Goal: Task Accomplishment & Management: Manage account settings

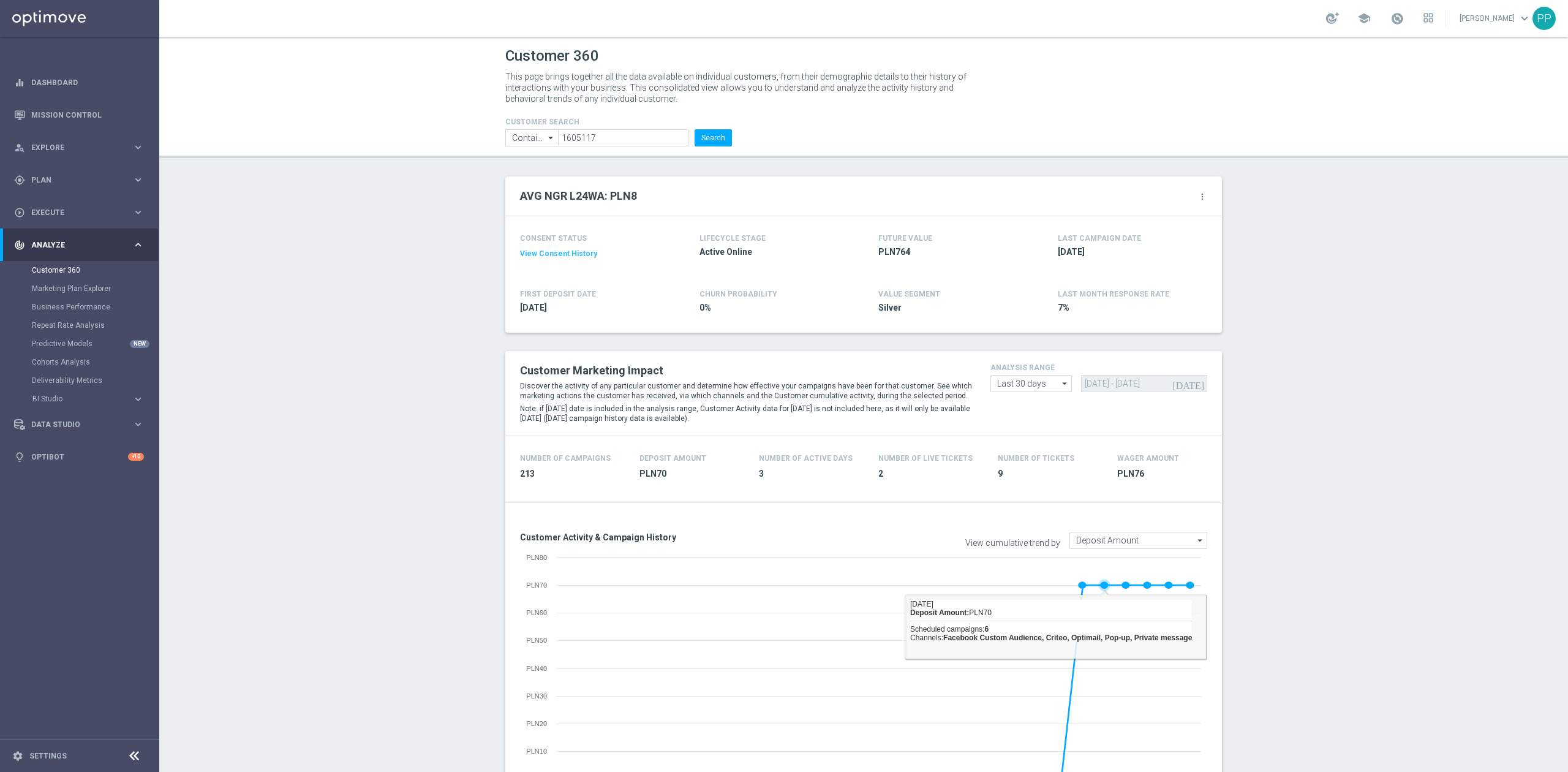
scroll to position [0, 1]
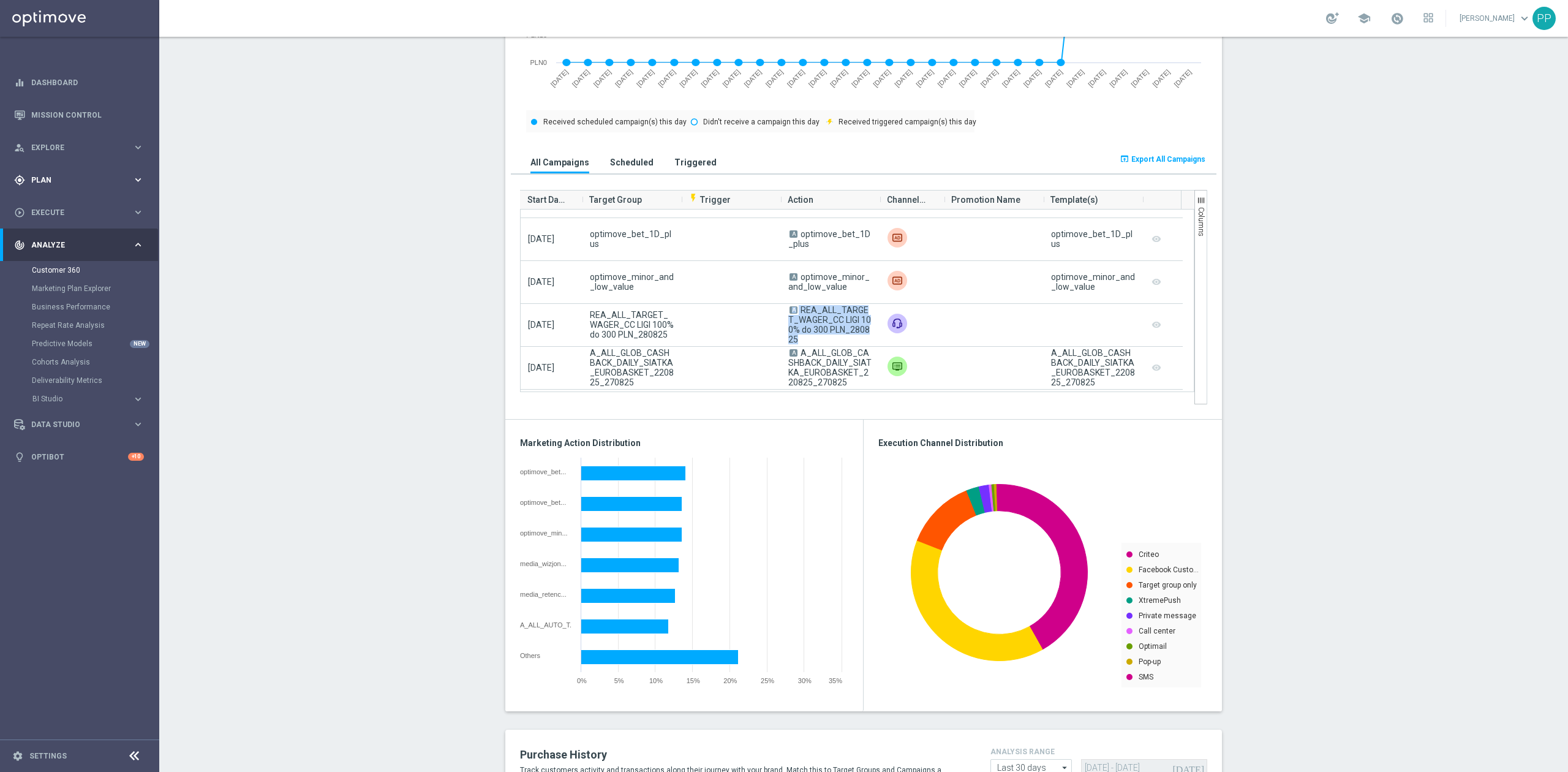
click at [65, 177] on span "Plan" at bounding box center [82, 180] width 101 height 8
click at [76, 199] on div "Target Groups" at bounding box center [94, 205] width 127 height 18
click at [72, 208] on link "Target Groups" at bounding box center [79, 205] width 95 height 10
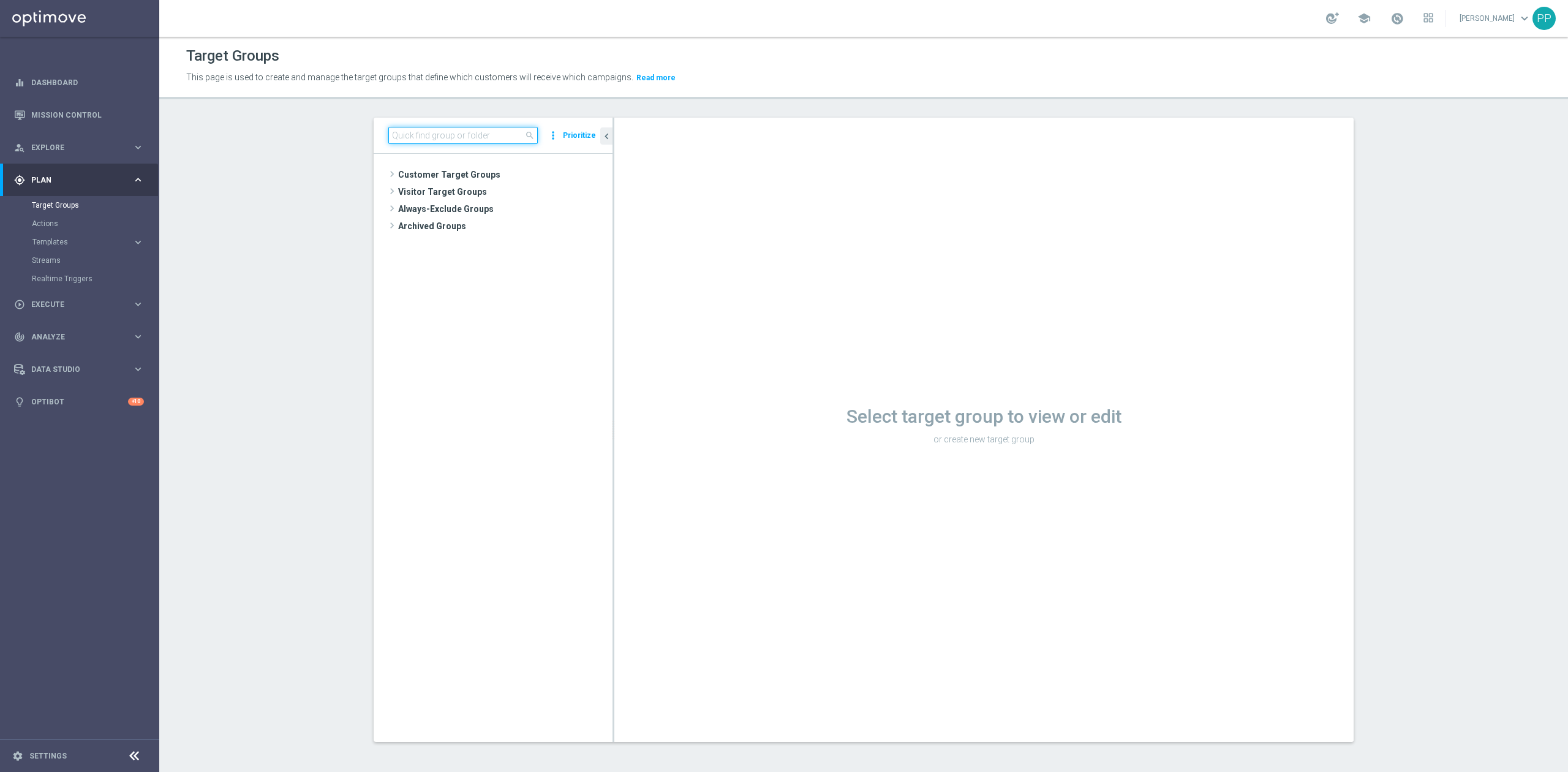
click at [393, 140] on input at bounding box center [462, 135] width 149 height 17
paste input "D_ALL_TARGET_BET_SP RECZNA 100% do 300 PLN"
type input "D_ALL_TARGET_BET_SP RECZNA 100% do 300 PLN"
click at [447, 223] on span "D_ALL_TARGET_BET_SP RECZNA 100% do 300 PLN" at bounding box center [516, 227] width 137 height 10
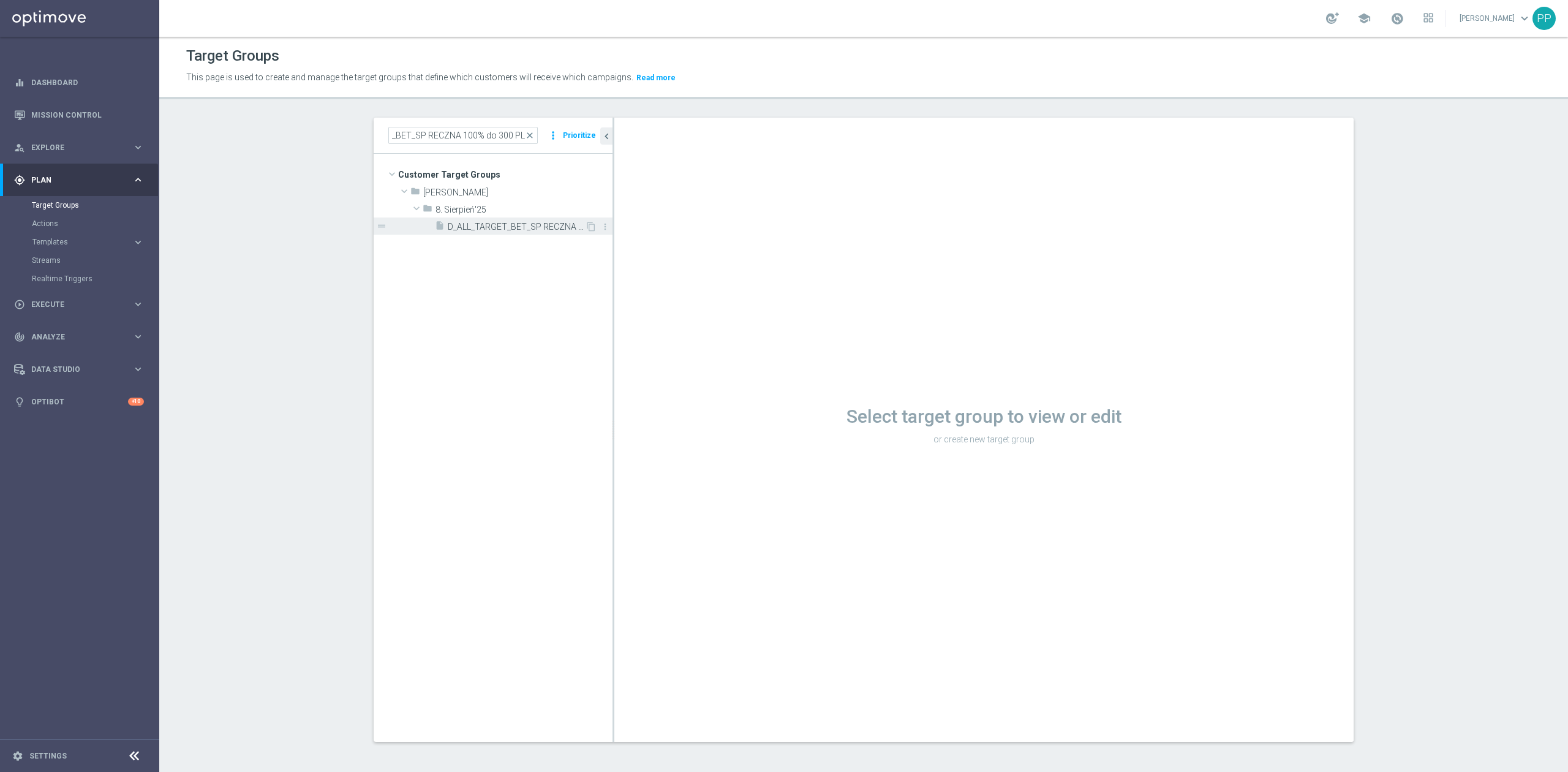
scroll to position [0, 0]
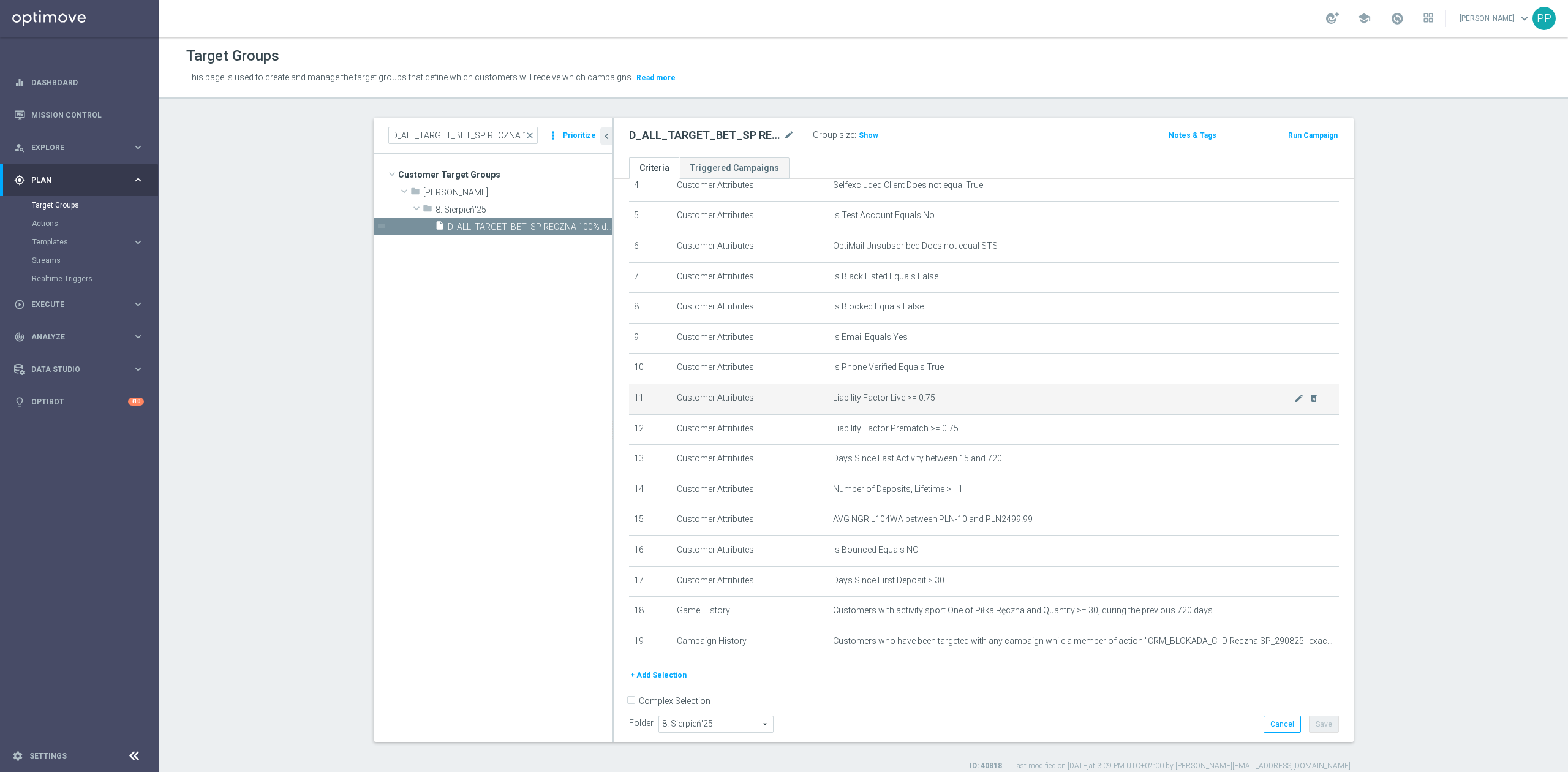
scroll to position [179, 0]
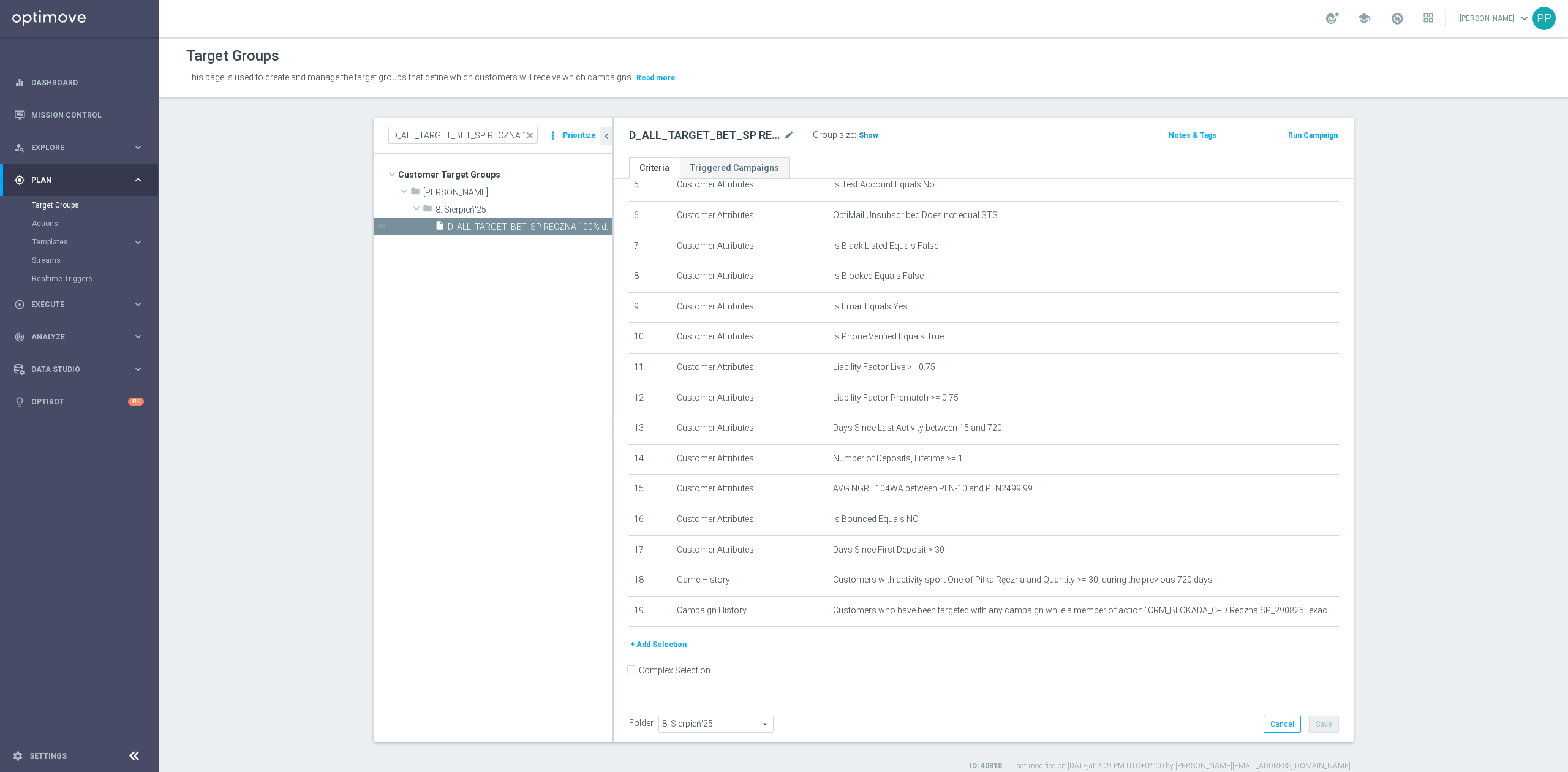
click at [858, 138] on span "Show" at bounding box center [868, 135] width 20 height 9
click at [67, 307] on div "play_circle_outline Execute" at bounding box center [73, 305] width 118 height 11
click at [783, 133] on icon "mode_edit" at bounding box center [789, 135] width 11 height 14
click at [780, 107] on div "Target Groups This page is used to create and manage the target groups that def…" at bounding box center [863, 405] width 1408 height 735
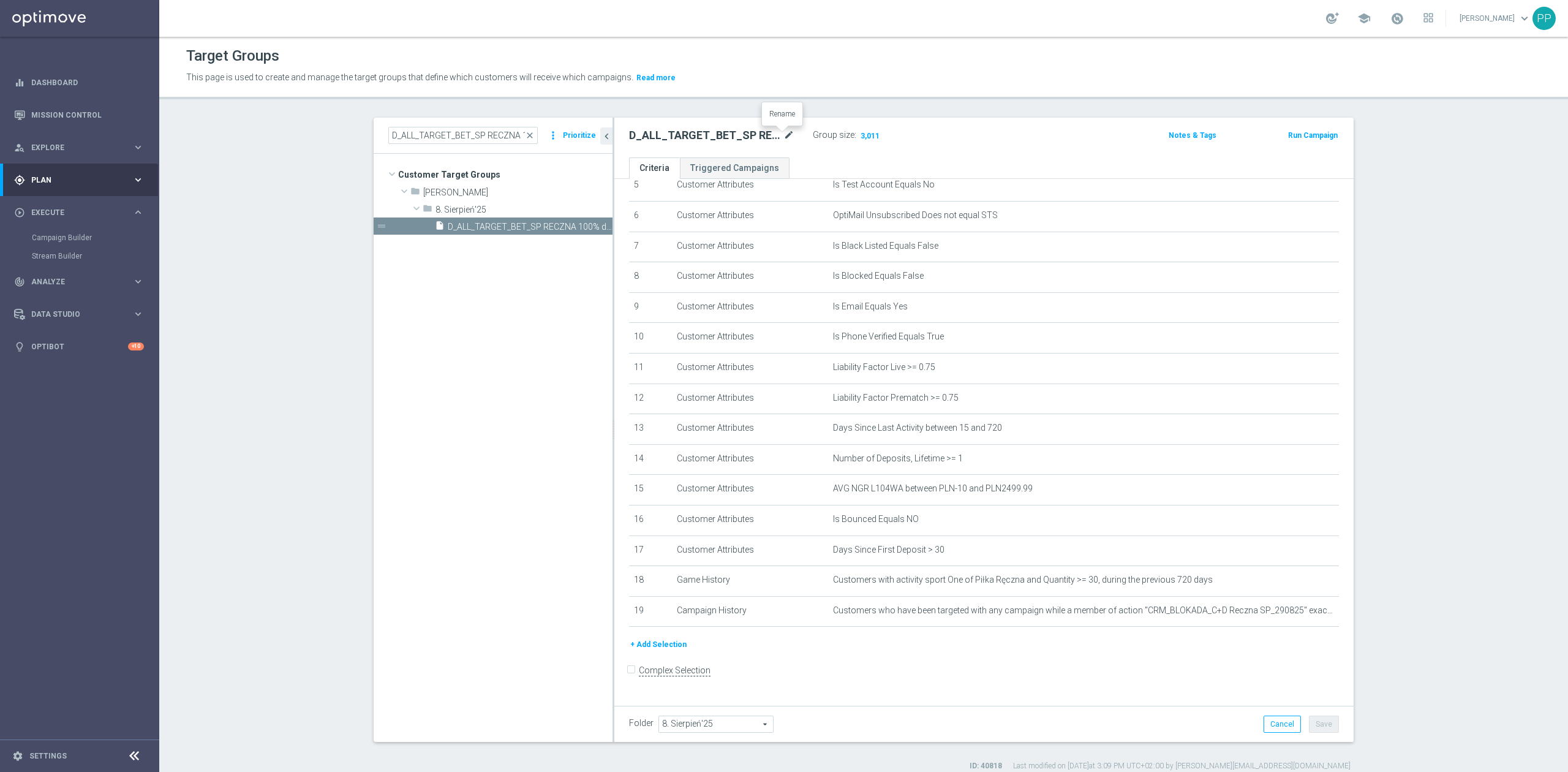
click at [787, 135] on icon "mode_edit" at bounding box center [789, 135] width 11 height 14
click at [794, 99] on header "Target Groups This page is used to create and manage the target groups that def…" at bounding box center [863, 69] width 1408 height 63
click at [783, 138] on icon "mode_edit" at bounding box center [789, 135] width 11 height 14
click at [774, 135] on input "D_ALL_TARGET_BET_SP RECZNA 100% do 300 PLN" at bounding box center [712, 137] width 166 height 17
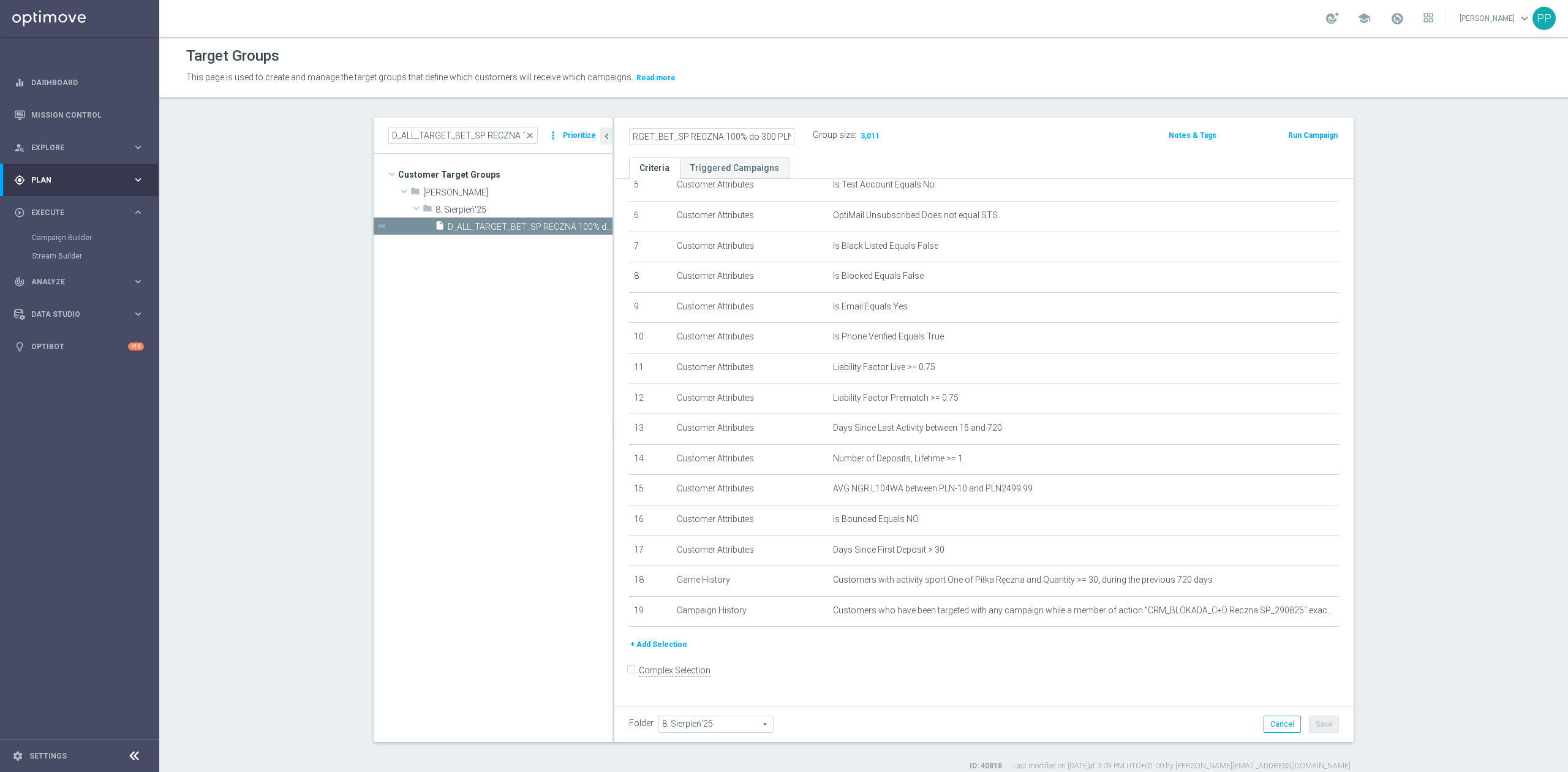
drag, startPoint x: 770, startPoint y: 138, endPoint x: 798, endPoint y: 136, distance: 28.1
click at [798, 136] on div "D_ALL_TARGET_BET_SP RECZNA 100% do 300 PLN" at bounding box center [720, 135] width 184 height 17
click at [782, 135] on input "D_ALL_TARGET_BET_SP RECZNA 100% do 300 PLN" at bounding box center [712, 137] width 166 height 17
type input "D_ALL_TARGET_BET_SP RECZNA 100% do 300 PLN_290525"
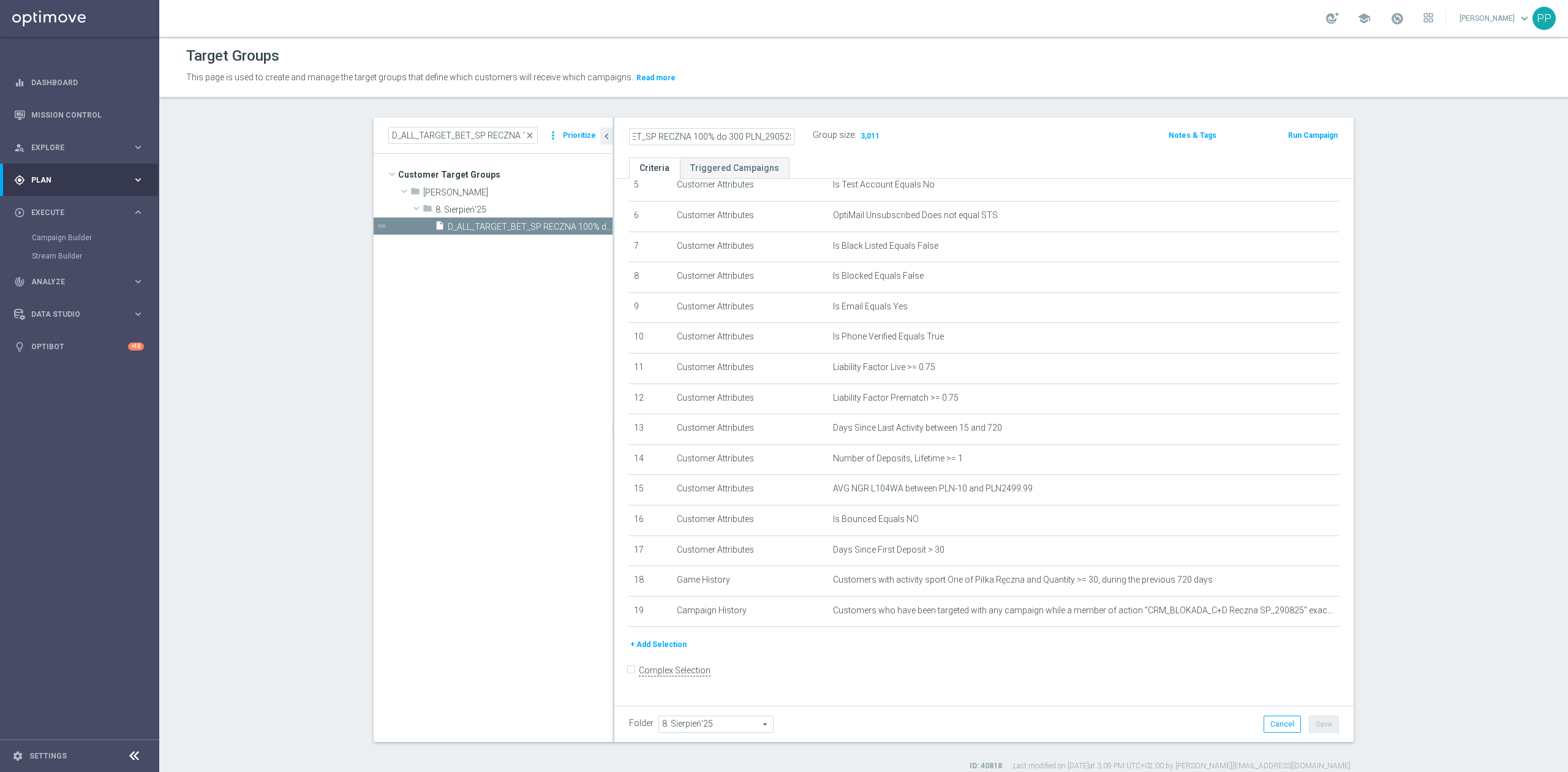
click at [802, 89] on header "Target Groups This page is used to create and manage the target groups that def…" at bounding box center [863, 69] width 1408 height 63
click at [1321, 728] on button "Save" at bounding box center [1323, 724] width 30 height 17
click at [785, 133] on icon "mode_edit" at bounding box center [789, 135] width 11 height 14
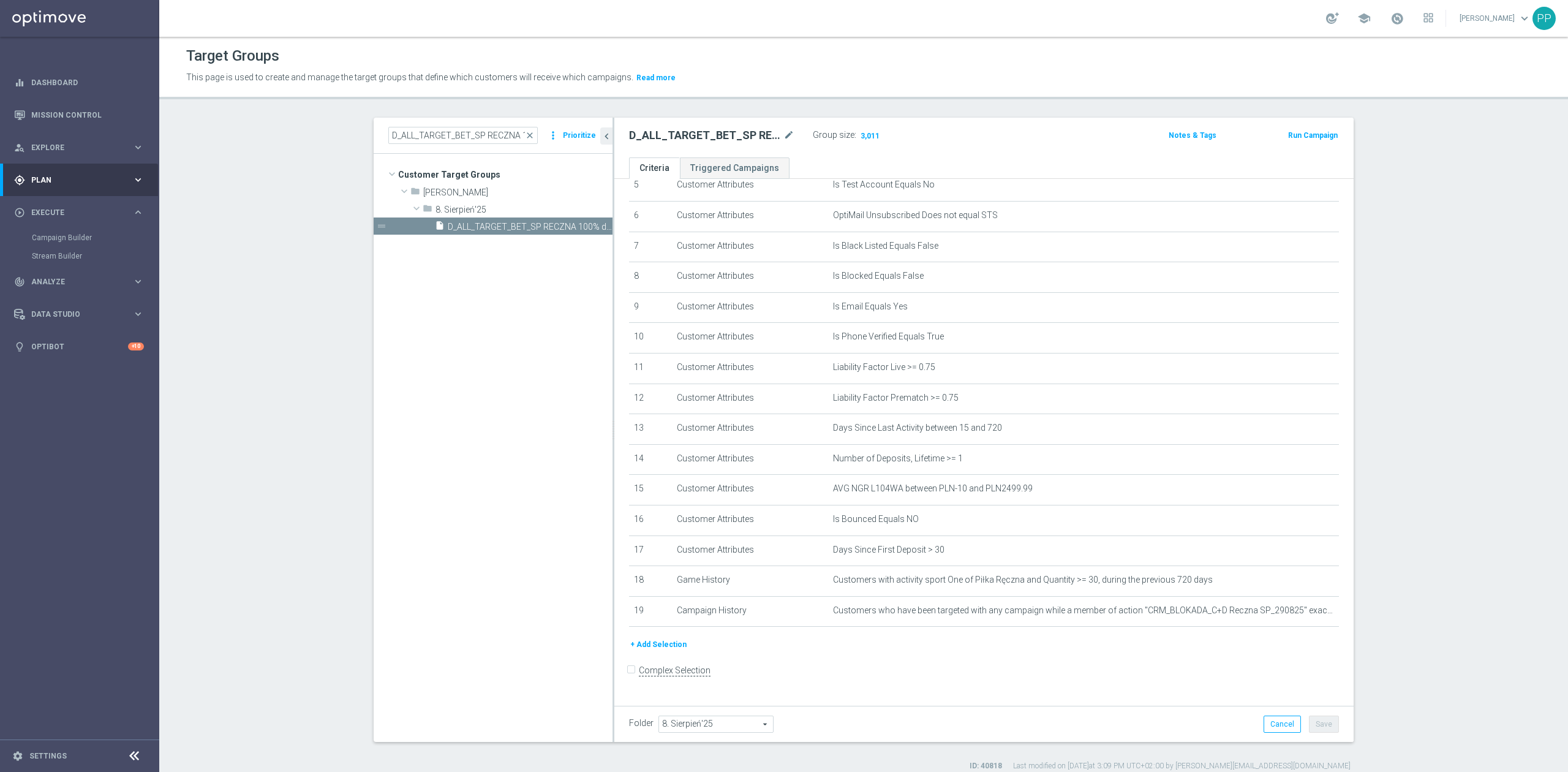
click at [792, 103] on div "Target Groups This page is used to create and manage the target groups that def…" at bounding box center [863, 405] width 1408 height 735
click at [517, 326] on tree-viewport "Customer Target Groups library_add create_new_folder folder" at bounding box center [493, 447] width 239 height 587
click at [82, 182] on span "Plan" at bounding box center [82, 180] width 101 height 8
click at [69, 221] on link "Actions" at bounding box center [79, 224] width 95 height 10
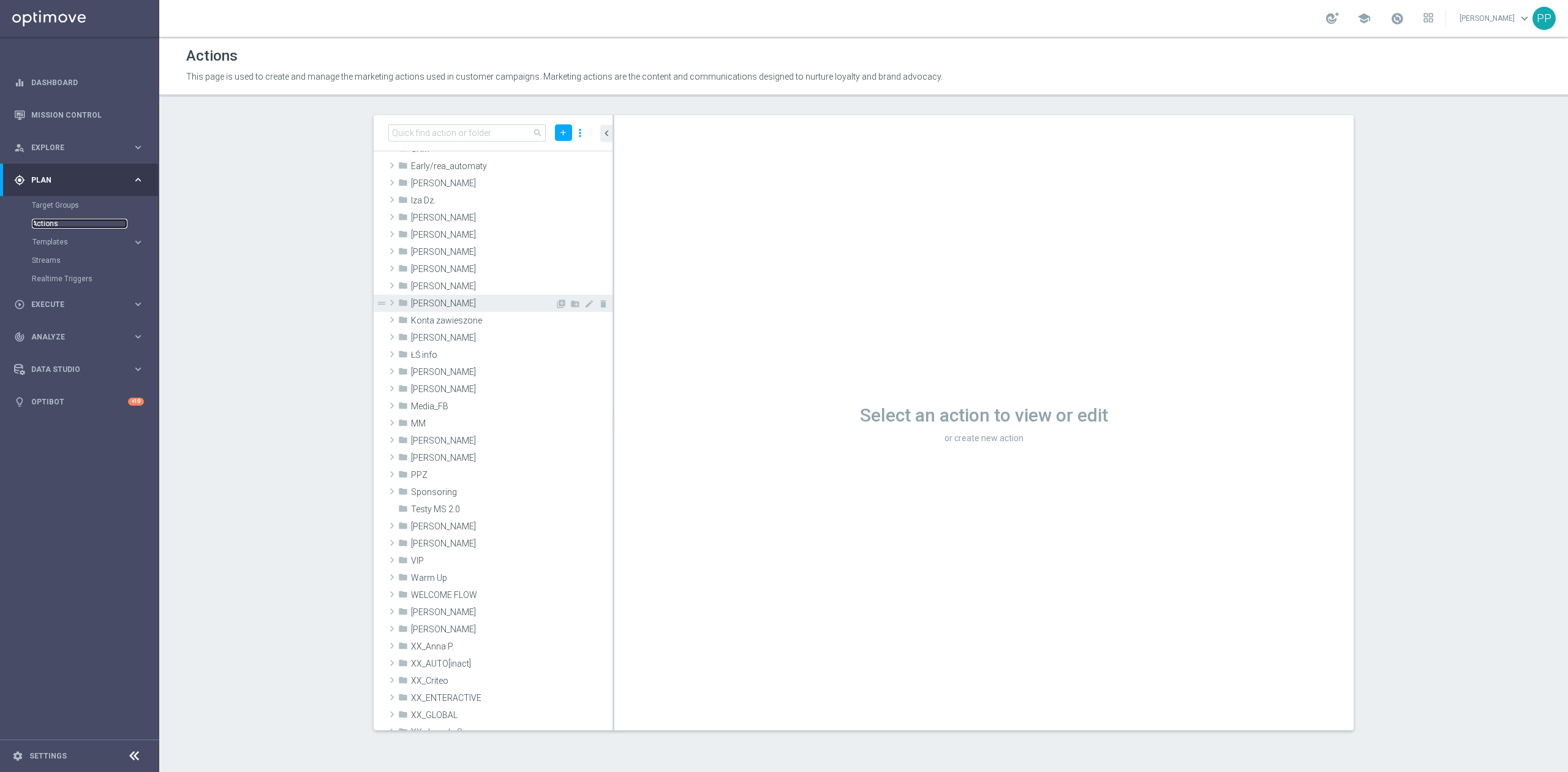
scroll to position [82, 0]
click at [451, 411] on span "Patryk P." at bounding box center [482, 416] width 144 height 10
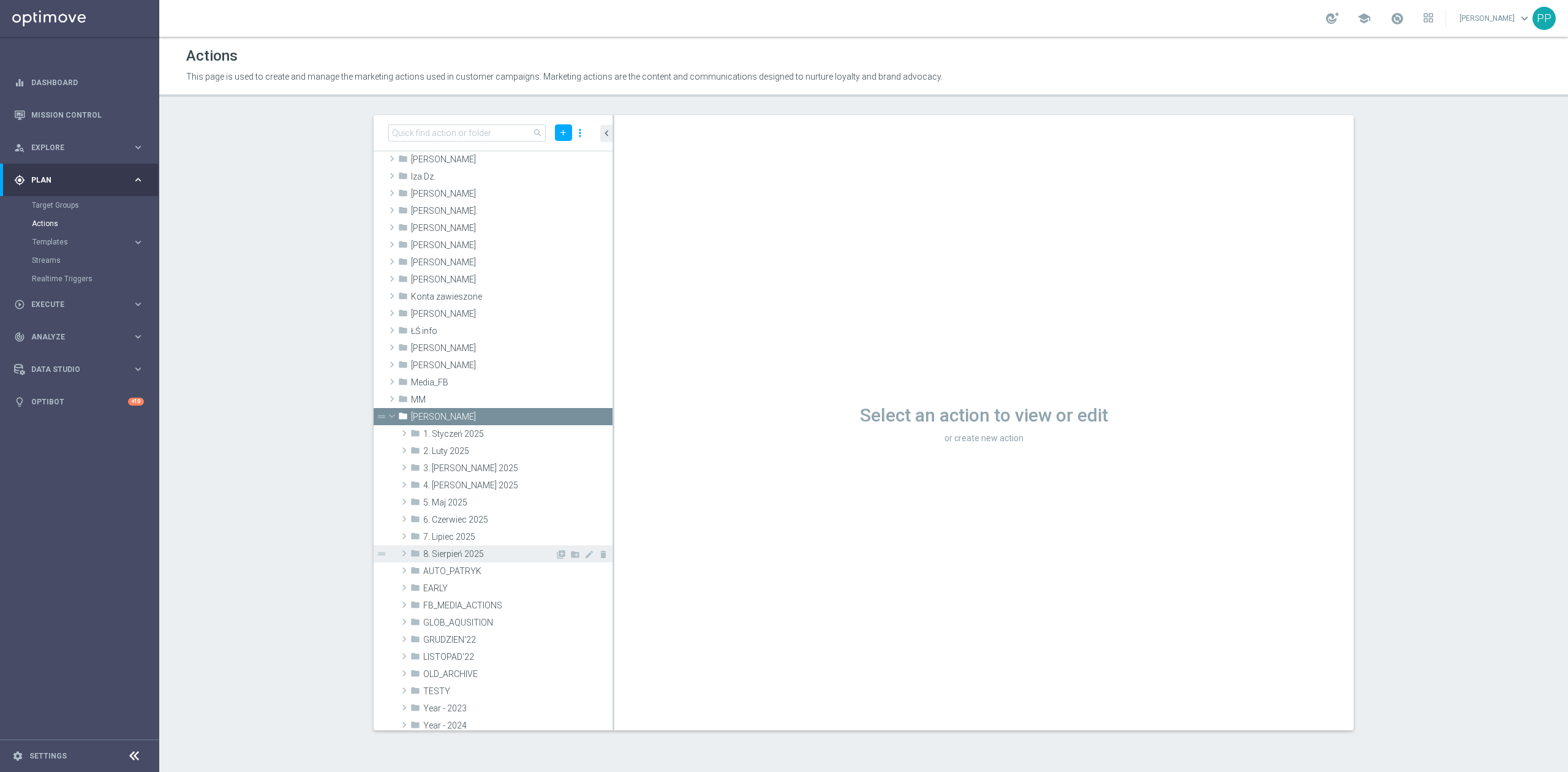
click at [500, 547] on div "folder 8. Sierpień 2025" at bounding box center [482, 554] width 145 height 17
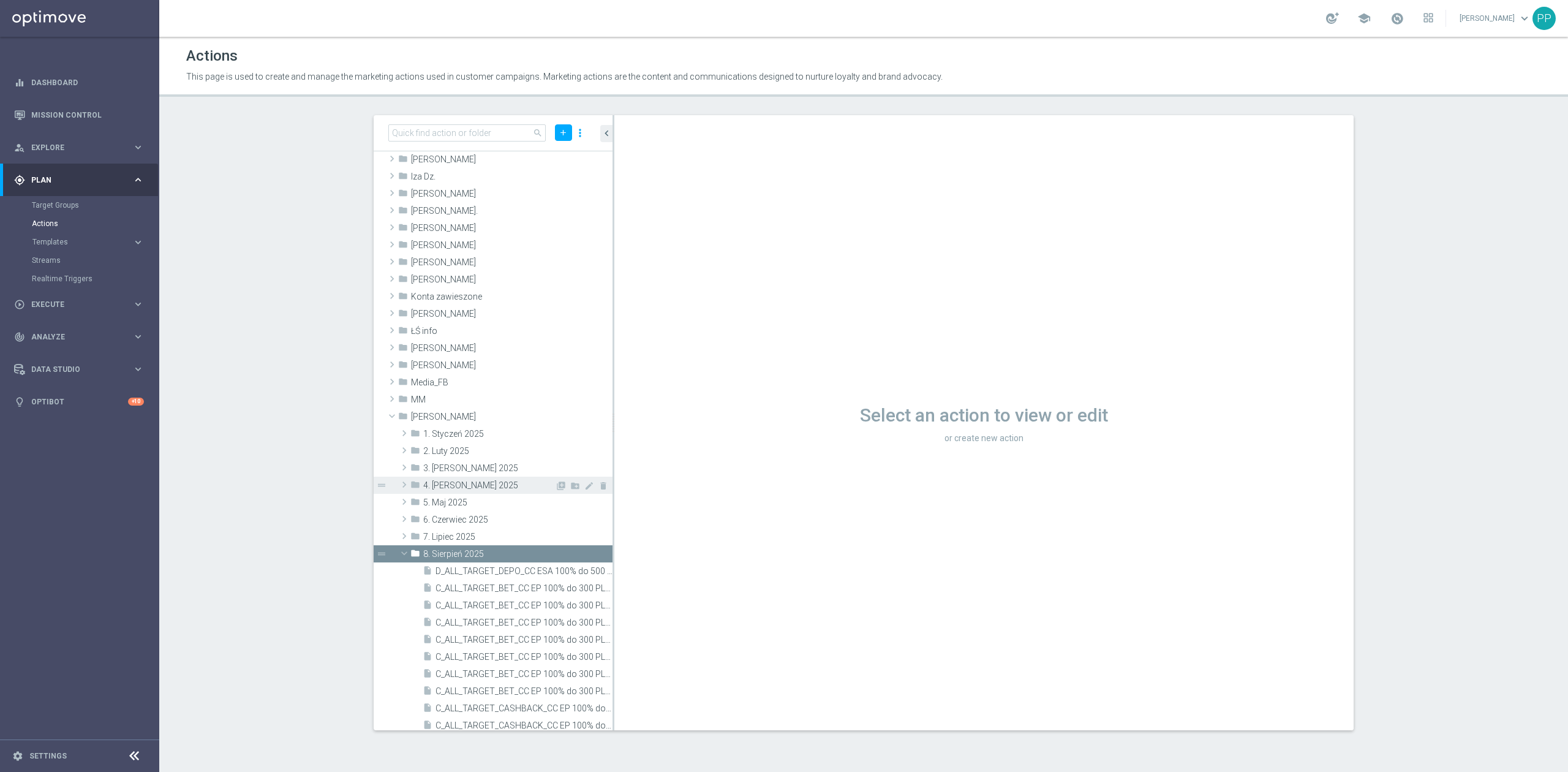
scroll to position [490, 0]
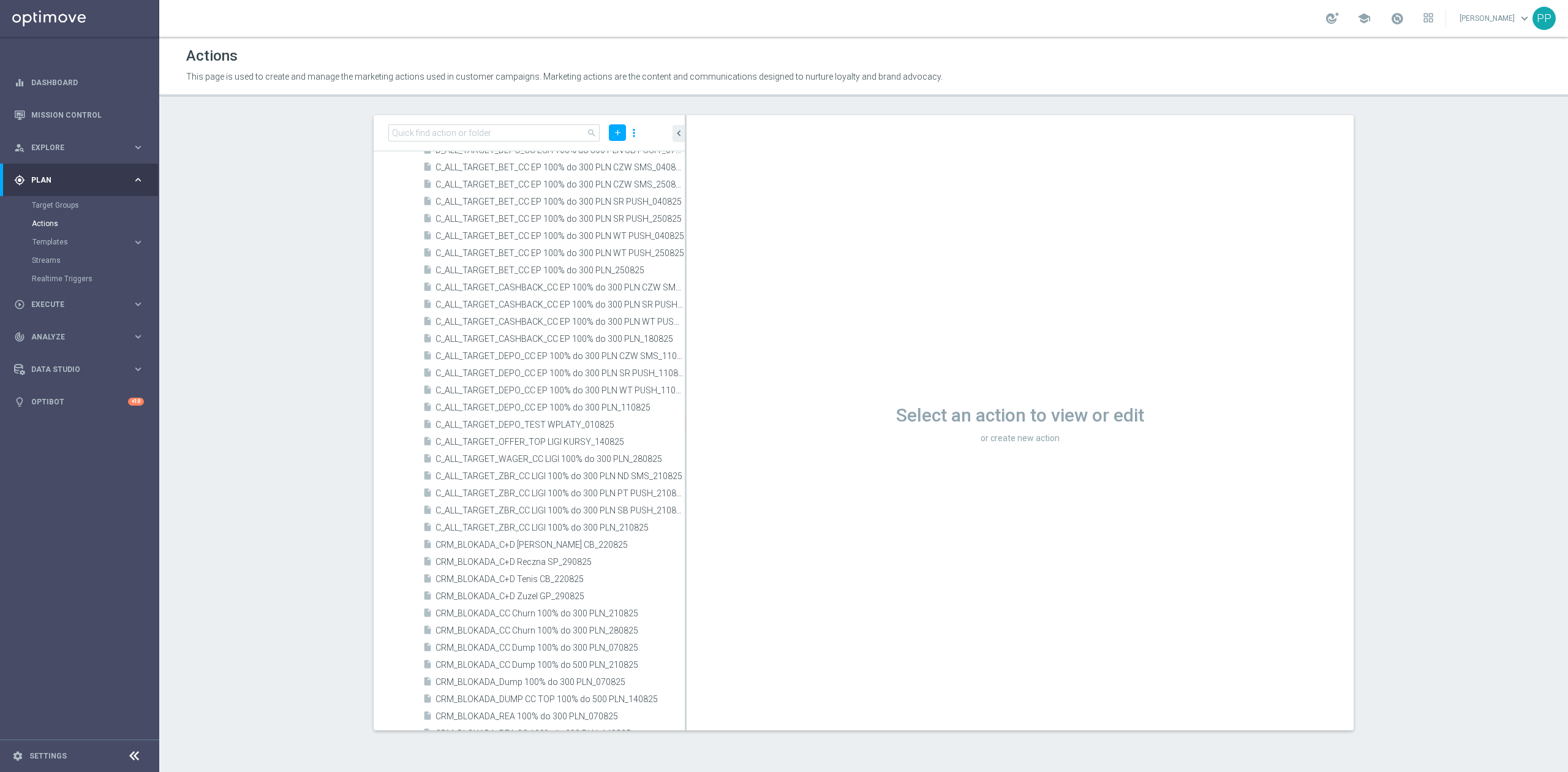
drag, startPoint x: 613, startPoint y: 464, endPoint x: 685, endPoint y: 465, distance: 72.0
click at [685, 465] on div at bounding box center [686, 423] width 2 height 615
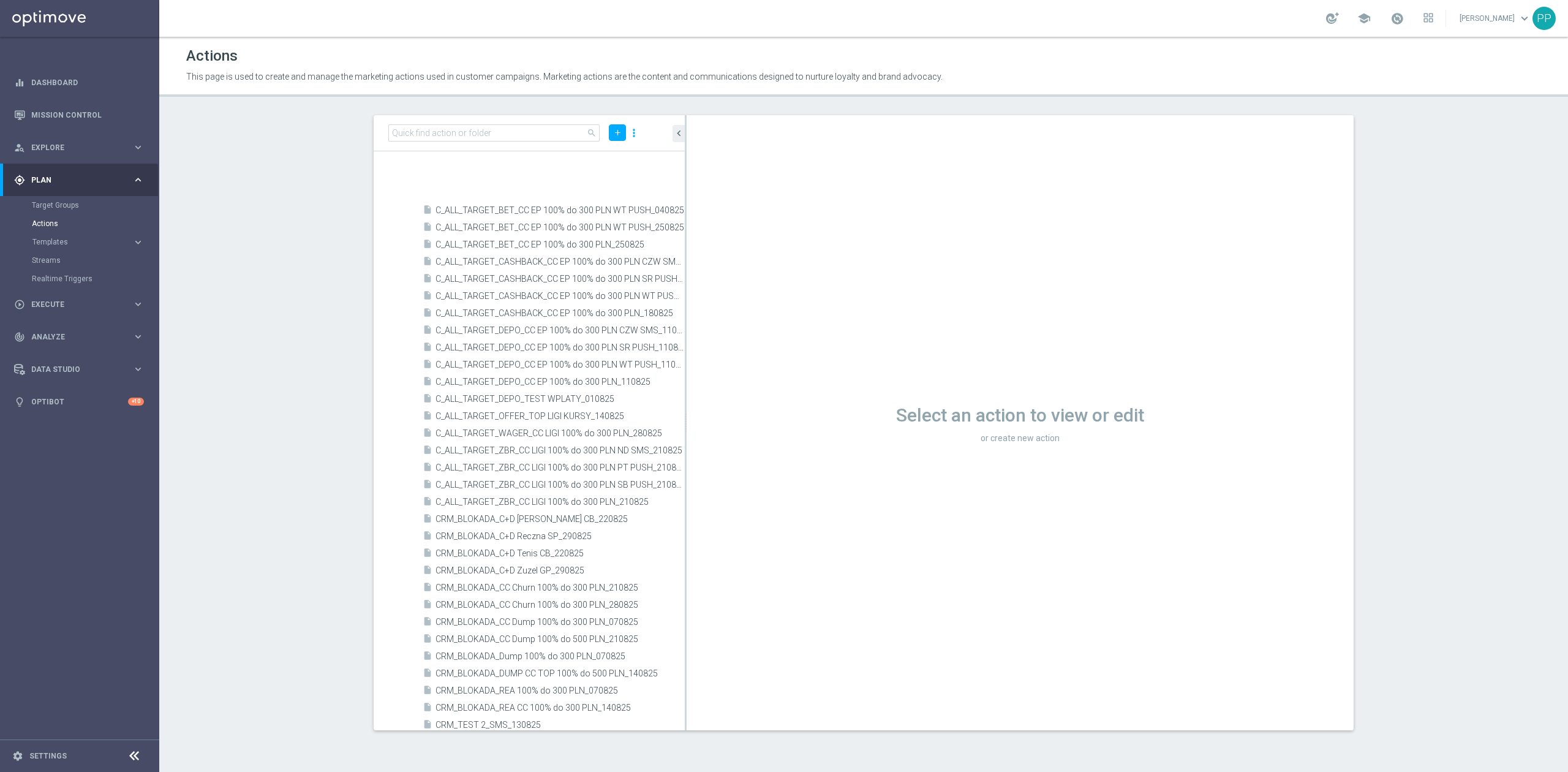
scroll to position [996, 0]
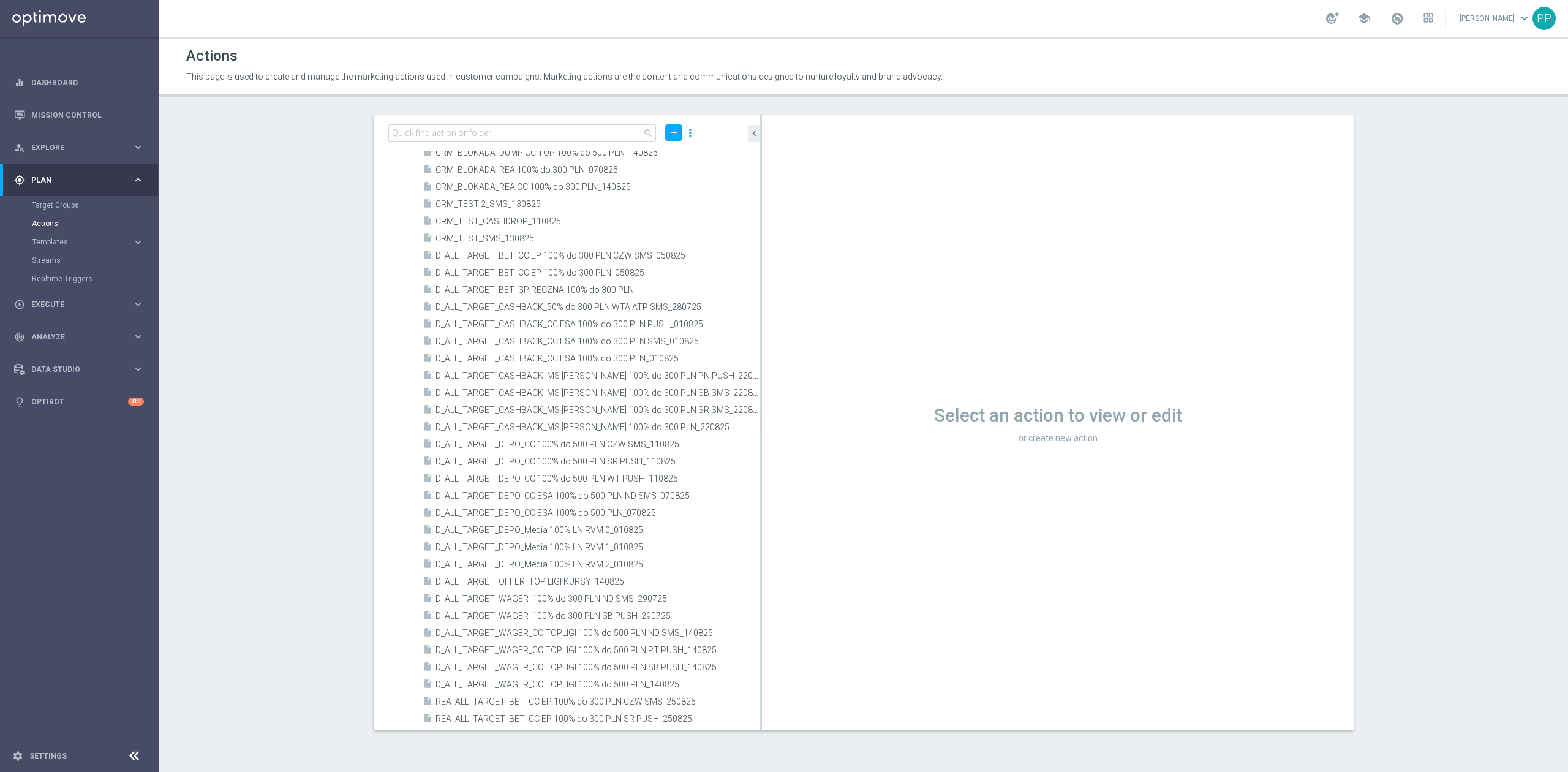
drag, startPoint x: 685, startPoint y: 458, endPoint x: 777, endPoint y: 460, distance: 92.0
click at [762, 460] on div at bounding box center [761, 423] width 2 height 615
drag, startPoint x: 777, startPoint y: 460, endPoint x: 818, endPoint y: 457, distance: 41.1
click at [818, 457] on as-split "search add more_vert folder Patryk P. library_add create_new_folder mode_edit d…" at bounding box center [864, 423] width 980 height 615
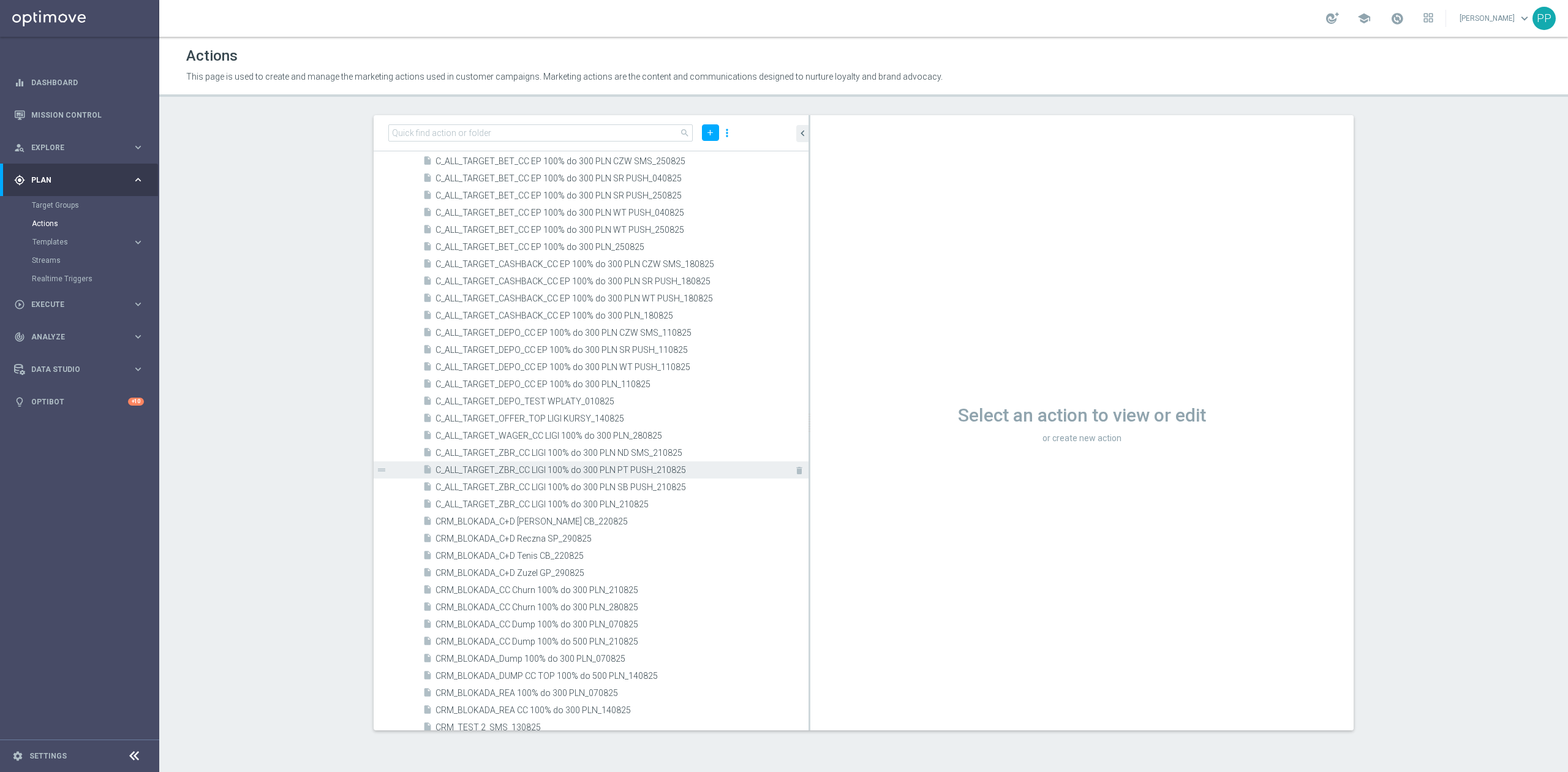
scroll to position [425, 0]
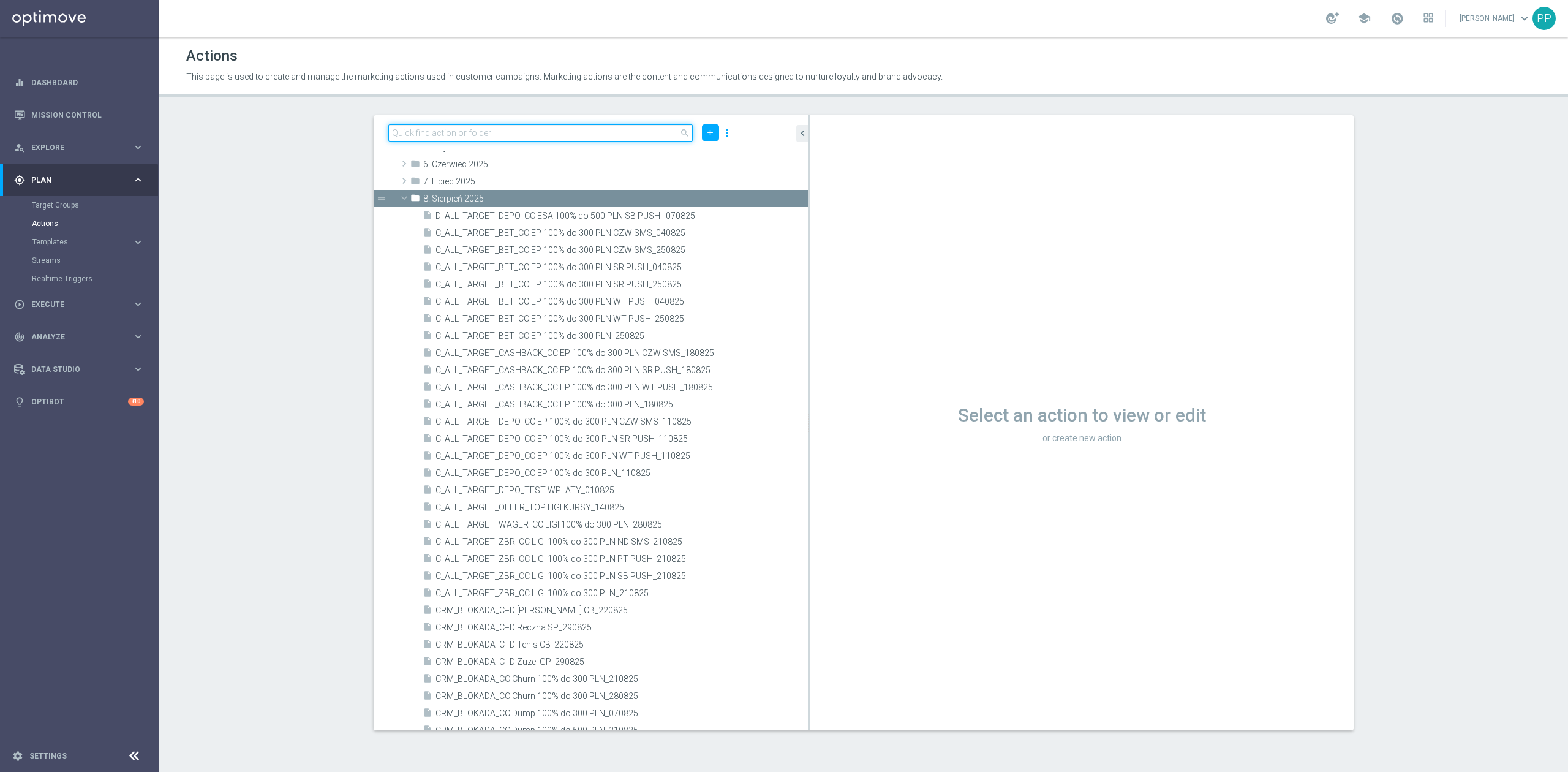
click at [519, 133] on input at bounding box center [540, 133] width 304 height 17
paste input "_290825"
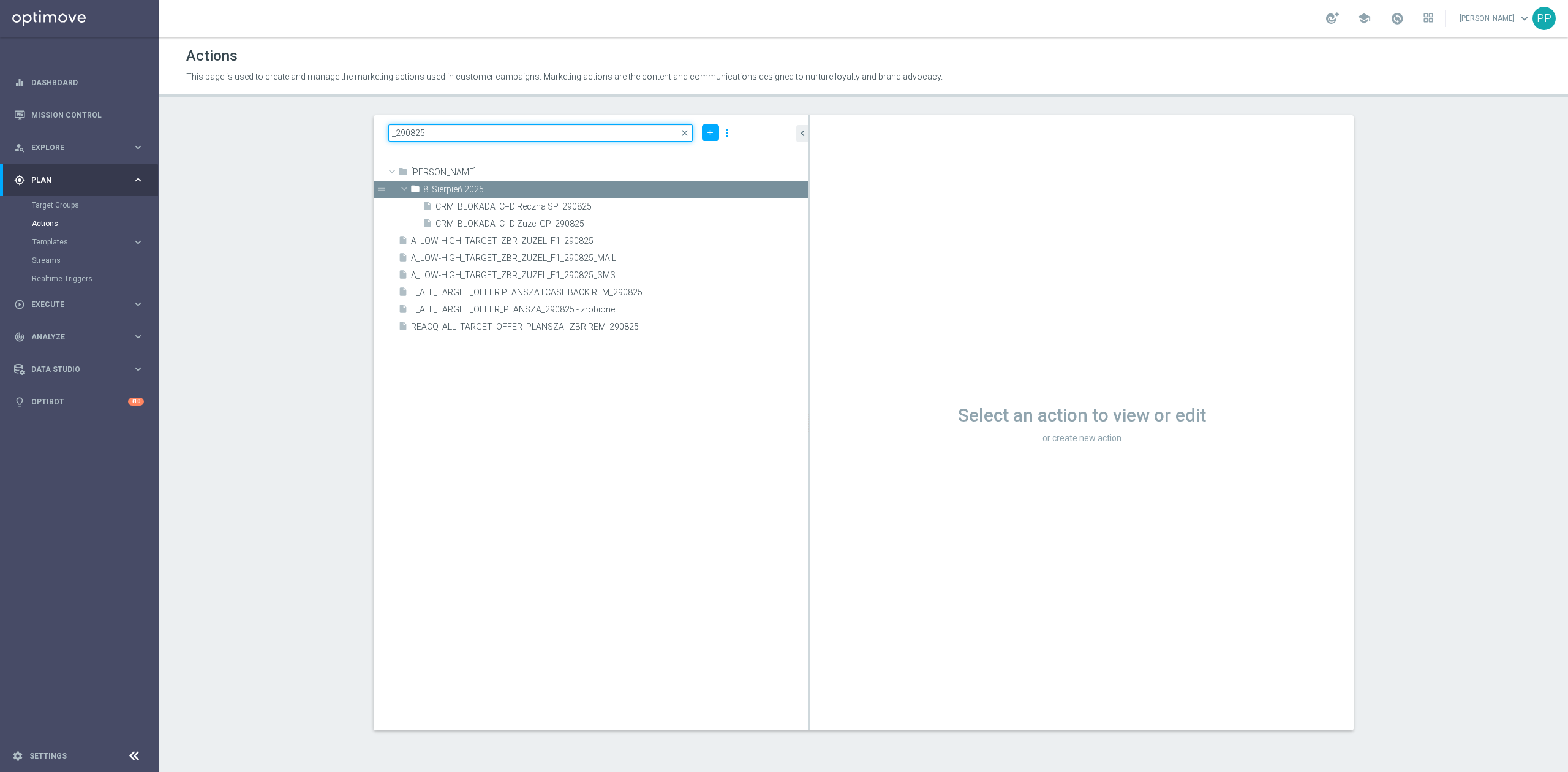
scroll to position [0, 0]
drag, startPoint x: 519, startPoint y: 133, endPoint x: 398, endPoint y: 131, distance: 121.0
click at [398, 131] on input "_290825" at bounding box center [540, 133] width 304 height 17
type input "_"
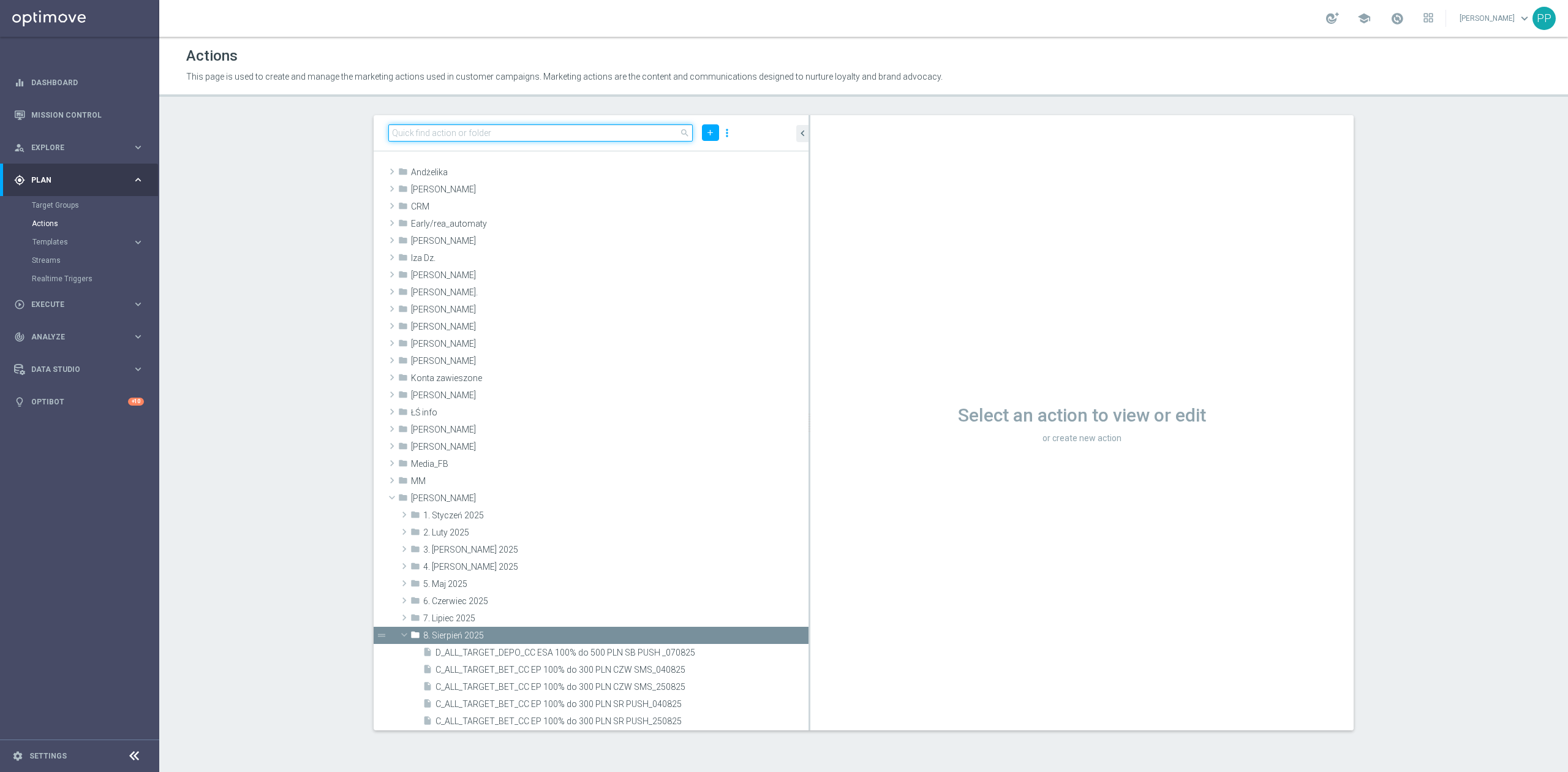
click at [557, 135] on input at bounding box center [540, 133] width 304 height 17
paste input "D_ALL_TARGET_BET_SP RECZNA 100% do 300 PLN_290825"
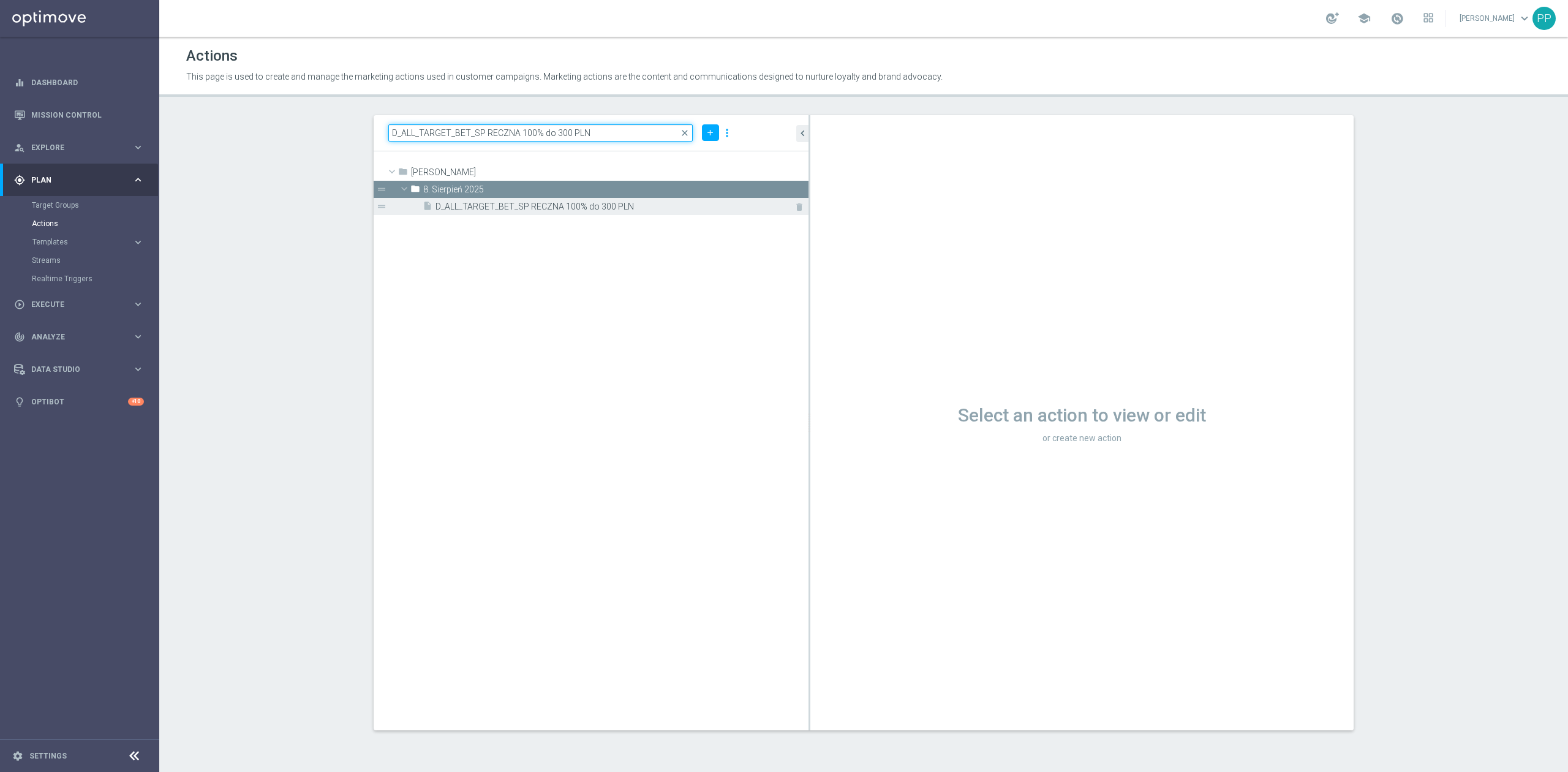
type input "D_ALL_TARGET_BET_SP RECZNA 100% do 300 PLN"
click at [596, 204] on span "D_ALL_TARGET_BET_SP RECZNA 100% do 300 PLN" at bounding box center [608, 207] width 345 height 10
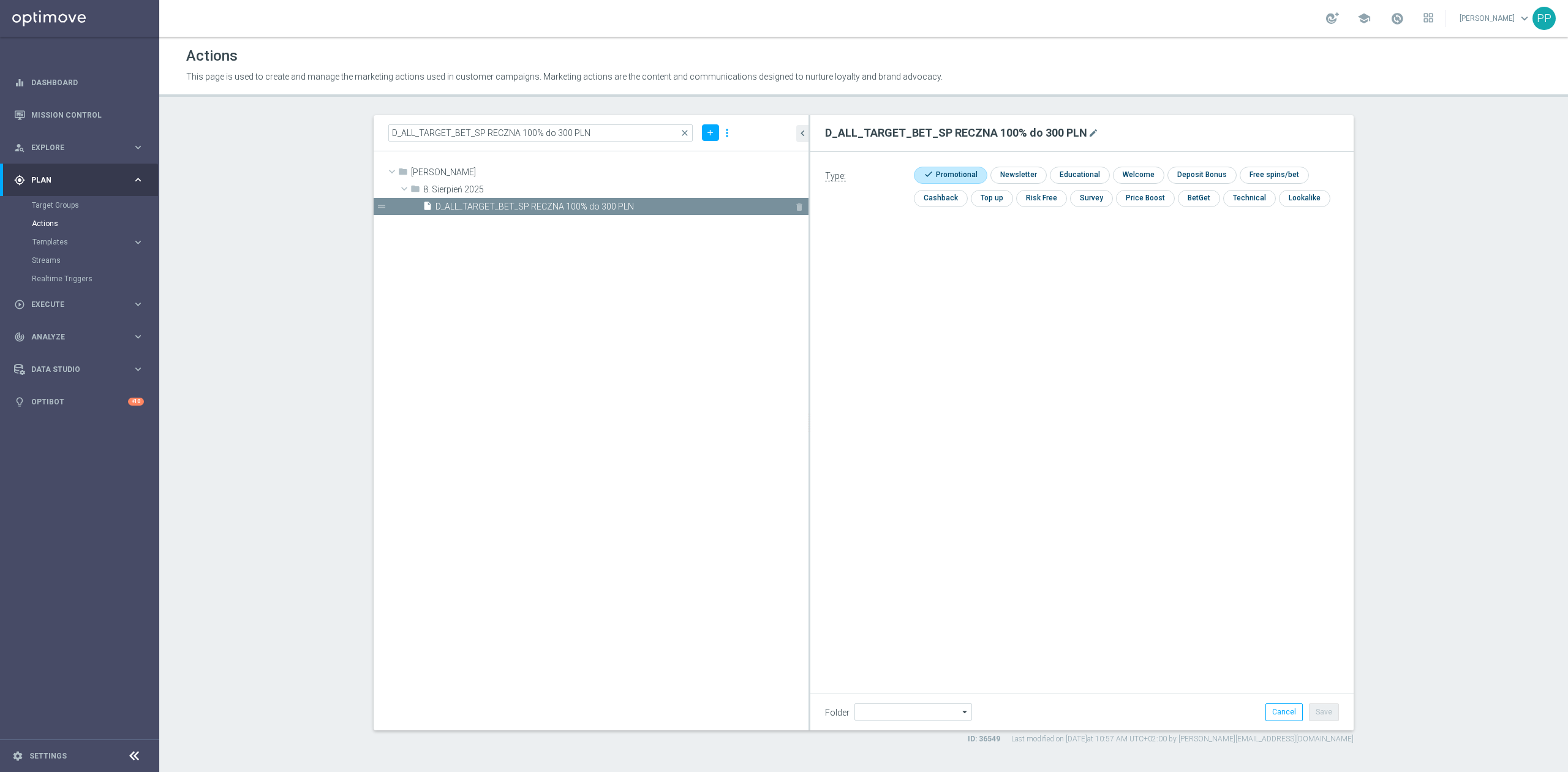
type input "8. Sierpień 2025"
click at [1088, 133] on icon "mode_edit" at bounding box center [1093, 133] width 10 height 10
type input "D_ALL_TARGET_BET_SP RECZNA 100% do 300 PLN_290825"
click at [1294, 333] on div "Type: check Promotional check Newsletter check Educational check Welcome check …" at bounding box center [1081, 289] width 543 height 276
click at [1323, 720] on button "Save" at bounding box center [1323, 712] width 30 height 17
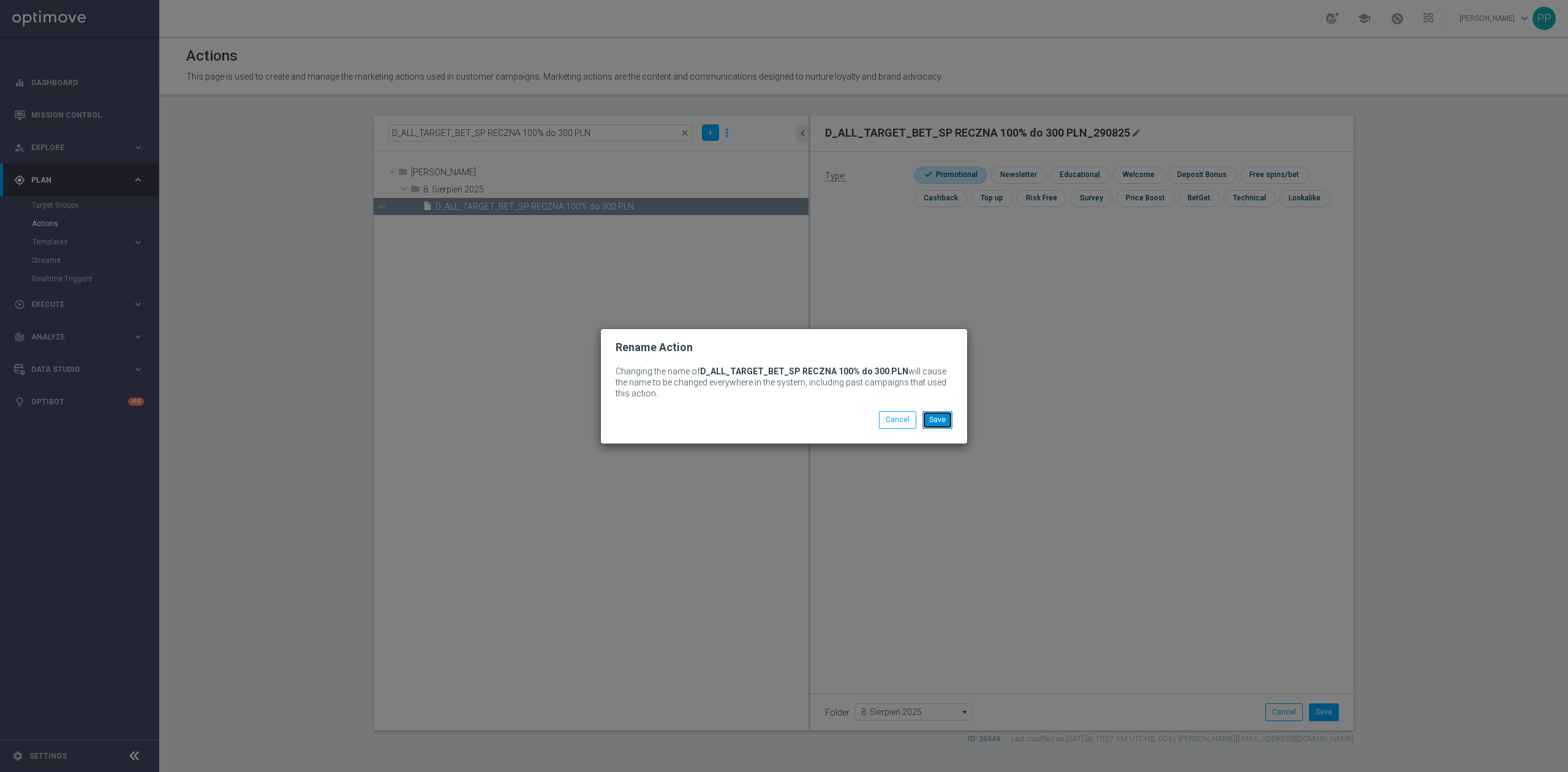
click at [938, 423] on button "Save" at bounding box center [937, 420] width 30 height 17
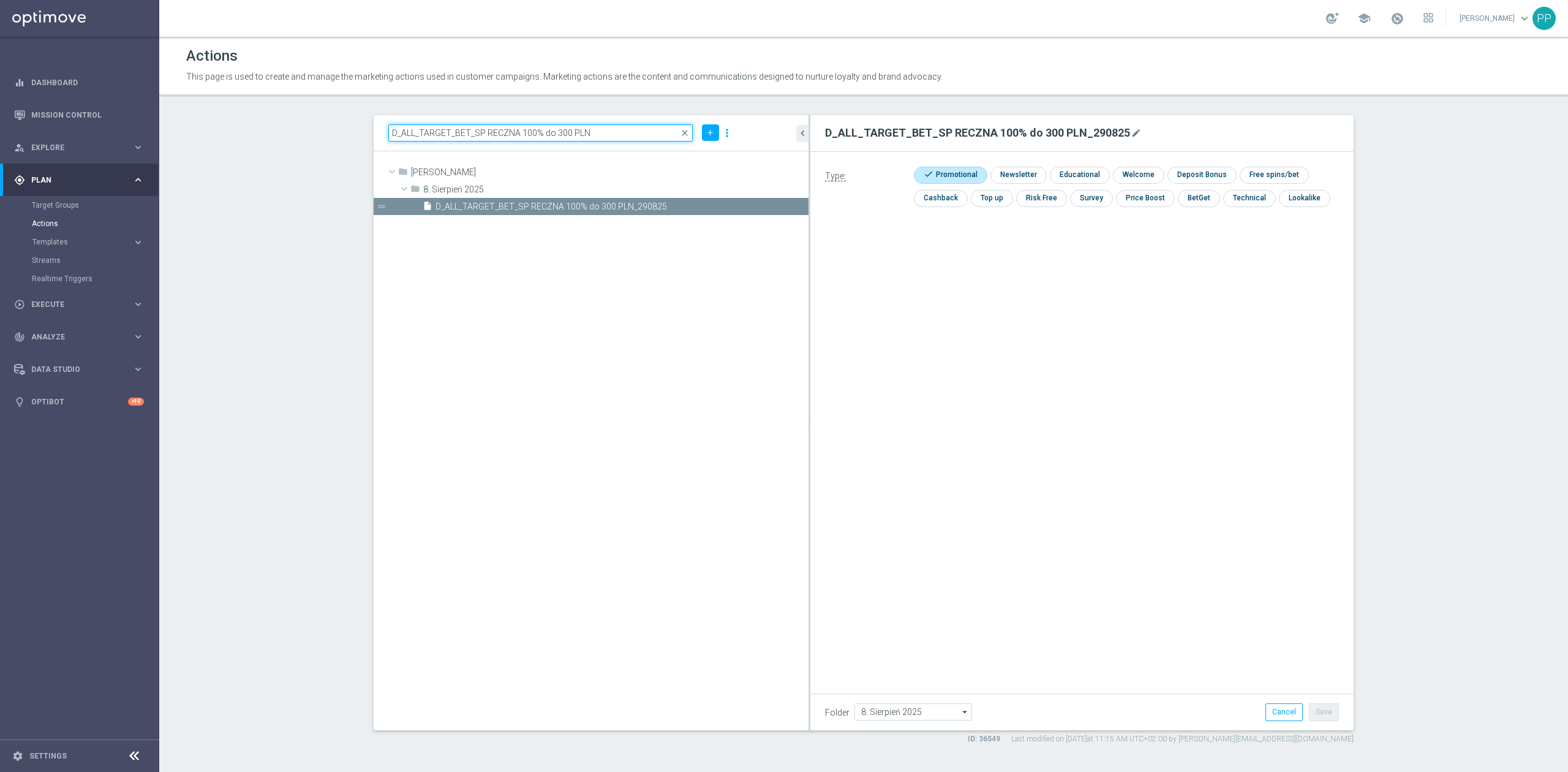
drag, startPoint x: 602, startPoint y: 126, endPoint x: 208, endPoint y: 129, distance: 394.0
click at [208, 129] on section "D_ALL_TARGET_BET_SP RECZNA 100% do 300 PLN close add more_vert folder Patryk P.…" at bounding box center [863, 429] width 1408 height 629
click at [65, 301] on span "Execute" at bounding box center [82, 305] width 101 height 8
click at [69, 243] on div "Campaign Builder" at bounding box center [94, 237] width 127 height 18
click at [71, 238] on link "Campaign Builder" at bounding box center [79, 238] width 95 height 10
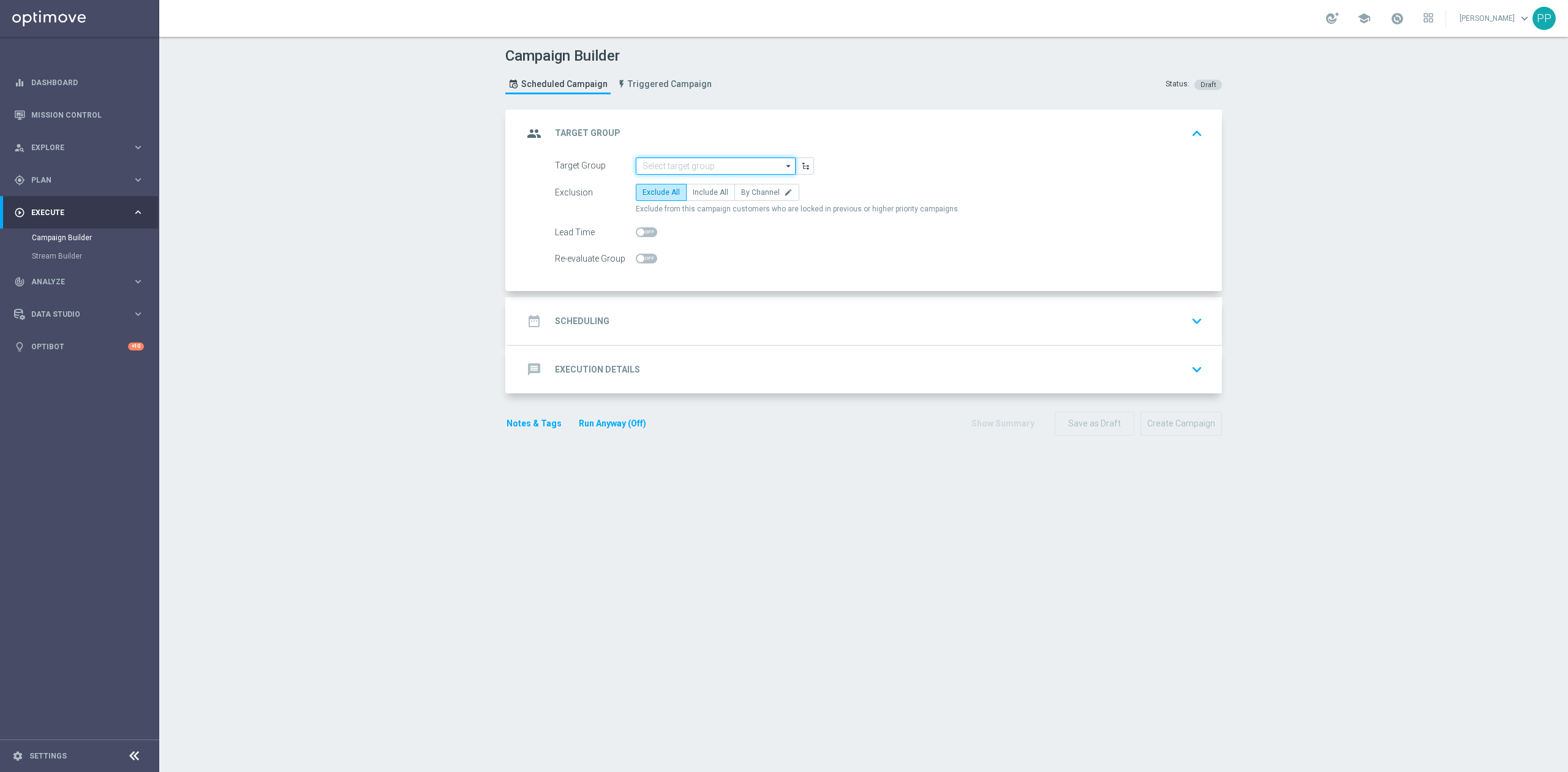
click at [652, 161] on input at bounding box center [715, 166] width 160 height 17
paste input "D_ALL_TARGET_BET_SP RECZNA 100% do 300 PLN"
click at [670, 195] on div "D_ALL_TARGET_BET_SP RECZNA 100% do 300 PLN_290525" at bounding box center [715, 189] width 147 height 22
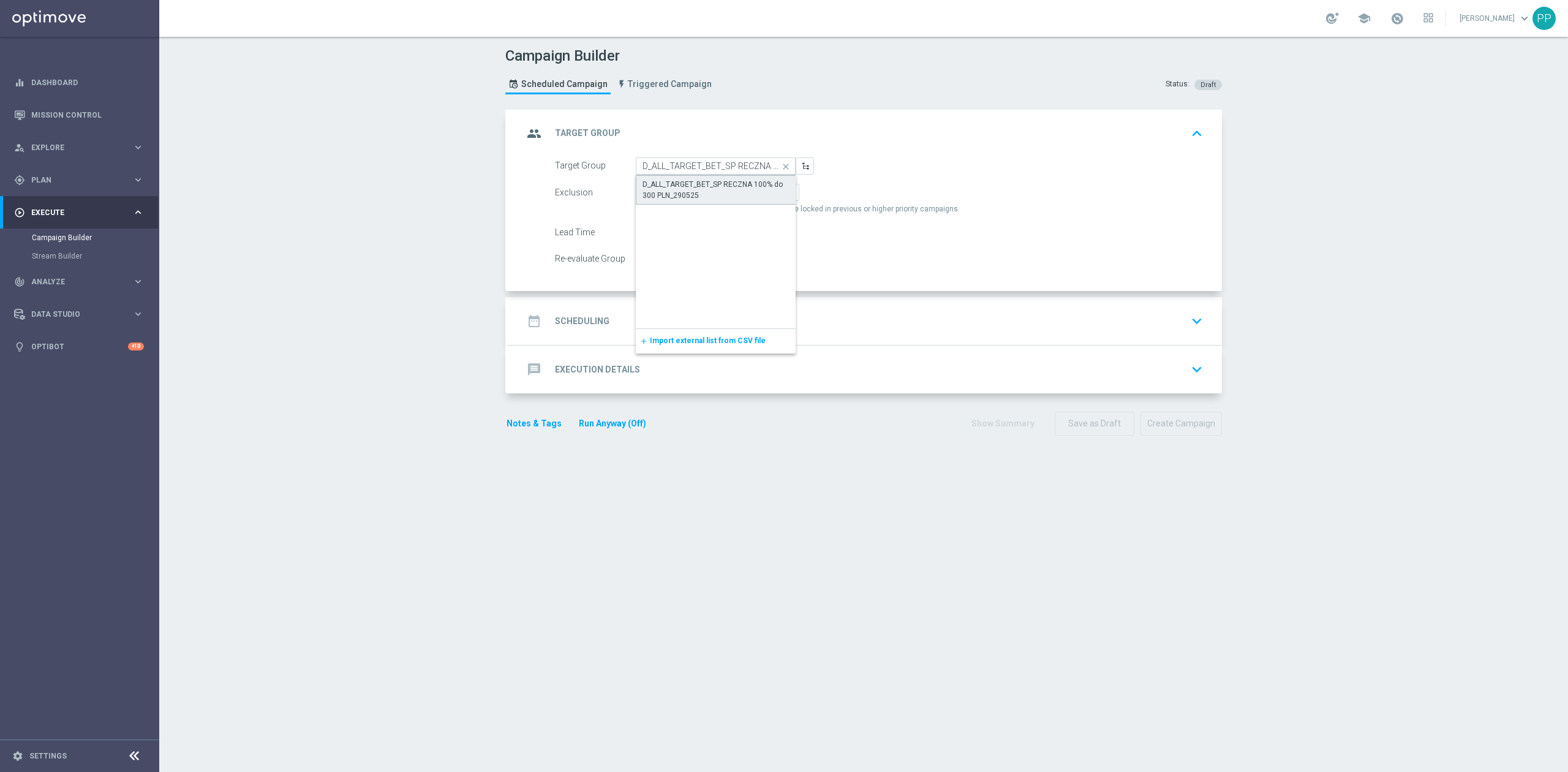
type input "D_ALL_TARGET_BET_SP RECZNA 100% do 300 PLN_290525"
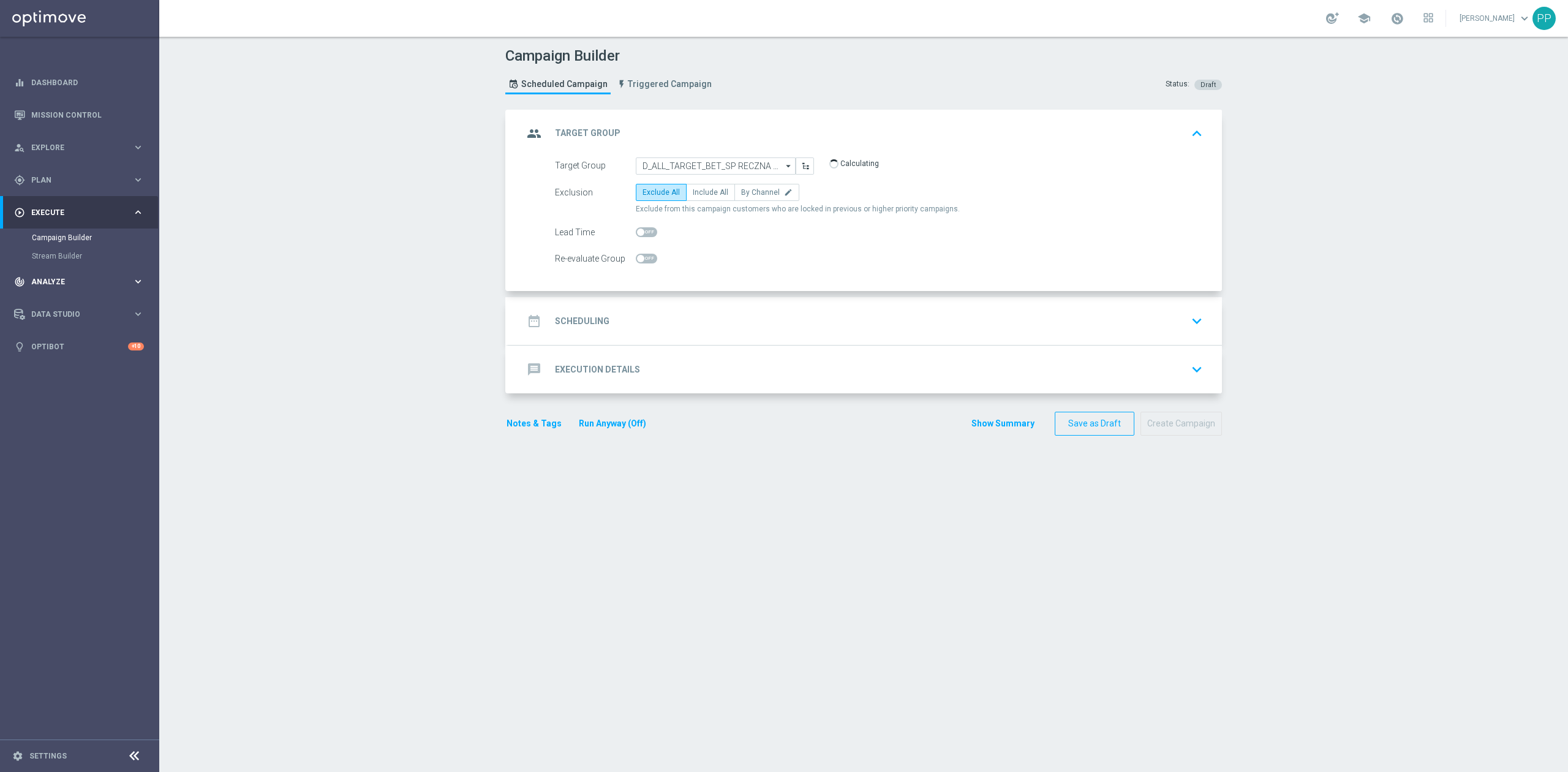
click at [78, 278] on span "Analyze" at bounding box center [82, 282] width 101 height 8
click at [56, 176] on span "Plan" at bounding box center [82, 180] width 101 height 8
click at [60, 222] on link "Actions" at bounding box center [79, 224] width 95 height 10
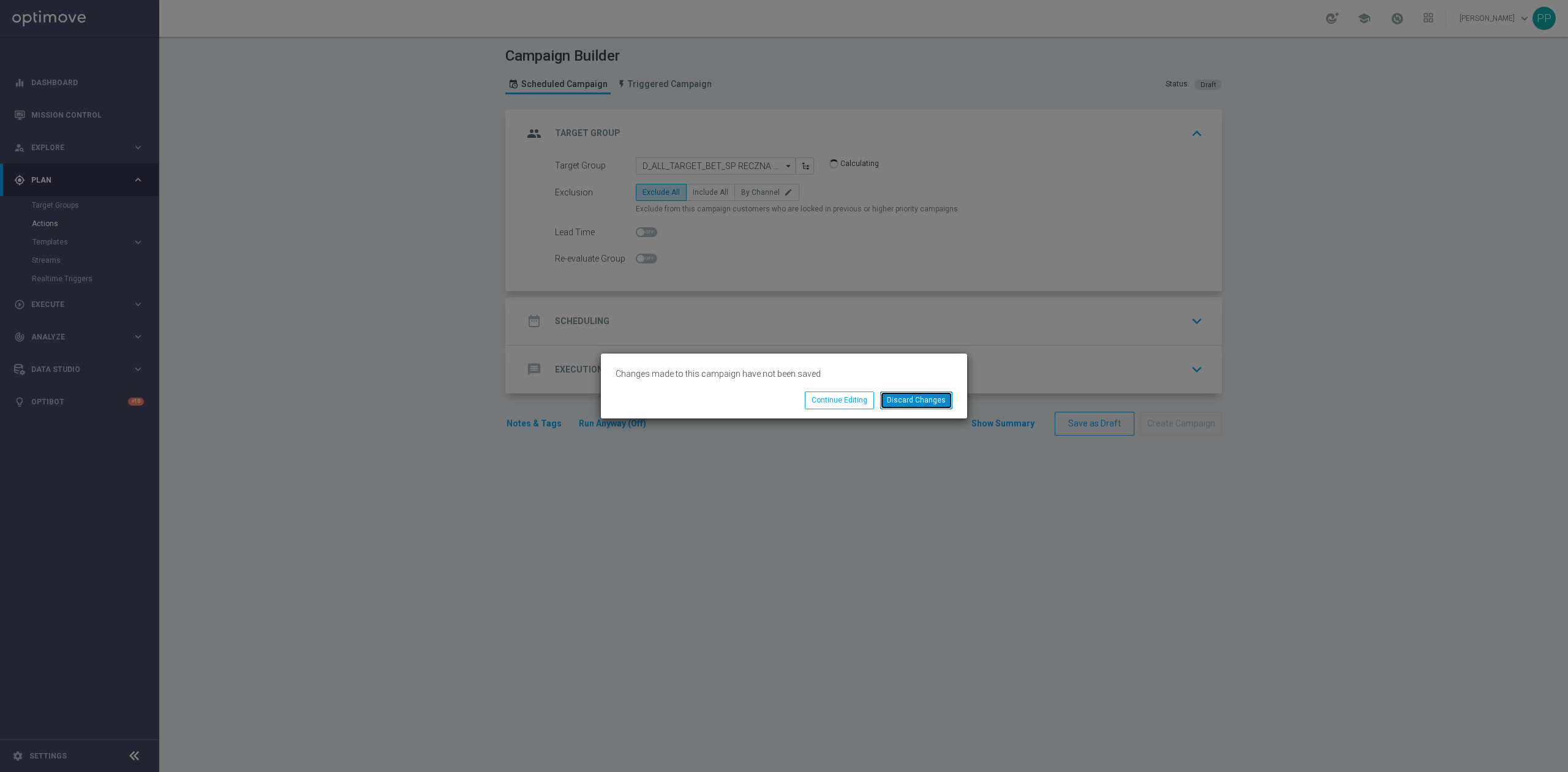
click at [899, 402] on button "Discard Changes" at bounding box center [916, 400] width 72 height 17
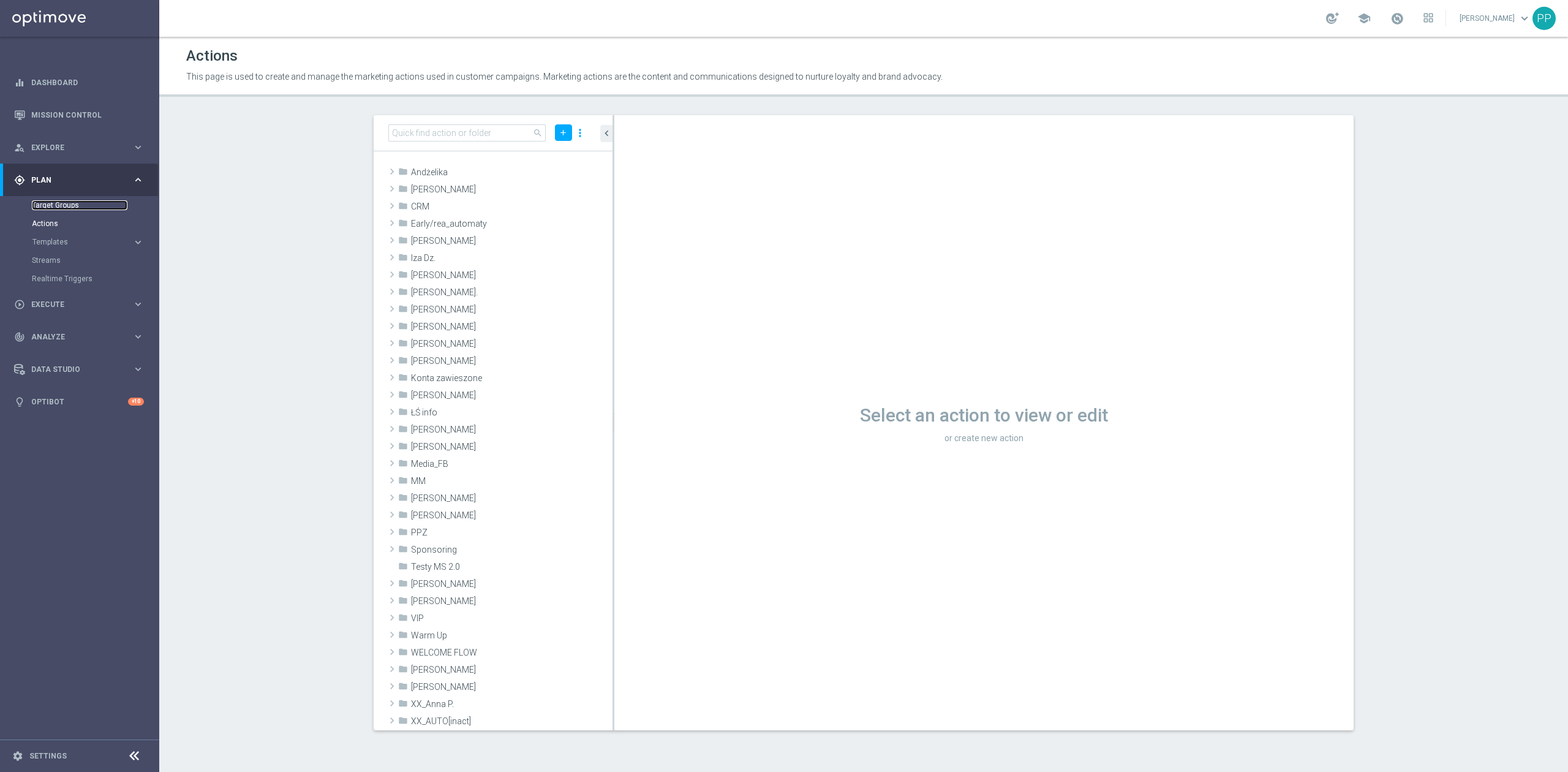
click at [61, 206] on link "Target Groups" at bounding box center [79, 205] width 95 height 10
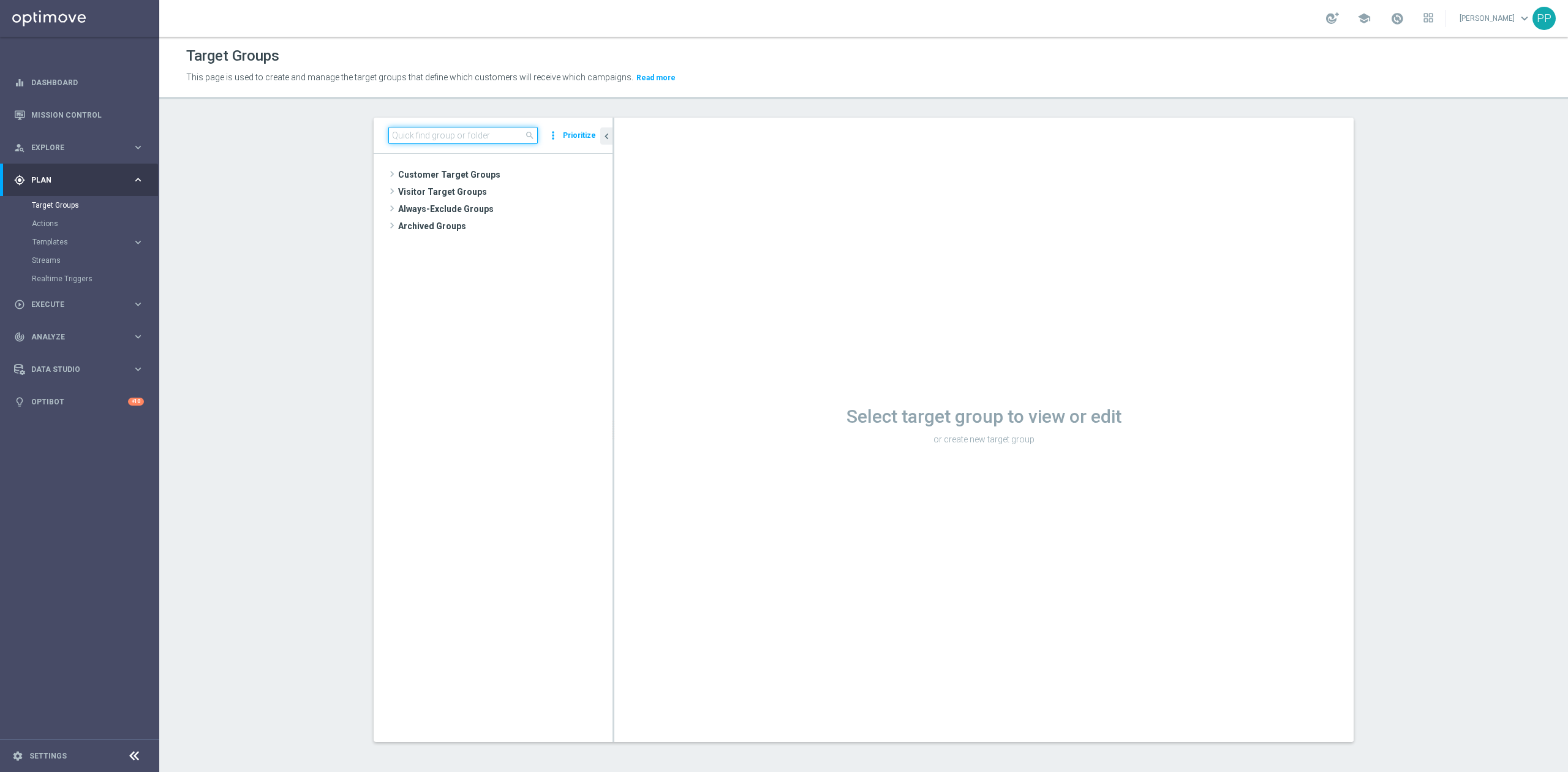
click at [400, 140] on input at bounding box center [462, 135] width 149 height 17
paste input "D_ALL_TARGET_BET_SP RECZNA 100% do 300 PLN"
type input "D_ALL_TARGET_BET_SP RECZNA 100% do 300 PLN"
click at [469, 226] on span "D_ALL_TARGET_BET_SP RECZNA 100% do 300 PLN_290525" at bounding box center [516, 227] width 137 height 10
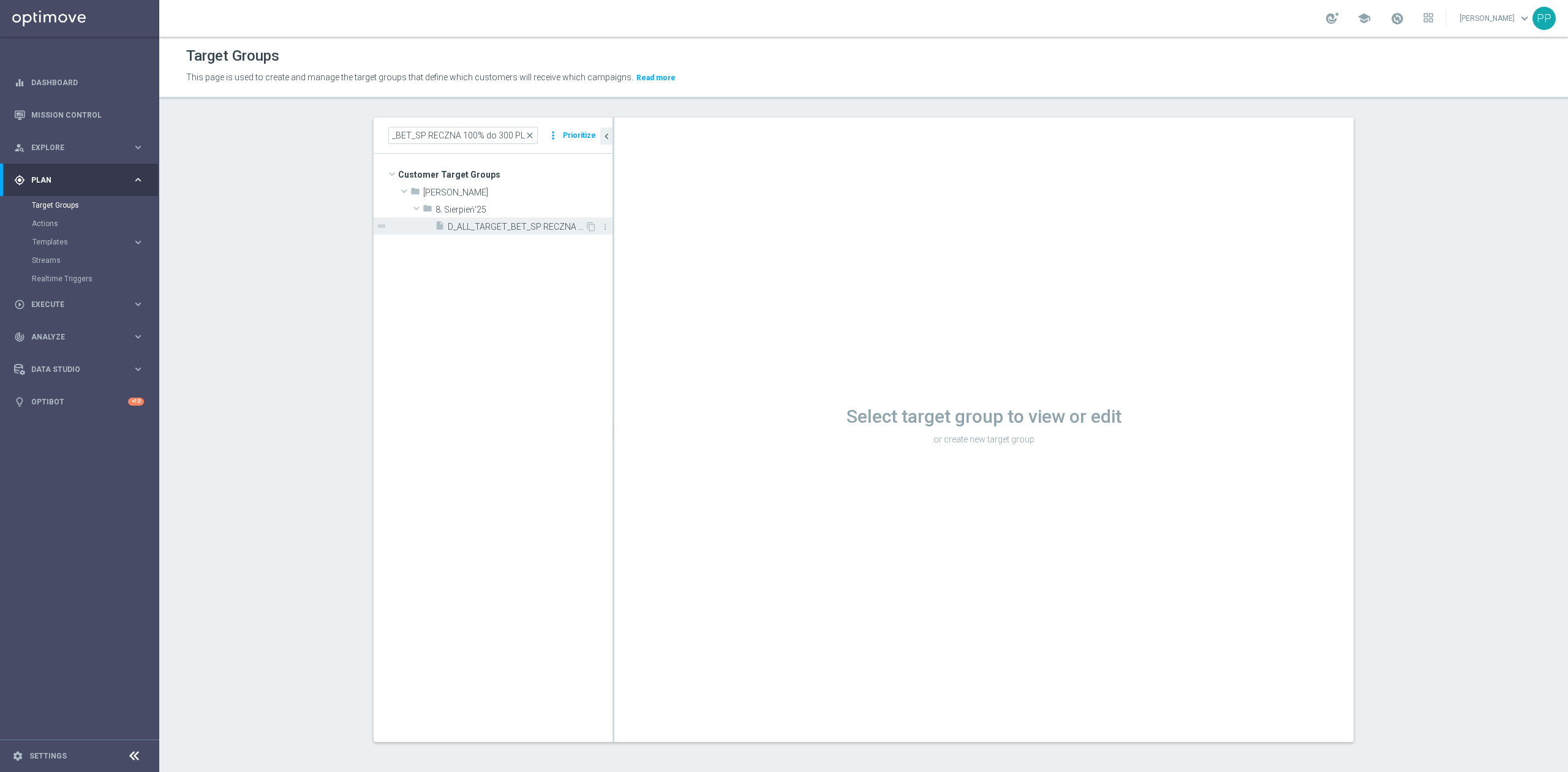
scroll to position [0, 0]
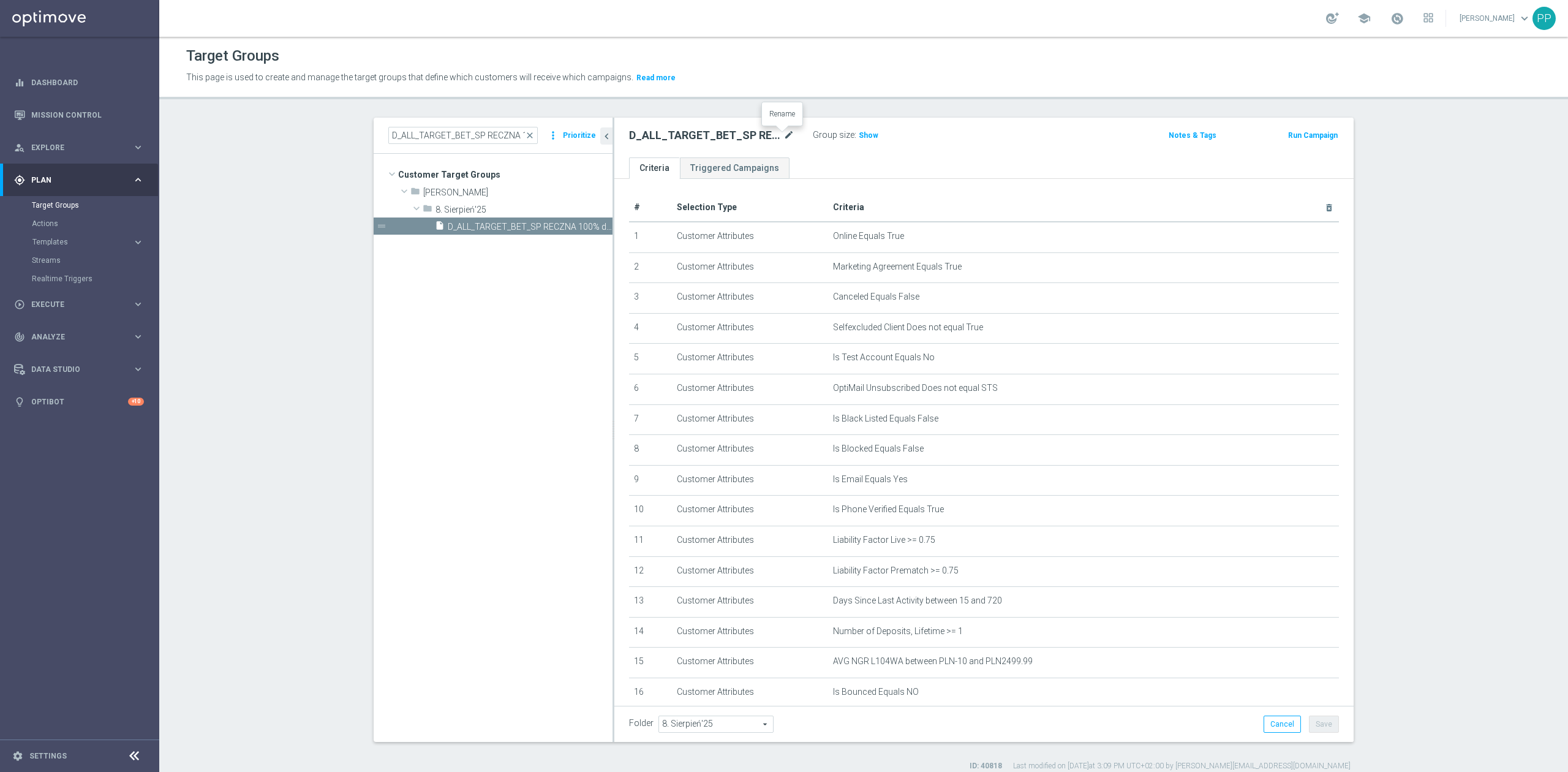
click at [783, 132] on icon "mode_edit" at bounding box center [789, 135] width 11 height 14
click at [773, 133] on input "D_ALL_TARGET_BET_SP RECZNA 100% do 300 PLN_290525" at bounding box center [712, 137] width 166 height 17
type input "D_ALL_TARGET_BET_SP RECZNA 100% do 300 PLN_290825"
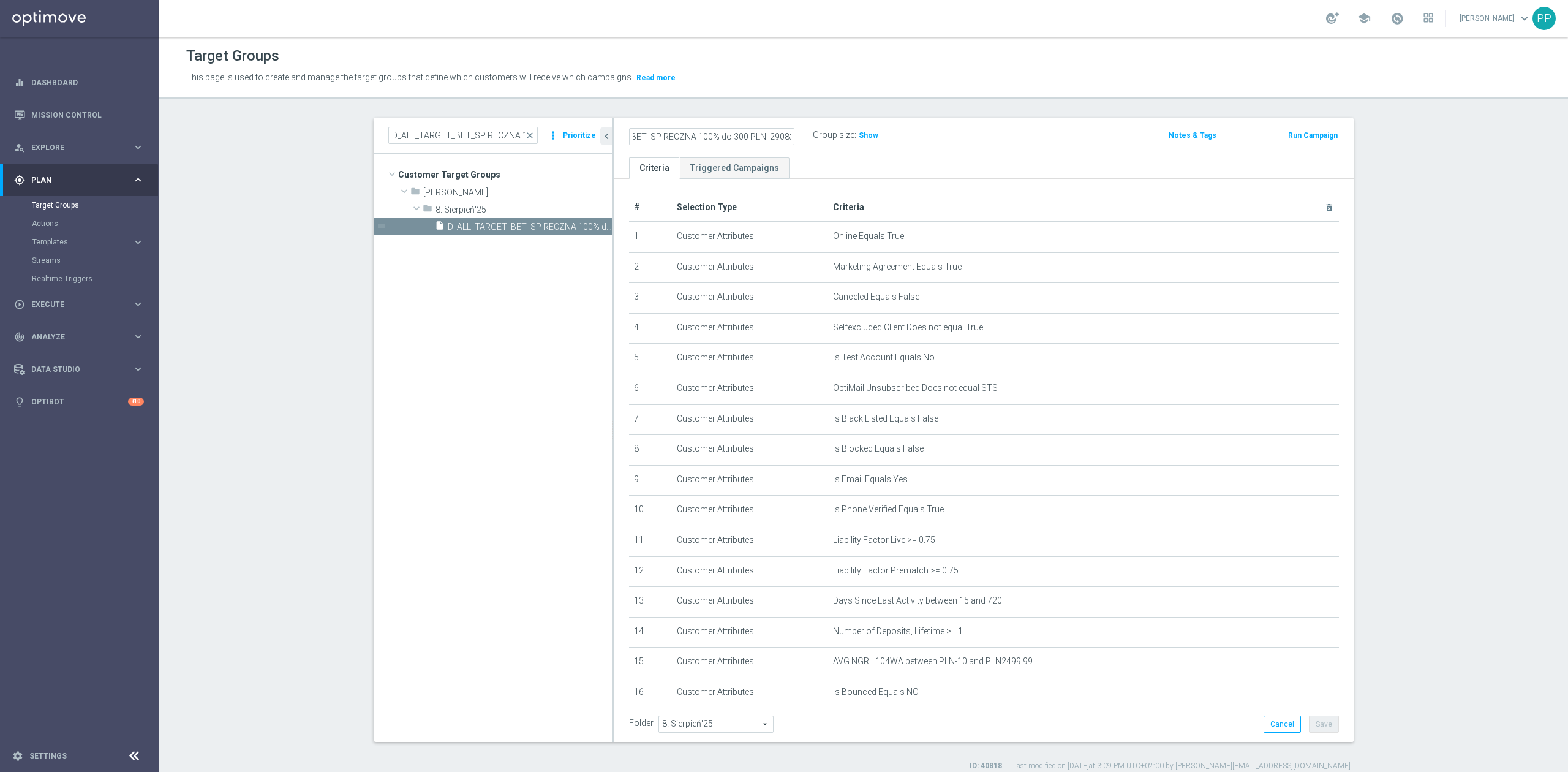
click at [978, 25] on div "school Patryk Przybolewski keyboard_arrow_down PP" at bounding box center [863, 18] width 1408 height 37
click at [1322, 723] on button "Save" at bounding box center [1323, 724] width 30 height 17
click at [586, 228] on icon "content_copy" at bounding box center [591, 227] width 10 height 10
click at [783, 136] on icon "mode_edit" at bounding box center [789, 135] width 11 height 14
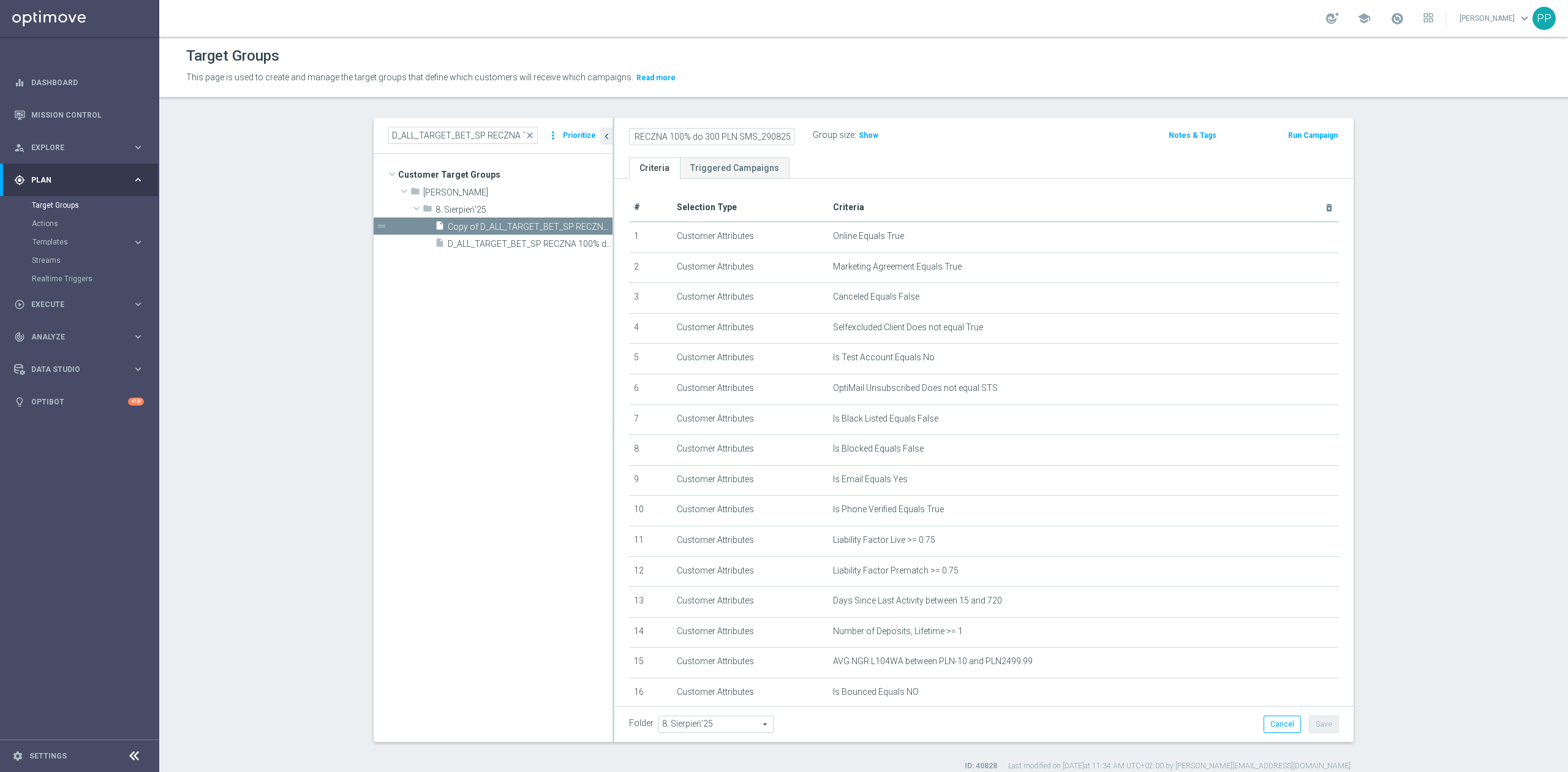
scroll to position [0, 93]
type input "D_ALL_TARGET_BET_SP RECZNA 100% do 300 PLN SMS_290825"
click at [777, 87] on div "This page is used to create and manage the target groups that define which cust…" at bounding box center [692, 77] width 1029 height 20
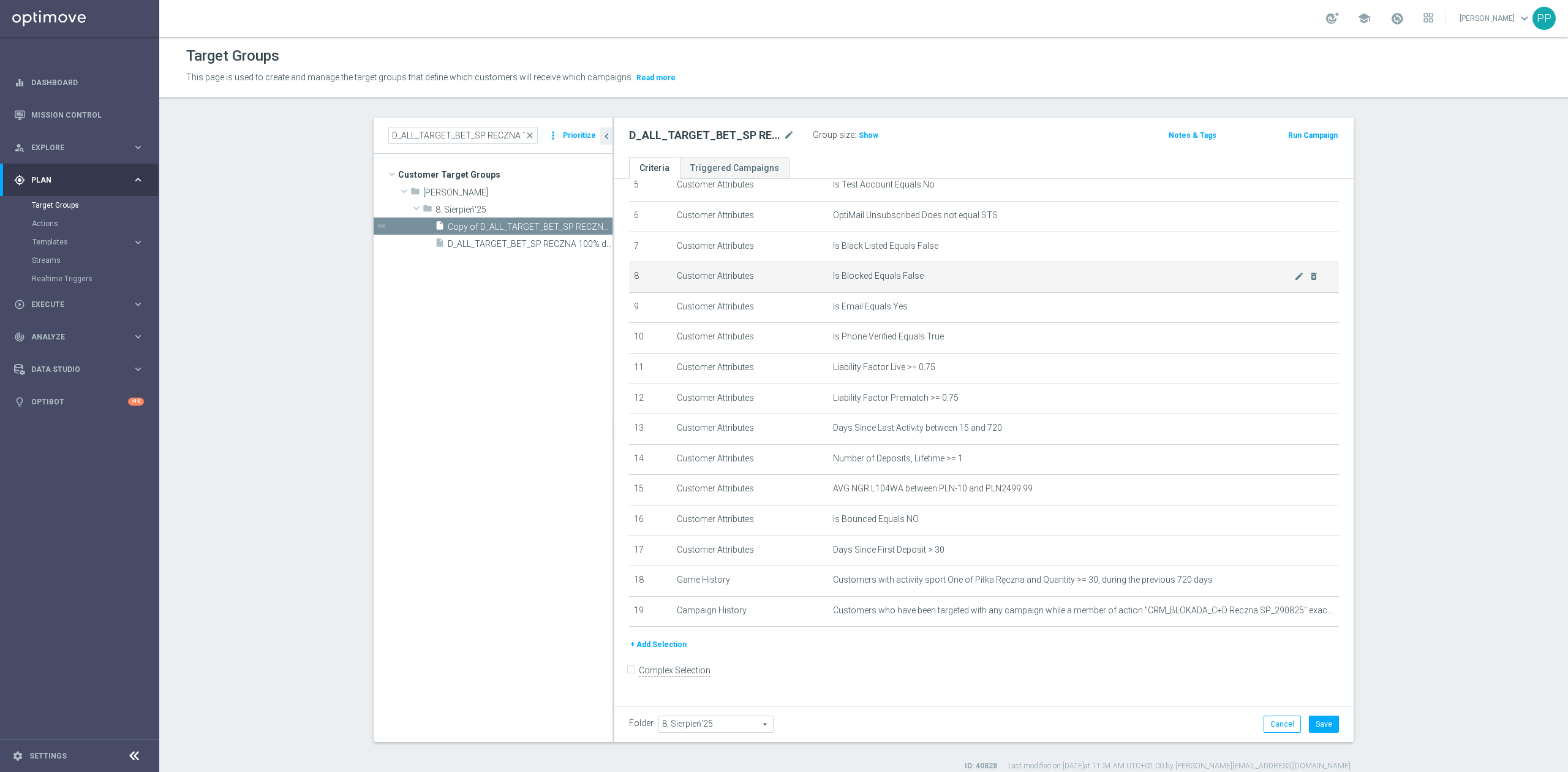
scroll to position [179, 0]
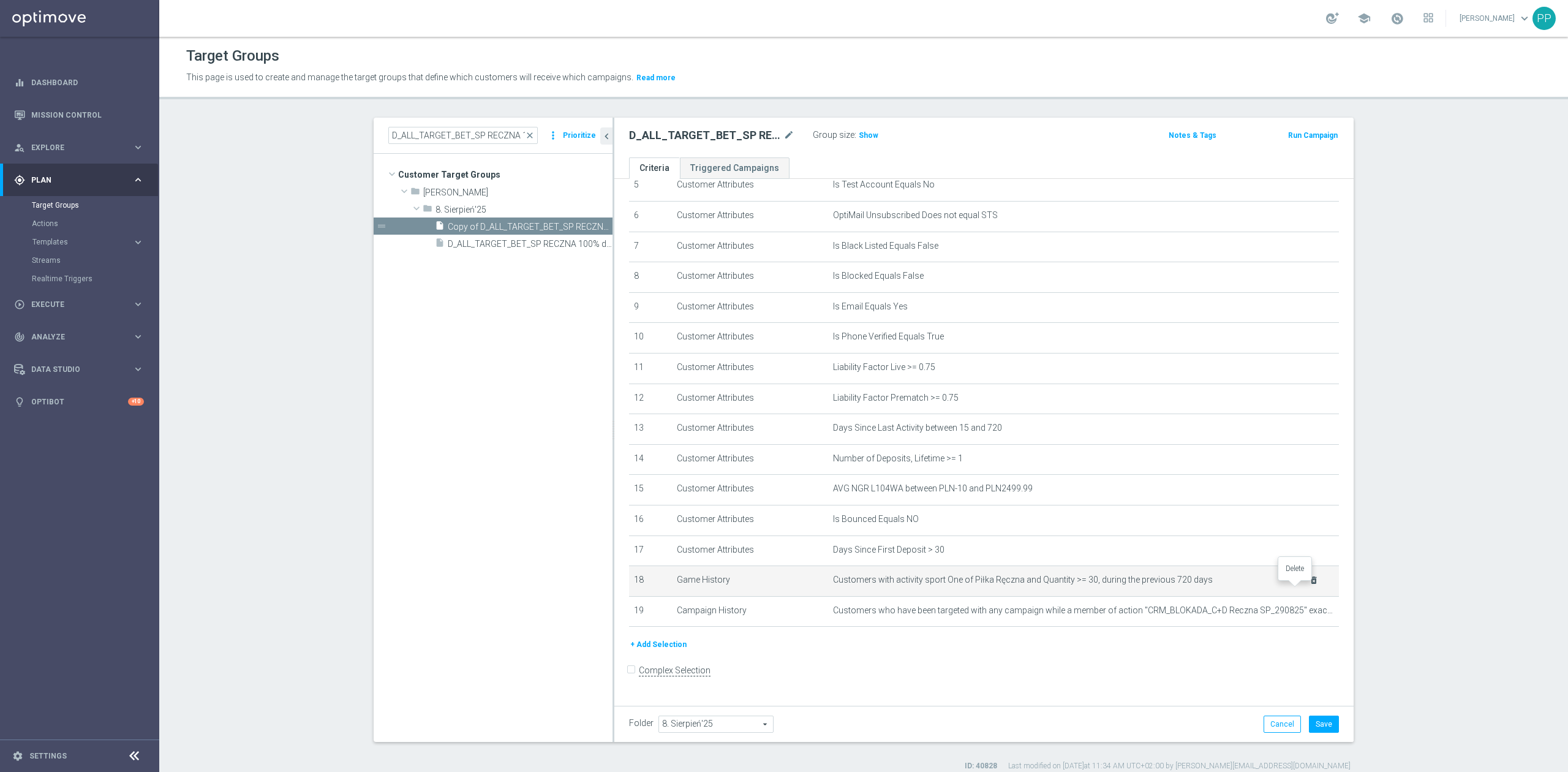
click at [1308, 585] on icon "delete_forever" at bounding box center [1313, 580] width 10 height 10
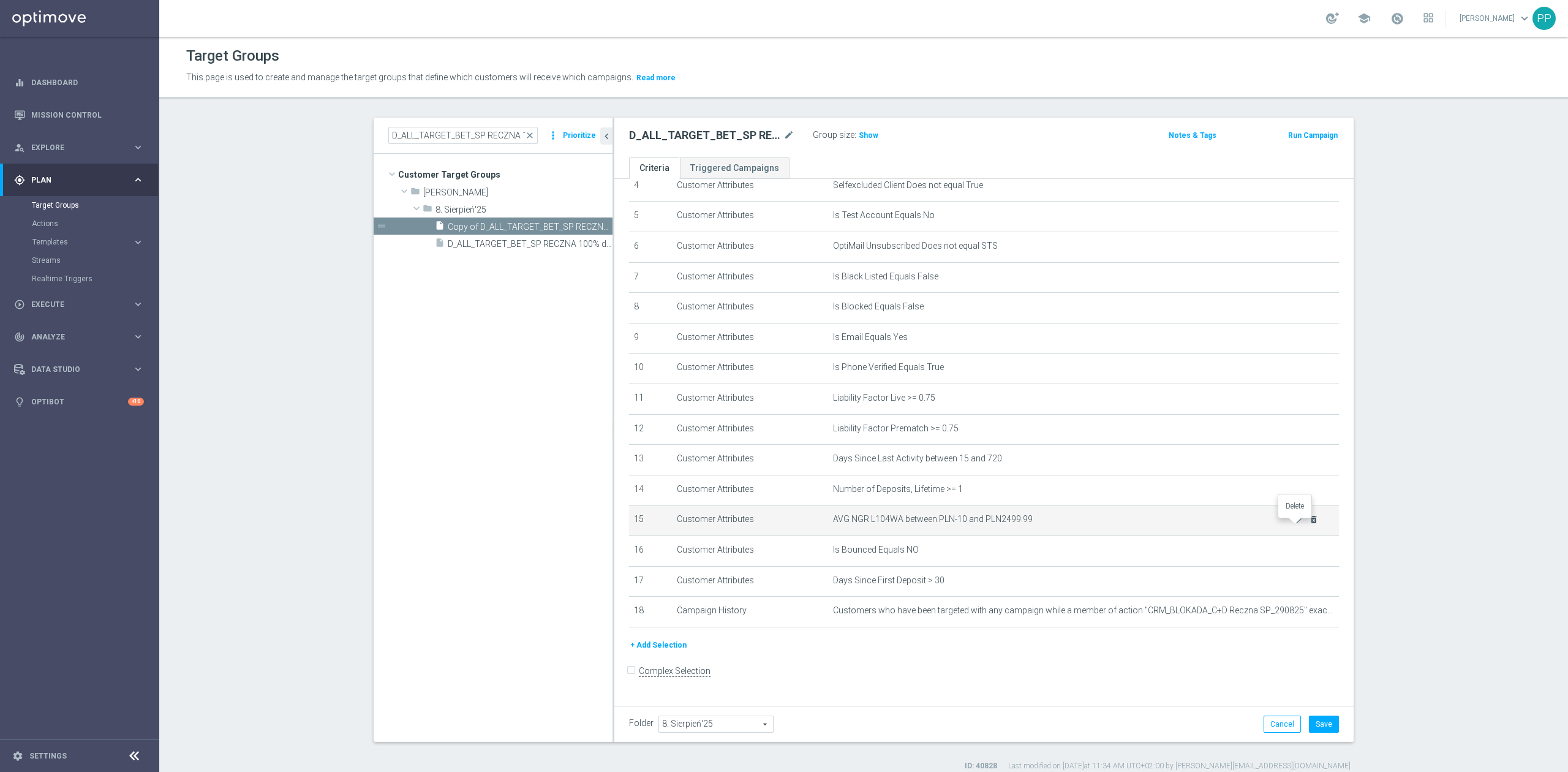
click at [1308, 525] on icon "delete_forever" at bounding box center [1313, 520] width 10 height 10
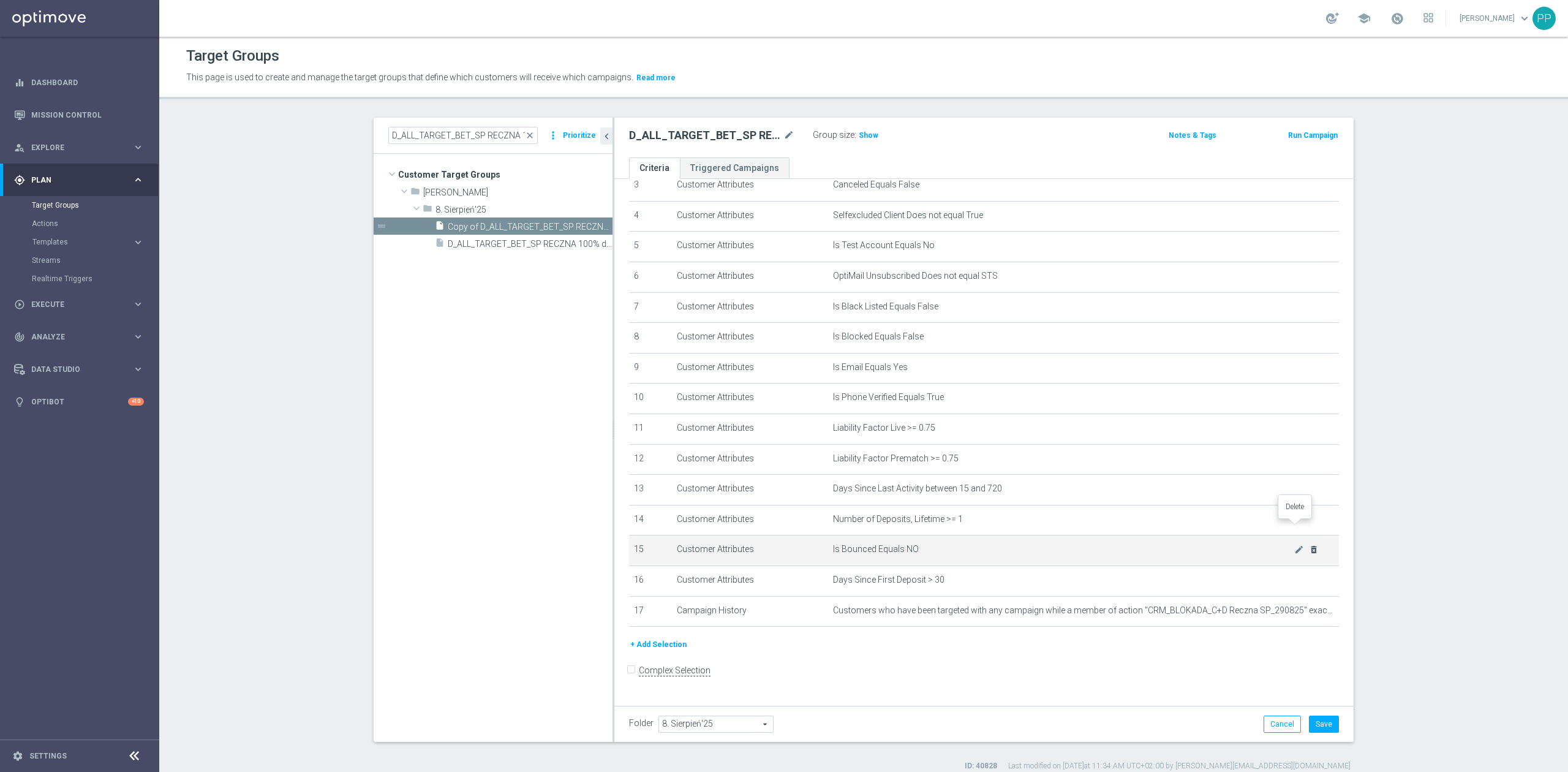
scroll to position [116, 0]
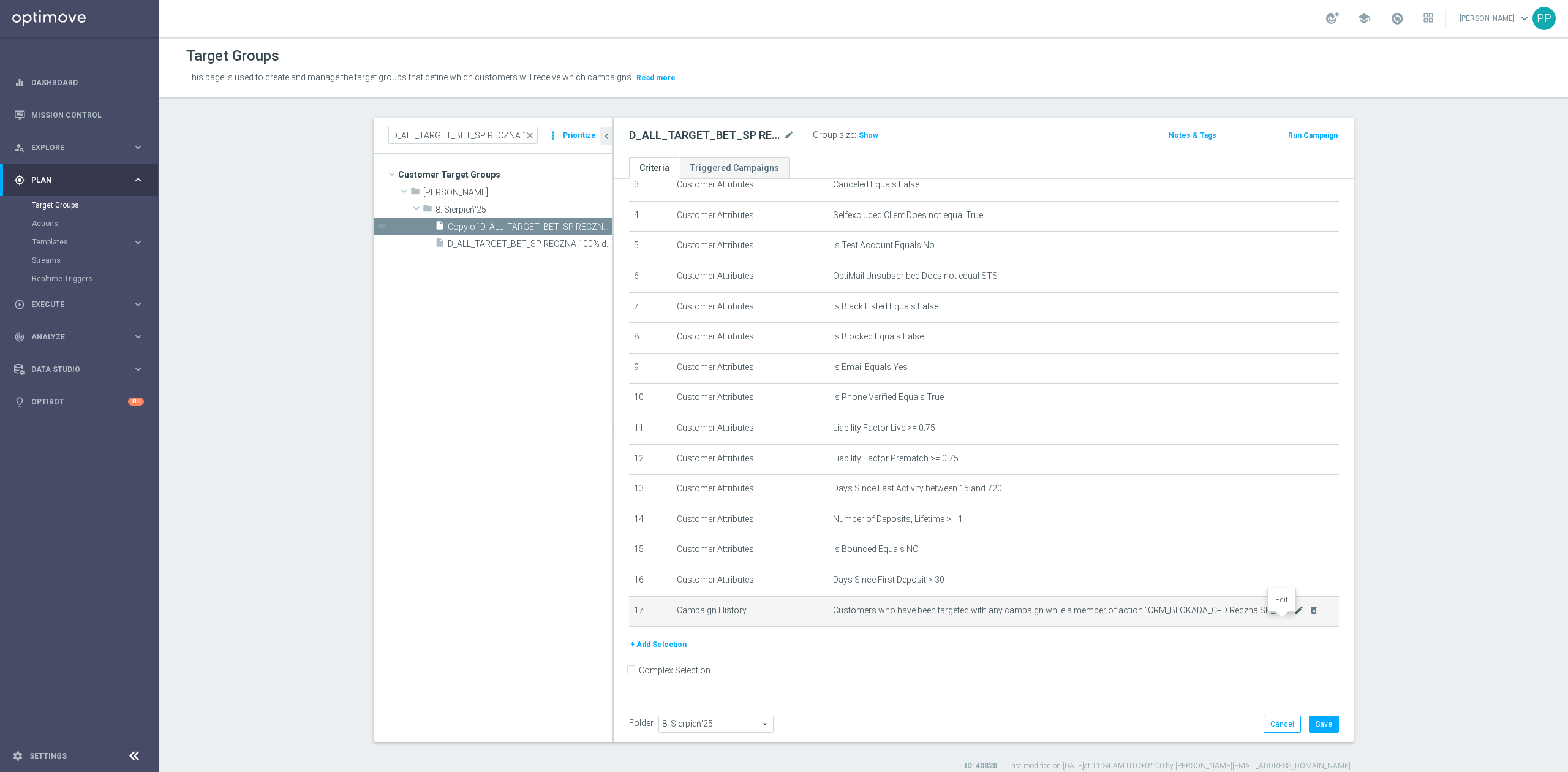
click at [1294, 615] on icon "mode_edit" at bounding box center [1299, 610] width 10 height 10
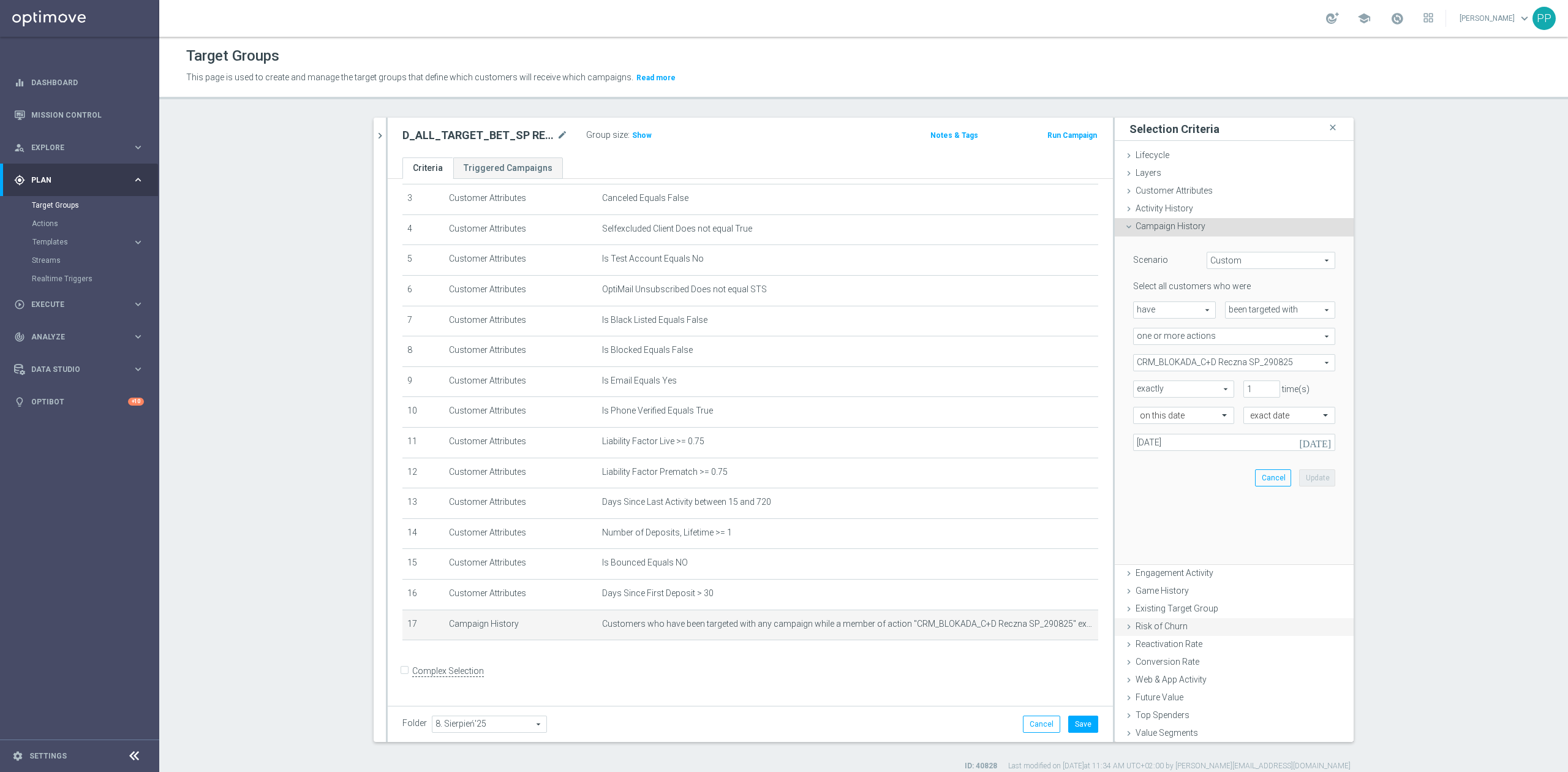
scroll to position [103, 0]
click at [1167, 366] on span "CRM_BLOKADA_C+D Reczna SP_290825" at bounding box center [1233, 363] width 201 height 16
click at [1139, 392] on input "Show Selected" at bounding box center [1142, 389] width 8 height 8
checkbox input "true"
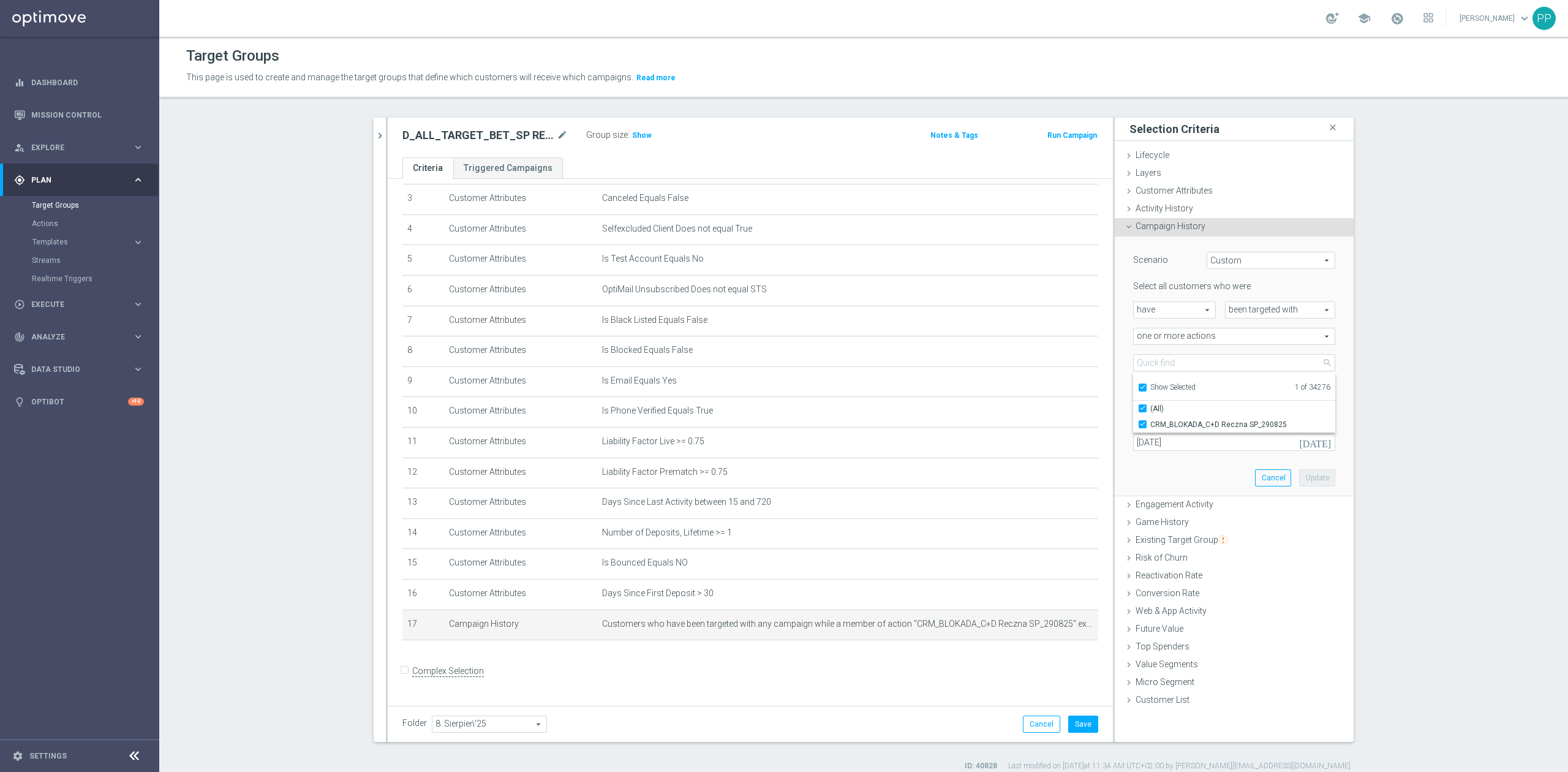
drag, startPoint x: 1138, startPoint y: 406, endPoint x: 1136, endPoint y: 393, distance: 13.2
click at [1138, 403] on div "(All)" at bounding box center [1234, 408] width 202 height 16
click at [1138, 387] on input "Show Selected" at bounding box center [1142, 389] width 8 height 8
checkbox input "false"
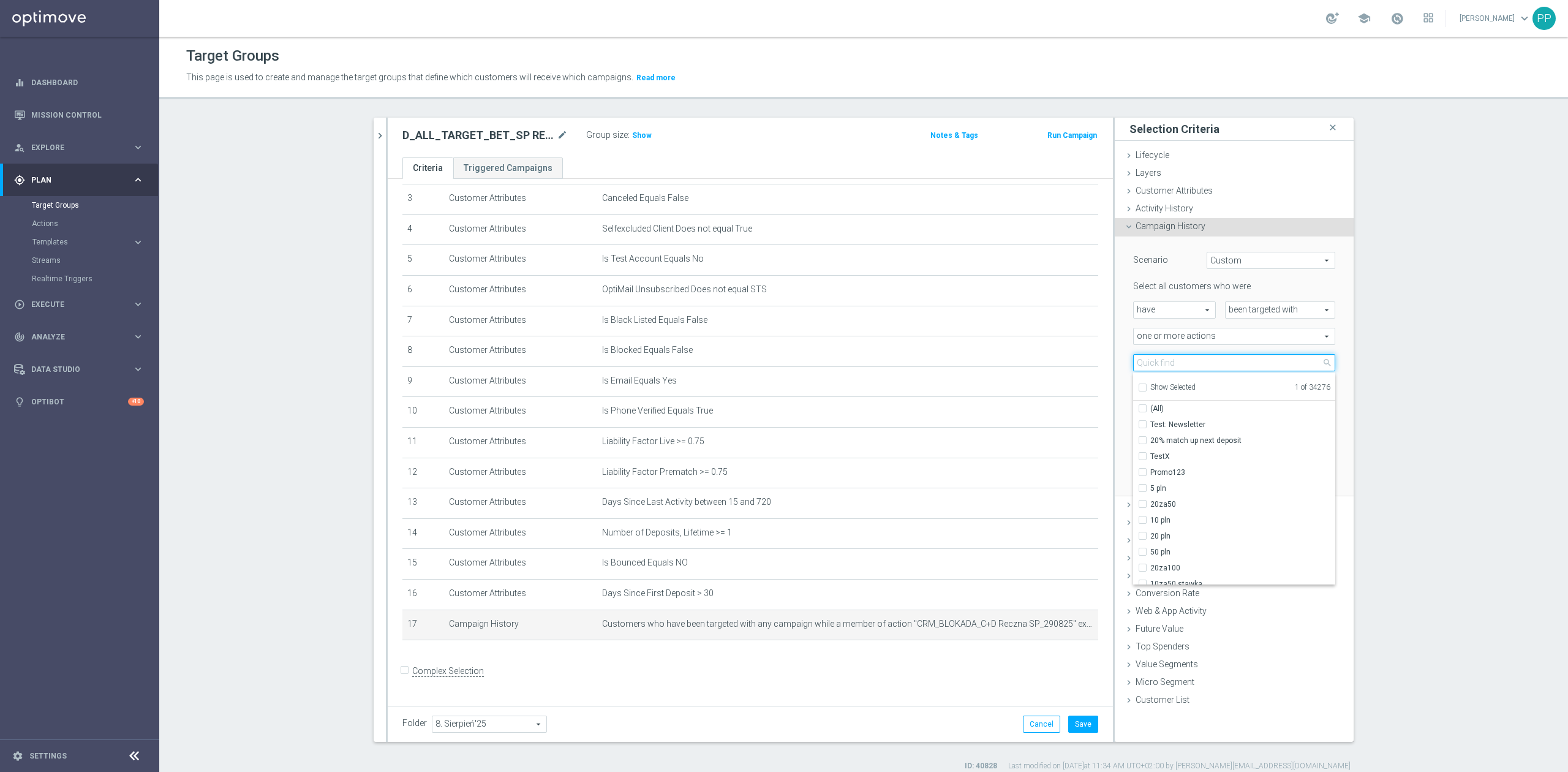
click at [1140, 355] on input "search" at bounding box center [1234, 363] width 202 height 17
click at [1150, 383] on label "Show Selected" at bounding box center [1173, 388] width 46 height 11
click at [1138, 386] on input "Show Selected" at bounding box center [1142, 389] width 8 height 8
checkbox input "true"
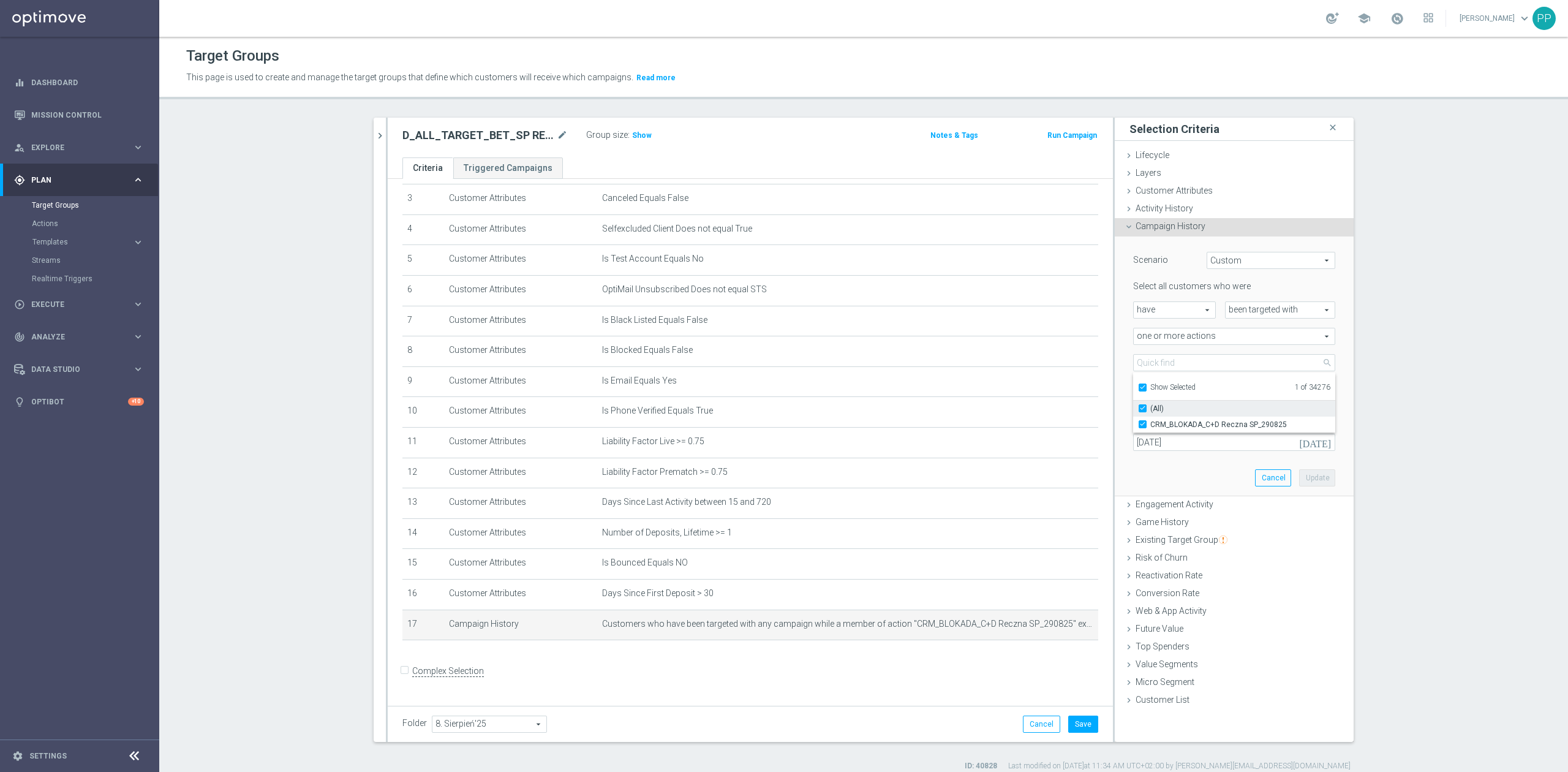
click at [1142, 409] on input "(All)" at bounding box center [1146, 408] width 8 height 8
checkbox input "false"
type input "Select Action"
checkbox input "false"
click at [1139, 388] on input "Show Selected" at bounding box center [1142, 389] width 8 height 8
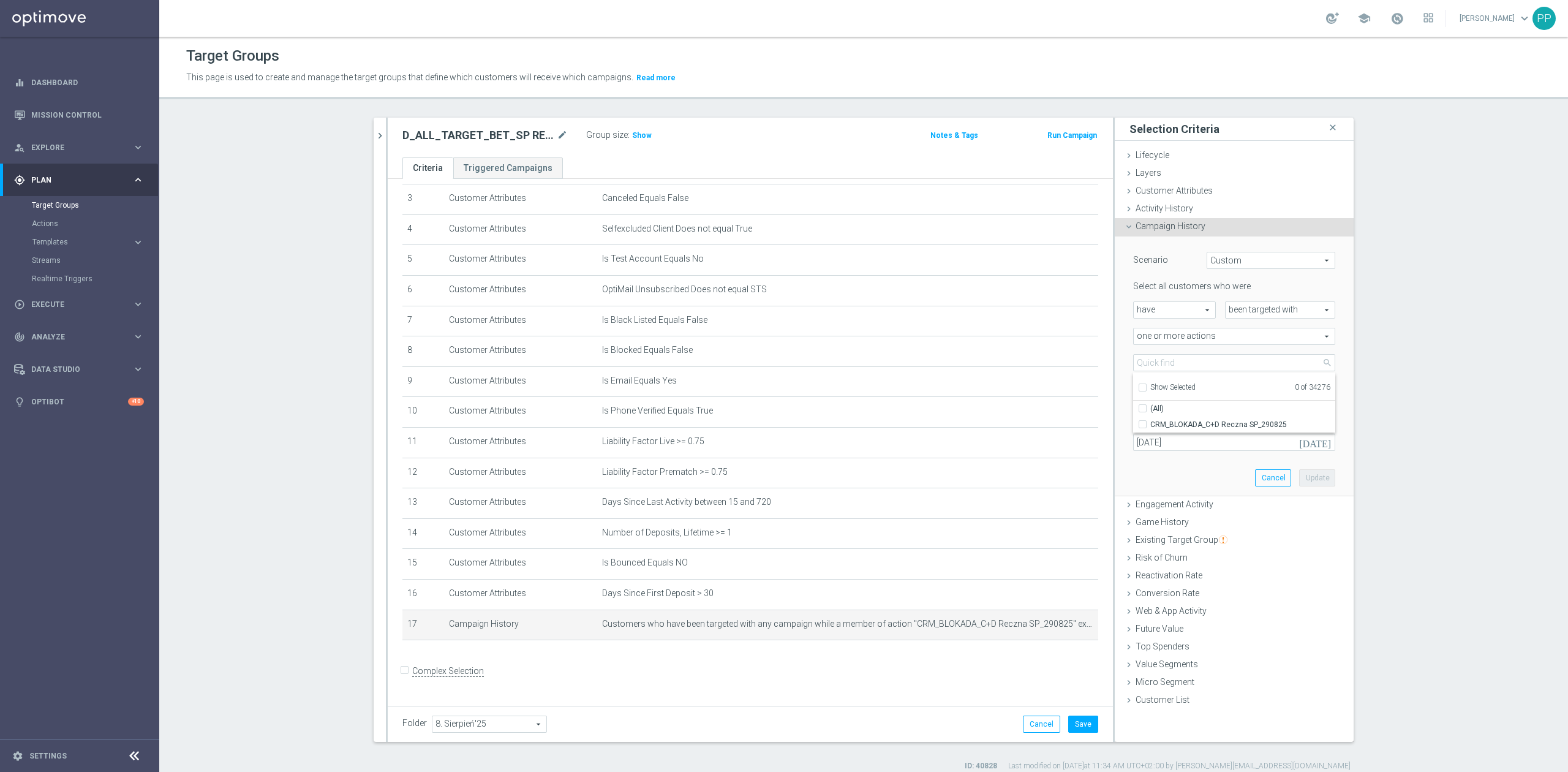
checkbox input "false"
click at [1140, 366] on input "search" at bounding box center [1234, 363] width 202 height 17
paste input "D_ALL_TARGET_BET_SP RECZNA 100% do 300 PLN SMS_290825"
click at [1282, 362] on input "D_ALL_TARGET_BET_SP RECZNA 100% do 300 PLN SMS_290825" at bounding box center [1234, 363] width 202 height 17
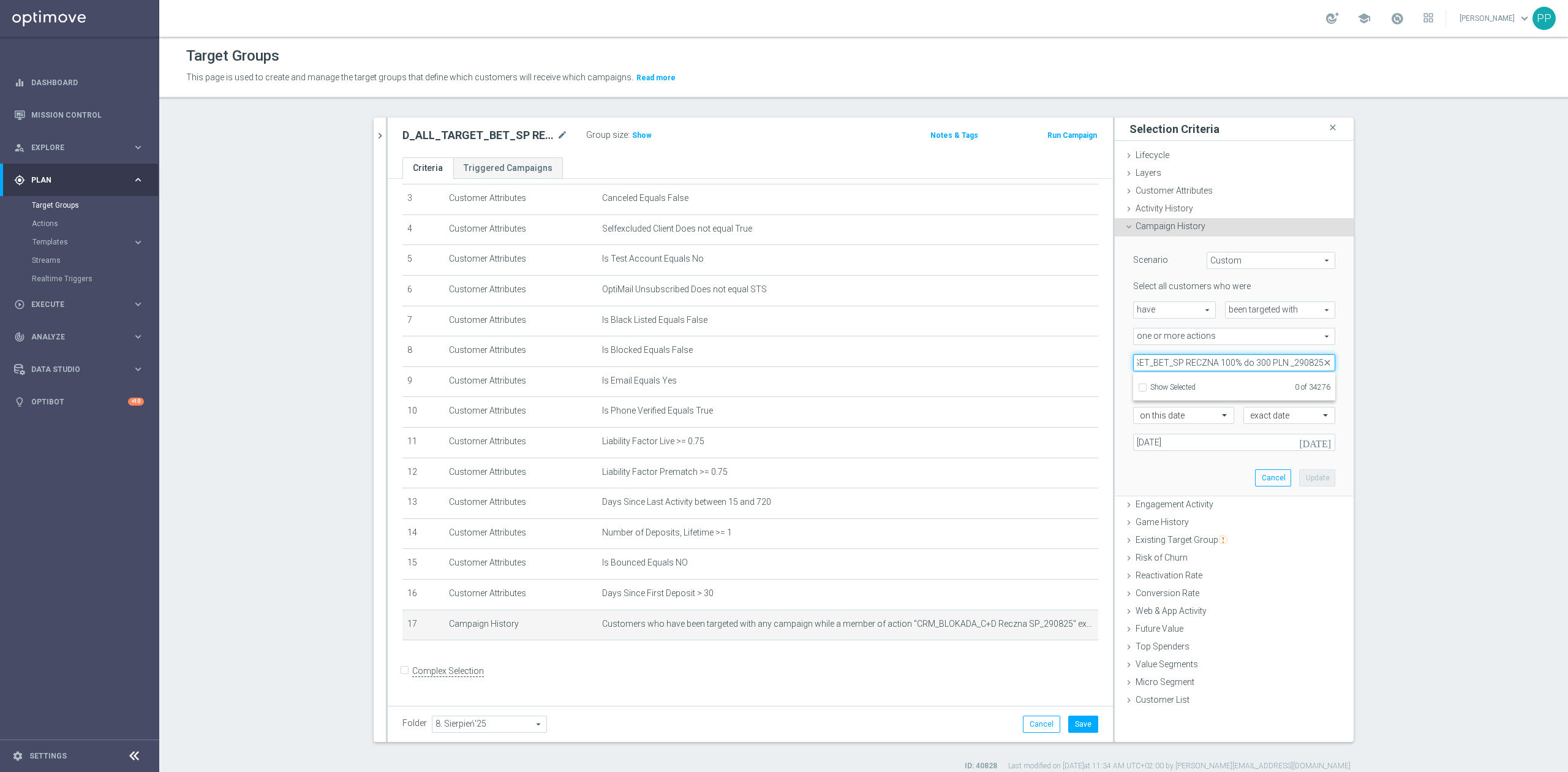
scroll to position [0, 48]
type input "D_ALL_TARGET_BET_SP RECZNA 100% do 300 PLN_290825"
click at [1207, 422] on span "D_ALL_TARGET_BET_SP RECZNA 100% do 300 PLN_290825" at bounding box center [1243, 425] width 185 height 10
click at [1150, 422] on input "D_ALL_TARGET_BET_SP RECZNA 100% do 300 PLN_290825" at bounding box center [1146, 424] width 8 height 8
checkbox input "true"
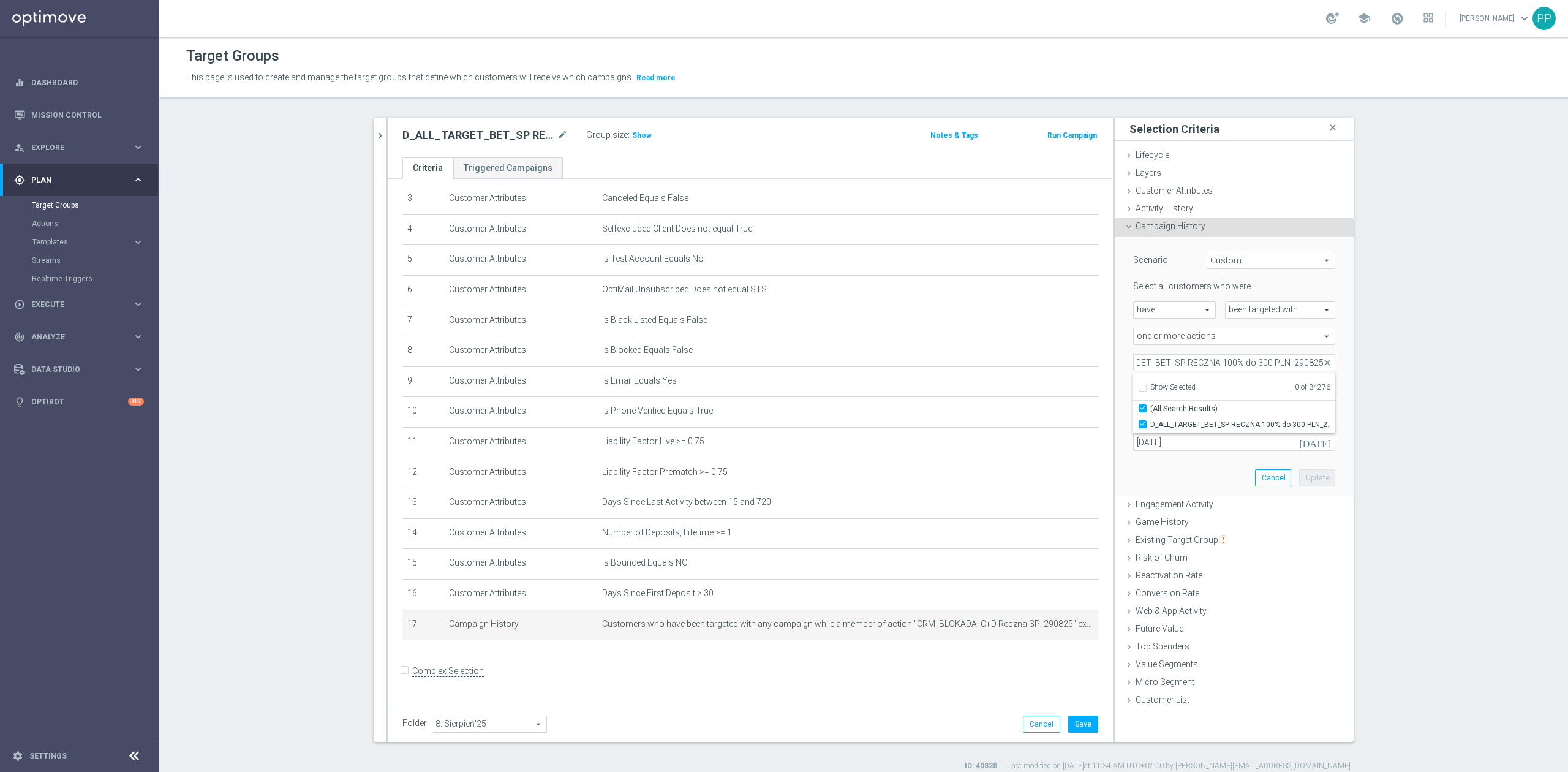
type input "D_ALL_TARGET_BET_SP RECZNA 100% do 300 PLN_290825"
checkbox input "true"
click at [1124, 342] on div "one or more actions one or more actions arrow_drop_down search" at bounding box center [1234, 336] width 221 height 17
click at [1159, 440] on input "26 Aug 2025" at bounding box center [1234, 443] width 202 height 17
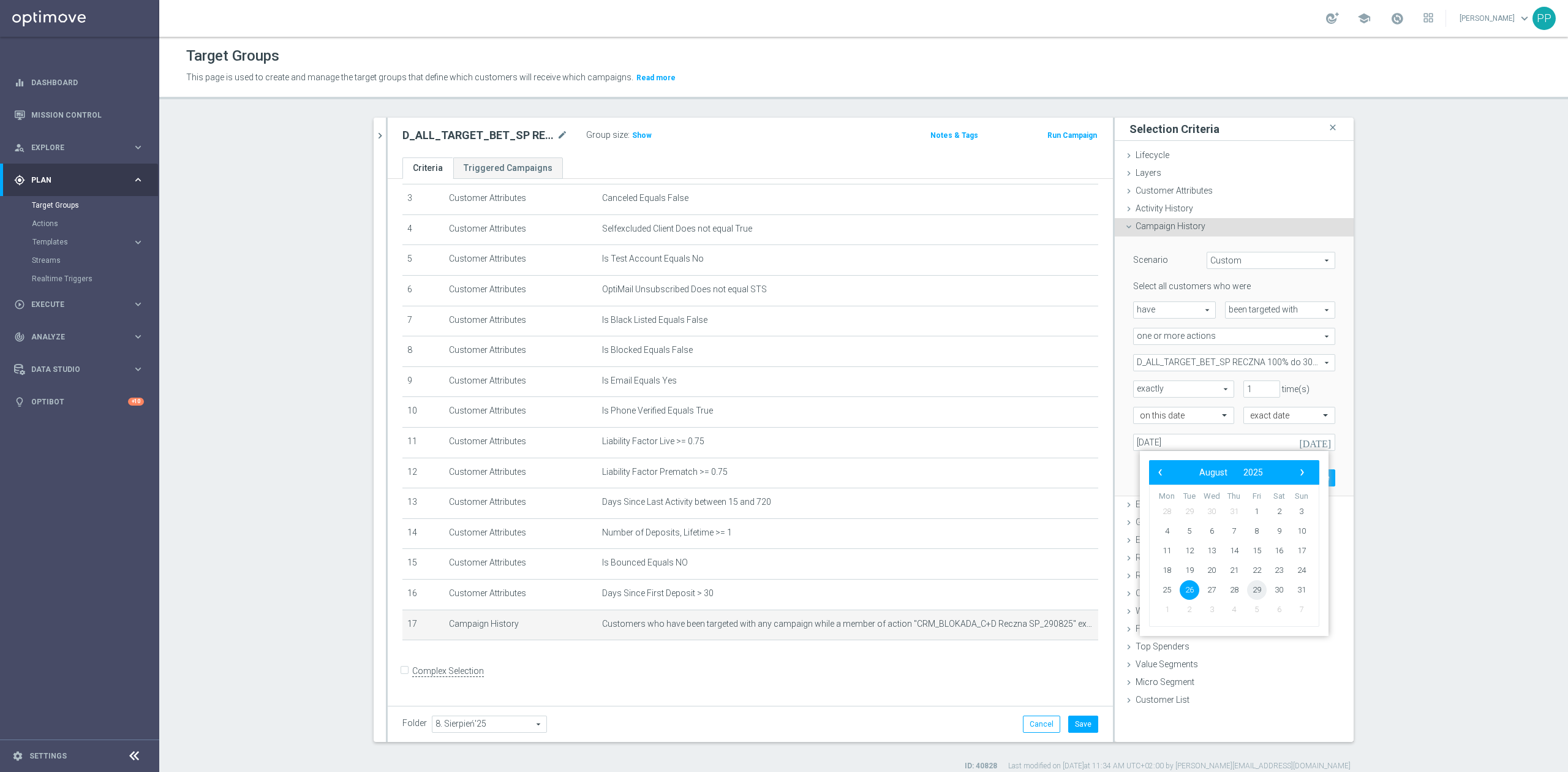
click at [1263, 587] on span "29" at bounding box center [1256, 589] width 20 height 20
type input "[DATE]"
click at [1304, 478] on button "Update" at bounding box center [1317, 478] width 36 height 17
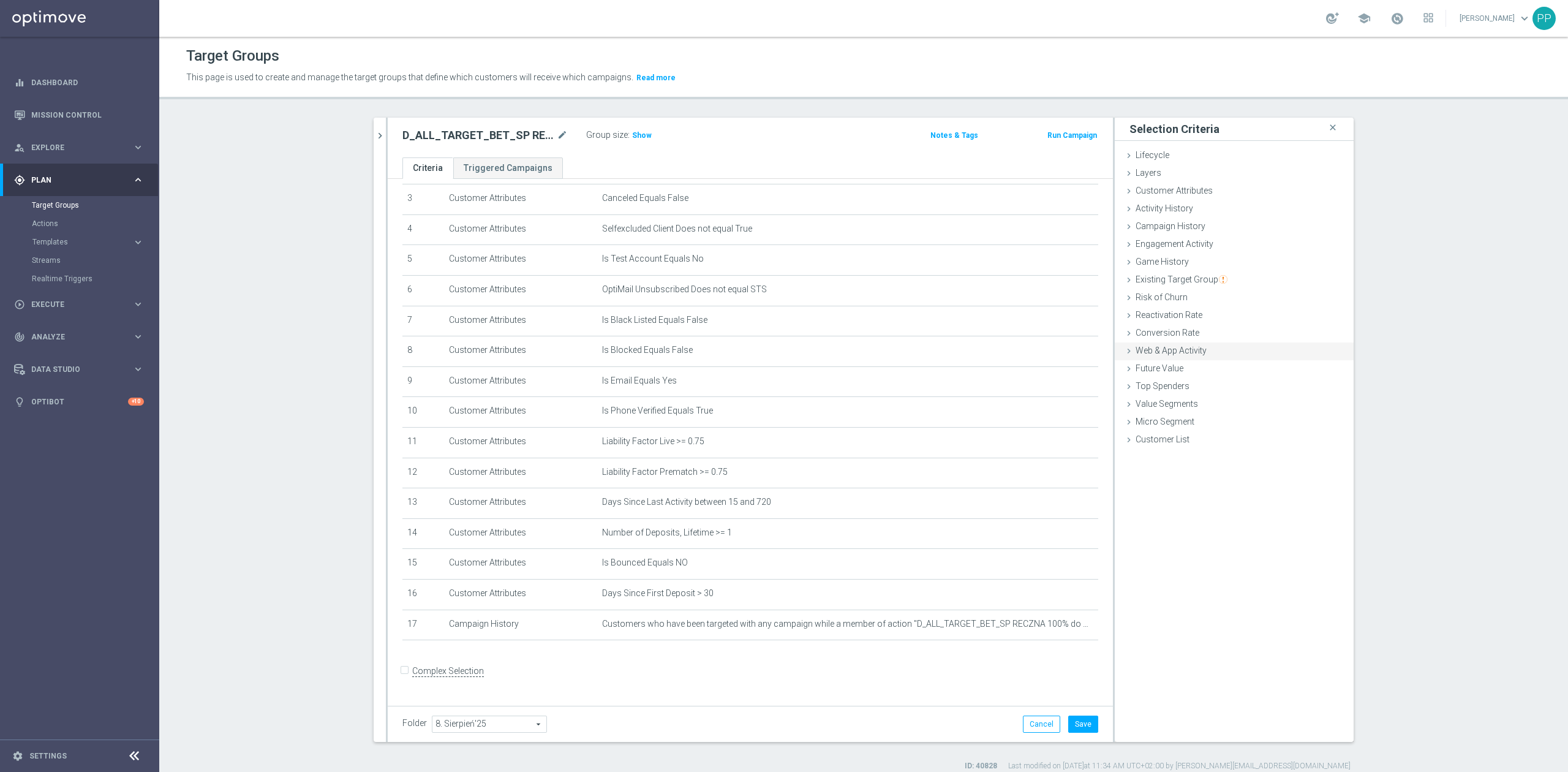
click at [1183, 350] on span "Web & App Activity" at bounding box center [1170, 350] width 71 height 10
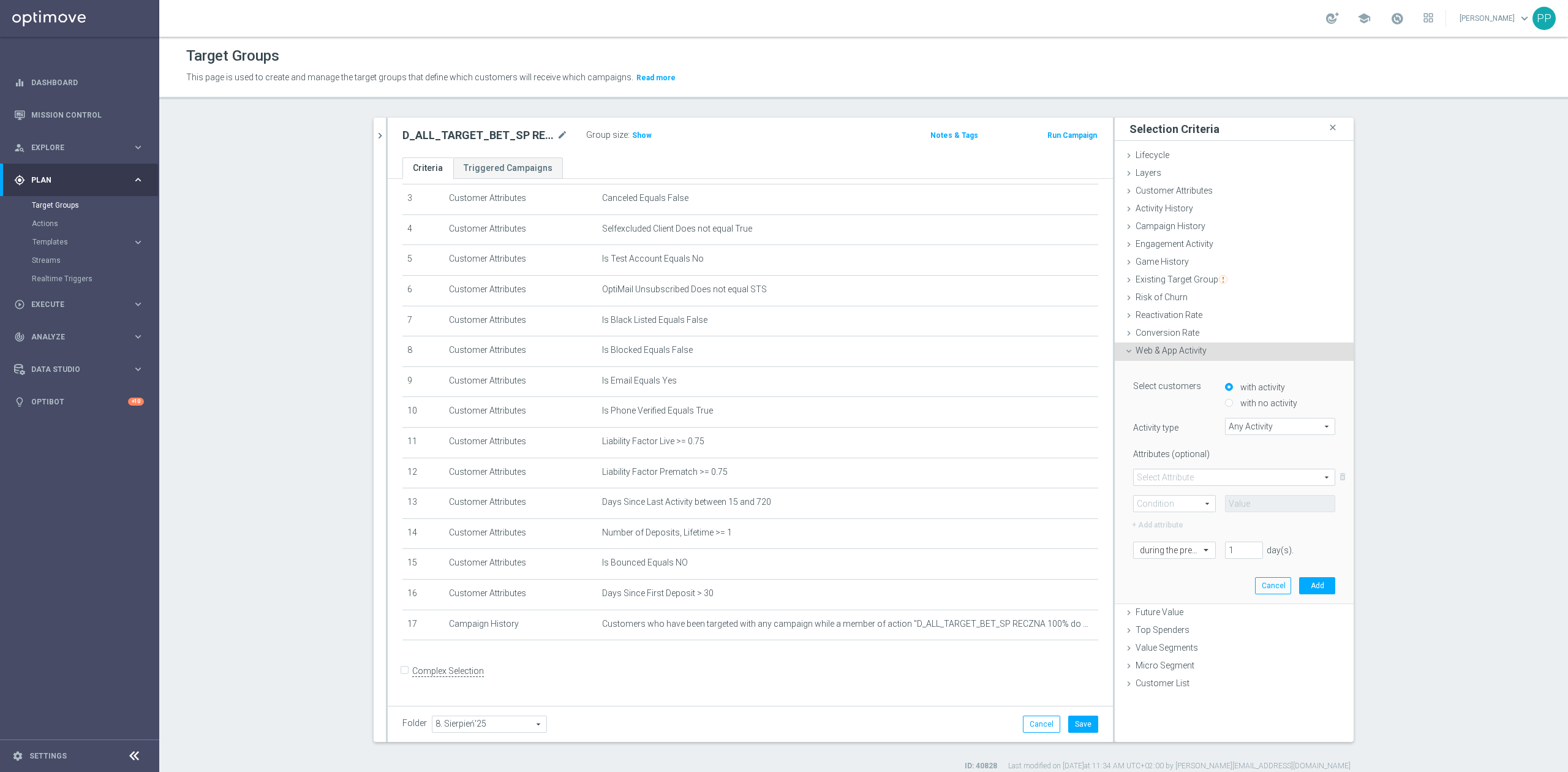
click at [1245, 403] on label "with no activity" at bounding box center [1266, 404] width 60 height 11
click at [1233, 403] on input "with no activity" at bounding box center [1228, 404] width 8 height 8
radio input "true"
click at [1243, 423] on span "Any Activity" at bounding box center [1280, 426] width 109 height 16
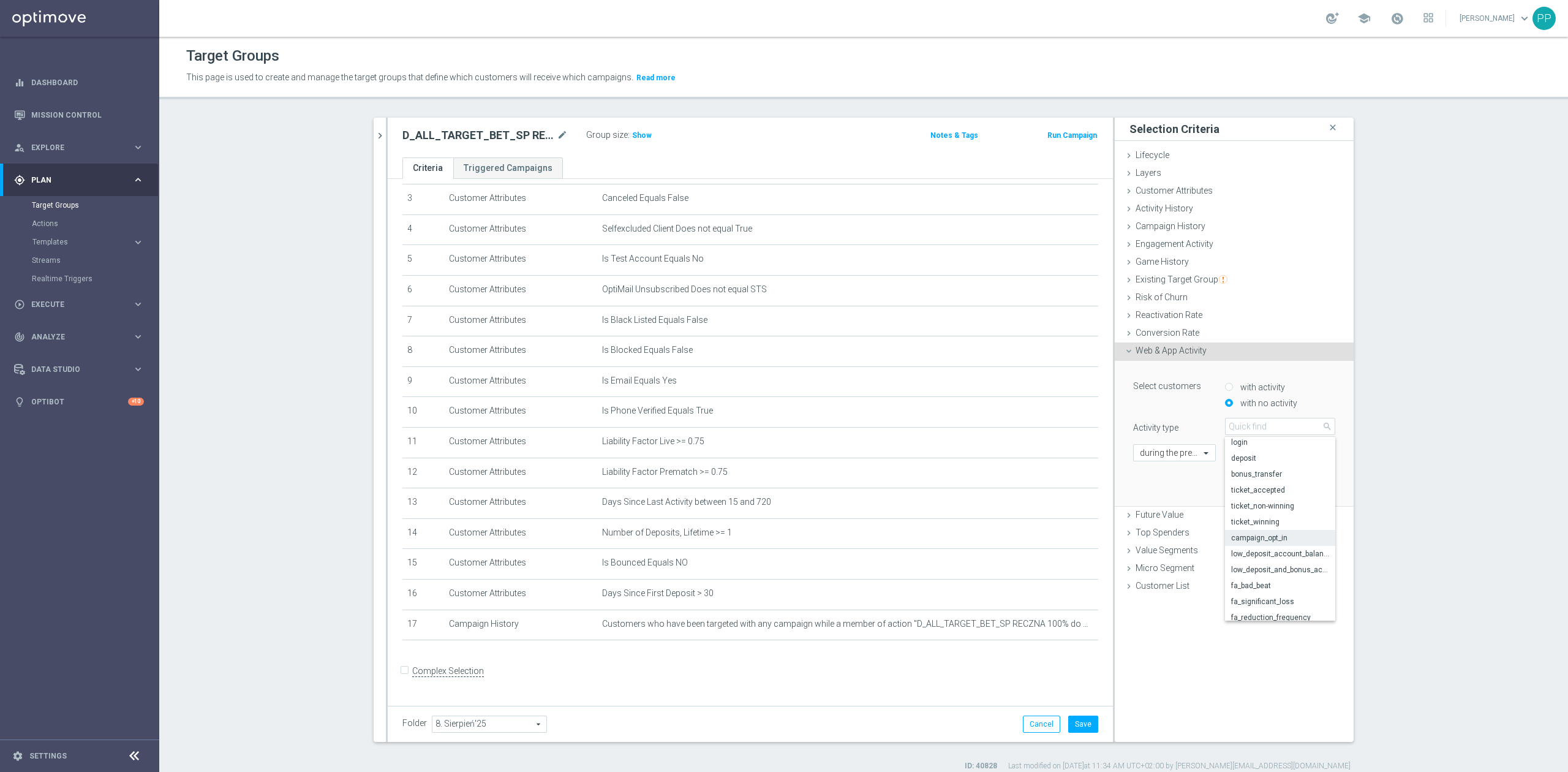
click at [1274, 535] on span "campaign_opt_in" at bounding box center [1280, 538] width 98 height 10
type input "campaign_opt_in"
click at [1152, 471] on span at bounding box center [1233, 477] width 201 height 16
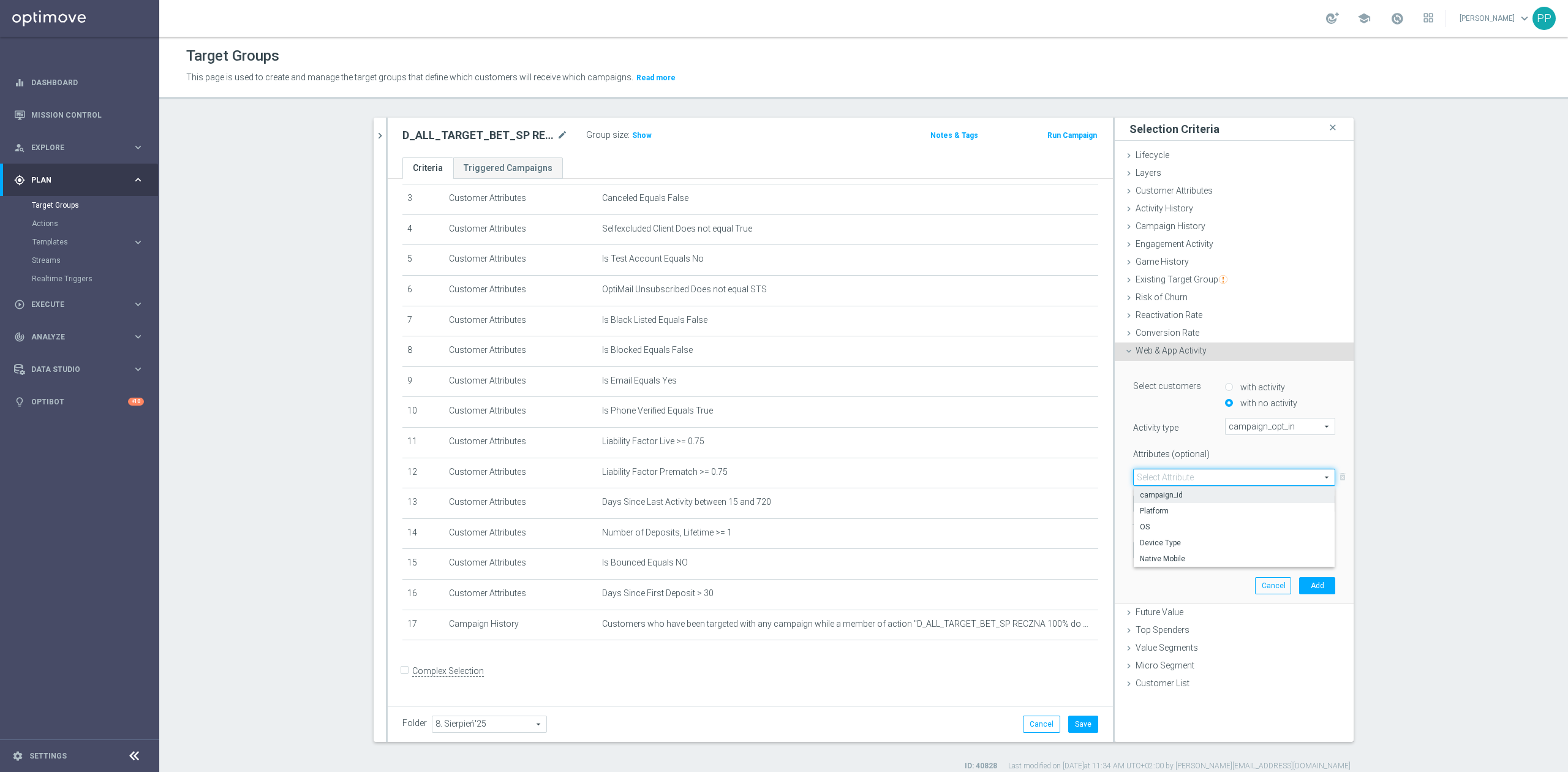
click at [1157, 493] on span "campaign_id" at bounding box center [1234, 495] width 188 height 10
type input "campaign_id"
click at [1154, 501] on span at bounding box center [1174, 504] width 82 height 16
click at [1164, 525] on span "=" at bounding box center [1174, 522] width 69 height 10
type input "="
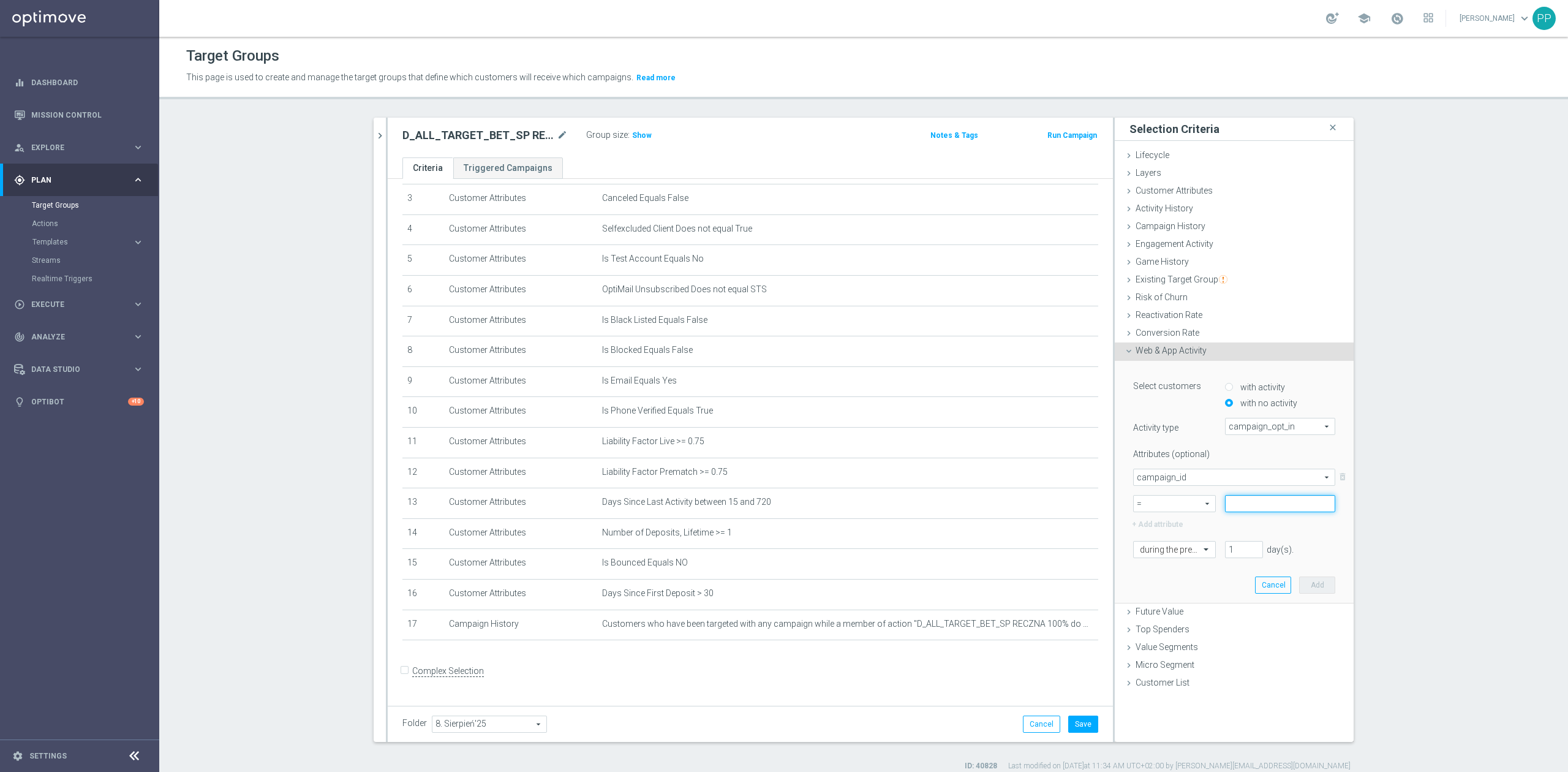
click at [1245, 501] on input at bounding box center [1280, 504] width 110 height 17
paste input "172760"
type input "172760"
click at [1188, 545] on div at bounding box center [1174, 550] width 82 height 11
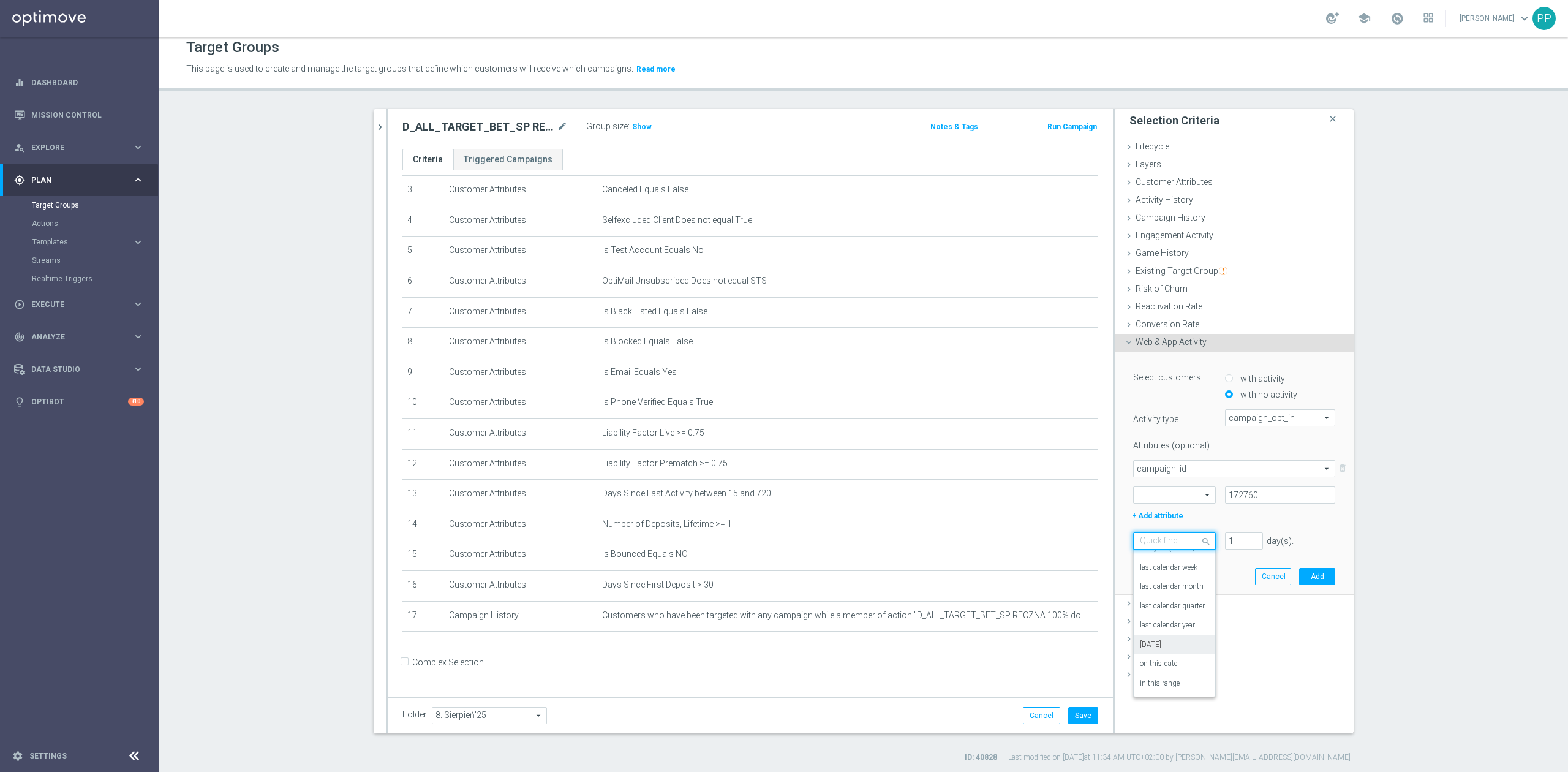
scroll to position [11, 0]
click at [1159, 685] on label "in this range" at bounding box center [1160, 682] width 40 height 10
click at [1199, 564] on input at bounding box center [1234, 564] width 202 height 17
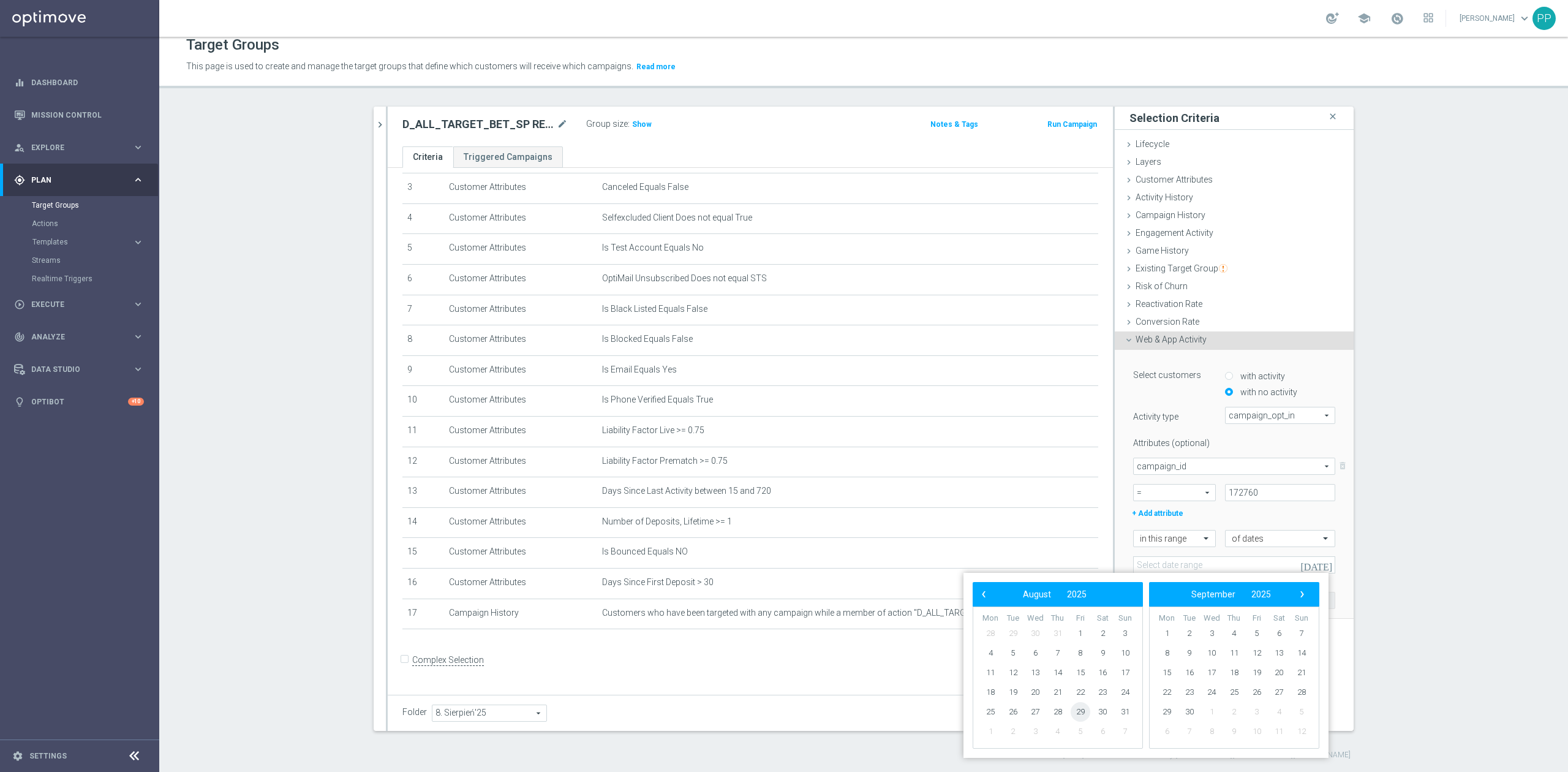
click at [1080, 712] on span "29" at bounding box center [1080, 712] width 20 height 20
click at [1120, 714] on span "31" at bounding box center [1125, 712] width 20 height 20
type input "29 Aug 2025 - 31 Aug 2025"
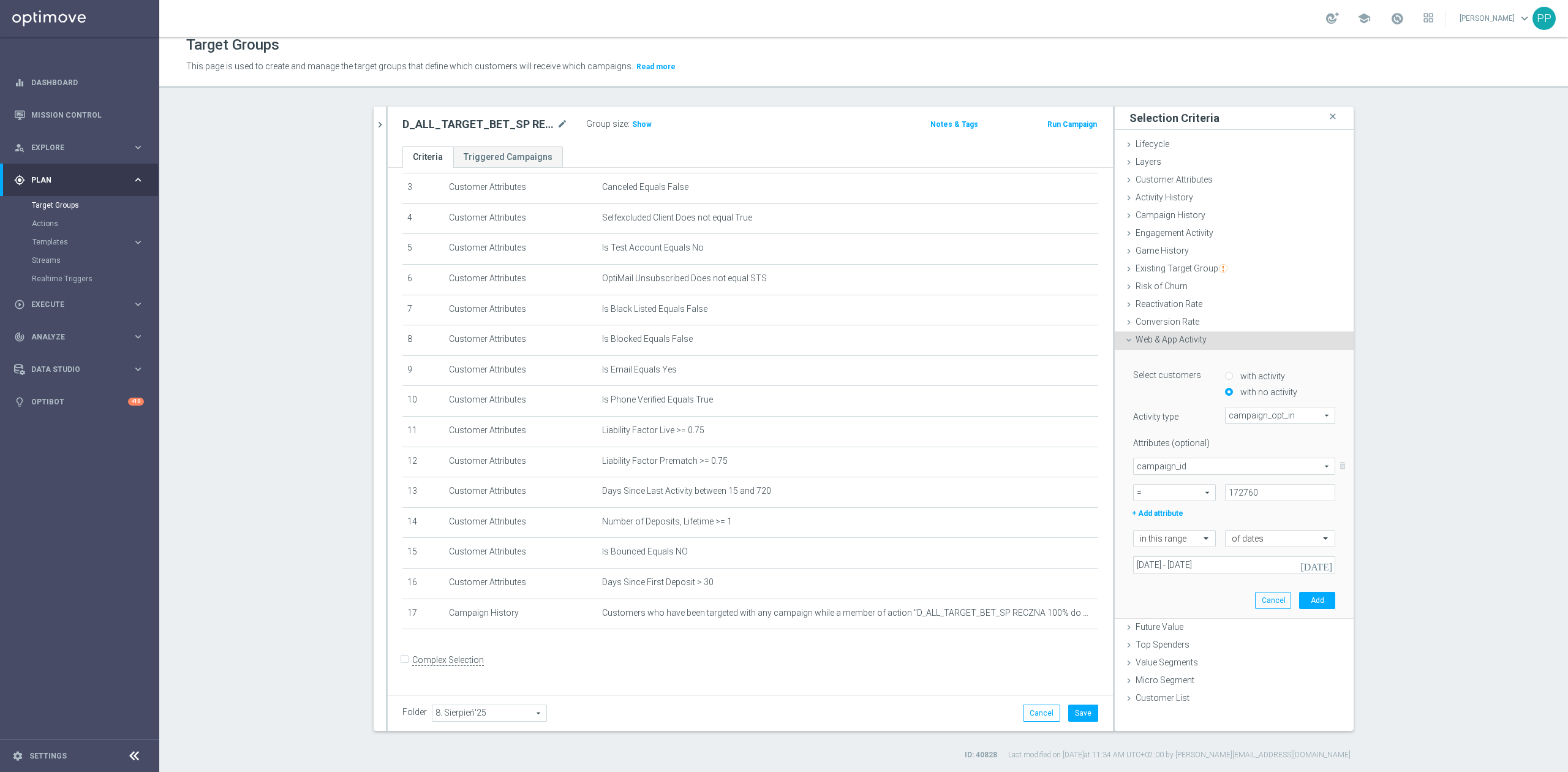
click at [1208, 598] on div "Select customers with activity with no activity Activity type campaign_opt_in c…" at bounding box center [1234, 484] width 221 height 268
click at [1319, 598] on button "Add" at bounding box center [1317, 601] width 36 height 17
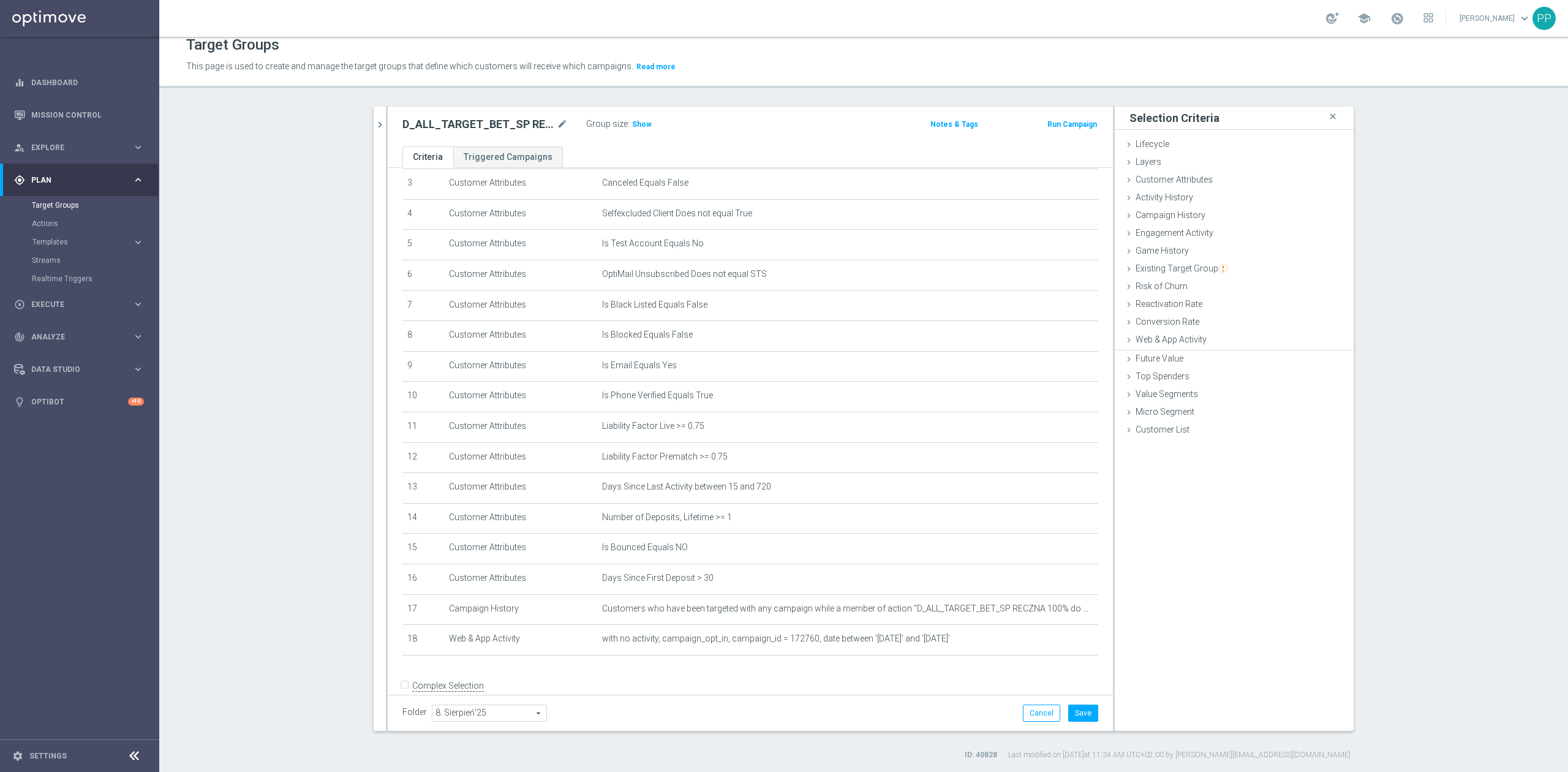
scroll to position [133, 0]
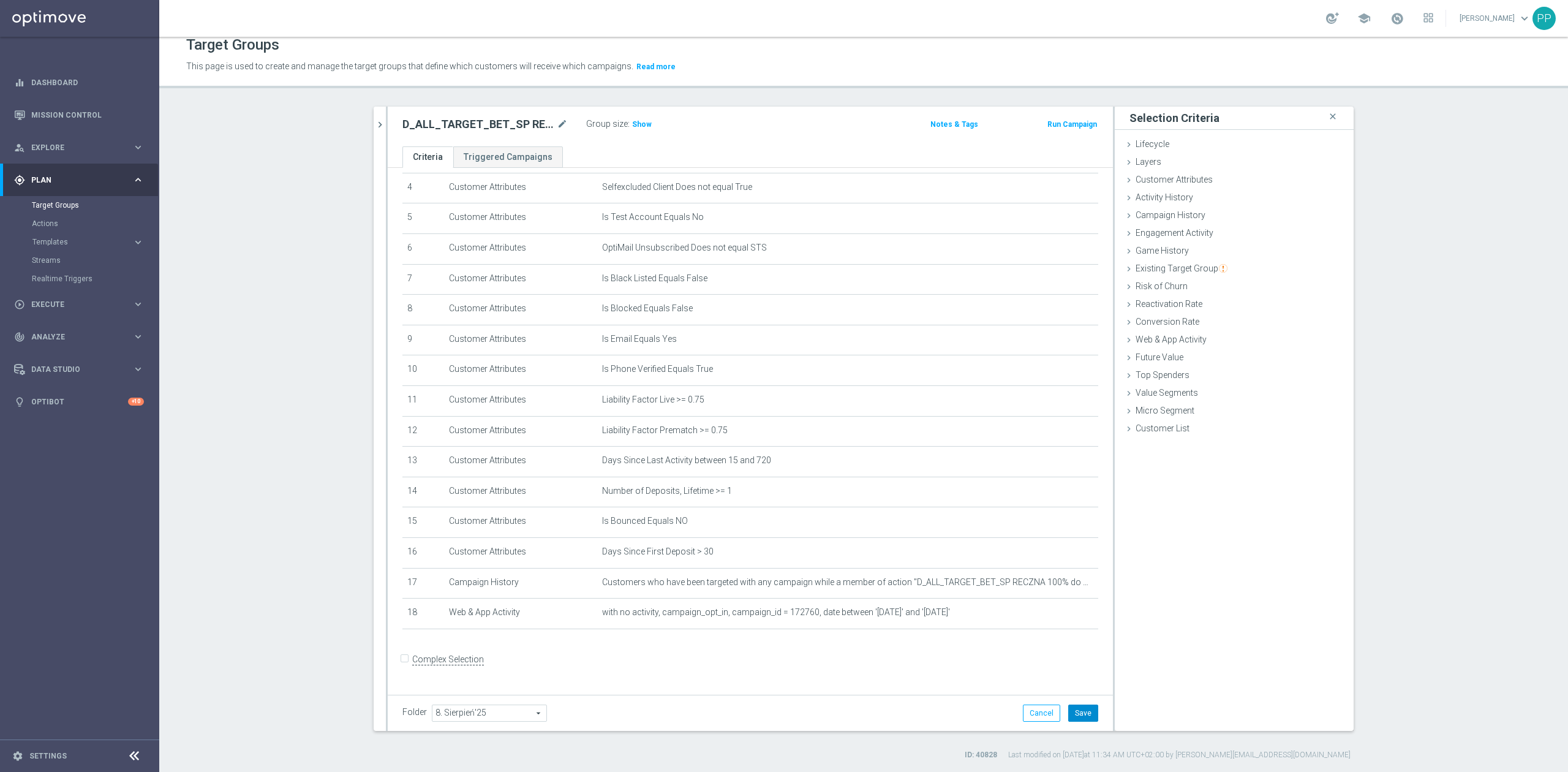
click at [1082, 717] on button "Save" at bounding box center [1083, 713] width 30 height 17
click at [1155, 433] on span "Customer List" at bounding box center [1162, 428] width 54 height 10
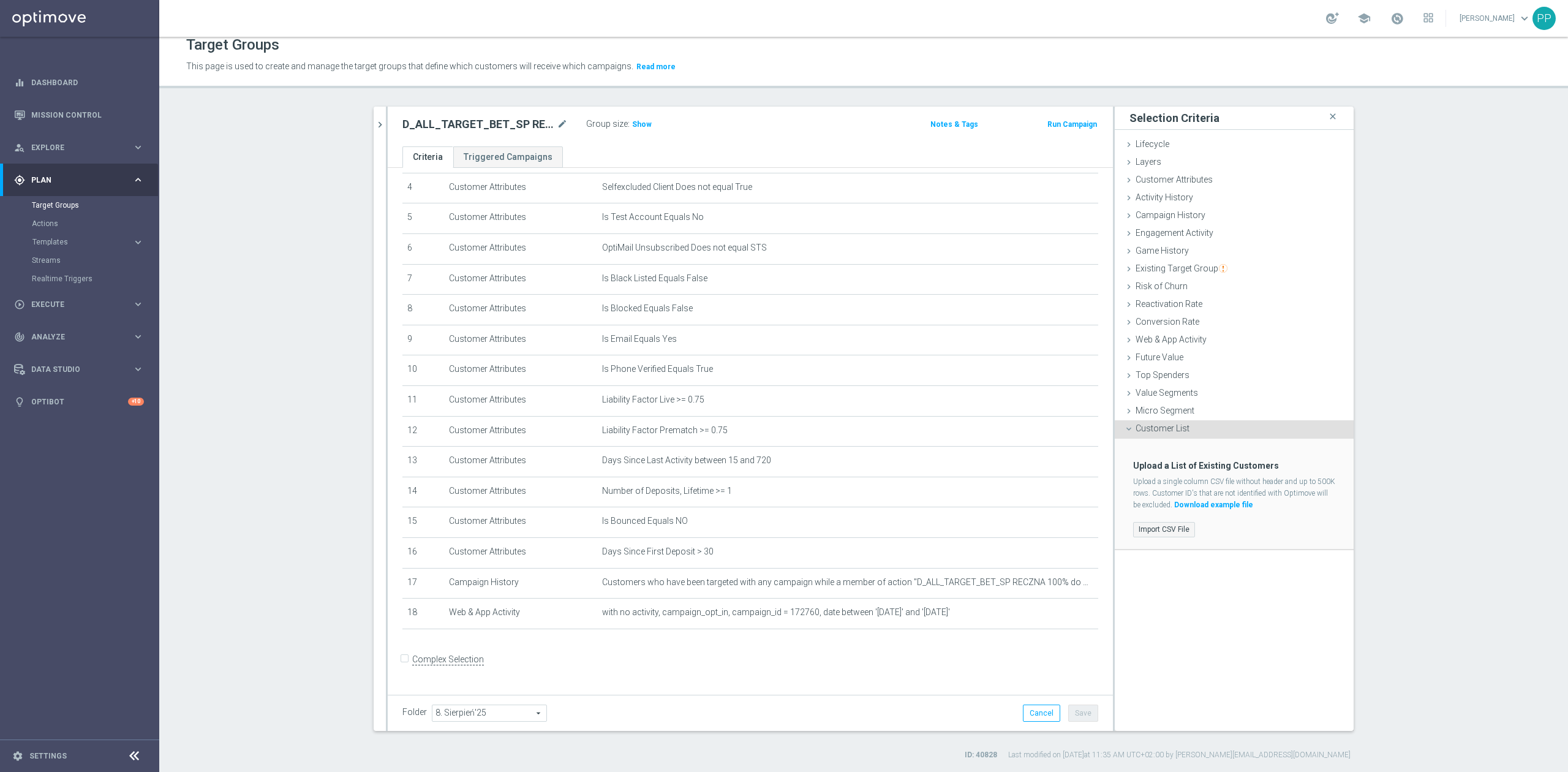
click at [1159, 524] on label "Import CSV File" at bounding box center [1164, 529] width 62 height 15
click at [0, 0] on input "Import CSV File" at bounding box center [0, 0] width 0 height 0
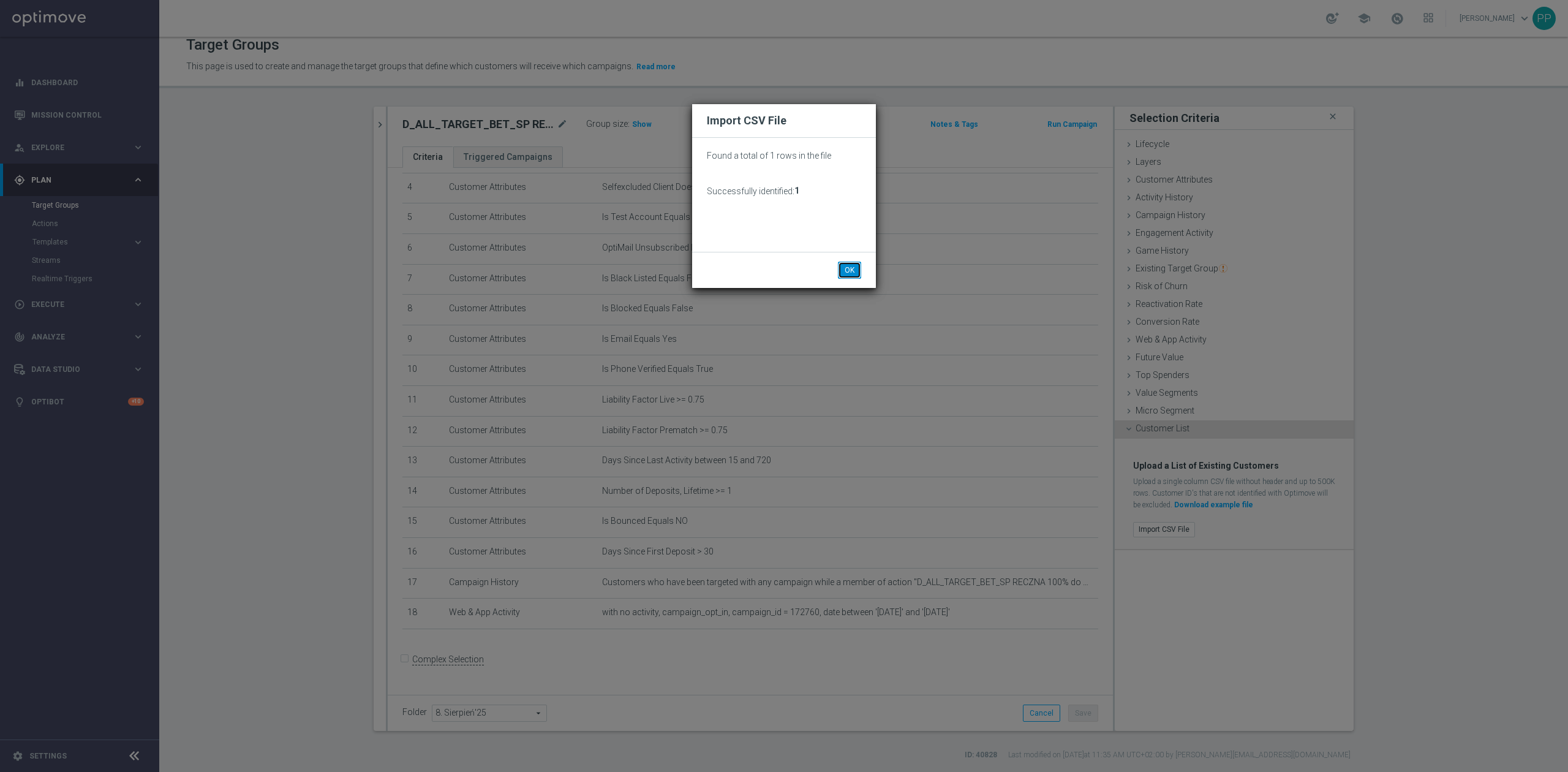
click at [843, 272] on button "OK" at bounding box center [849, 270] width 23 height 17
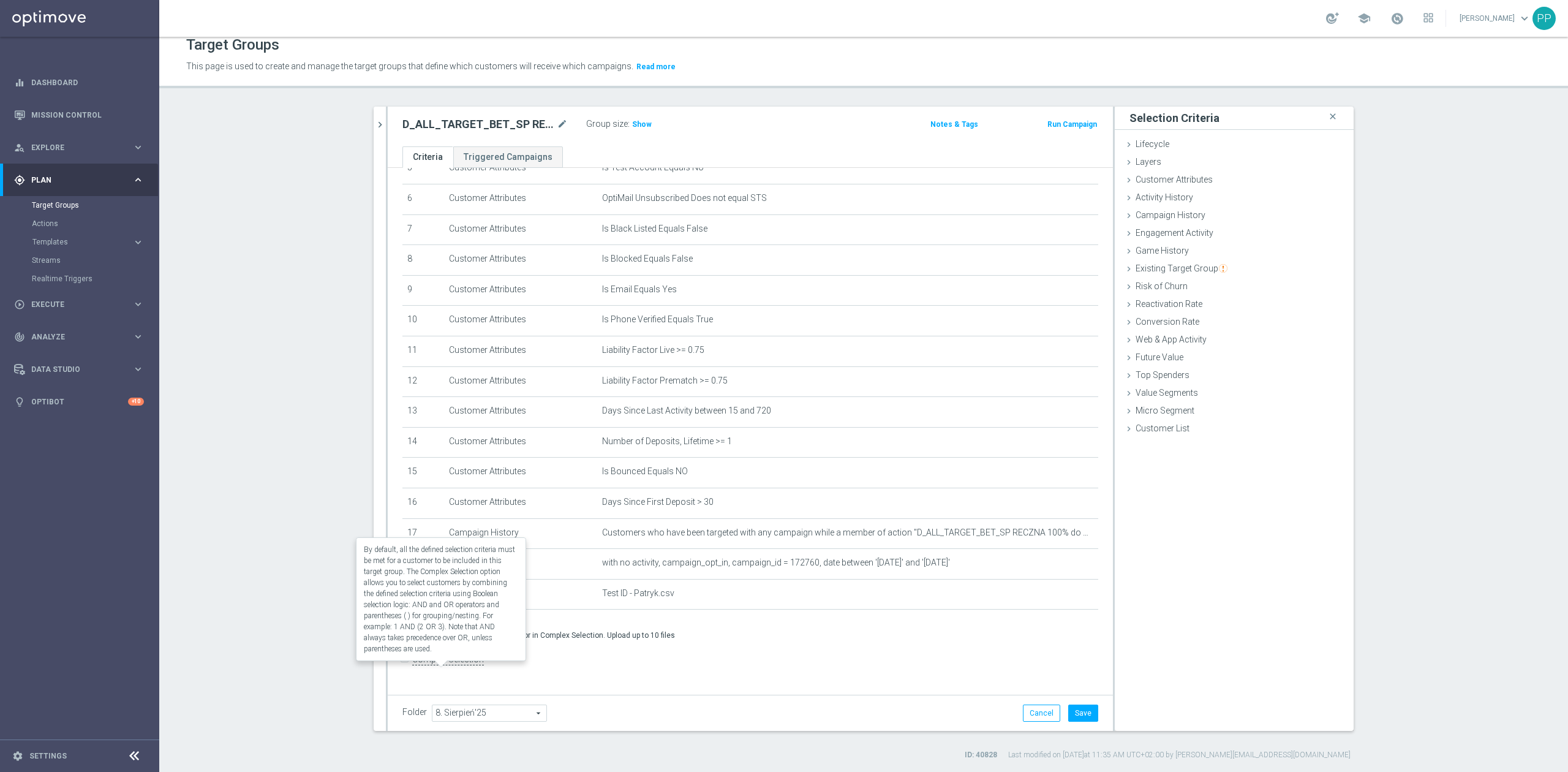
scroll to position [184, 0]
click at [456, 665] on label "Complex Selection" at bounding box center [447, 660] width 71 height 11
click at [410, 669] on input "Complex Selection" at bounding box center [406, 661] width 8 height 17
checkbox input "true"
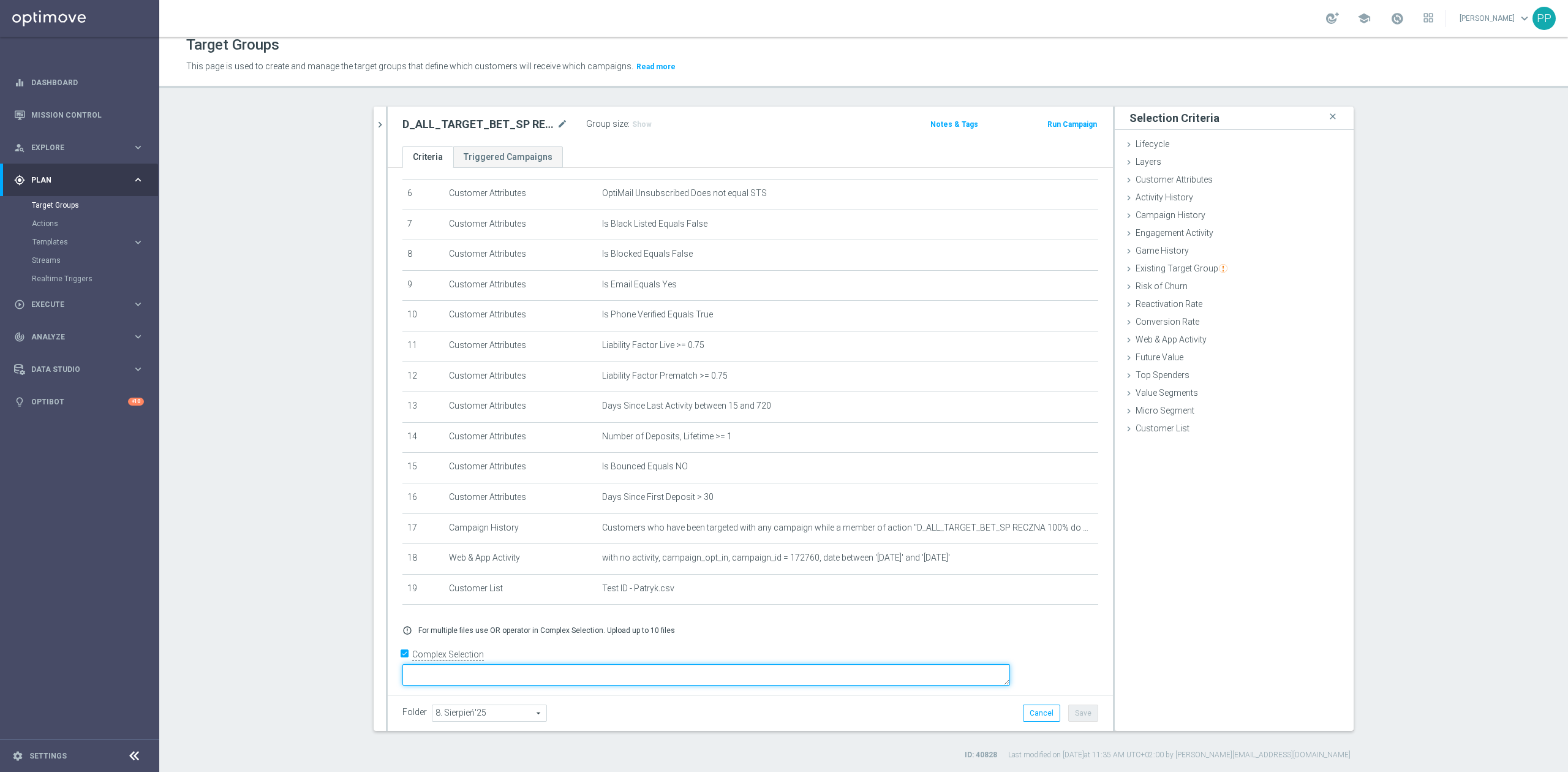
click at [505, 677] on textarea at bounding box center [706, 675] width 607 height 22
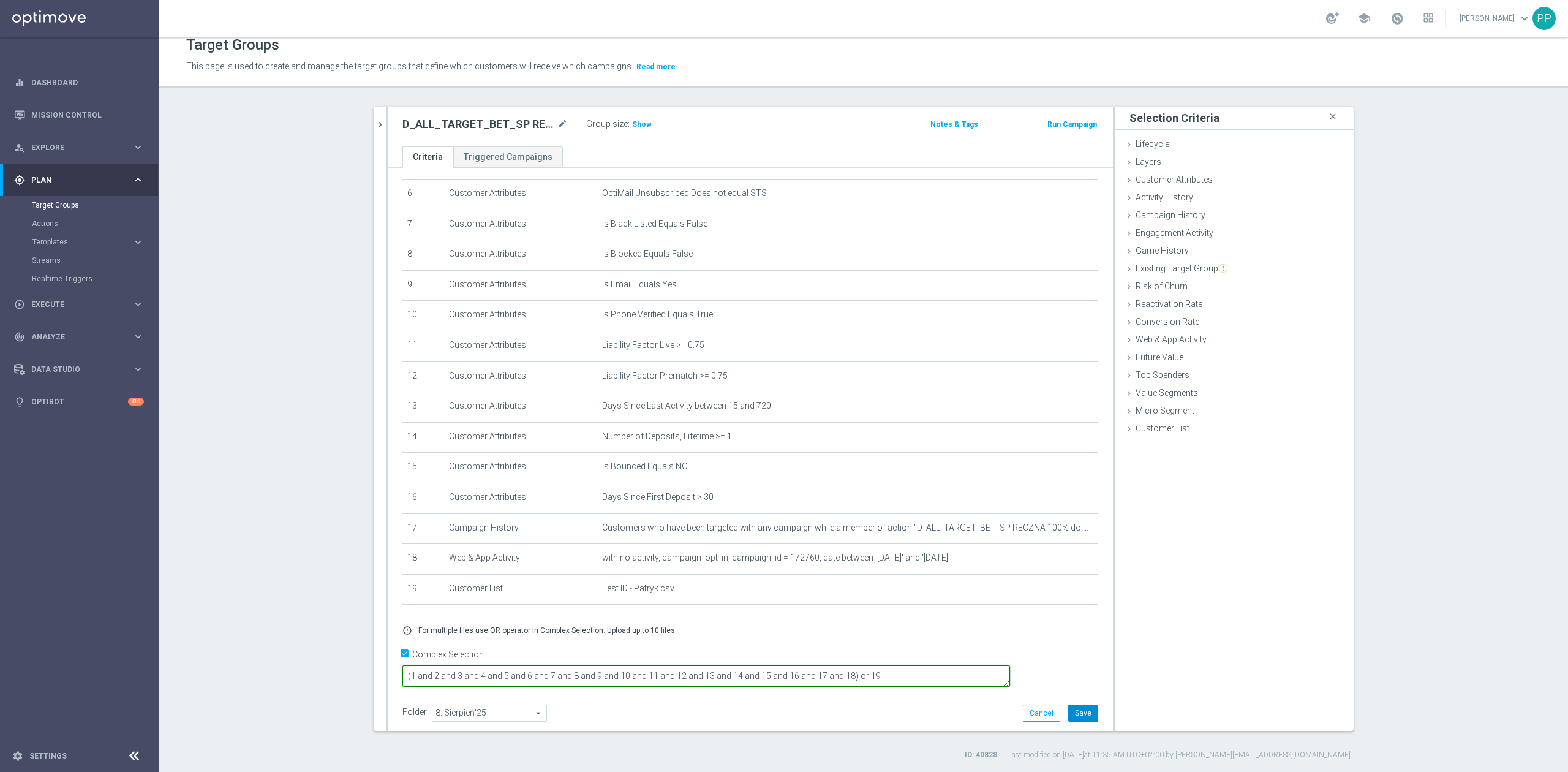
type textarea "(1 and 2 and 3 and 4 and 5 and 6 and 7 and 8 and 9 and 10 and 11 and 12 and 13 …"
click at [1083, 709] on button "Save" at bounding box center [1083, 713] width 30 height 17
click at [632, 123] on span "Show" at bounding box center [641, 124] width 20 height 9
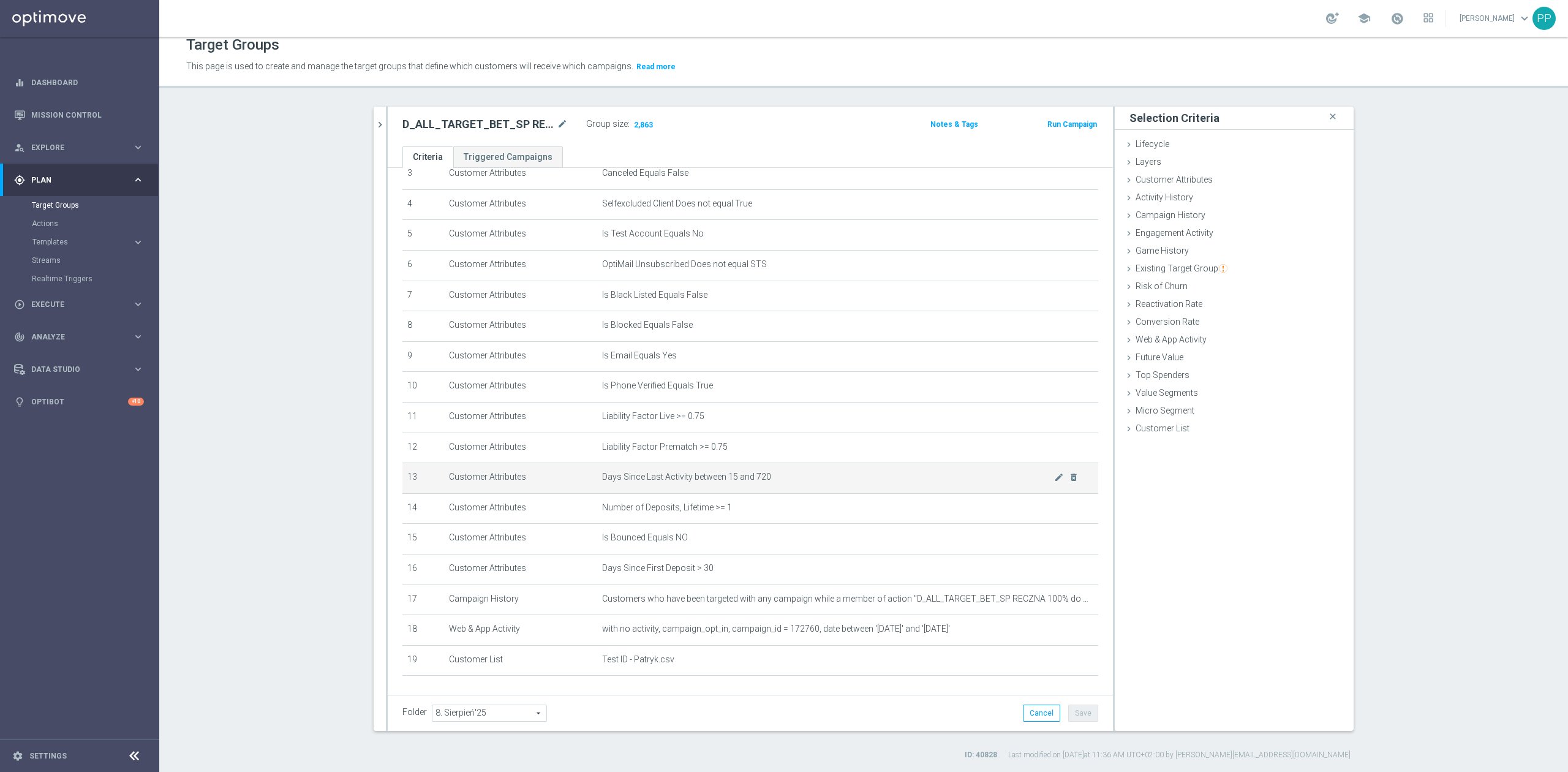
scroll to position [187, 0]
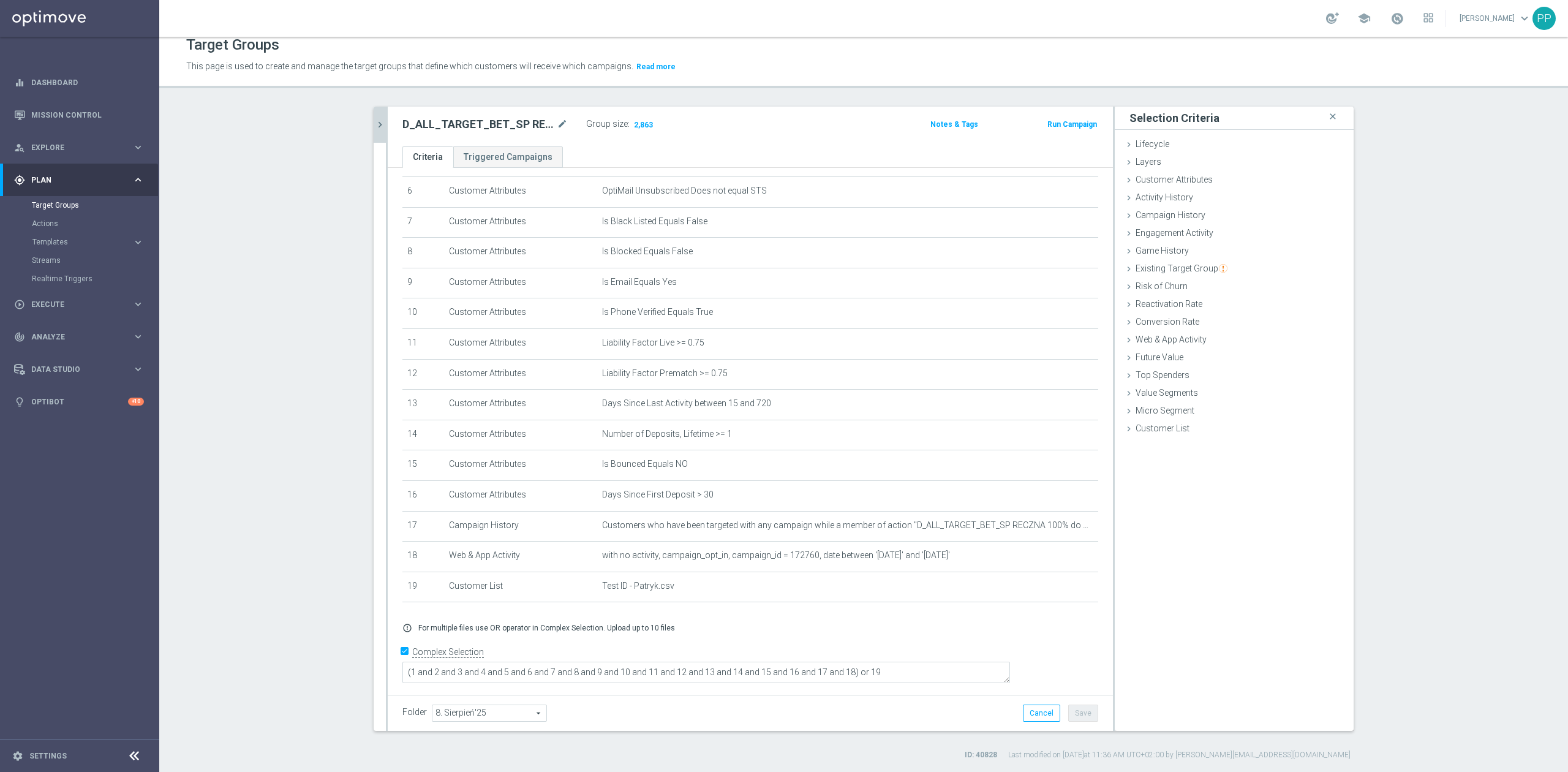
click at [378, 129] on icon "chevron_right" at bounding box center [380, 125] width 11 height 11
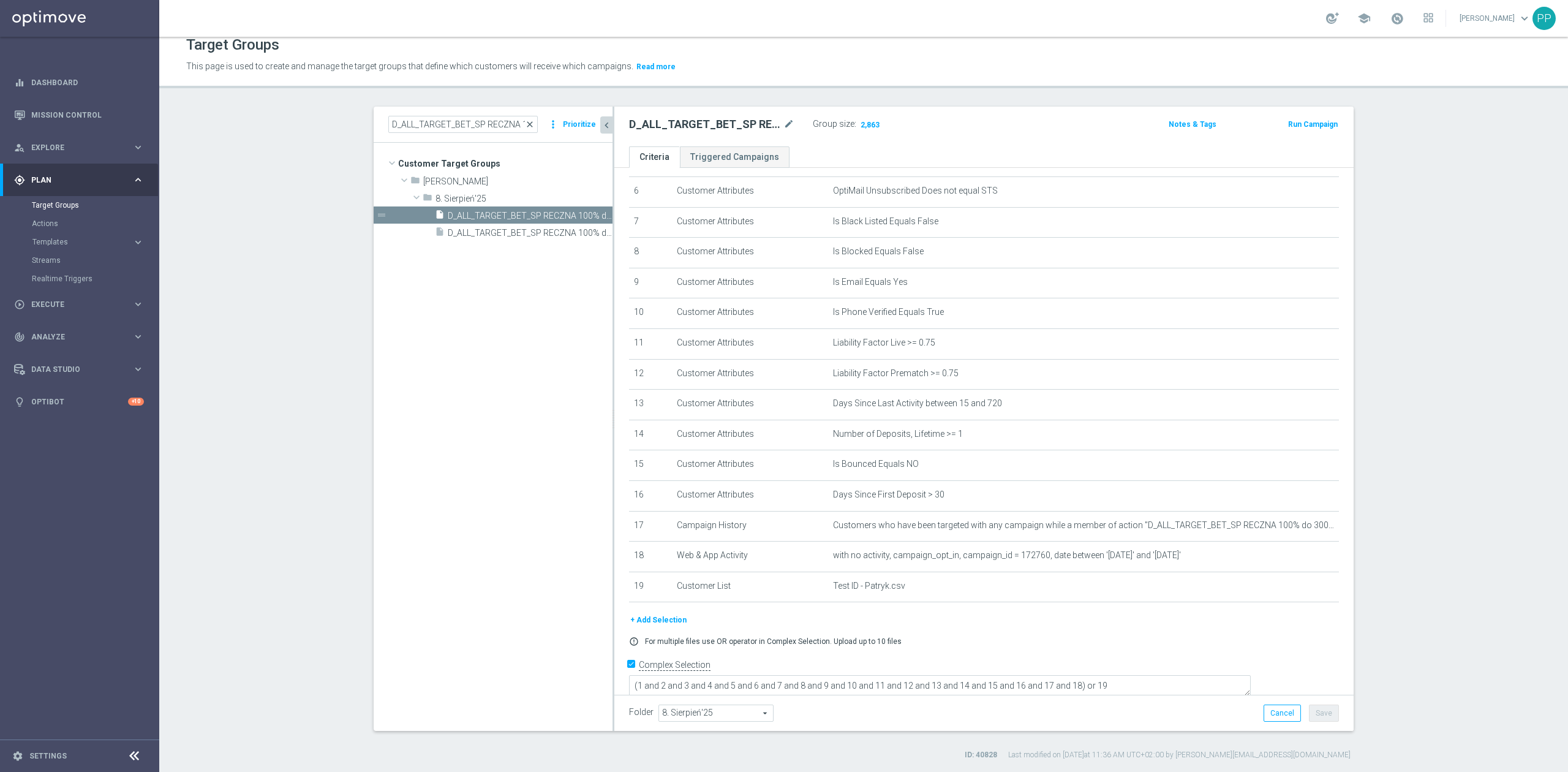
click at [526, 125] on span "close" at bounding box center [530, 124] width 10 height 10
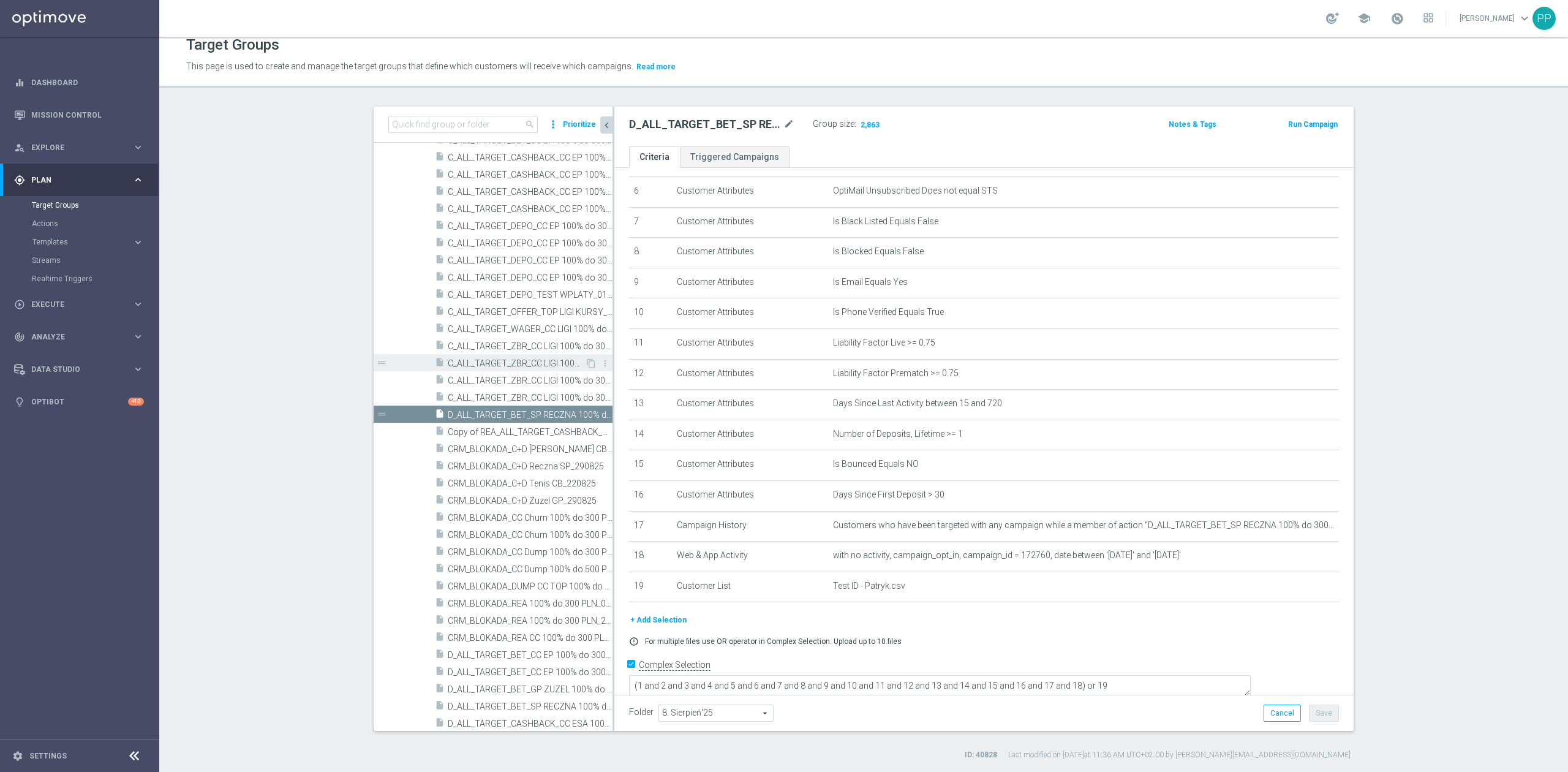
scroll to position [697, 0]
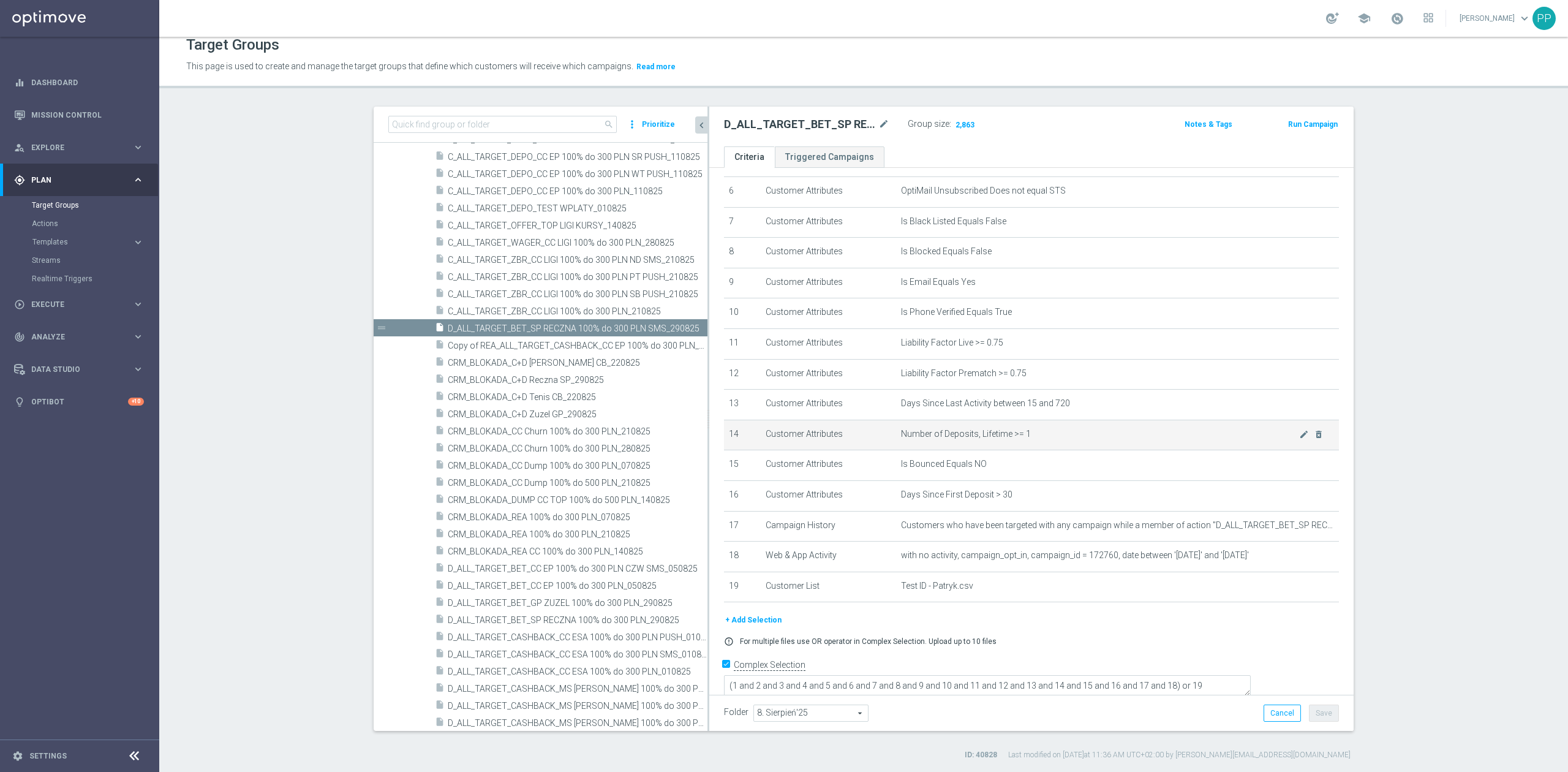
drag, startPoint x: 606, startPoint y: 435, endPoint x: 770, endPoint y: 429, distance: 164.1
click at [770, 429] on as-split "search more_vert Prioritize Customer Target Groups library_add create_new_folder" at bounding box center [864, 419] width 980 height 624
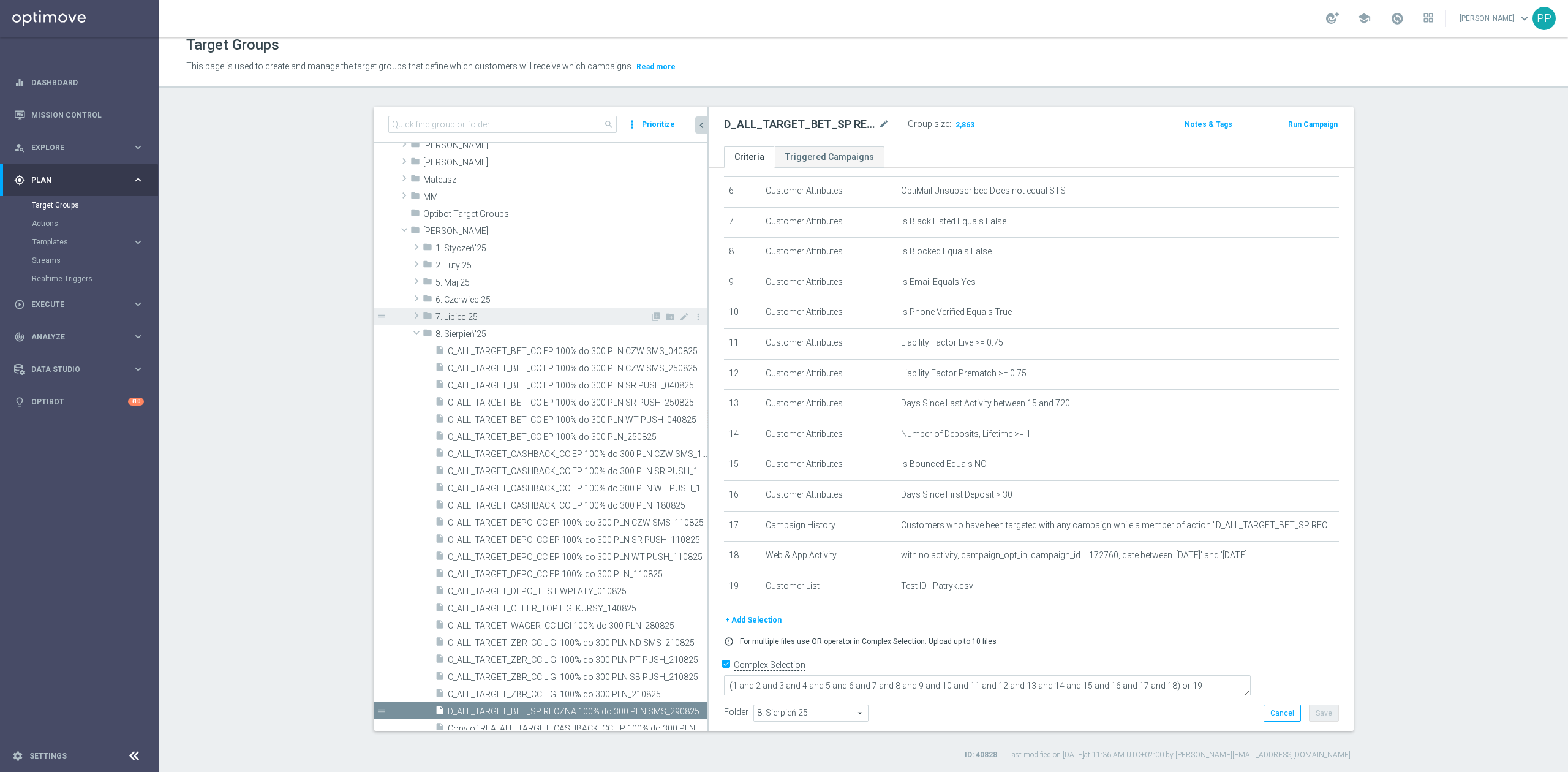
scroll to position [370, 0]
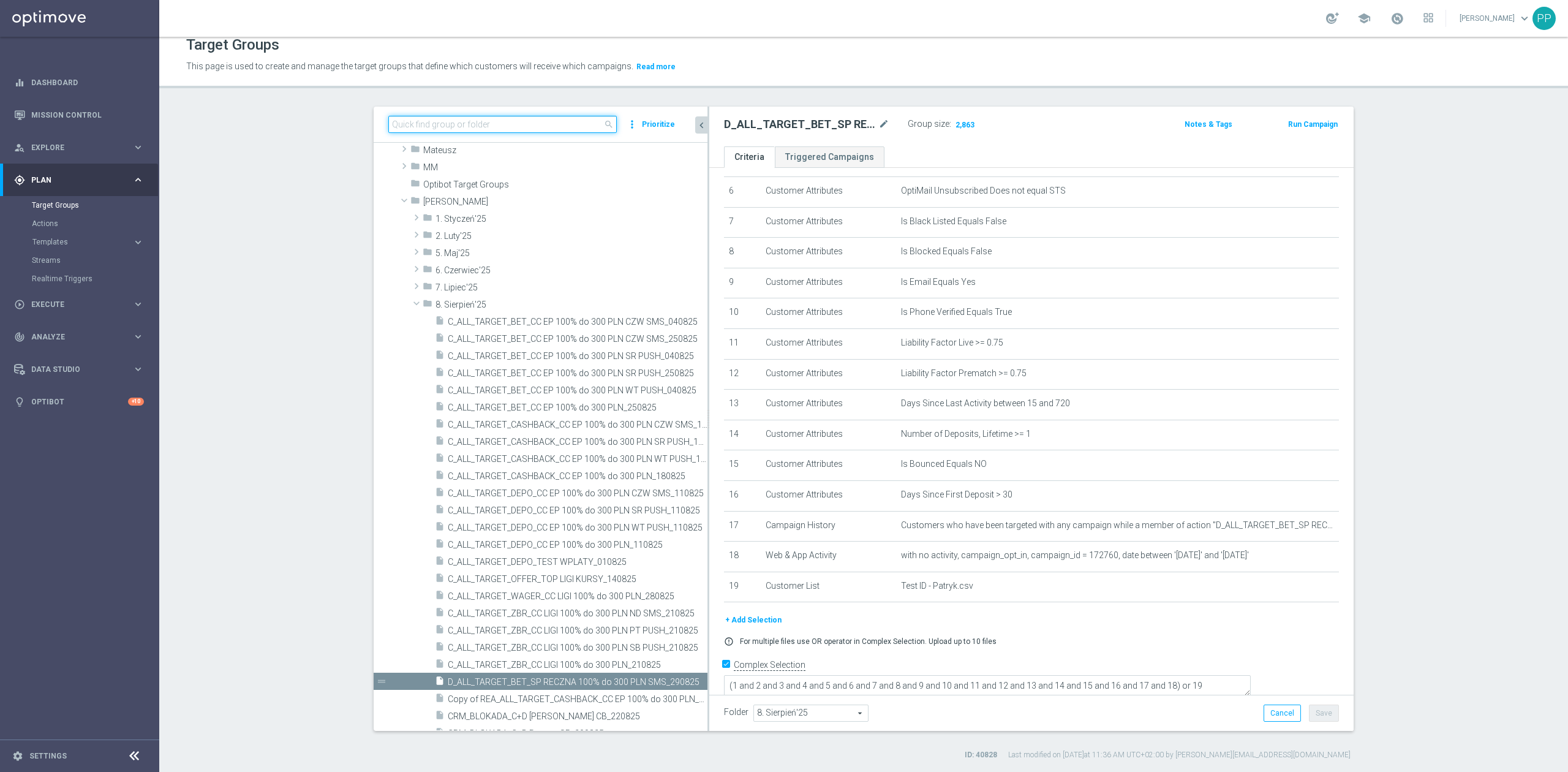
click at [542, 125] on input at bounding box center [502, 125] width 228 height 17
paste input "C_ALL_TARGET_WAGER_CC LIGI 100% do 300 PLN_280825"
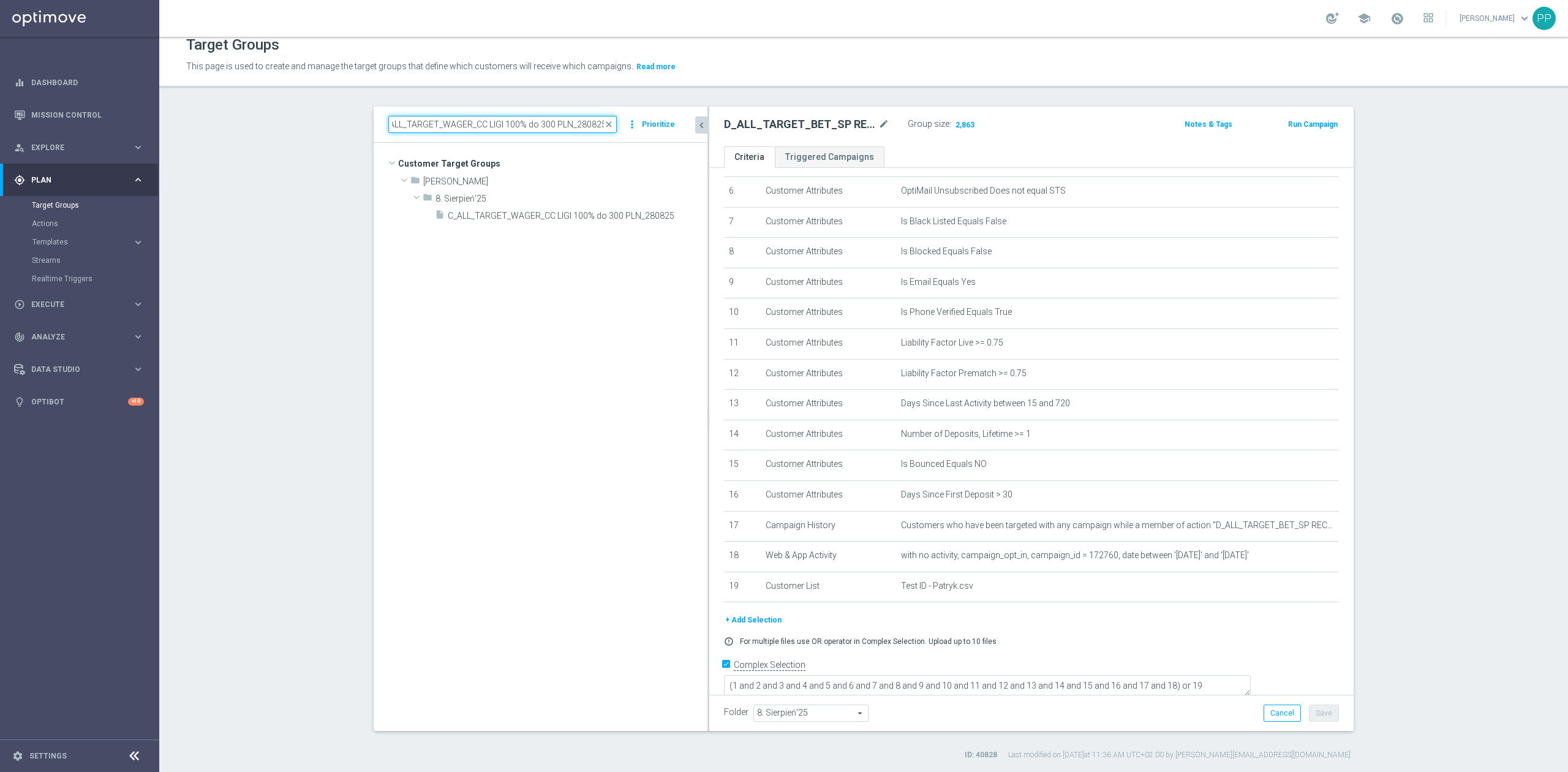
scroll to position [0, 0]
type input "C_ALL_TARGET_WAGER_CC LIGI 100% do 300 PLN_280825"
click at [572, 221] on div "insert_drive_file C_ALL_TARGET_WAGER_CC LIGI 100% do 300 PLN_280825" at bounding box center [556, 215] width 243 height 17
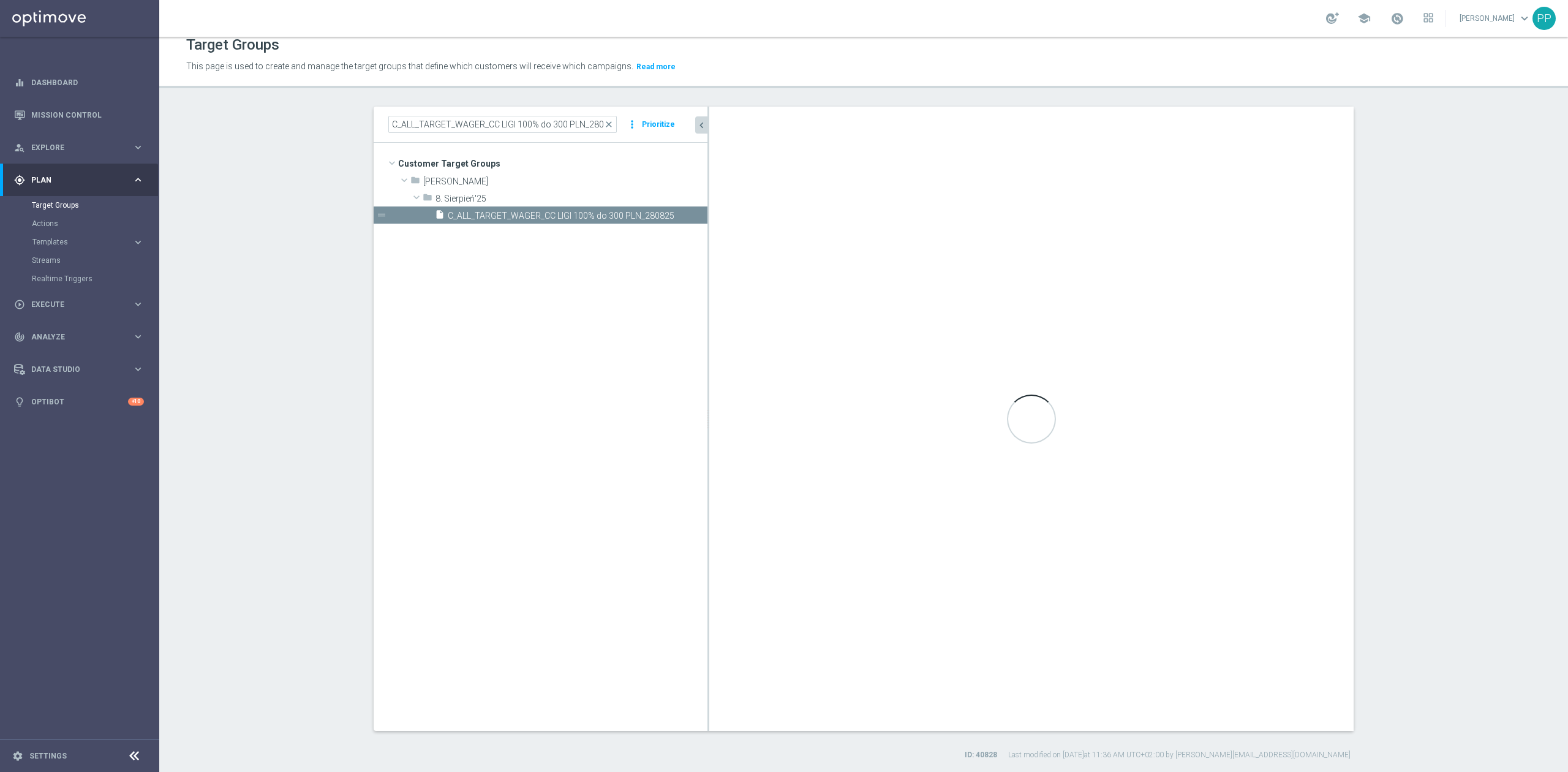
checkbox input "false"
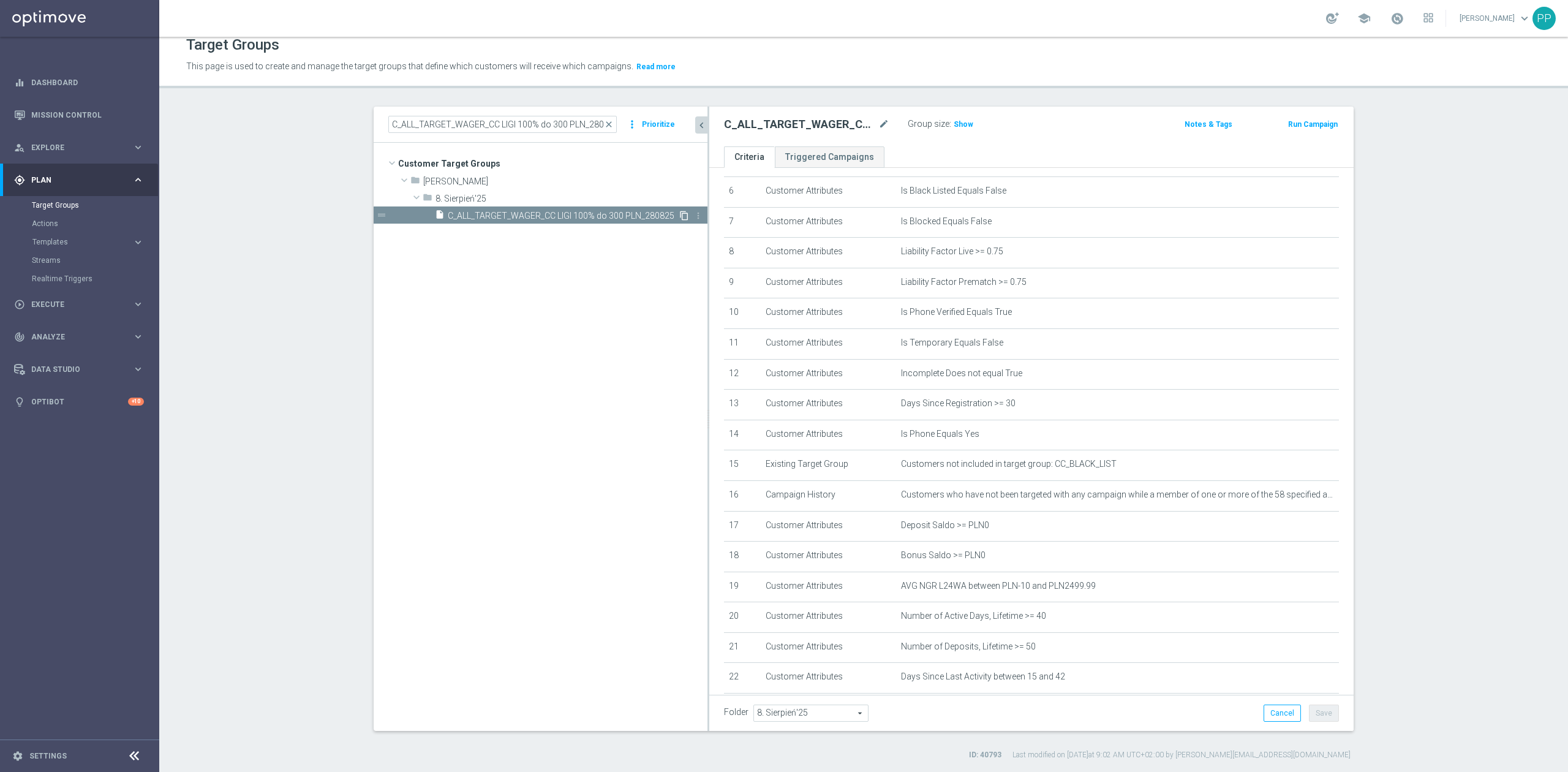
click at [679, 216] on icon "content_copy" at bounding box center [684, 215] width 10 height 10
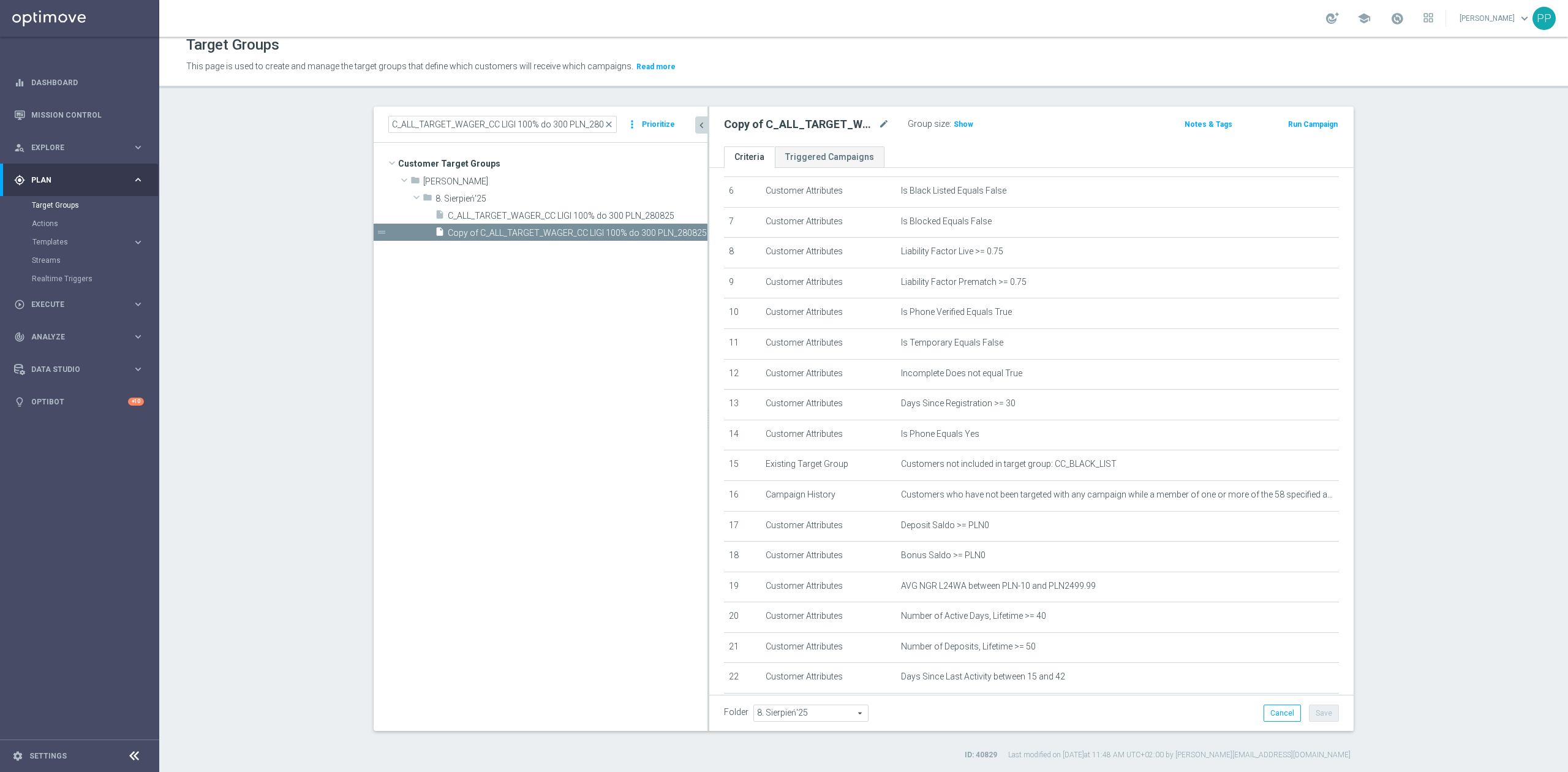
click at [871, 129] on div "Copy of C_ALL_TARGET_WAGER_CC LIGI 100% do 300 PLN_280825 mode_edit" at bounding box center [807, 124] width 166 height 14
click at [878, 126] on icon "mode_edit" at bounding box center [884, 124] width 11 height 14
click at [799, 126] on input "Copy of C_ALL_TARGET_WAGER_CC LIGI 100% do 300 PLN_280825" at bounding box center [807, 126] width 166 height 17
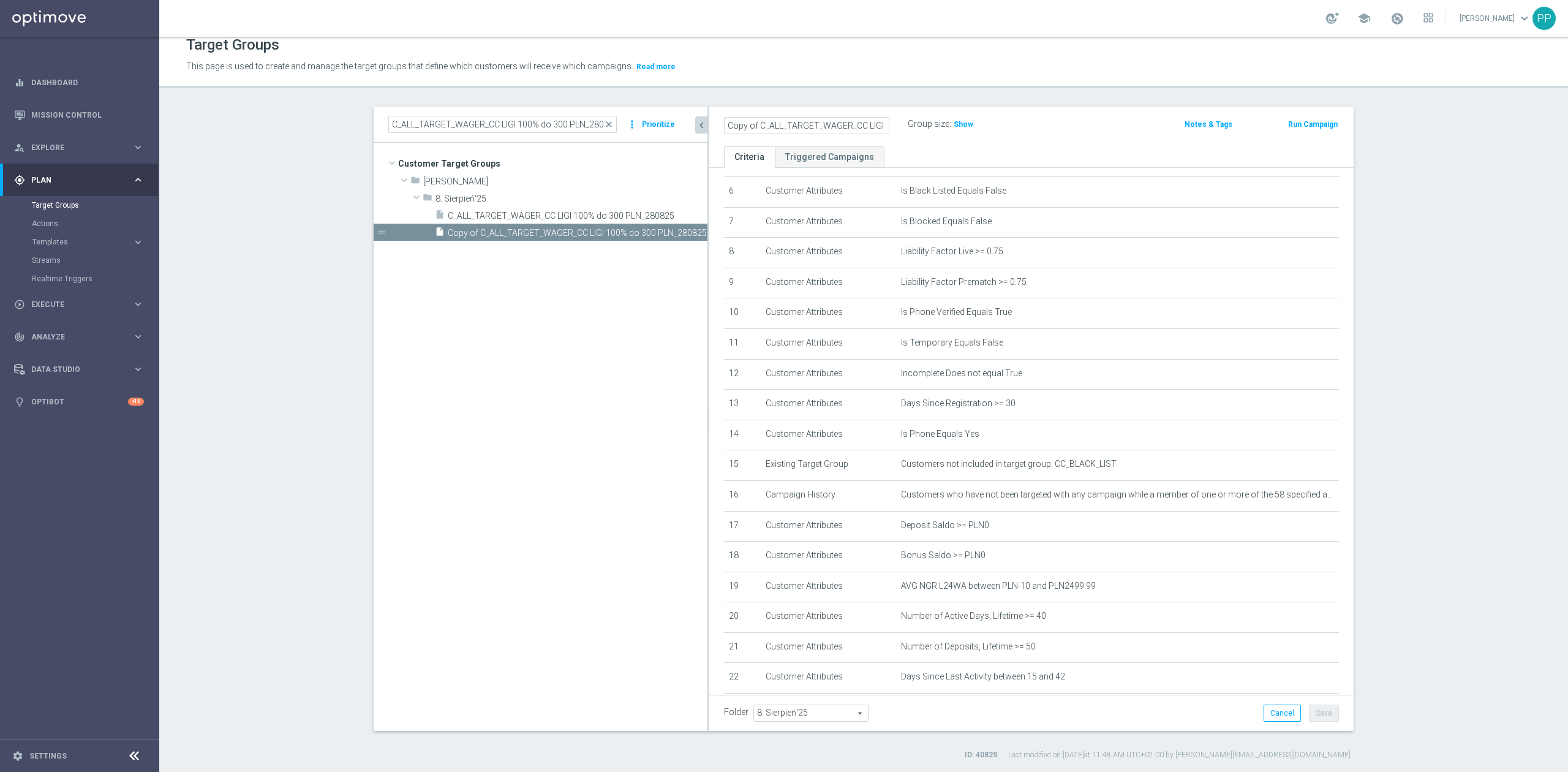
drag, startPoint x: 725, startPoint y: 124, endPoint x: 701, endPoint y: 124, distance: 24.0
click at [701, 124] on as-split "C_ALL_TARGET_WAGER_CC LIGI 100% do 300 PLN_280825 close more_vert Prioritize Cu…" at bounding box center [864, 419] width 980 height 624
click at [752, 124] on input "Copy of C_ALL_TARGET_WAGER_CC LIGI 100% do 300 PLN_280825" at bounding box center [807, 126] width 166 height 17
drag, startPoint x: 773, startPoint y: 123, endPoint x: 913, endPoint y: 118, distance: 140.1
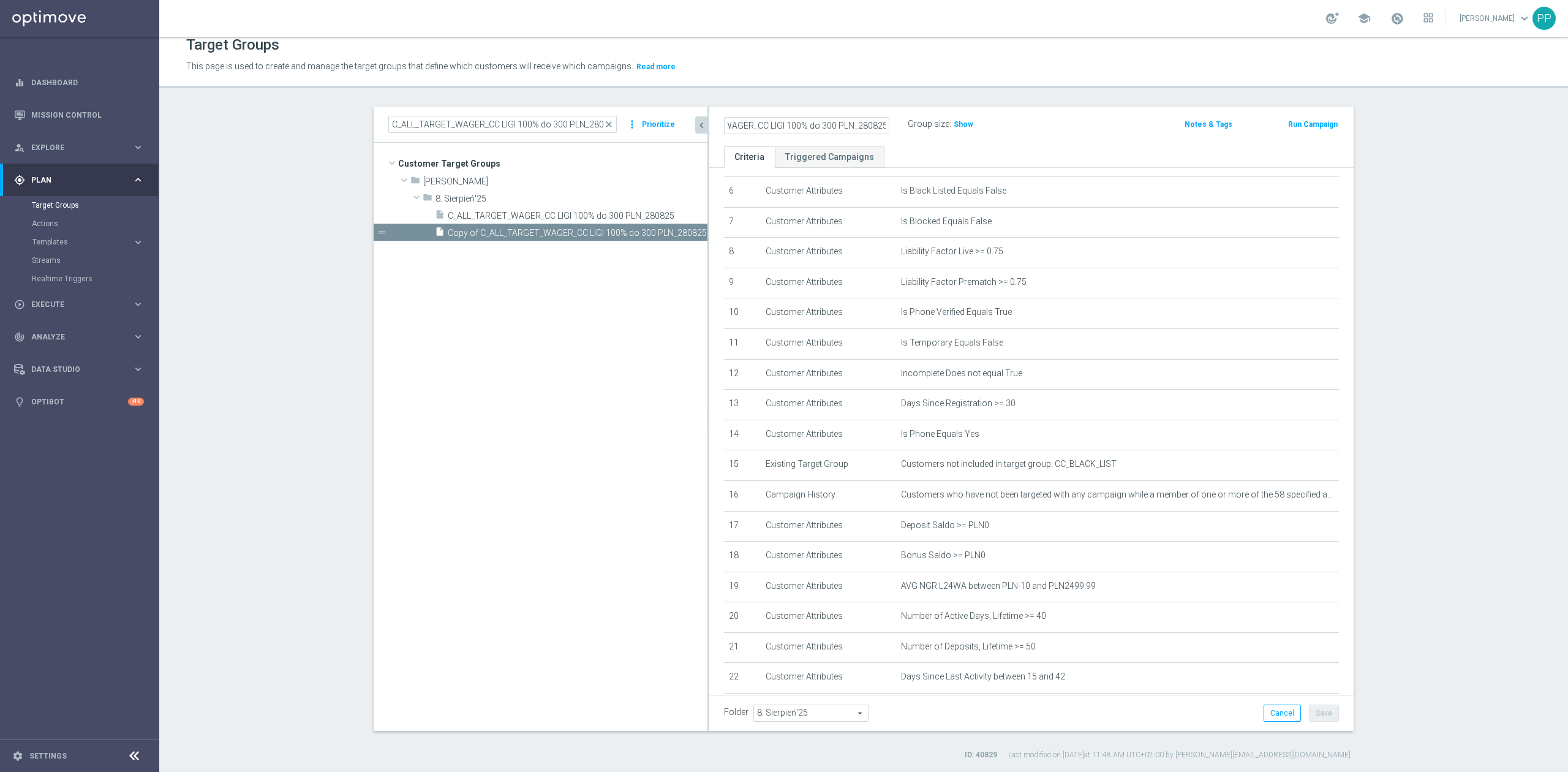
click at [913, 118] on div "C_ALL_TARGET_WAGER_CC LIGI 100% do 300 PLN_280825 Group size : Show" at bounding box center [925, 125] width 421 height 18
click at [846, 125] on input "C_ALL_TARGET_WAGER_CC LIGI 100% do 300 PLN_280825" at bounding box center [807, 126] width 166 height 17
type input "C_ALL_TARGET_WAGER_CC LIGI 100% do 300 PLN SB PUSH_280825"
click at [875, 93] on div "Target Groups This page is used to create and manage the target groups that def…" at bounding box center [863, 405] width 1408 height 735
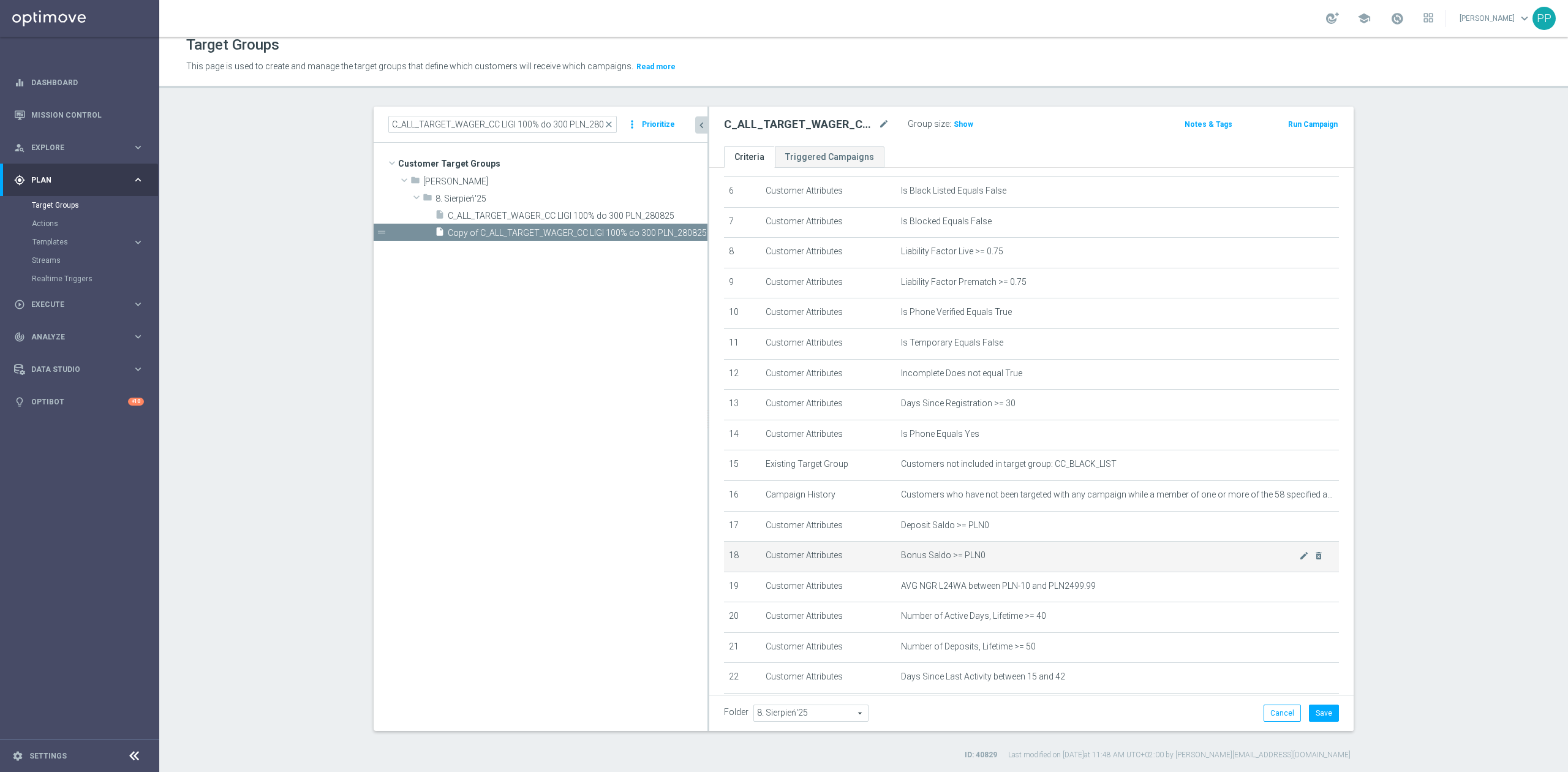
scroll to position [303, 0]
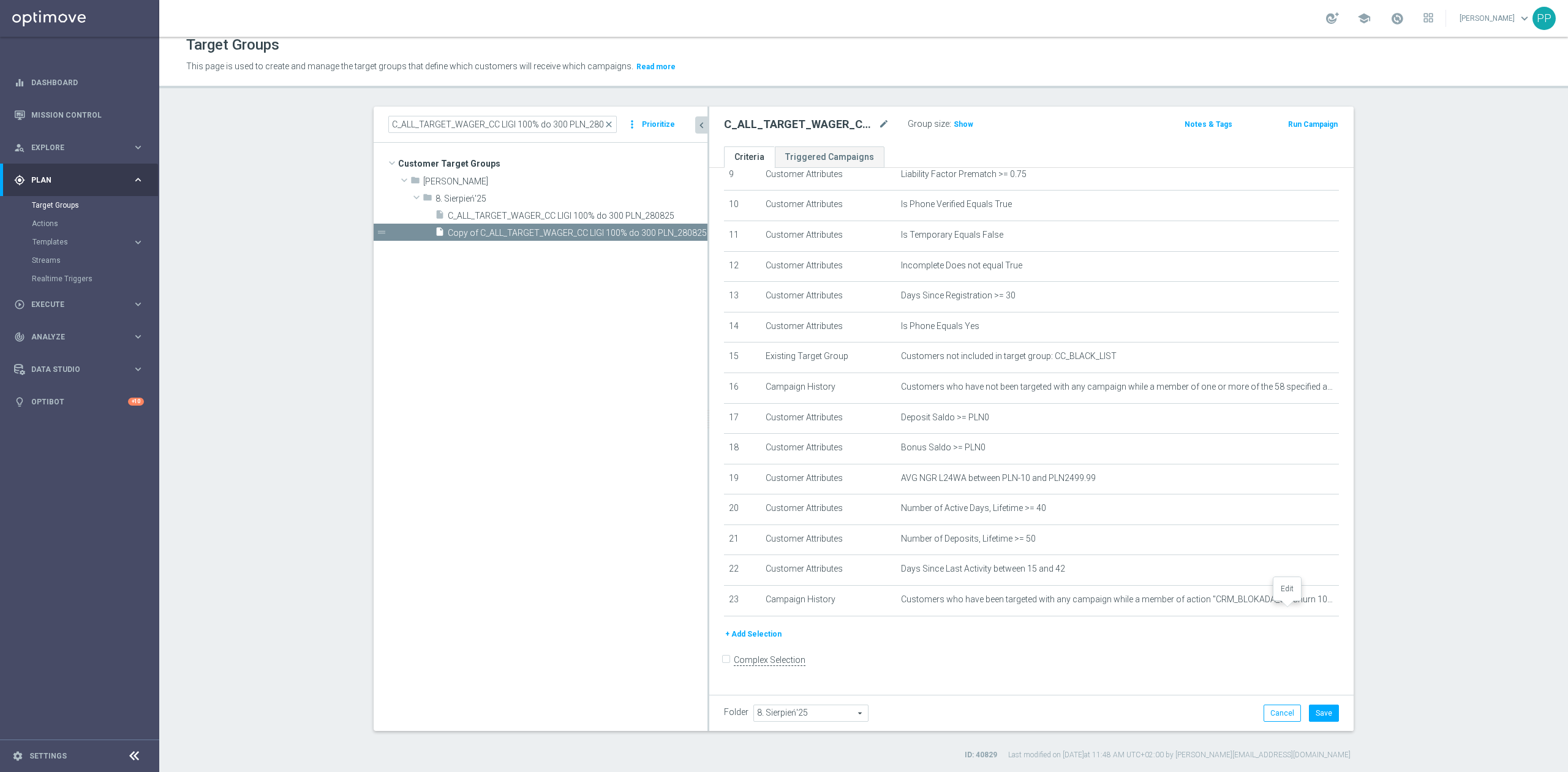
drag, startPoint x: 1284, startPoint y: 611, endPoint x: 1559, endPoint y: 525, distance: 288.1
click at [0, 0] on icon "mode_edit" at bounding box center [0, 0] width 0 height 0
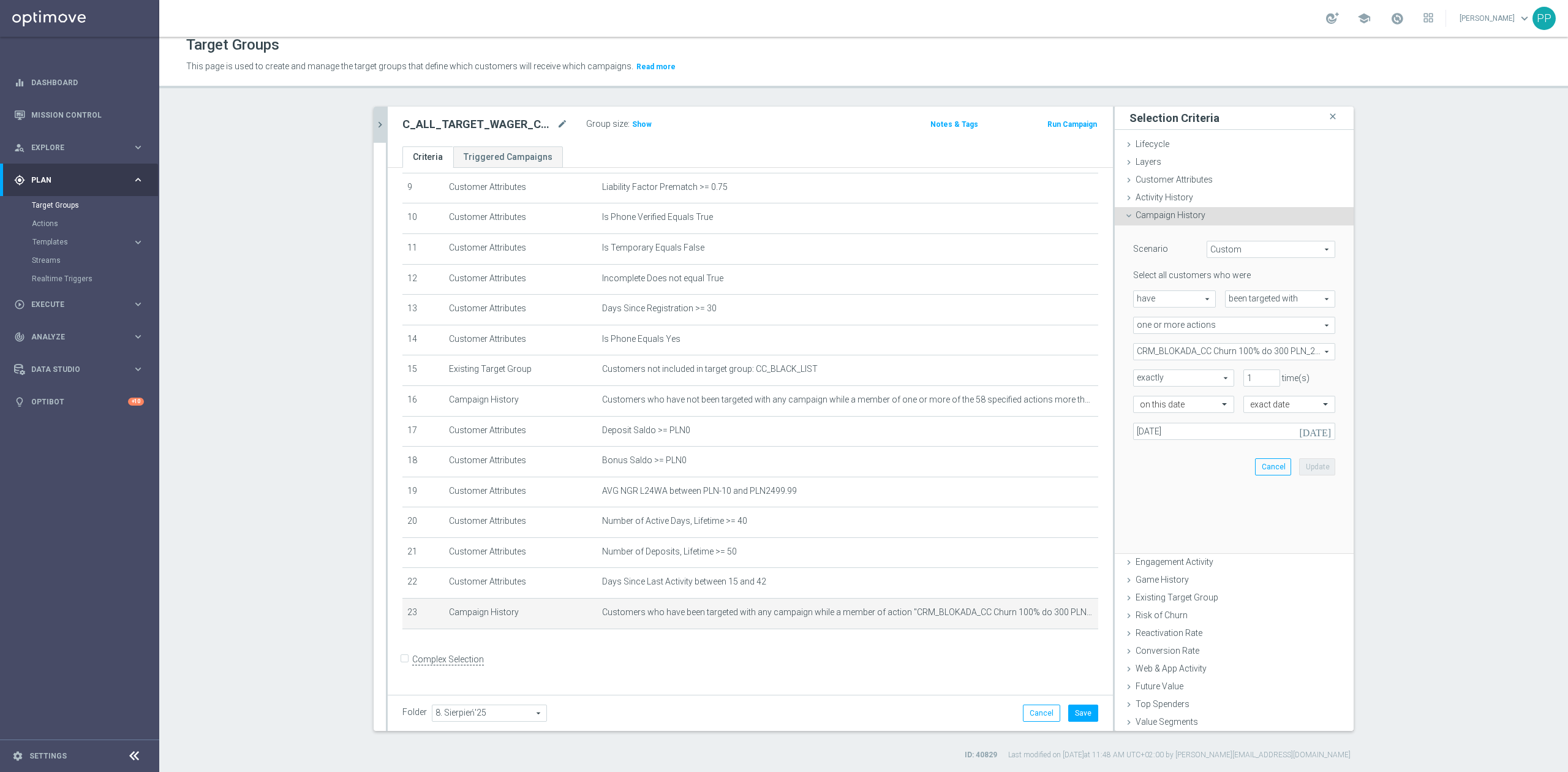
scroll to position [289, 0]
click at [1140, 348] on span "CRM_BLOKADA_CC Churn 100% do 300 PLN_280825" at bounding box center [1233, 351] width 201 height 16
drag, startPoint x: 1135, startPoint y: 372, endPoint x: 1143, endPoint y: 384, distance: 14.4
click at [1138, 374] on div "Show Selected" at bounding box center [1166, 375] width 57 height 15
click at [1139, 380] on input "Show Selected" at bounding box center [1142, 378] width 8 height 8
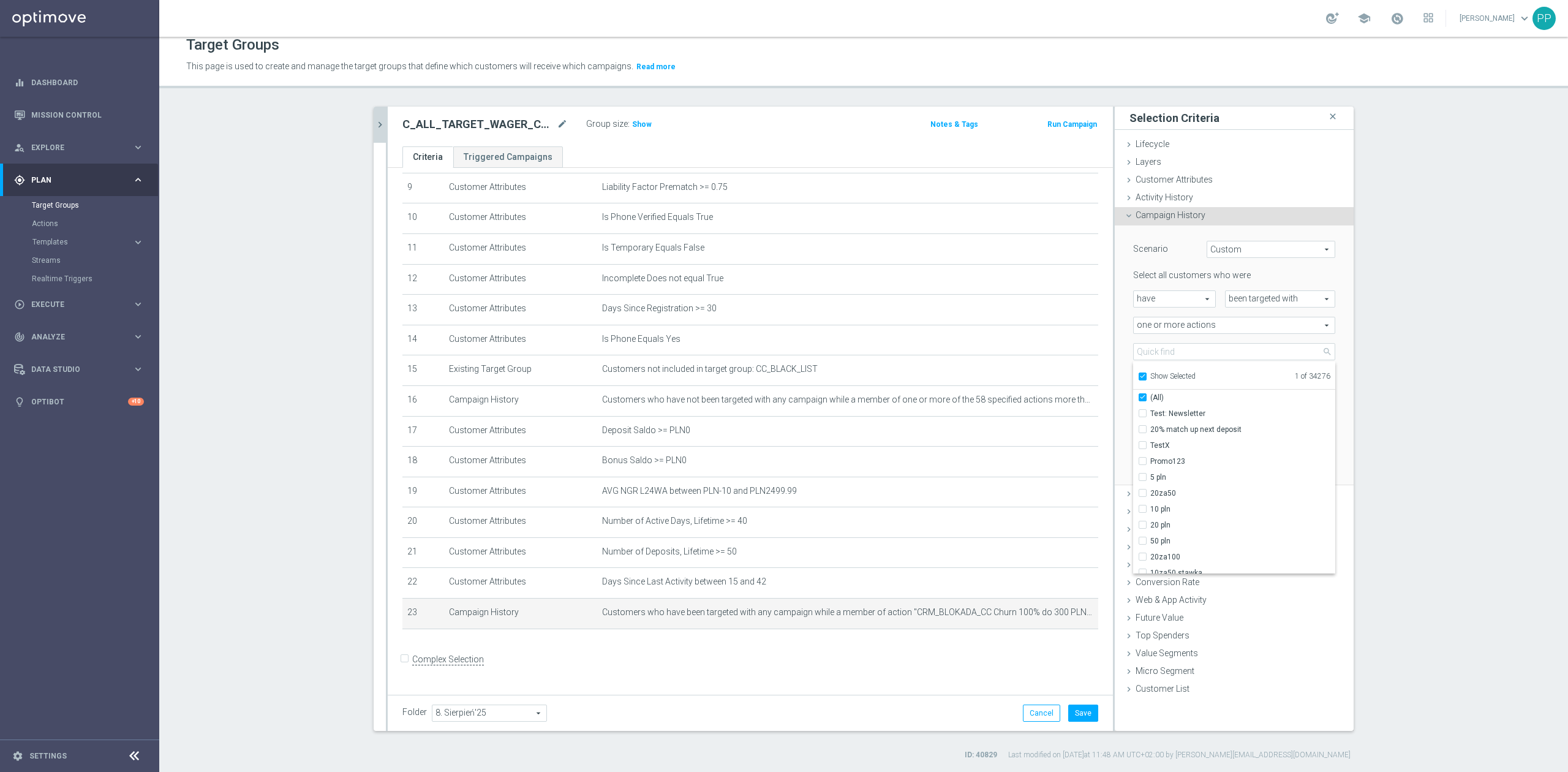
checkbox input "true"
click at [1142, 395] on input "(All)" at bounding box center [1146, 397] width 8 height 8
checkbox input "false"
type input "Select Action"
checkbox input "false"
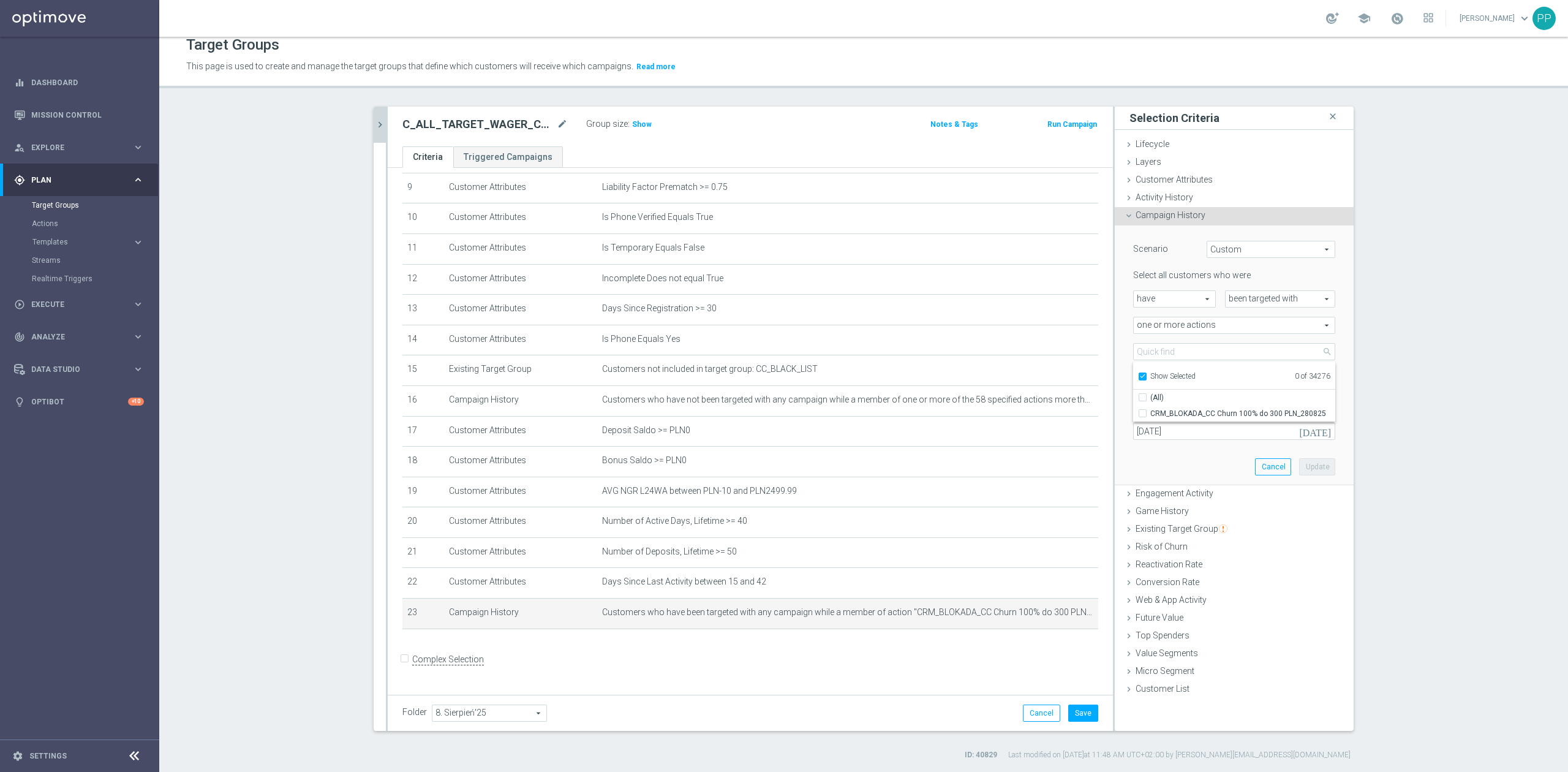
drag, startPoint x: 1137, startPoint y: 381, endPoint x: 1137, endPoint y: 370, distance: 11.0
click at [1138, 380] on input "Show Selected" at bounding box center [1142, 378] width 8 height 8
checkbox input "false"
click at [1138, 350] on input "search" at bounding box center [1234, 351] width 202 height 17
paste input "C_ALL_TARGET_WAGER_CC LIGI 100% do 300 PLN_280825"
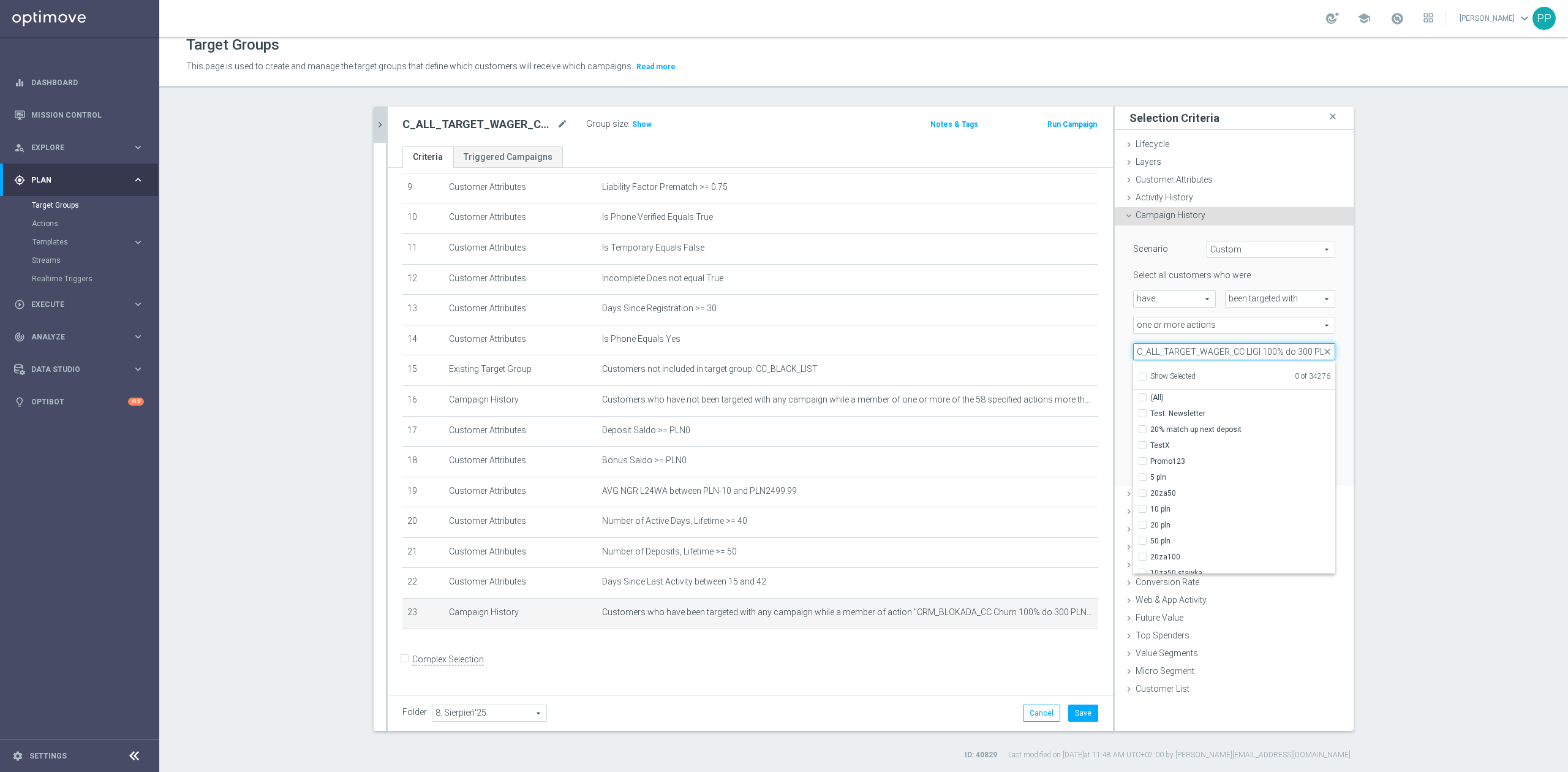
scroll to position [0, 37]
type input "C_ALL_TARGET_WAGER_CC LIGI 100% do 300 PLN_280825"
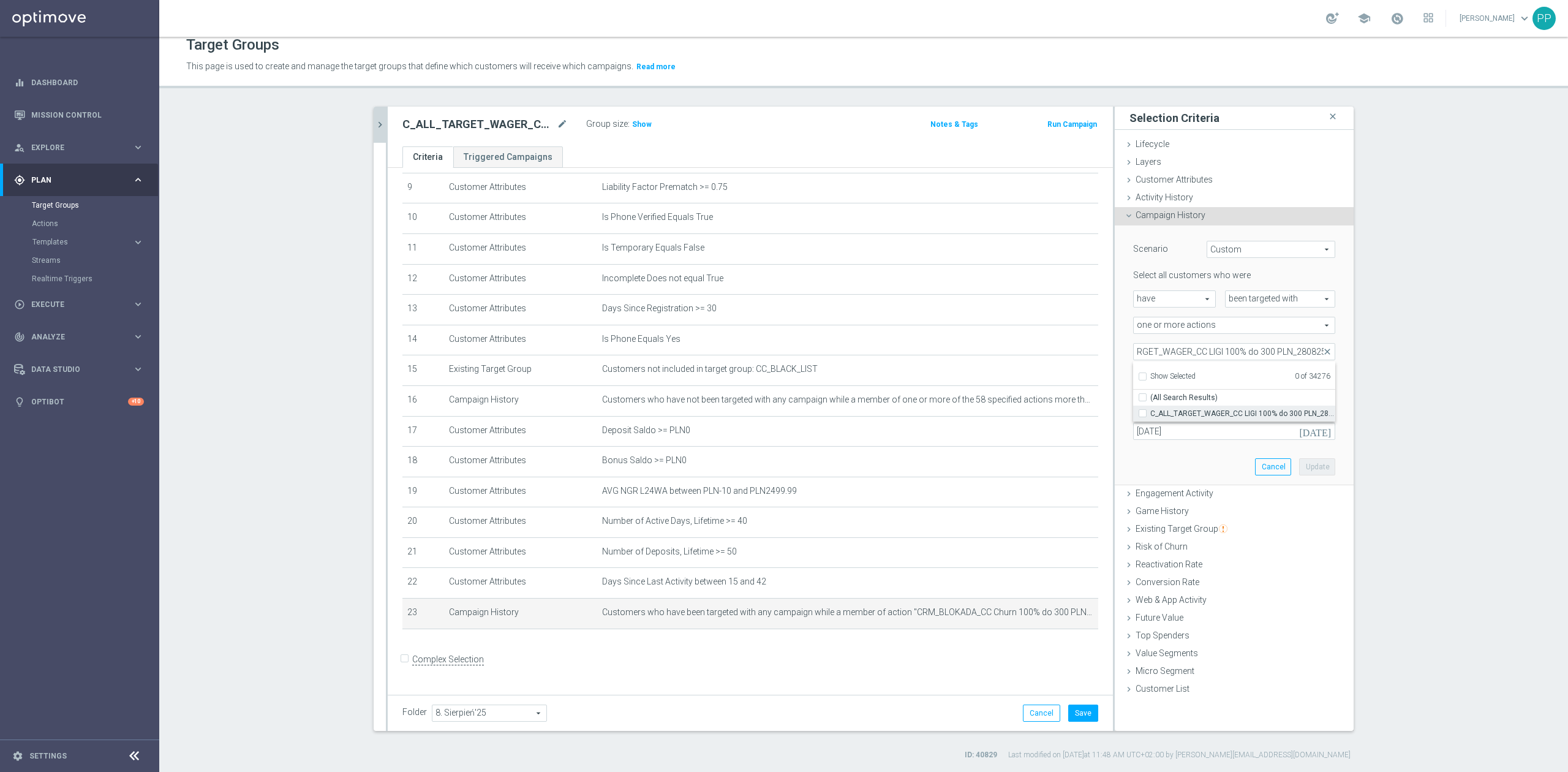
click at [1168, 413] on span "C_ALL_TARGET_WAGER_CC LIGI 100% do 300 PLN_280825" at bounding box center [1243, 413] width 185 height 10
click at [1150, 413] on input "C_ALL_TARGET_WAGER_CC LIGI 100% do 300 PLN_280825" at bounding box center [1146, 413] width 8 height 8
checkbox input "true"
type input "C_ALL_TARGET_WAGER_CC LIGI 100% do 300 PLN_280825"
checkbox input "true"
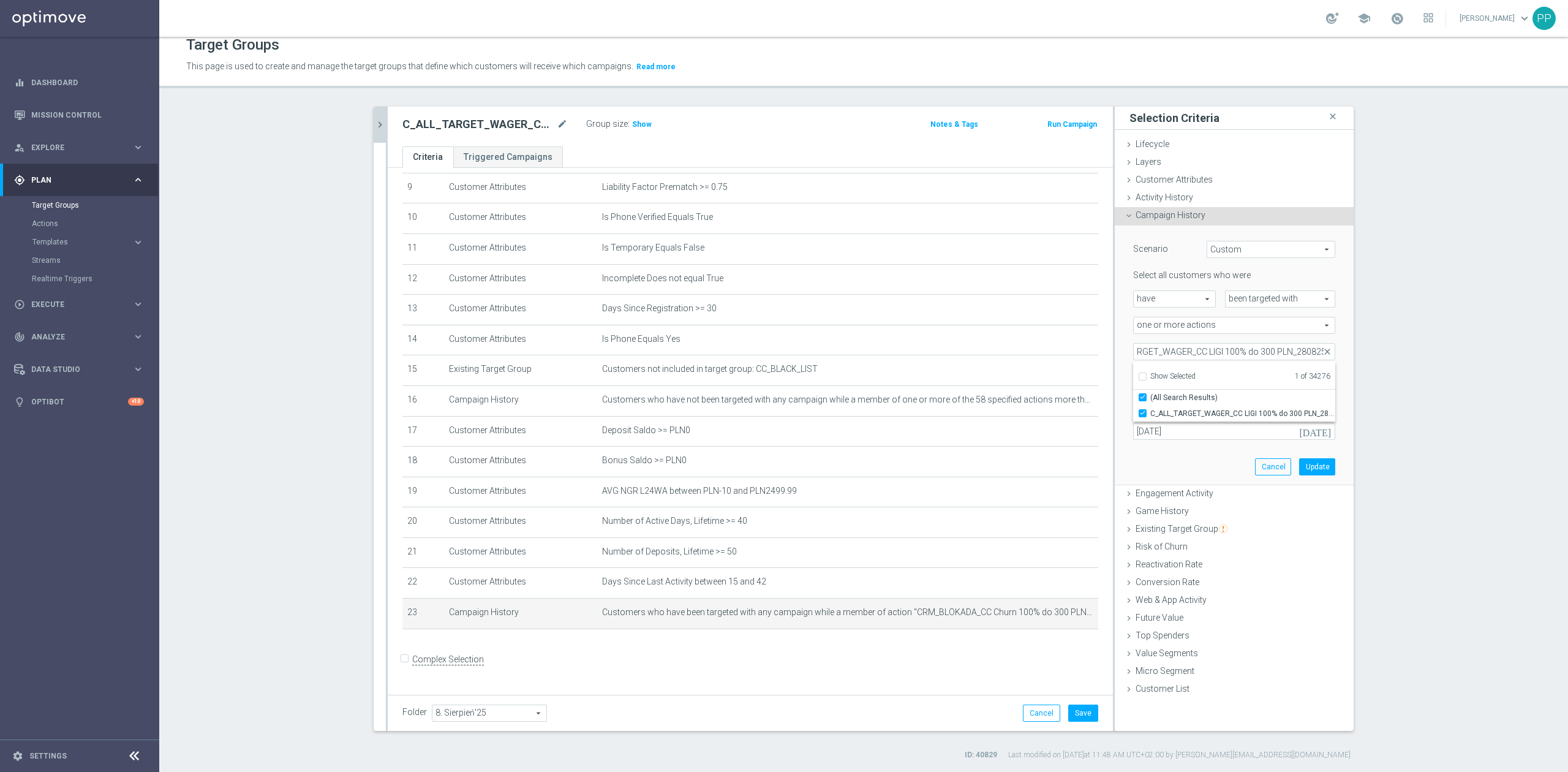
scroll to position [0, 0]
click at [1124, 344] on div "C_ALL_TARGET_WAGER_CC LIGI 100% do 300 PLN_280825 C_ALL_TARGET_WAGER_CC LIGI 10…" at bounding box center [1234, 351] width 221 height 17
click at [1164, 426] on input "26 Aug 2025" at bounding box center [1234, 431] width 202 height 17
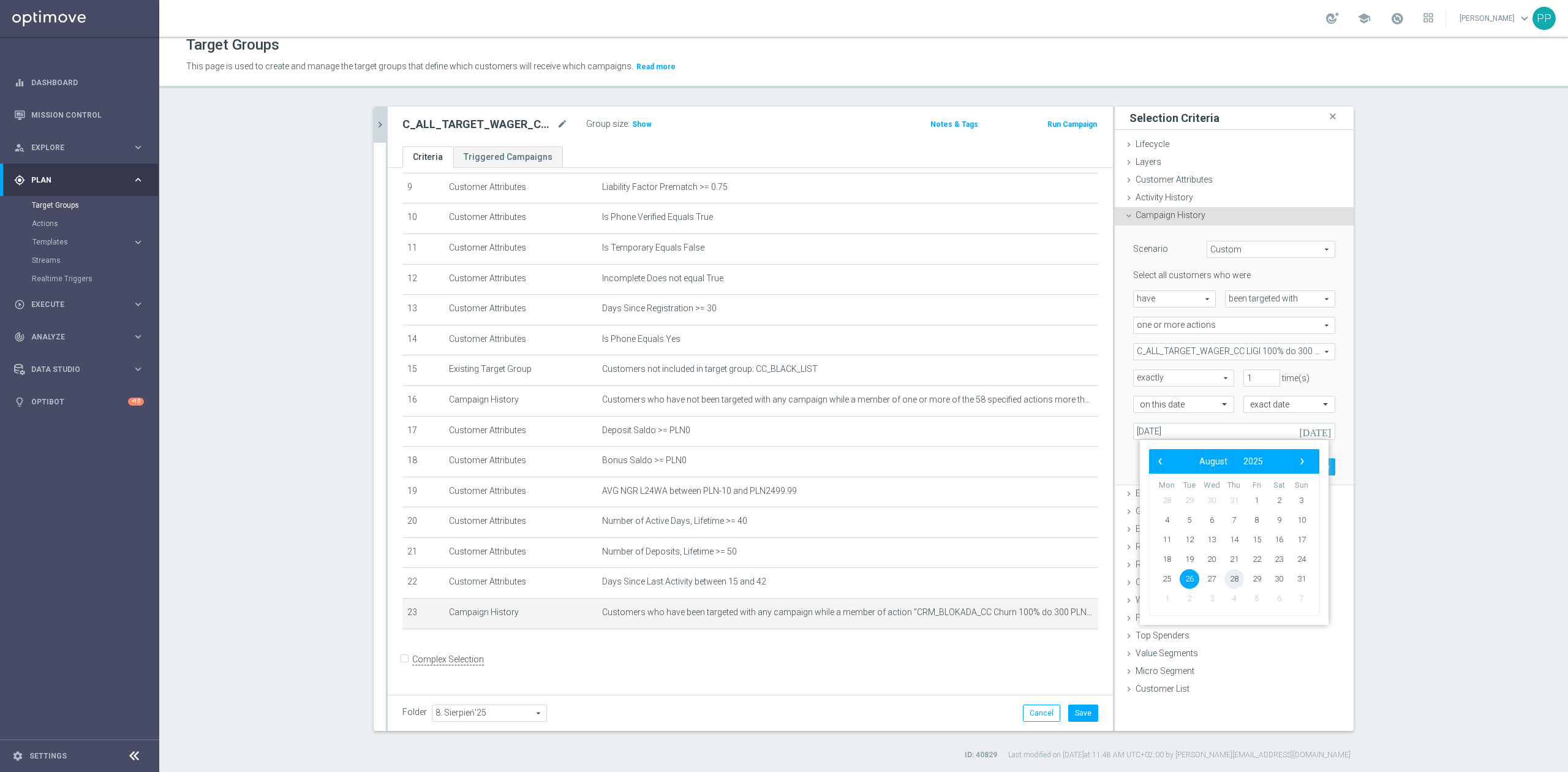
click at [1236, 579] on span "28" at bounding box center [1233, 579] width 20 height 20
type input "28 Aug 2025"
click at [1317, 465] on button "Update" at bounding box center [1317, 466] width 36 height 17
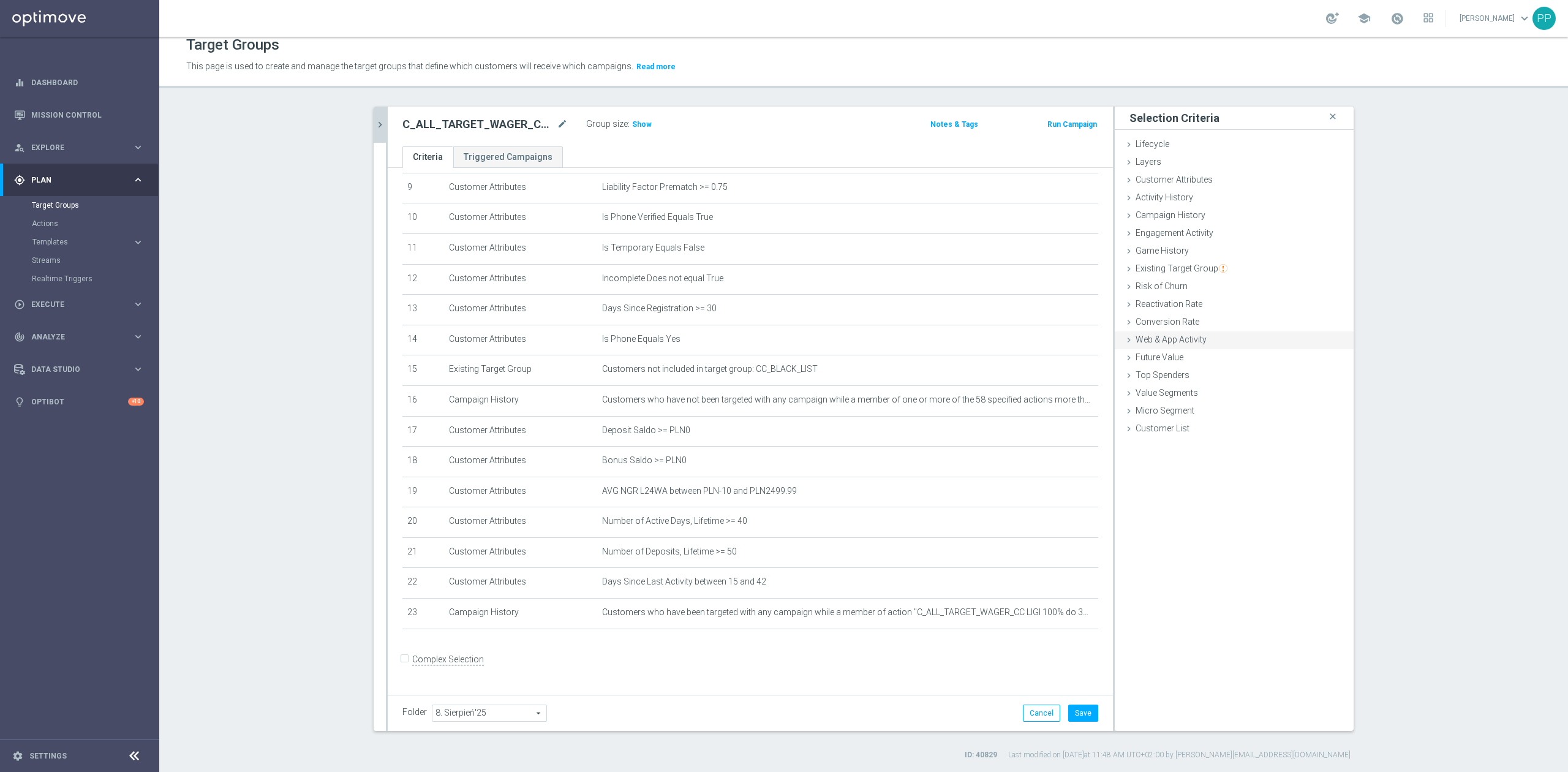
click at [1176, 334] on span "Web & App Activity" at bounding box center [1170, 339] width 71 height 10
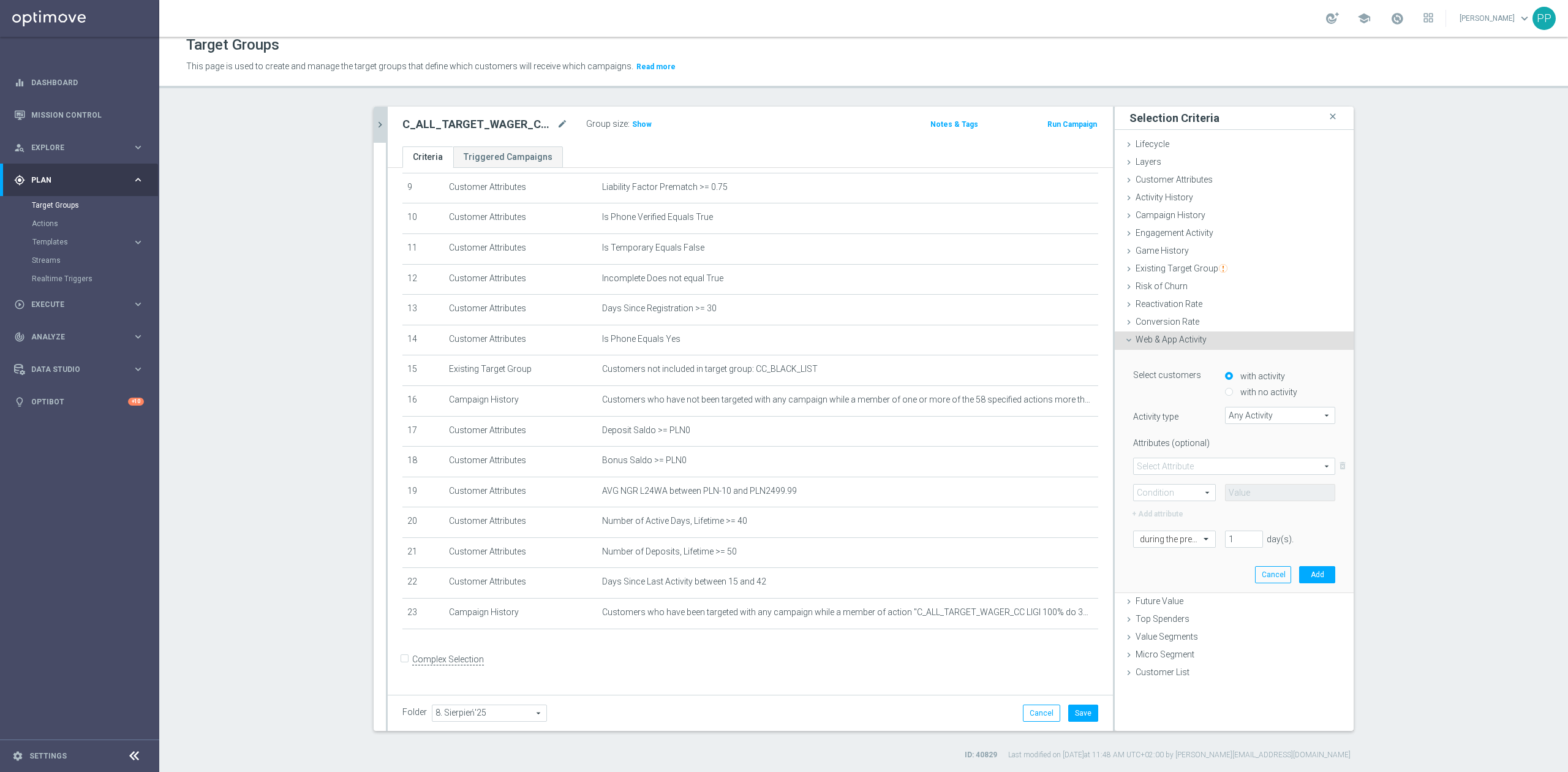
click at [1237, 394] on label "with no activity" at bounding box center [1266, 392] width 60 height 11
click at [1233, 394] on input "with no activity" at bounding box center [1228, 392] width 8 height 8
radio input "true"
click at [1229, 407] on span "Any Activity" at bounding box center [1280, 415] width 109 height 16
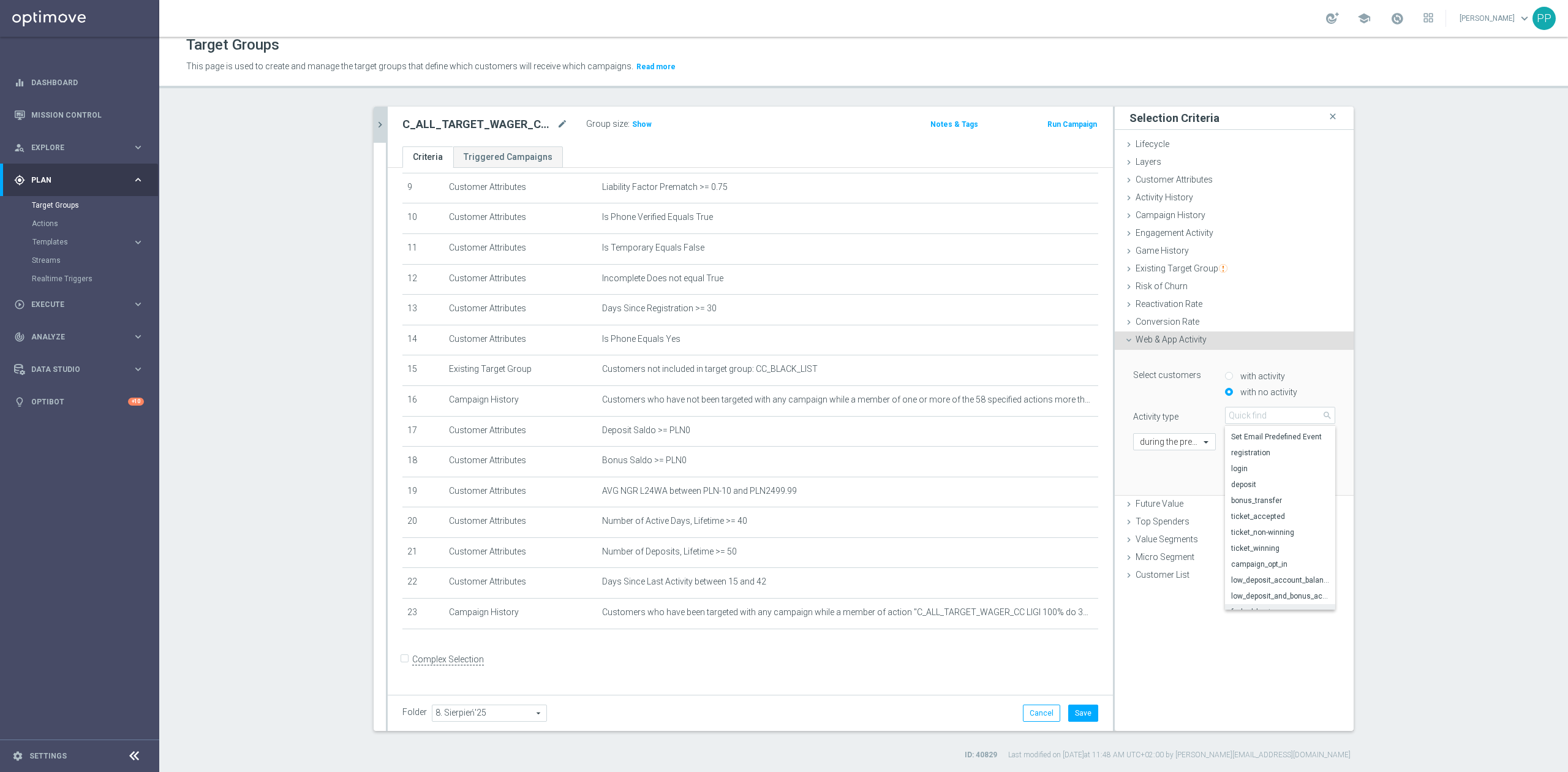
scroll to position [80, 0]
click at [1270, 516] on label "ticket_winning" at bounding box center [1280, 510] width 110 height 16
click at [1267, 415] on span "ticket_winning" at bounding box center [1280, 415] width 109 height 16
click at [1266, 601] on label "campaign_opt_in" at bounding box center [1280, 608] width 110 height 16
type input "campaign_opt_in"
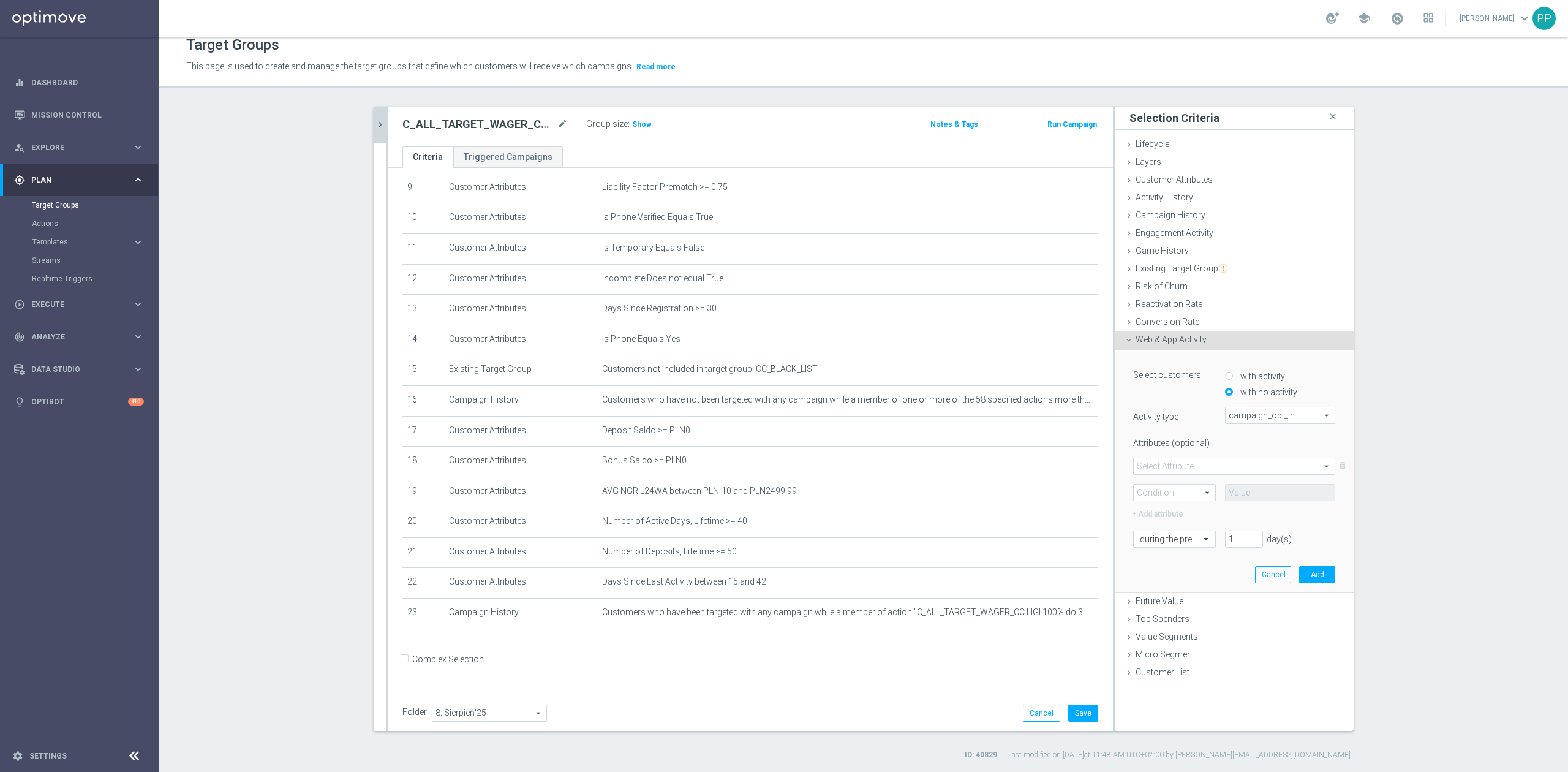
click at [1204, 464] on span at bounding box center [1233, 465] width 201 height 16
click at [1181, 481] on span "campaign_id" at bounding box center [1234, 484] width 188 height 10
type input "campaign_id"
click at [1178, 488] on span at bounding box center [1174, 492] width 82 height 16
drag, startPoint x: 1165, startPoint y: 506, endPoint x: 1216, endPoint y: 494, distance: 52.4
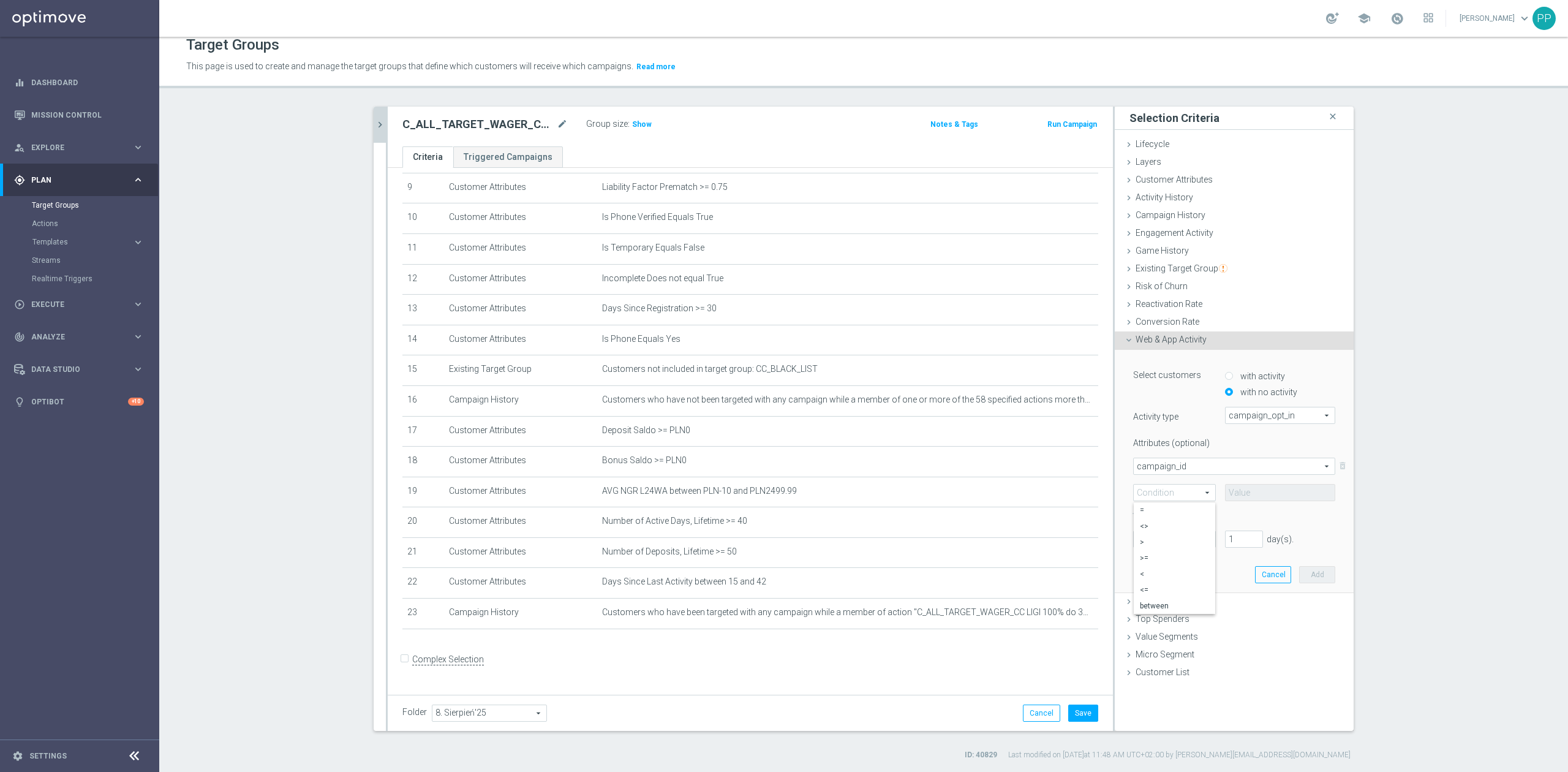
click at [1166, 506] on span "=" at bounding box center [1174, 510] width 69 height 10
type input "="
drag, startPoint x: 1280, startPoint y: 492, endPoint x: 1267, endPoint y: 503, distance: 17.0
click at [1280, 491] on input at bounding box center [1280, 492] width 110 height 17
paste input "172754"
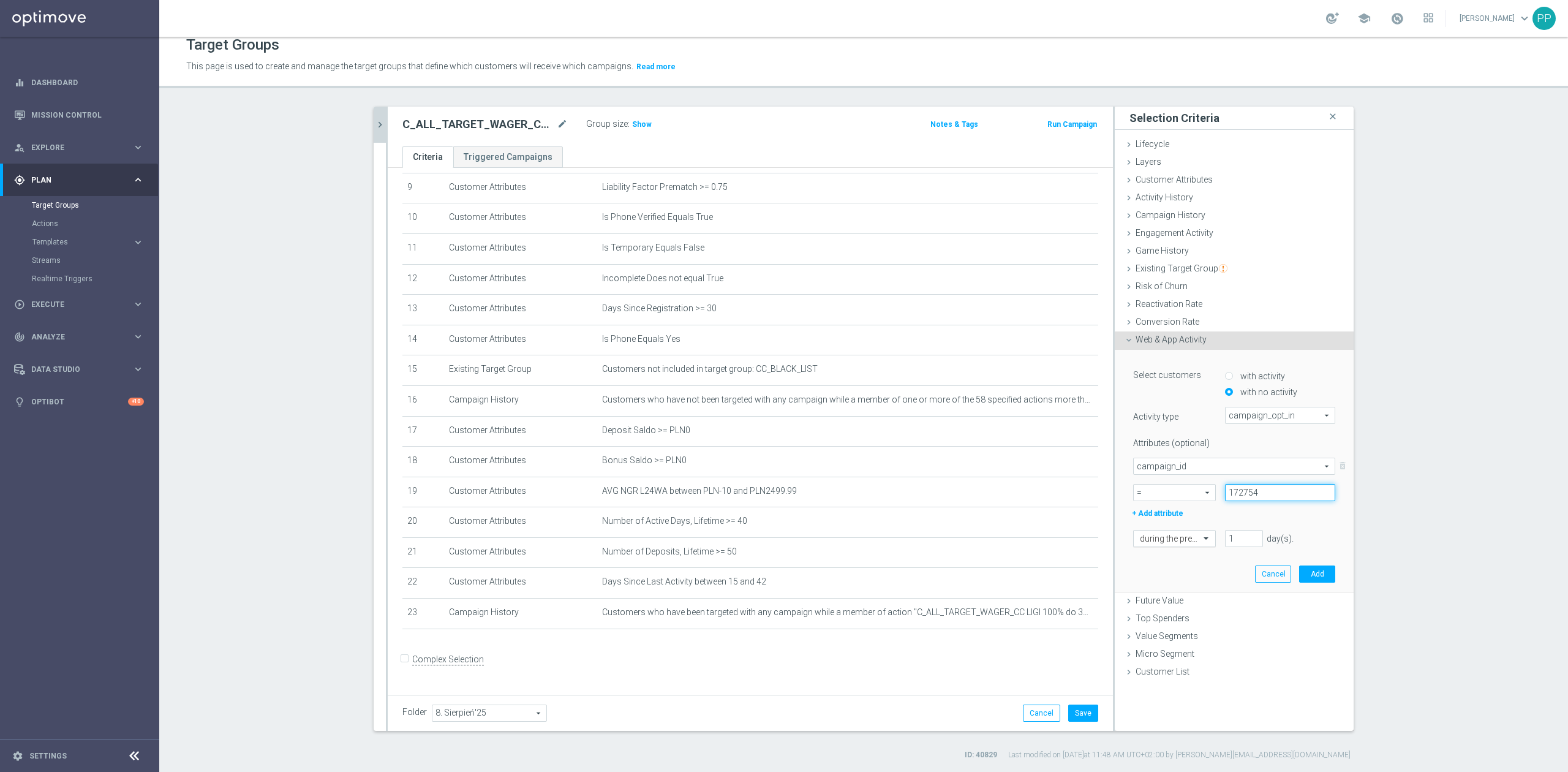
type input "172754"
click at [1174, 544] on div "during the previous" at bounding box center [1174, 539] width 83 height 17
drag, startPoint x: 1162, startPoint y: 665, endPoint x: 1162, endPoint y: 683, distance: 18.0
click at [1162, 605] on div "exactly this week (to date) this month (to date) this quarter (to date) this ye…" at bounding box center [1174, 532] width 82 height 147
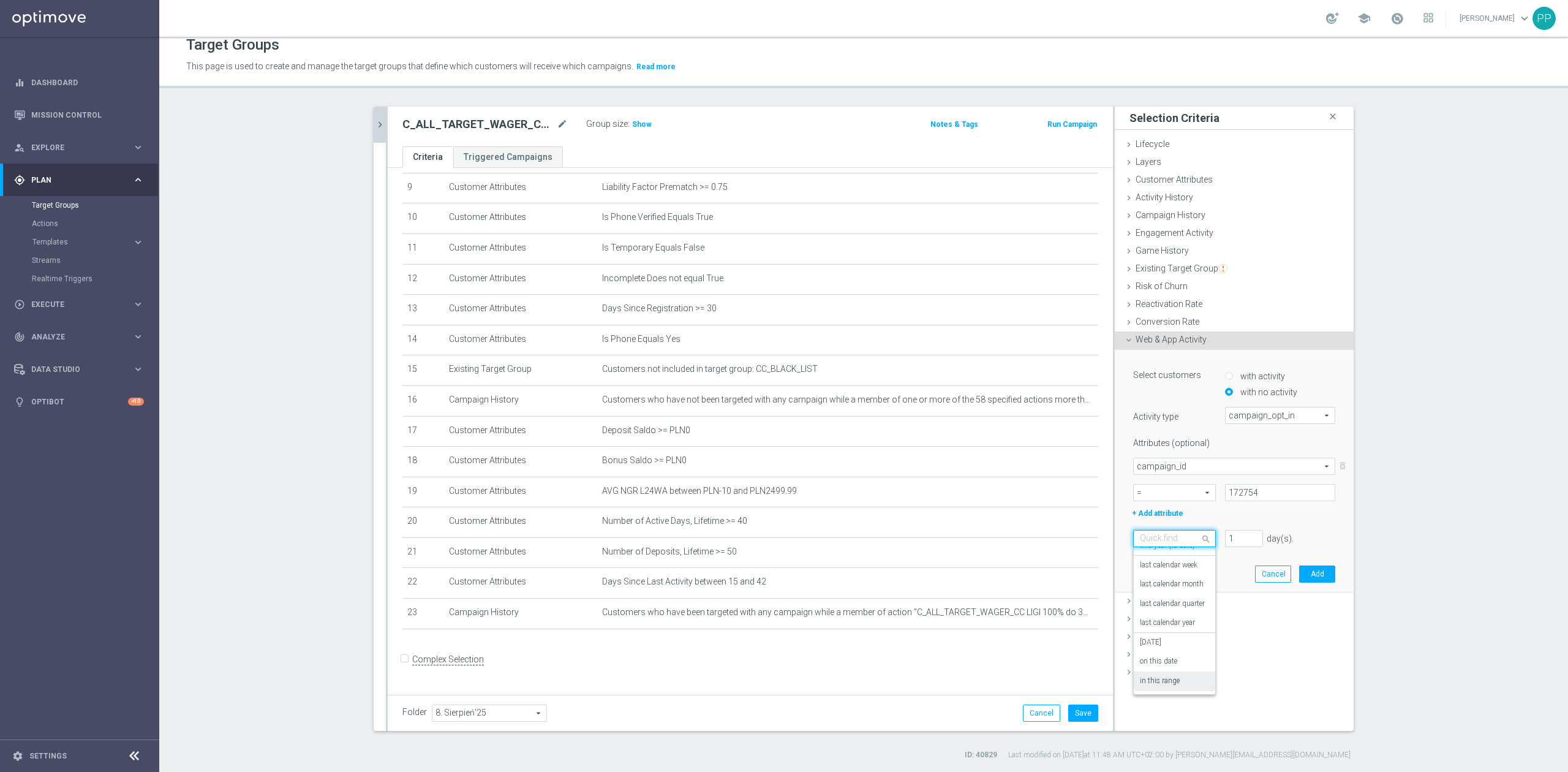
click at [1162, 683] on label "in this range" at bounding box center [1160, 682] width 40 height 10
click at [1176, 564] on input at bounding box center [1234, 564] width 202 height 17
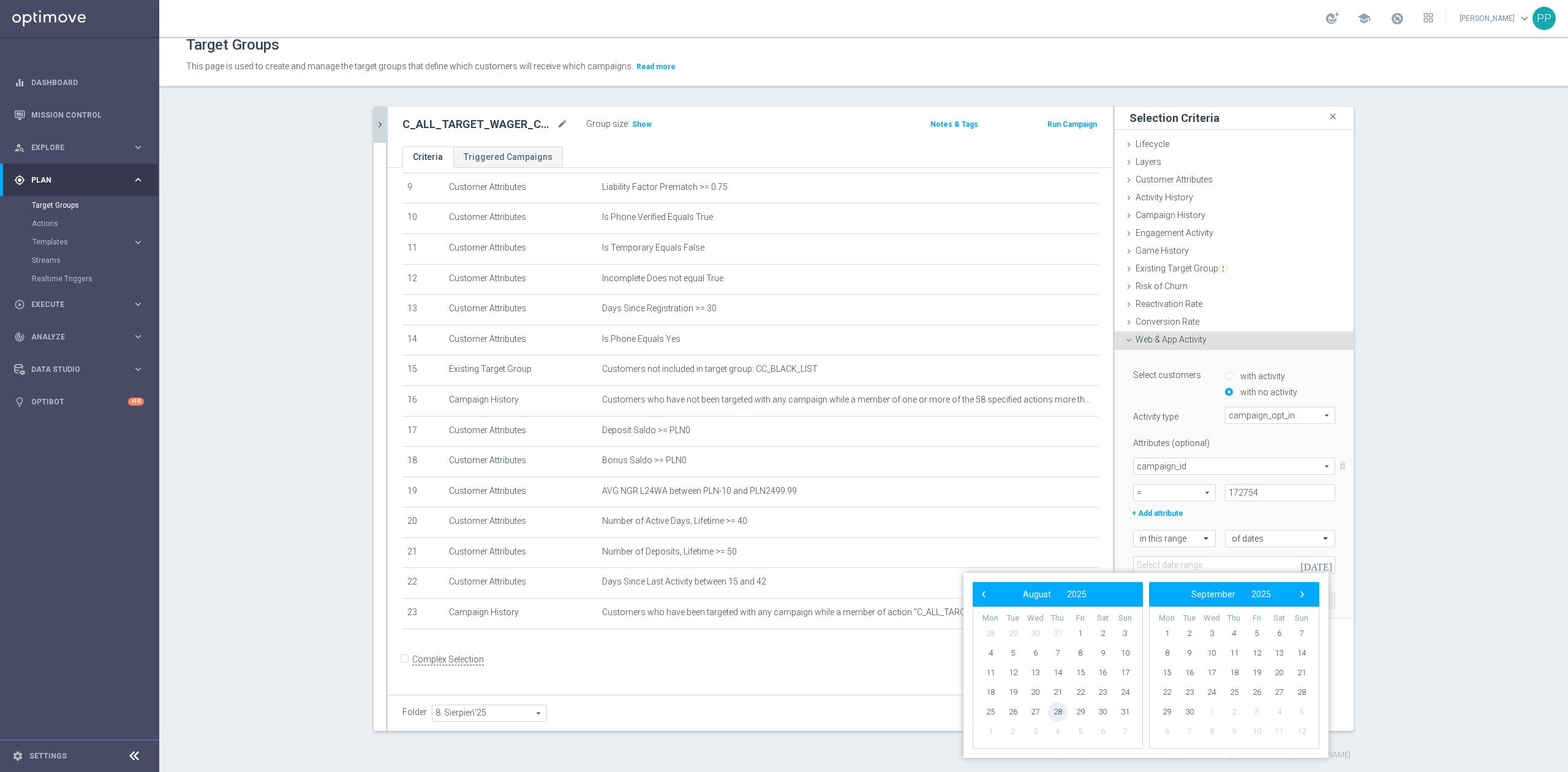
click at [1063, 714] on span "28" at bounding box center [1057, 712] width 20 height 20
click at [1127, 711] on span "31" at bounding box center [1125, 712] width 20 height 20
type input "28 Aug 2025 - 31 Aug 2025"
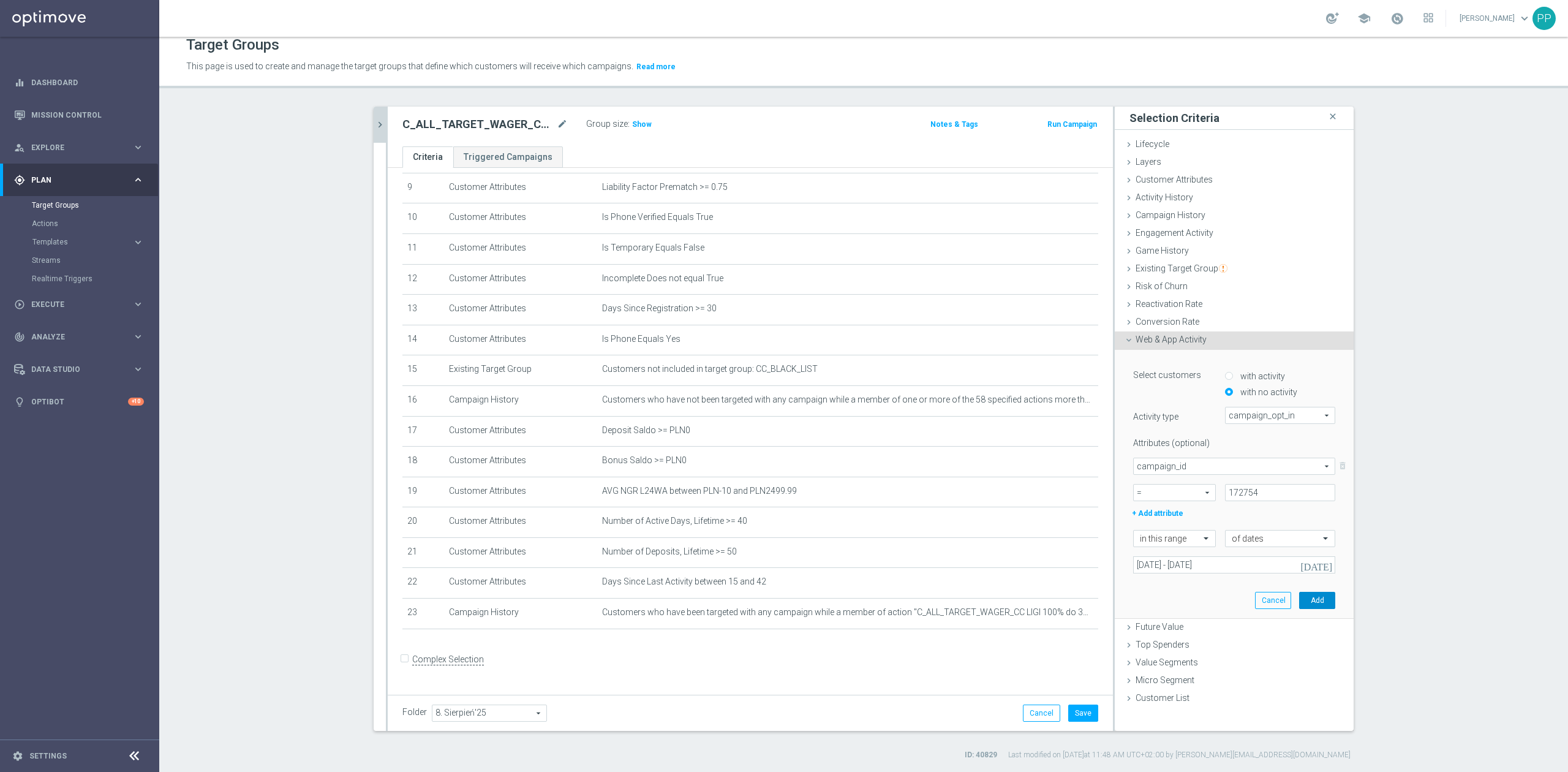
click at [1306, 599] on button "Add" at bounding box center [1317, 601] width 36 height 17
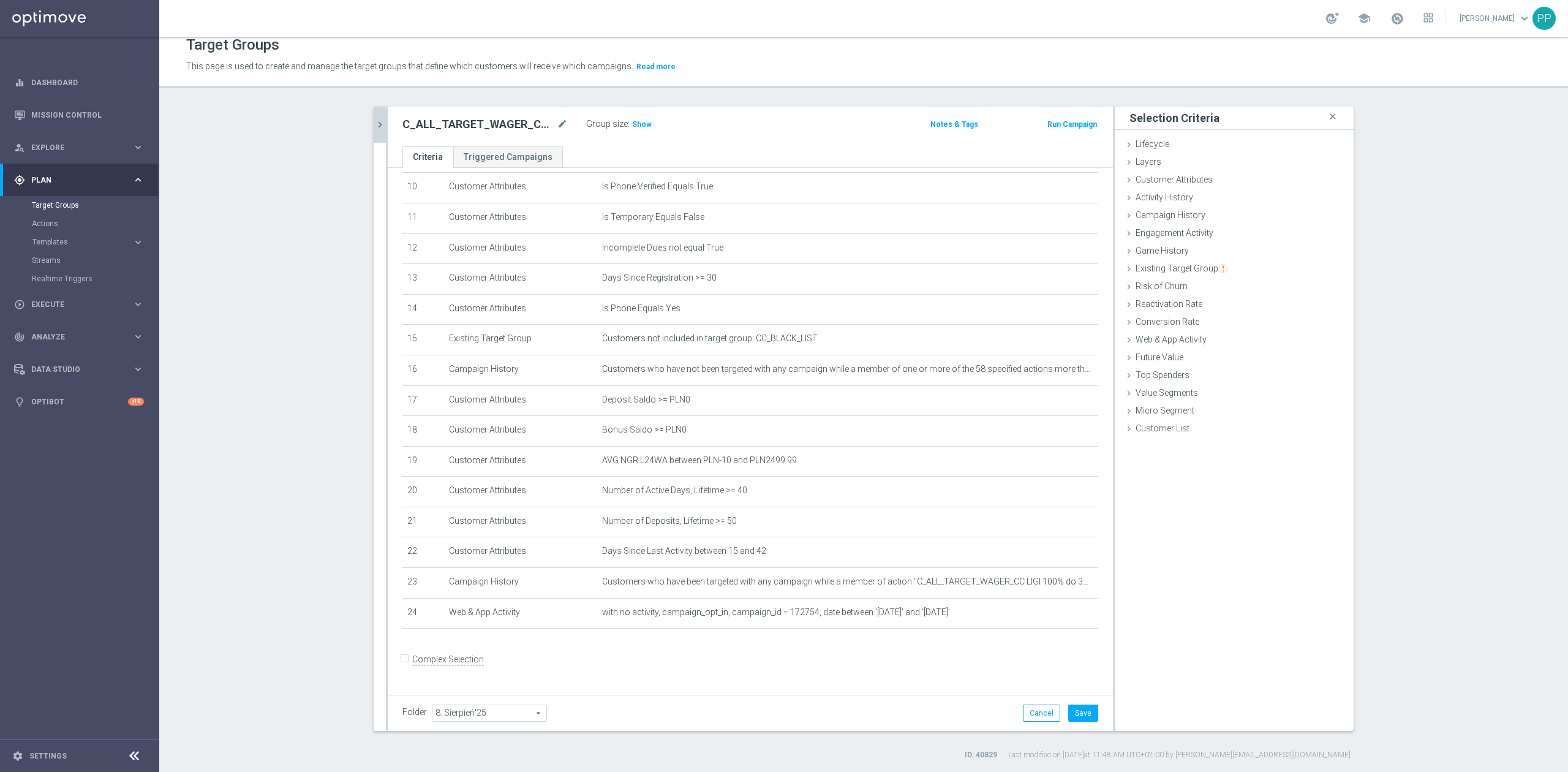
scroll to position [321, 0]
click at [1068, 556] on icon "delete_forever" at bounding box center [1073, 551] width 10 height 10
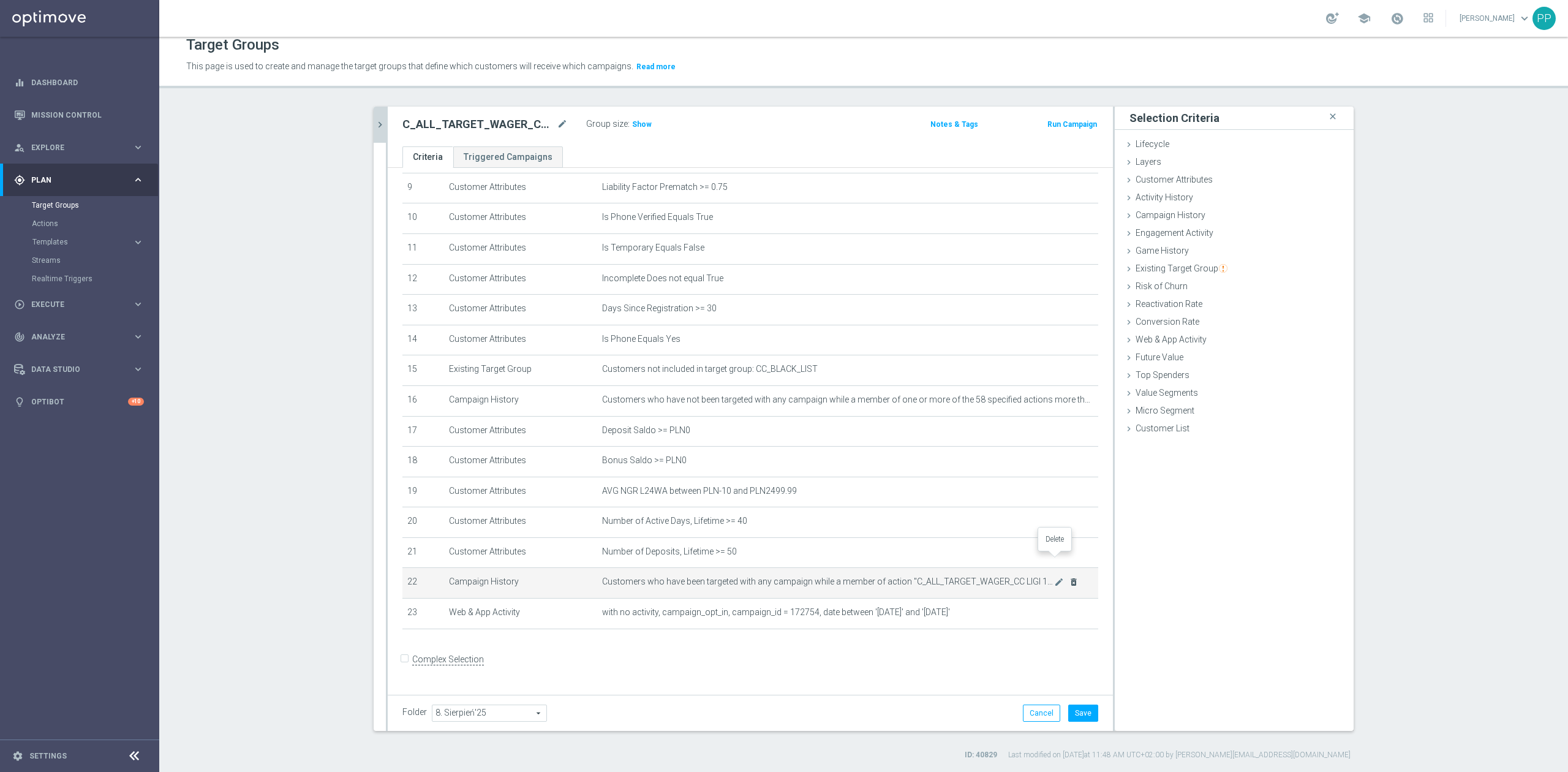
click at [0, 0] on icon "delete_forever" at bounding box center [0, 0] width 0 height 0
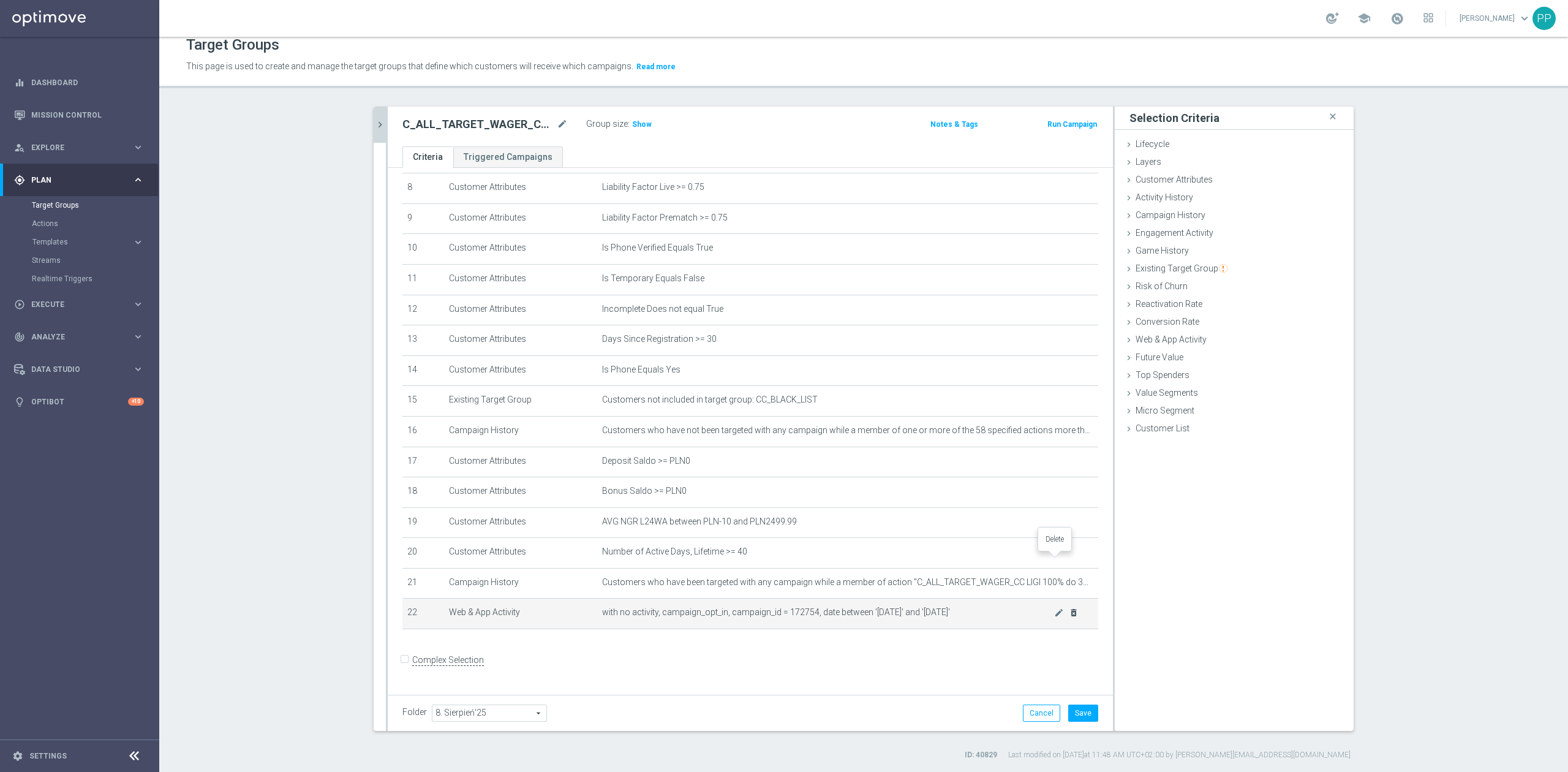
click at [0, 0] on icon "delete_forever" at bounding box center [0, 0] width 0 height 0
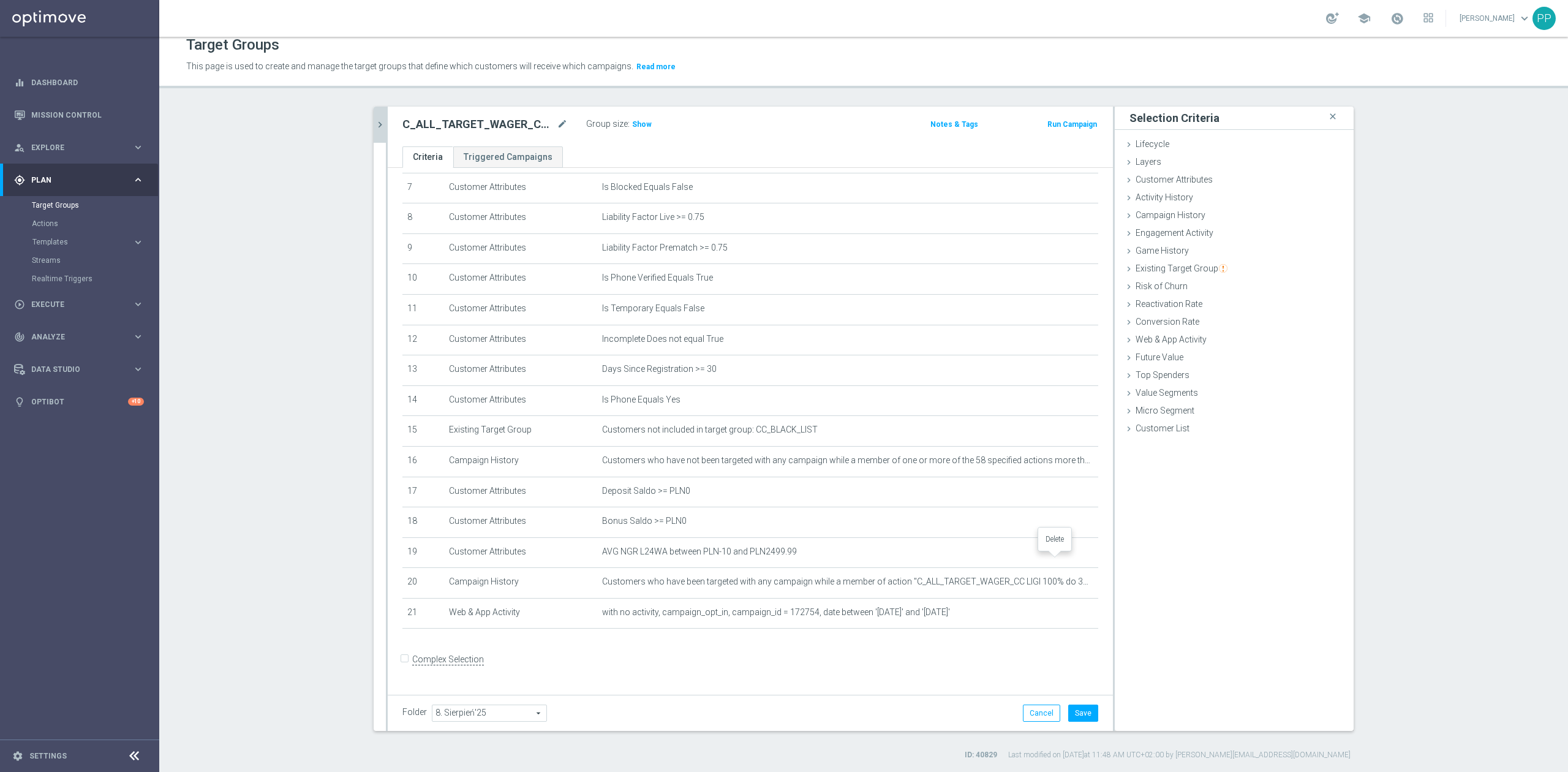
scroll to position [228, 0]
click at [1068, 556] on icon "delete_forever" at bounding box center [1073, 551] width 10 height 10
drag, startPoint x: 951, startPoint y: 673, endPoint x: 992, endPoint y: 670, distance: 41.1
click at [951, 672] on form "Complex Selection Invalid Expression" at bounding box center [750, 673] width 696 height 46
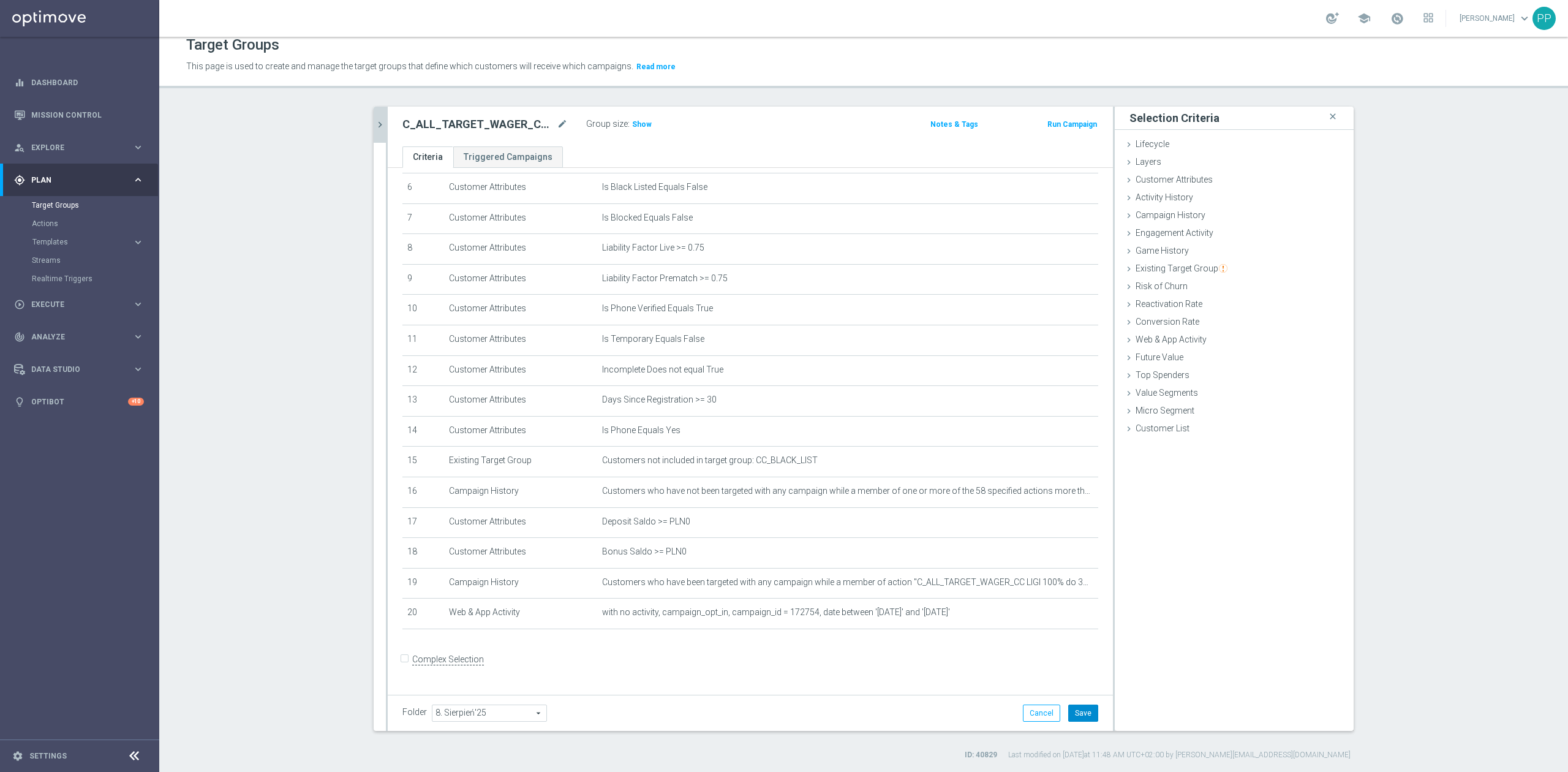
click at [1076, 706] on button "Save" at bounding box center [1083, 713] width 30 height 17
click at [638, 121] on span "Show" at bounding box center [641, 124] width 20 height 9
click at [1135, 428] on span "Customer List" at bounding box center [1162, 428] width 54 height 10
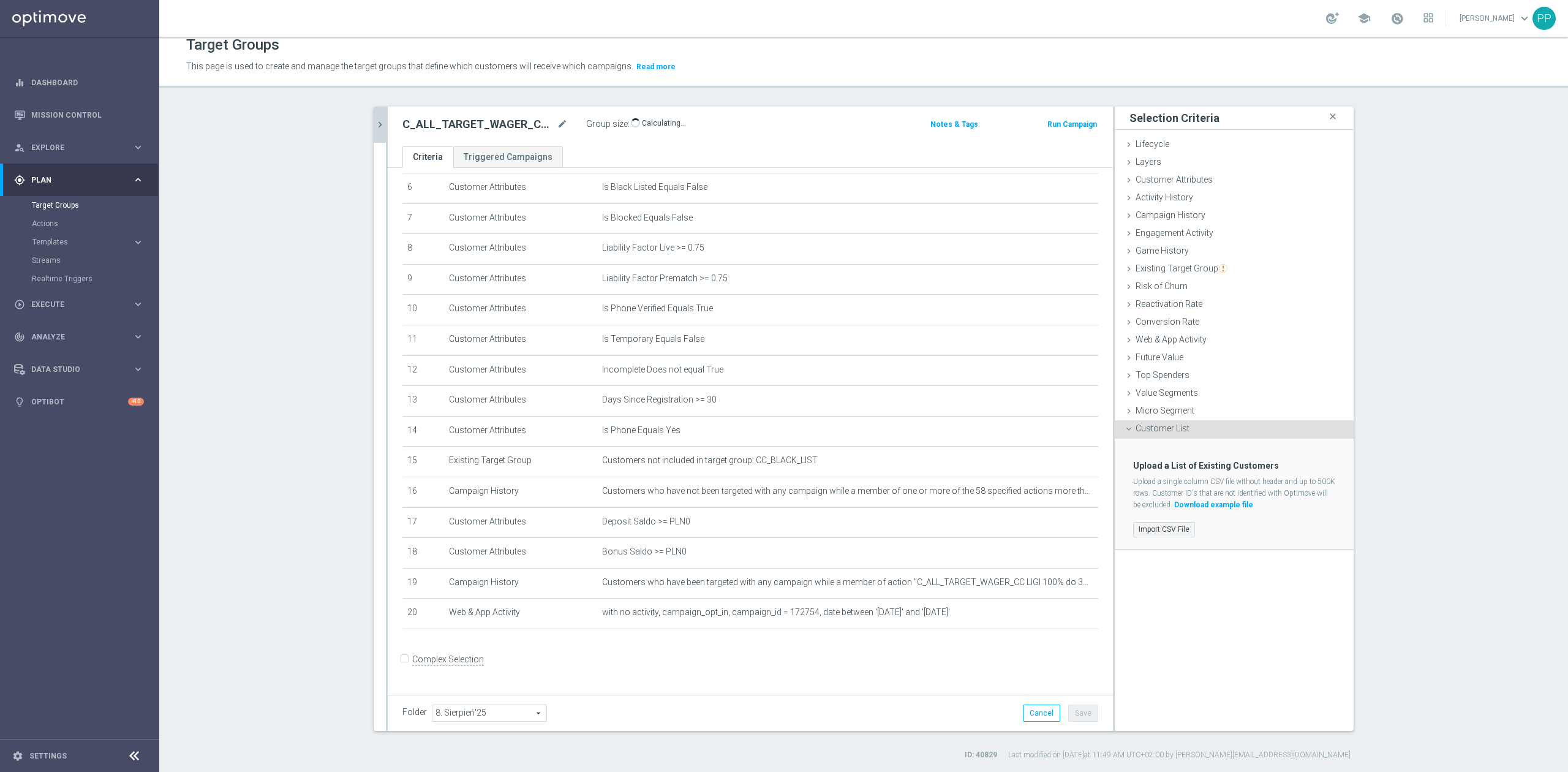
click at [1166, 529] on label "Import CSV File" at bounding box center [1164, 529] width 62 height 15
click at [0, 0] on input "Import CSV File" at bounding box center [0, 0] width 0 height 0
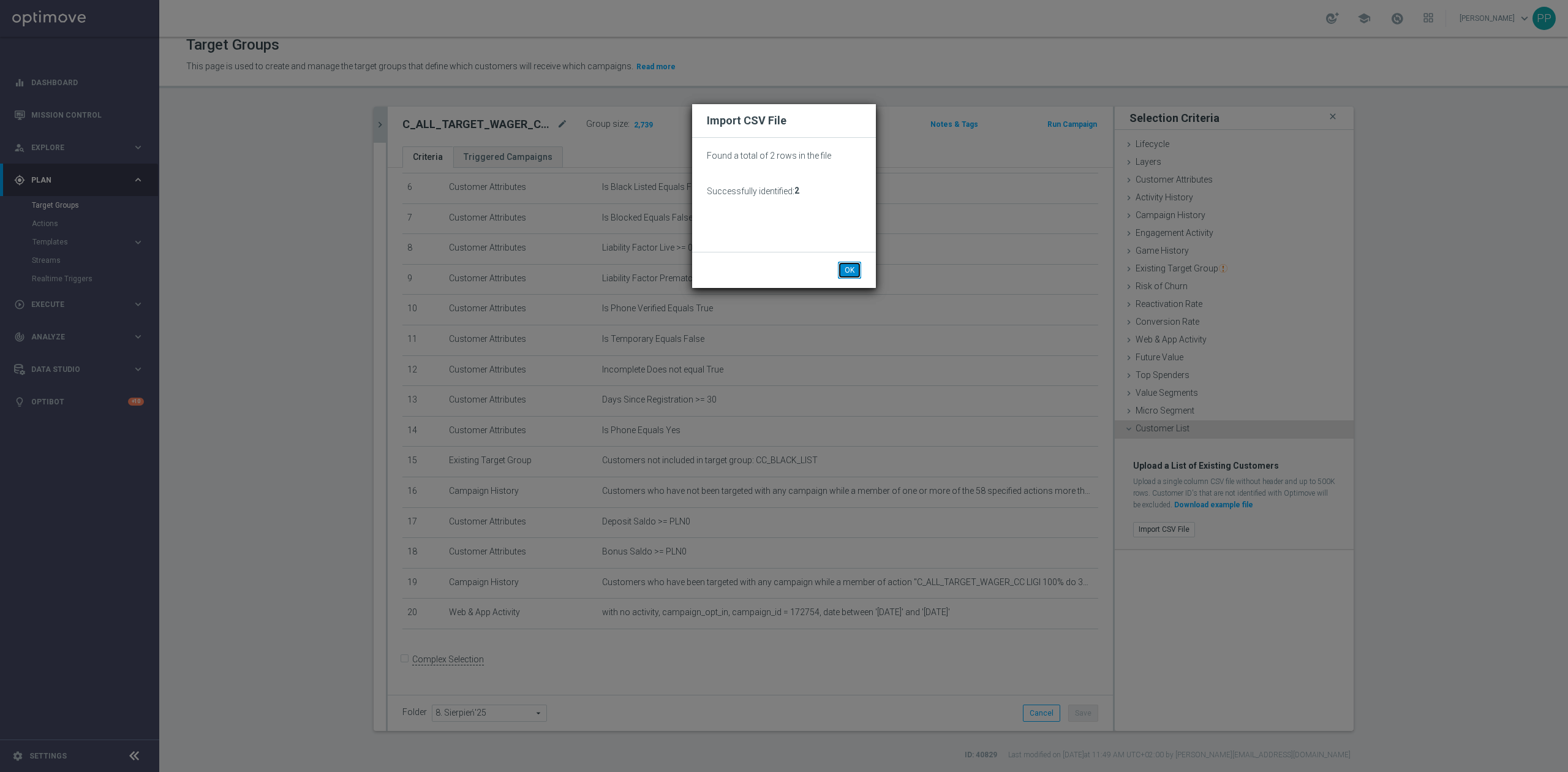
click at [853, 270] on button "OK" at bounding box center [849, 270] width 23 height 17
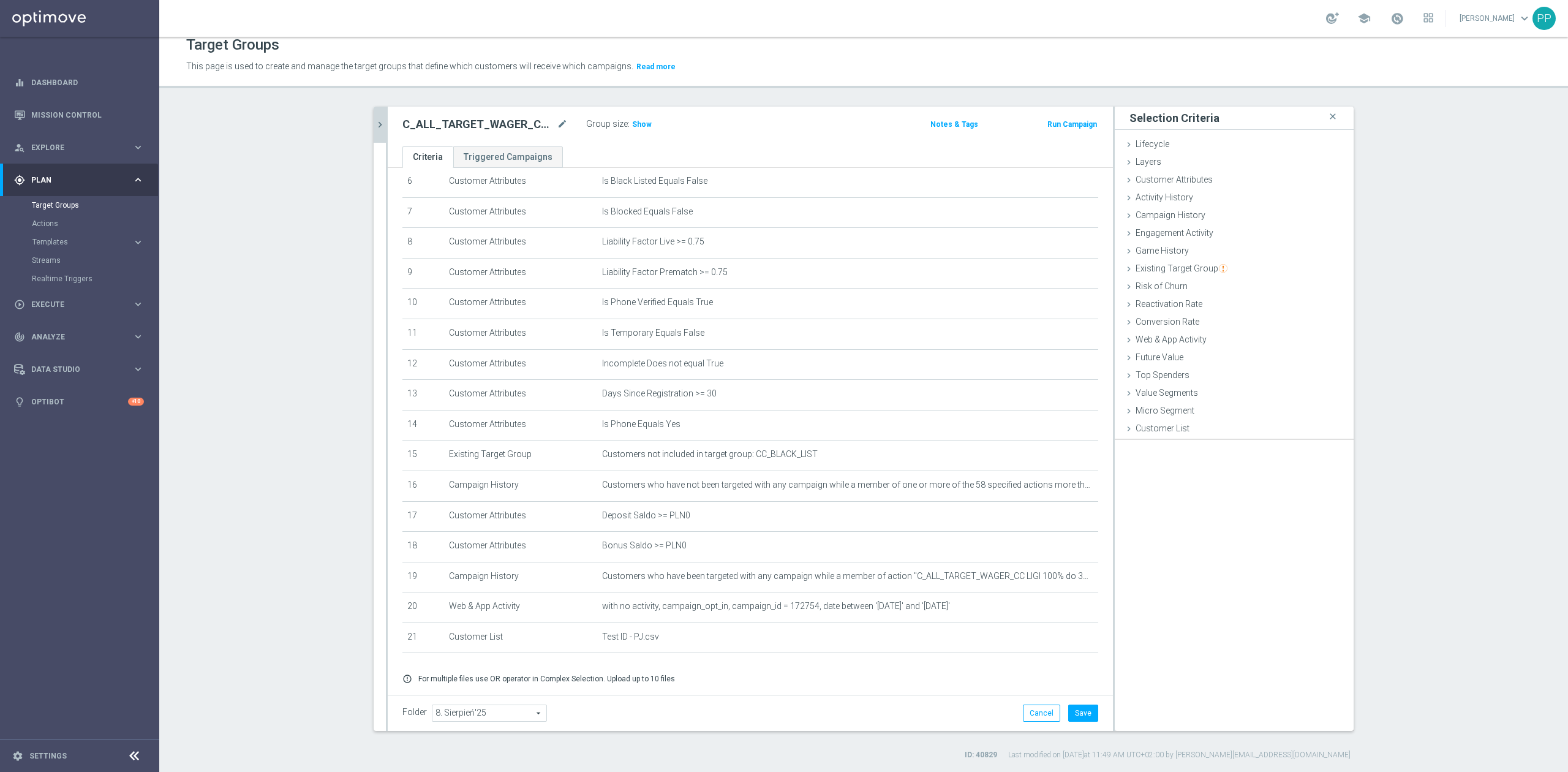
scroll to position [247, 0]
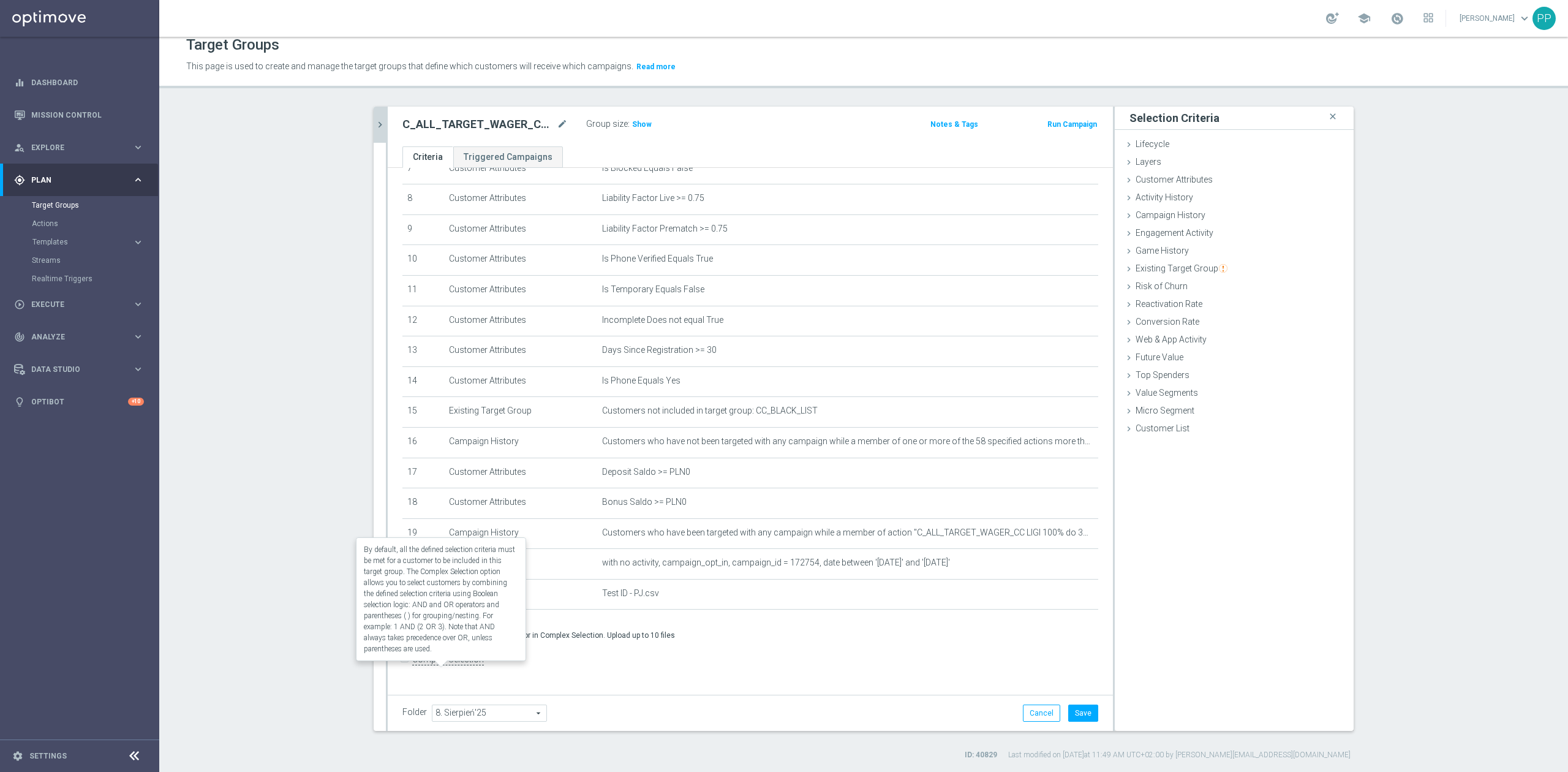
click at [464, 665] on label "Complex Selection" at bounding box center [447, 660] width 71 height 11
click at [410, 669] on input "Complex Selection" at bounding box center [406, 661] width 8 height 17
checkbox input "true"
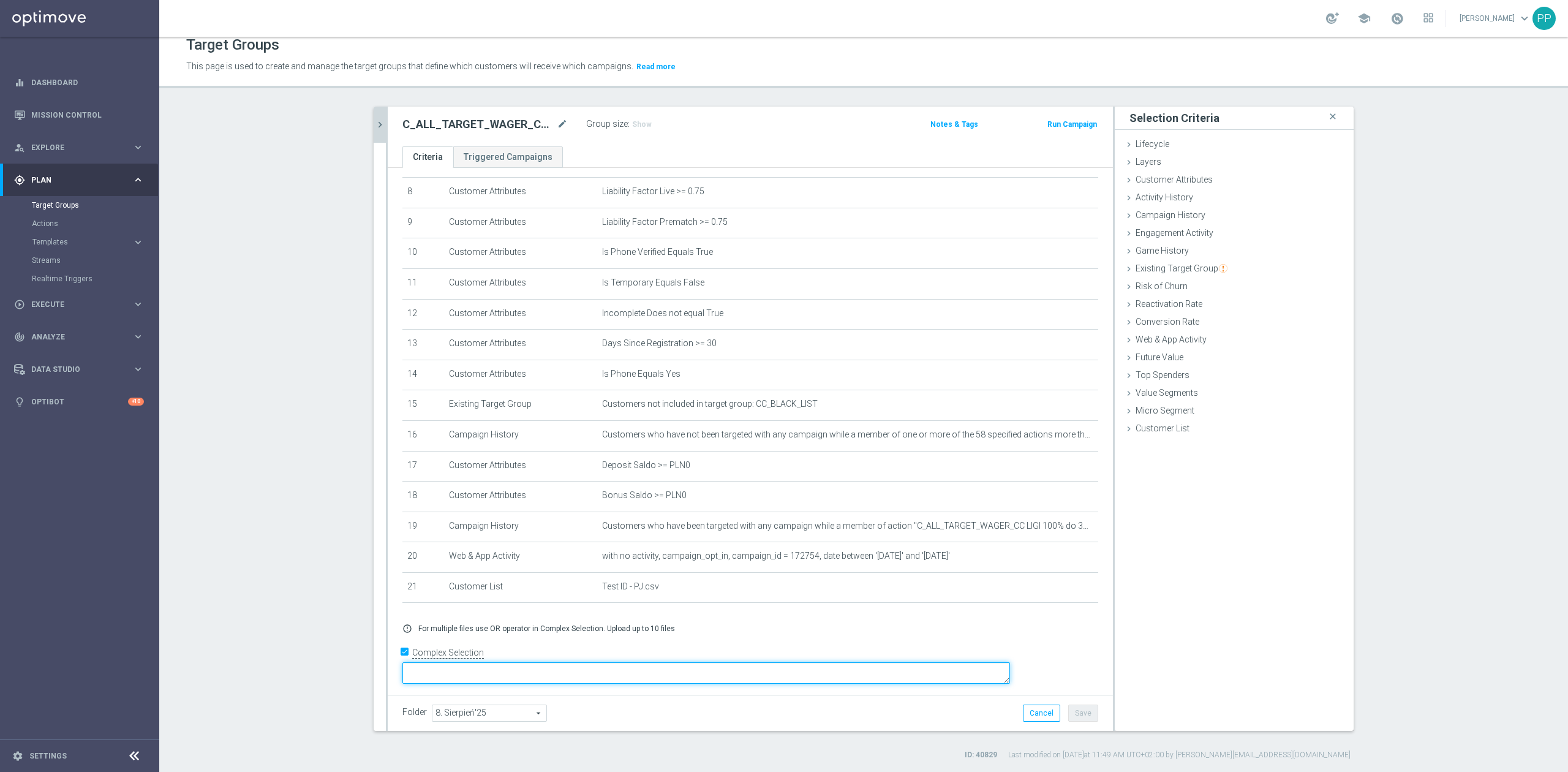
click at [571, 667] on textarea at bounding box center [706, 673] width 607 height 22
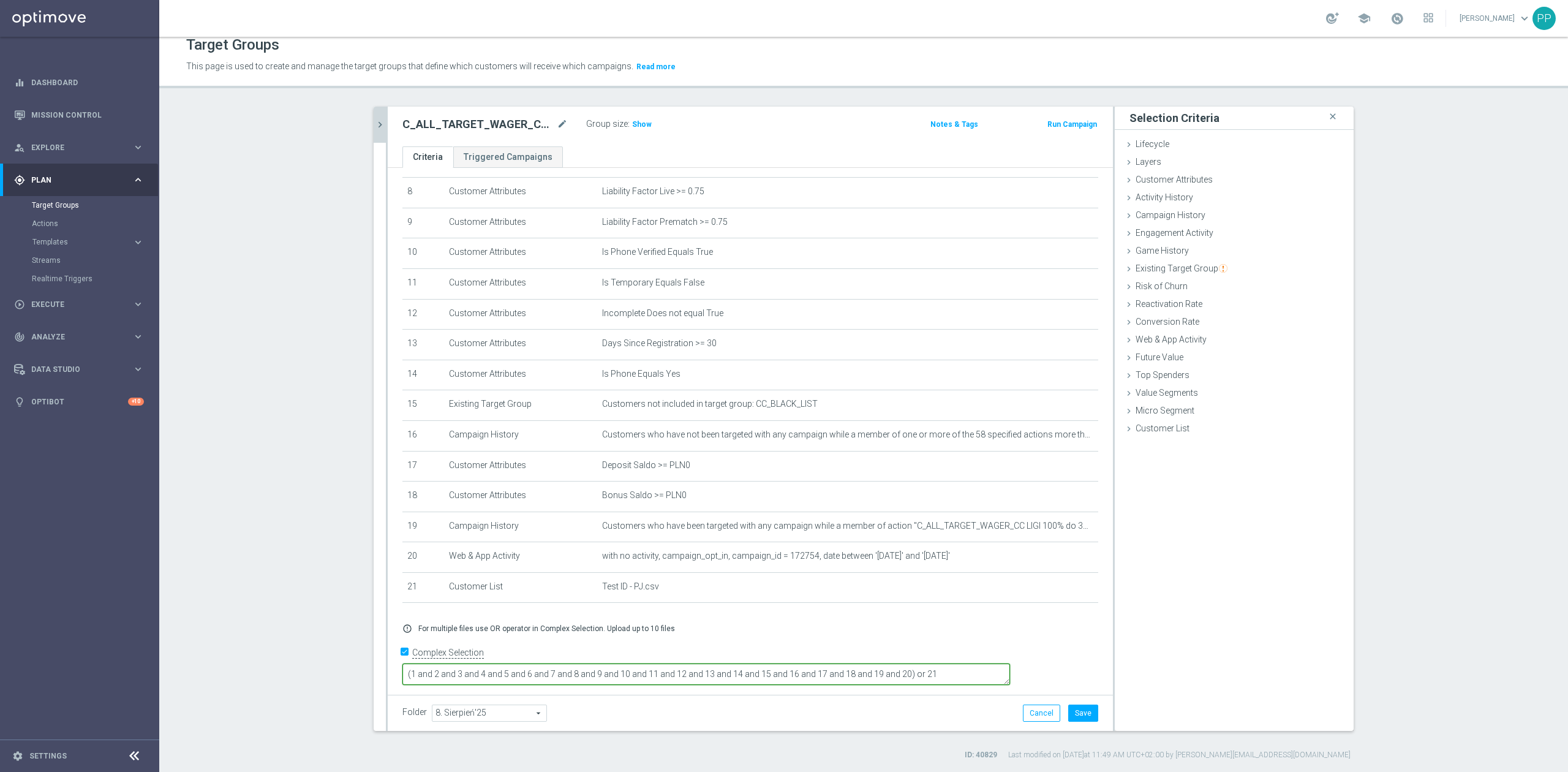
type textarea "(1 and 2 and 3 and 4 and 5 and 6 and 7 and 8 and 9 and 10 and 11 and 12 and 13 …"
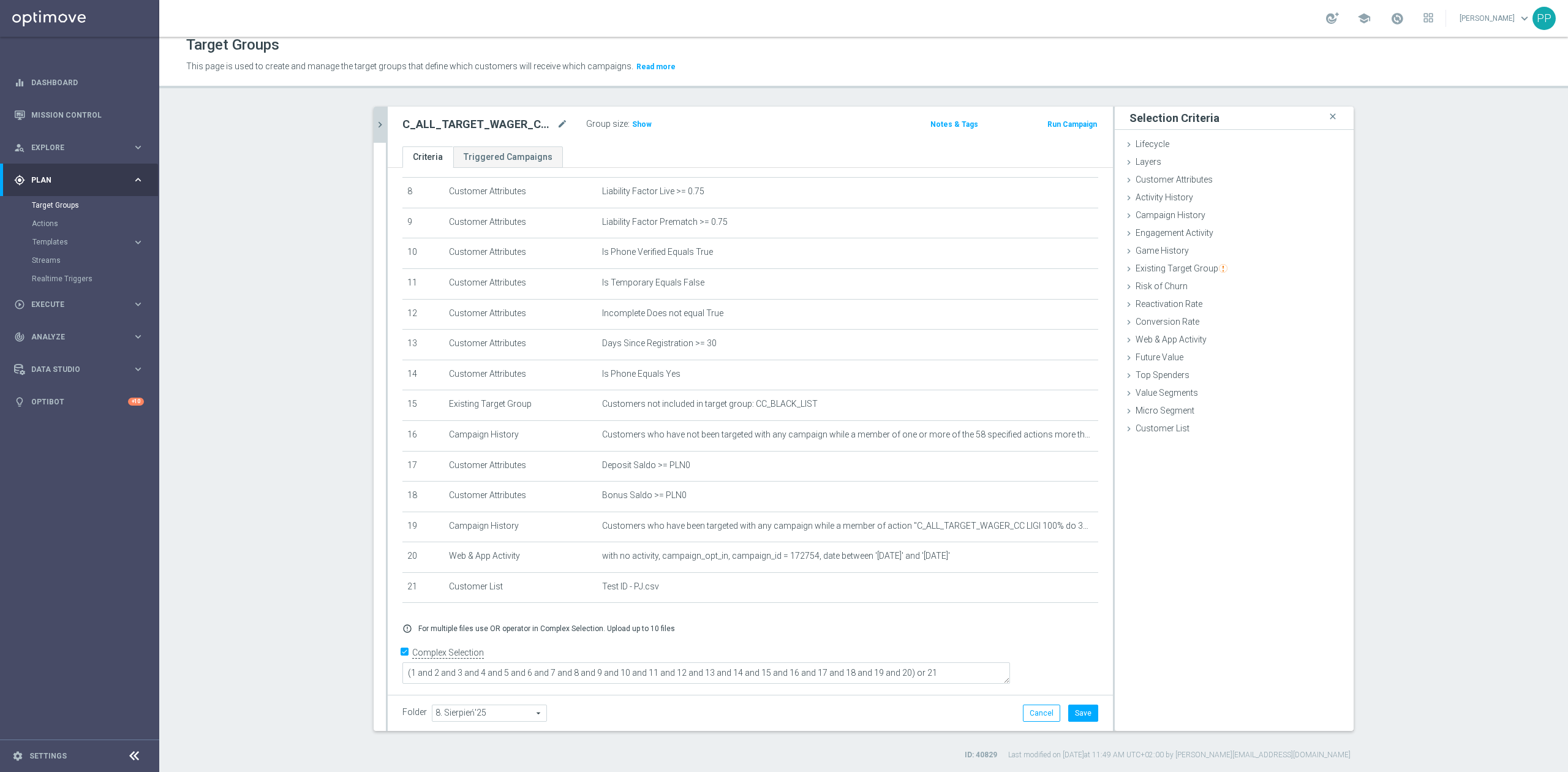
click at [691, 691] on form "Complex Selection (1 and 2 and 3 and 4 and 5 and 6 and 7 and 8 and 9 and 10 and…" at bounding box center [750, 670] width 696 height 56
click at [1076, 714] on button "Save" at bounding box center [1083, 713] width 30 height 17
click at [635, 123] on span "Show" at bounding box center [641, 124] width 20 height 9
click at [374, 129] on icon "chevron_right" at bounding box center [380, 125] width 11 height 11
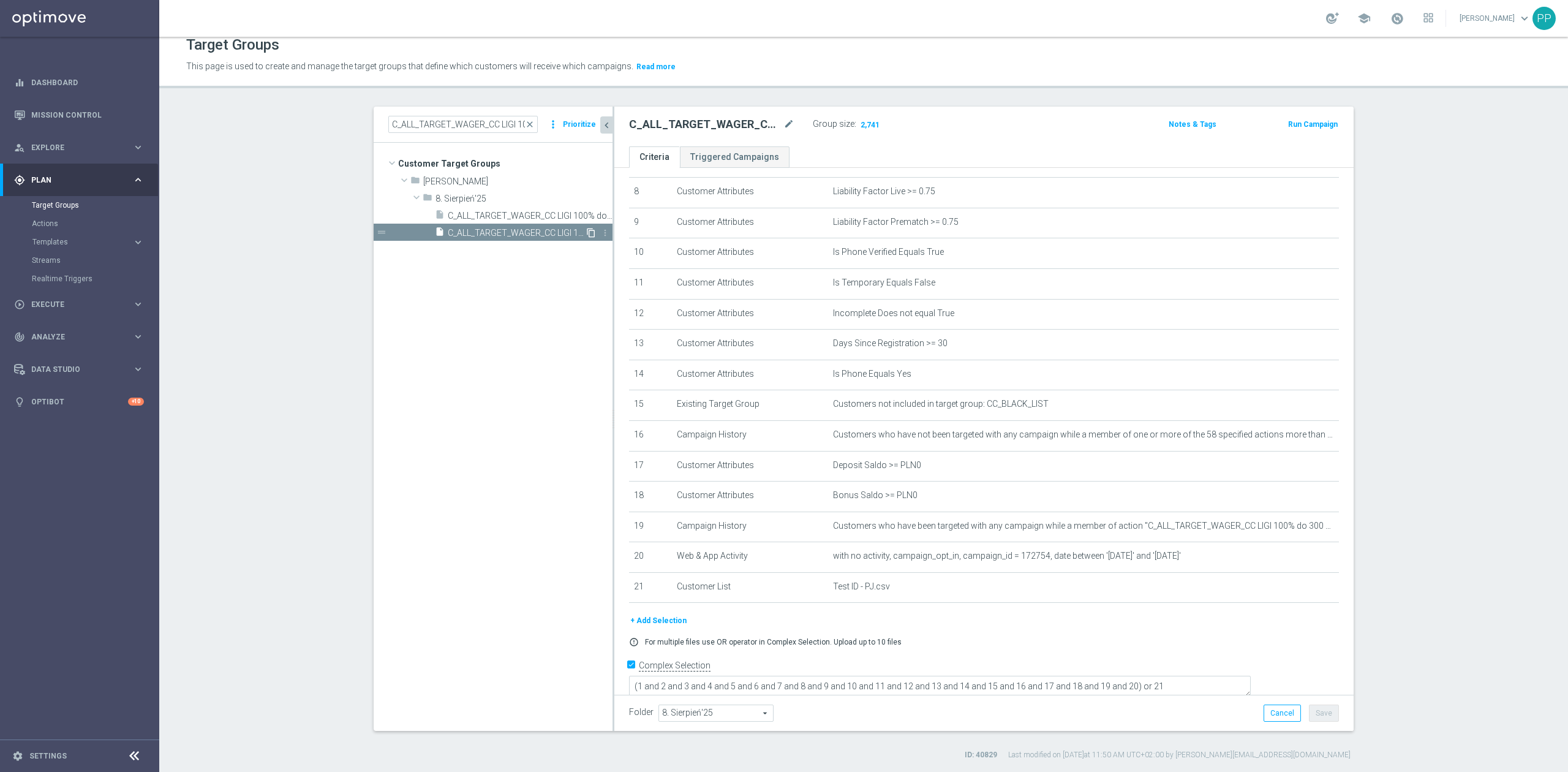
click at [586, 233] on icon "content_copy" at bounding box center [591, 232] width 10 height 10
click at [783, 124] on icon "mode_edit" at bounding box center [789, 124] width 11 height 14
click at [731, 127] on input "Copy of C_ALL_TARGET_WAGER_CC LIGI 100% do 300 PLN SB PUSH_280825" at bounding box center [712, 126] width 166 height 17
click at [728, 127] on input "Copy of C_ALL_TARGET_WAGER_CC LIGI 100% do 300 PLN SB PUSH_280825" at bounding box center [712, 126] width 166 height 17
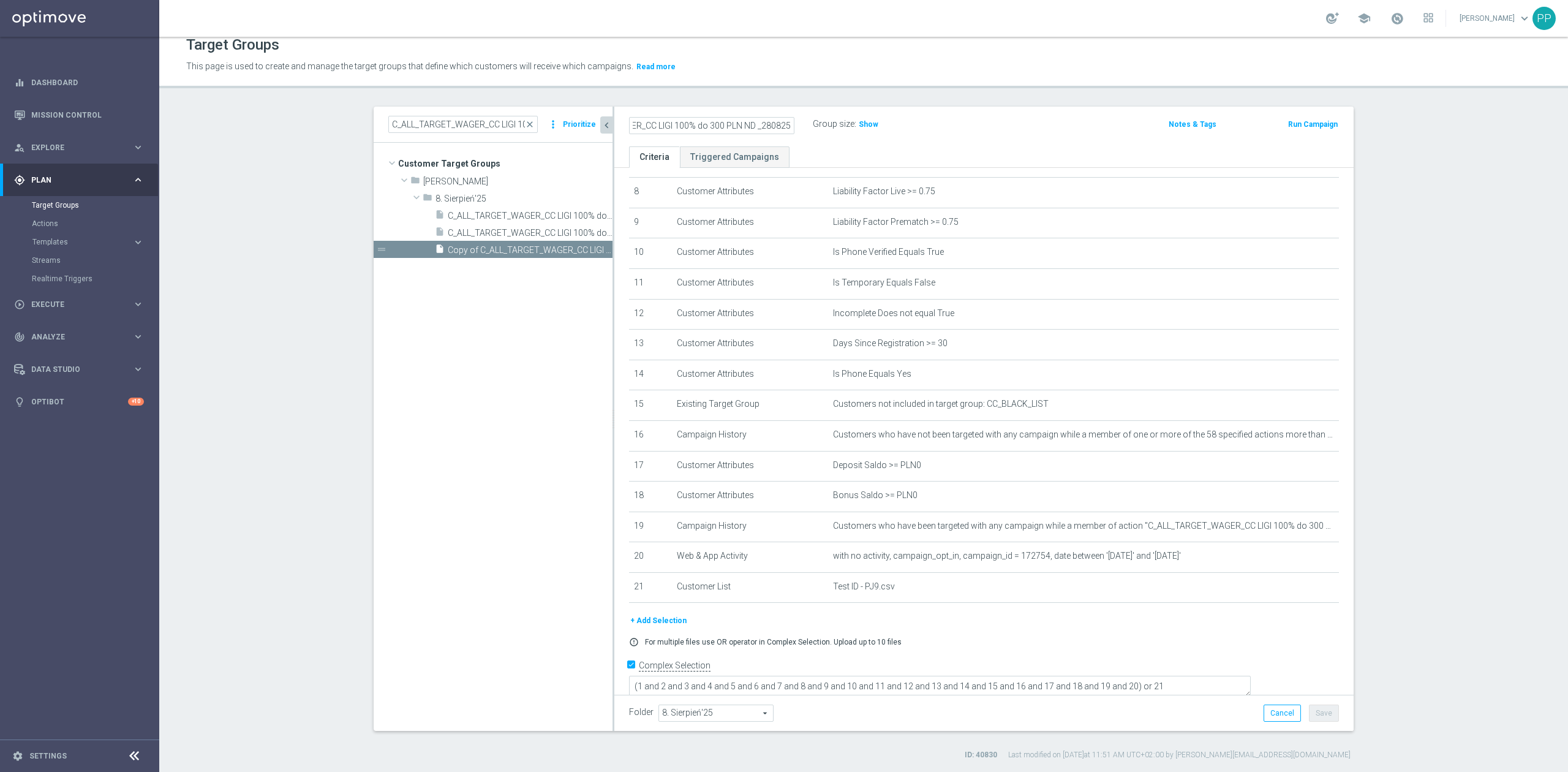
scroll to position [0, 113]
type input "Copy of C_ALL_TARGET_WAGER_CC LIGI 100% do 300 PLN ND SMS_280825"
click at [813, 48] on div "Target Groups" at bounding box center [864, 45] width 1355 height 24
click at [1328, 719] on button "Save" at bounding box center [1323, 713] width 30 height 17
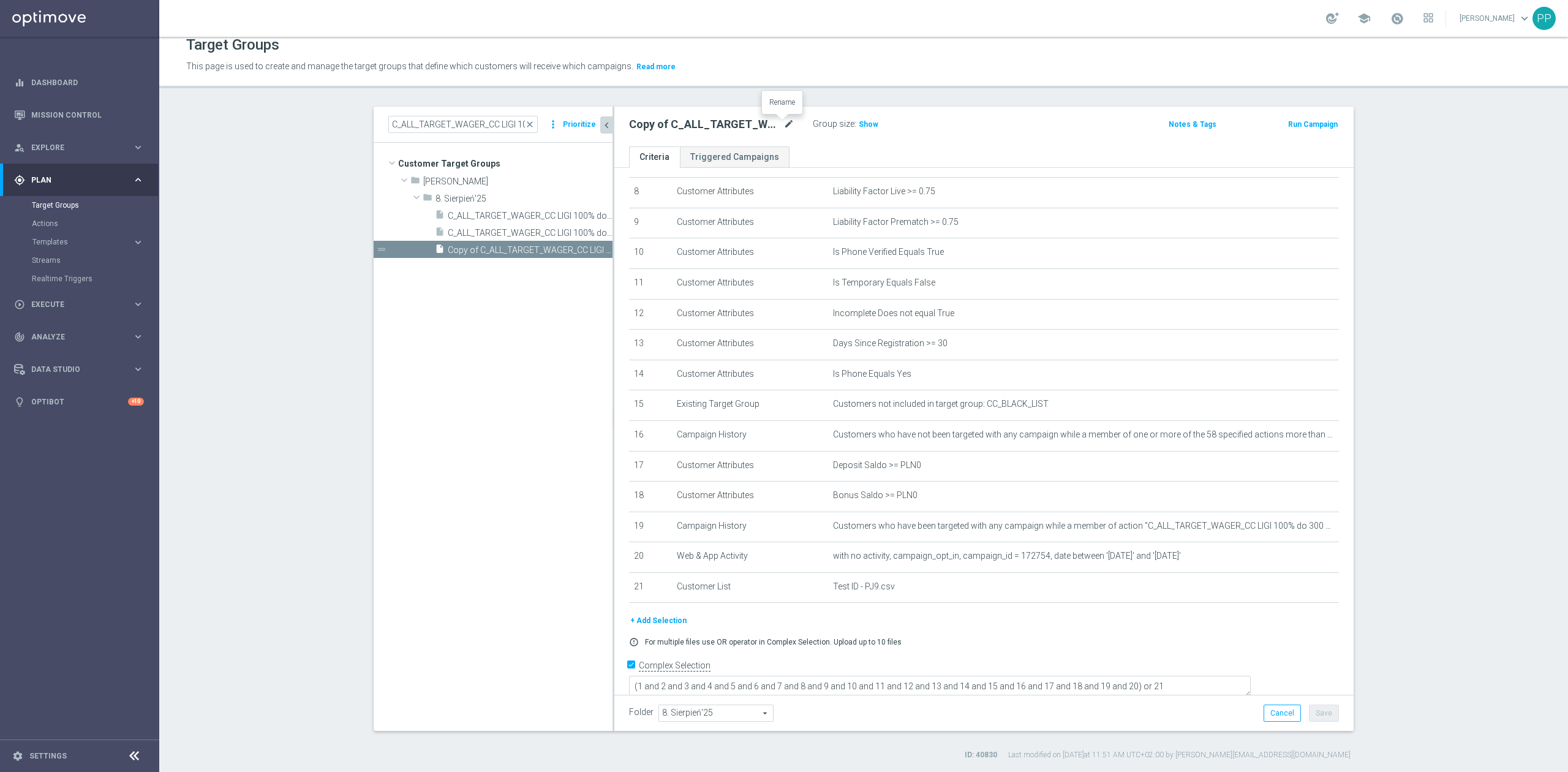
click at [783, 126] on icon "mode_edit" at bounding box center [789, 124] width 11 height 14
click at [752, 124] on input "Copy of C_ALL_TARGET_WAGER_CC LIGI 100% do 300 PLN ND SMS_280825" at bounding box center [712, 126] width 166 height 17
drag, startPoint x: 755, startPoint y: 123, endPoint x: 623, endPoint y: 129, distance: 132.1
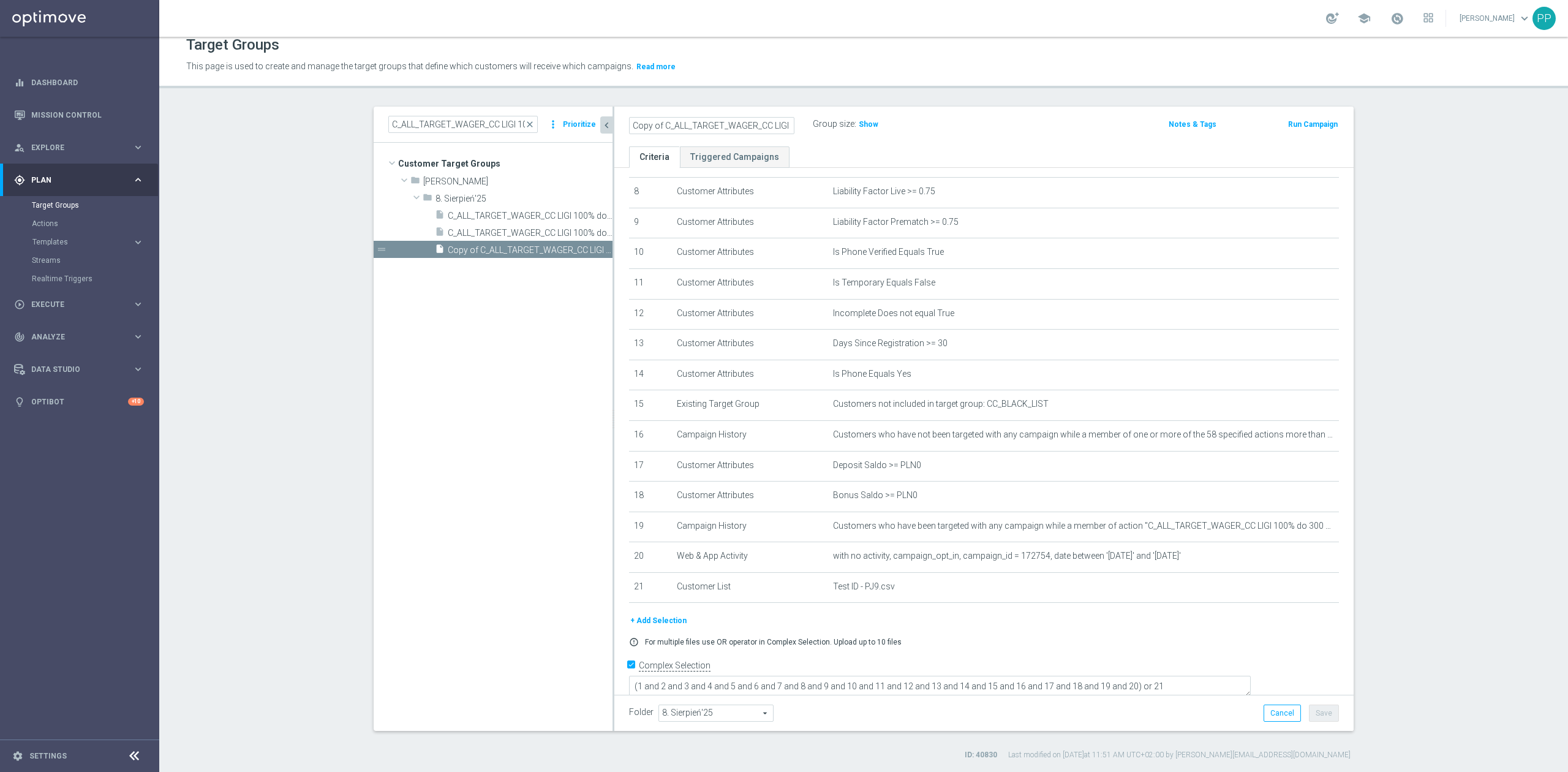
click at [629, 129] on input "Copy of C_ALL_TARGET_WAGER_CC LIGI 100% do 300 PLN ND SMS_280825" at bounding box center [712, 126] width 166 height 17
click at [657, 121] on input "Copy of C_ALL_TARGET_WAGER_CC LIGI 100% do 300 PLN ND SMS_280825" at bounding box center [712, 126] width 166 height 17
type input "C_ALL_TARGET_WAGER_CC LIGI 100% do 300 PLN ND SMS_280825"
click at [515, 384] on tree-viewport "Customer Target Groups library_add create_new_folder folder" at bounding box center [493, 436] width 239 height 587
click at [1321, 719] on button "Save" at bounding box center [1323, 713] width 30 height 17
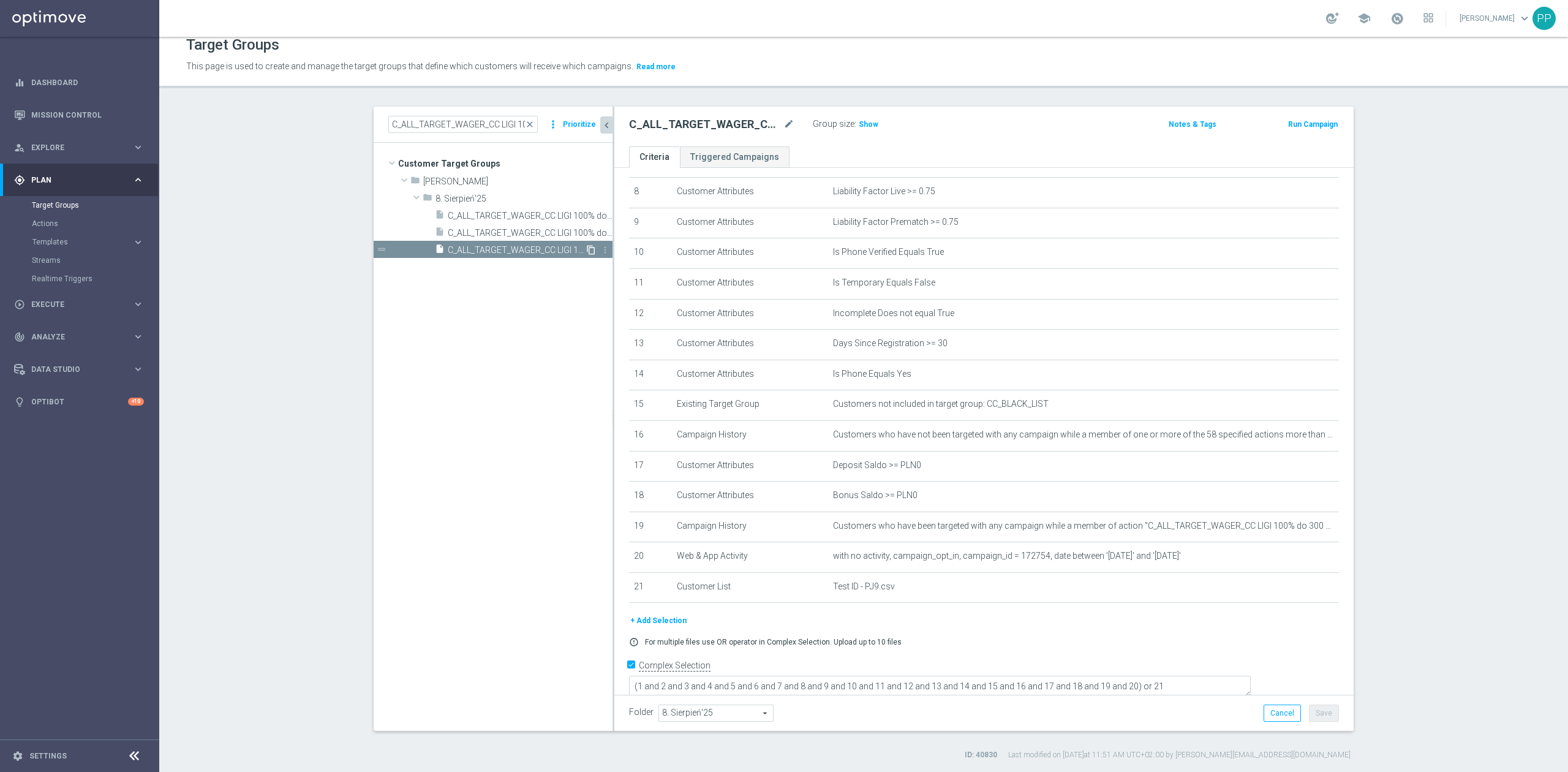
click at [586, 248] on icon "content_copy" at bounding box center [591, 249] width 10 height 10
click at [783, 123] on icon "mode_edit" at bounding box center [789, 124] width 11 height 14
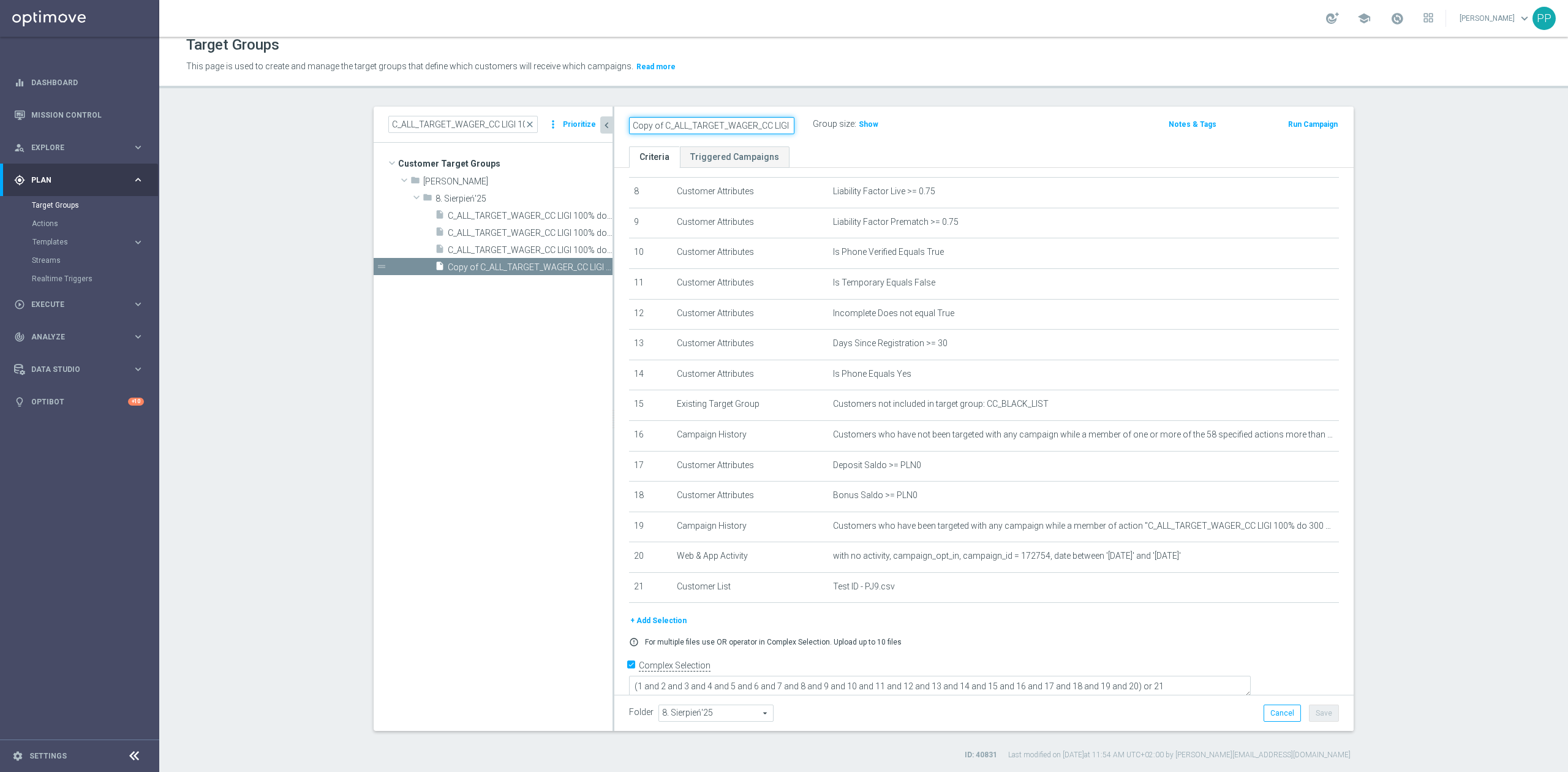
scroll to position [0, 131]
click at [715, 123] on input "Copy of C_ALL_TARGET_WAGER_CC LIGI 100% do 300 PLN ND SMS_280825" at bounding box center [712, 126] width 166 height 17
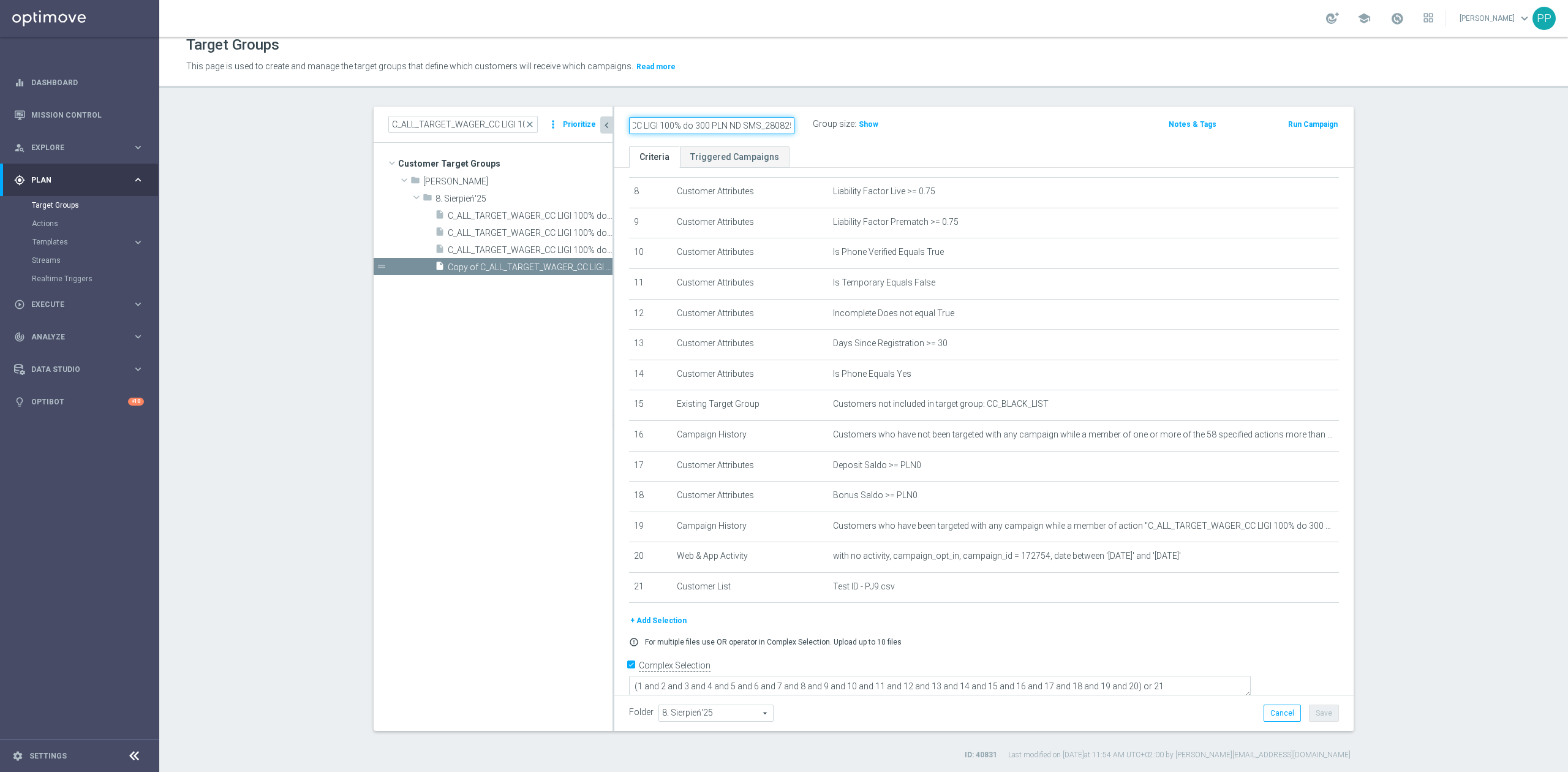
paste input "REA_ALL_TARGET_WAGER_CC LIGI 100% do 300 PLN"
click at [753, 121] on input "REA_ALL_TARGET_WAGER_CC LIGI 100% do 300 PLN_280825" at bounding box center [712, 126] width 166 height 17
type input "REA_ALL_TARGET_WAGER_CC LIGI 100% do 300 PLN SB PUSH_280825"
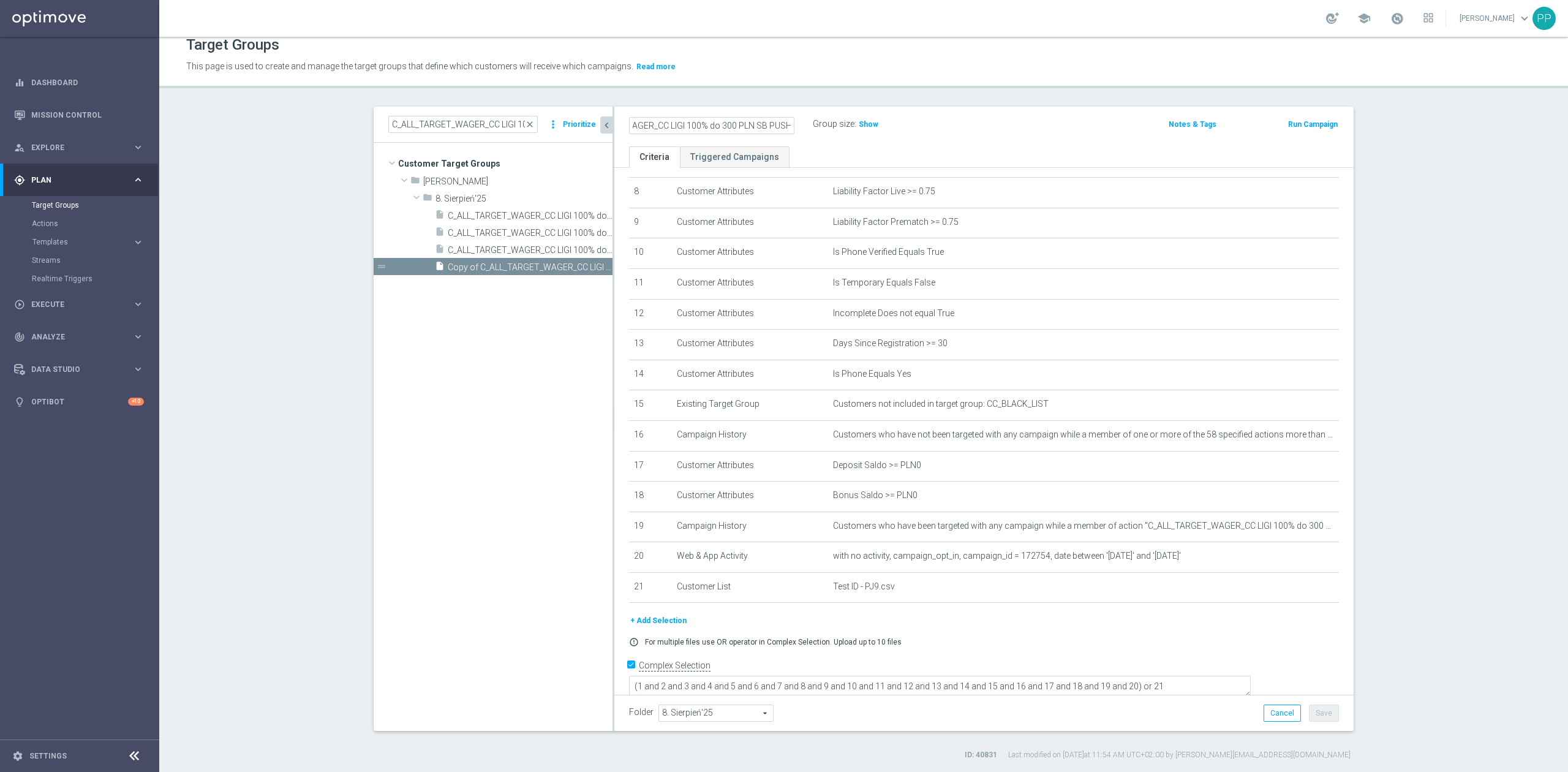
scroll to position [0, 0]
click at [585, 381] on tree-viewport "Customer Target Groups library_add create_new_folder folder" at bounding box center [493, 436] width 239 height 587
click at [1313, 709] on button "Save" at bounding box center [1323, 713] width 30 height 17
click at [1294, 530] on icon "mode_edit" at bounding box center [1299, 525] width 10 height 10
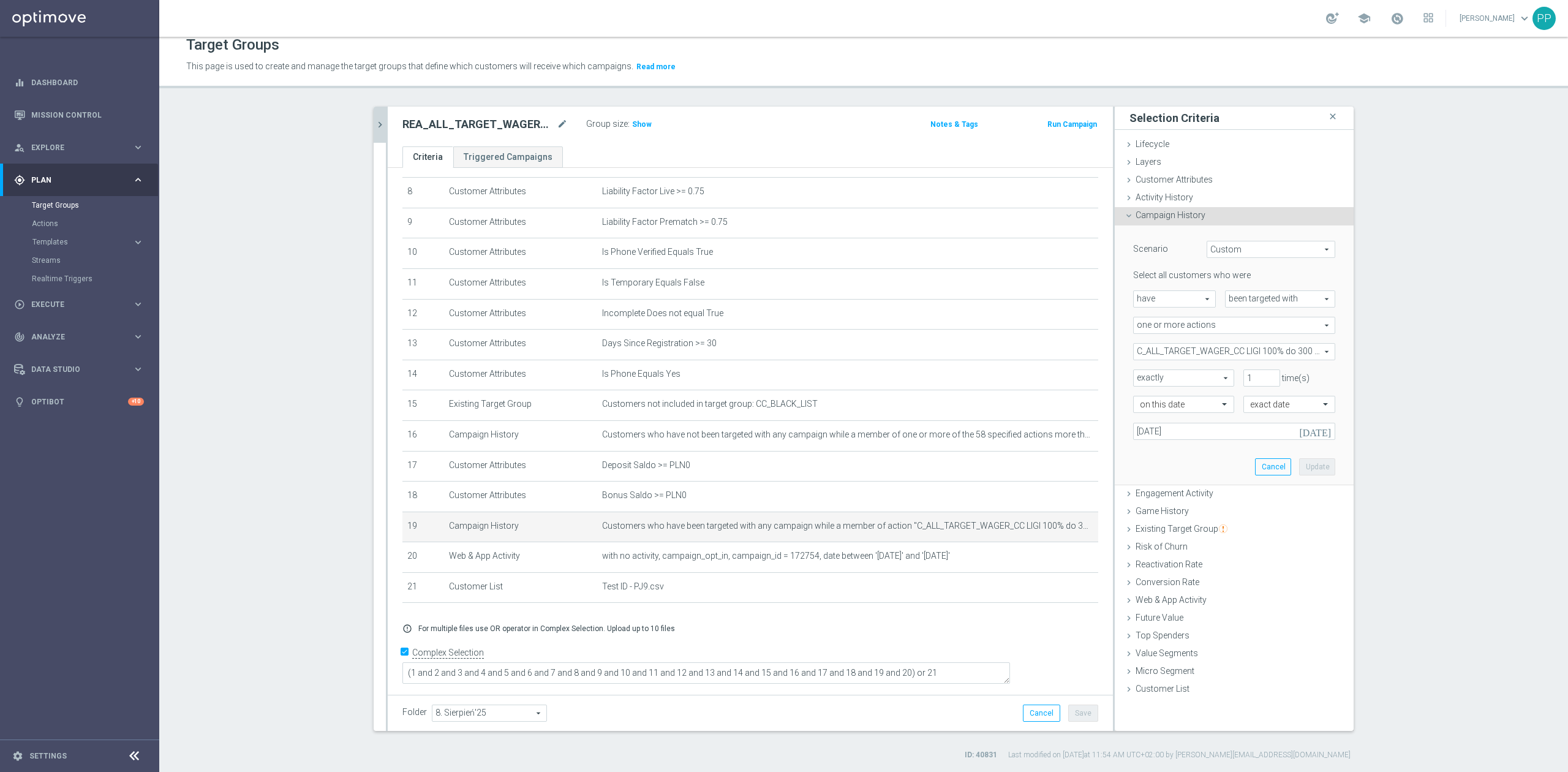
click at [1181, 343] on div "C_ALL_TARGET_WAGER_CC LIGI 100% do 300 PLN_280825 C_ALL_TARGET_WAGER_CC LIGI 10…" at bounding box center [1234, 351] width 202 height 17
click at [1150, 372] on label "Show Selected" at bounding box center [1173, 378] width 46 height 11
click at [1138, 374] on input "Show Selected" at bounding box center [1142, 378] width 8 height 8
checkbox input "true"
drag, startPoint x: 1140, startPoint y: 396, endPoint x: 1140, endPoint y: 380, distance: 16.0
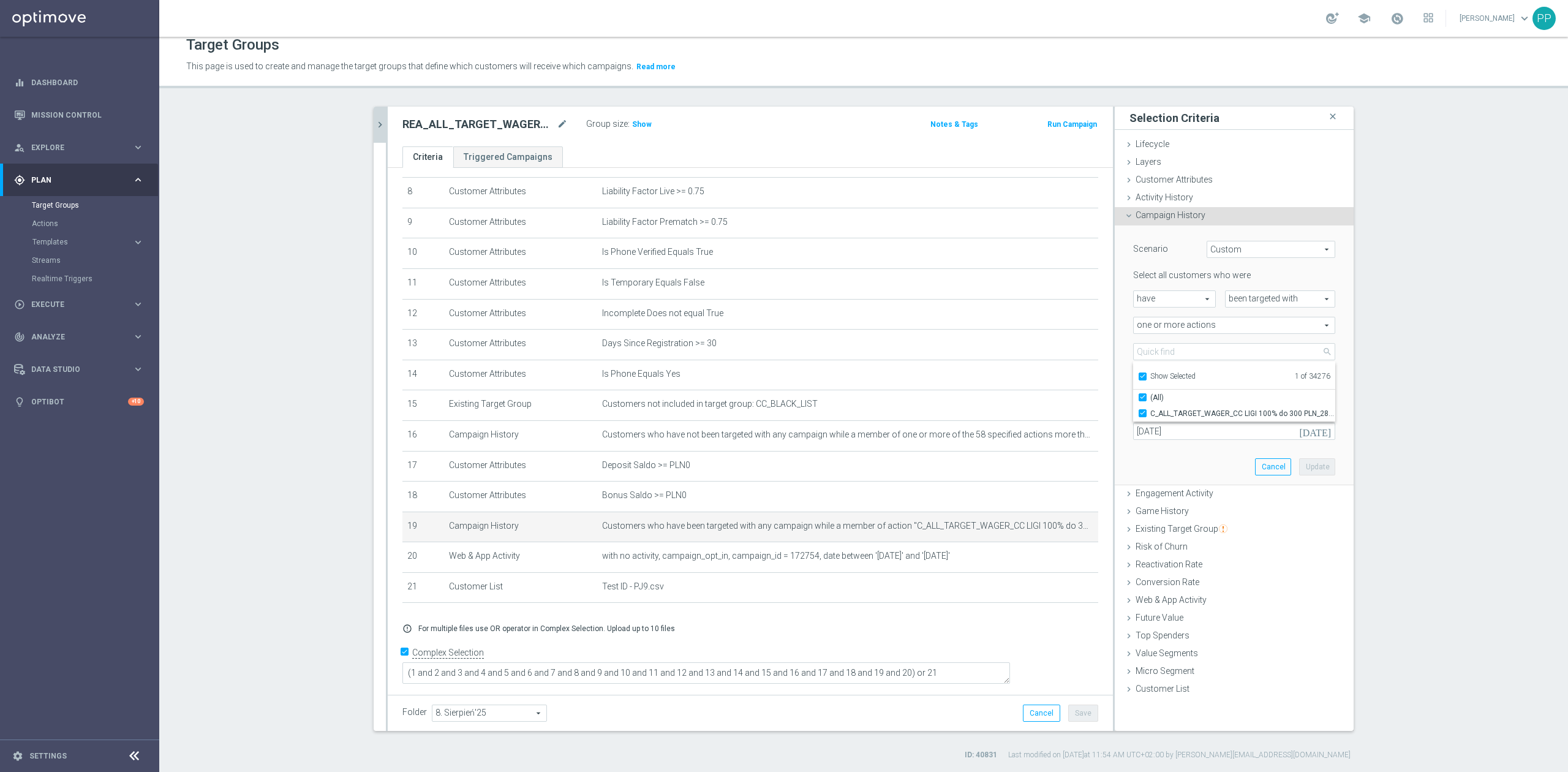
click at [1142, 395] on input "(All)" at bounding box center [1146, 397] width 8 height 8
checkbox input "false"
type input "Select Action"
checkbox input "false"
drag, startPoint x: 1140, startPoint y: 378, endPoint x: 1144, endPoint y: 360, distance: 18.4
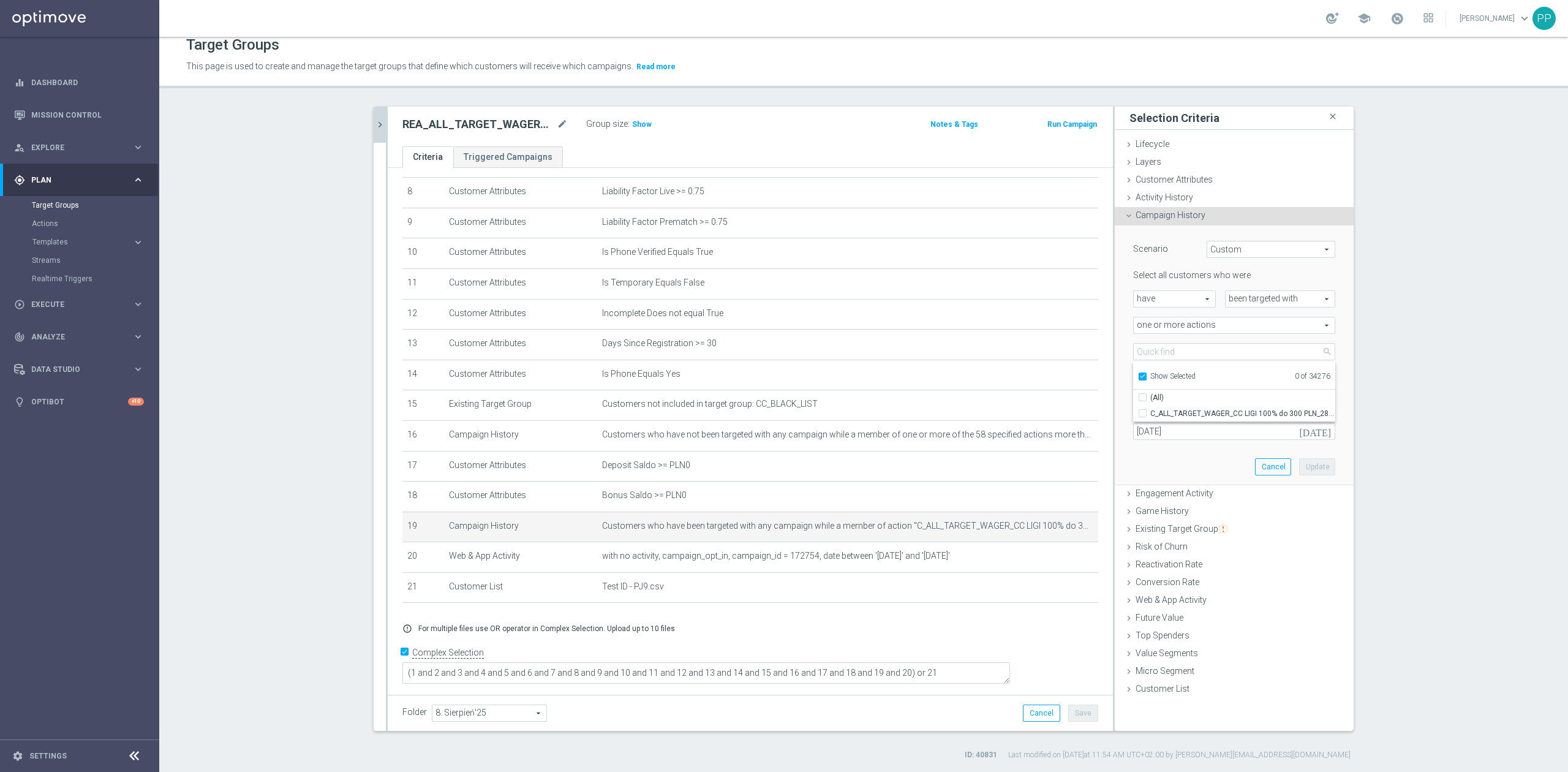
click at [1150, 376] on label "Show Selected" at bounding box center [1173, 378] width 46 height 11
click at [1140, 376] on input "Show Selected" at bounding box center [1142, 378] width 8 height 8
checkbox input "false"
click at [1145, 350] on input "search" at bounding box center [1234, 351] width 202 height 17
paste input "REA_ALL_TARGET_WAGER_CC LIGI 100% do 300 PLN_280825"
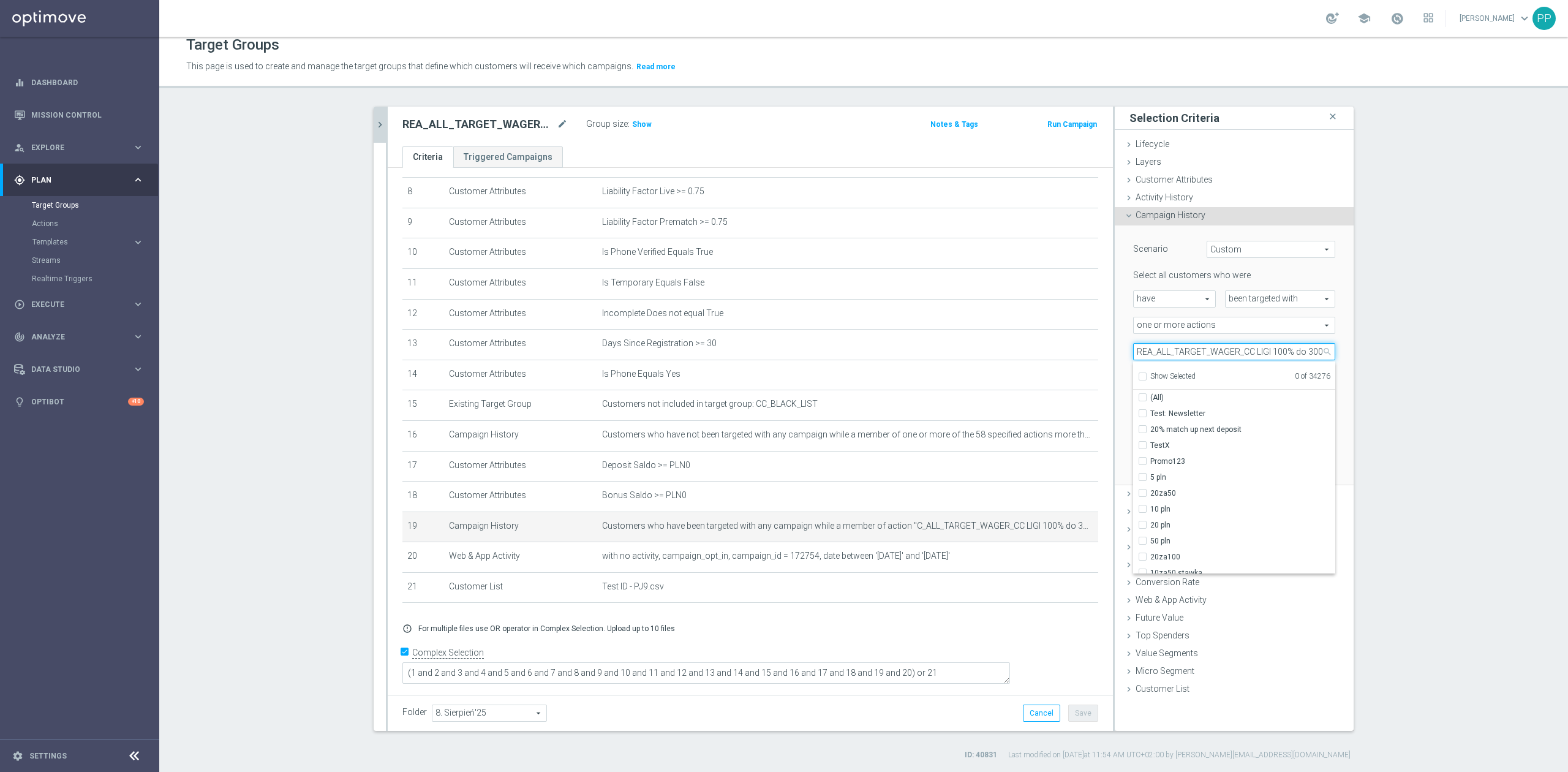
scroll to position [0, 48]
type input "REA_ALL_TARGET_WAGER_CC LIGI 100% do 300 PLN_280825"
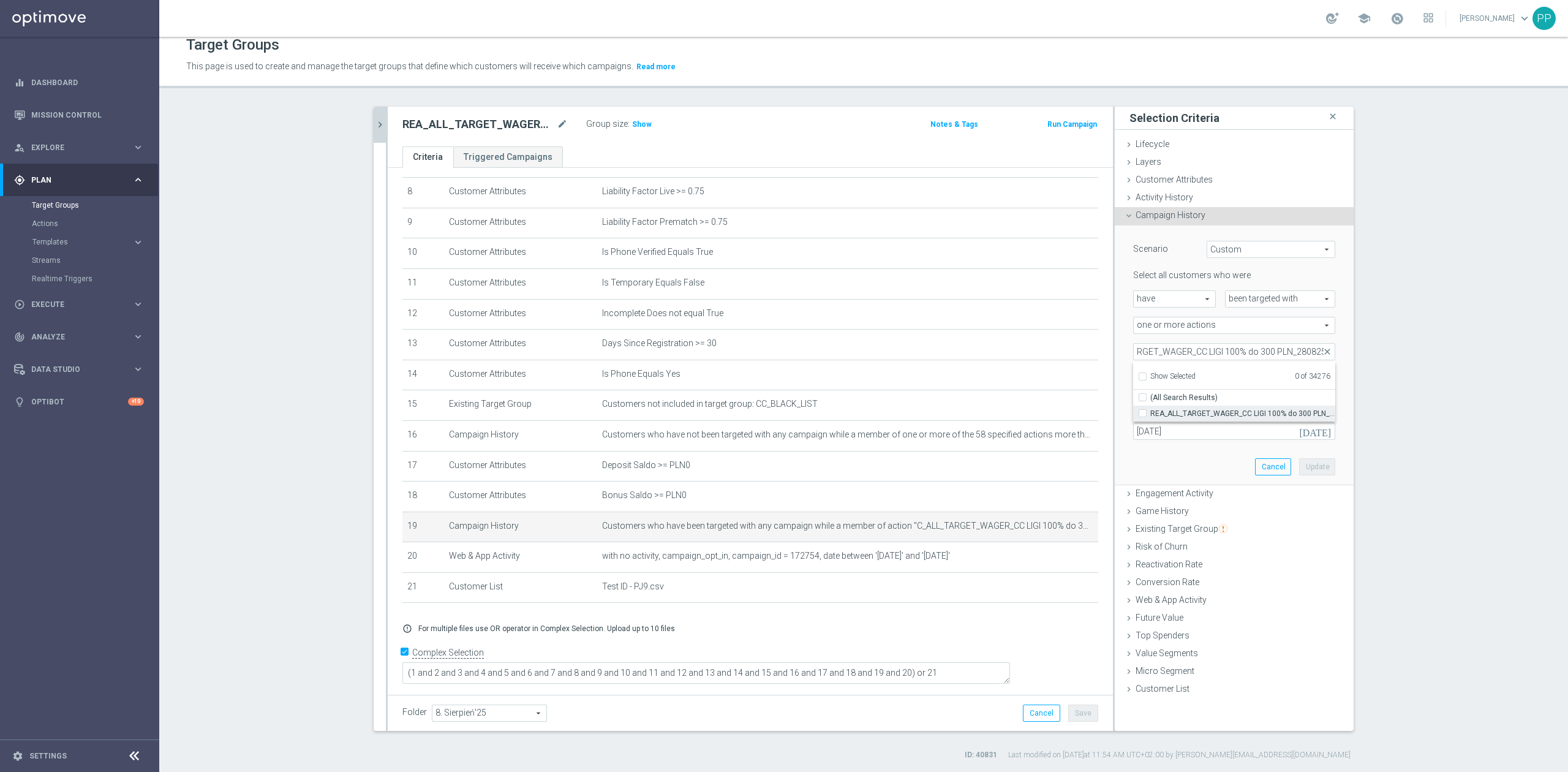
click at [1142, 415] on input "REA_ALL_TARGET_WAGER_CC LIGI 100% do 300 PLN_280825" at bounding box center [1146, 413] width 8 height 8
checkbox input "true"
type input "REA_ALL_TARGET_WAGER_CC LIGI 100% do 300 PLN_280825"
checkbox input "true"
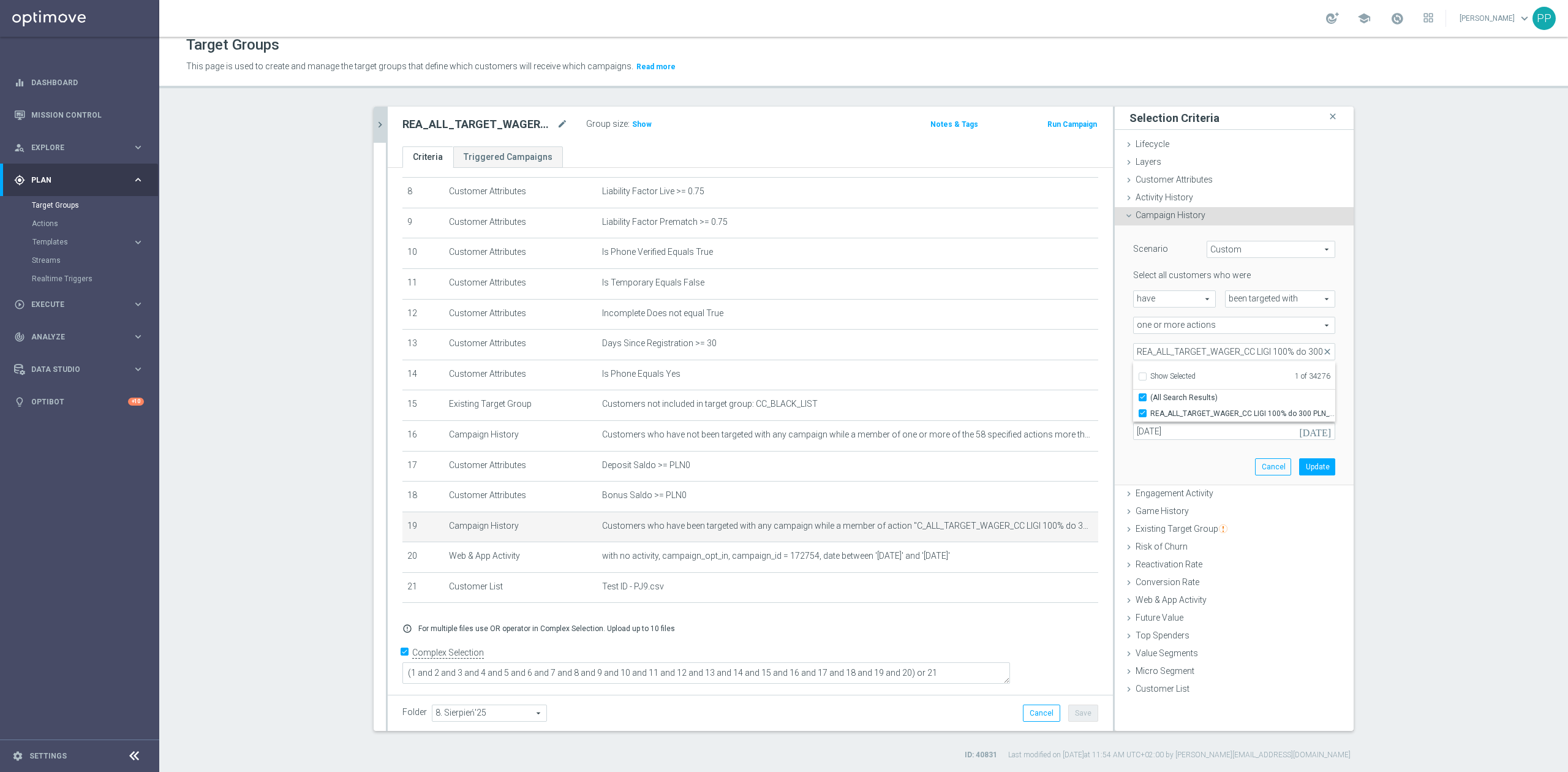
click at [1124, 393] on div "Scenario Custom Custom arrow_drop_down search Select all customers who were hav…" at bounding box center [1234, 355] width 221 height 259
click at [1305, 462] on button "Update" at bounding box center [1317, 466] width 36 height 17
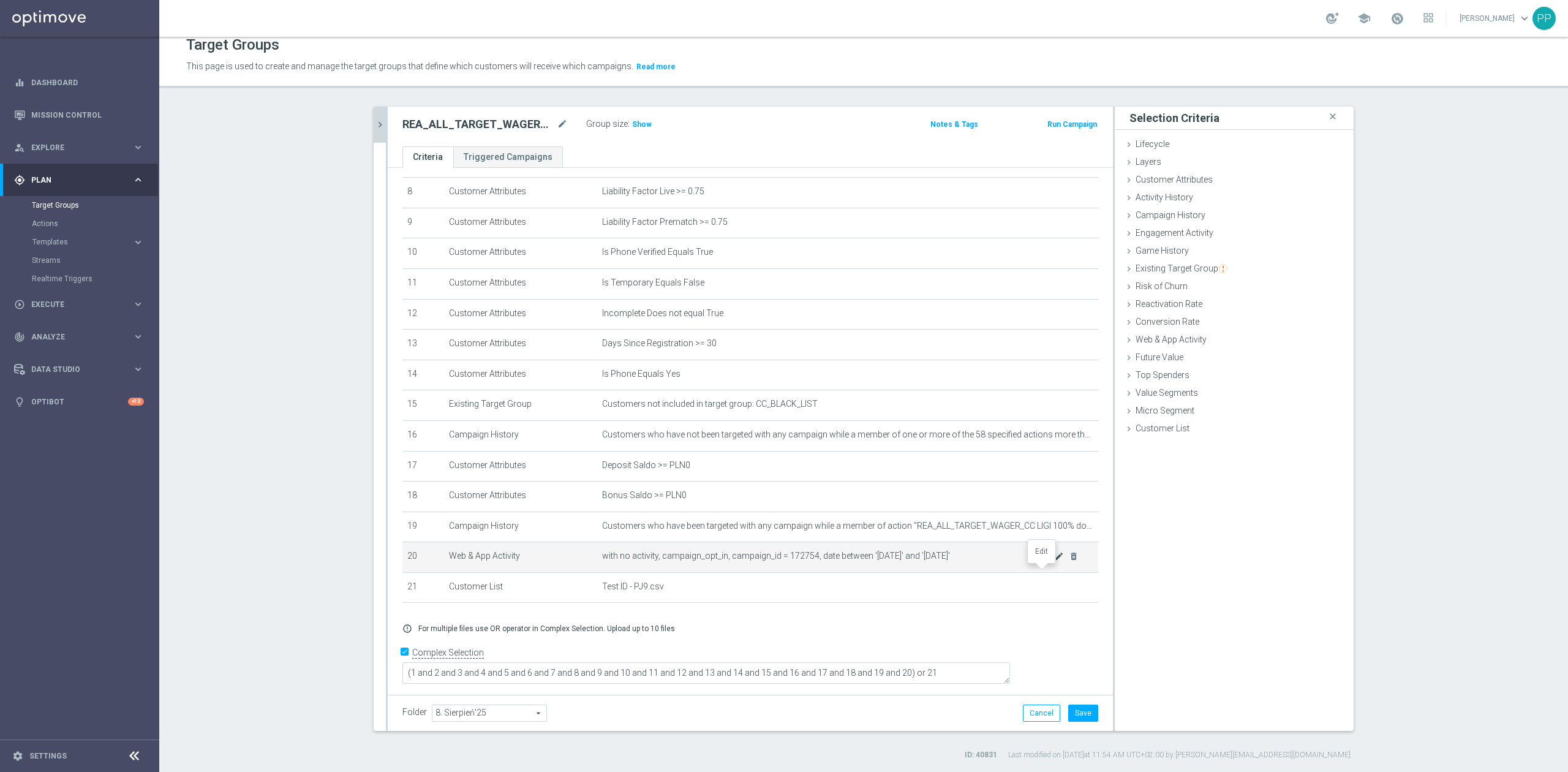
click at [1054, 562] on icon "mode_edit" at bounding box center [1059, 556] width 10 height 10
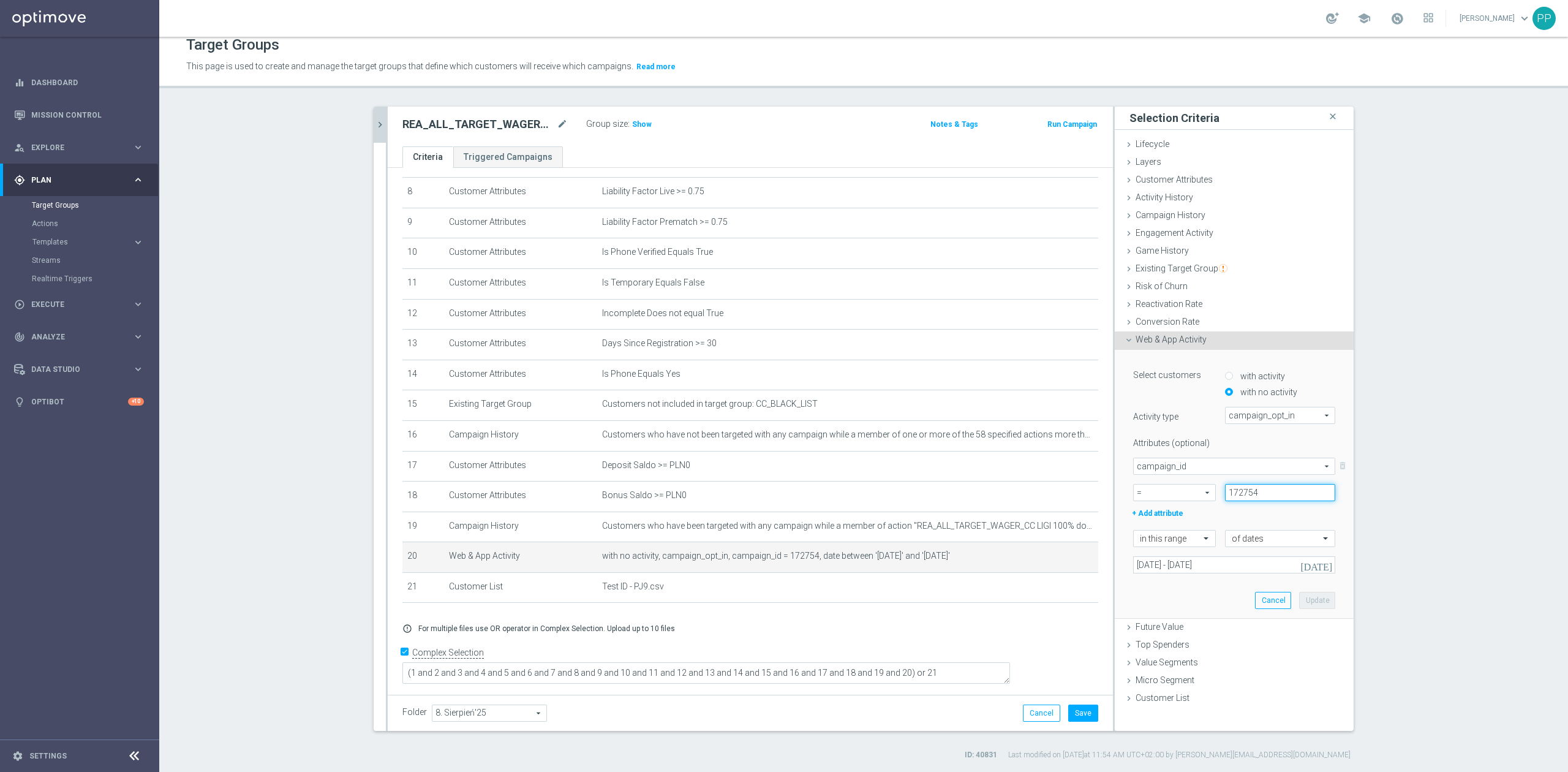
click at [1235, 498] on input "172754" at bounding box center [1280, 492] width 110 height 17
paste input "5"
type input "172755"
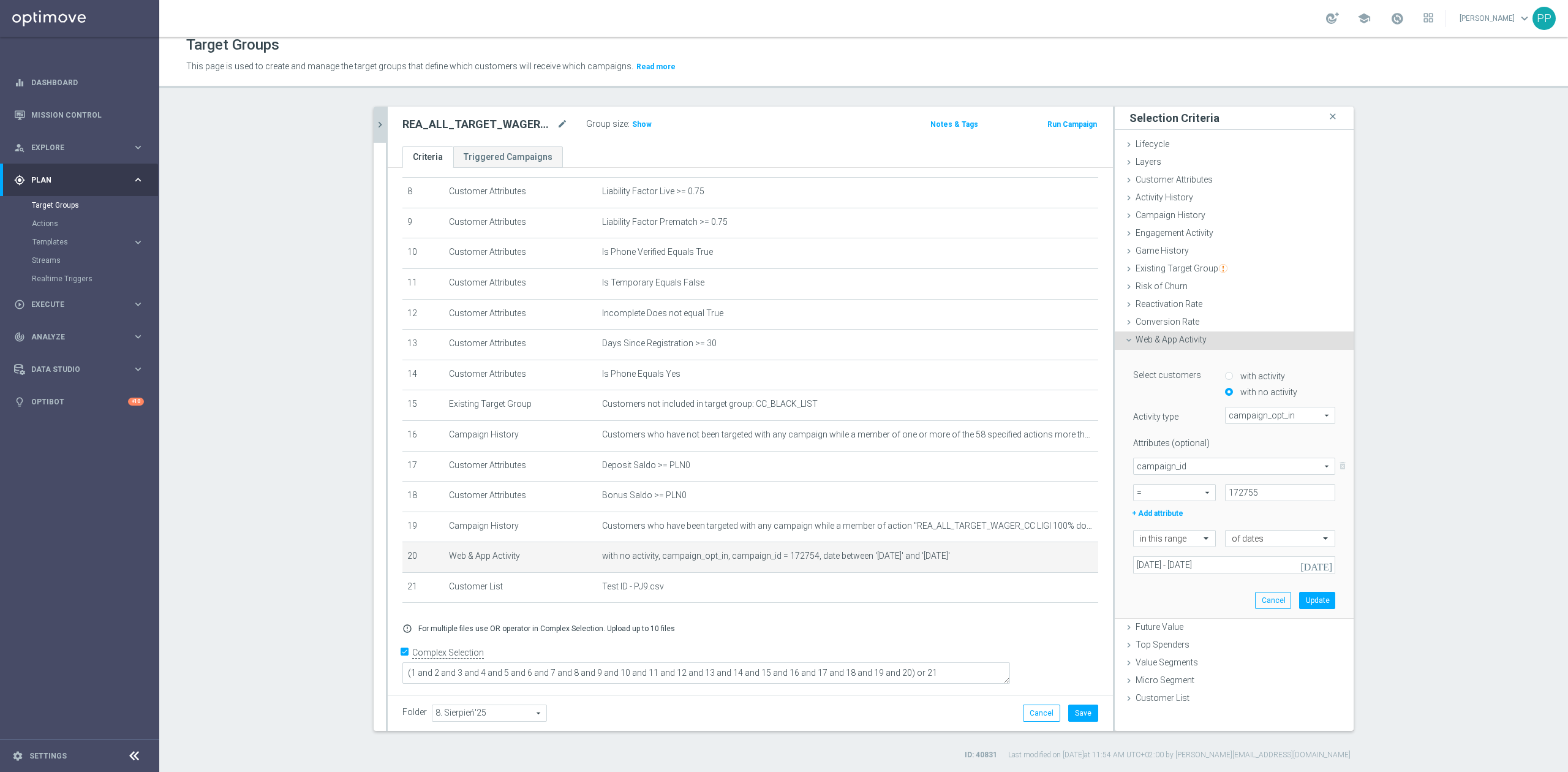
click at [1210, 575] on div "Select customers with activity with no activity Activity type campaign_opt_in c…" at bounding box center [1234, 484] width 221 height 268
click at [1319, 599] on button "Update" at bounding box center [1317, 601] width 36 height 17
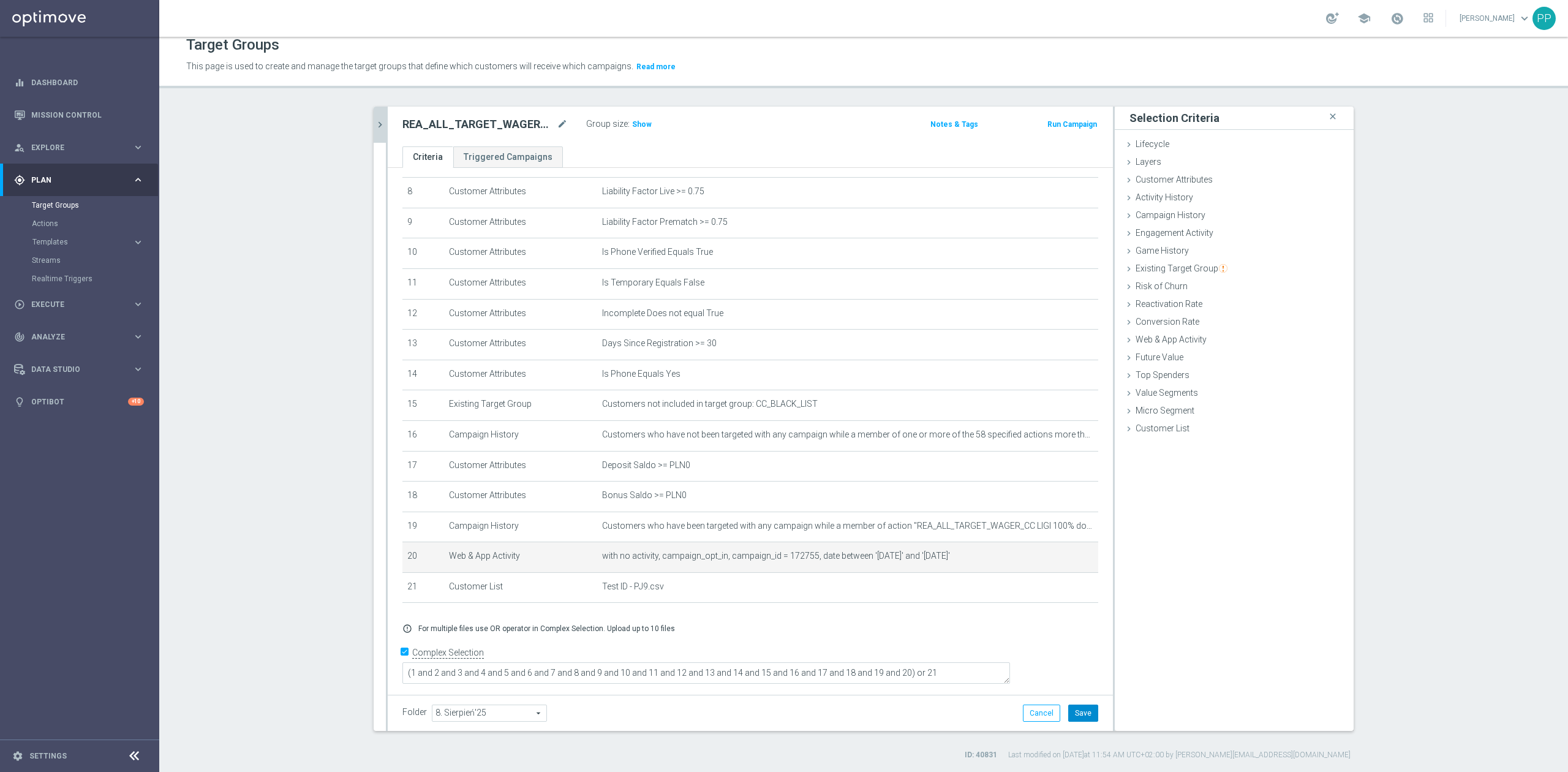
click at [1079, 714] on button "Save" at bounding box center [1083, 713] width 30 height 17
click at [637, 124] on span "Show" at bounding box center [641, 124] width 20 height 9
click at [376, 129] on icon "chevron_right" at bounding box center [380, 125] width 11 height 11
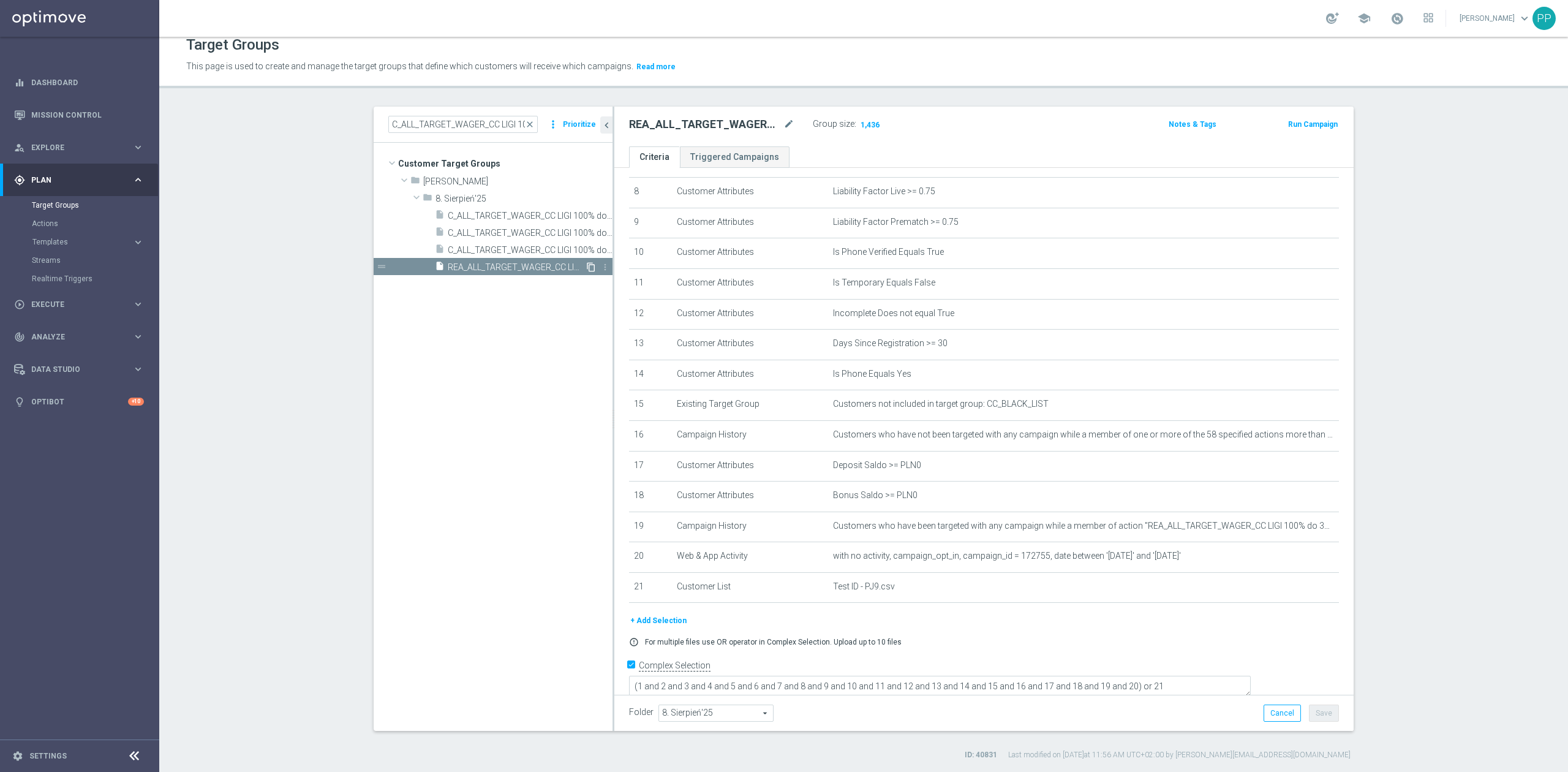
click at [586, 269] on icon "content_copy" at bounding box center [591, 267] width 10 height 10
click at [783, 126] on icon "mode_edit" at bounding box center [789, 124] width 11 height 14
type input "REA_ALL_TARGET_WAGER_CC LIGI 100% do 300 PLN ND SMS_280825"
click at [780, 75] on div "This page is used to create and manage the target groups that define which cust…" at bounding box center [692, 67] width 1029 height 20
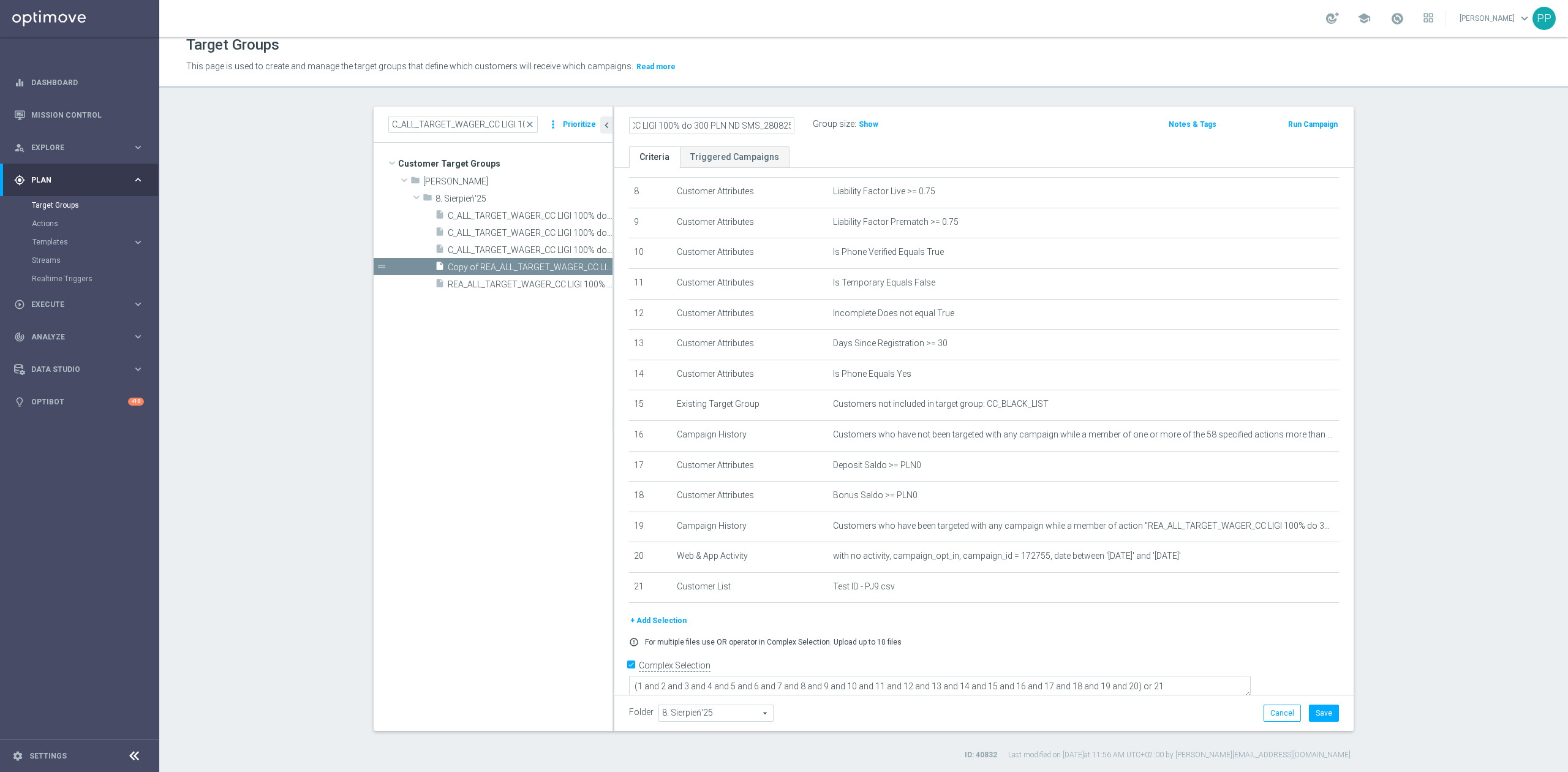
scroll to position [0, 0]
click at [1325, 720] on button "Save" at bounding box center [1323, 713] width 30 height 17
click at [479, 379] on tree-viewport "Customer Target Groups library_add create_new_folder folder" at bounding box center [493, 436] width 239 height 587
click at [504, 356] on tree-viewport "Customer Target Groups library_add create_new_folder folder" at bounding box center [493, 436] width 239 height 587
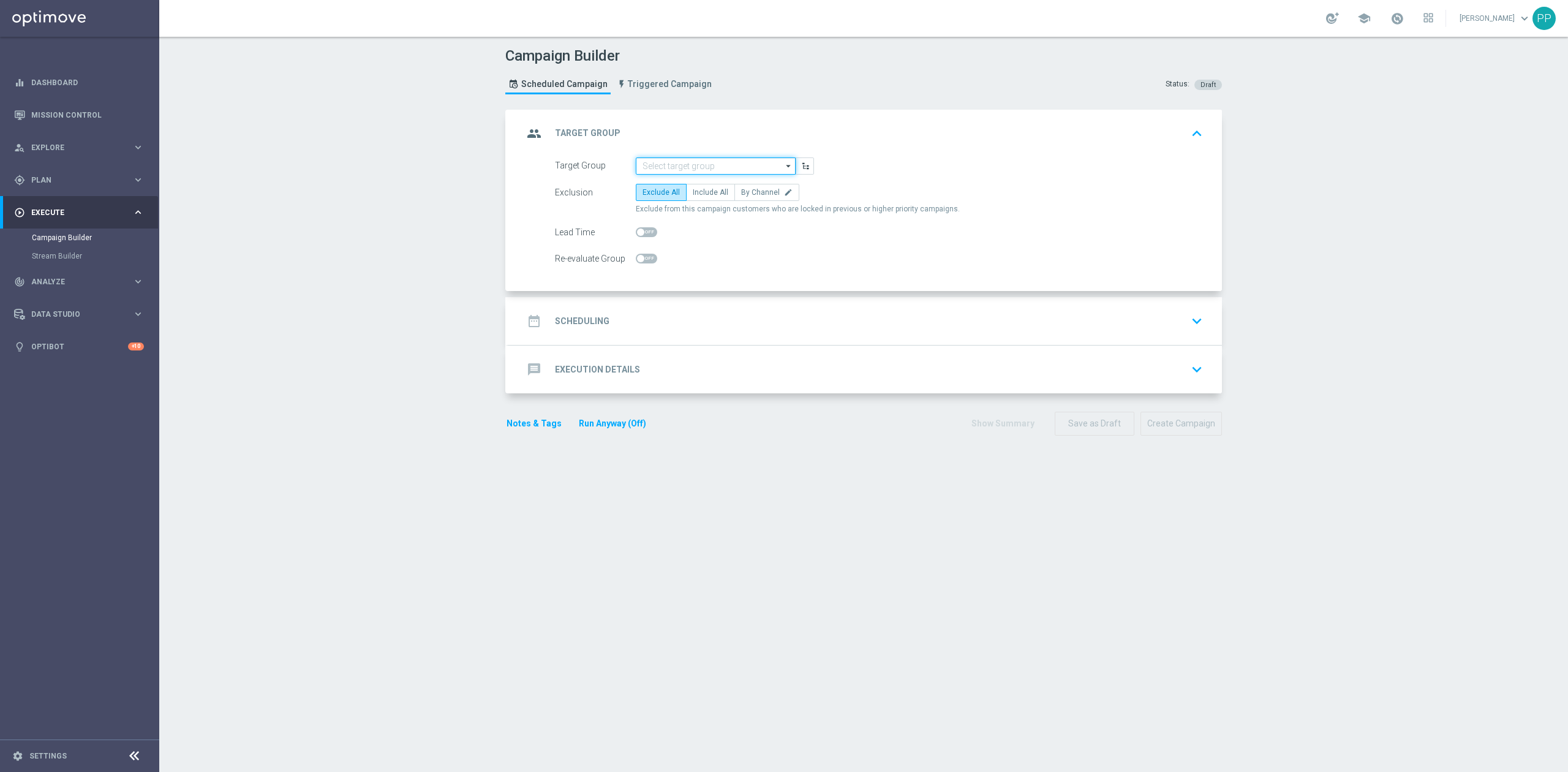
click at [707, 161] on input at bounding box center [715, 166] width 160 height 17
paste input "D_ALL_TARGET_BET_SP RECZNA 100% do 300 PLN"
click at [709, 179] on div "D_ALL_TARGET_BET_SP RECZNA 100% do 300 PLN" at bounding box center [715, 189] width 147 height 22
type input "D_ALL_TARGET_BET_SP RECZNA 100% do 300 PLN"
click at [692, 199] on label "Include All" at bounding box center [710, 192] width 49 height 17
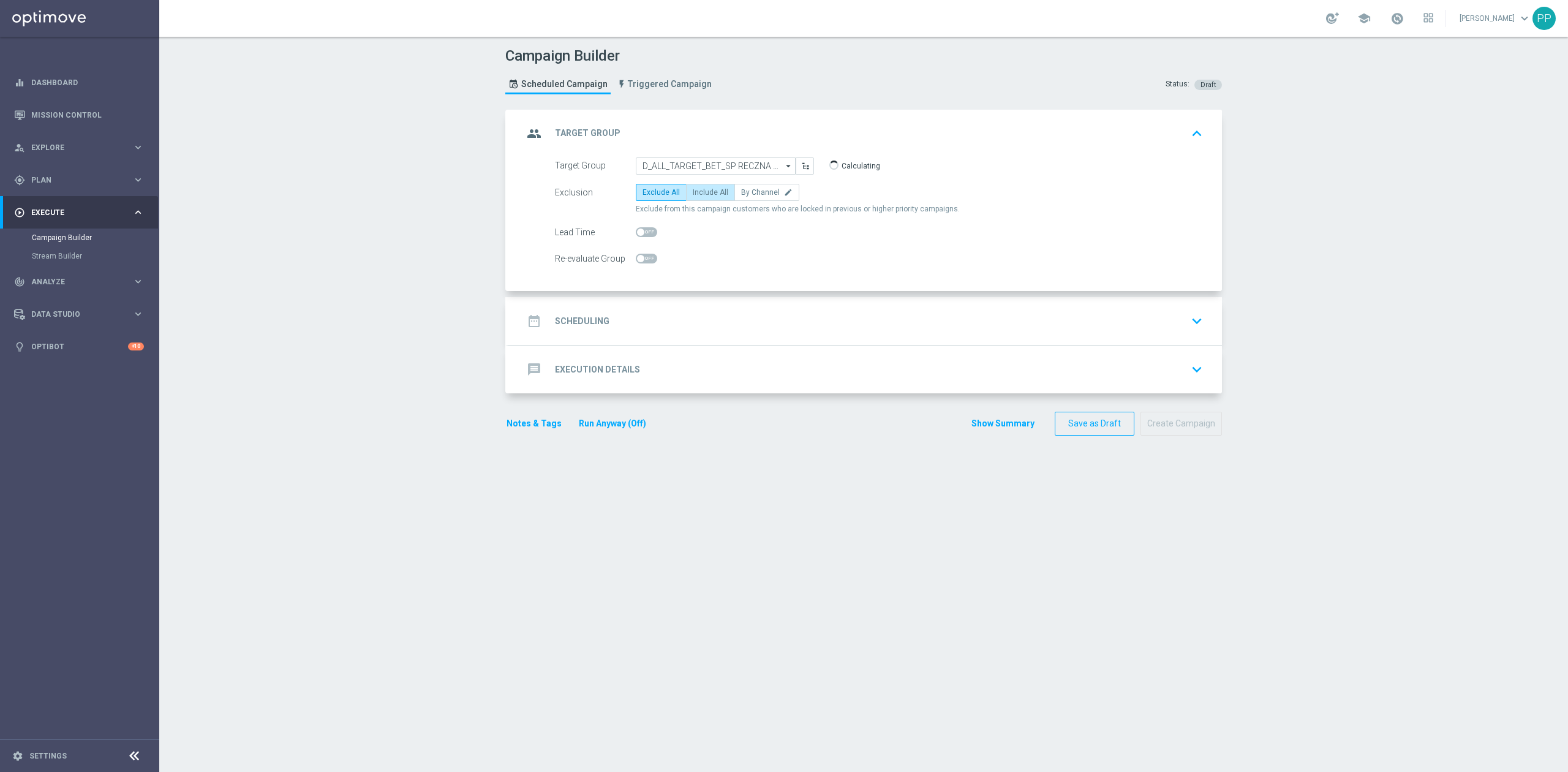
click at [693, 199] on input "Include All" at bounding box center [696, 194] width 8 height 8
radio input "true"
click at [755, 195] on span "By Channel" at bounding box center [760, 192] width 39 height 9
click at [749, 195] on input "By Channel edit" at bounding box center [745, 194] width 8 height 8
radio input "true"
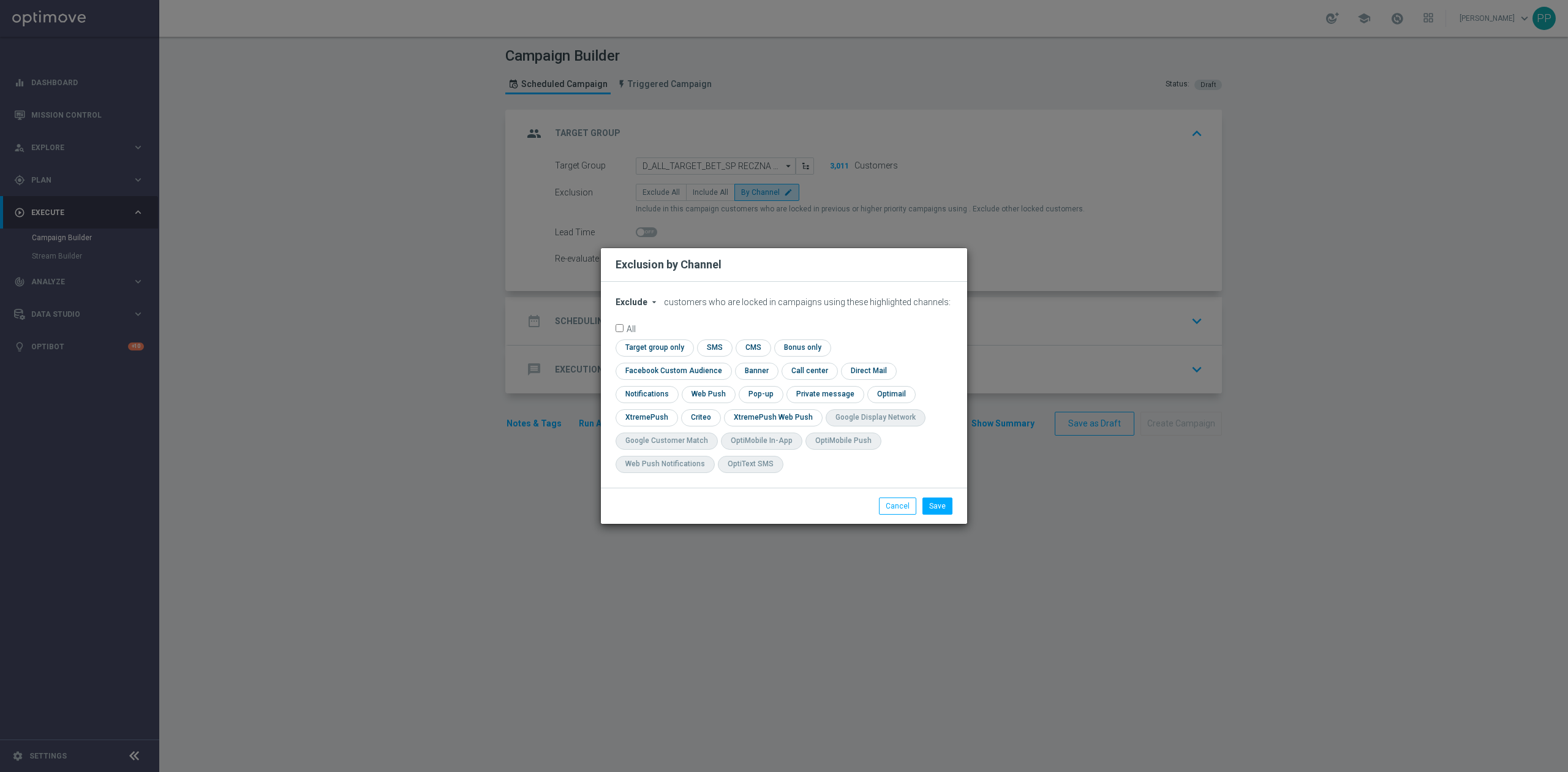
click at [636, 307] on span "Exclude" at bounding box center [631, 302] width 31 height 10
click at [0, 0] on span "Include" at bounding box center [0, 0] width 0 height 0
click at [726, 363] on input "checkbox" at bounding box center [671, 370] width 110 height 16
checkbox input "true"
click at [705, 415] on input "checkbox" at bounding box center [700, 417] width 38 height 16
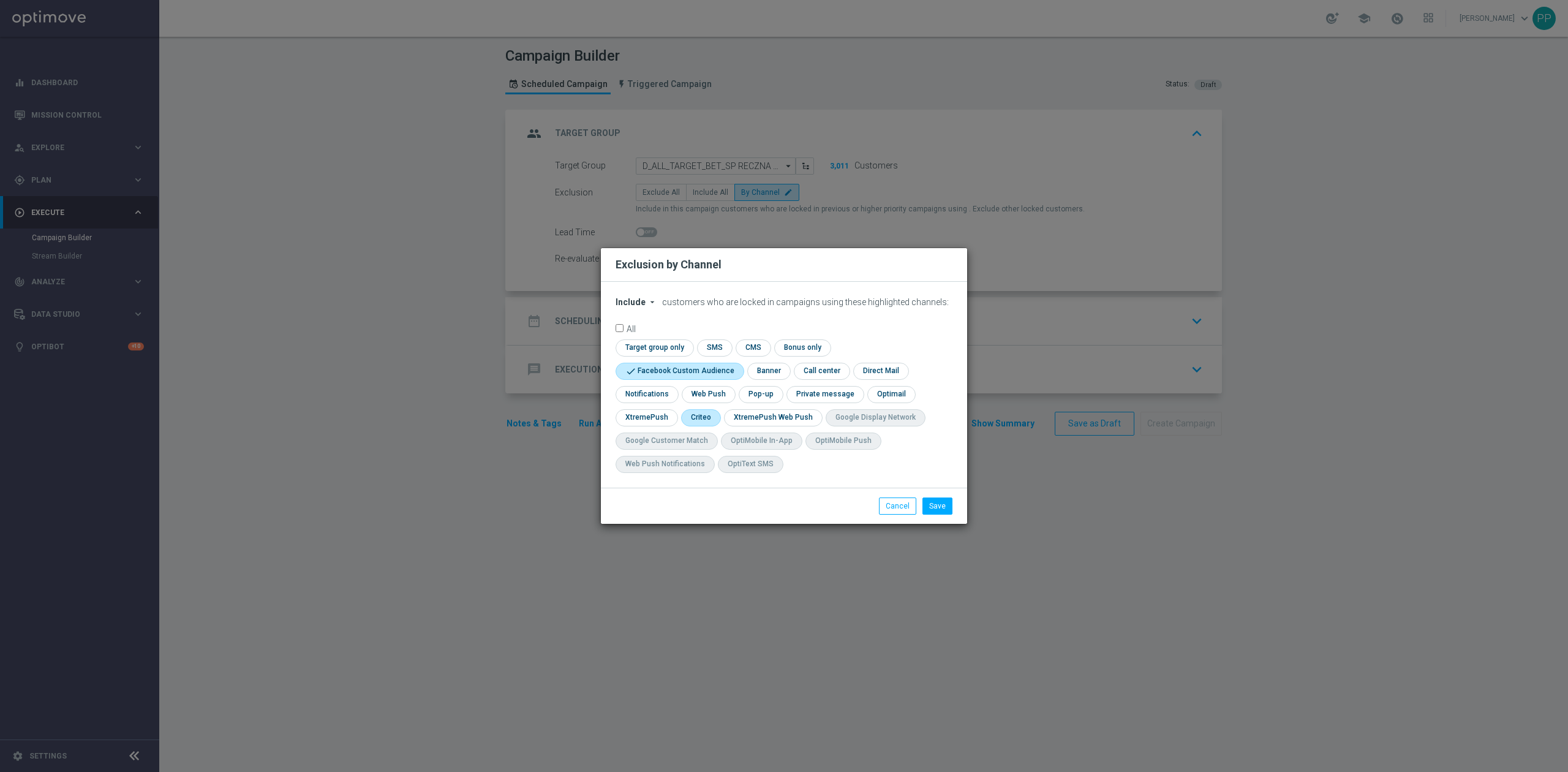
checkbox input "true"
click at [938, 512] on button "Save" at bounding box center [937, 506] width 30 height 17
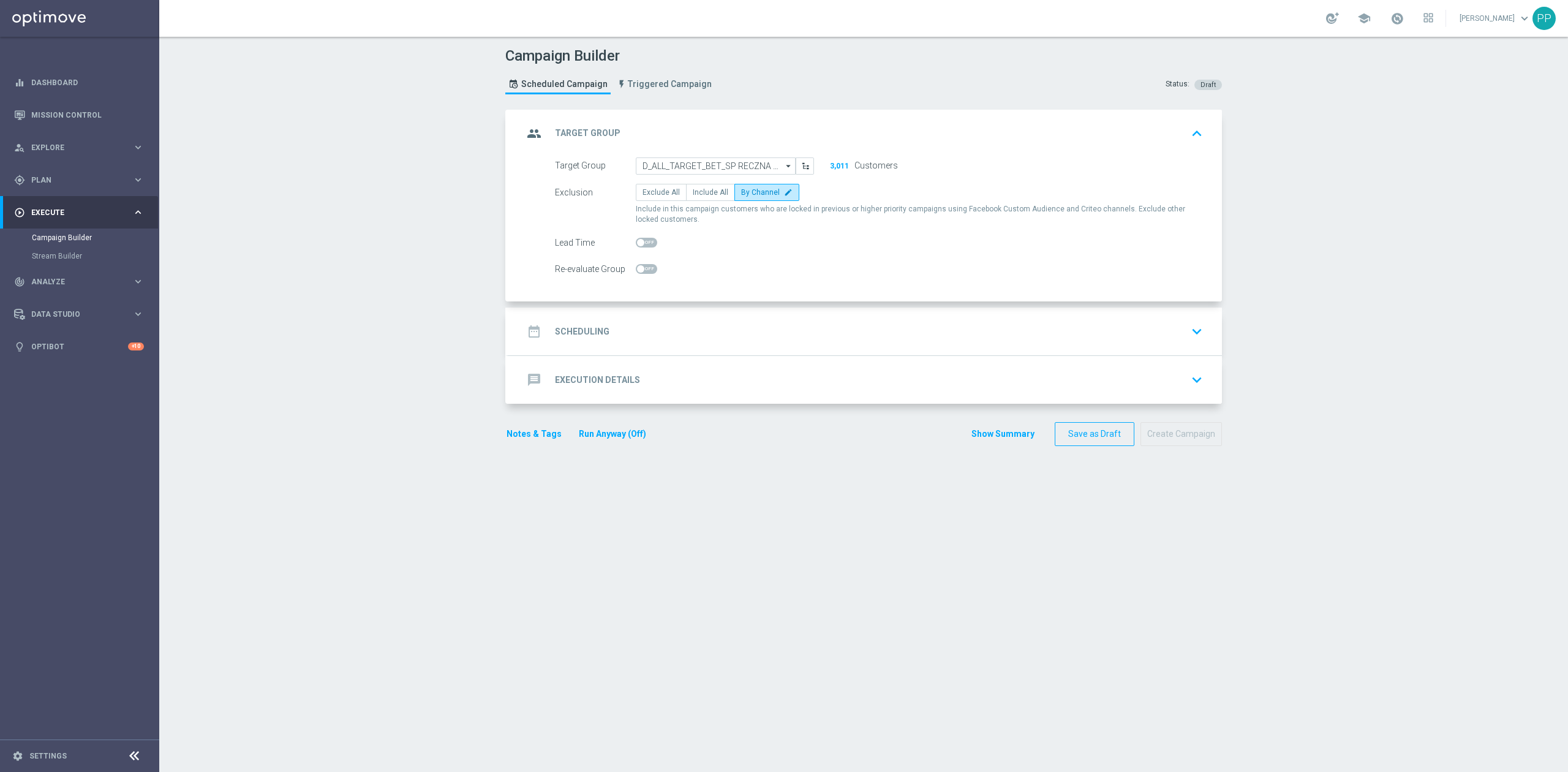
drag, startPoint x: 708, startPoint y: 193, endPoint x: 708, endPoint y: 240, distance: 47.0
click at [708, 193] on span "Include All" at bounding box center [710, 192] width 35 height 9
click at [700, 193] on input "Include All" at bounding box center [696, 194] width 8 height 8
radio input "true"
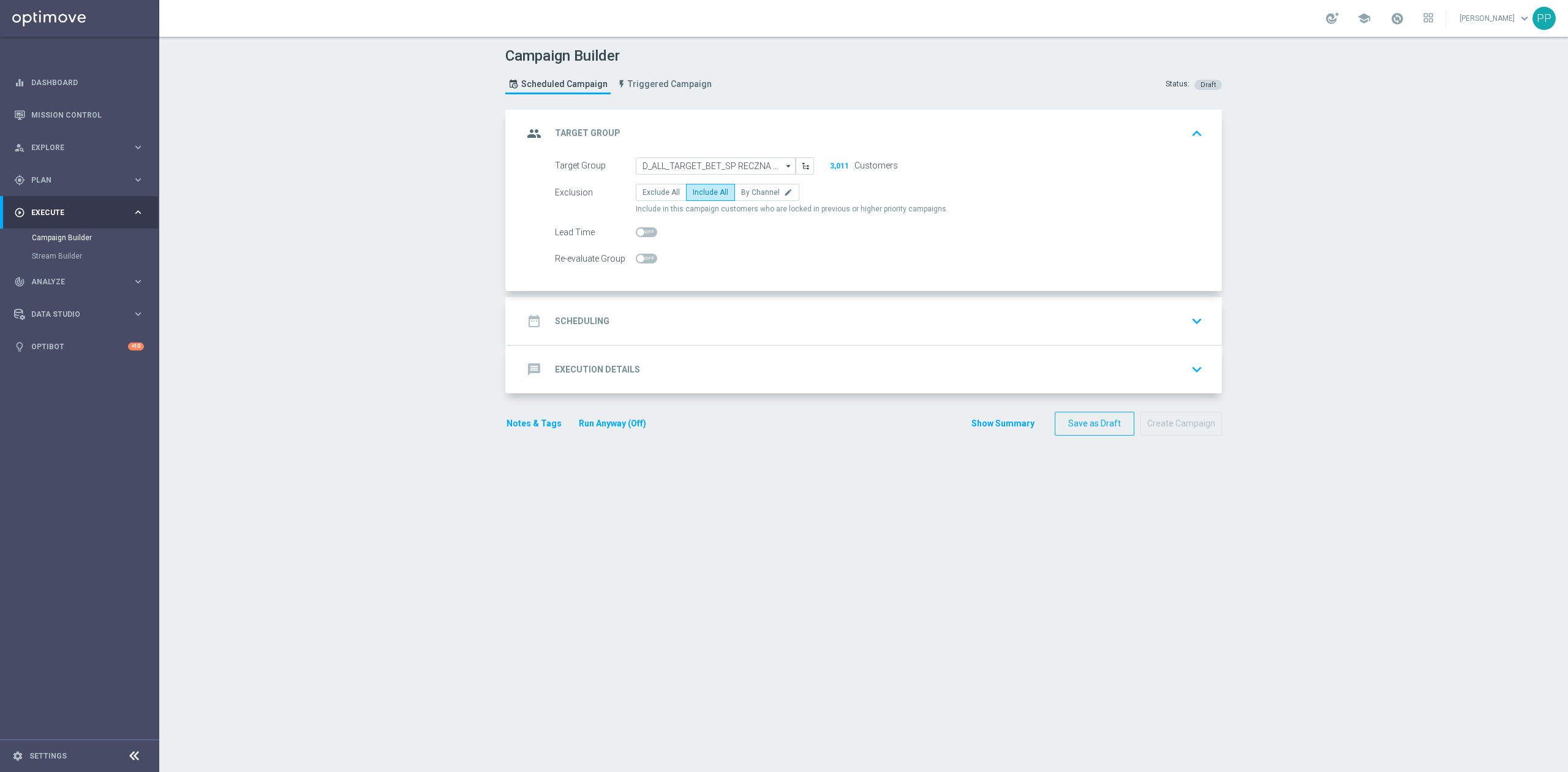
click at [662, 320] on div "date_range Scheduling keyboard_arrow_down" at bounding box center [865, 321] width 684 height 23
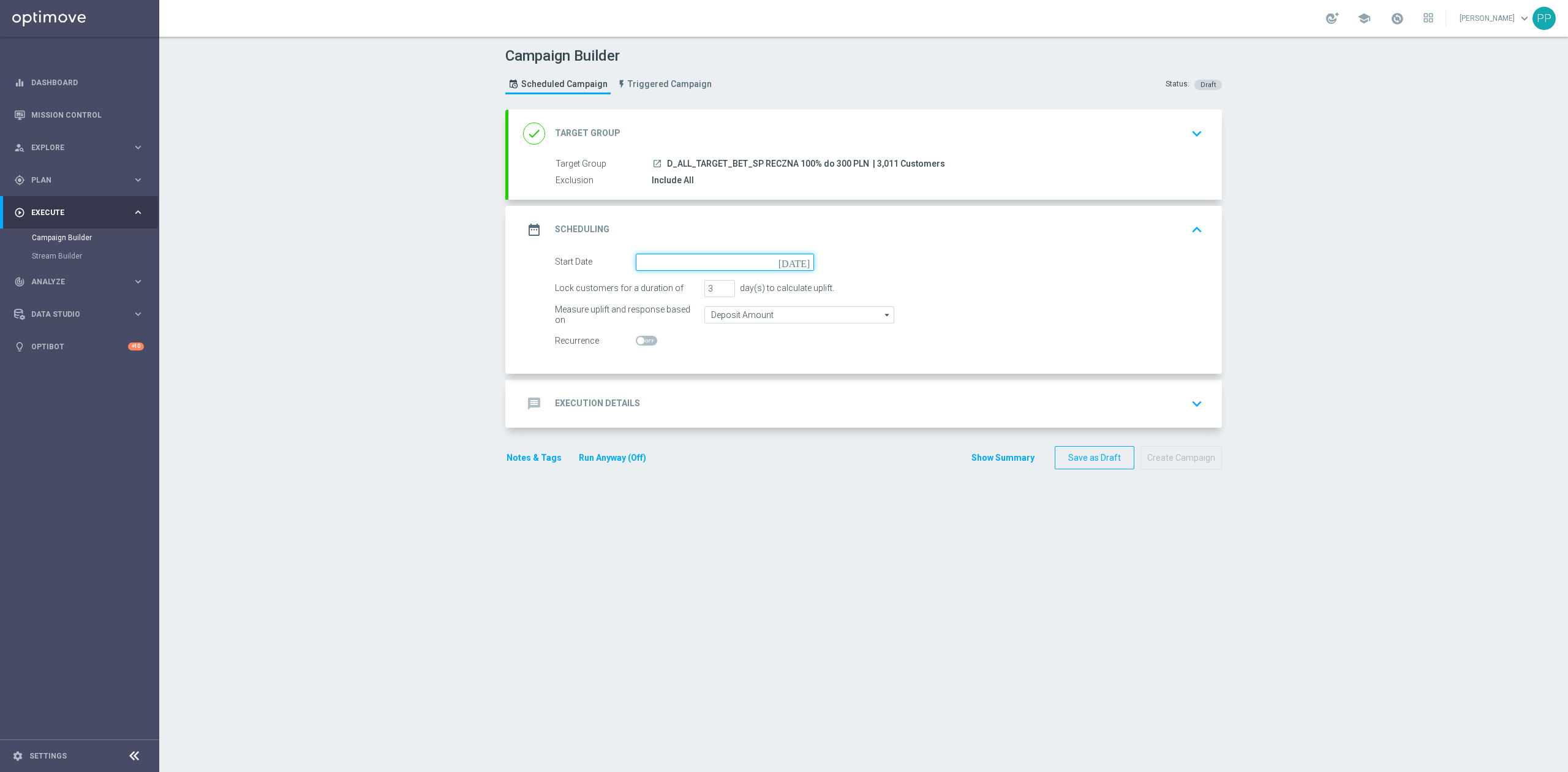
click at [675, 269] on input at bounding box center [724, 262] width 178 height 17
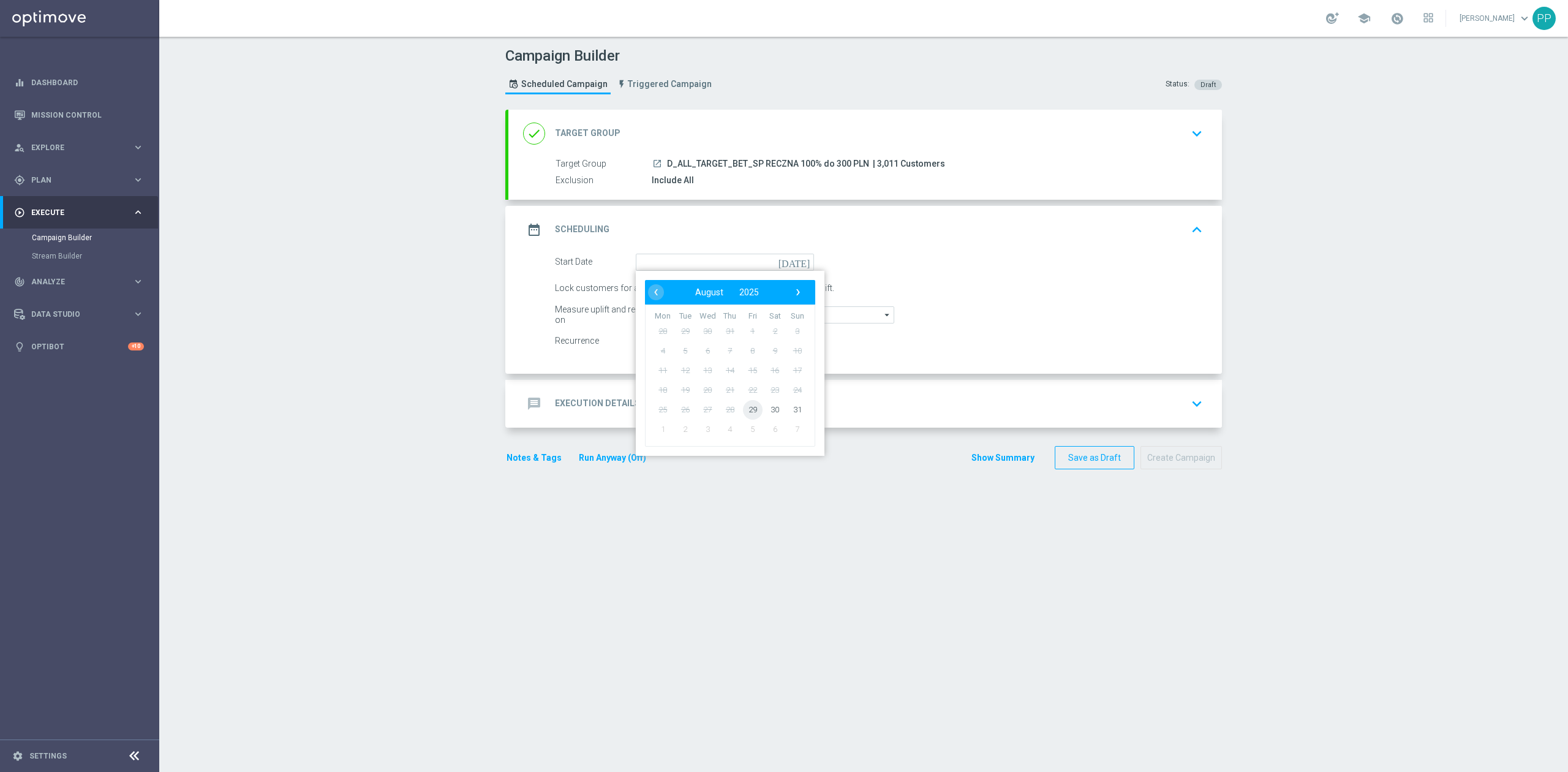
click at [750, 414] on span "29" at bounding box center [753, 409] width 20 height 20
type input "[DATE]"
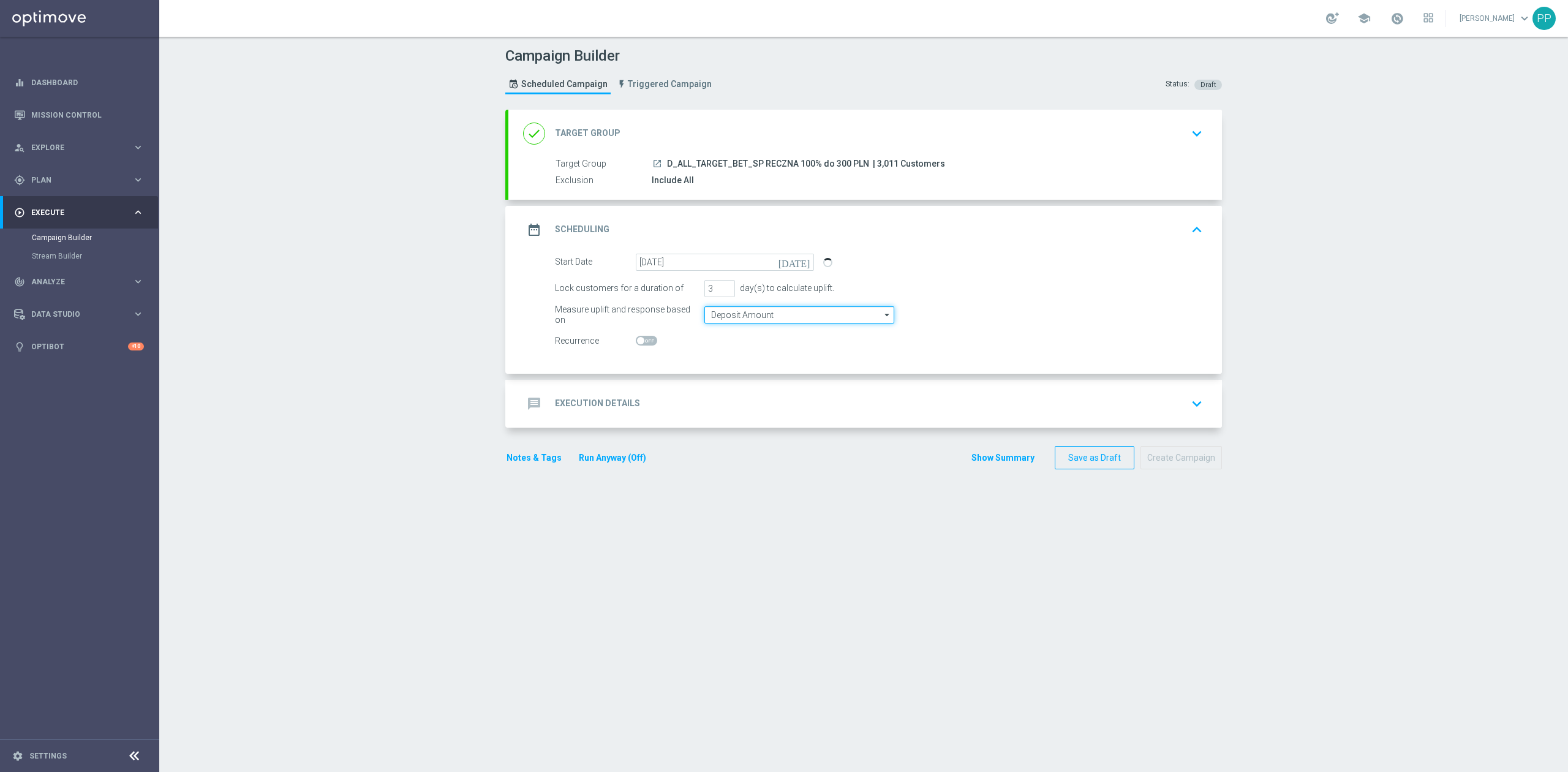
click at [714, 316] on input "Deposit Amount" at bounding box center [799, 315] width 190 height 17
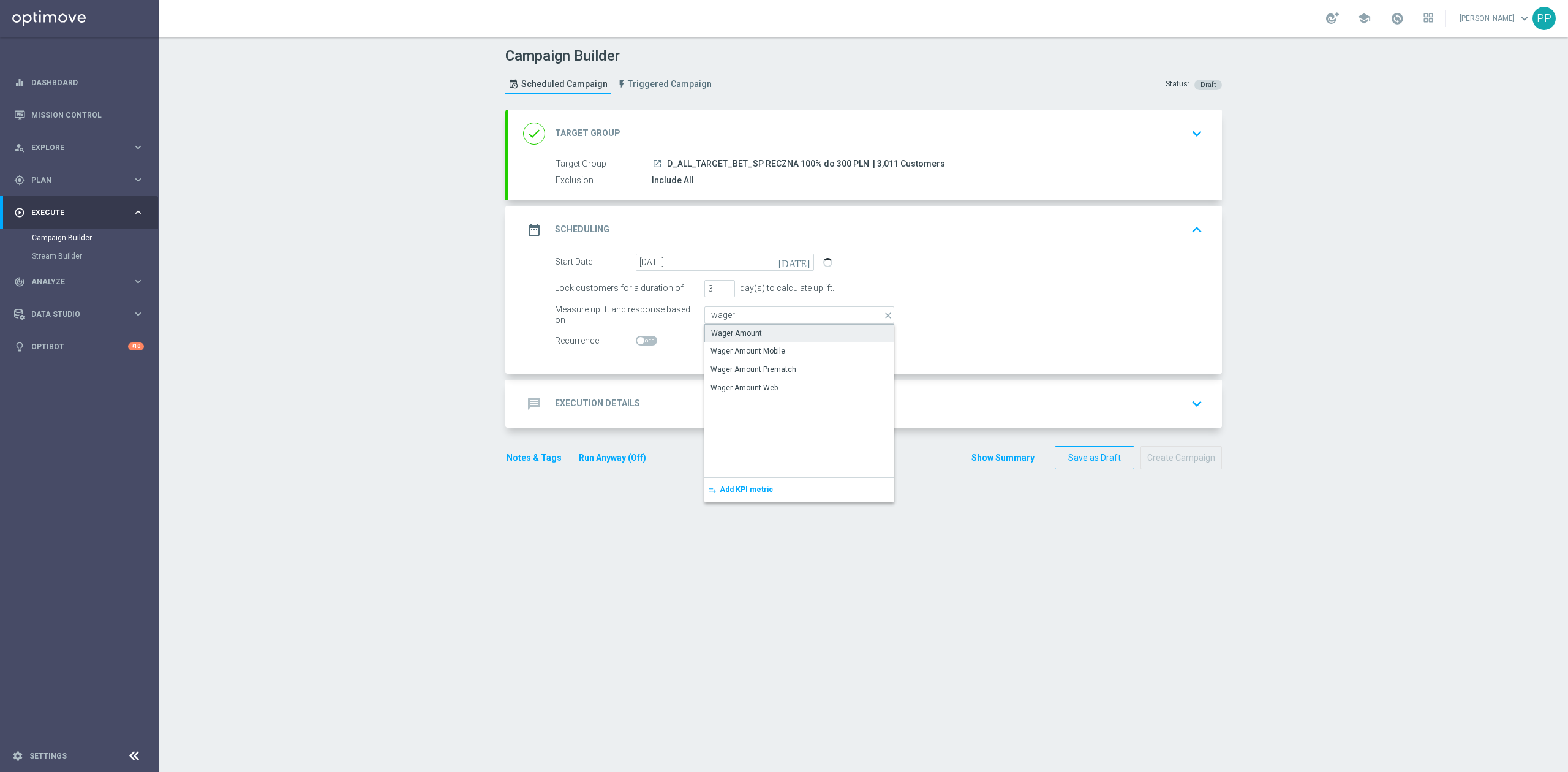
click at [735, 336] on div "Wager Amount" at bounding box center [735, 333] width 50 height 11
type input "Wager Amount"
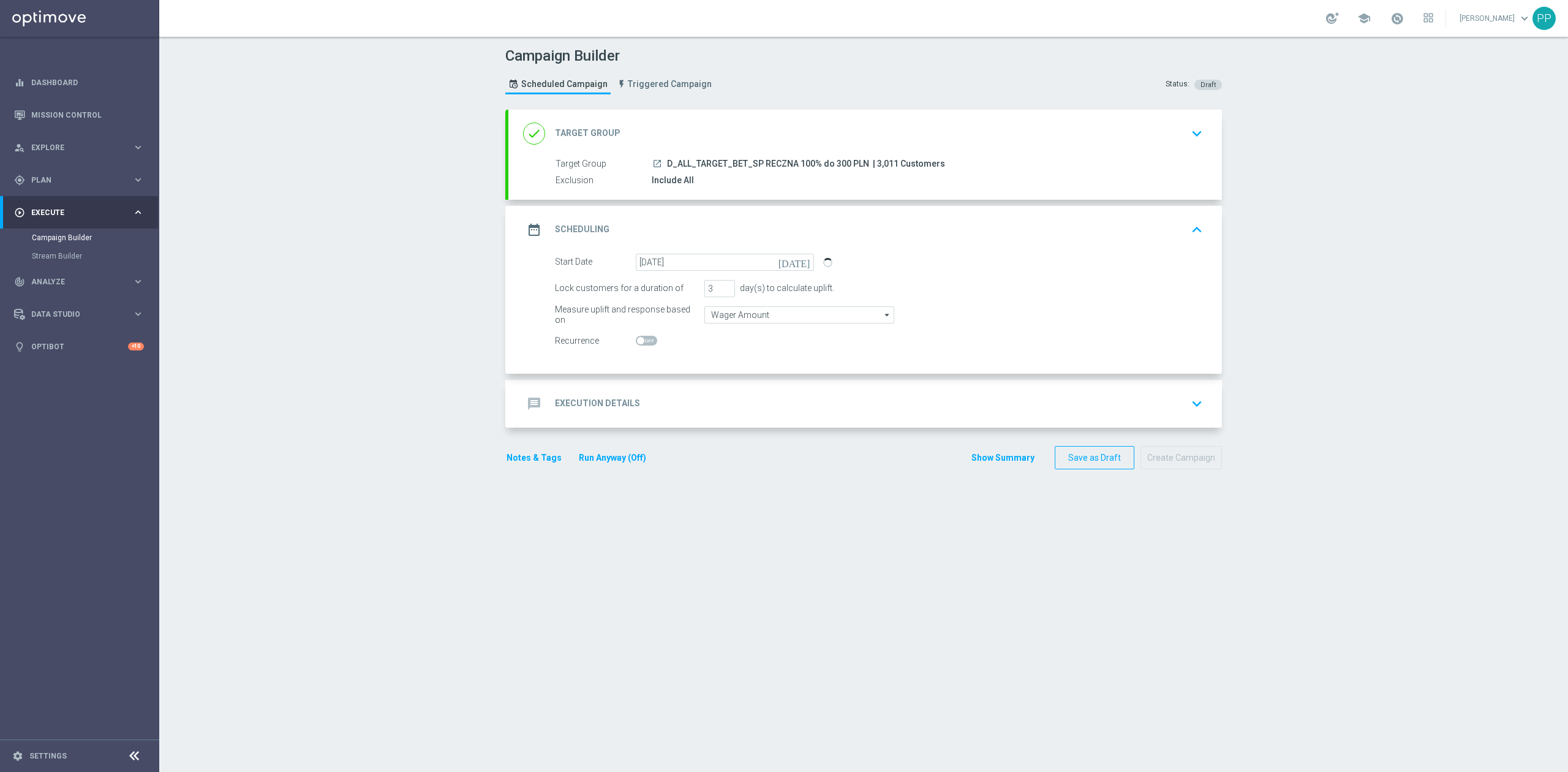
click at [707, 403] on div "message Execution Details keyboard_arrow_down" at bounding box center [865, 404] width 684 height 23
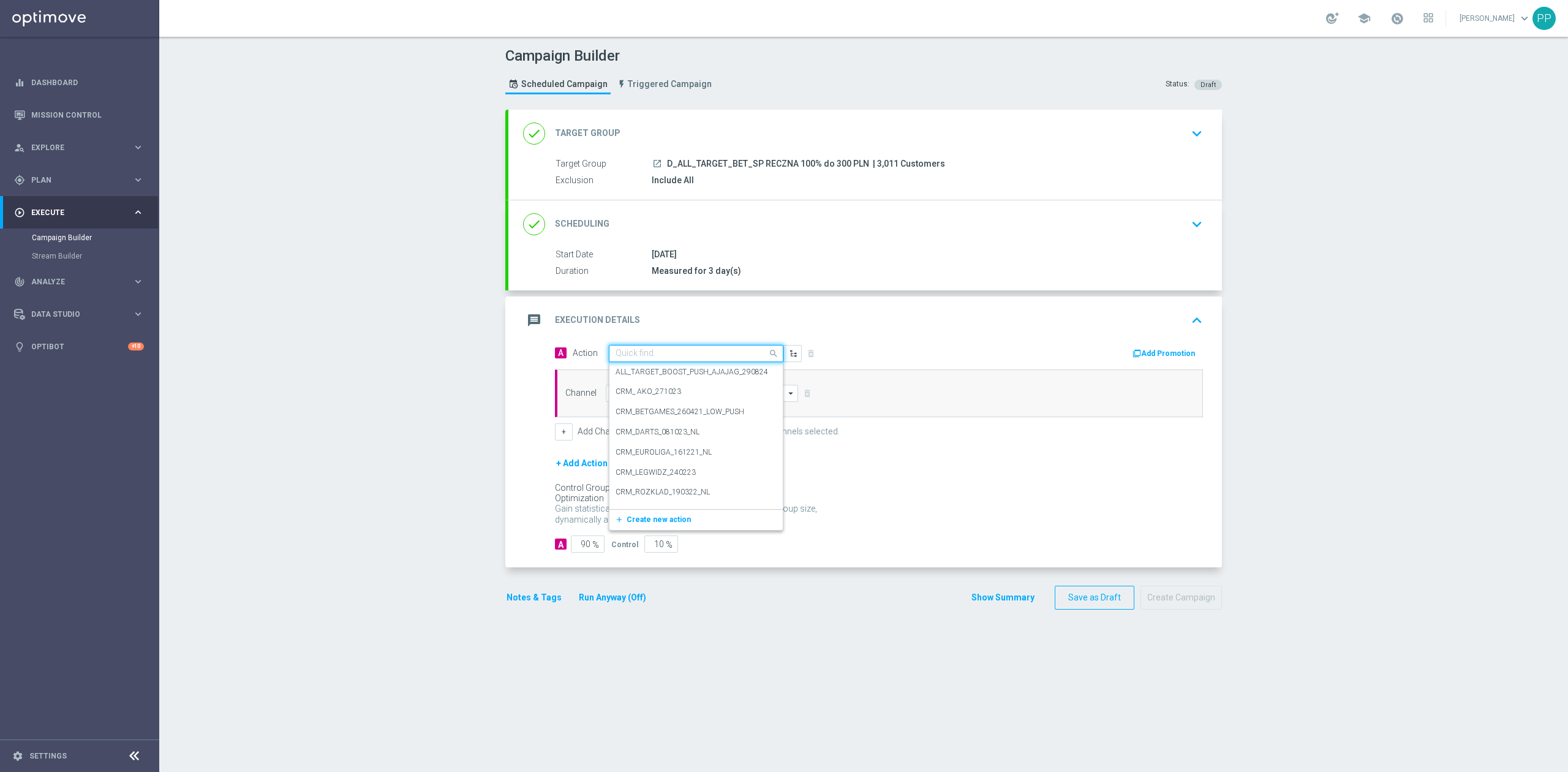
click at [674, 350] on input "text" at bounding box center [684, 353] width 137 height 10
click at [667, 524] on span "Create new action" at bounding box center [658, 519] width 65 height 9
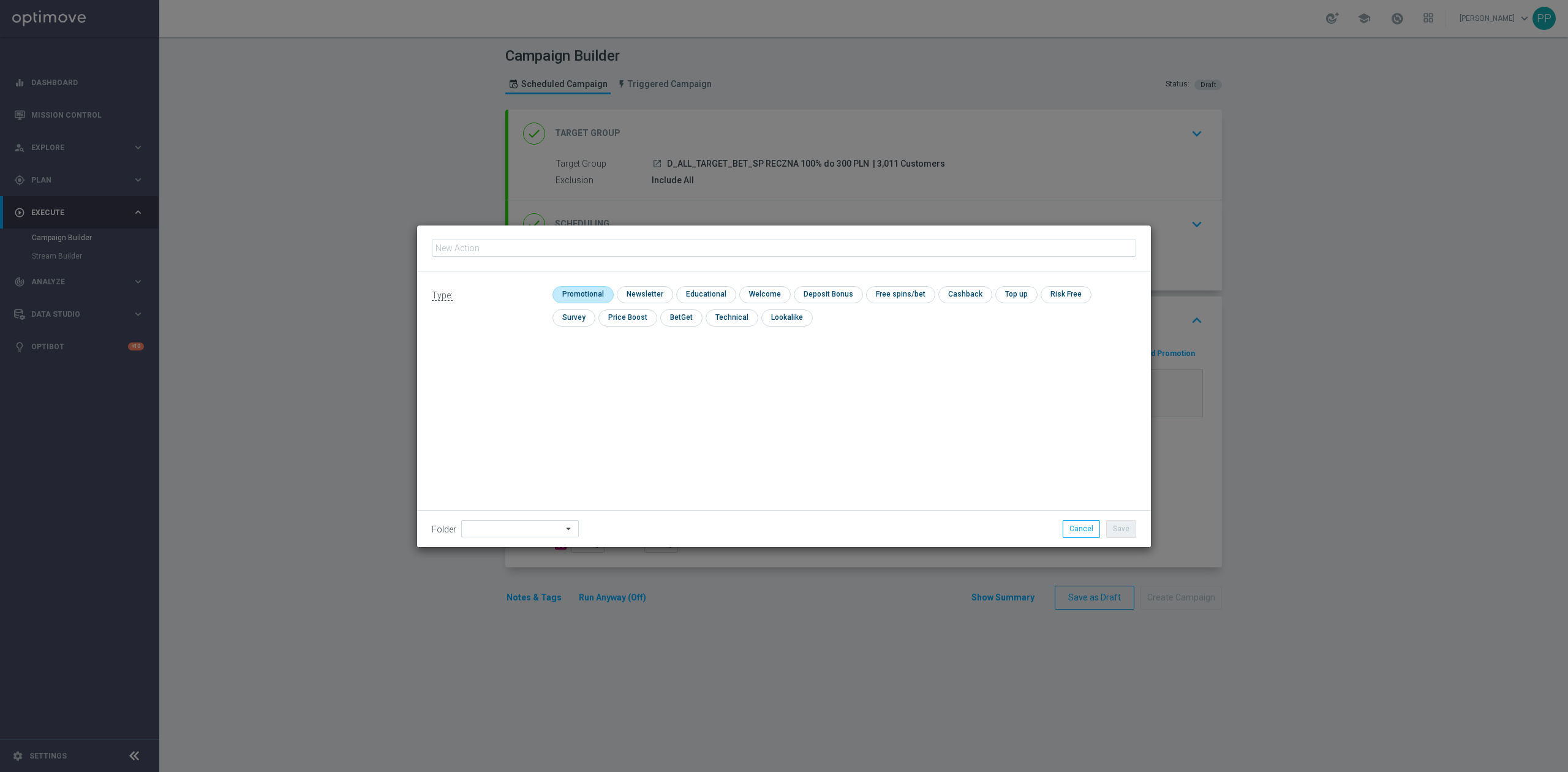
type input "D_ALL_TARGET_BET_SP RECZNA 100% do 300 PLN"
click at [594, 297] on input "checkbox" at bounding box center [581, 294] width 58 height 16
checkbox input "true"
click at [515, 530] on input at bounding box center [520, 528] width 118 height 17
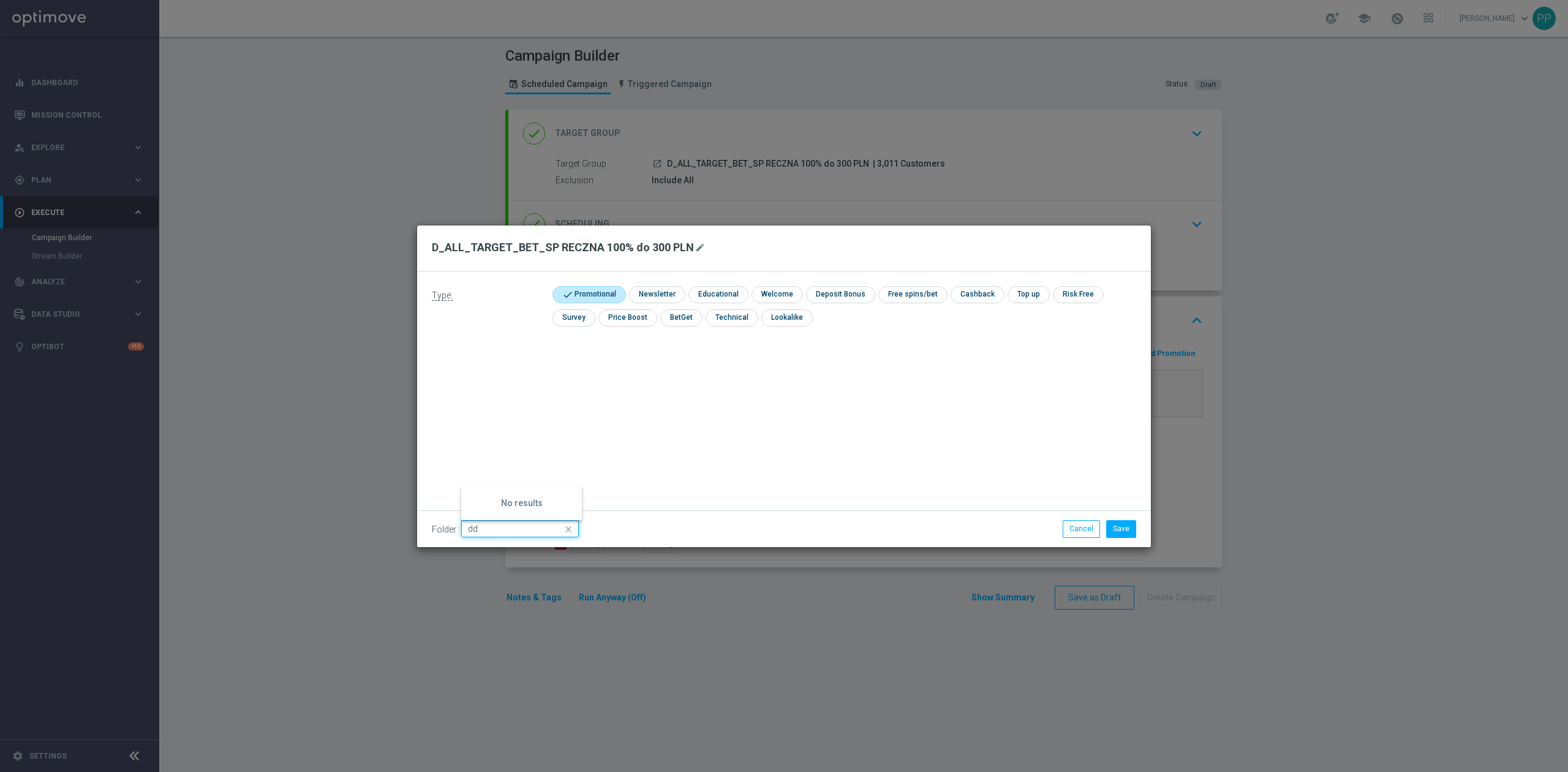
type input "d"
click at [500, 377] on div "8. Sierpień 2025" at bounding box center [494, 375] width 54 height 11
type input "8. Sierpień 2025"
click at [644, 376] on div "Type: check Promotional check Newsletter check Educational check Welcome check …" at bounding box center [783, 409] width 734 height 276
click at [1131, 532] on button "Save" at bounding box center [1121, 528] width 30 height 17
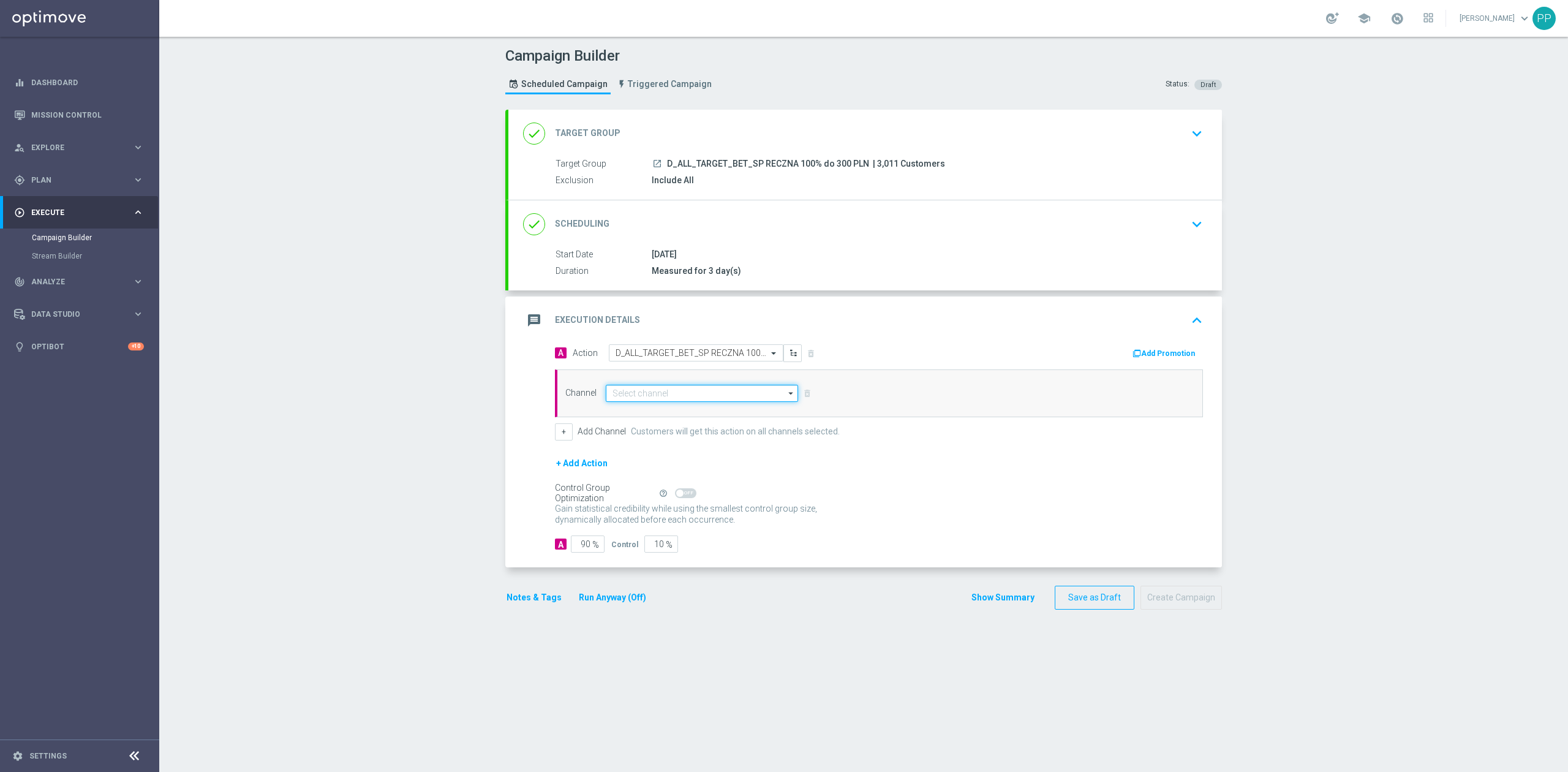
click at [626, 395] on input at bounding box center [701, 393] width 192 height 17
click at [648, 470] on div "Optimail" at bounding box center [696, 468] width 182 height 18
type input "Optimail"
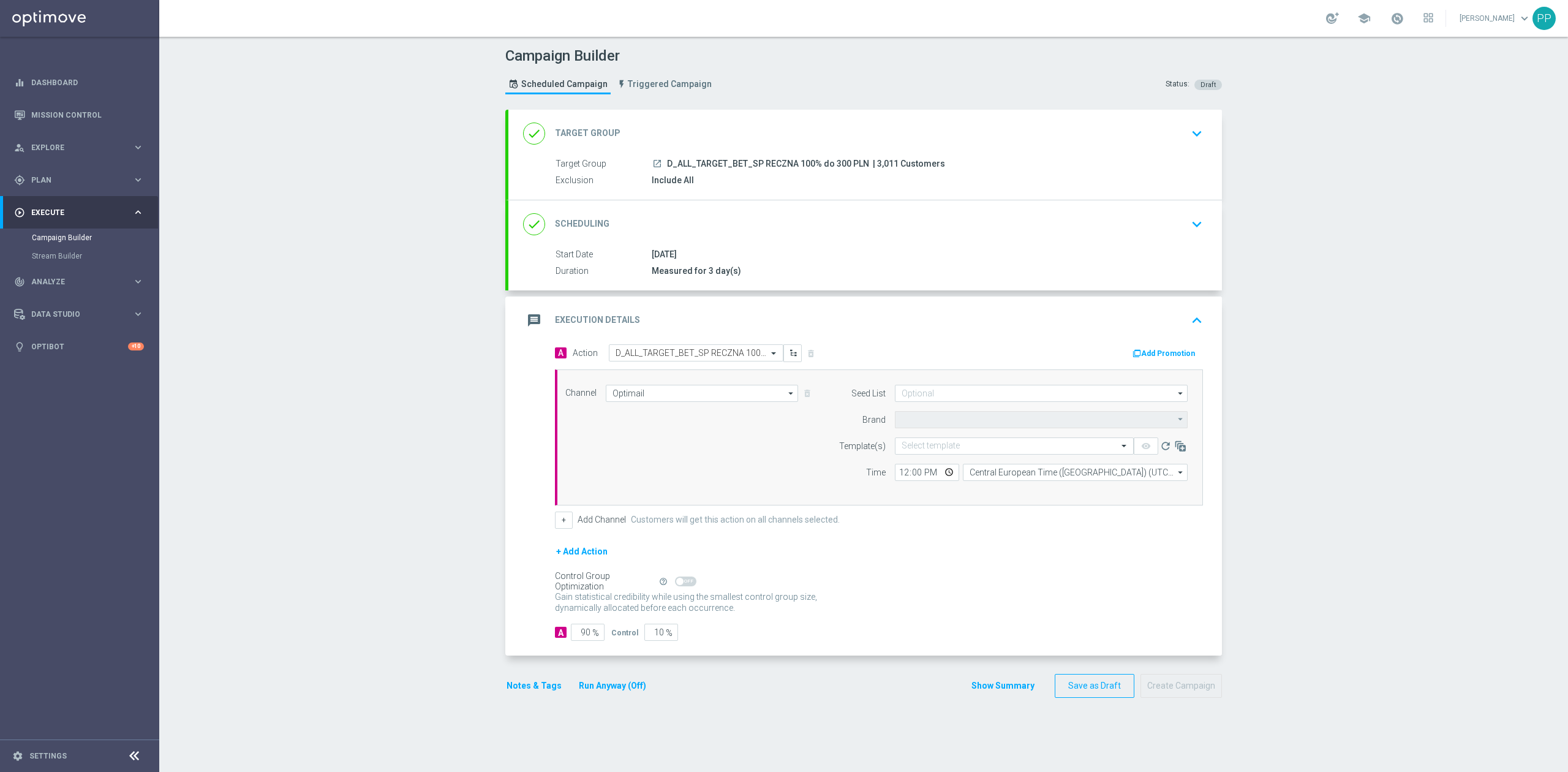
type input "STS"
click at [557, 523] on button "+" at bounding box center [563, 520] width 18 height 17
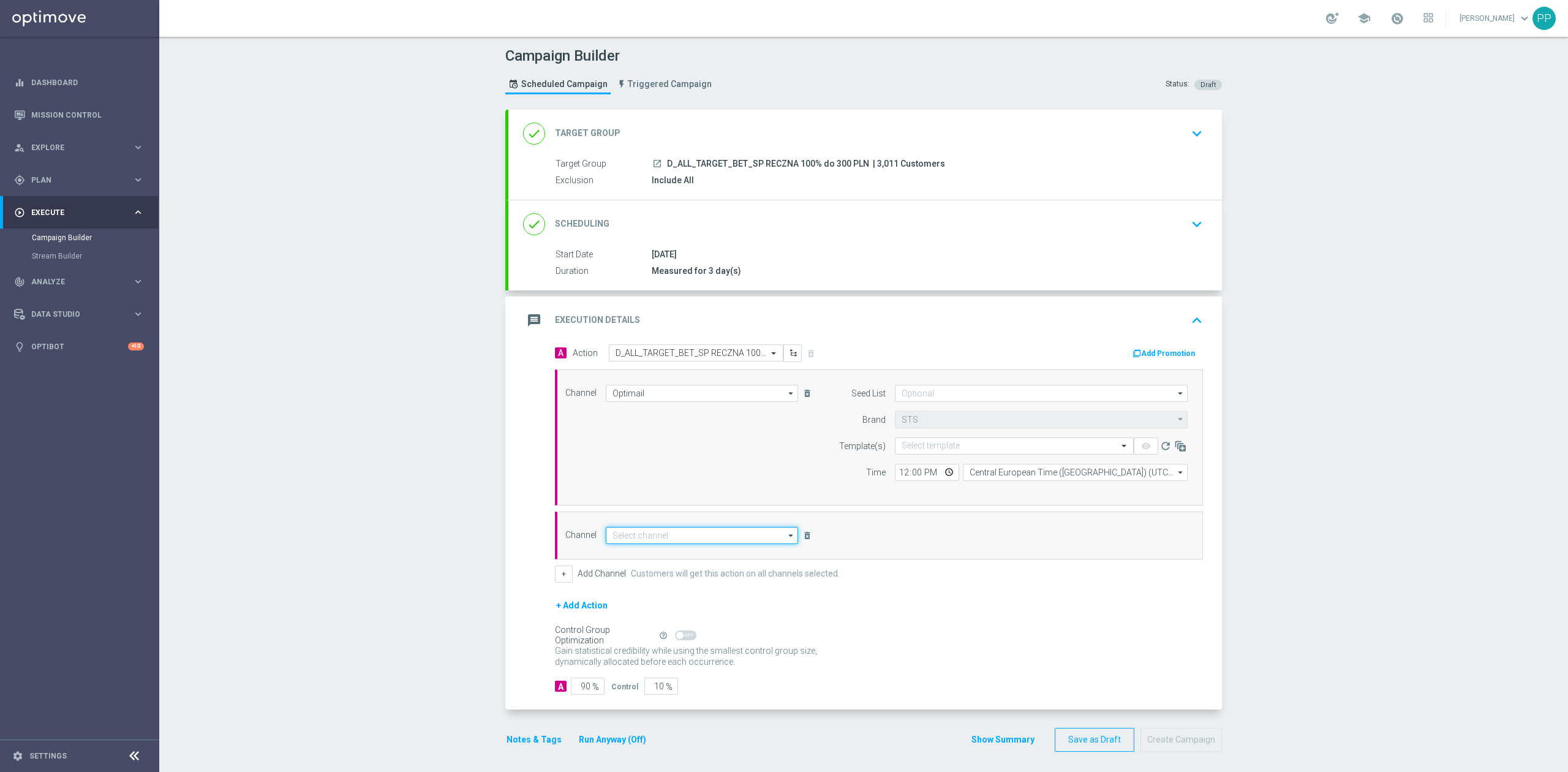
click at [643, 538] on input at bounding box center [701, 535] width 192 height 17
click at [657, 594] on div "Private message" at bounding box center [641, 593] width 57 height 11
type input "Private message"
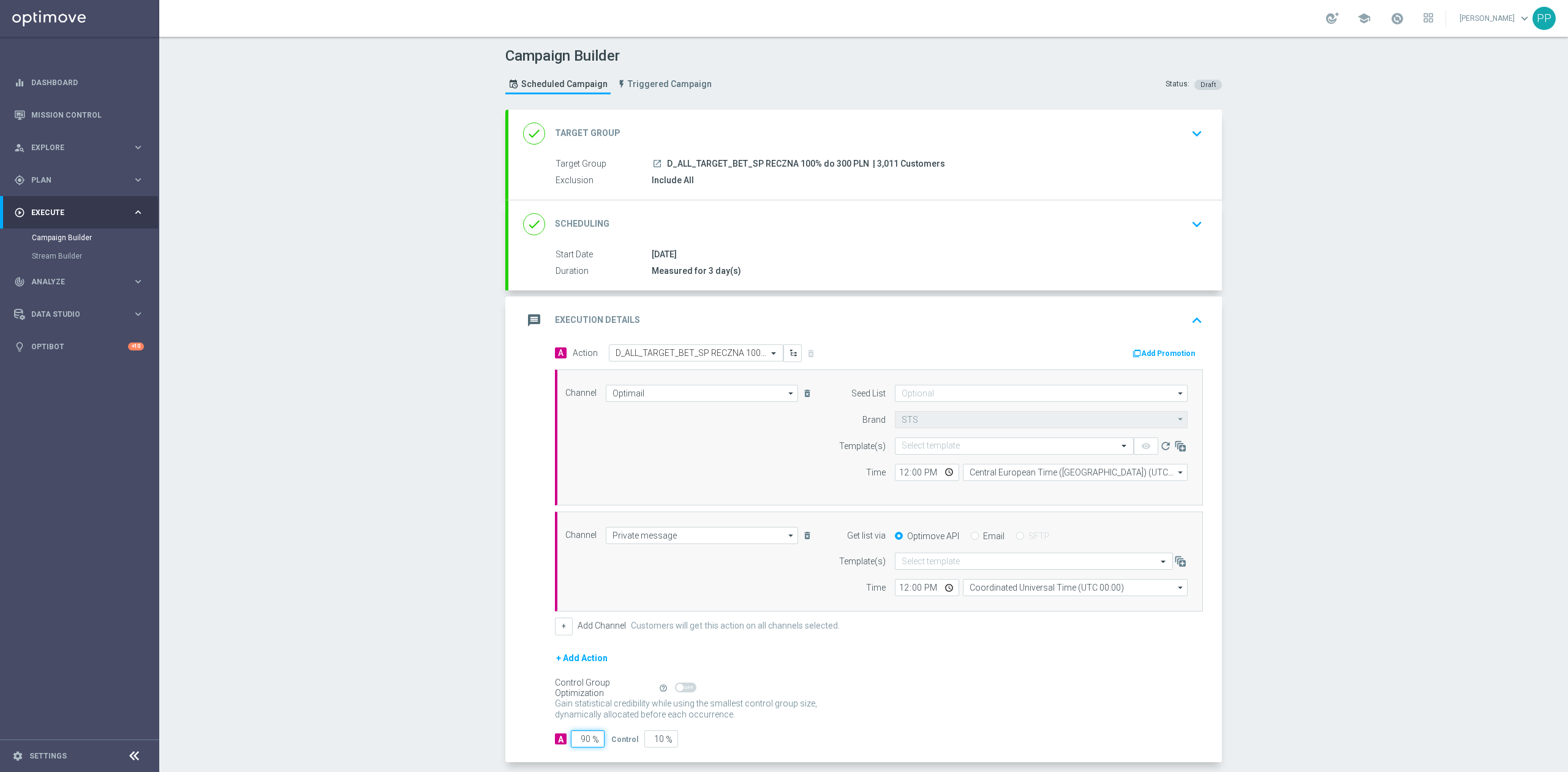
click at [584, 742] on input "90" at bounding box center [587, 739] width 33 height 17
click at [581, 742] on input "90" at bounding box center [587, 739] width 33 height 17
click at [580, 742] on input "90" at bounding box center [587, 739] width 33 height 17
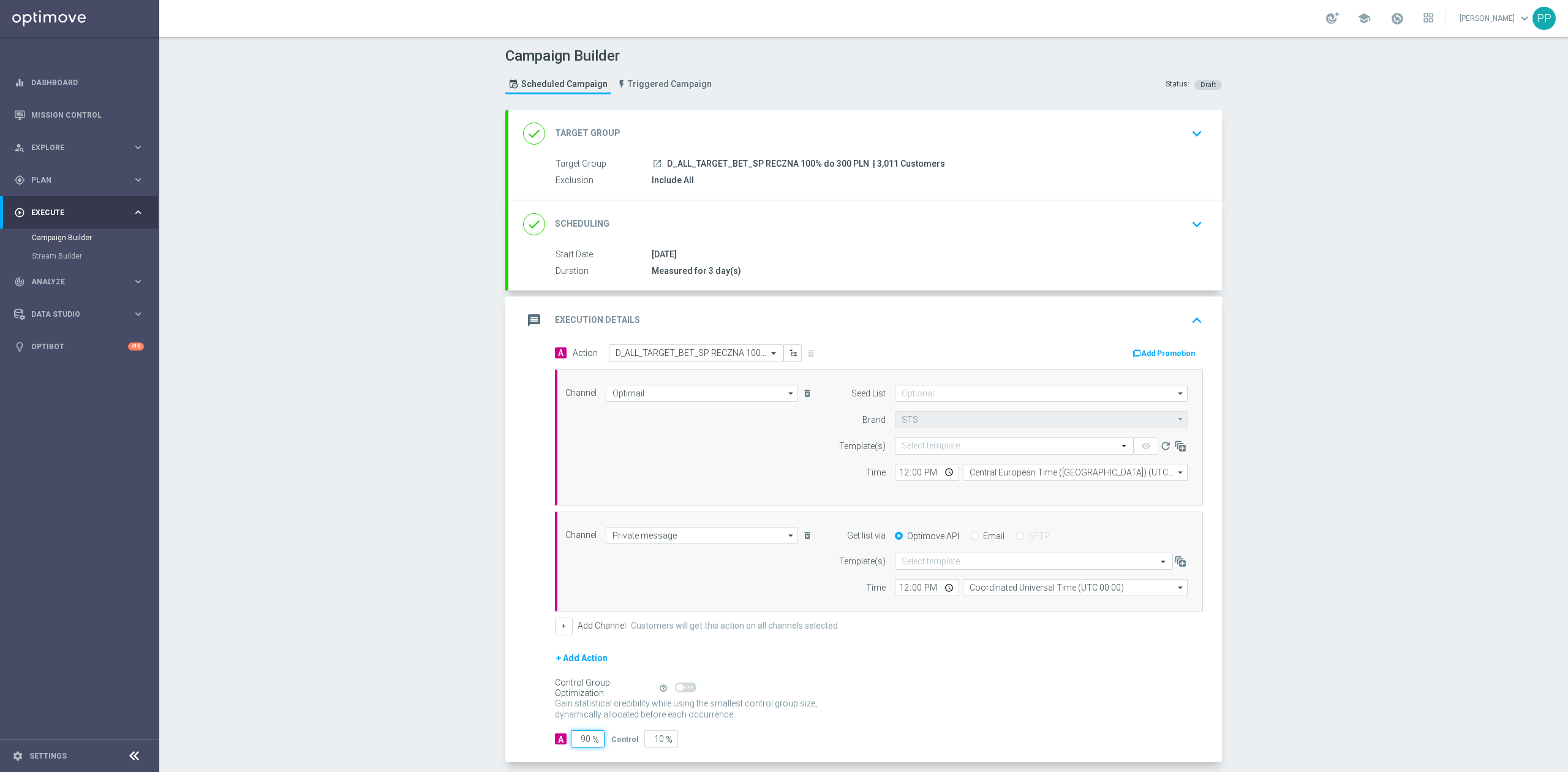
type input "9"
type input "91"
type input "95"
type input "5"
type input "95"
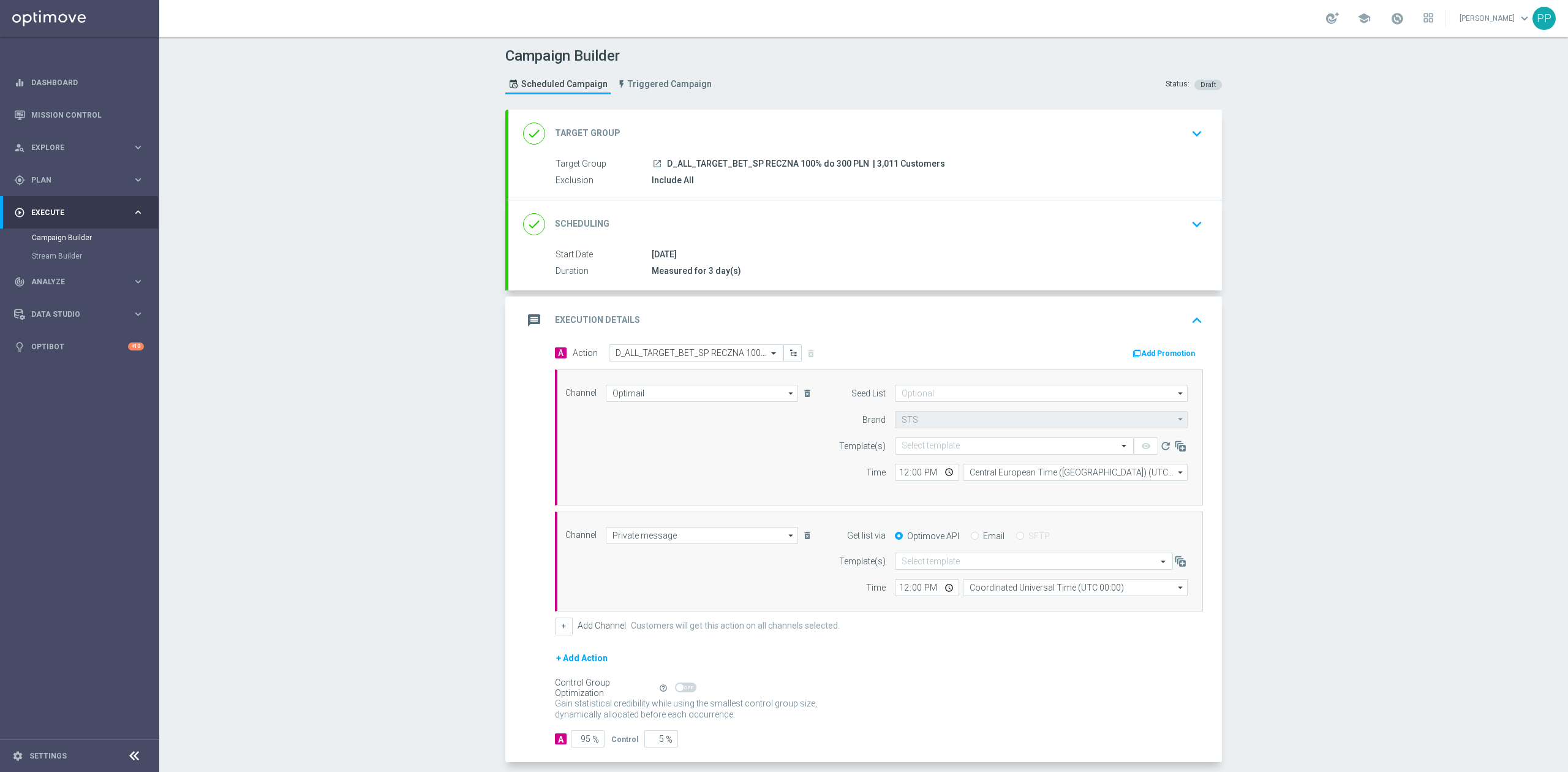
click at [392, 692] on div "Campaign Builder Scheduled Campaign Triggered Campaign Status: Draft done Targe…" at bounding box center [863, 405] width 1408 height 735
click at [924, 396] on input at bounding box center [1041, 393] width 293 height 17
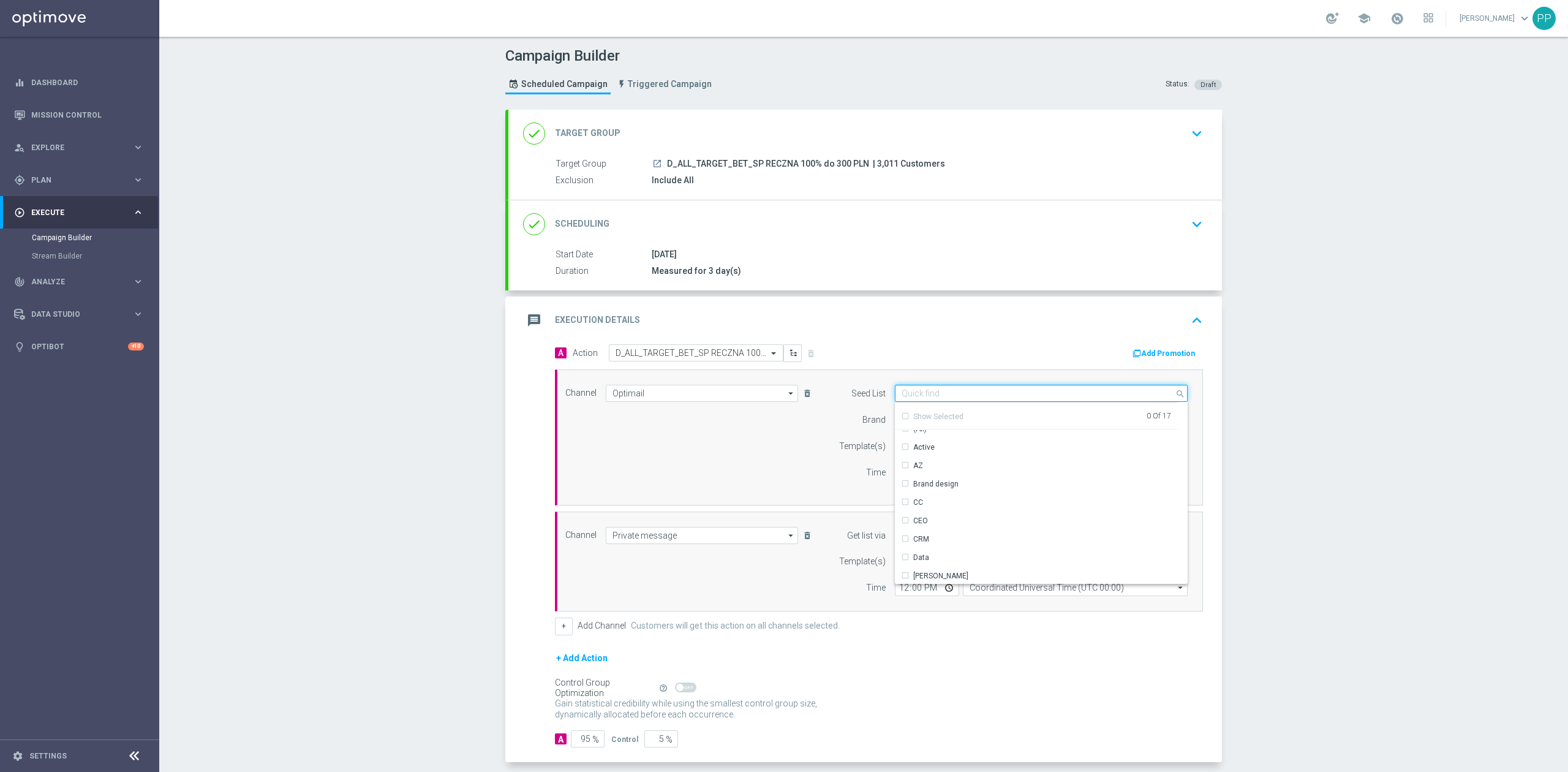
scroll to position [0, 0]
click at [941, 490] on div "Brand design" at bounding box center [936, 495] width 46 height 11
click at [944, 486] on div "Reactivation" at bounding box center [934, 483] width 43 height 11
drag, startPoint x: 746, startPoint y: 475, endPoint x: 863, endPoint y: 465, distance: 117.4
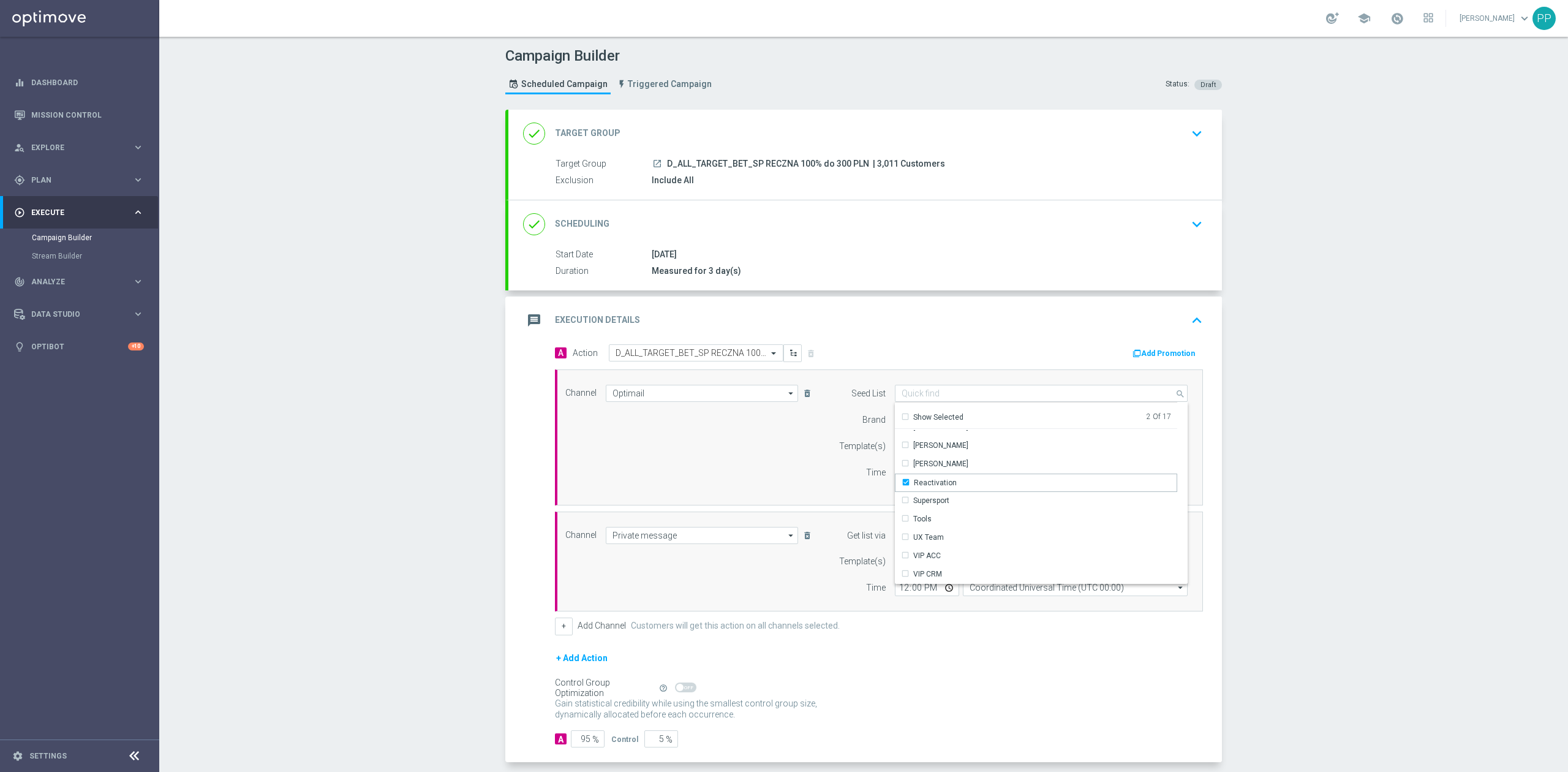
click at [746, 474] on div "Channel Optimail Optimail arrow_drop_down Show Selected 1 of 22 Target group on…" at bounding box center [875, 437] width 640 height 106
type input "Selected 2 of 17"
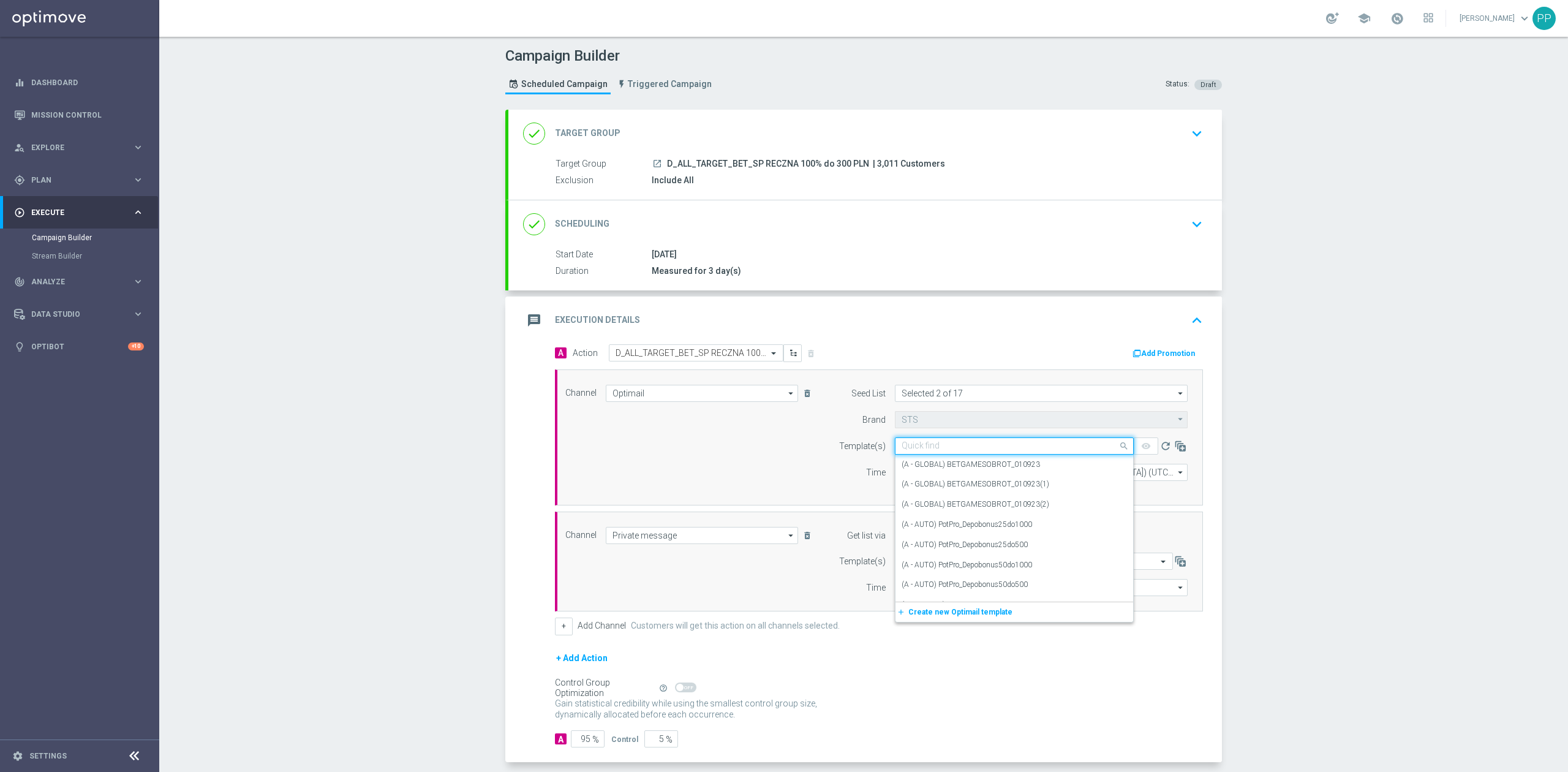
click at [939, 451] on input "text" at bounding box center [1001, 445] width 201 height 10
paste input "D_ALL_TARGET_BET_SP RECZNA 100% do 300 PLN"
click at [944, 465] on label "D_ALL_TARGET_BET_SP RECZNA 100% do 300 PLN" at bounding box center [987, 465] width 171 height 10
type input "D_ALL_TARGET_BET_SP RECZNA 100% do 300 PLN"
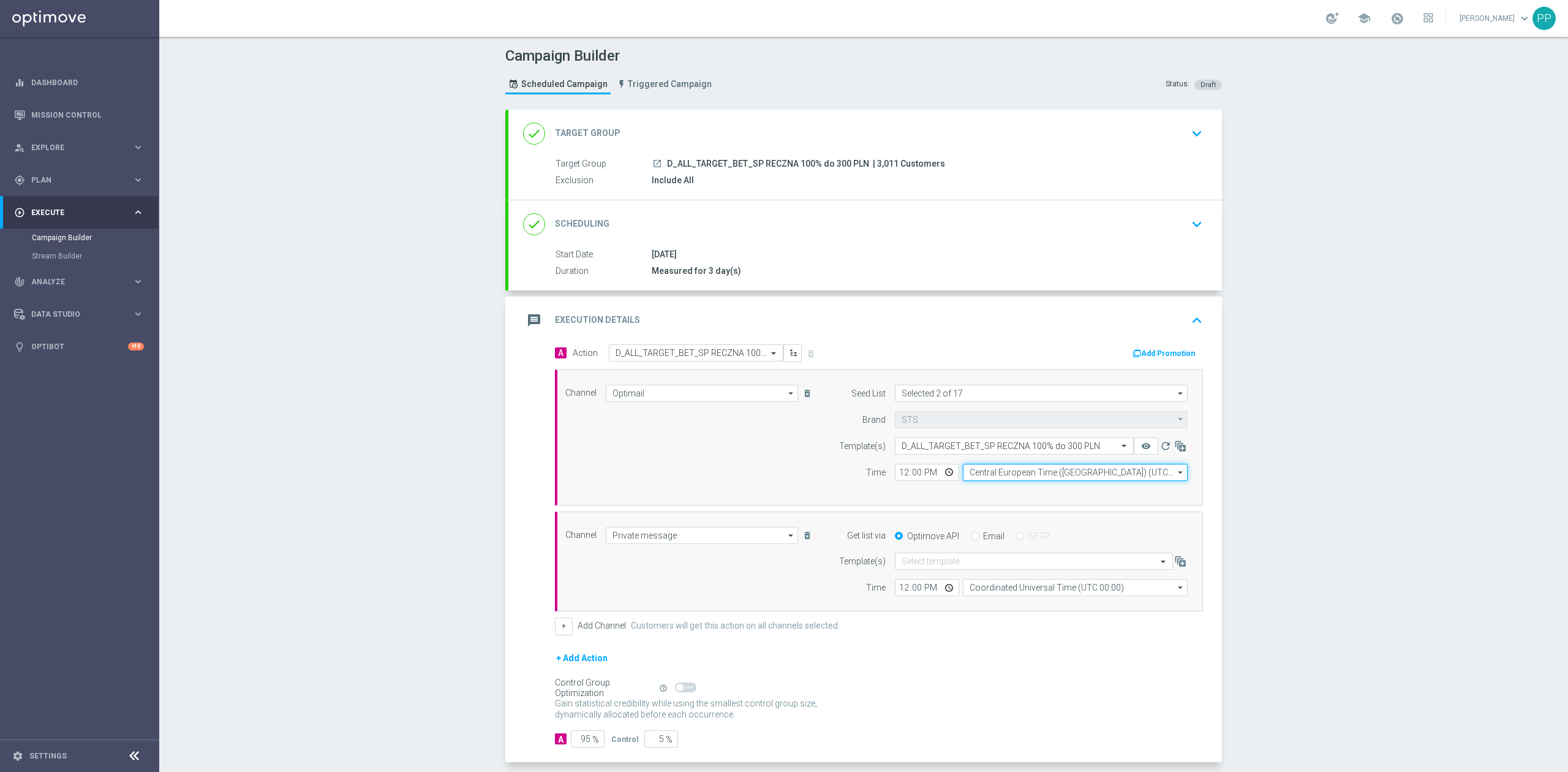
click at [1002, 472] on input "Central European Time (Warsaw) (UTC +02:00)" at bounding box center [1075, 472] width 225 height 17
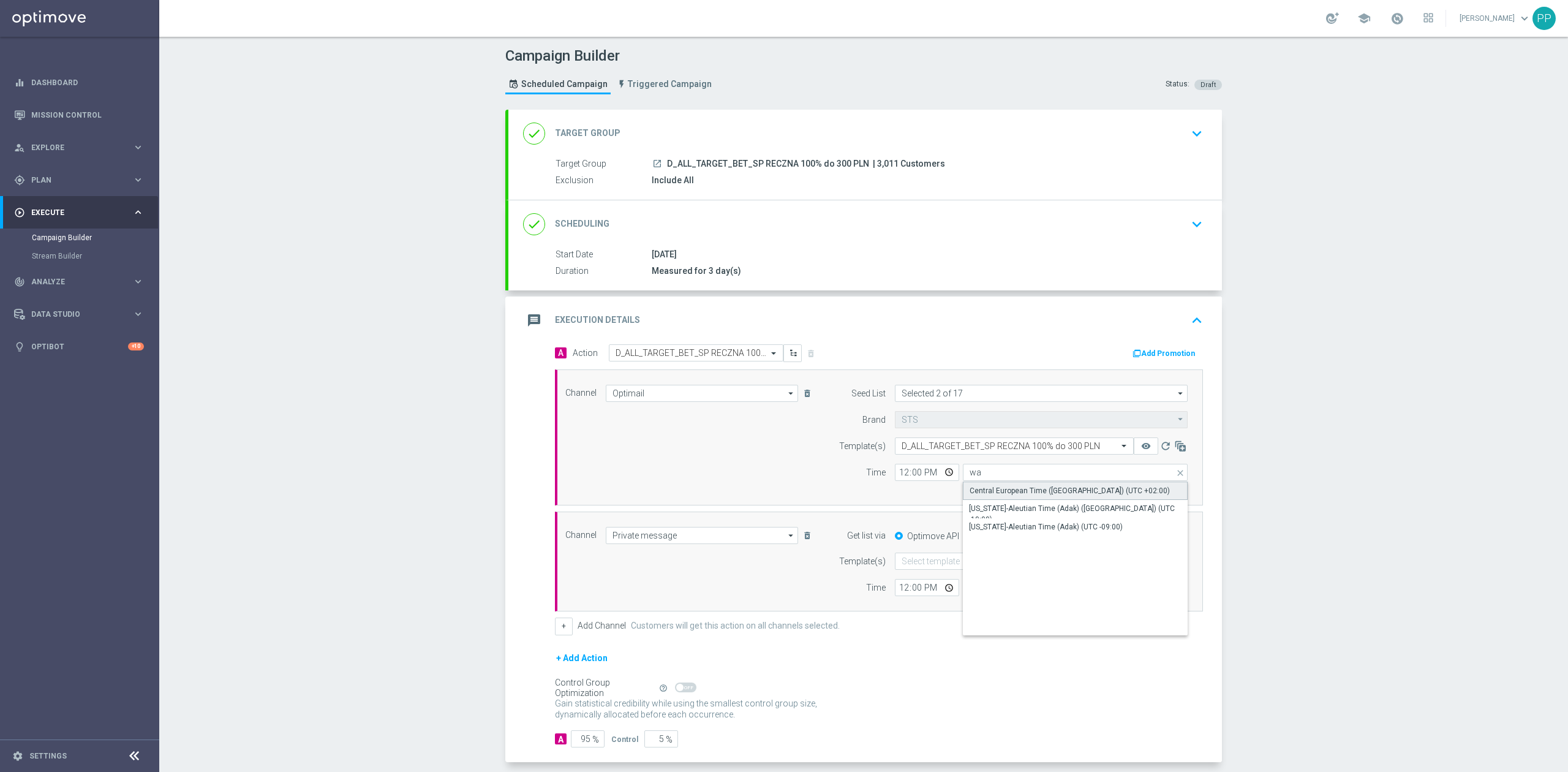
click at [1007, 485] on div "Central European Time (Warsaw) (UTC +02:00)" at bounding box center [1075, 490] width 225 height 18
type input "Central European Time (Warsaw) (UTC +02:00)"
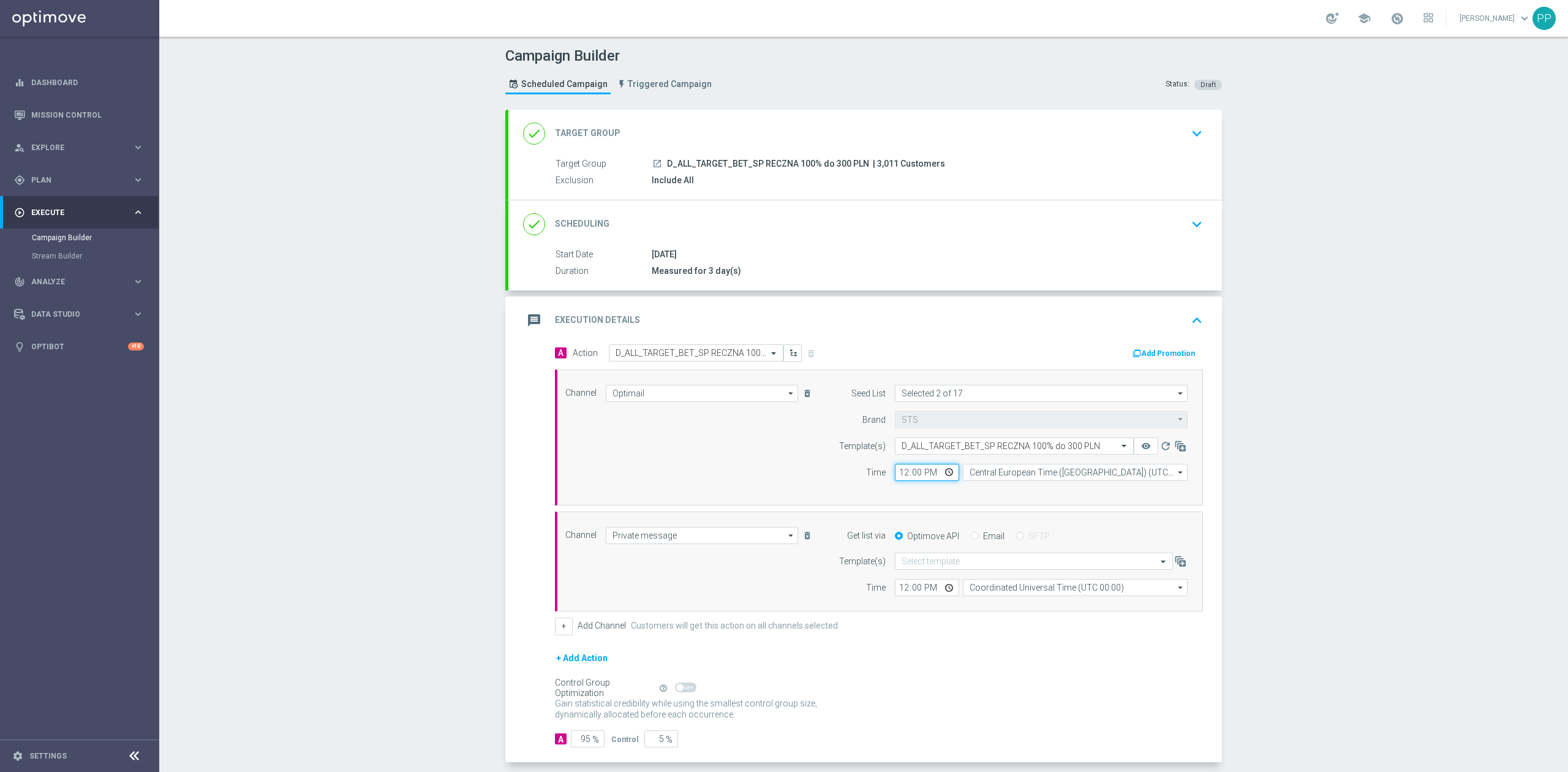
click at [896, 479] on input "12:00" at bounding box center [927, 472] width 65 height 17
type input "17:01"
click at [823, 471] on div "Time" at bounding box center [854, 472] width 63 height 17
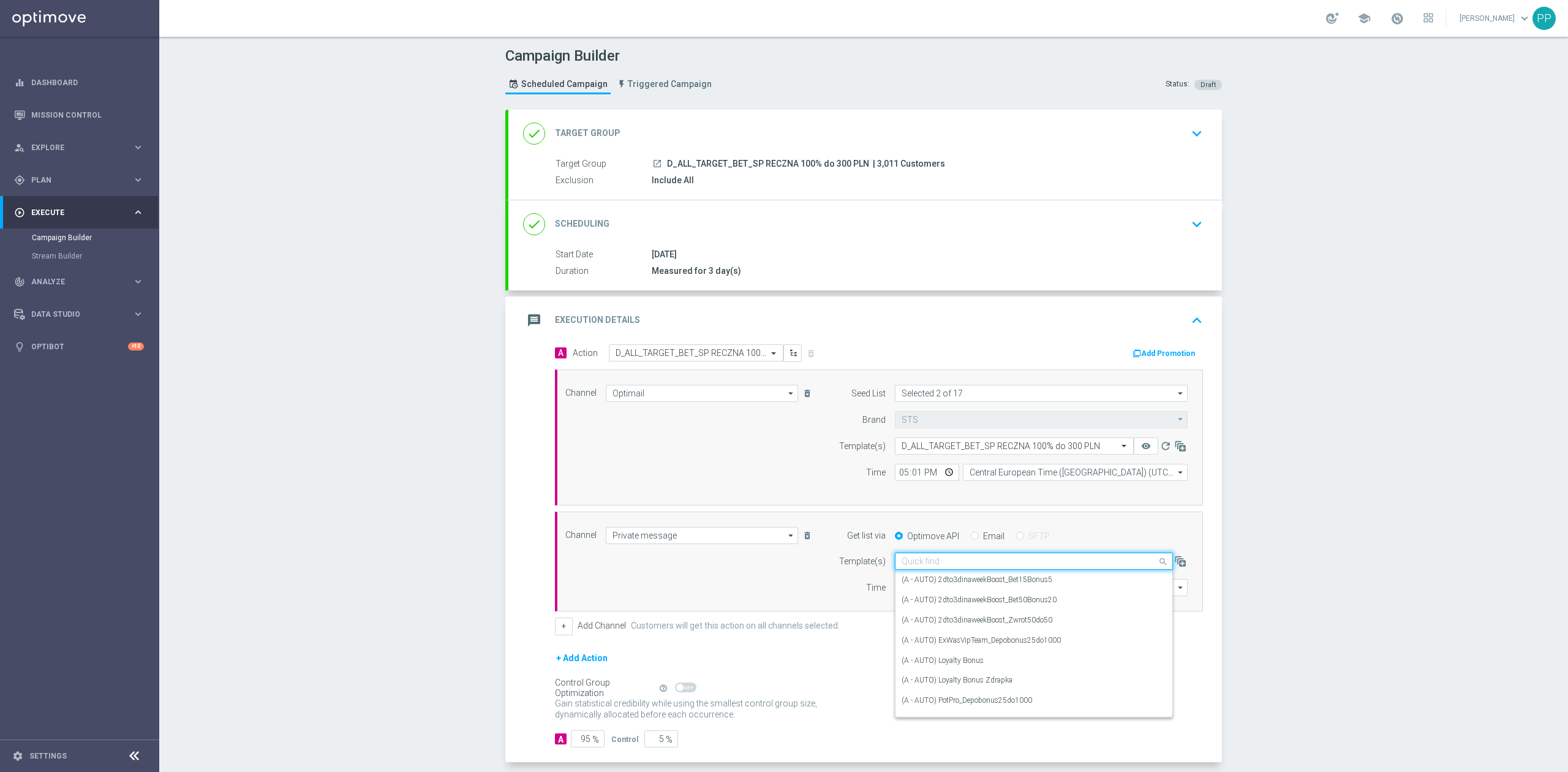
click at [930, 562] on input "text" at bounding box center [1021, 561] width 240 height 10
paste input "D_ALL_TARGET_BET_SP RECZNA 100% do 300 PLN"
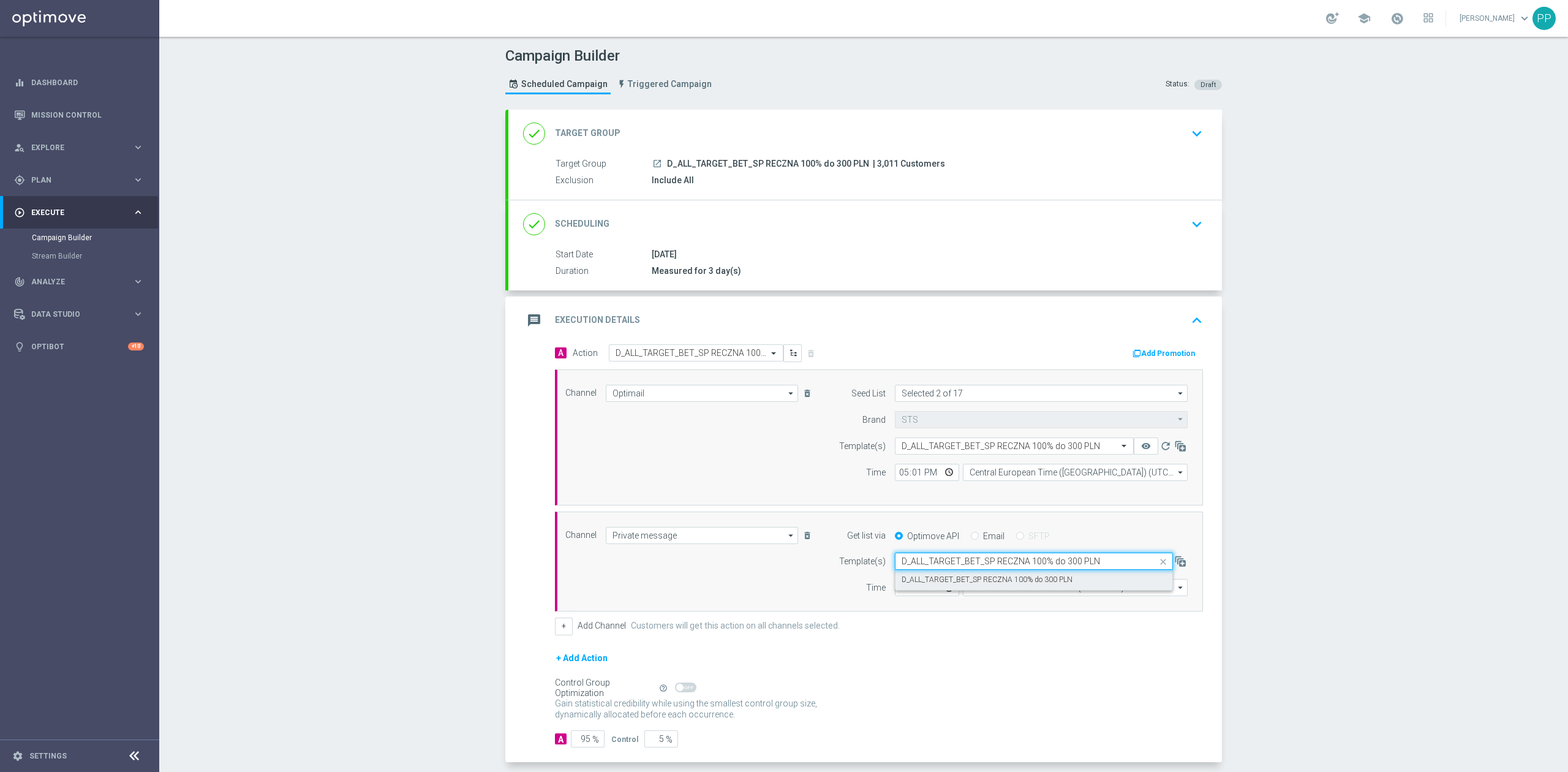
click at [931, 577] on label "D_ALL_TARGET_BET_SP RECZNA 100% do 300 PLN" at bounding box center [987, 580] width 171 height 10
type input "D_ALL_TARGET_BET_SP RECZNA 100% do 300 PLN"
click at [995, 591] on input "Coordinated Universal Time (UTC 00:00)" at bounding box center [1075, 587] width 225 height 17
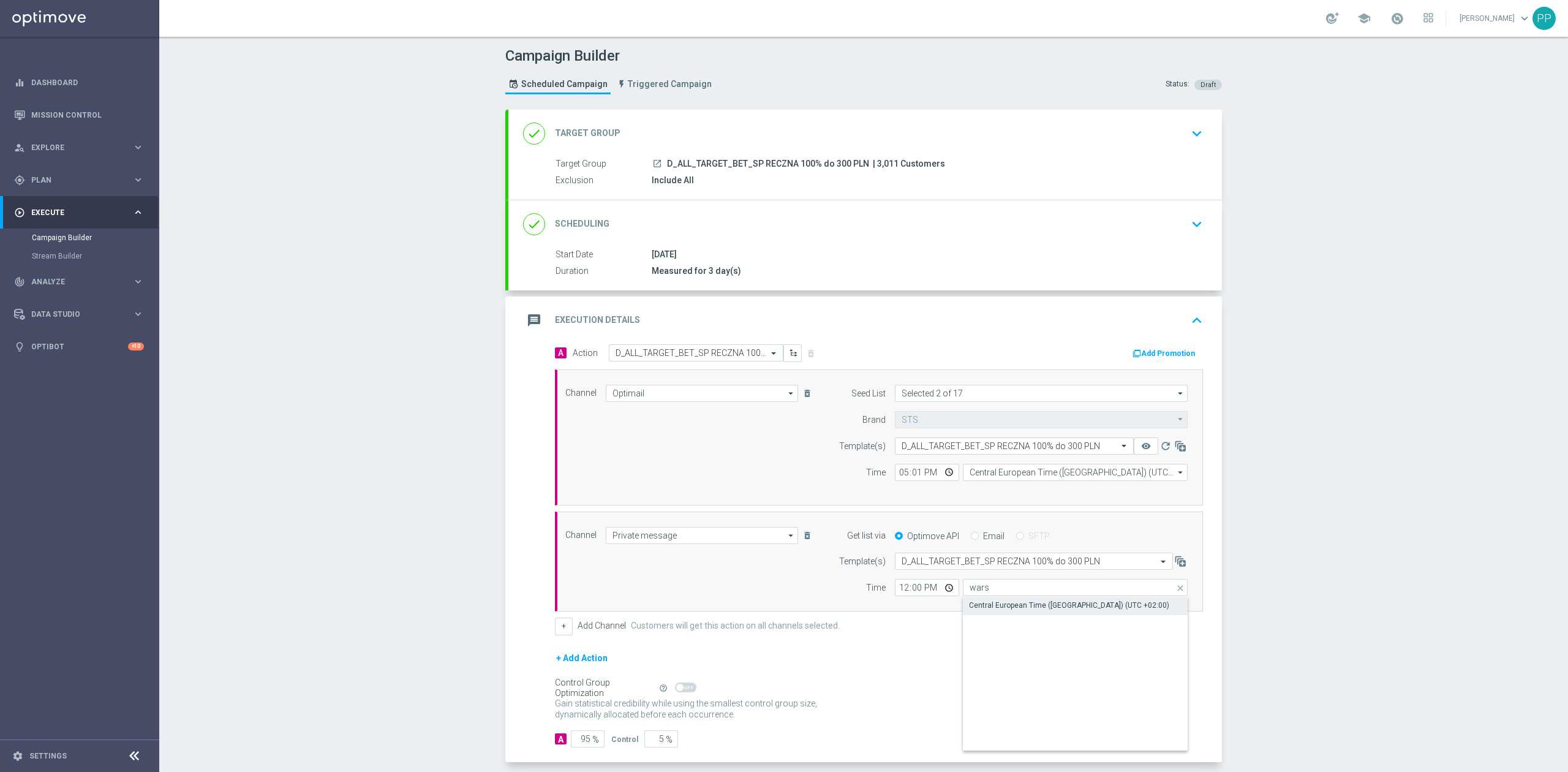
click at [997, 605] on div "Central European Time (Warsaw) (UTC +02:00)" at bounding box center [1068, 605] width 200 height 11
type input "Central European Time (Warsaw) (UTC +02:00)"
click at [895, 590] on input "12:00" at bounding box center [927, 587] width 65 height 17
type input "17:01"
click at [508, 473] on div "A Action Select action D_ALL_TARGET_BET_SP RECZNA 100% do 300 PLN delete_foreve…" at bounding box center [865, 553] width 714 height 418
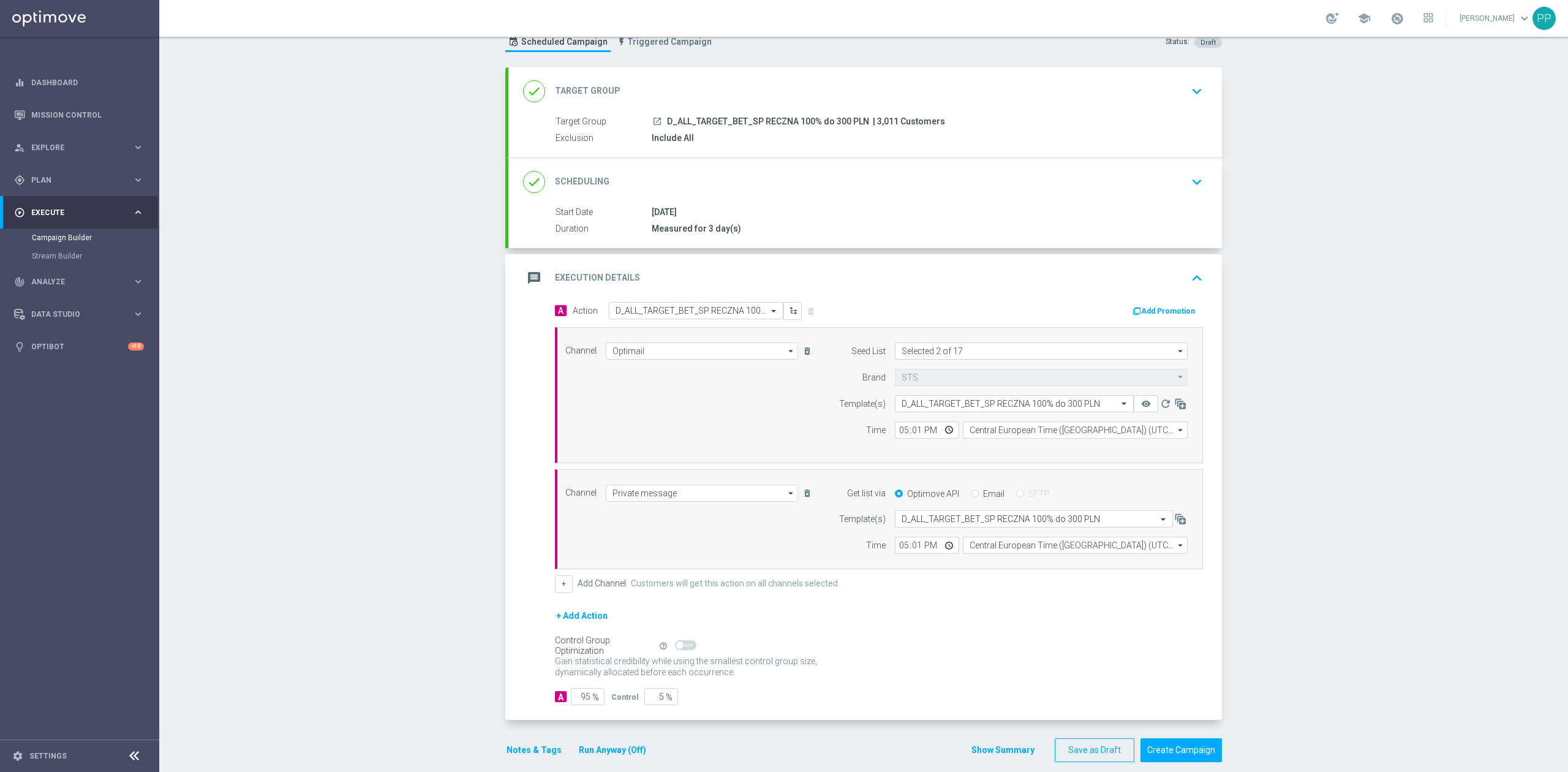
scroll to position [61, 0]
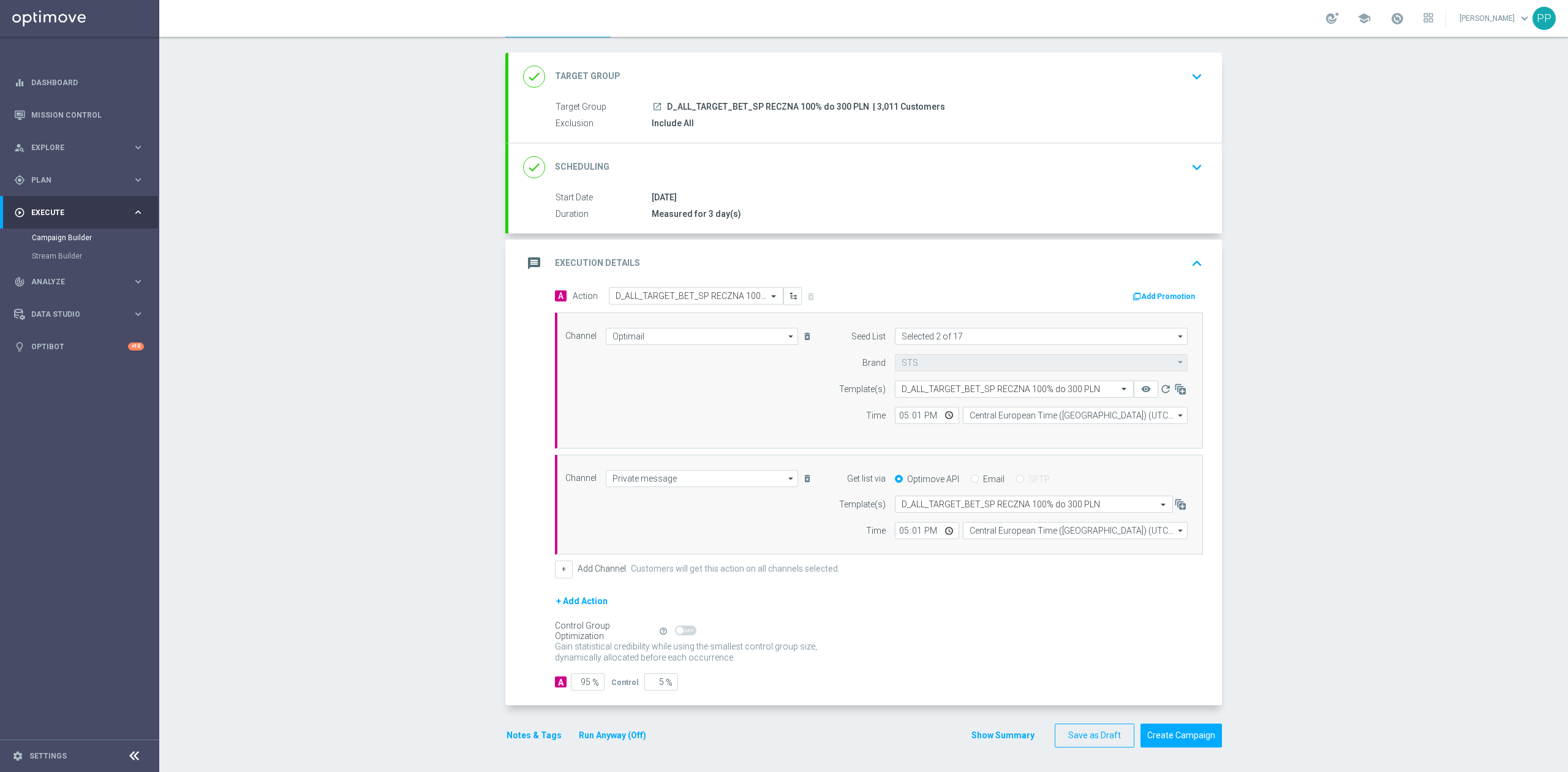
click at [539, 742] on button "Notes & Tags" at bounding box center [534, 736] width 57 height 15
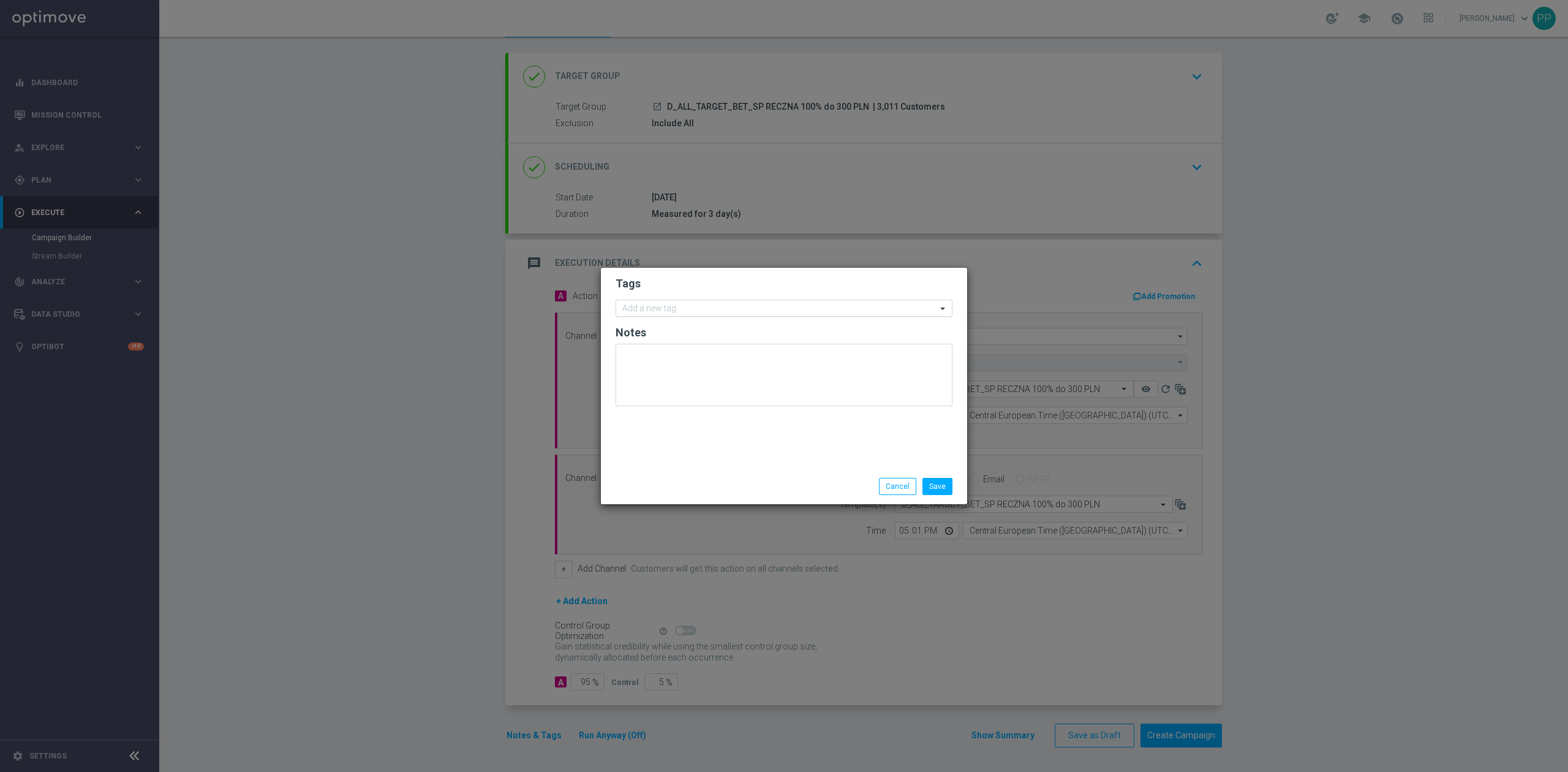
click at [716, 305] on input "text" at bounding box center [779, 308] width 314 height 10
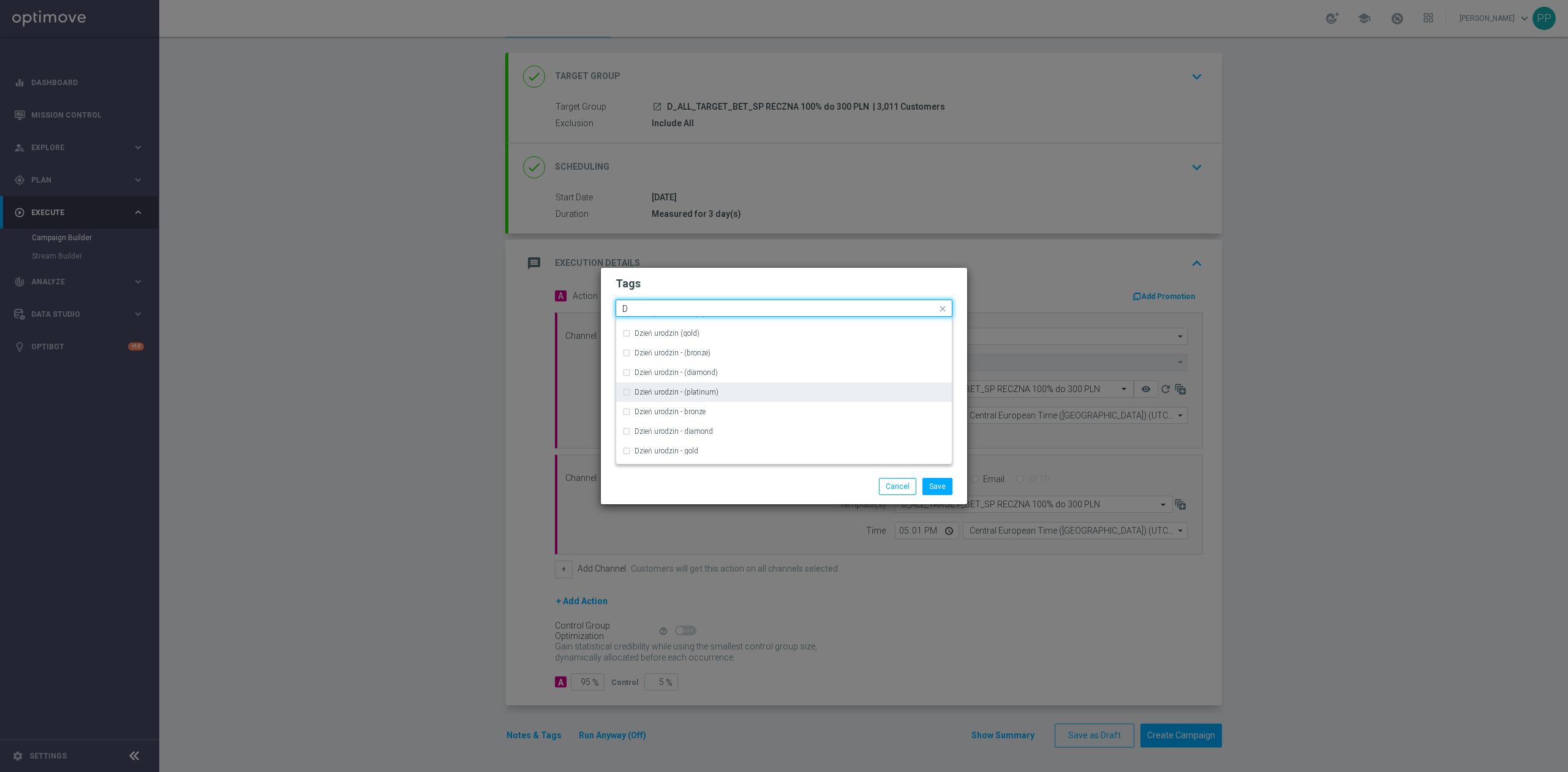
scroll to position [1388, 0]
click at [689, 358] on div "D" at bounding box center [784, 349] width 323 height 20
type input "D"
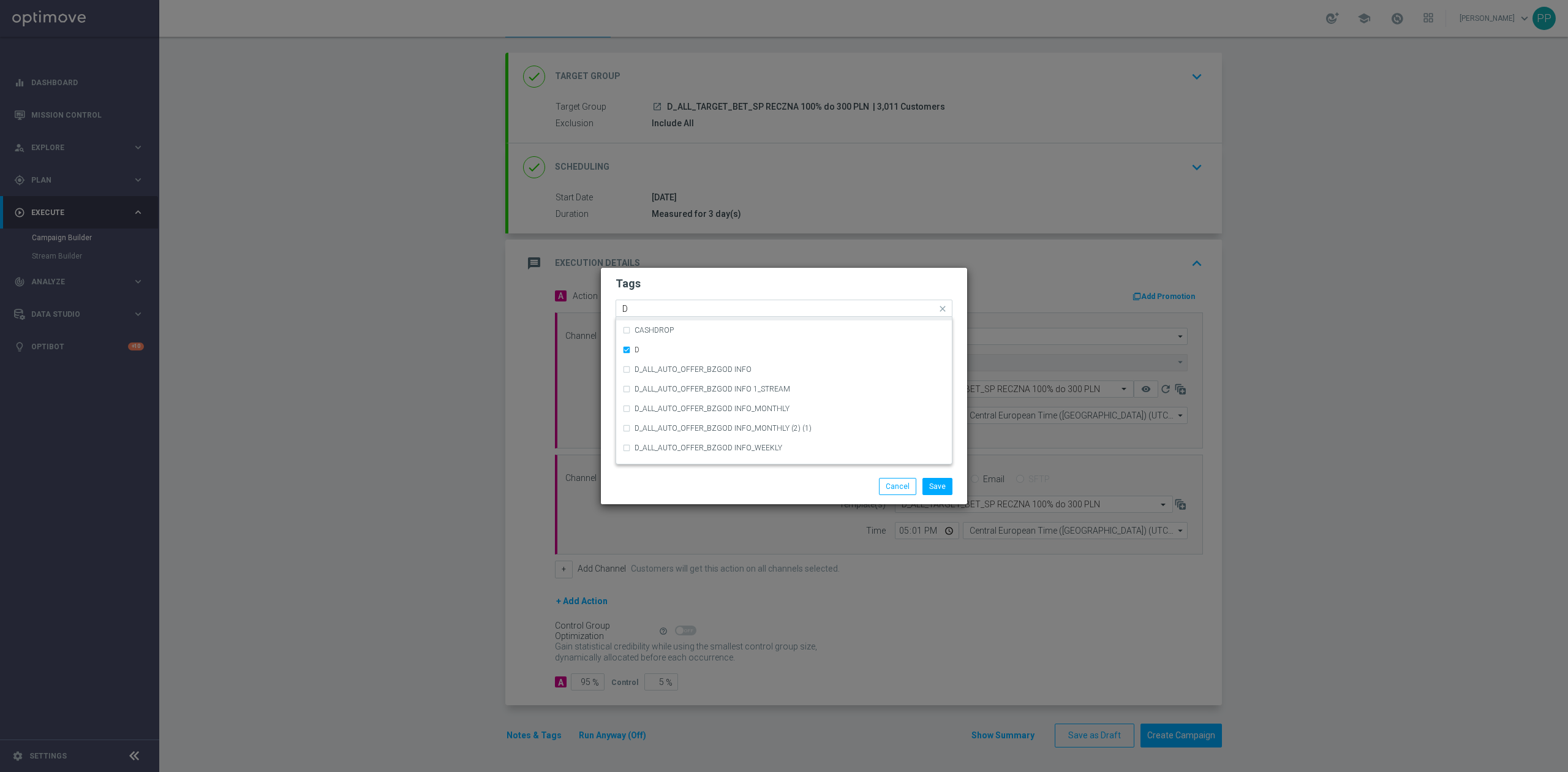
click at [669, 314] on div "D" at bounding box center [778, 309] width 316 height 12
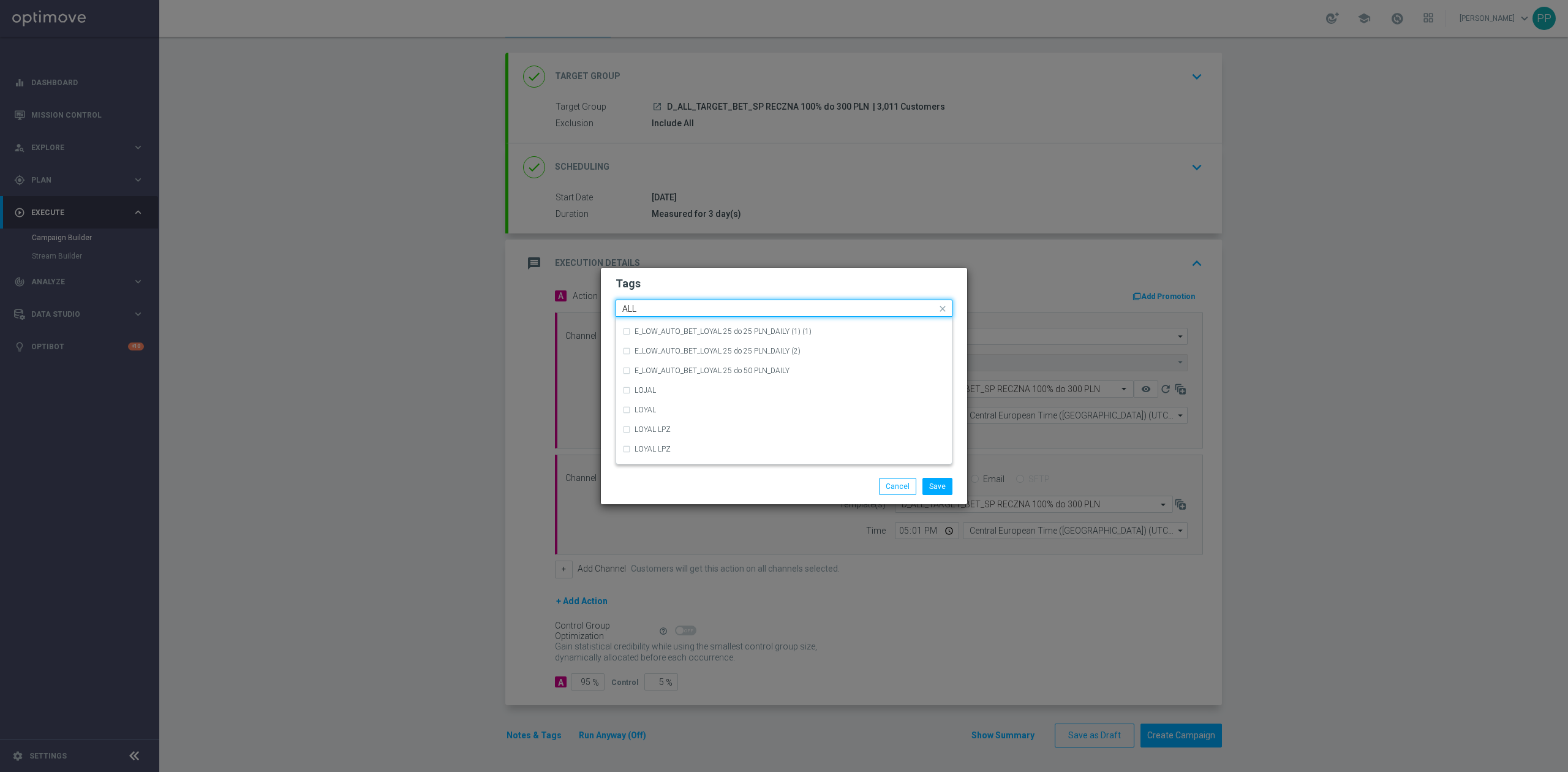
scroll to position [0, 0]
click at [654, 329] on div "ALL" at bounding box center [790, 327] width 311 height 8
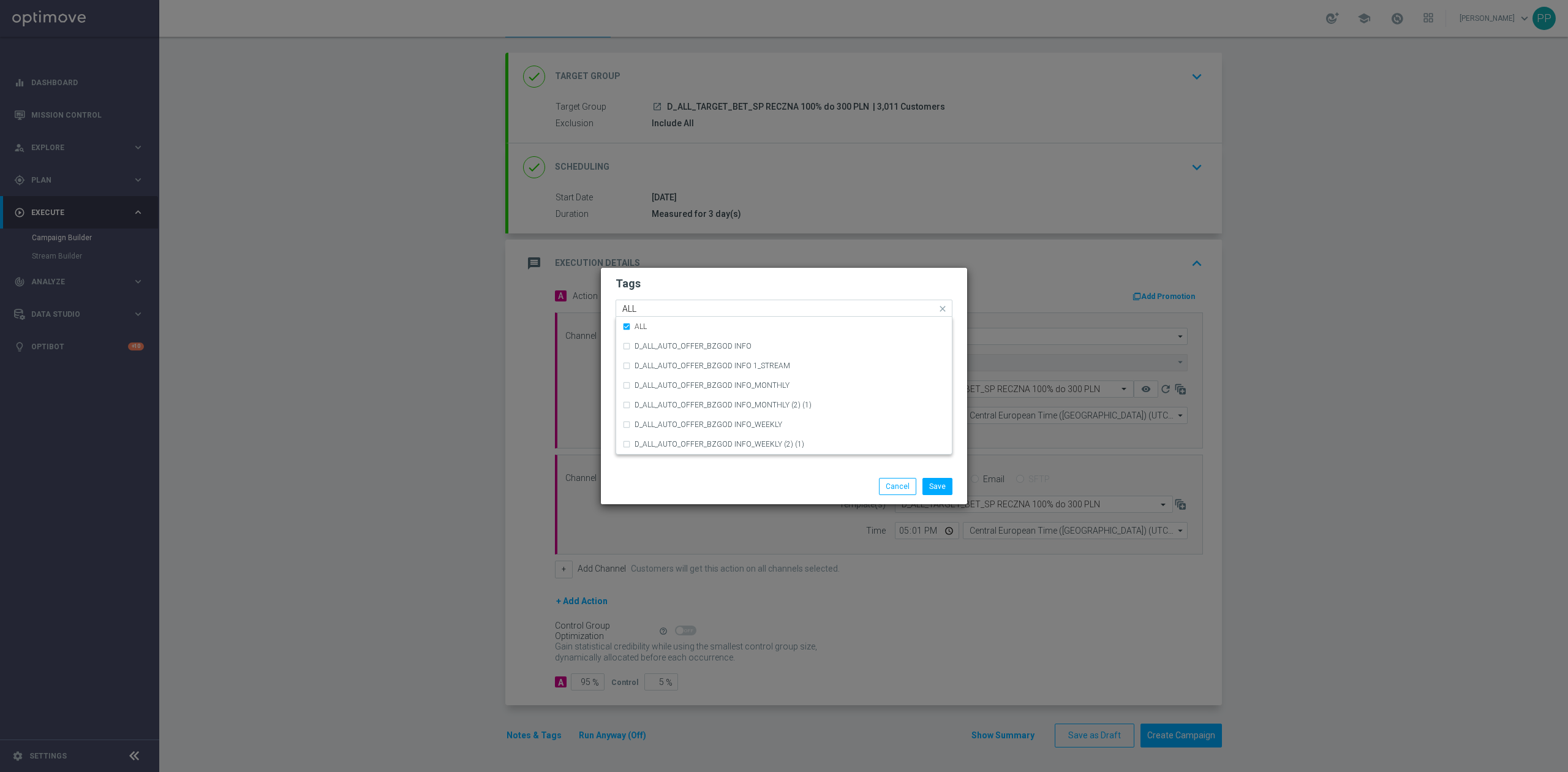
click at [655, 307] on input "ALL" at bounding box center [779, 308] width 314 height 10
type input "A"
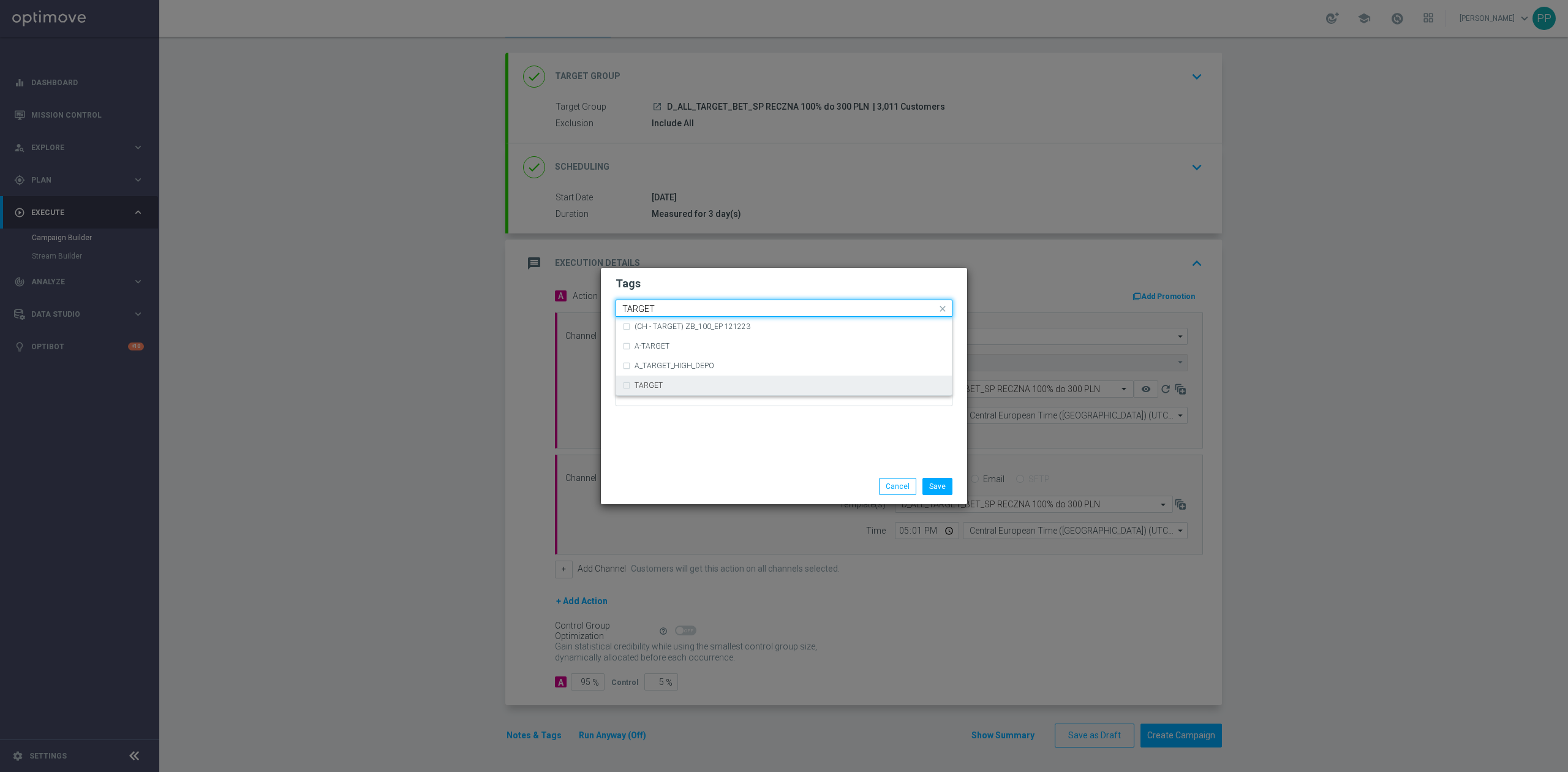
click at [662, 388] on div "TARGET" at bounding box center [790, 386] width 311 height 8
click at [669, 310] on input "TARGET" at bounding box center [779, 308] width 314 height 10
type input "T"
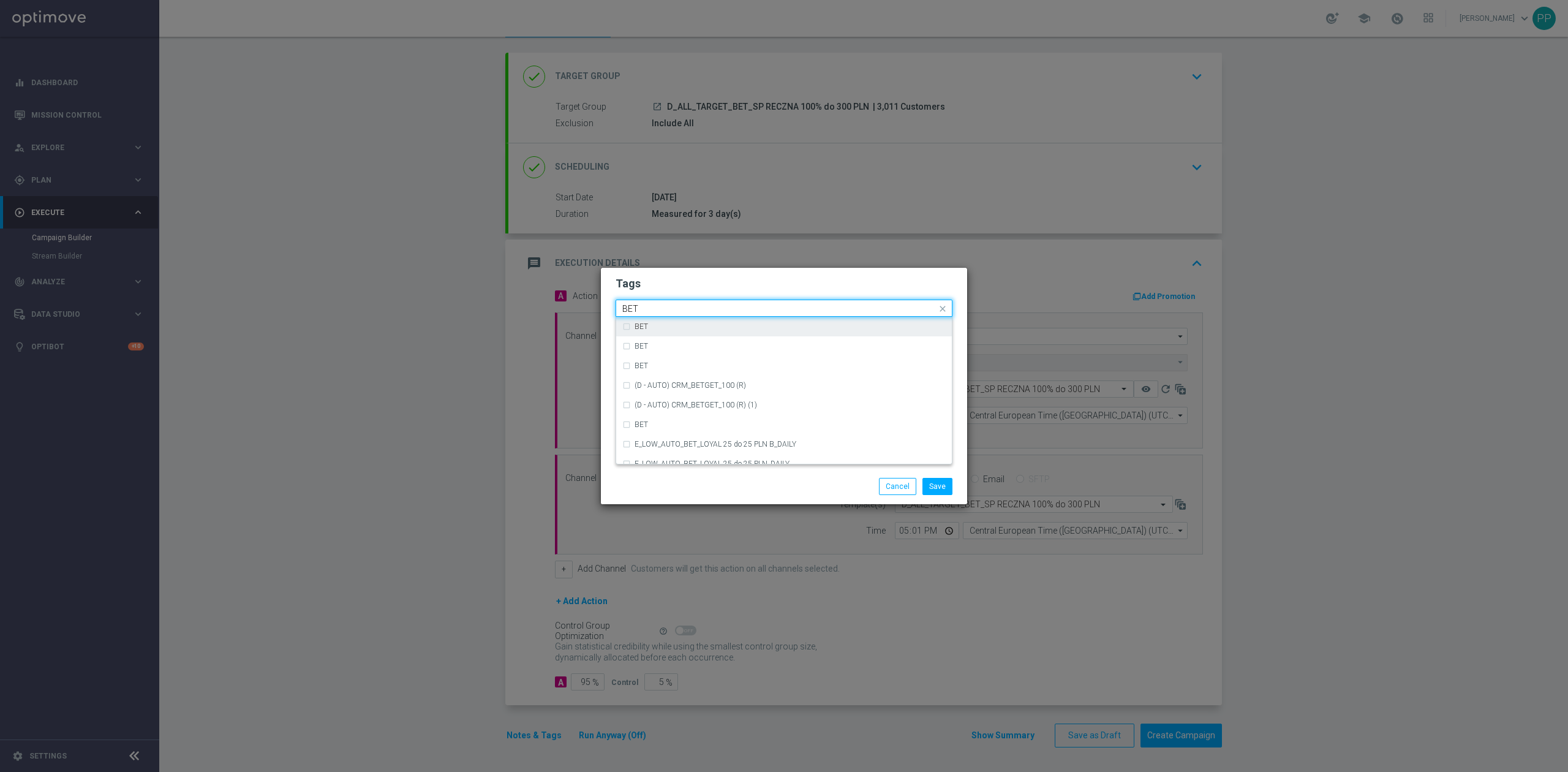
click at [675, 320] on div "BET" at bounding box center [784, 327] width 323 height 20
type input "BET"
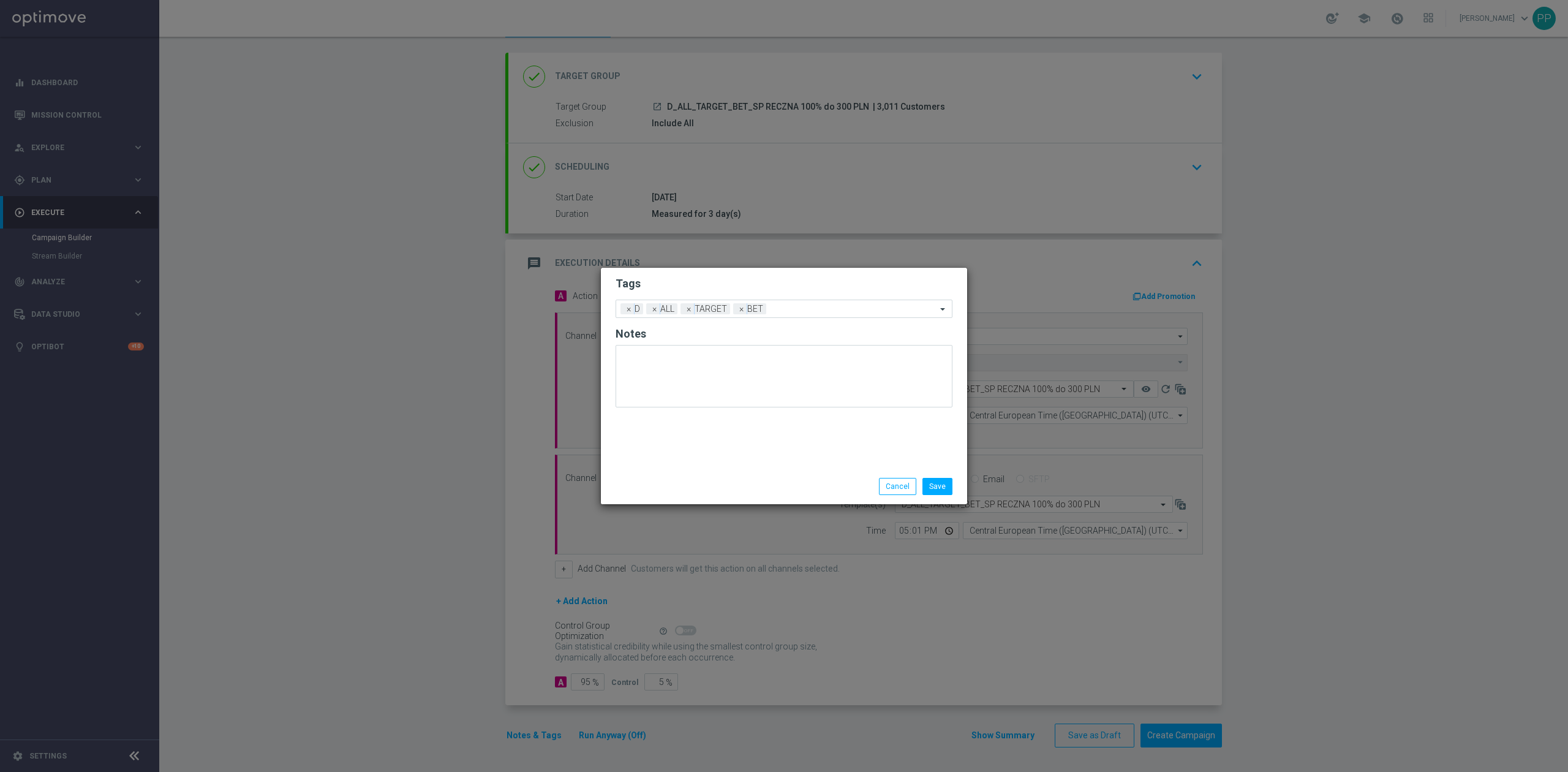
click at [679, 287] on h2 "Tags" at bounding box center [784, 283] width 337 height 14
click at [819, 456] on div "Tags Add a new tag × D × ALL × TARGET × BET Notes" at bounding box center [783, 367] width 366 height 201
click at [937, 485] on button "Save" at bounding box center [937, 486] width 30 height 17
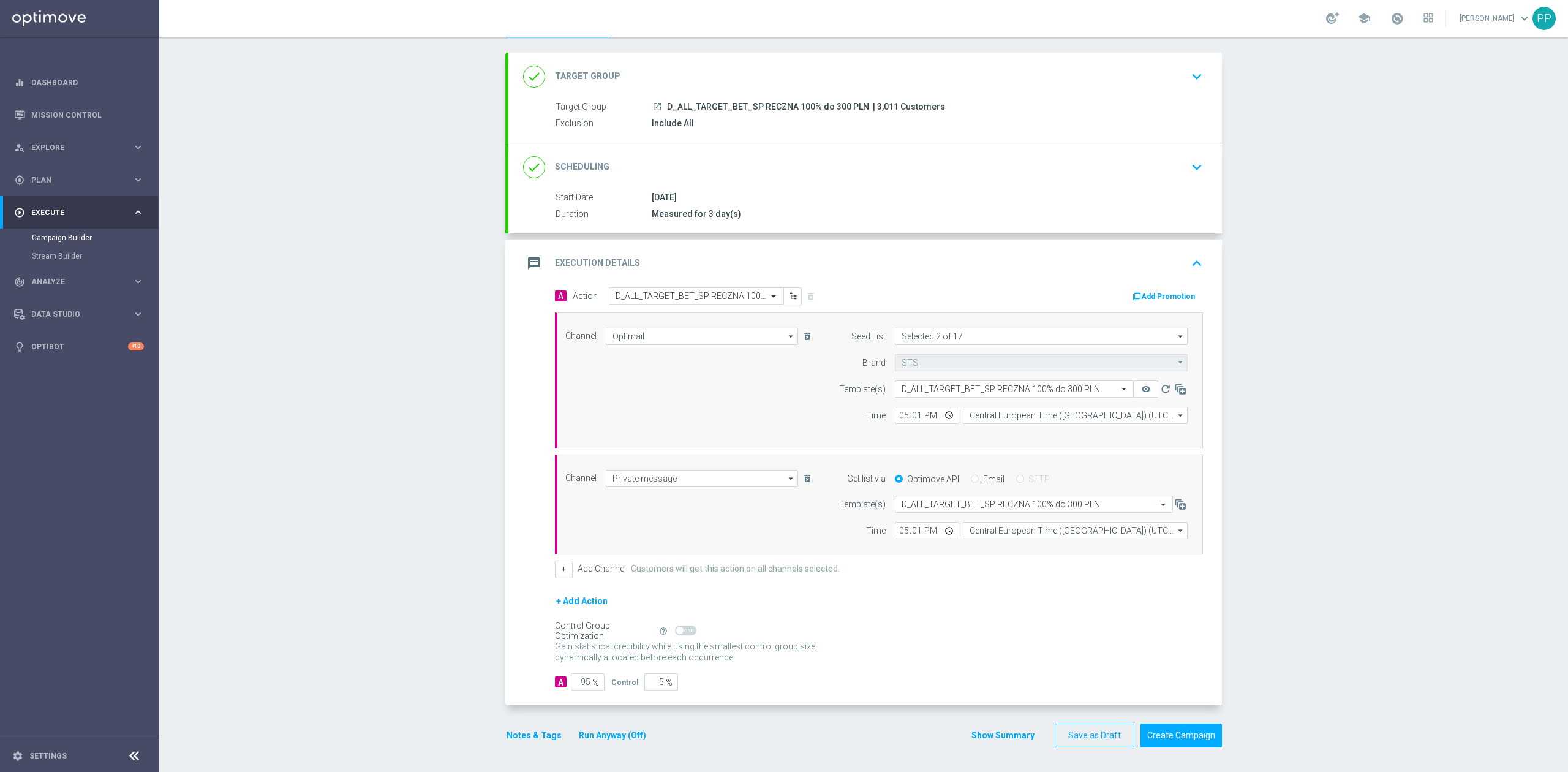
click at [1316, 406] on div "Campaign Builder Scheduled Campaign Triggered Campaign Status: Draft done Targe…" at bounding box center [863, 405] width 1408 height 735
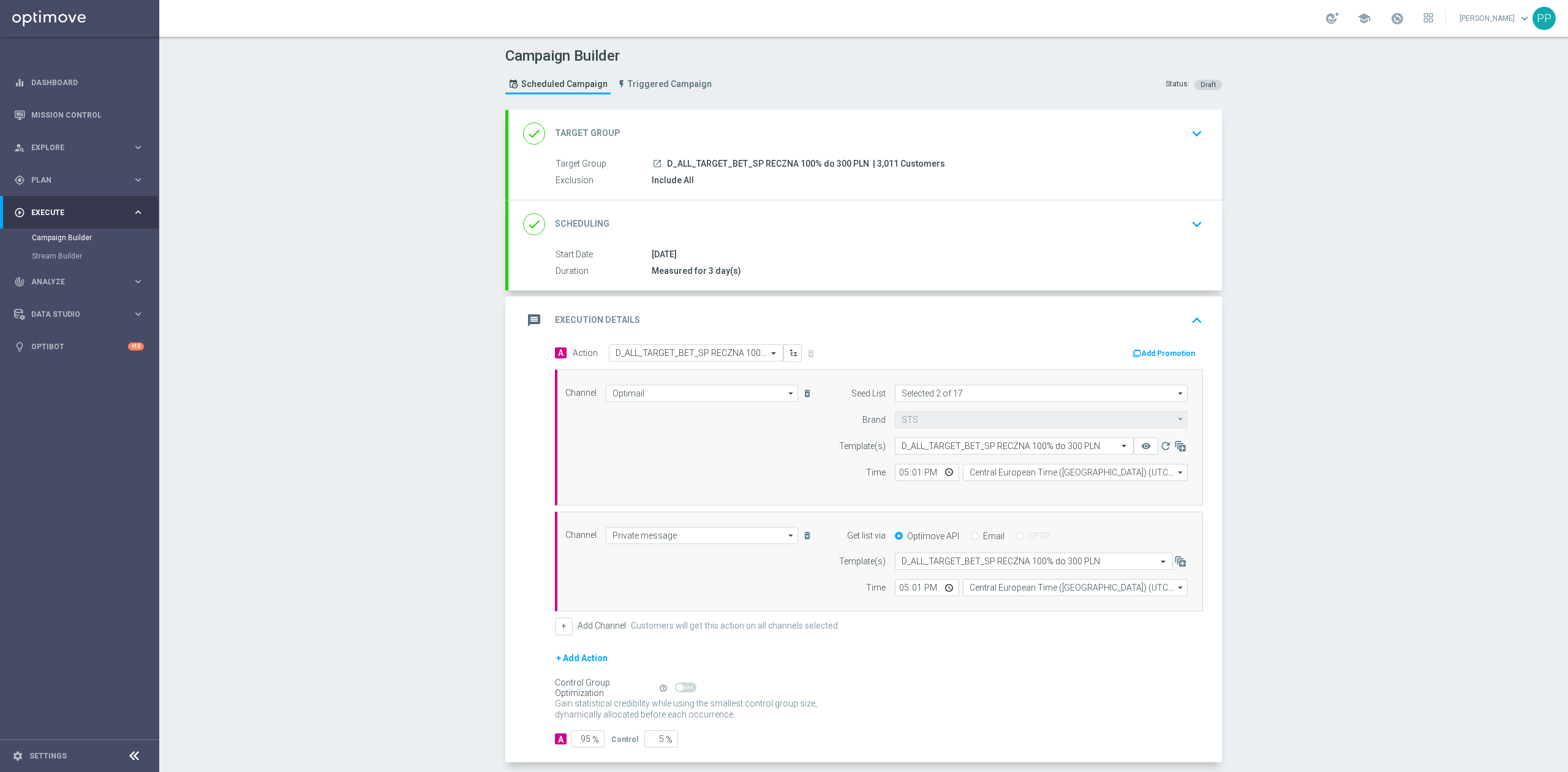
click at [816, 141] on div "done Target Group keyboard_arrow_down" at bounding box center [865, 133] width 684 height 23
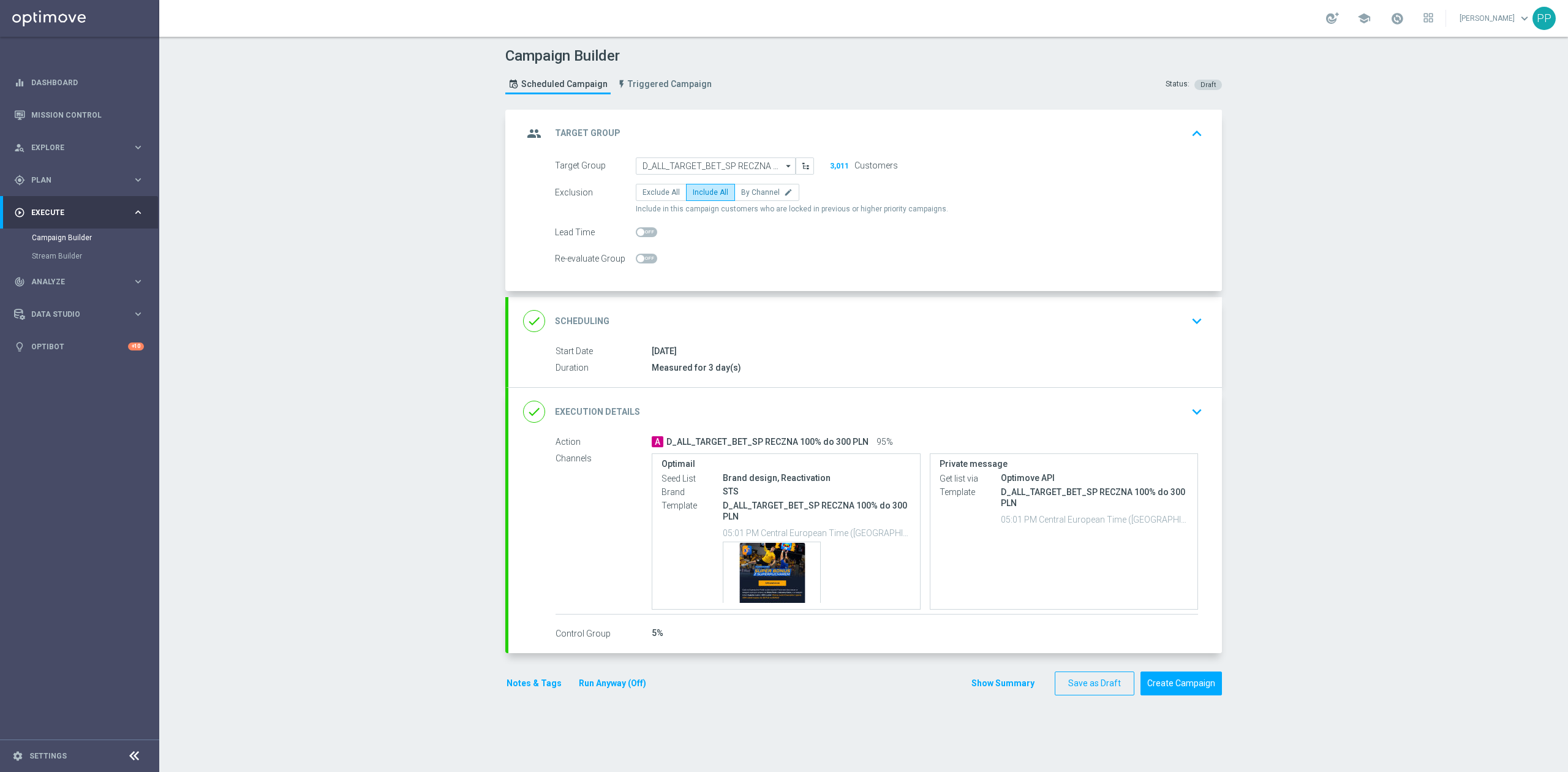
click at [790, 131] on div "group Target Group keyboard_arrow_up" at bounding box center [865, 133] width 684 height 23
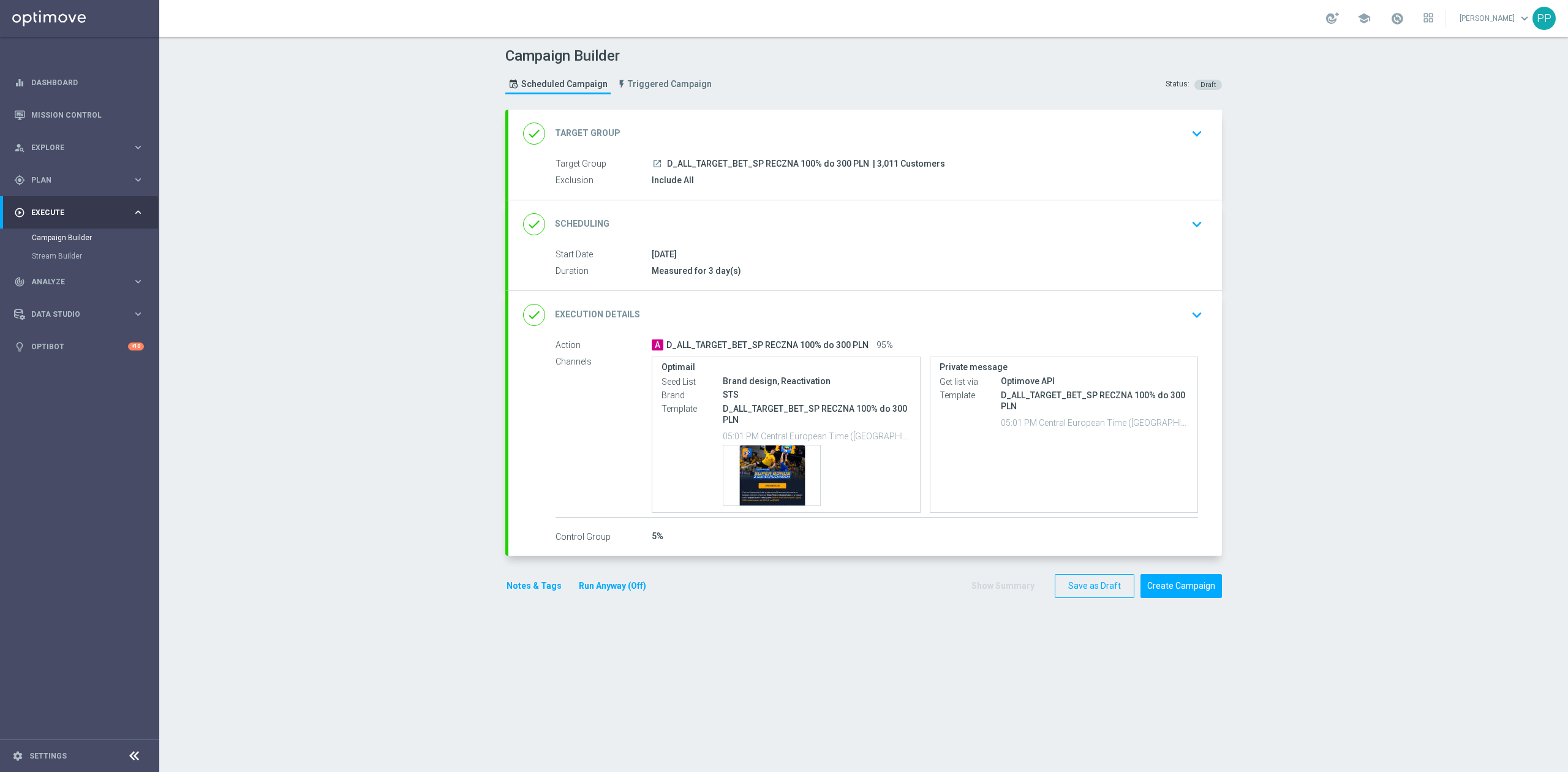
click at [759, 224] on div "done Scheduling keyboard_arrow_down" at bounding box center [865, 224] width 684 height 23
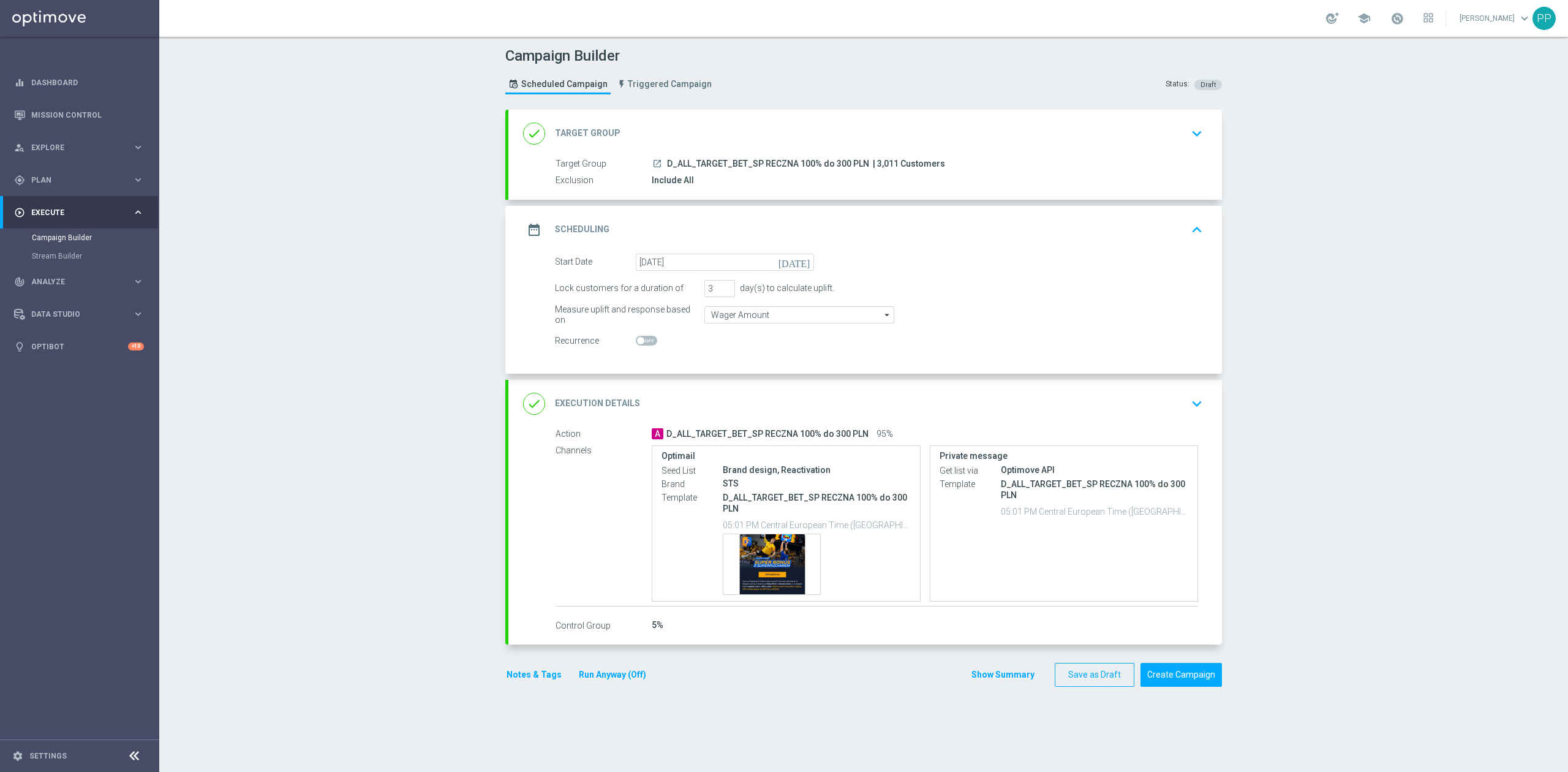
click at [768, 216] on div "date_range Scheduling keyboard_arrow_up" at bounding box center [865, 229] width 714 height 48
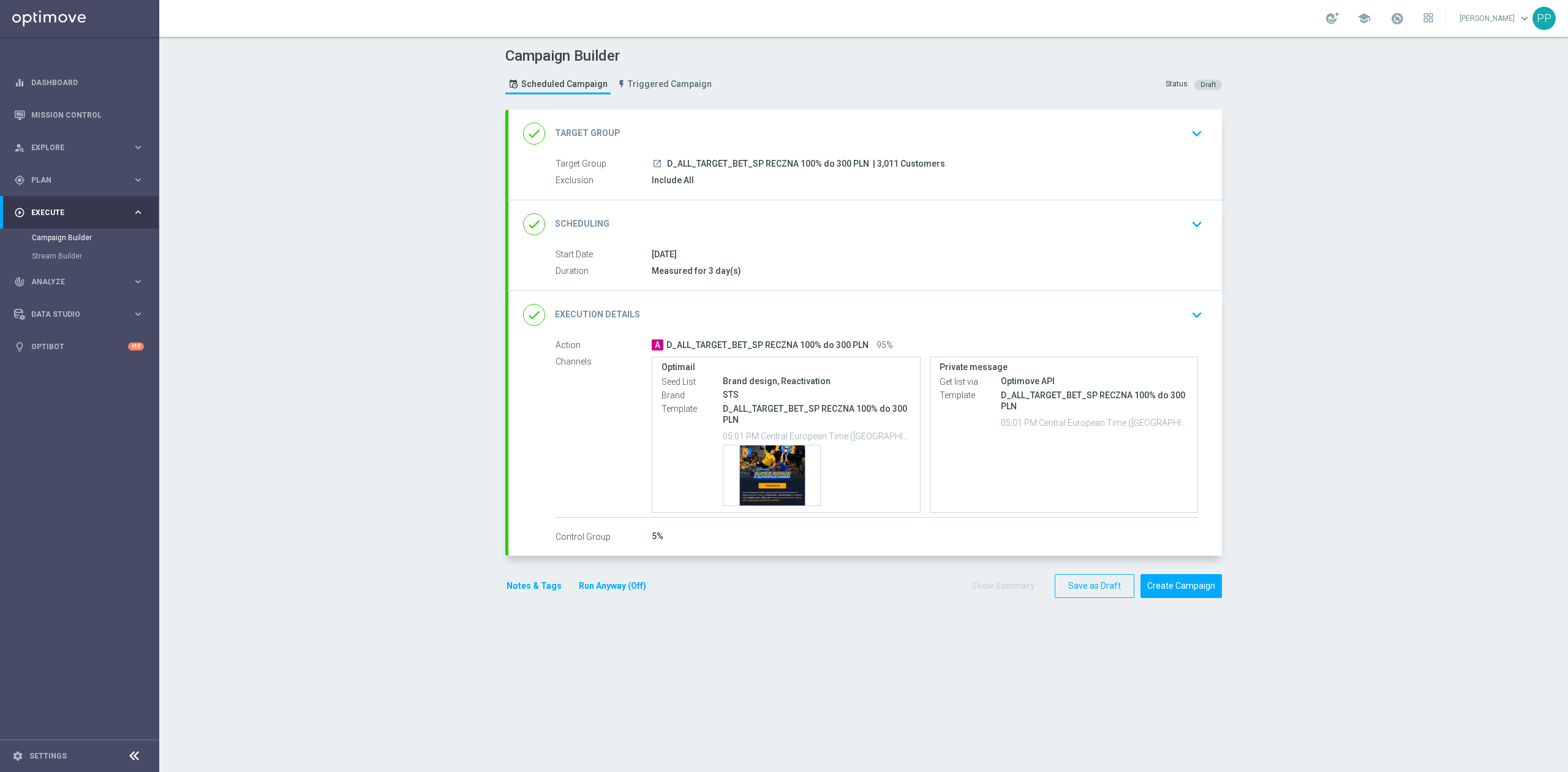
click at [799, 307] on div "done Execution Details keyboard_arrow_down" at bounding box center [865, 315] width 684 height 23
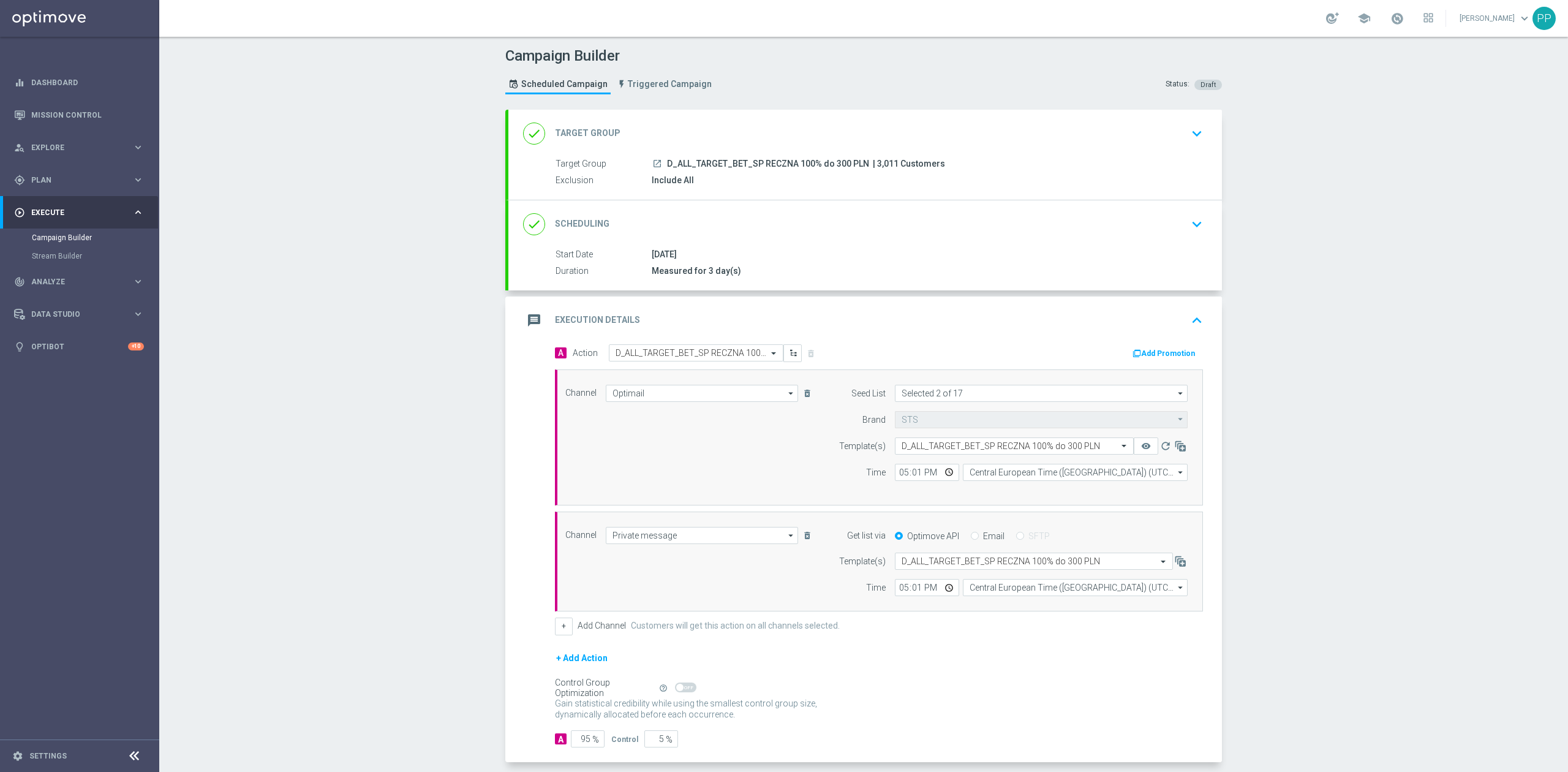
click at [799, 307] on div "message Execution Details keyboard_arrow_up" at bounding box center [865, 320] width 714 height 48
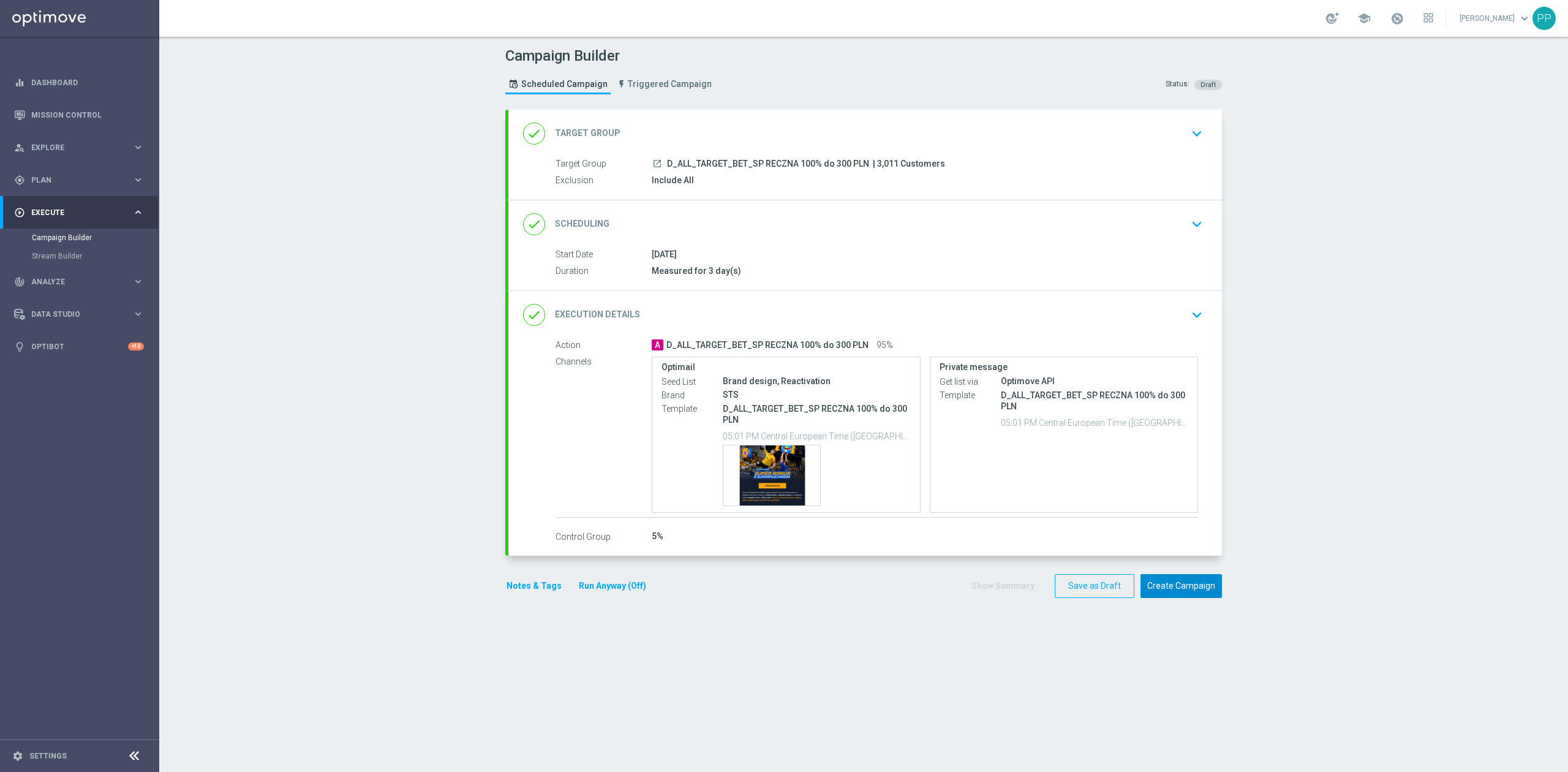
click at [1185, 579] on button "Create Campaign" at bounding box center [1181, 585] width 82 height 24
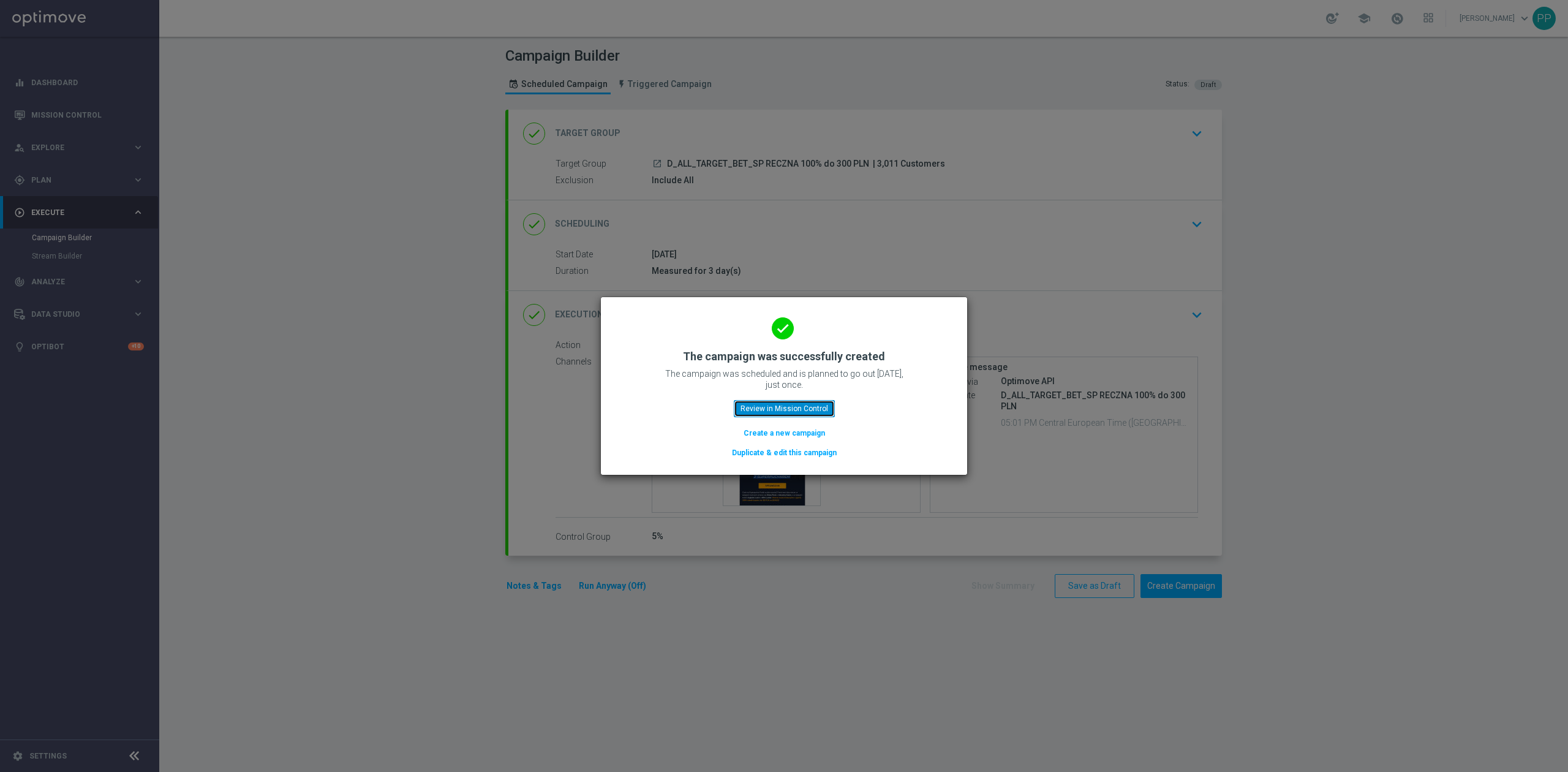
click at [814, 406] on button "Review in Mission Control" at bounding box center [784, 408] width 101 height 17
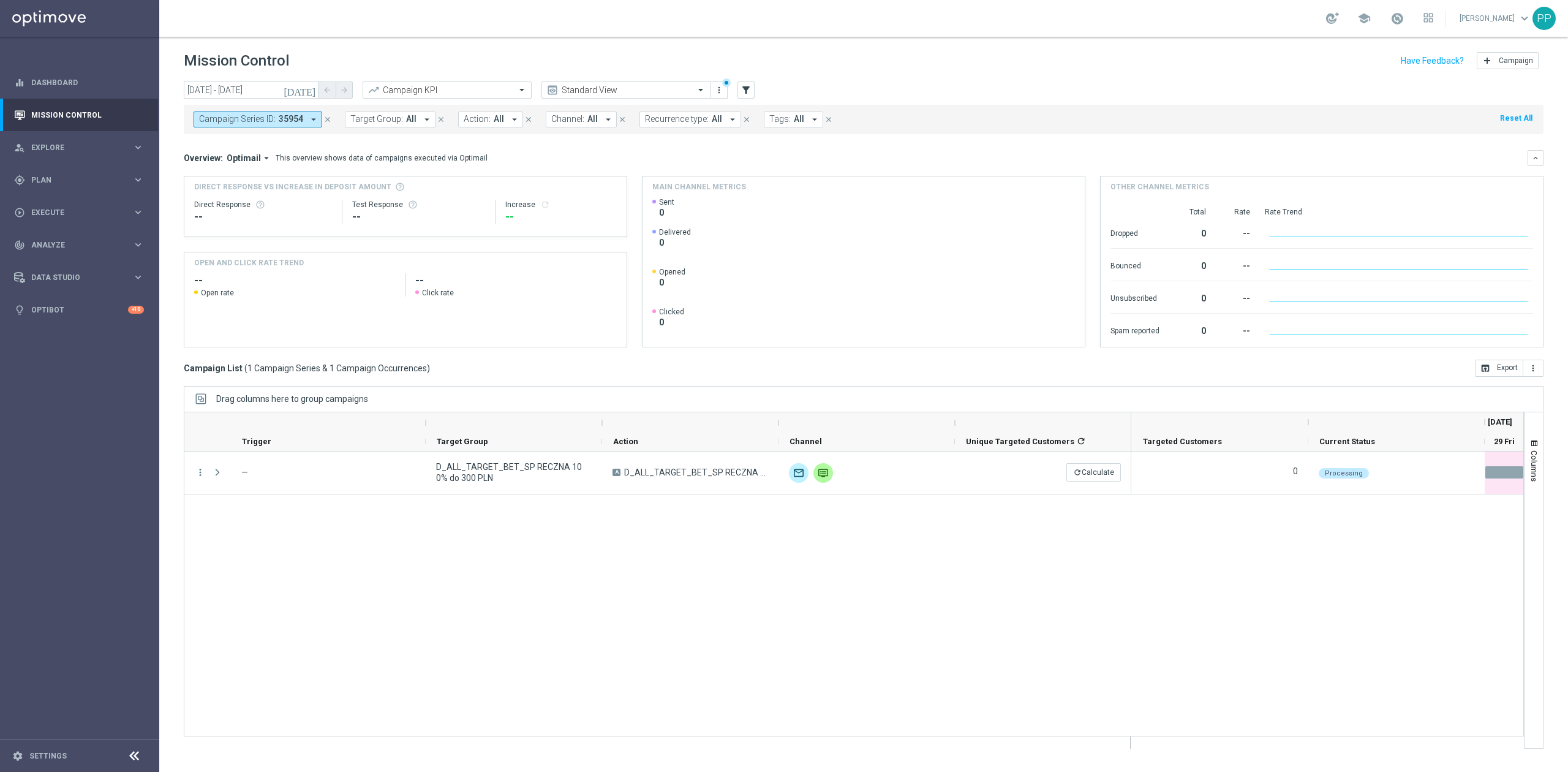
click at [901, 604] on div "more_vert — D_ALL_TARGET_BET_SP RECZNA 100% do 300 PLN A D_ALL_TARGET_BET_SP RE…" at bounding box center [853, 593] width 1340 height 285
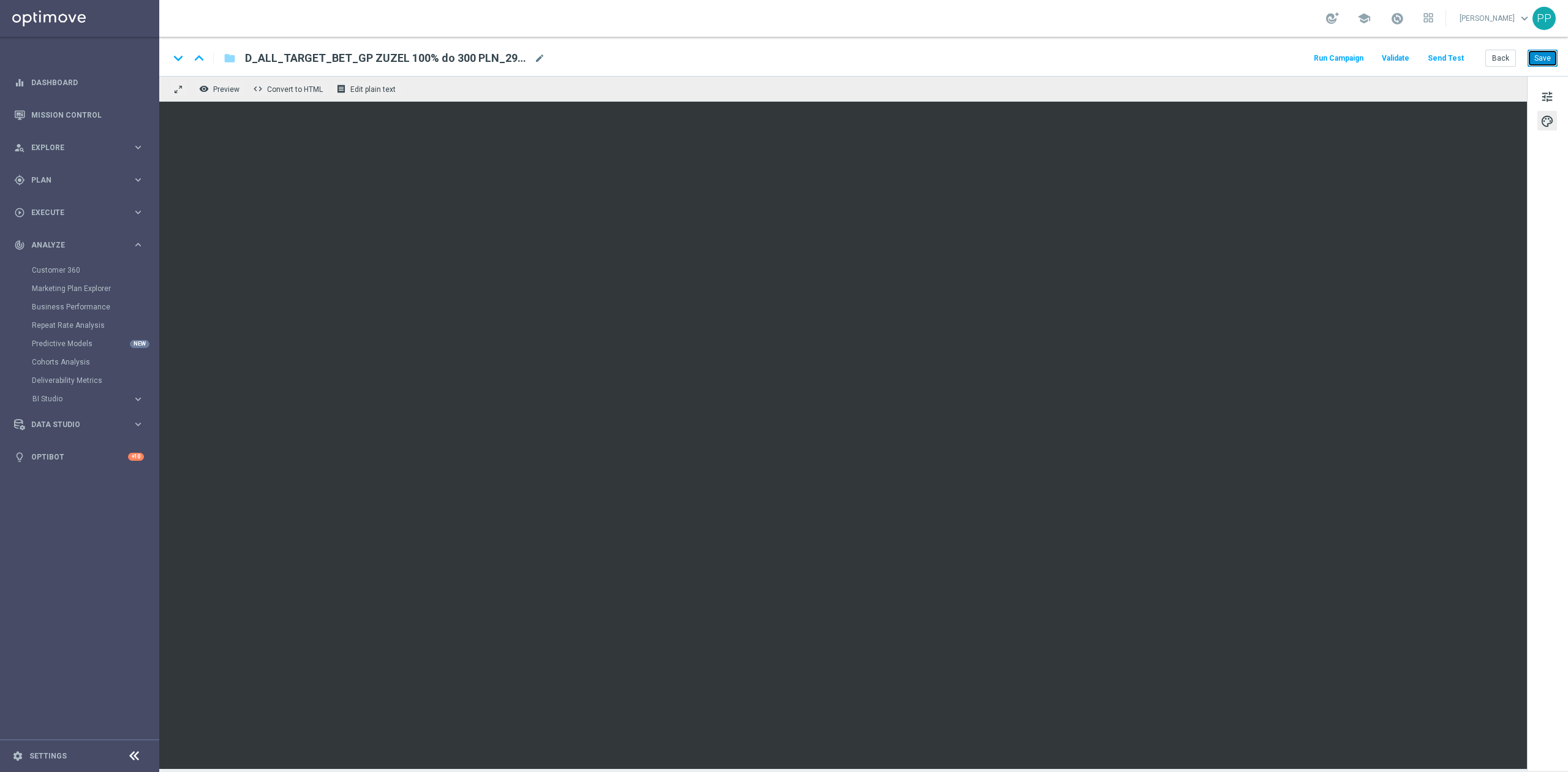
click at [1534, 56] on button "Save" at bounding box center [1542, 58] width 30 height 17
click at [1495, 59] on button "Back" at bounding box center [1500, 58] width 30 height 17
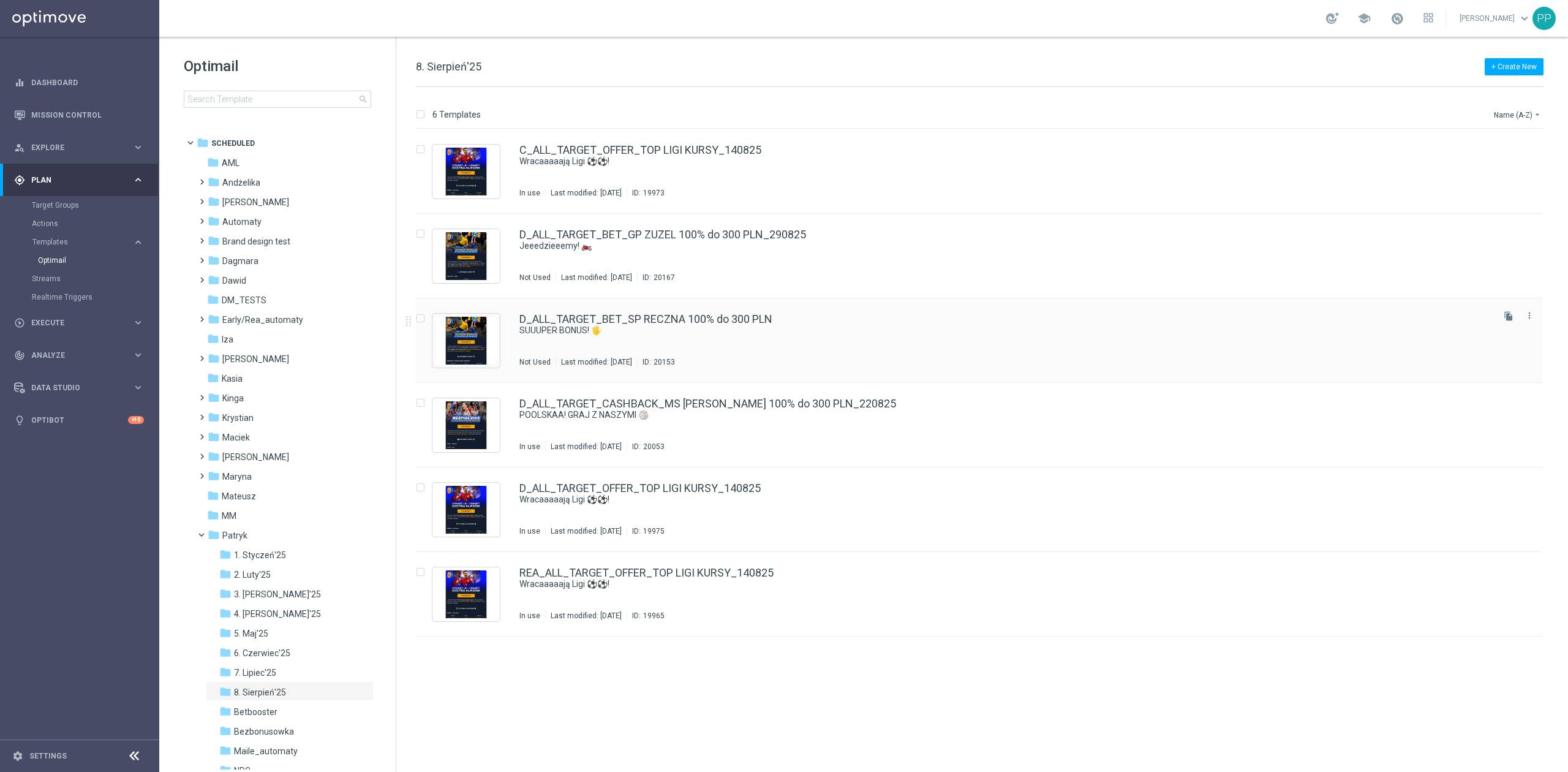
click at [652, 308] on div "D_ALL_TARGET_BET_SP RECZNA 100% do 300 PLN SUUUPER BONUS! 🖐️ Not Used Last modi…" at bounding box center [979, 340] width 1127 height 85
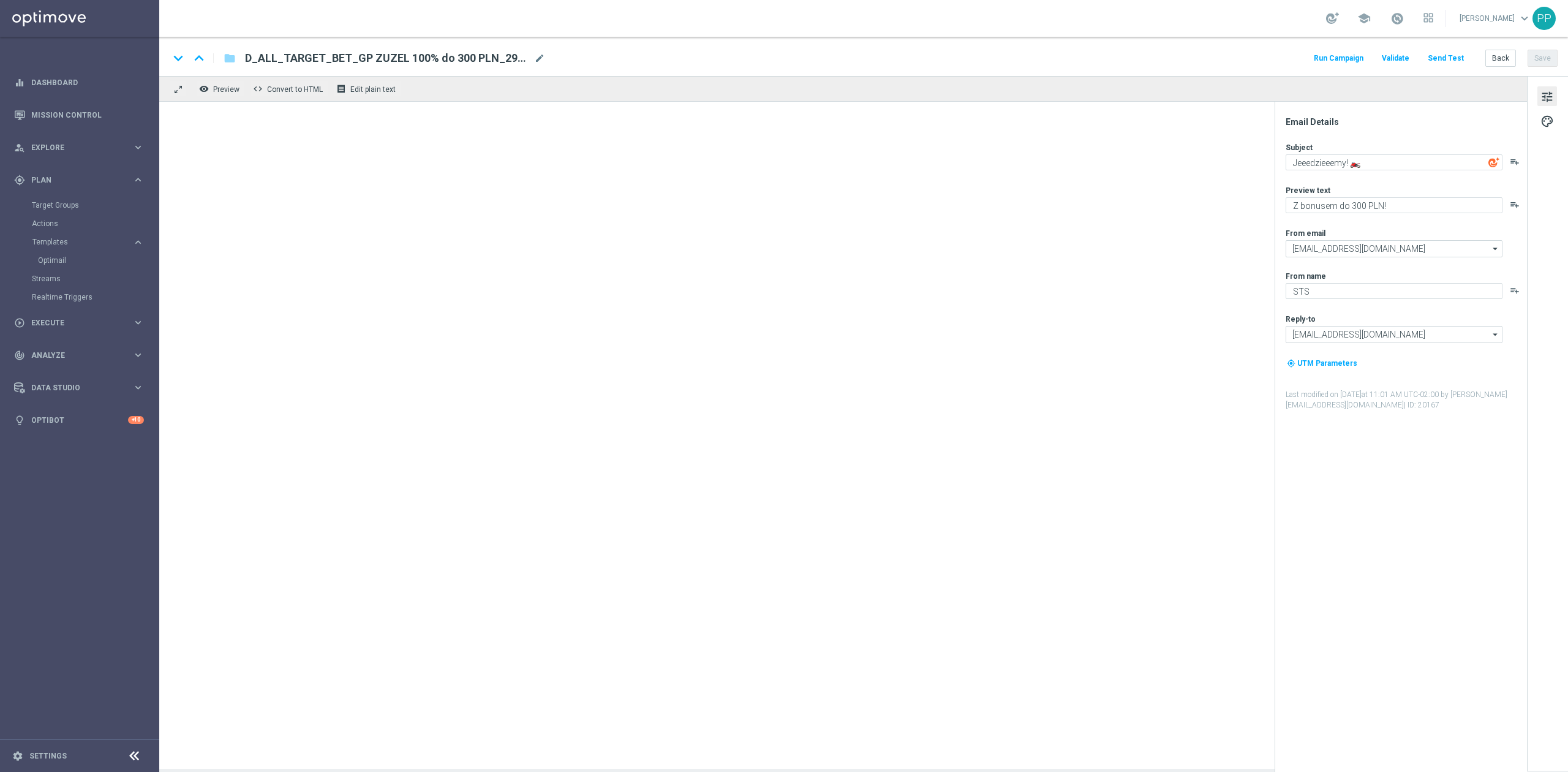
type textarea "SUUUPER BONUS! 🖐️"
type textarea "Do 300 PLN z piłką ręczną"
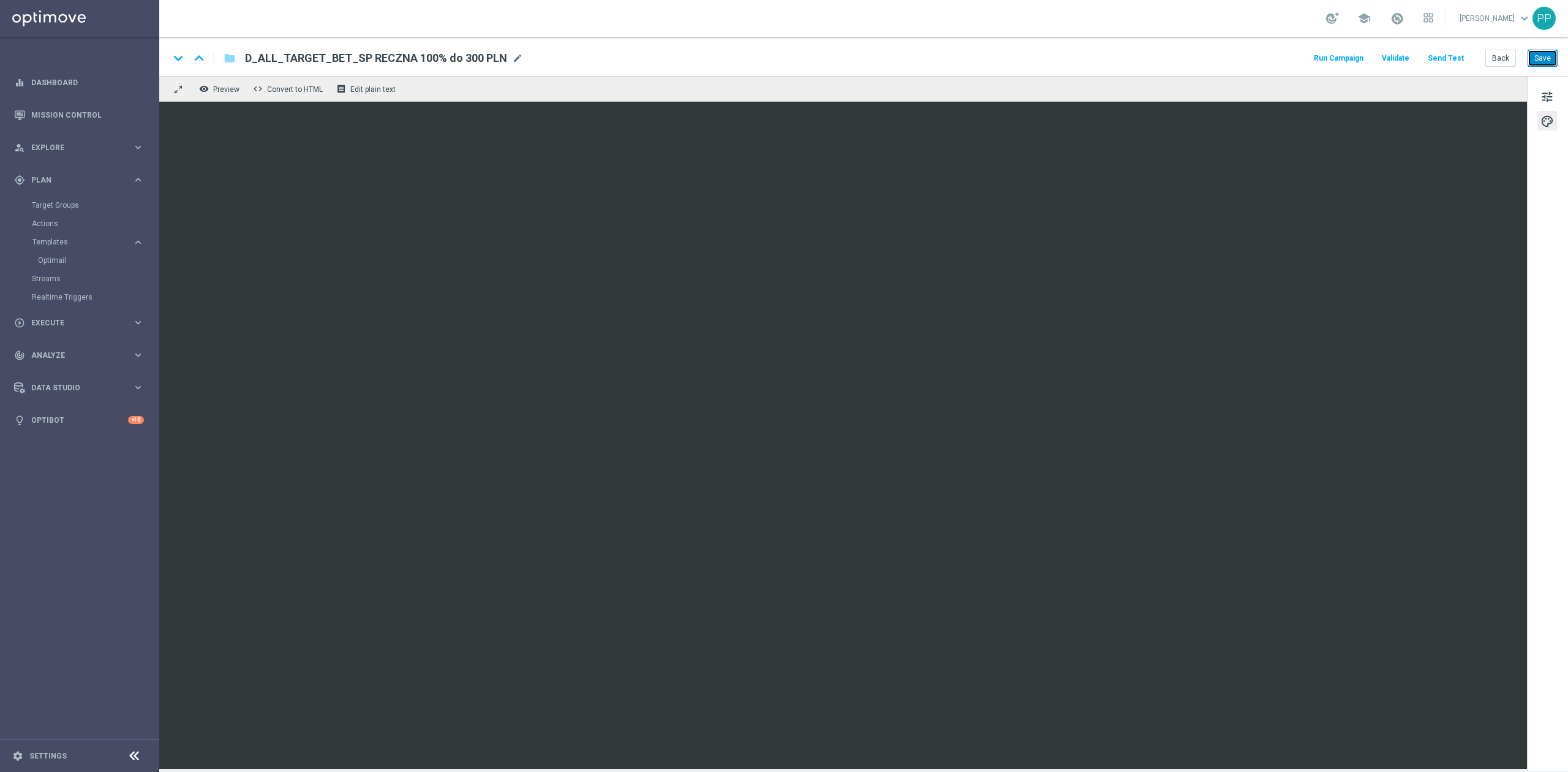
click at [1528, 56] on button "Save" at bounding box center [1542, 58] width 30 height 17
click at [1540, 59] on button "Save" at bounding box center [1542, 58] width 30 height 17
click at [512, 50] on div "D_ALL_TARGET_BET_SP RECZNA 100% do 300 PLN mode_edit" at bounding box center [383, 58] width 278 height 16
click at [512, 59] on input "D_ALL_TARGET_BET_SP RECZNA 100% do 300 PLN" at bounding box center [396, 58] width 304 height 16
type input "D_ALL_TARGET_BET_SP RECZNA 100% do 300 PLN_290825"
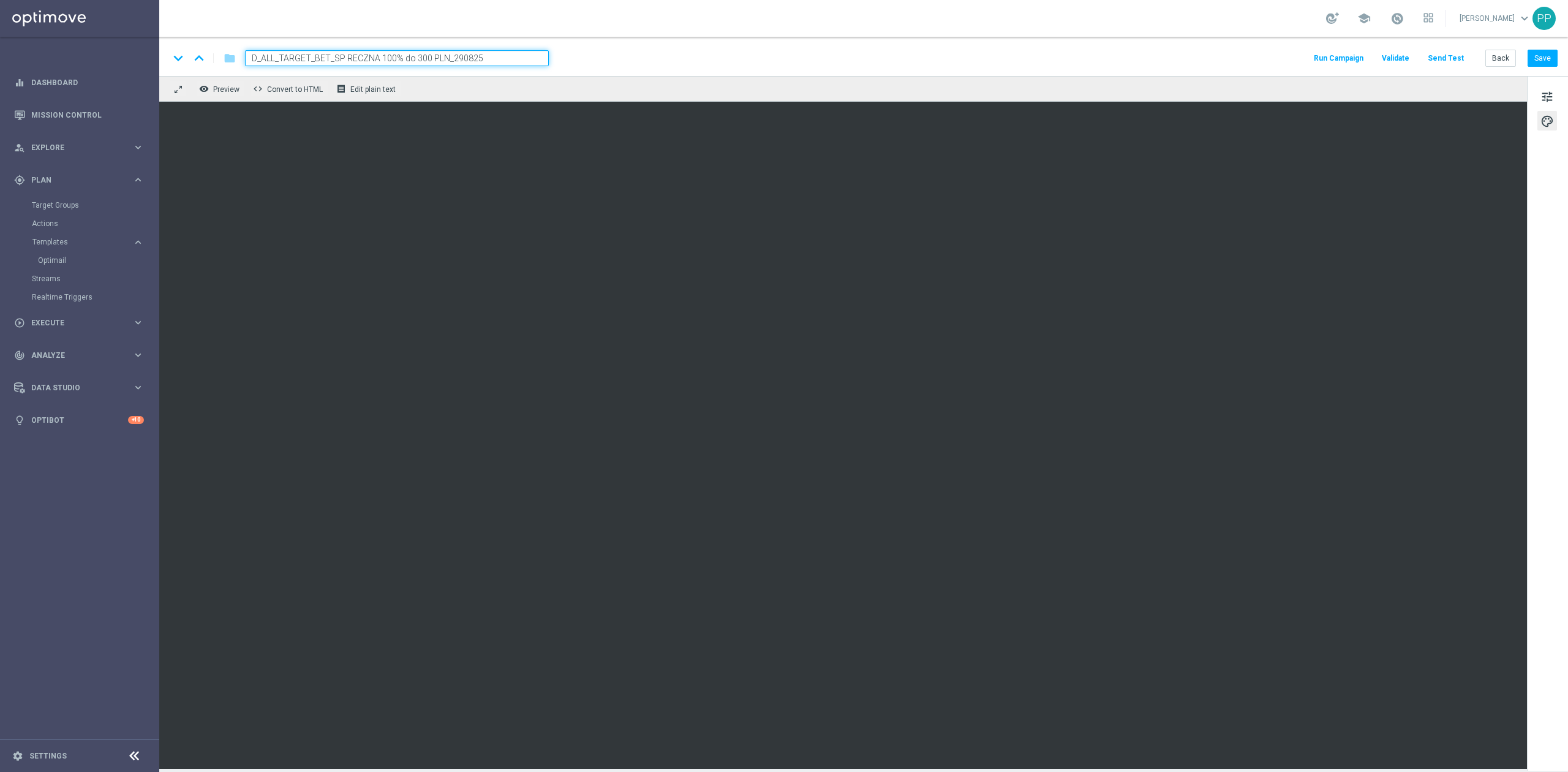
click at [505, 37] on div "keyboard_arrow_down keyboard_arrow_up folder D_ALL_TARGET_BET_SP RECZNA 100% do…" at bounding box center [863, 56] width 1408 height 39
click at [527, 57] on input "D_ALL_TARGET_BET_SP RECZNA 100% do 300 PLN_290825" at bounding box center [396, 58] width 304 height 16
drag, startPoint x: 630, startPoint y: 49, endPoint x: 969, endPoint y: 40, distance: 339.1
click at [630, 50] on div "keyboard_arrow_down keyboard_arrow_up folder D_ALL_TARGET_BET_SP RECZNA 100% do…" at bounding box center [863, 58] width 1388 height 16
click at [1539, 57] on button "Save" at bounding box center [1542, 58] width 30 height 17
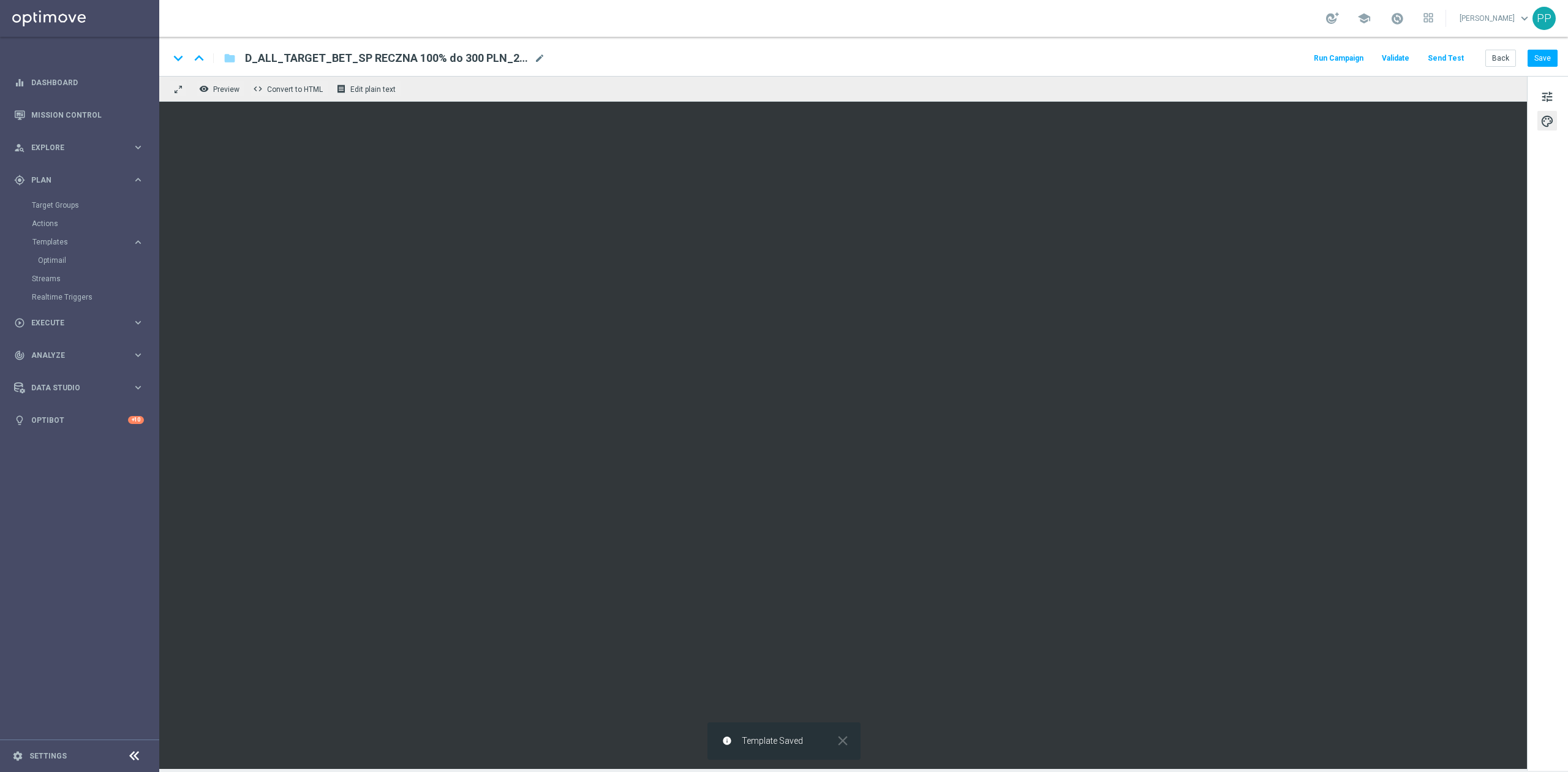
click at [598, 55] on div "keyboard_arrow_down keyboard_arrow_up folder D_ALL_TARGET_BET_SP RECZNA 100% do…" at bounding box center [863, 58] width 1388 height 16
click at [234, 87] on span "Preview" at bounding box center [226, 89] width 27 height 9
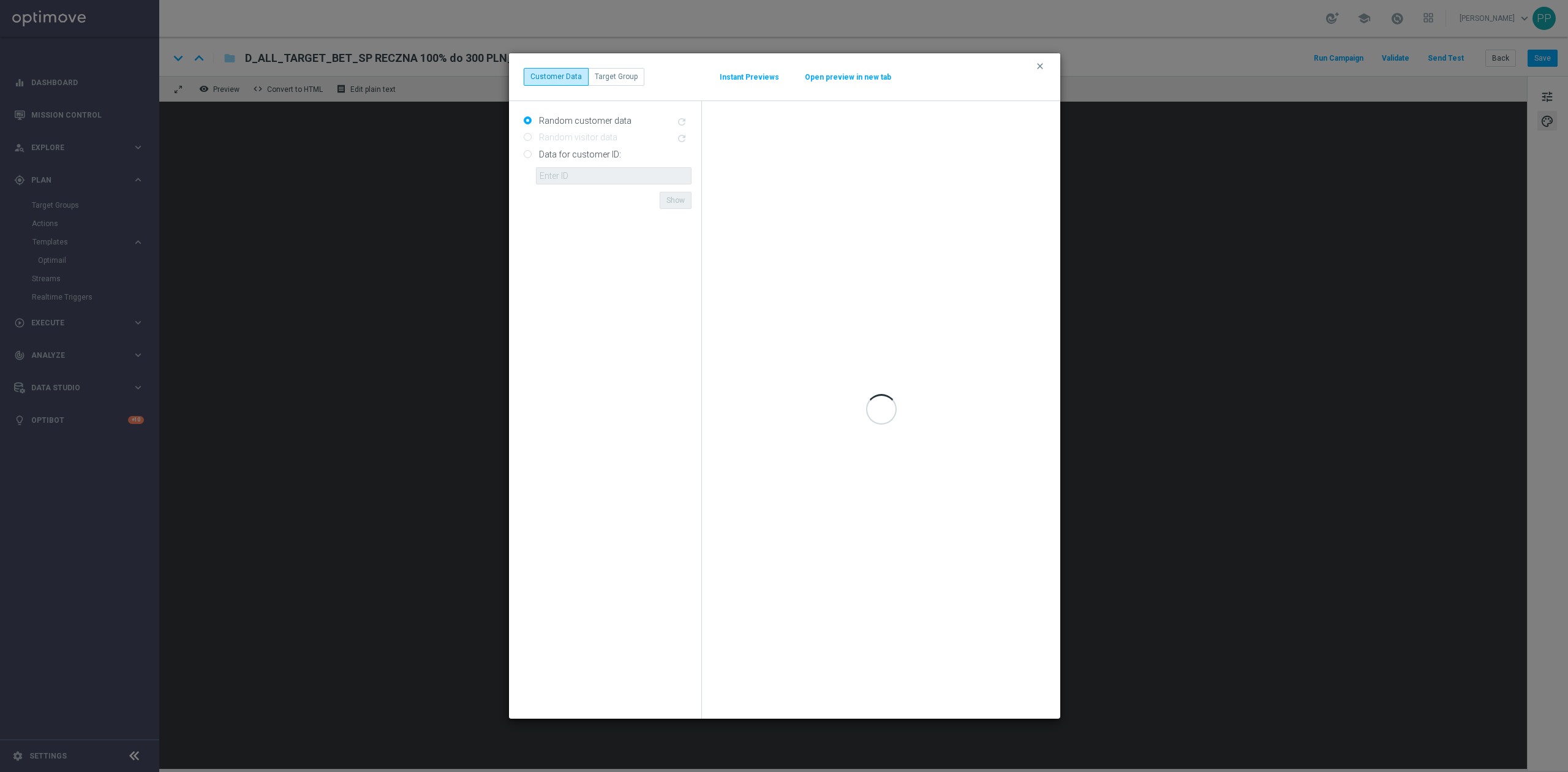
click at [844, 81] on button "Open preview in new tab" at bounding box center [848, 77] width 88 height 10
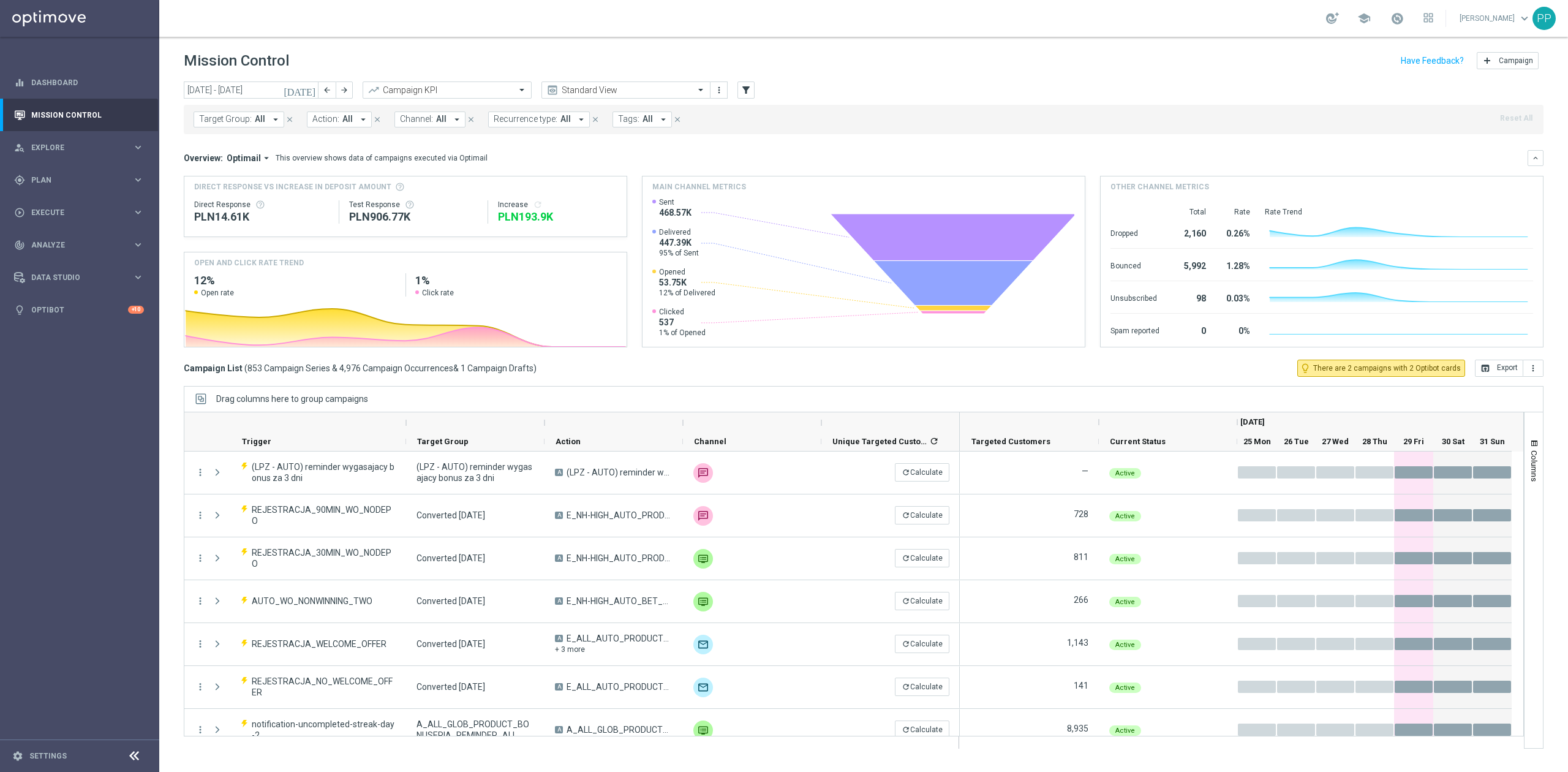
click at [255, 123] on span "All" at bounding box center [260, 119] width 10 height 10
click at [264, 204] on div "D_ALL_TARGET_BET_SP RECZNA 100% do 300 PLN_290525" at bounding box center [301, 197] width 202 height 20
type input "D_ALL_TARGET_BET_SP RECZNA 100% do 300 PLN"
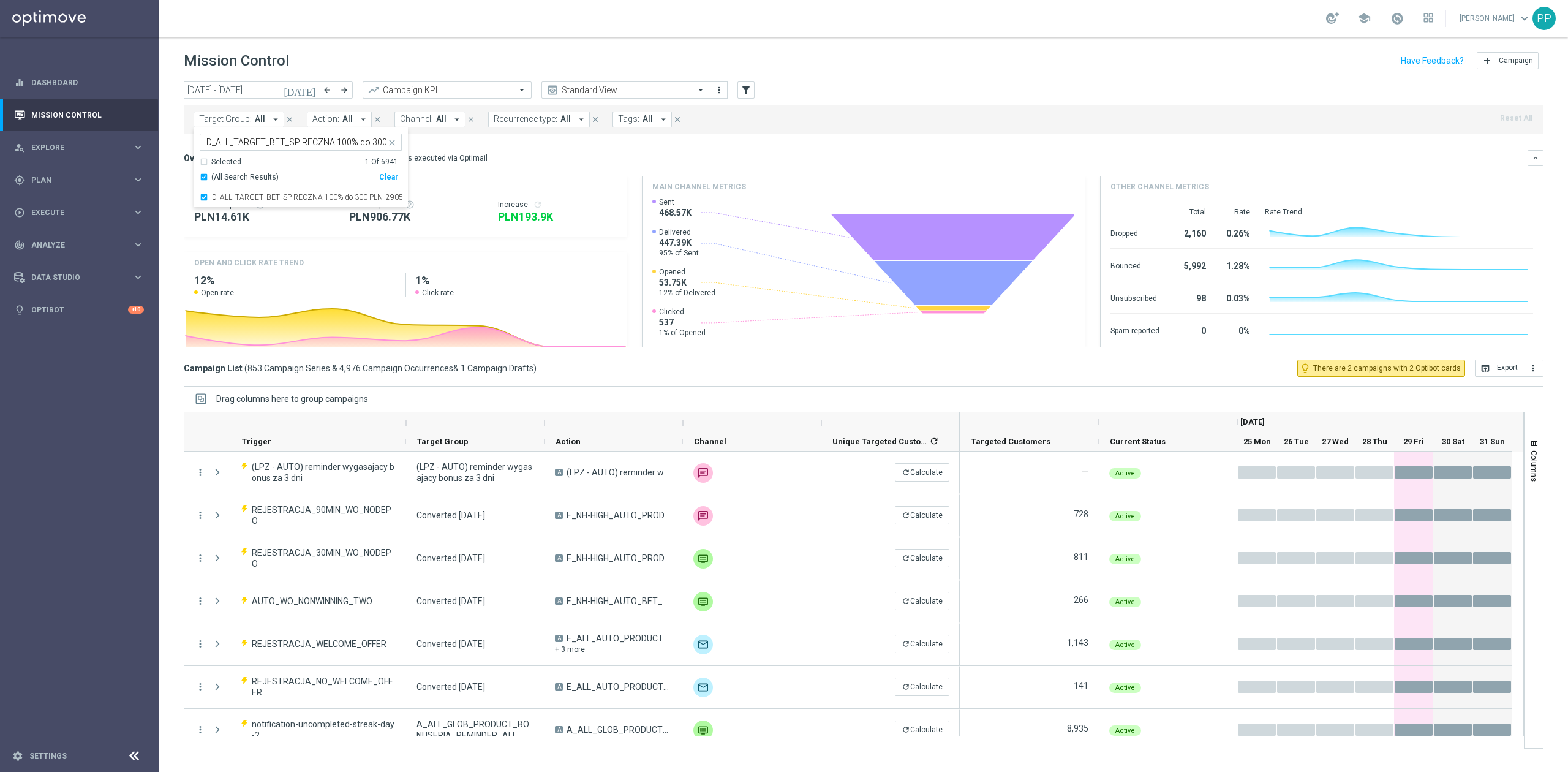
click at [377, 23] on div "school [PERSON_NAME] keyboard_arrow_down PP" at bounding box center [863, 18] width 1408 height 37
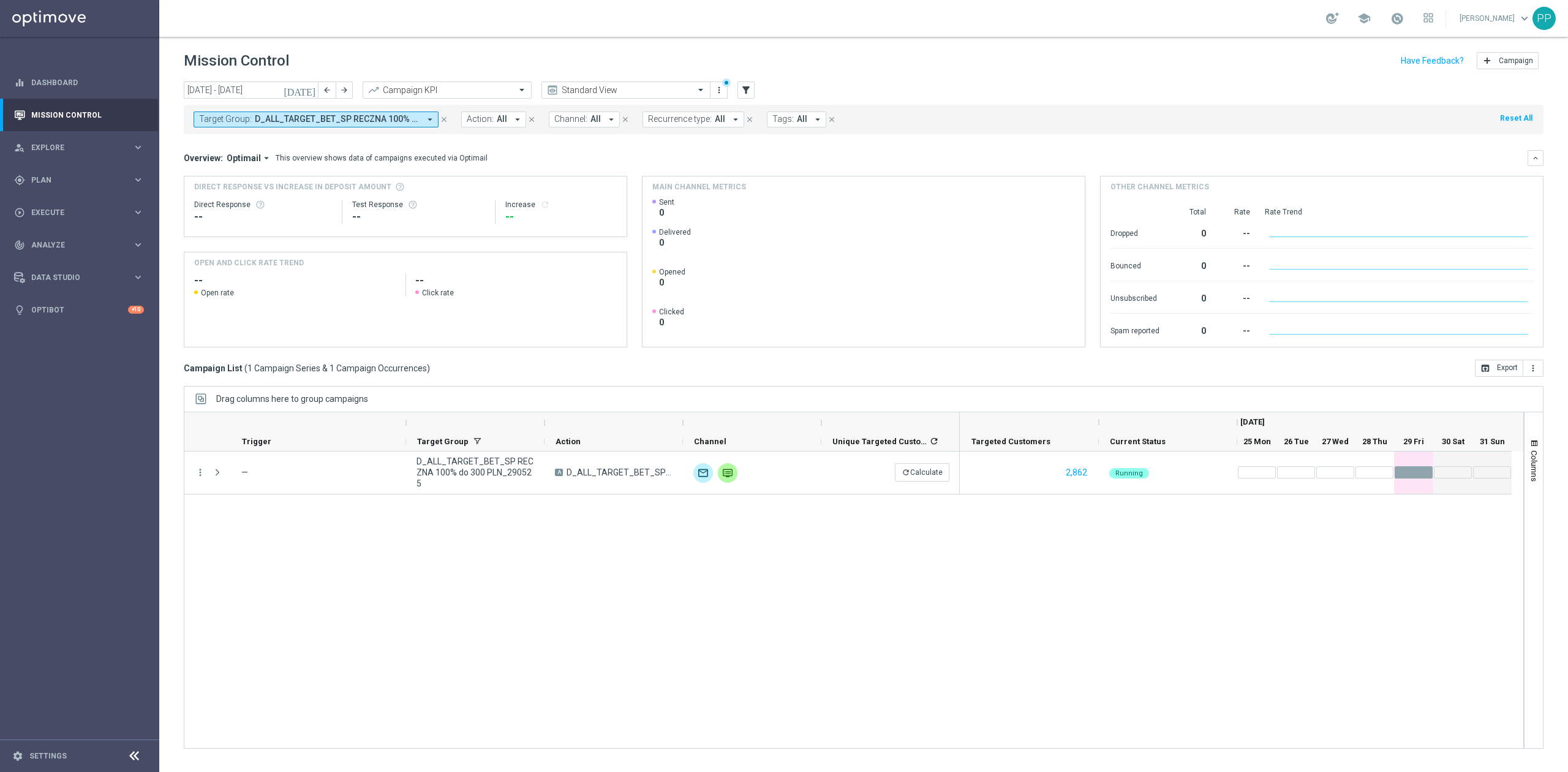
click at [650, 509] on div "more_vert — D_ALL_TARGET_BET_SP RECZNA 100% do 300 PLN_290525 A D_ALL_TARGET_BE…" at bounding box center [853, 600] width 1340 height 297
click at [622, 515] on div "more_vert — D_ALL_TARGET_BET_SP RECZNA 100% do 300 PLN_290525 A D_ALL_TARGET_BE…" at bounding box center [853, 600] width 1340 height 297
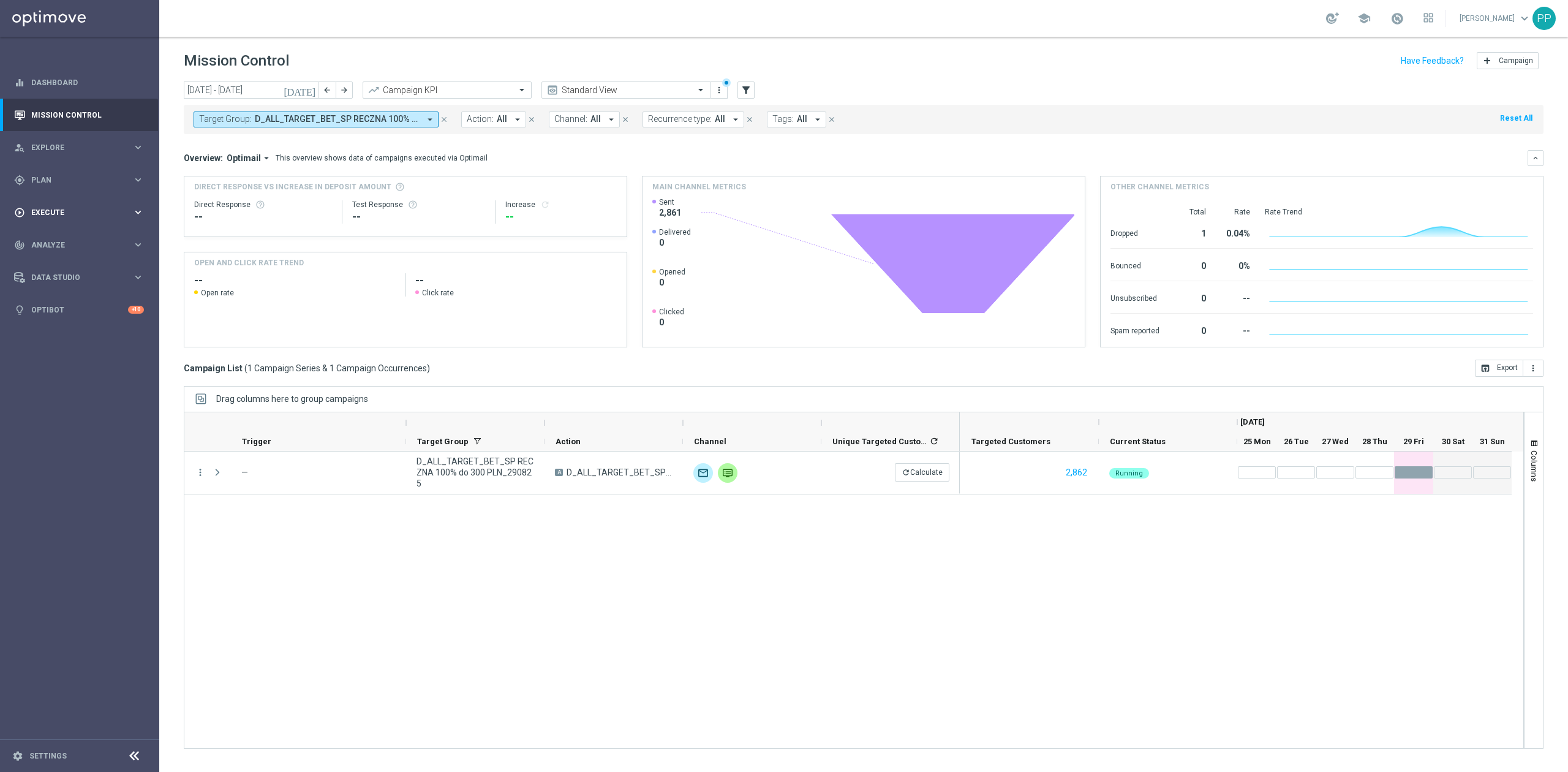
click at [93, 200] on div "play_circle_outline Execute keyboard_arrow_right" at bounding box center [79, 212] width 158 height 32
click at [84, 235] on link "Campaign Builder" at bounding box center [79, 238] width 95 height 10
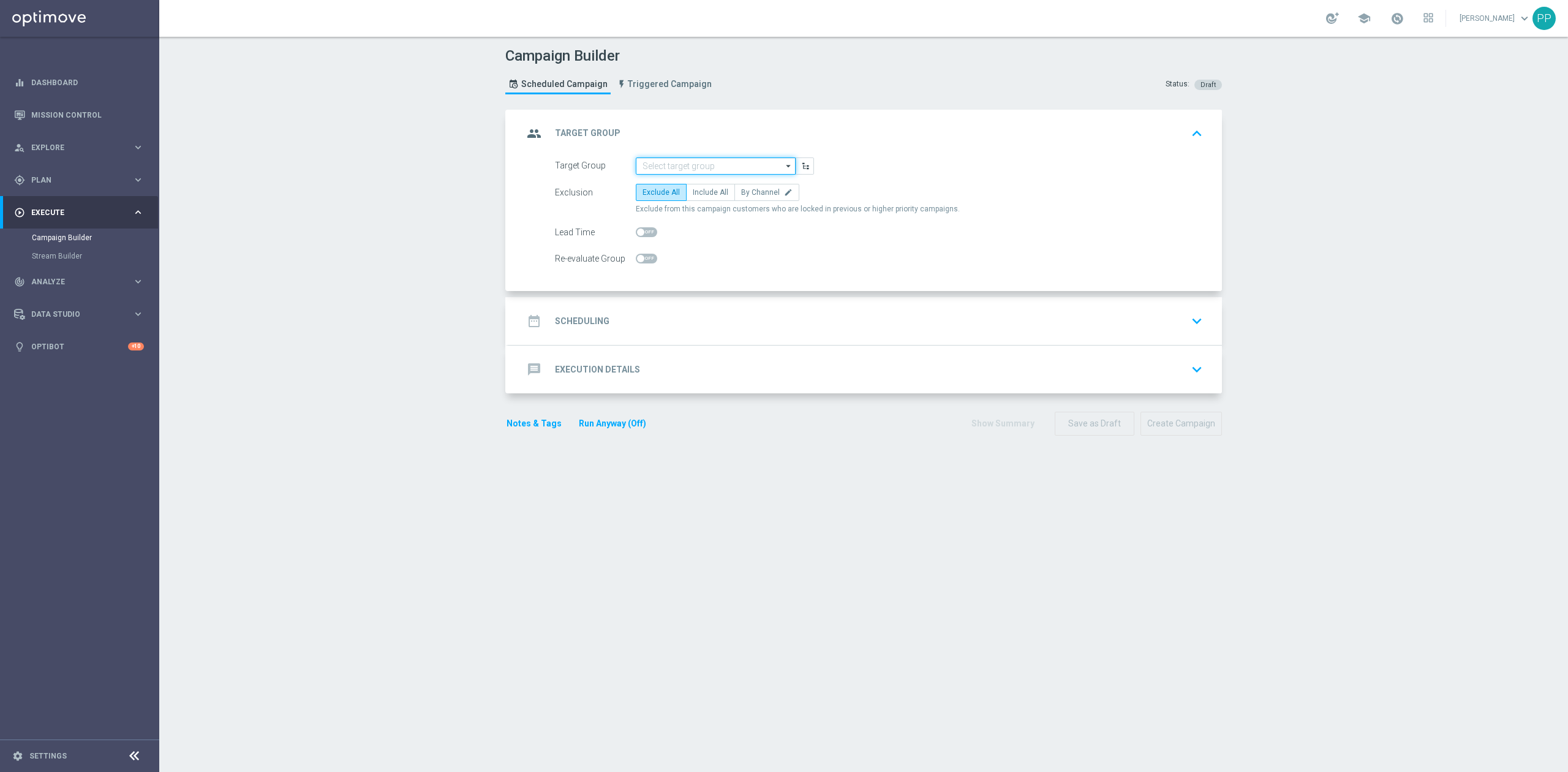
click at [696, 164] on input at bounding box center [715, 166] width 160 height 17
paste input "D_ALL_TARGET_BET_SP RECZNA 100% do 300 PLN SMS_290825"
click at [694, 187] on div "D_ALL_TARGET_BET_SP RECZNA 100% do 300 PLN SMS_290825" at bounding box center [715, 189] width 147 height 22
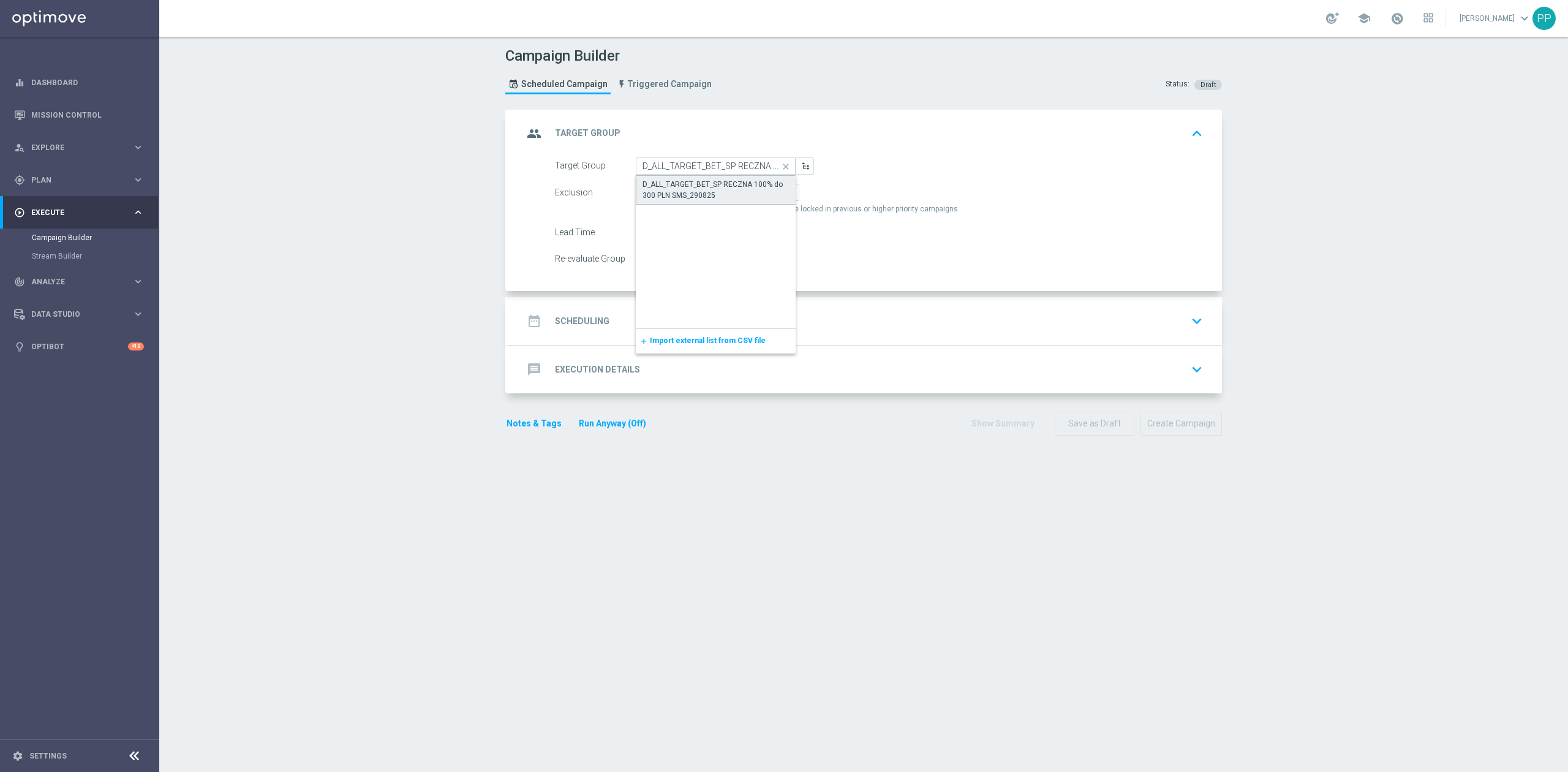
type input "D_ALL_TARGET_BET_SP RECZNA 100% do 300 PLN SMS_290825"
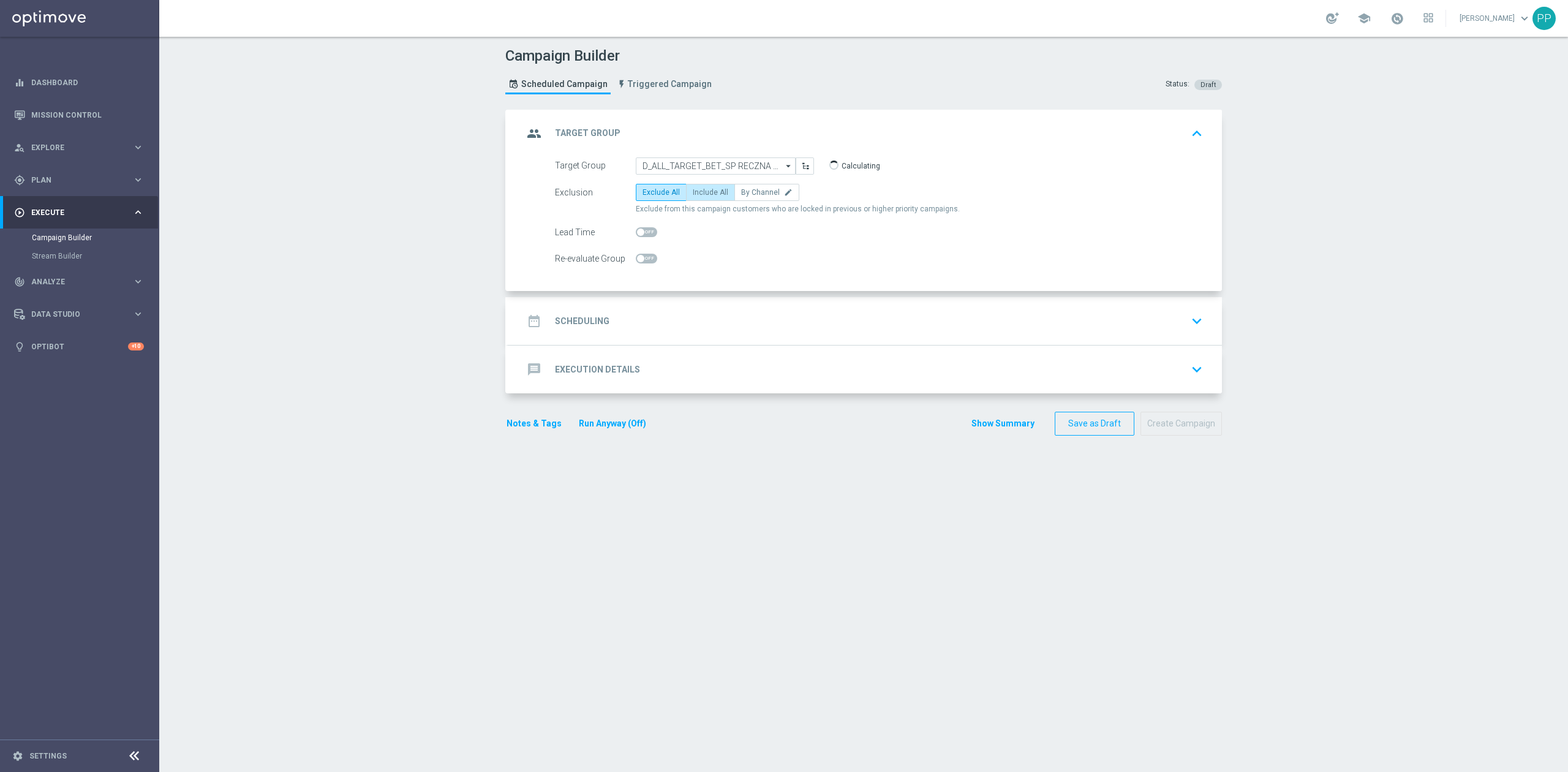
click at [709, 196] on span "Include All" at bounding box center [710, 192] width 35 height 9
click at [700, 196] on input "Include All" at bounding box center [696, 194] width 8 height 8
radio input "true"
click at [643, 257] on span at bounding box center [646, 258] width 22 height 10
click at [643, 257] on input "checkbox" at bounding box center [646, 258] width 22 height 10
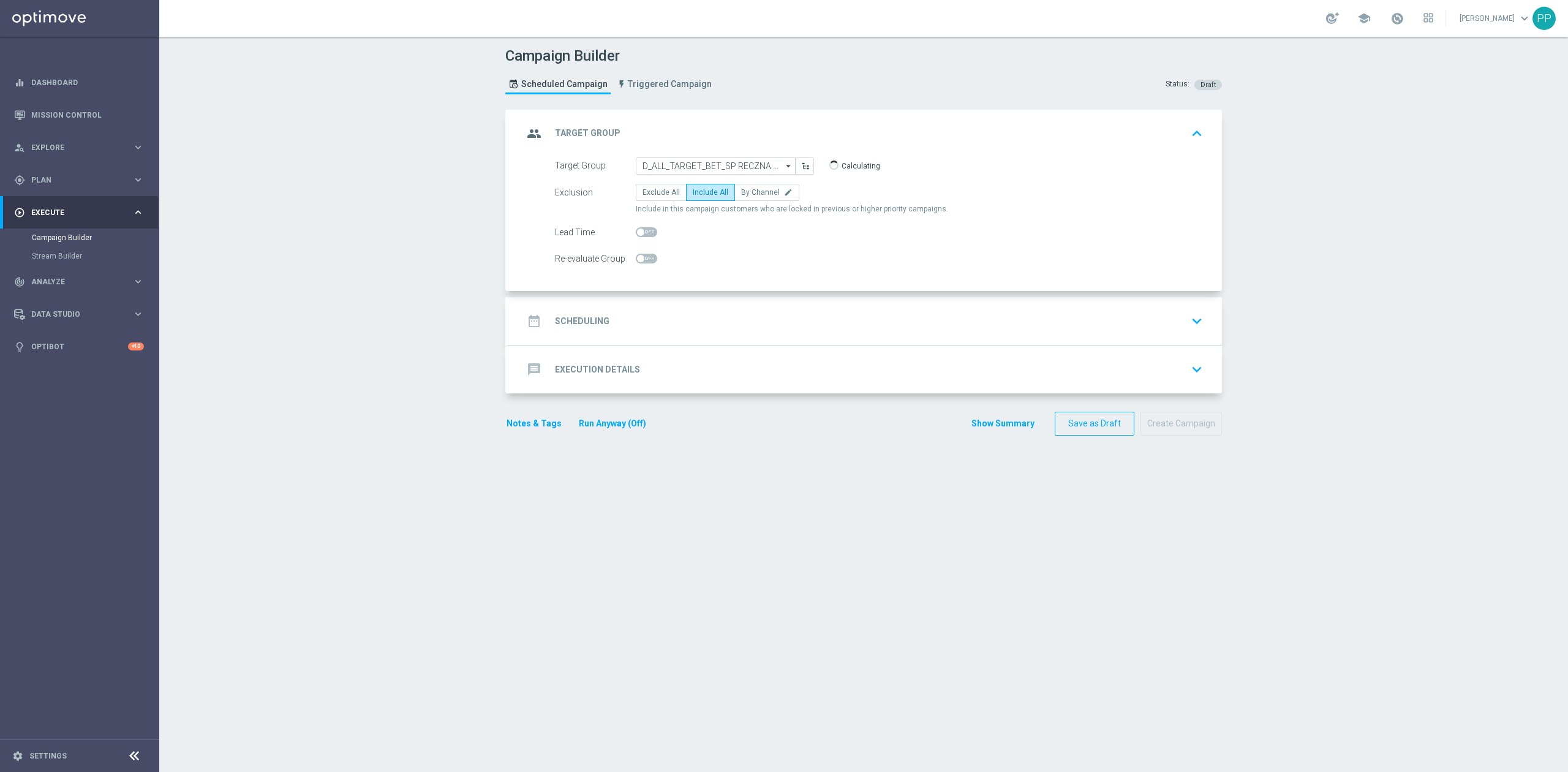
checkbox input "true"
click at [647, 319] on div "date_range Scheduling keyboard_arrow_down" at bounding box center [865, 321] width 684 height 23
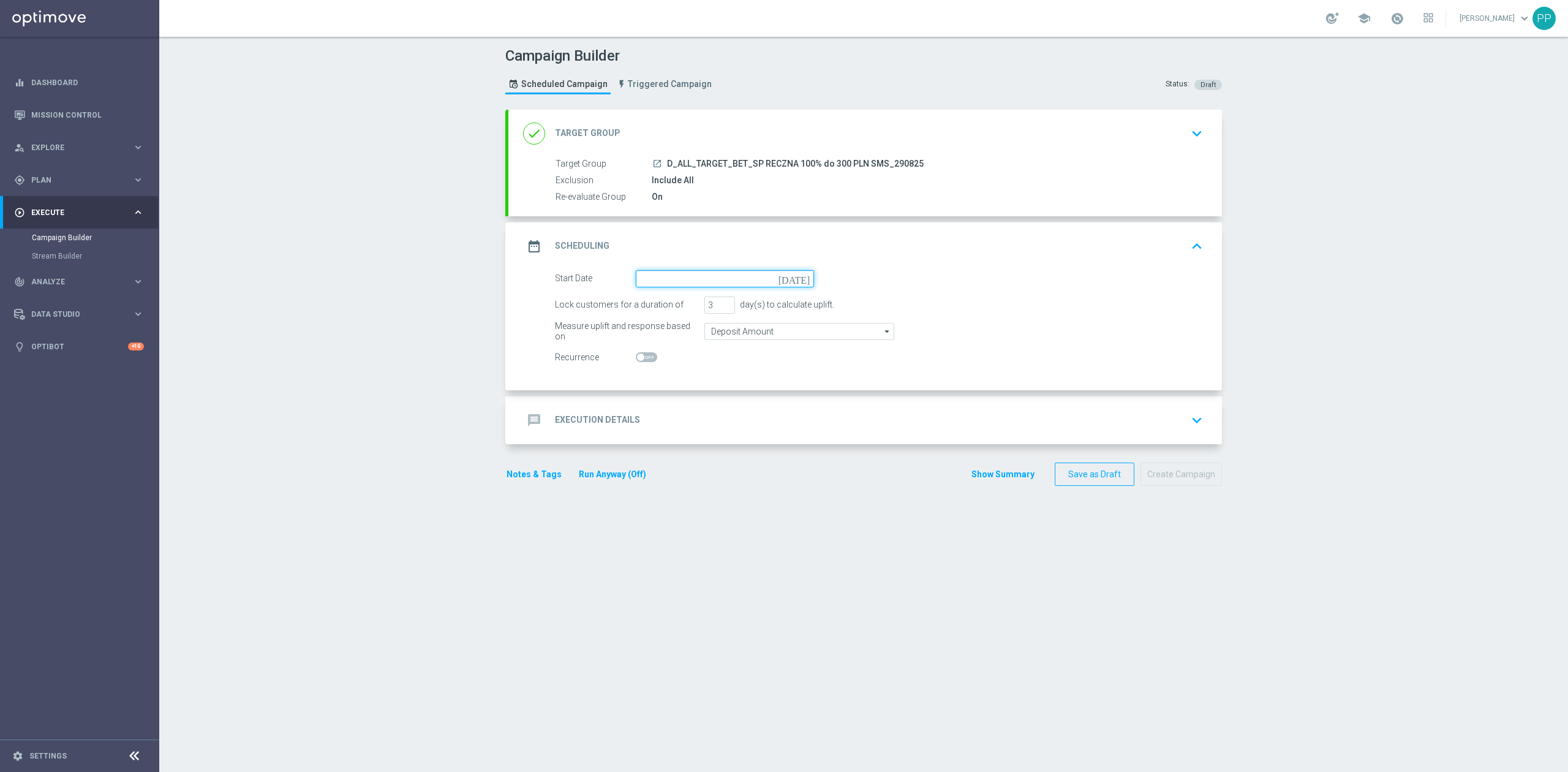
click at [661, 277] on input at bounding box center [724, 279] width 178 height 17
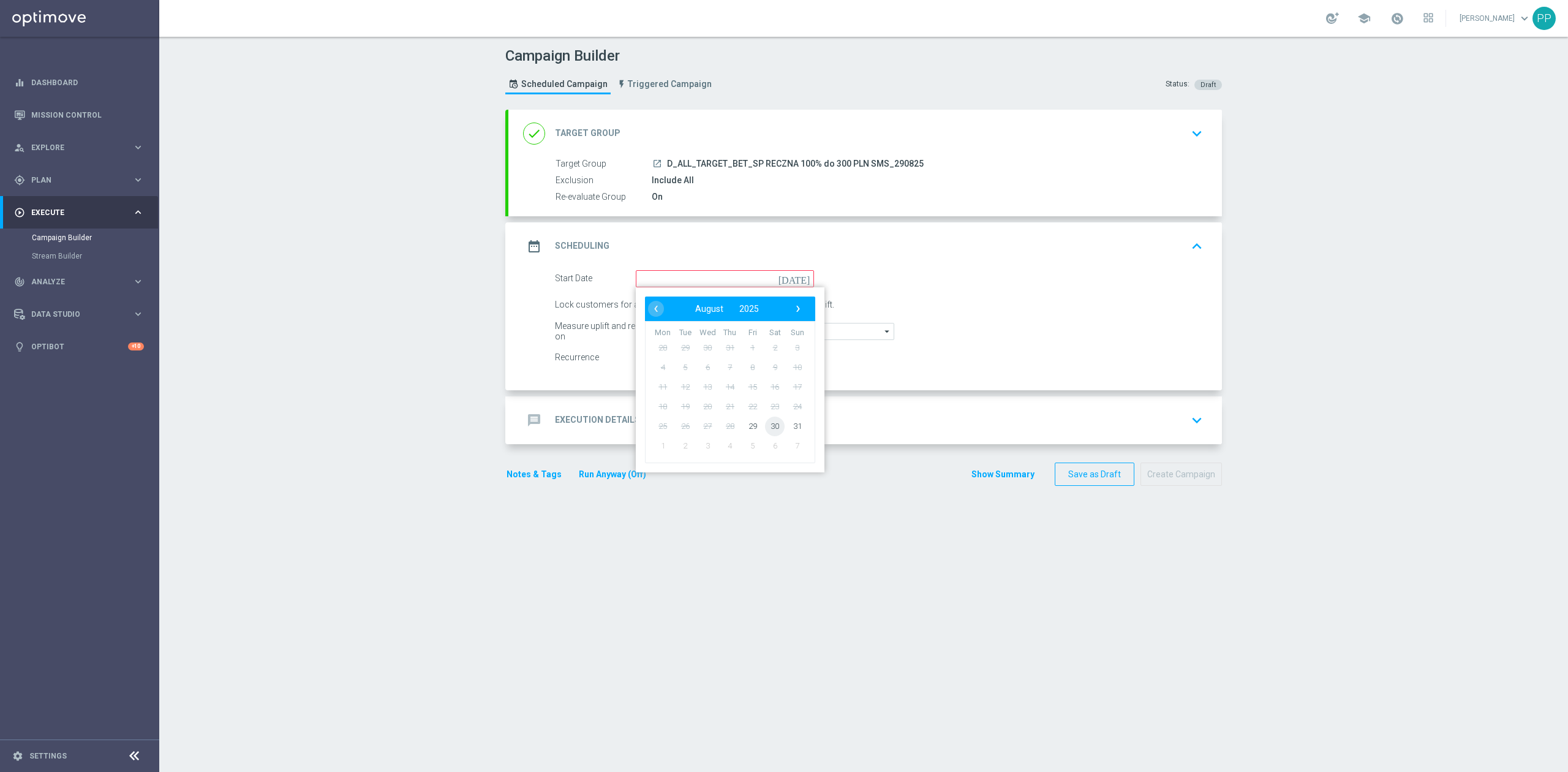
click at [768, 426] on span "30" at bounding box center [774, 426] width 20 height 20
type input "30 Aug 2025"
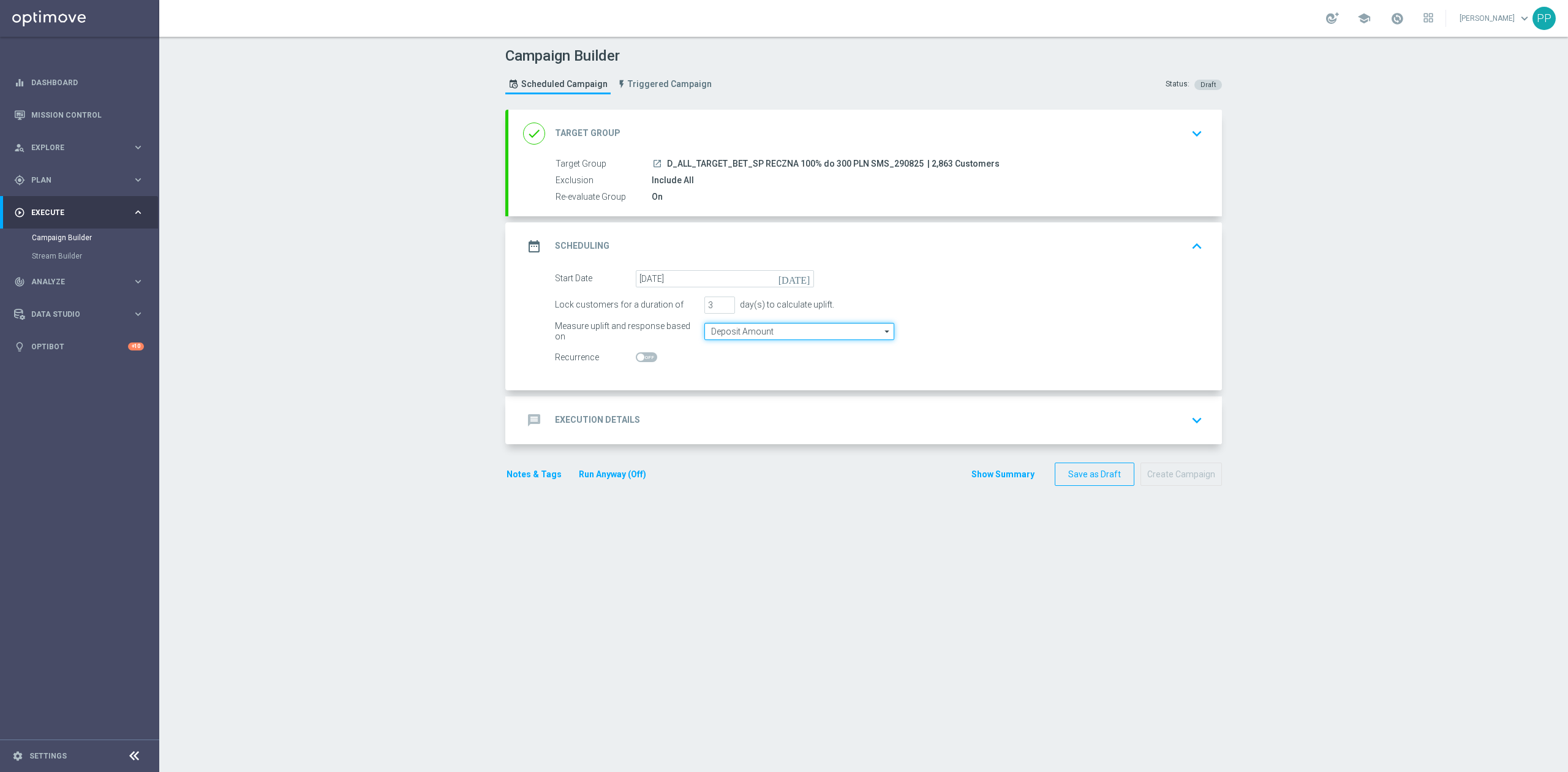
click at [711, 331] on input "Deposit Amount" at bounding box center [799, 331] width 190 height 17
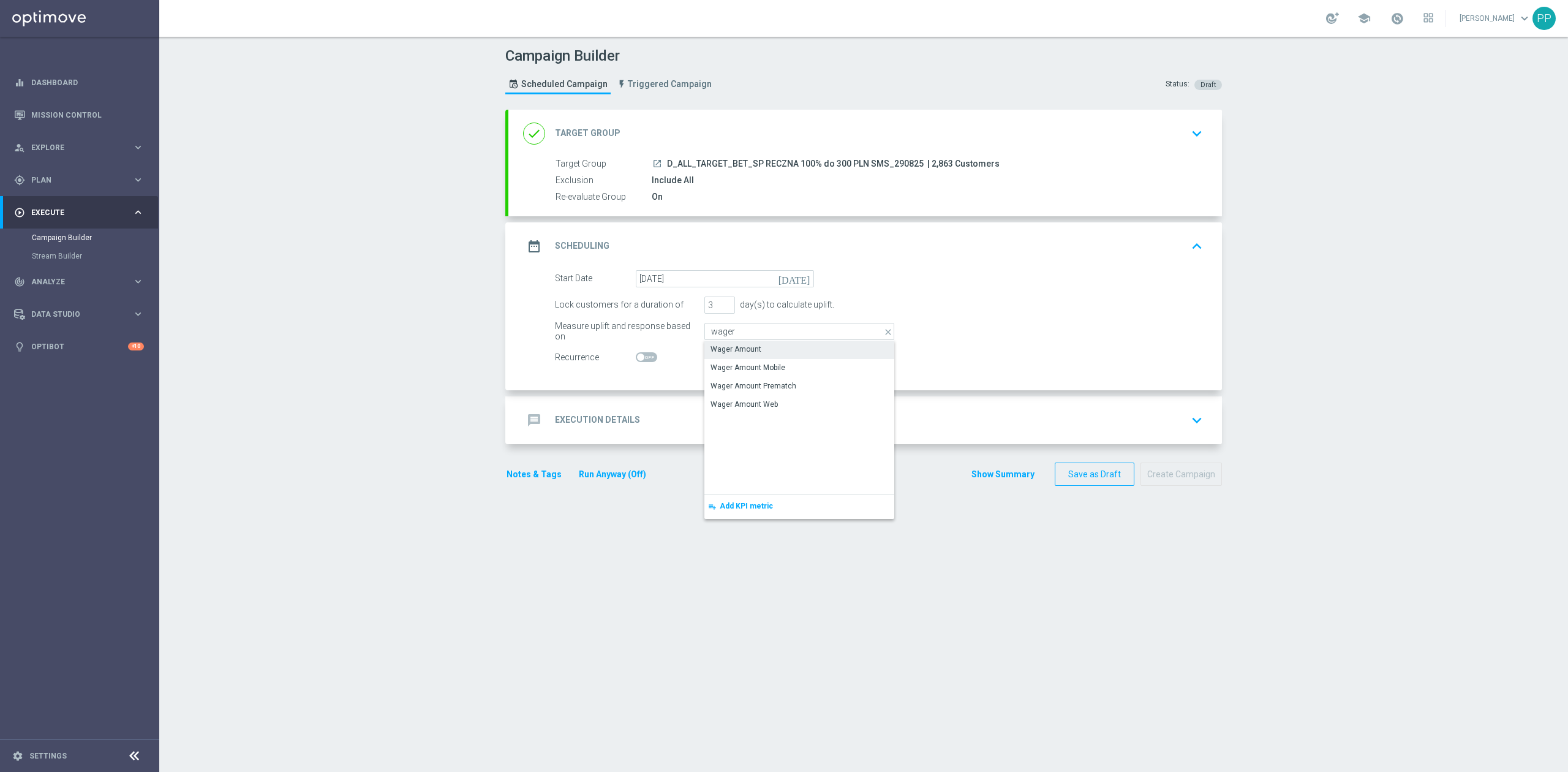
click at [711, 353] on div "Wager Amount" at bounding box center [735, 349] width 50 height 11
type input "Wager Amount"
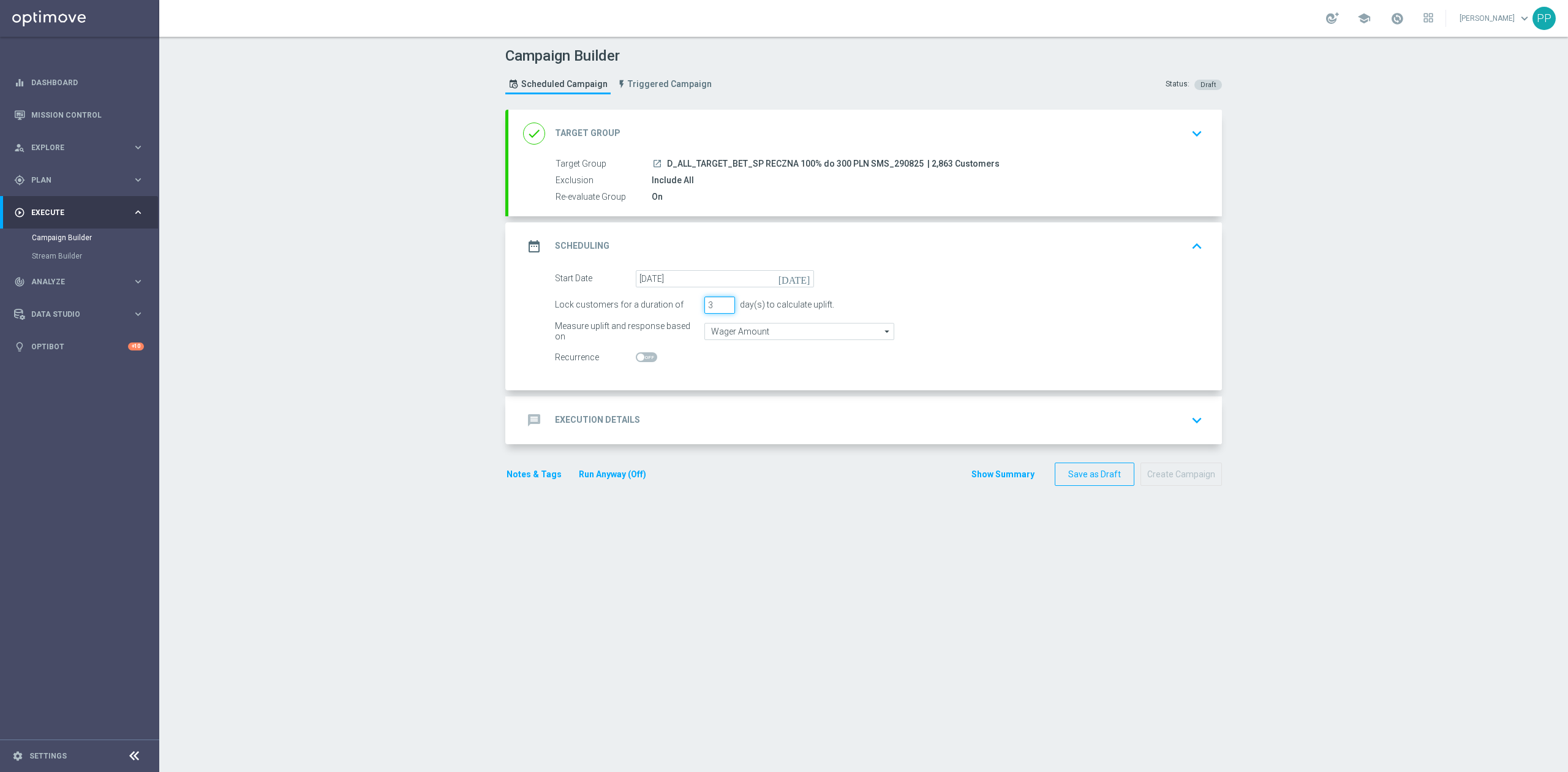
click at [707, 307] on input "3" at bounding box center [719, 305] width 30 height 17
drag, startPoint x: 707, startPoint y: 307, endPoint x: 690, endPoint y: 314, distance: 18.4
click at [690, 314] on div "Lock customers for a duration of 3 day(s) to calculate uplift." at bounding box center [878, 305] width 666 height 17
type input "1"
click at [685, 410] on div "message Execution Details keyboard_arrow_down" at bounding box center [865, 420] width 684 height 23
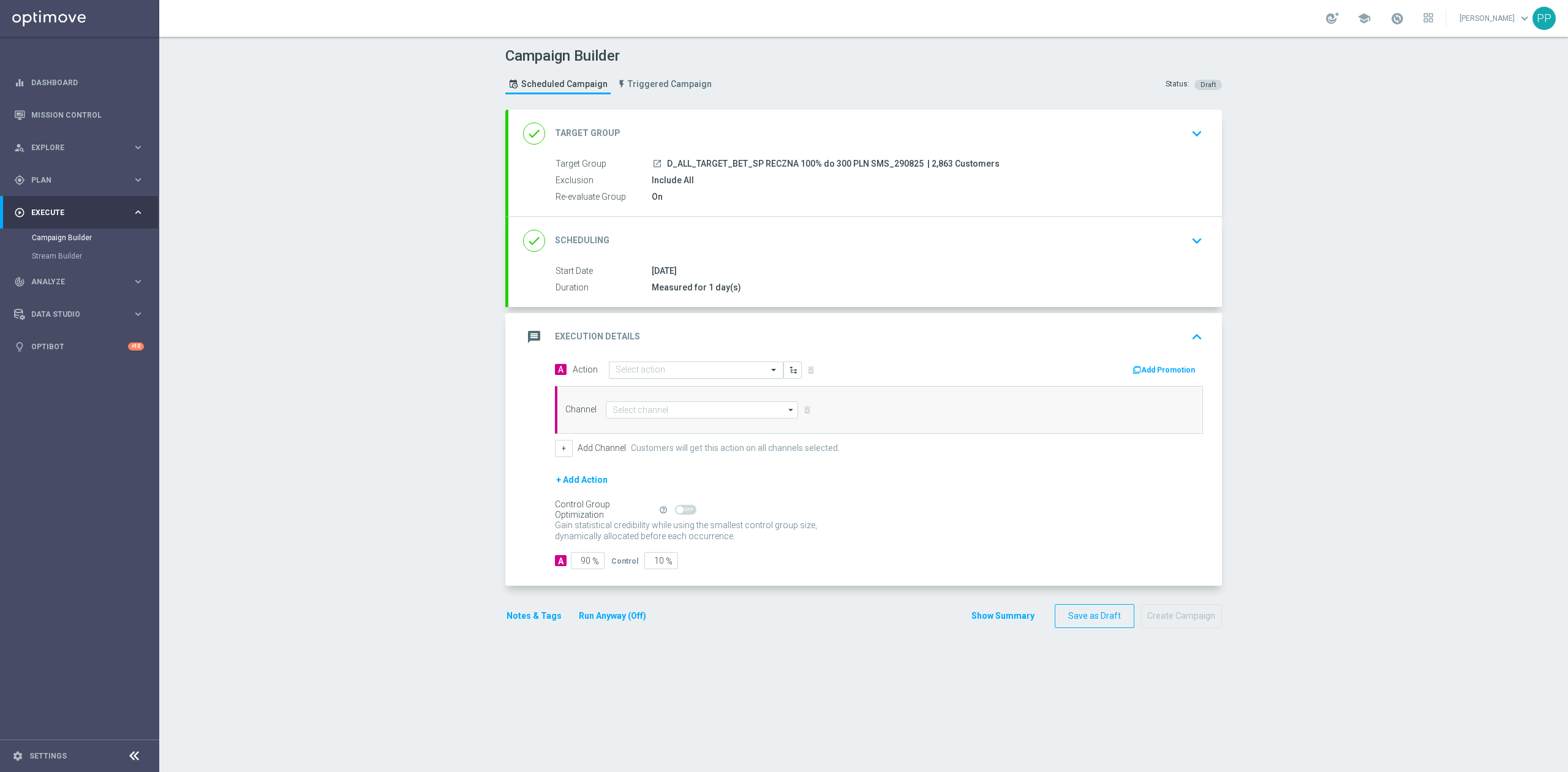
click at [677, 370] on input "text" at bounding box center [684, 370] width 137 height 10
click at [676, 537] on span "Create new action" at bounding box center [658, 536] width 65 height 9
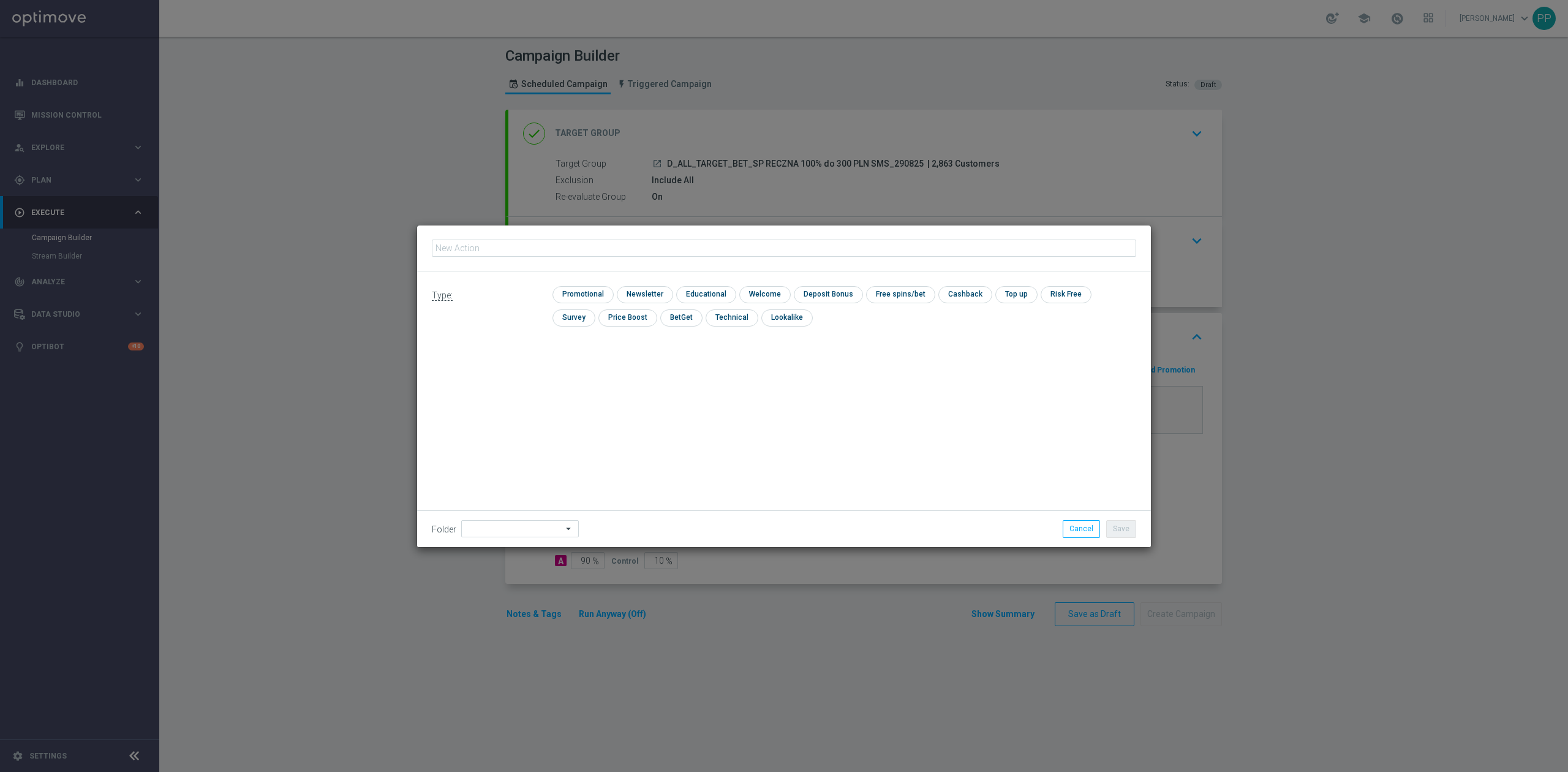
click at [505, 248] on input "text" at bounding box center [784, 248] width 704 height 17
type input "D_ALL_TARGET_BET_SP RECZNA 100% do 300 PLN SMS_290825"
click at [586, 302] on input "checkbox" at bounding box center [581, 294] width 58 height 16
checkbox input "true"
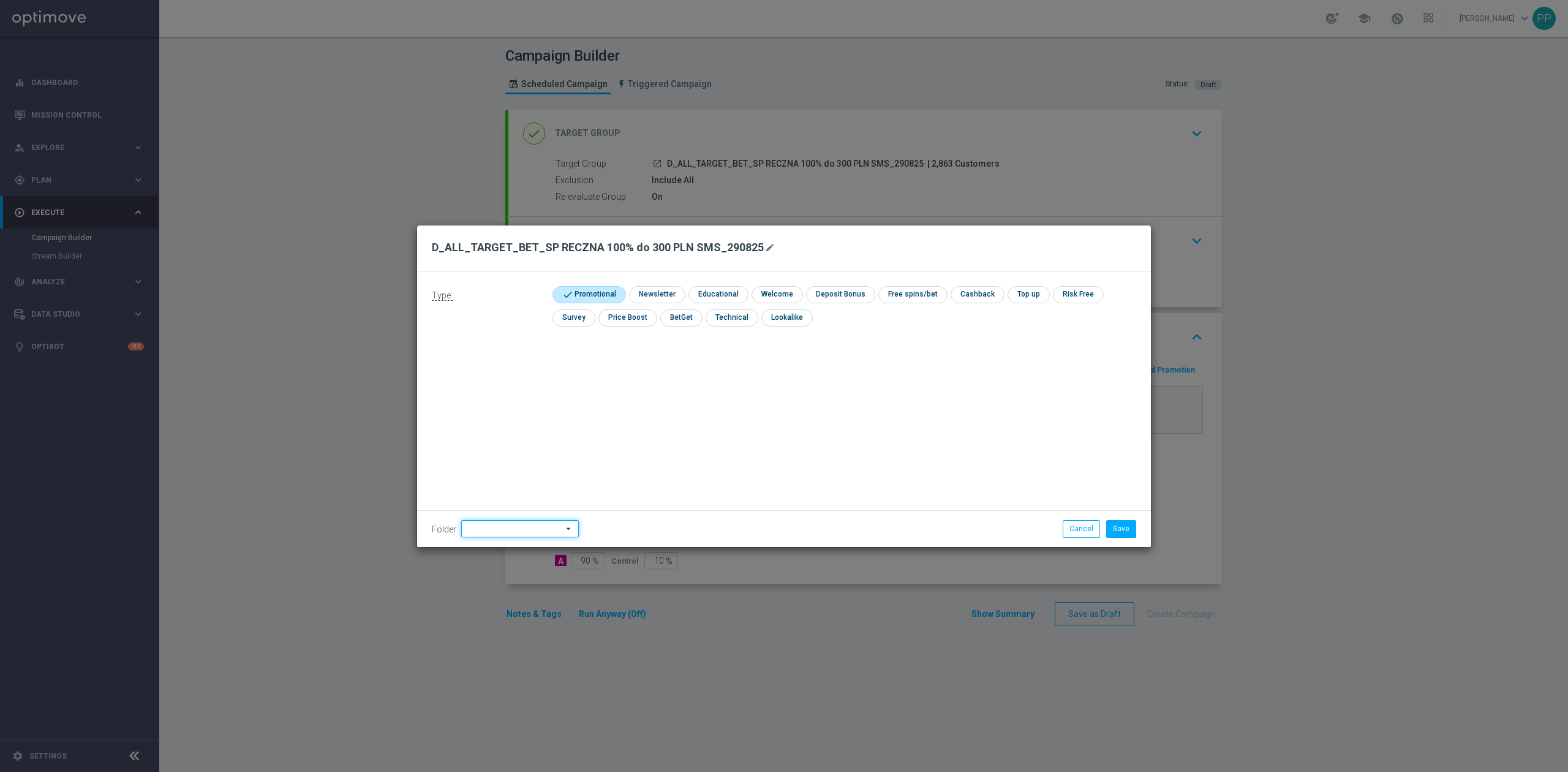
click at [521, 532] on input at bounding box center [520, 528] width 118 height 17
type input "0"
click at [506, 373] on div "8. Sierpień 2025" at bounding box center [494, 375] width 54 height 11
type input "8. Sierpień 2025"
click at [835, 406] on div "Type: check Promotional check Newsletter check Educational check Welcome check …" at bounding box center [783, 409] width 734 height 276
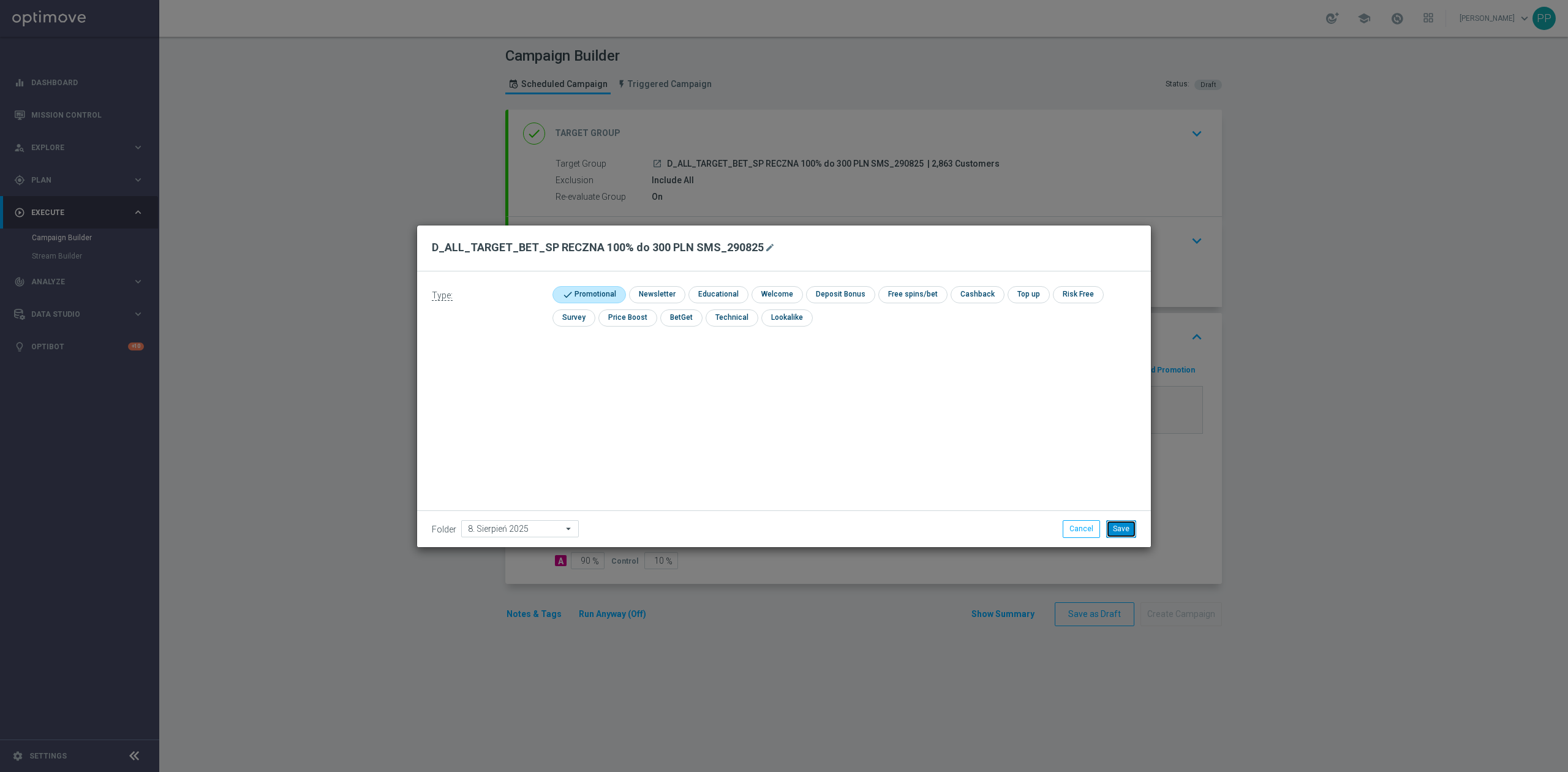
click at [1122, 529] on button "Save" at bounding box center [1121, 528] width 30 height 17
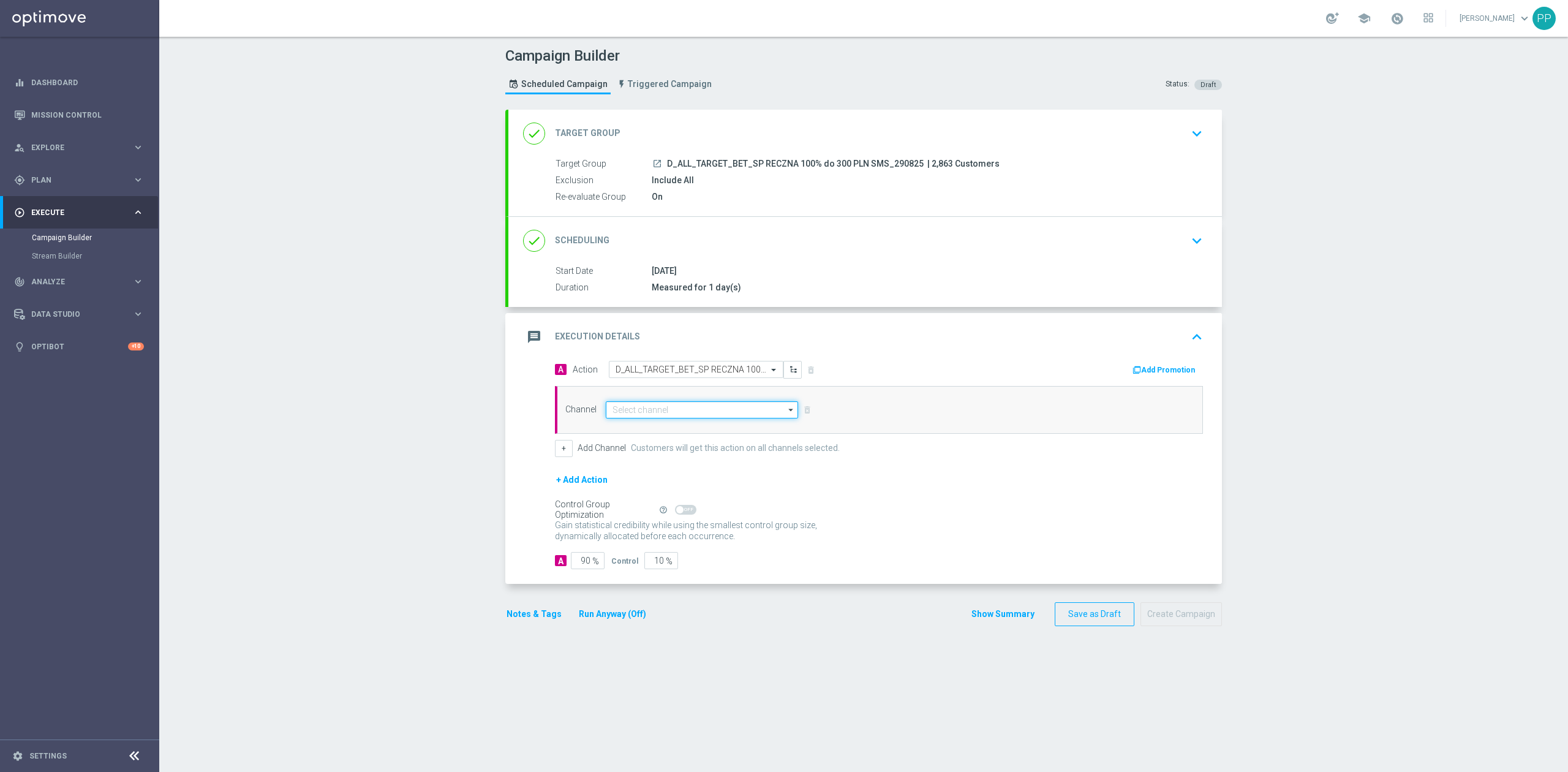
click at [645, 405] on input at bounding box center [701, 410] width 192 height 17
click at [649, 452] on div "SMS" at bounding box center [696, 446] width 182 height 17
type input "SMS"
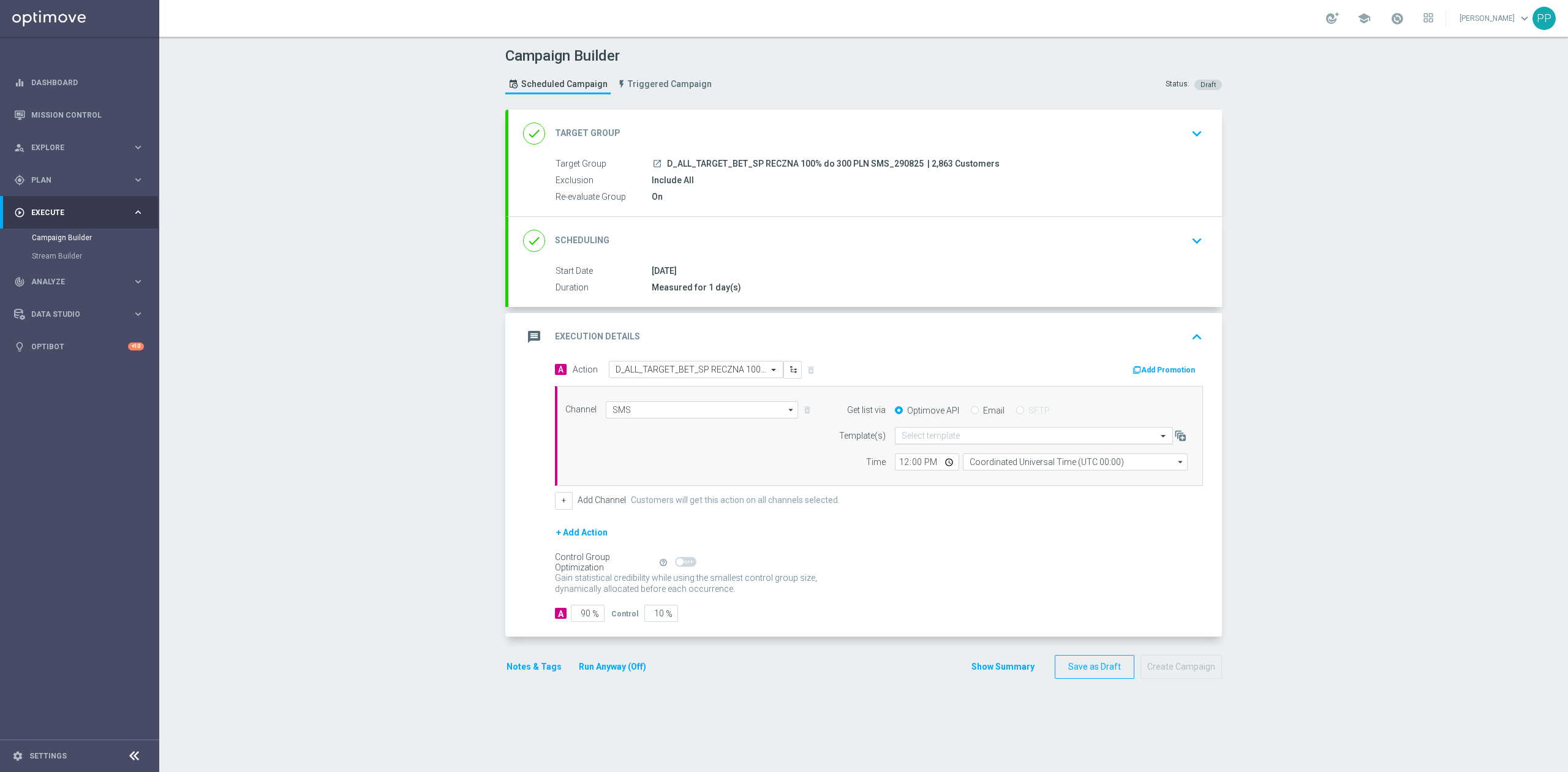
click at [939, 430] on div "Select template" at bounding box center [1033, 436] width 278 height 17
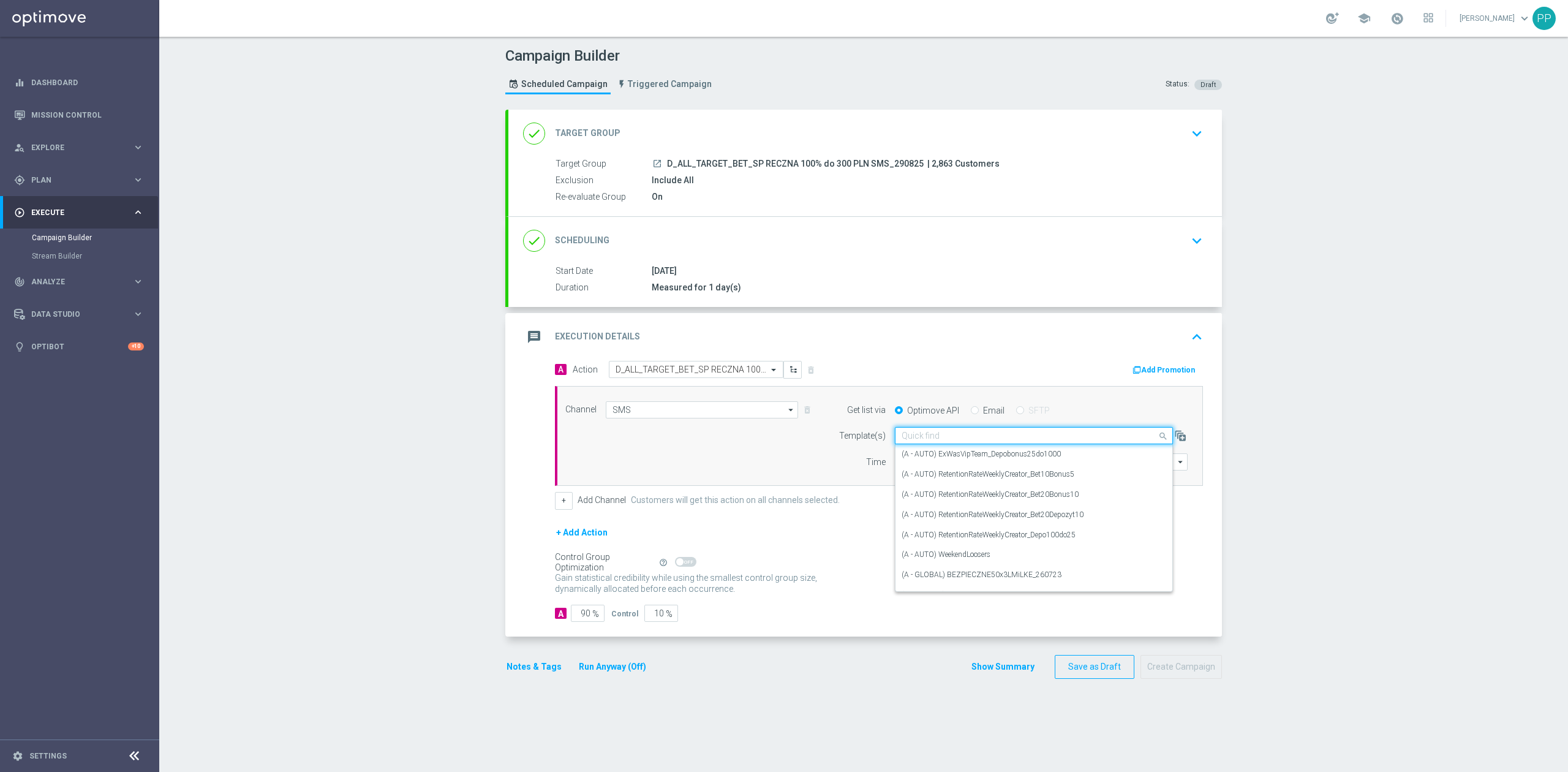
paste input "D_ALL_TARGET_BET_SP RECZNA 100% do 300 PLN SMS_290825"
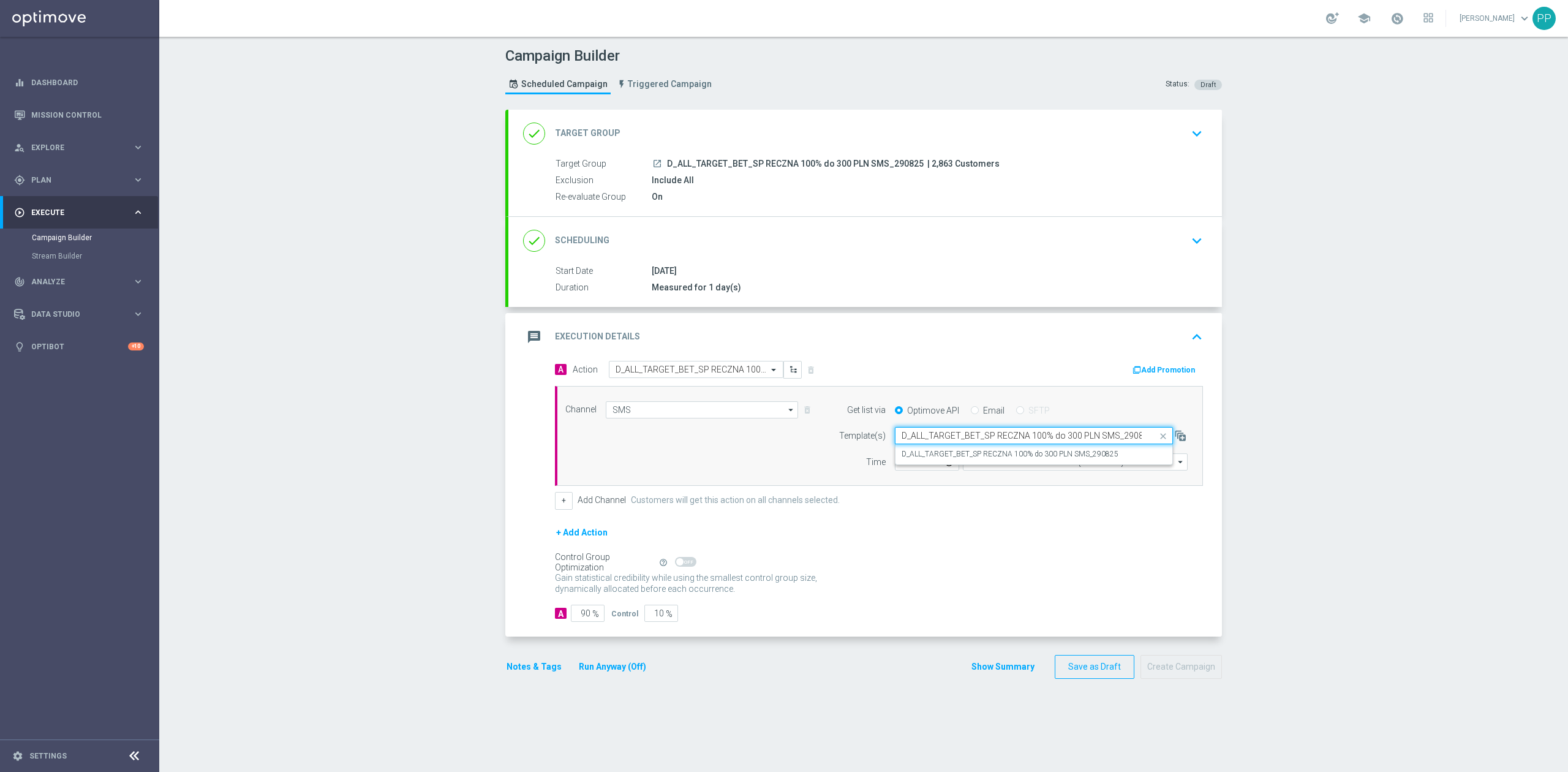
scroll to position [0, 8]
click at [947, 449] on label "D_ALL_TARGET_BET_SP RECZNA 100% do 300 PLN SMS_290825" at bounding box center [1009, 454] width 217 height 10
type input "D_ALL_TARGET_BET_SP RECZNA 100% do 300 PLN SMS_290825"
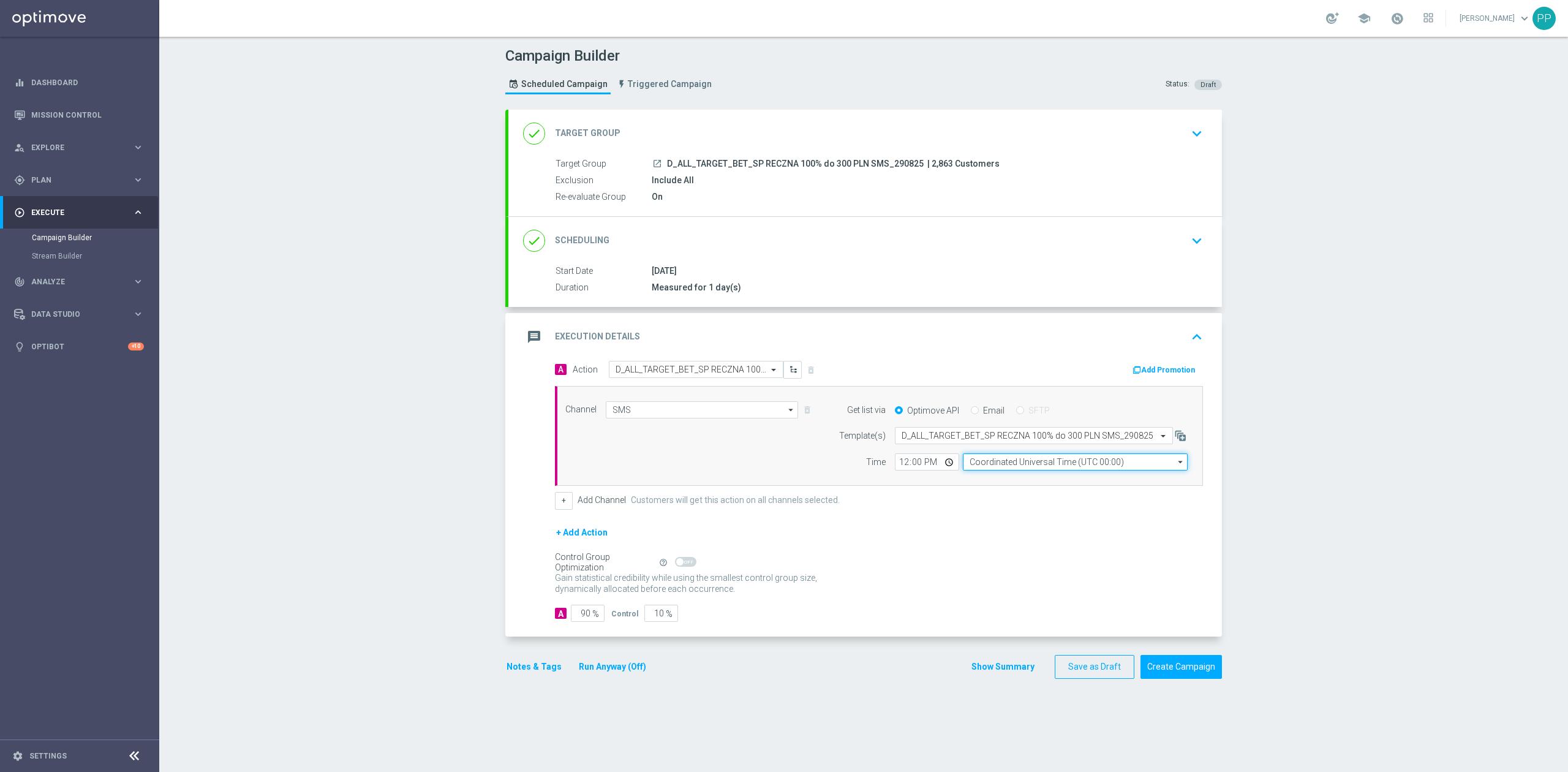
click at [990, 460] on input "Coordinated Universal Time (UTC 00:00)" at bounding box center [1075, 462] width 225 height 17
click at [1002, 481] on div "Central European Time (Warsaw) (UTC +02:00)" at bounding box center [1068, 480] width 200 height 11
type input "Central European Time (Warsaw) (UTC +02:00)"
click at [899, 464] on input "12:00" at bounding box center [927, 462] width 65 height 17
type input "14:01"
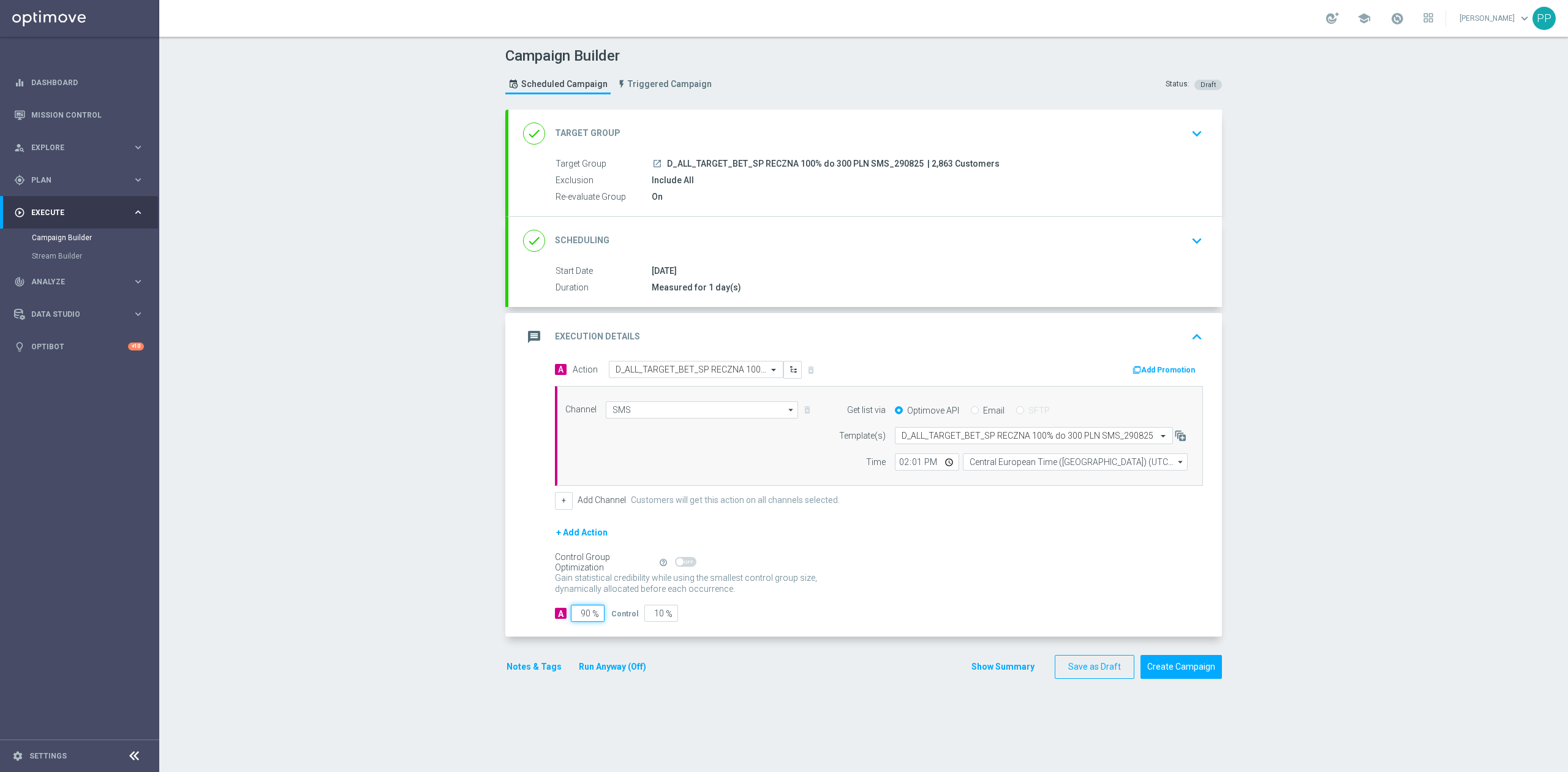
click at [578, 618] on input "90" at bounding box center [587, 613] width 33 height 17
type input "9"
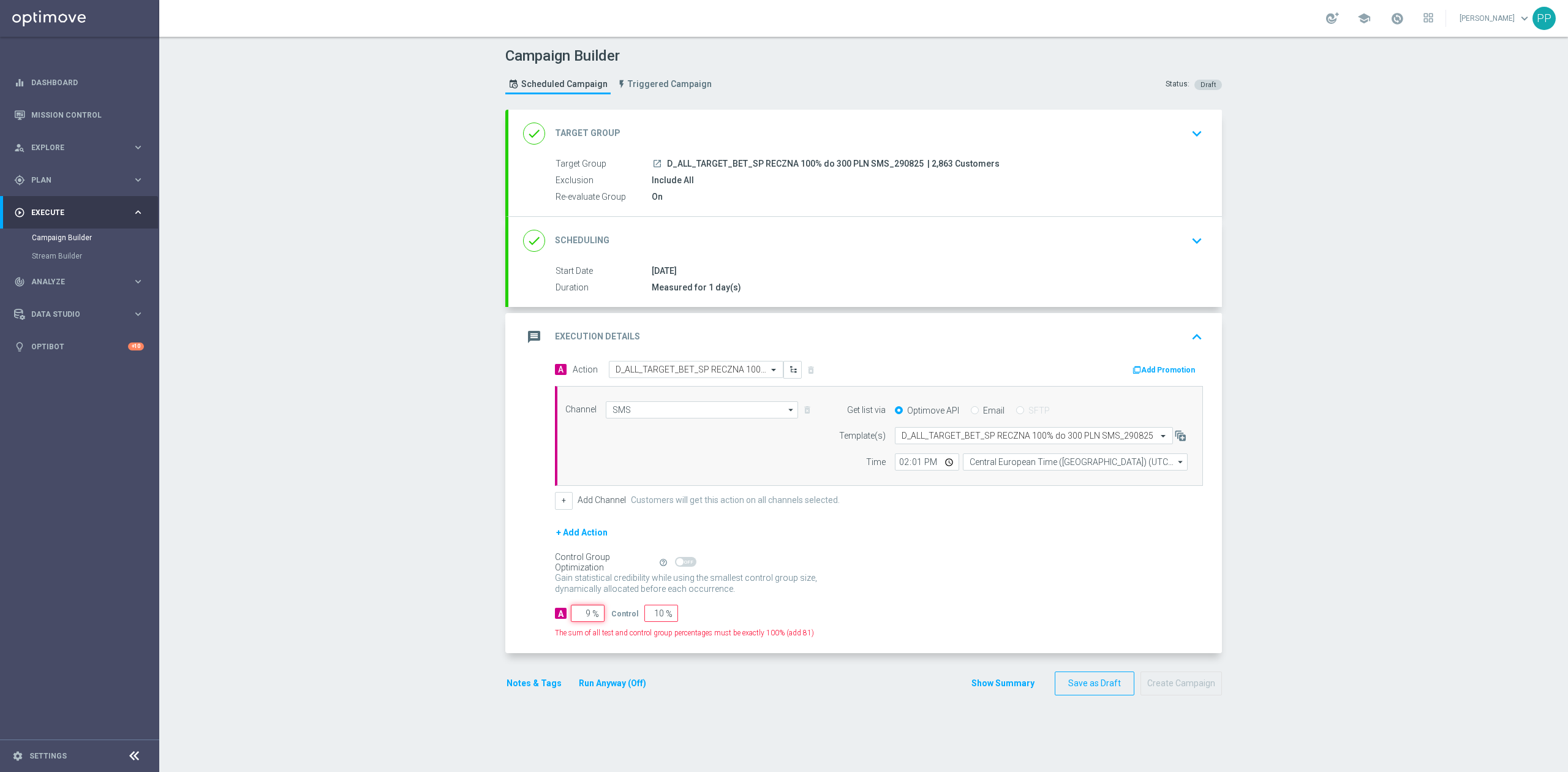
type input "91"
type input "95"
type input "5"
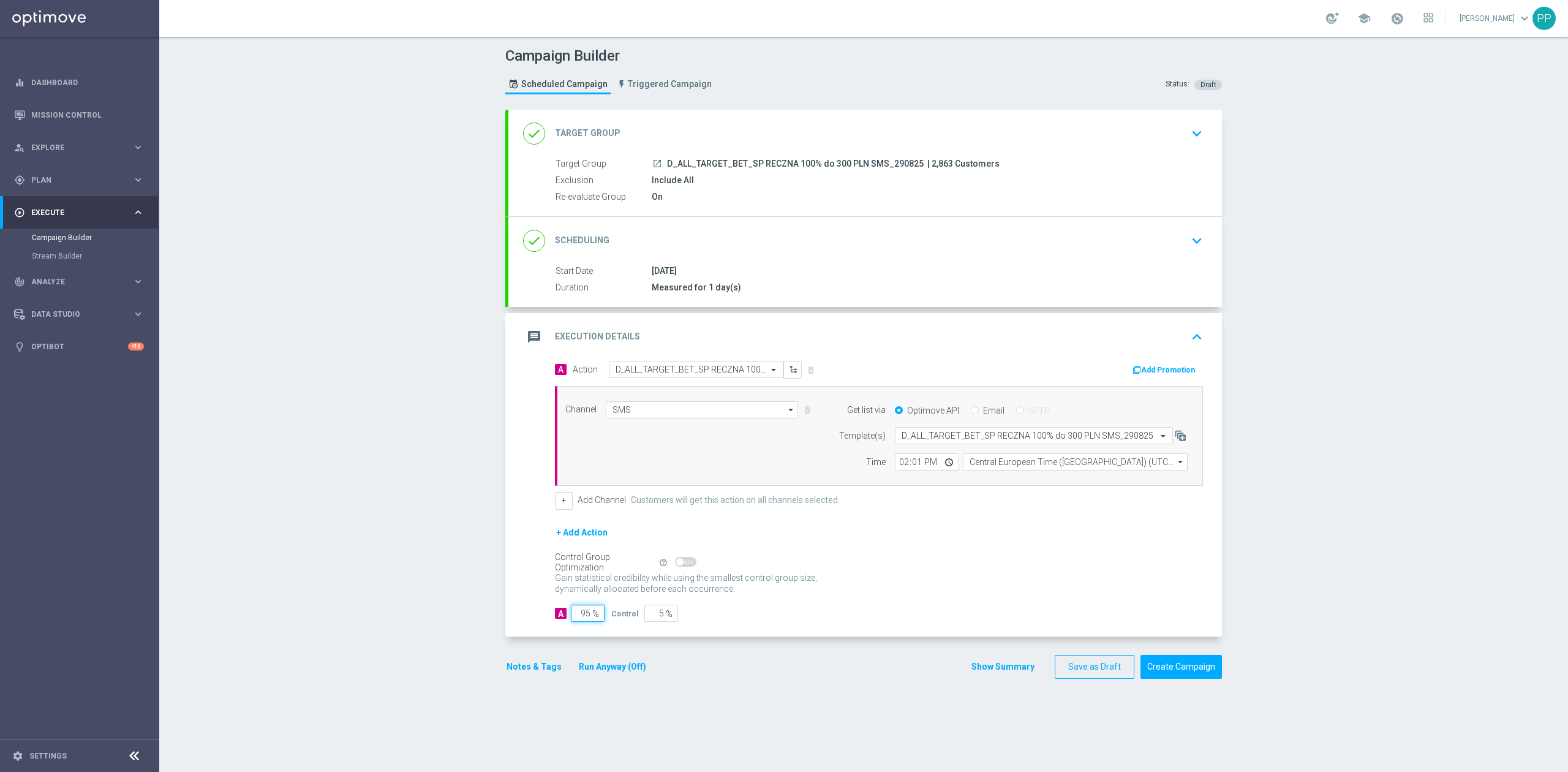
type input "95"
click at [479, 622] on div "Campaign Builder Scheduled Campaign Triggered Campaign Status: Draft done Targe…" at bounding box center [863, 405] width 1408 height 735
click at [513, 671] on button "Notes & Tags" at bounding box center [534, 666] width 57 height 15
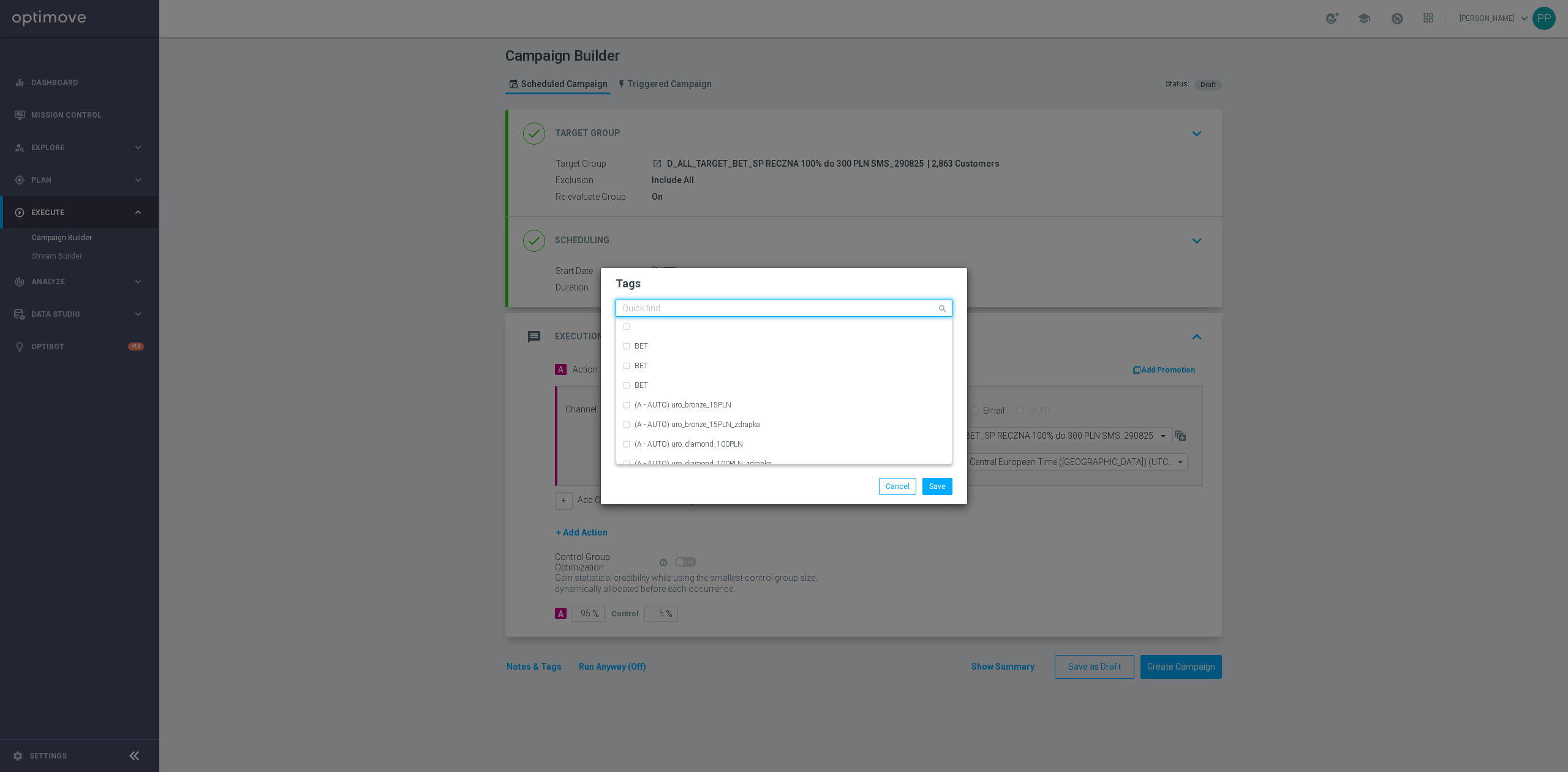
click at [654, 307] on input "text" at bounding box center [779, 308] width 314 height 10
click at [670, 353] on div "D" at bounding box center [790, 350] width 311 height 8
type input "D"
click at [652, 310] on input "D" at bounding box center [779, 308] width 314 height 10
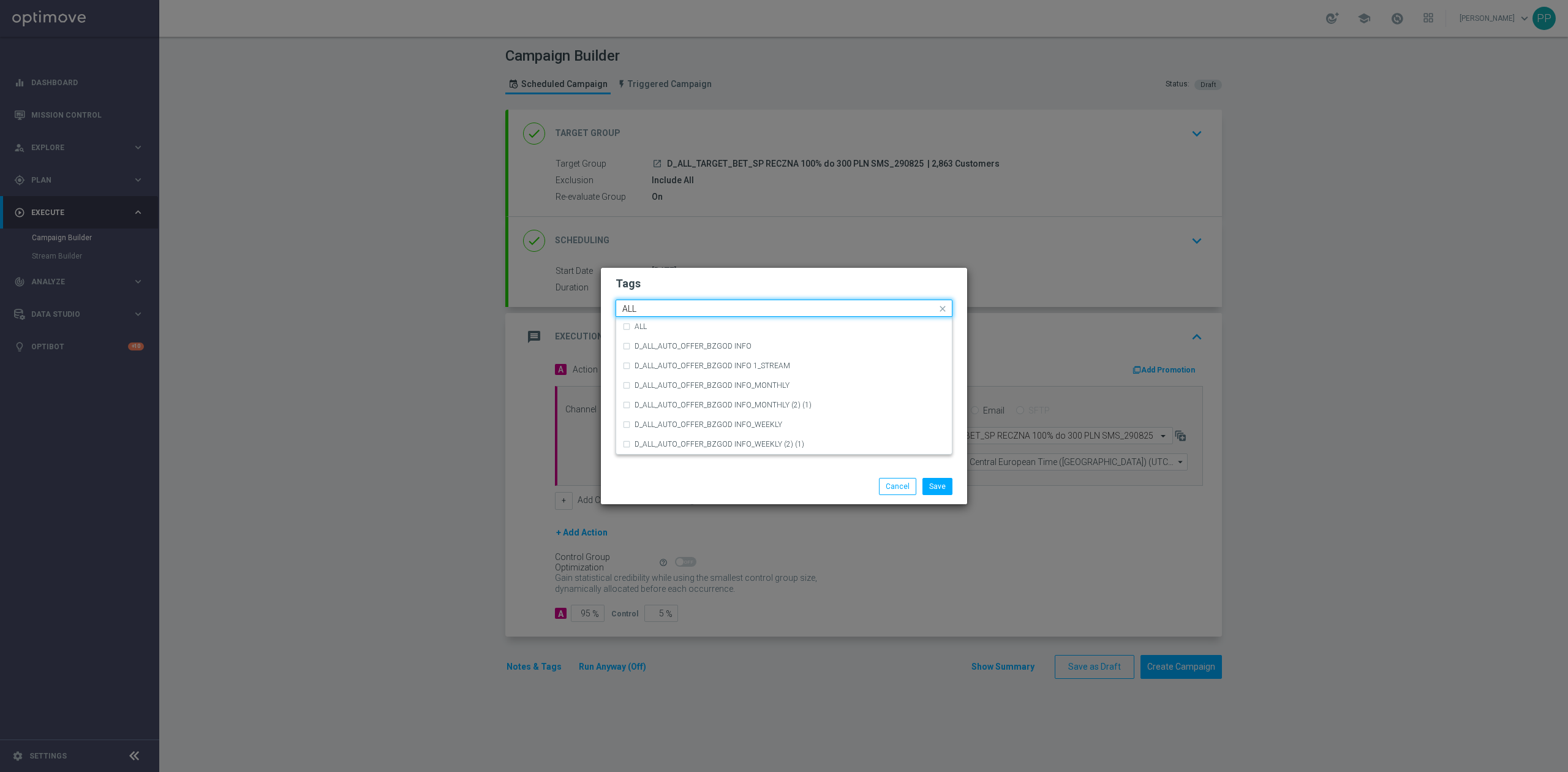
scroll to position [0, 0]
drag, startPoint x: 640, startPoint y: 327, endPoint x: 645, endPoint y: 316, distance: 12.1
click at [640, 326] on label "ALL" at bounding box center [640, 327] width 12 height 8
click at [647, 310] on input "ALL" at bounding box center [779, 308] width 314 height 10
type input "A"
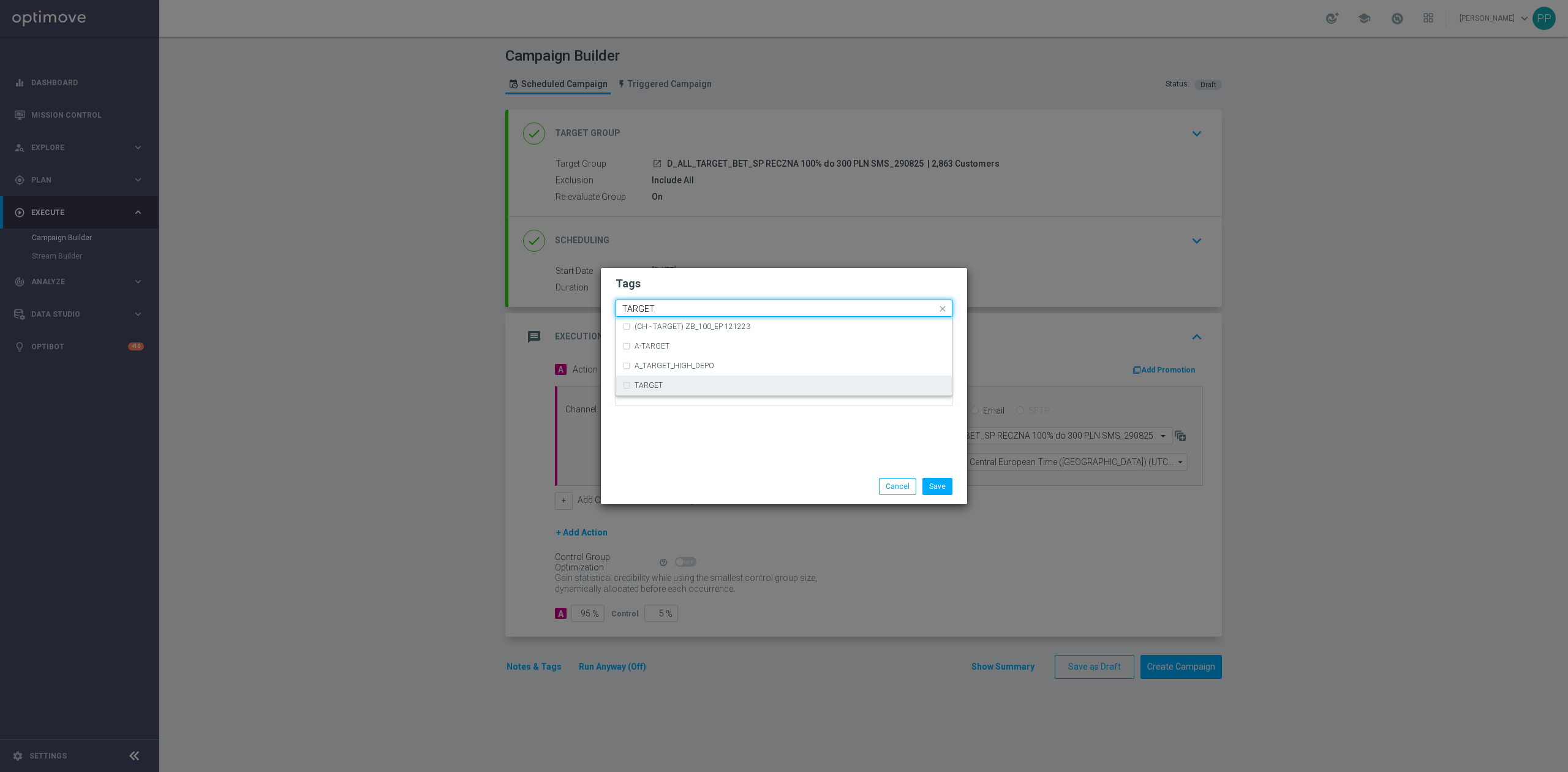
click at [653, 382] on label "TARGET" at bounding box center [649, 386] width 29 height 8
click at [671, 301] on div "Quick find × D × ALL × TARGET TARGET" at bounding box center [775, 308] width 321 height 15
type input "T"
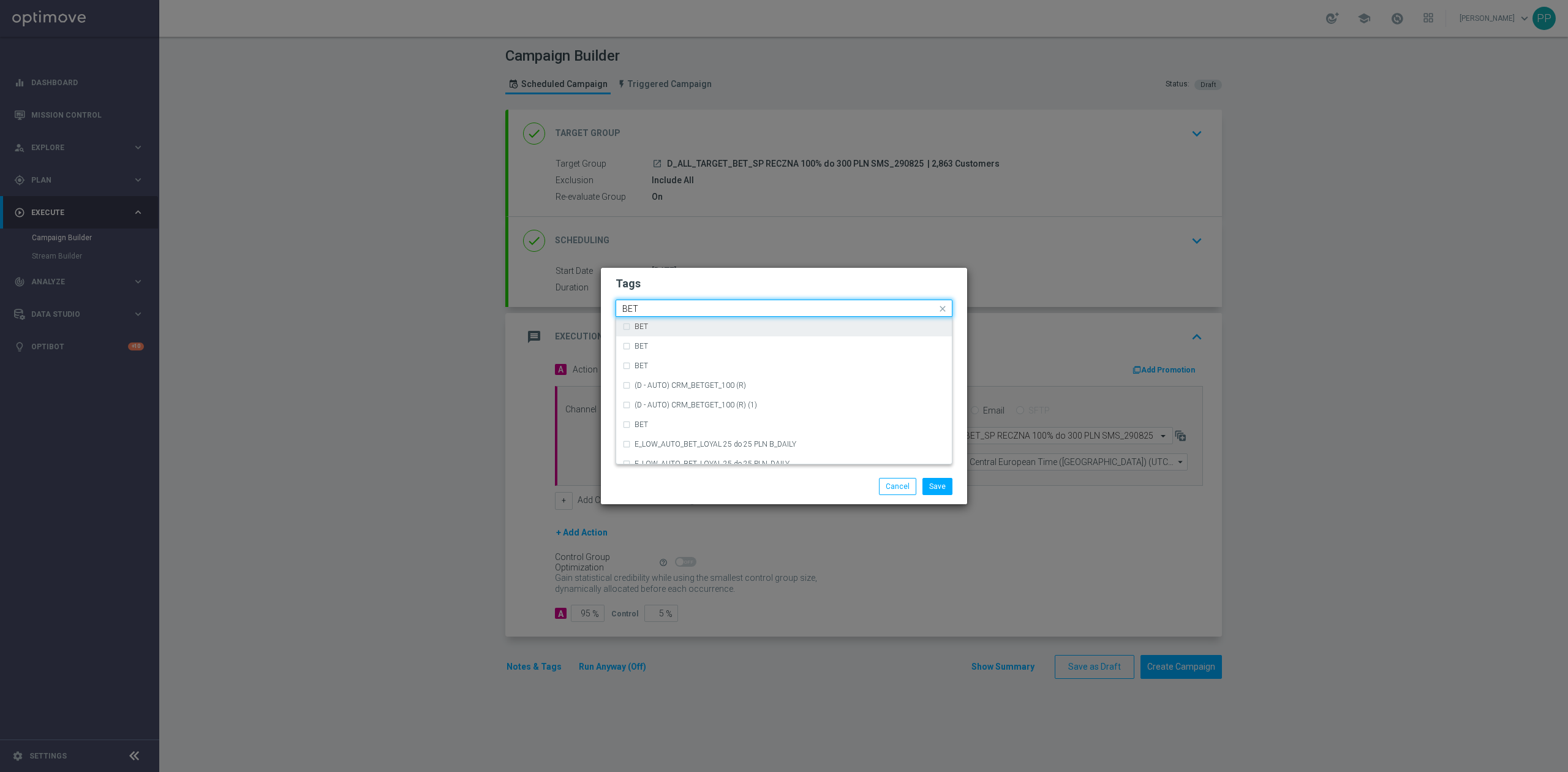
click at [664, 326] on div "BET" at bounding box center [790, 327] width 311 height 8
click at [666, 305] on input "BET" at bounding box center [779, 308] width 314 height 10
type input "B"
click at [709, 485] on div "Save Cancel" at bounding box center [783, 486] width 355 height 17
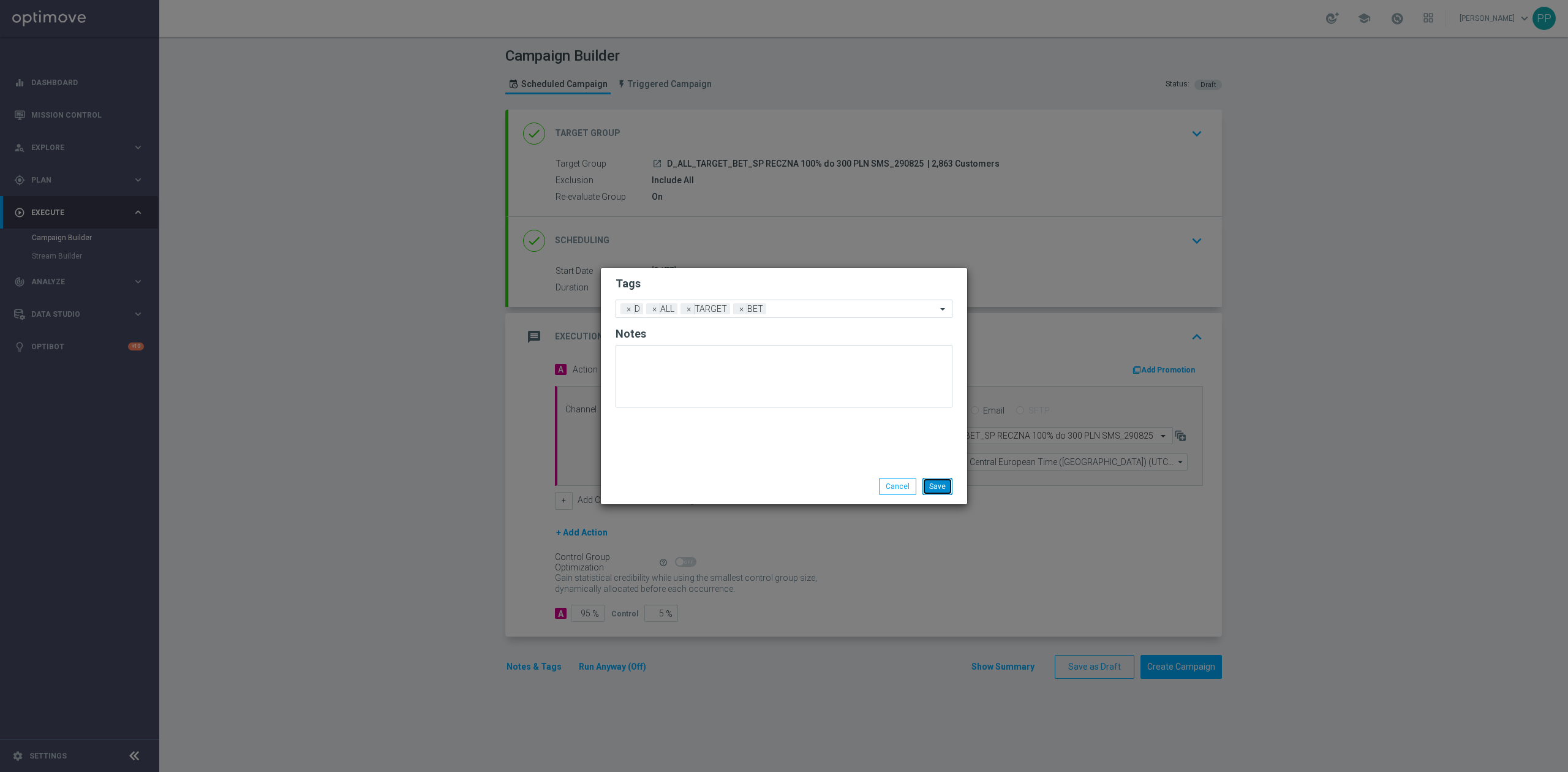
click at [934, 491] on button "Save" at bounding box center [937, 486] width 30 height 17
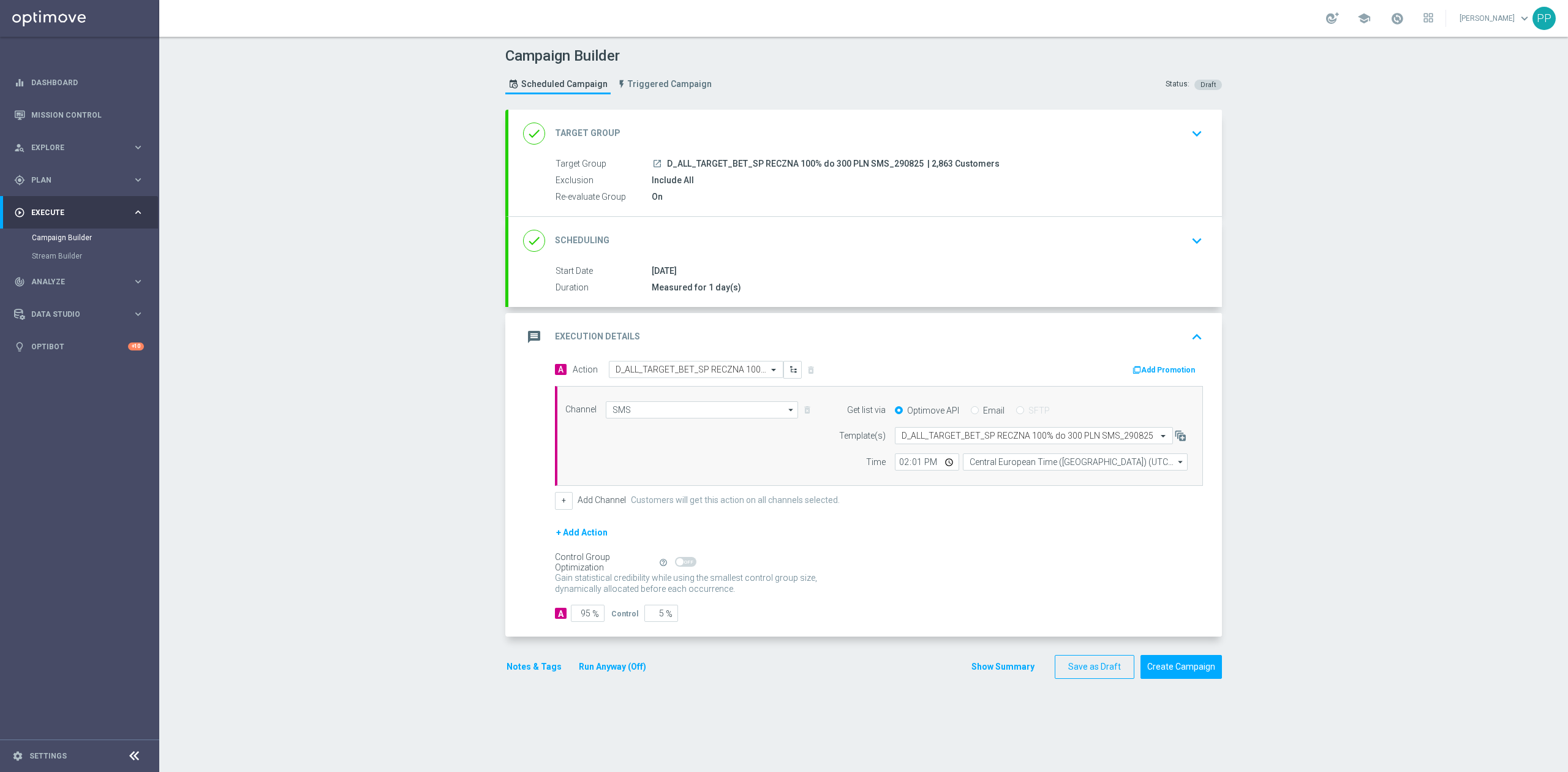
click at [967, 530] on div "+ Add Action" at bounding box center [878, 541] width 648 height 30
click at [911, 337] on div "message Execution Details keyboard_arrow_up" at bounding box center [865, 337] width 684 height 23
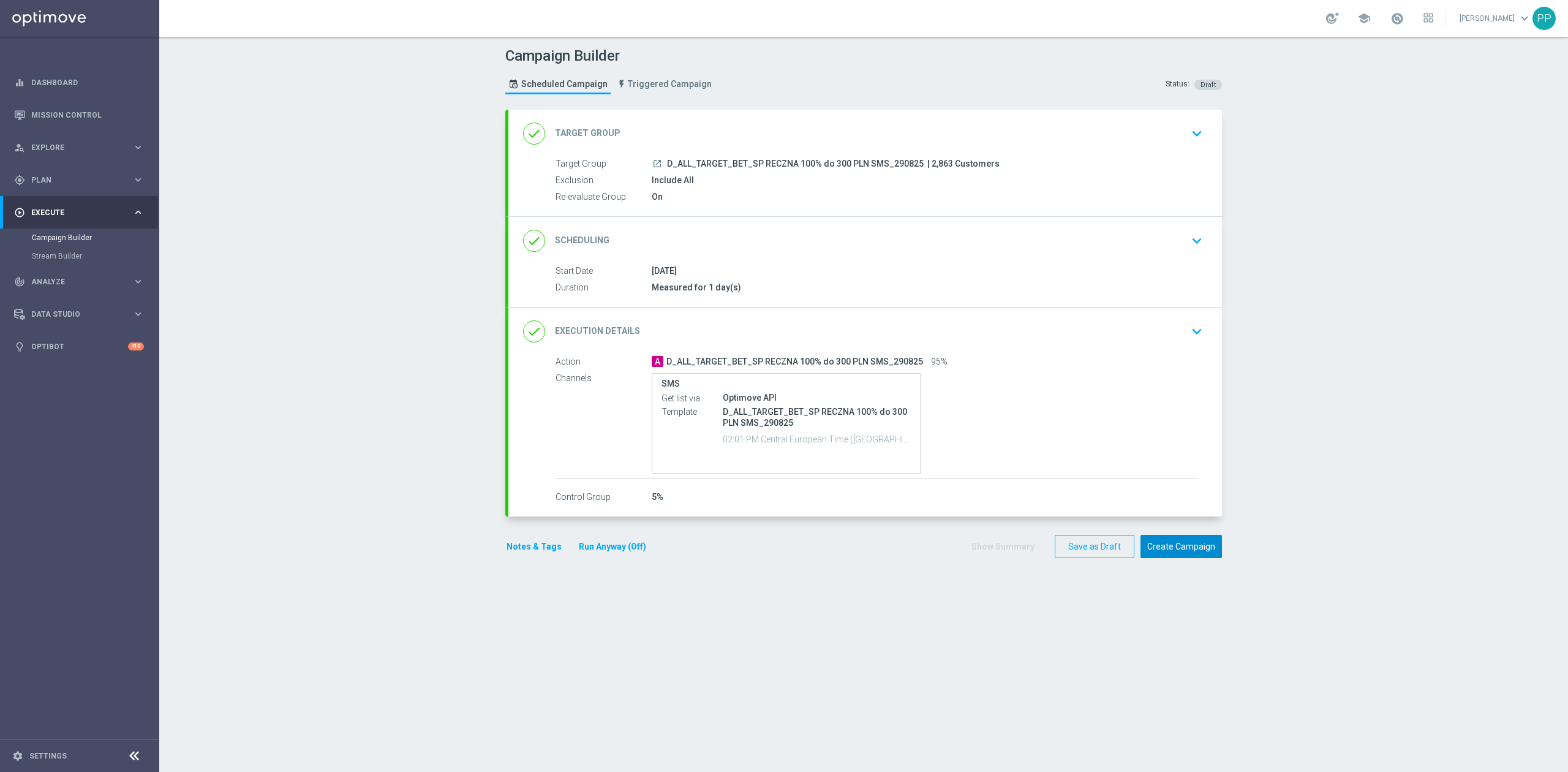
click at [1177, 549] on button "Create Campaign" at bounding box center [1181, 546] width 82 height 24
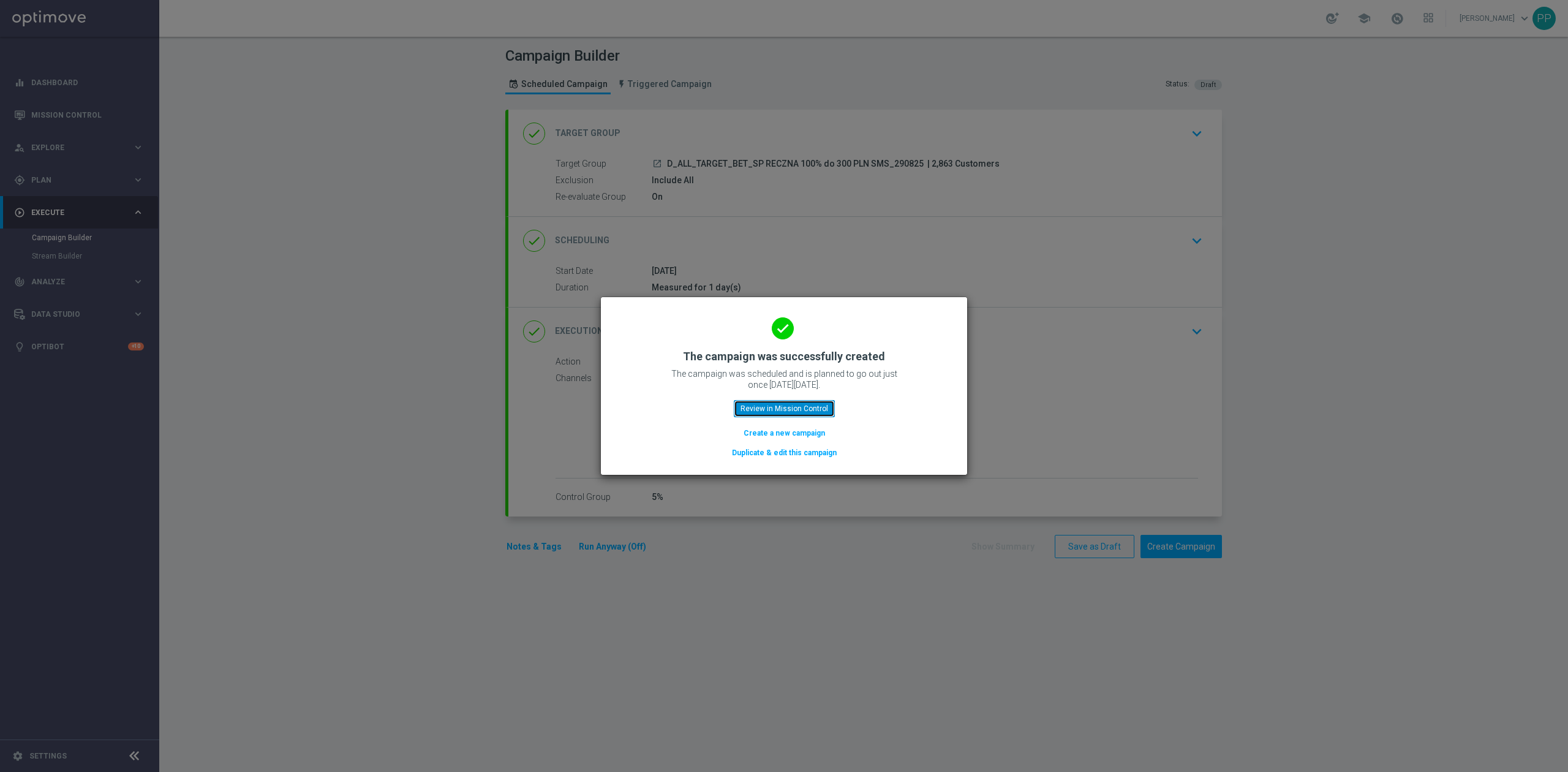
click at [740, 413] on button "Review in Mission Control" at bounding box center [784, 408] width 101 height 17
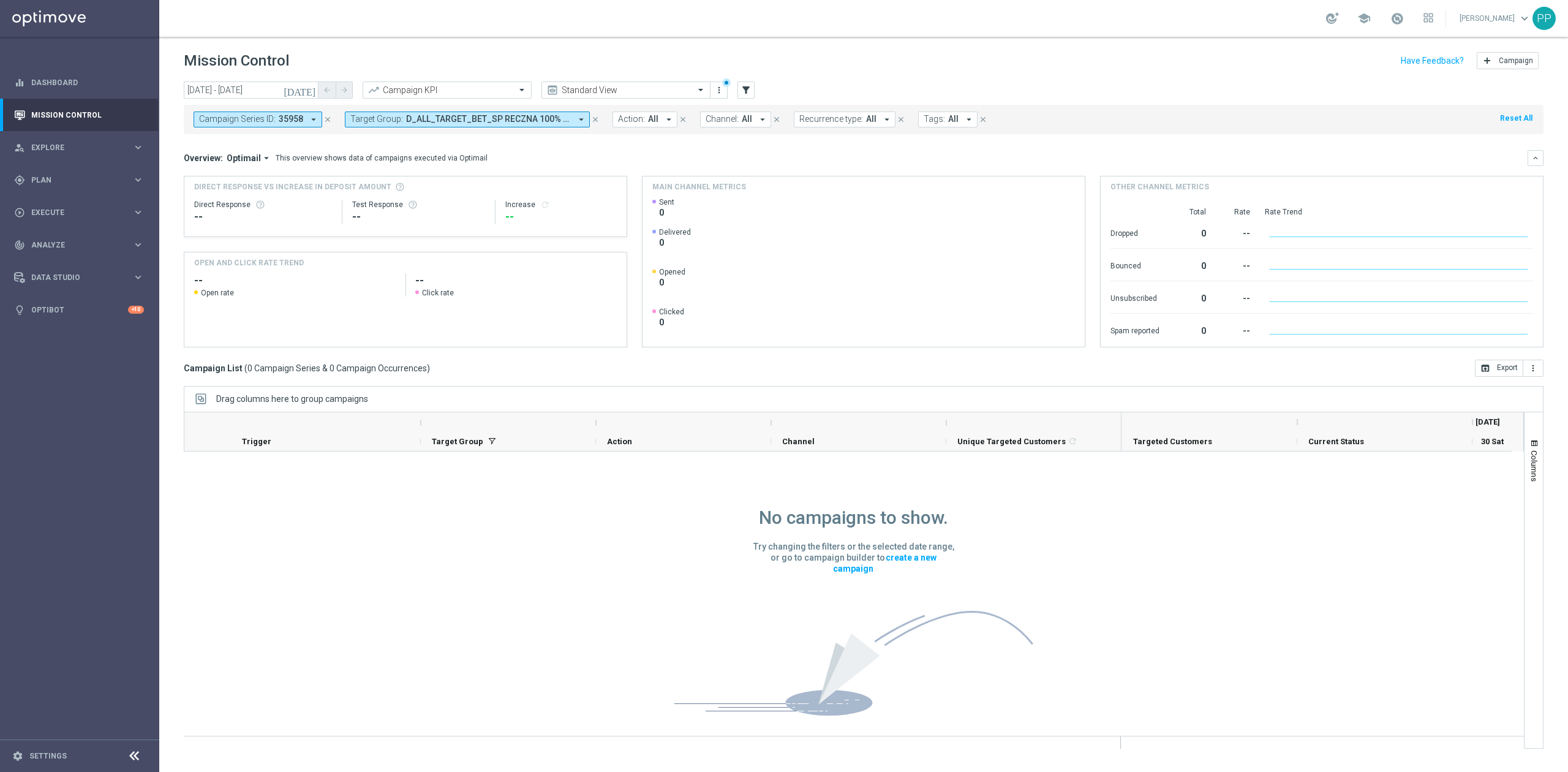
click at [327, 118] on icon "close" at bounding box center [327, 119] width 9 height 9
click at [278, 89] on input "30 Aug 2025 - 30 Aug 2025" at bounding box center [251, 90] width 135 height 17
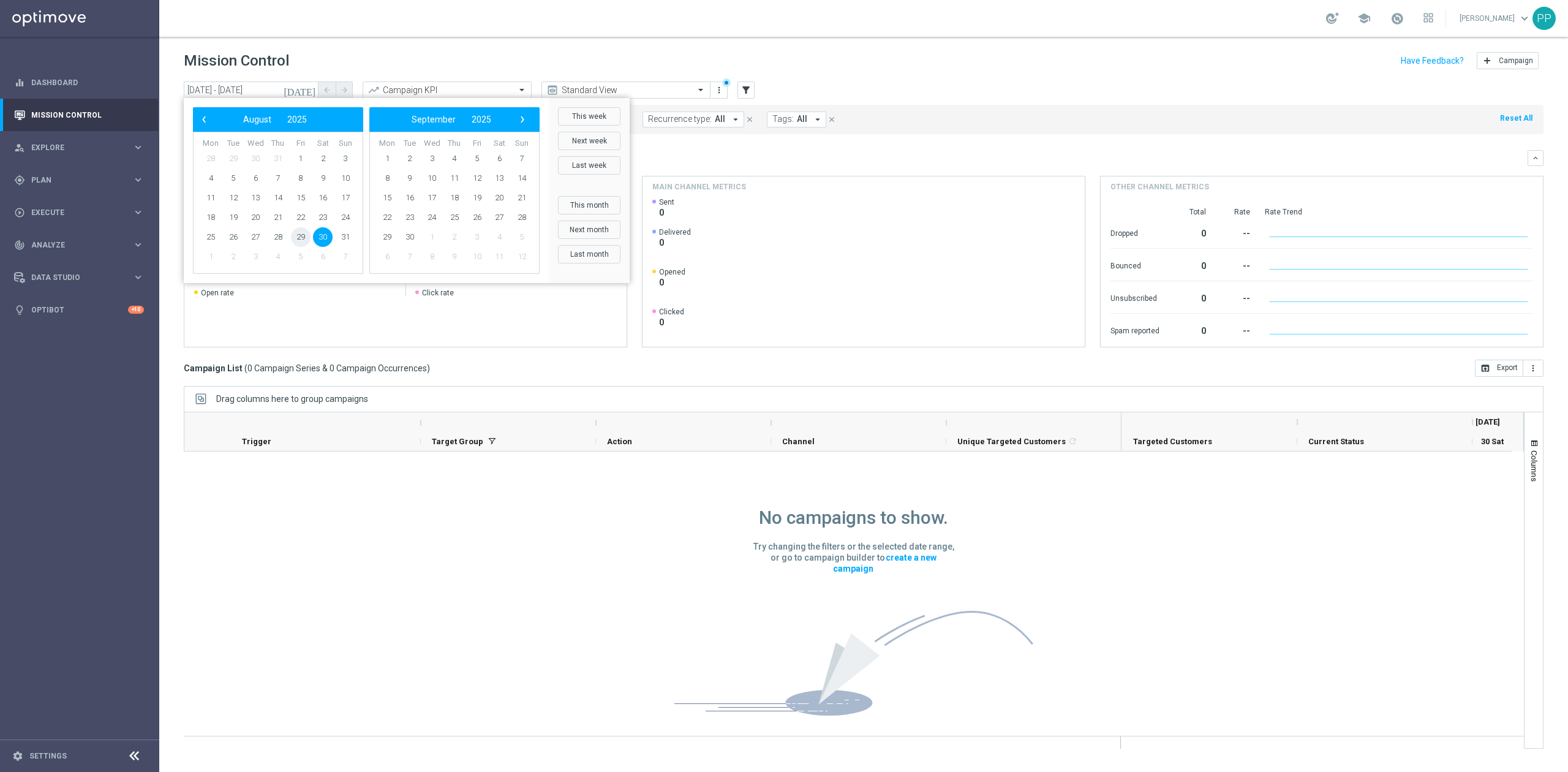
click at [300, 245] on span "29" at bounding box center [301, 237] width 20 height 20
click at [323, 240] on span "30" at bounding box center [323, 237] width 20 height 20
type input "29 Aug 2025 - 30 Aug 2025"
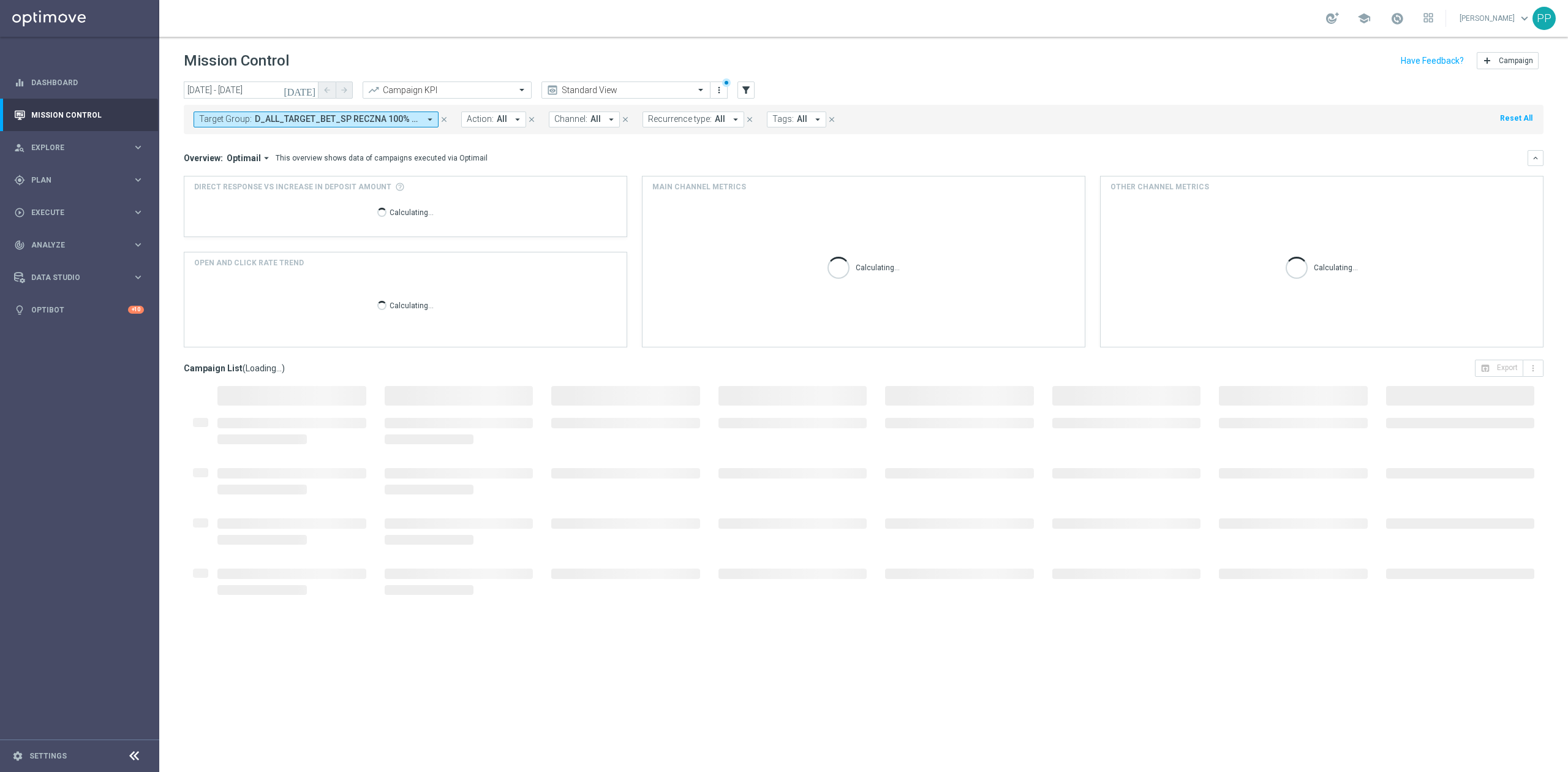
click at [365, 109] on div "Target Group: D_ALL_TARGET_BET_SP RECZNA 100% do 300 PLN_290825 arrow_drop_down…" at bounding box center [863, 119] width 1360 height 30
click at [368, 121] on span "D_ALL_TARGET_BET_SP RECZNA 100% do 300 PLN_290825" at bounding box center [337, 119] width 165 height 10
click at [0, 0] on div "Clear" at bounding box center [0, 0] width 0 height 0
drag, startPoint x: 411, startPoint y: 37, endPoint x: 742, endPoint y: 118, distance: 340.8
click at [412, 37] on header "Mission Control add Campaign" at bounding box center [863, 59] width 1408 height 45
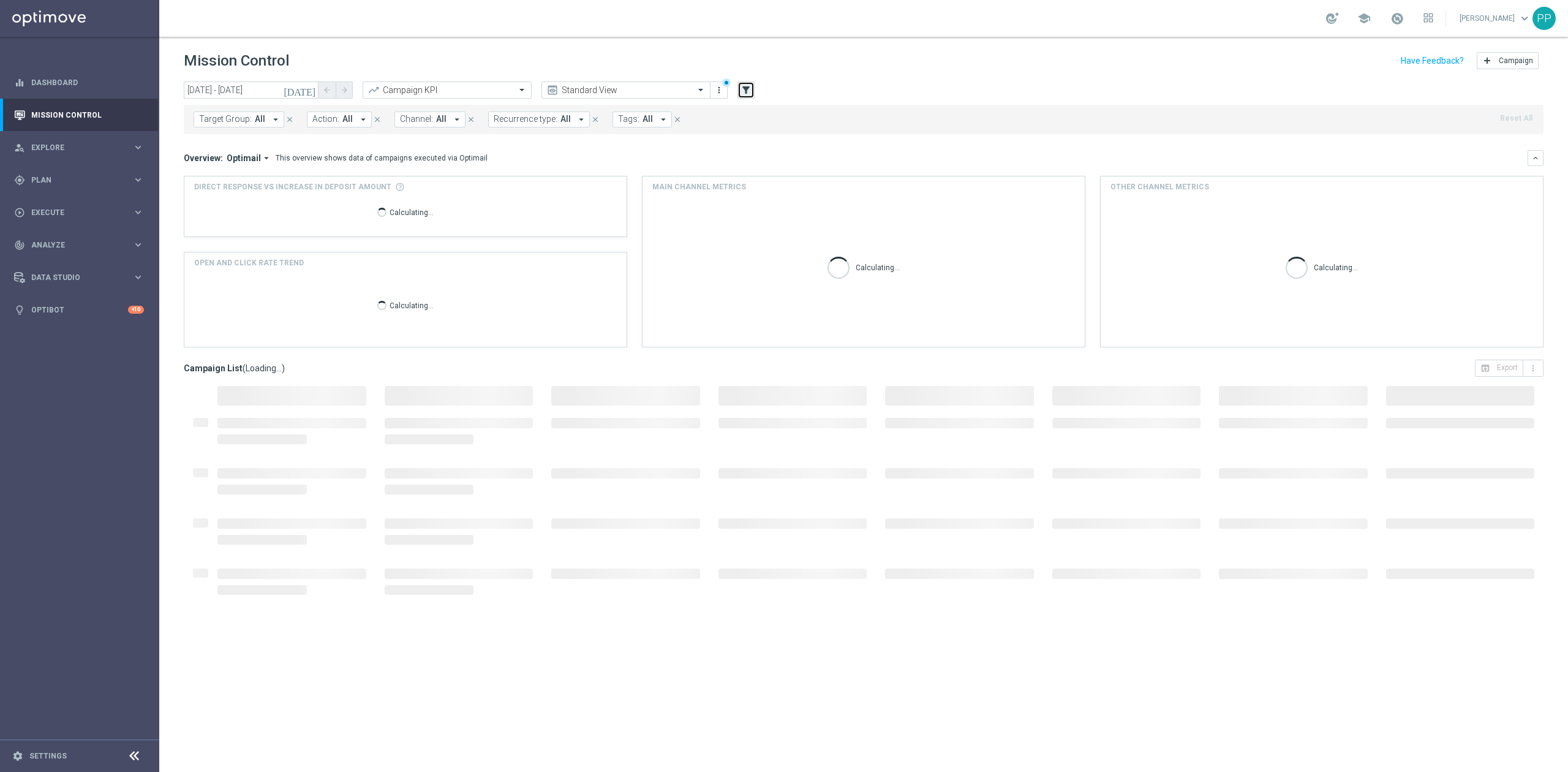
click at [747, 97] on button "filter_alt" at bounding box center [746, 90] width 17 height 17
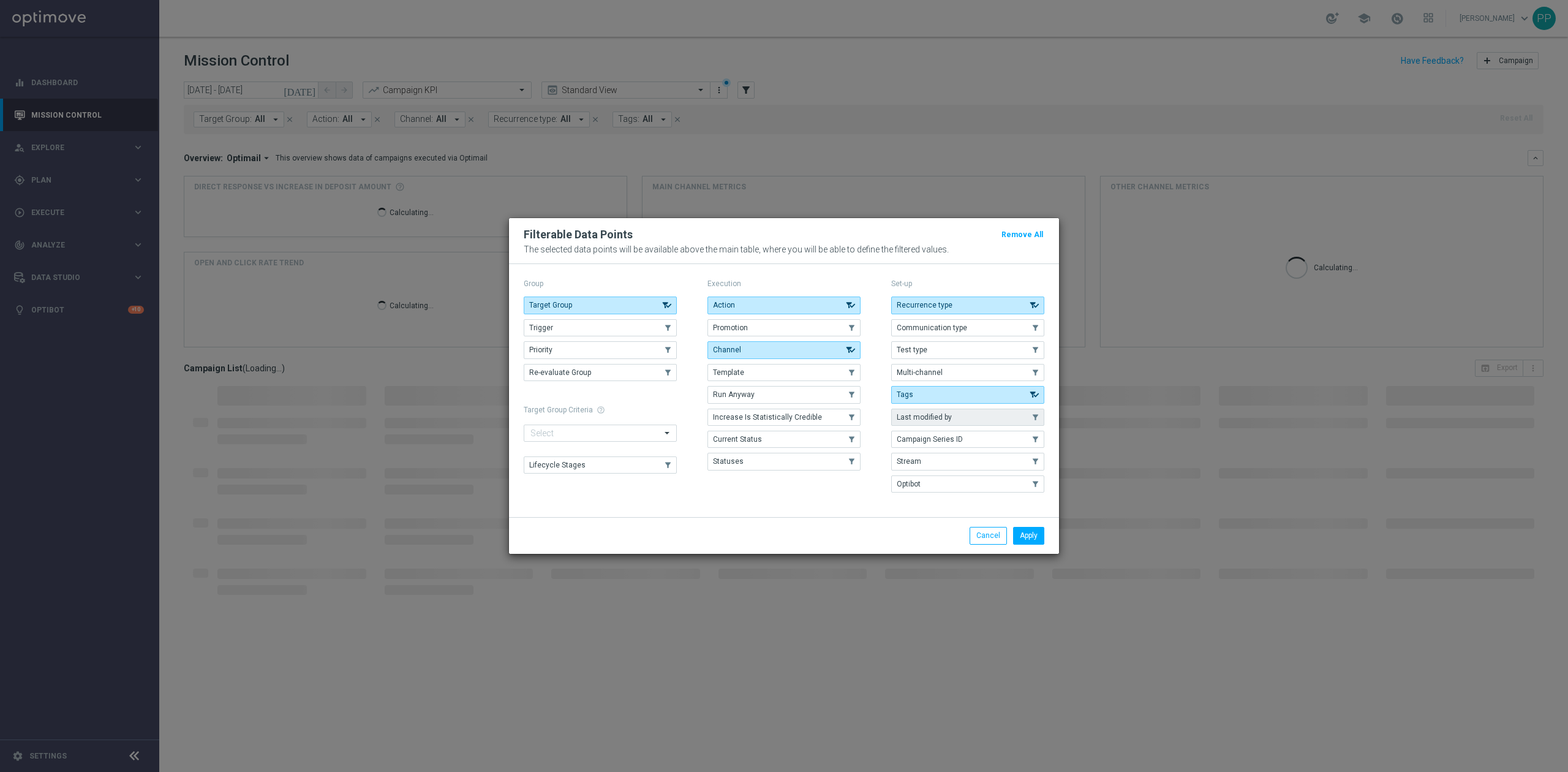
click at [918, 420] on span "Last modified by" at bounding box center [924, 417] width 55 height 9
click at [1028, 541] on button "Apply" at bounding box center [1028, 535] width 31 height 17
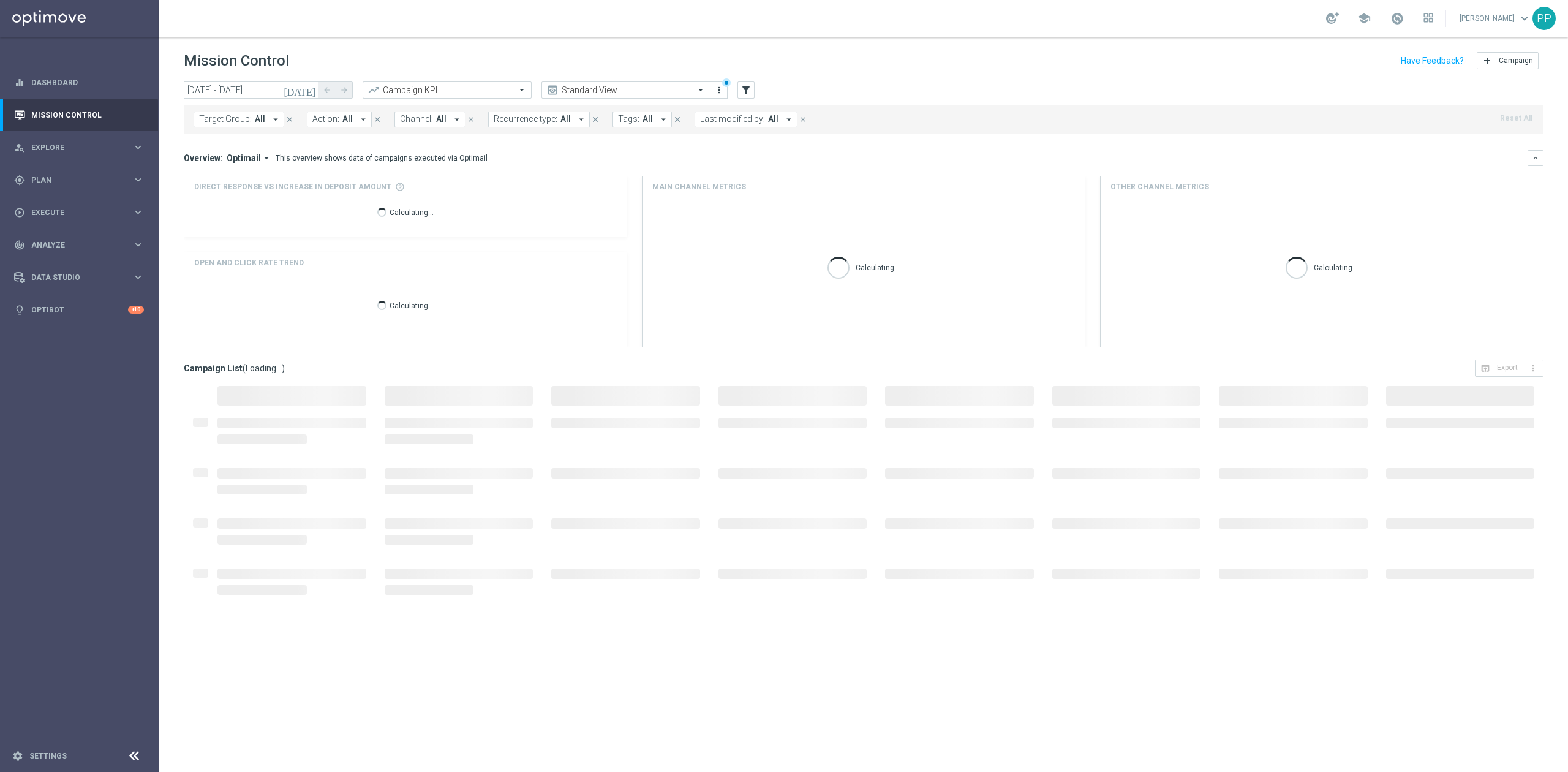
click at [703, 121] on span "Last modified by:" at bounding box center [733, 119] width 65 height 10
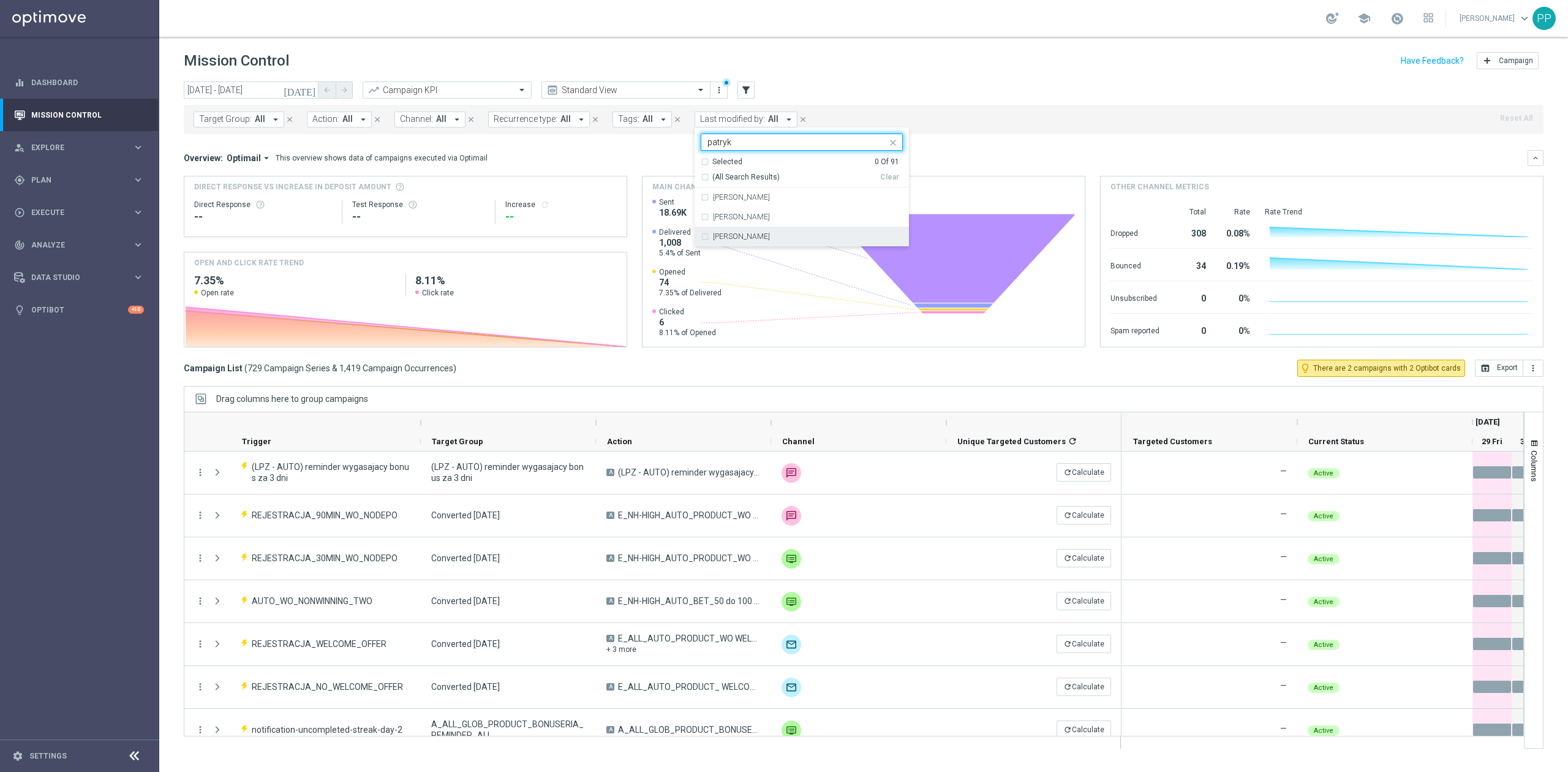
click at [745, 233] on label "[PERSON_NAME]" at bounding box center [741, 237] width 57 height 8
type input "patryk"
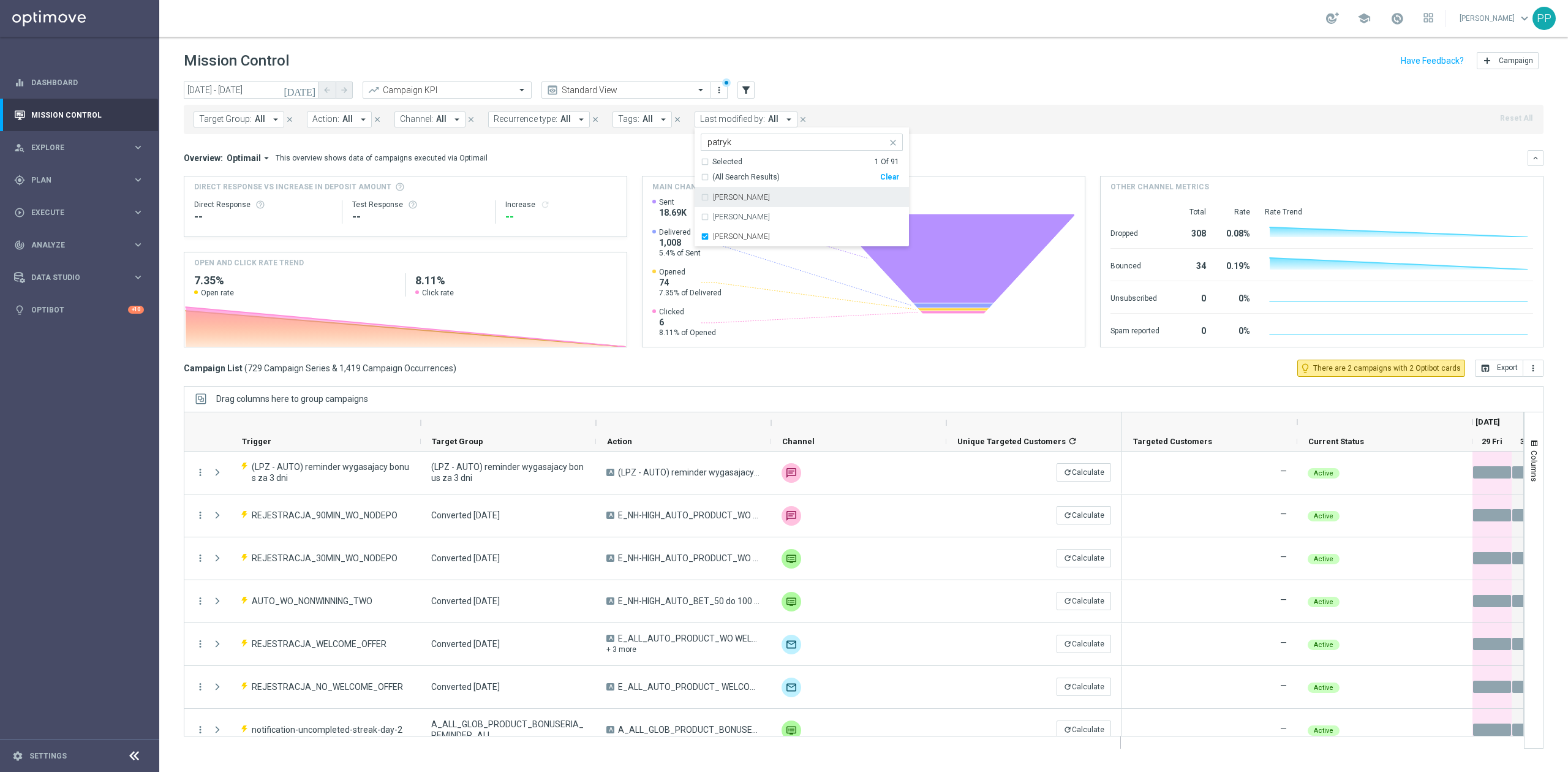
click at [858, 51] on div "Mission Control add Campaign" at bounding box center [863, 60] width 1360 height 24
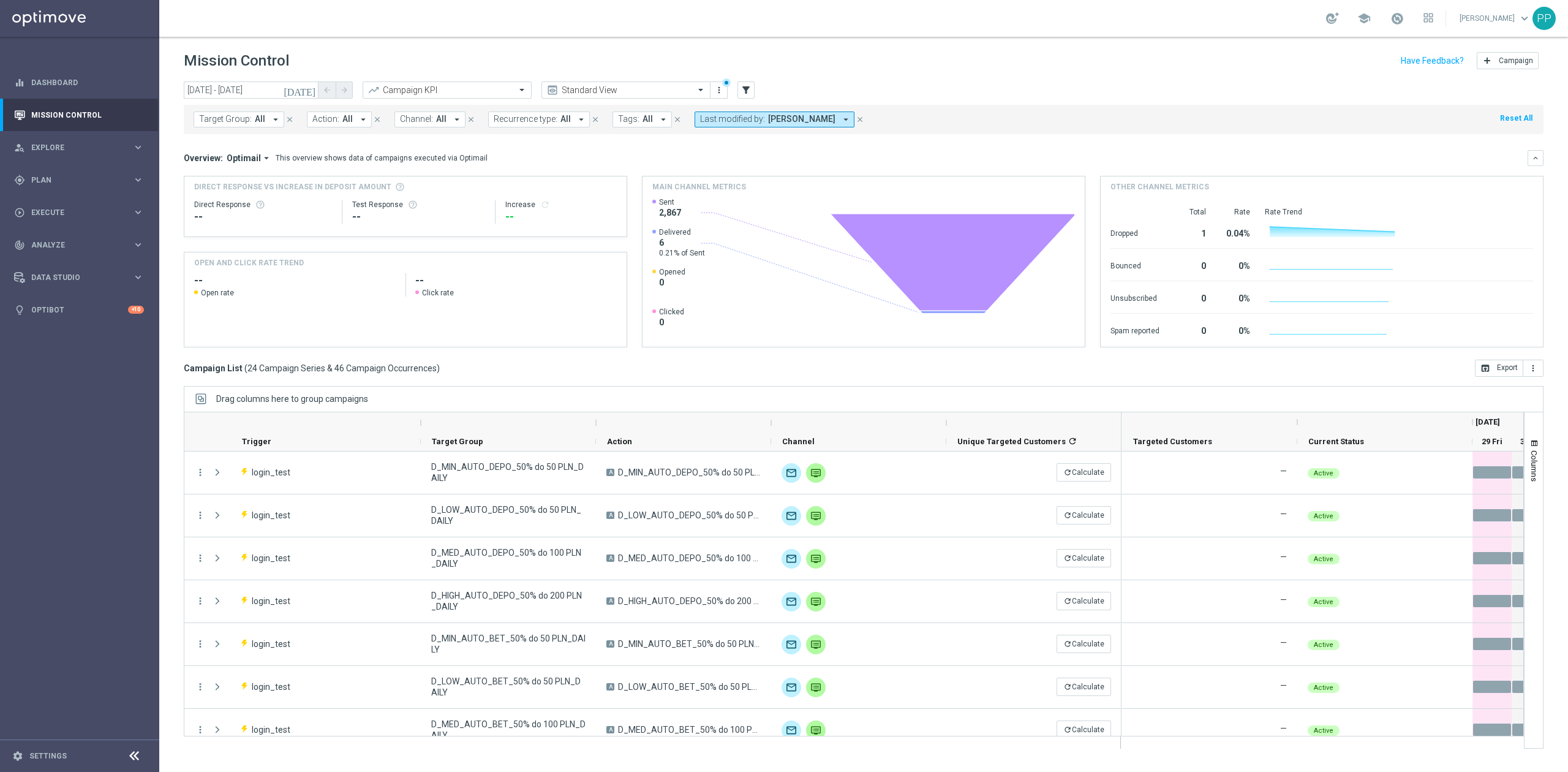
click at [556, 125] on button "Recurrence type: All arrow_drop_down" at bounding box center [539, 119] width 102 height 16
click at [555, 192] on div "Non-Recurring" at bounding box center [538, 188] width 88 height 20
drag, startPoint x: 563, startPoint y: 68, endPoint x: 558, endPoint y: 71, distance: 5.8
click at [564, 67] on div "Mission Control add Campaign" at bounding box center [863, 60] width 1360 height 24
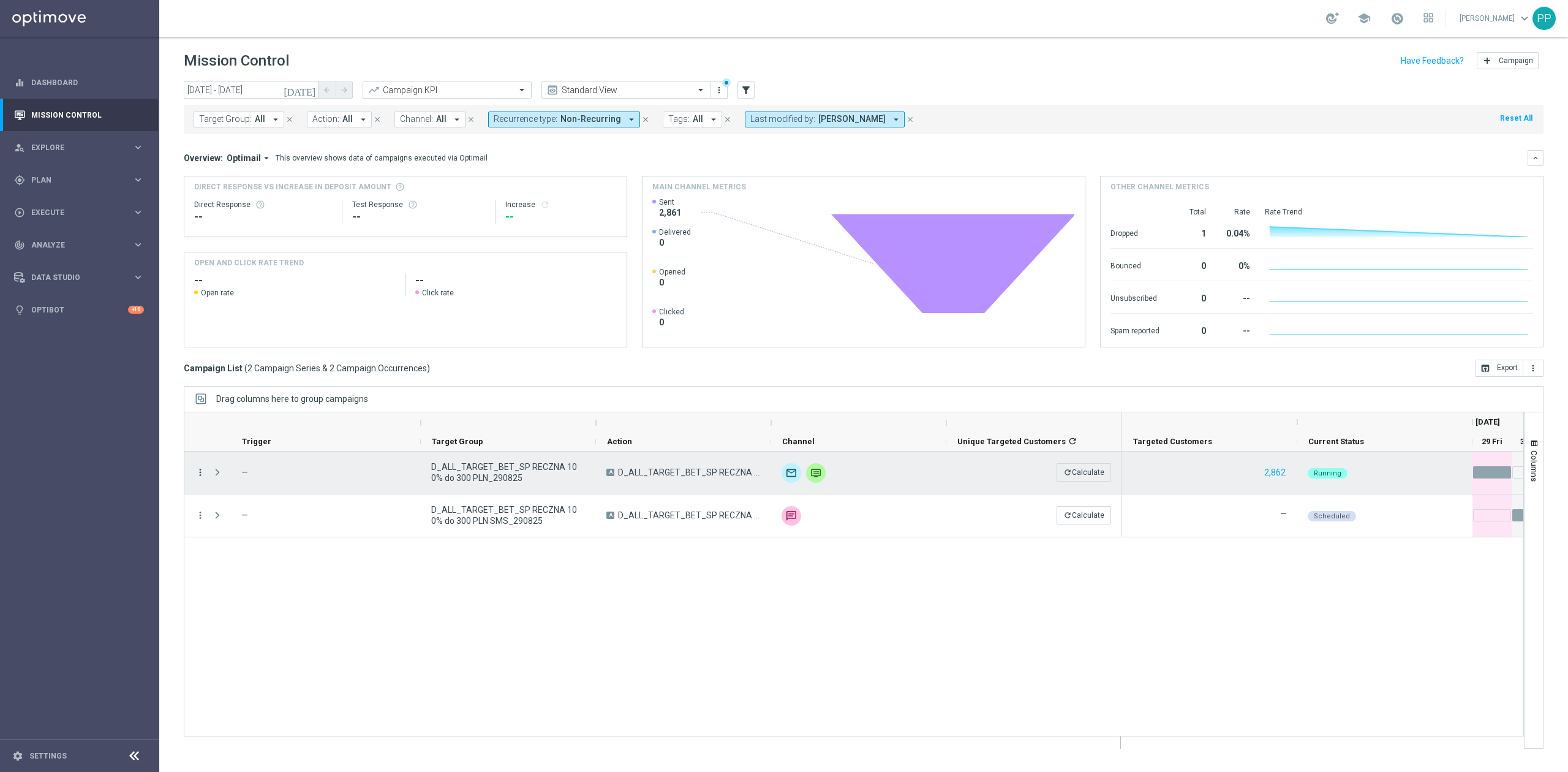
click at [200, 473] on icon "more_vert" at bounding box center [201, 472] width 11 height 11
click at [263, 552] on span "Go to Campaign Analysis" at bounding box center [268, 549] width 88 height 9
click at [207, 466] on div "Press SPACE to select this row." at bounding box center [219, 472] width 25 height 42
click at [205, 473] on icon "more_vert" at bounding box center [201, 472] width 11 height 11
click at [225, 483] on span "Campaign Details" at bounding box center [255, 481] width 62 height 9
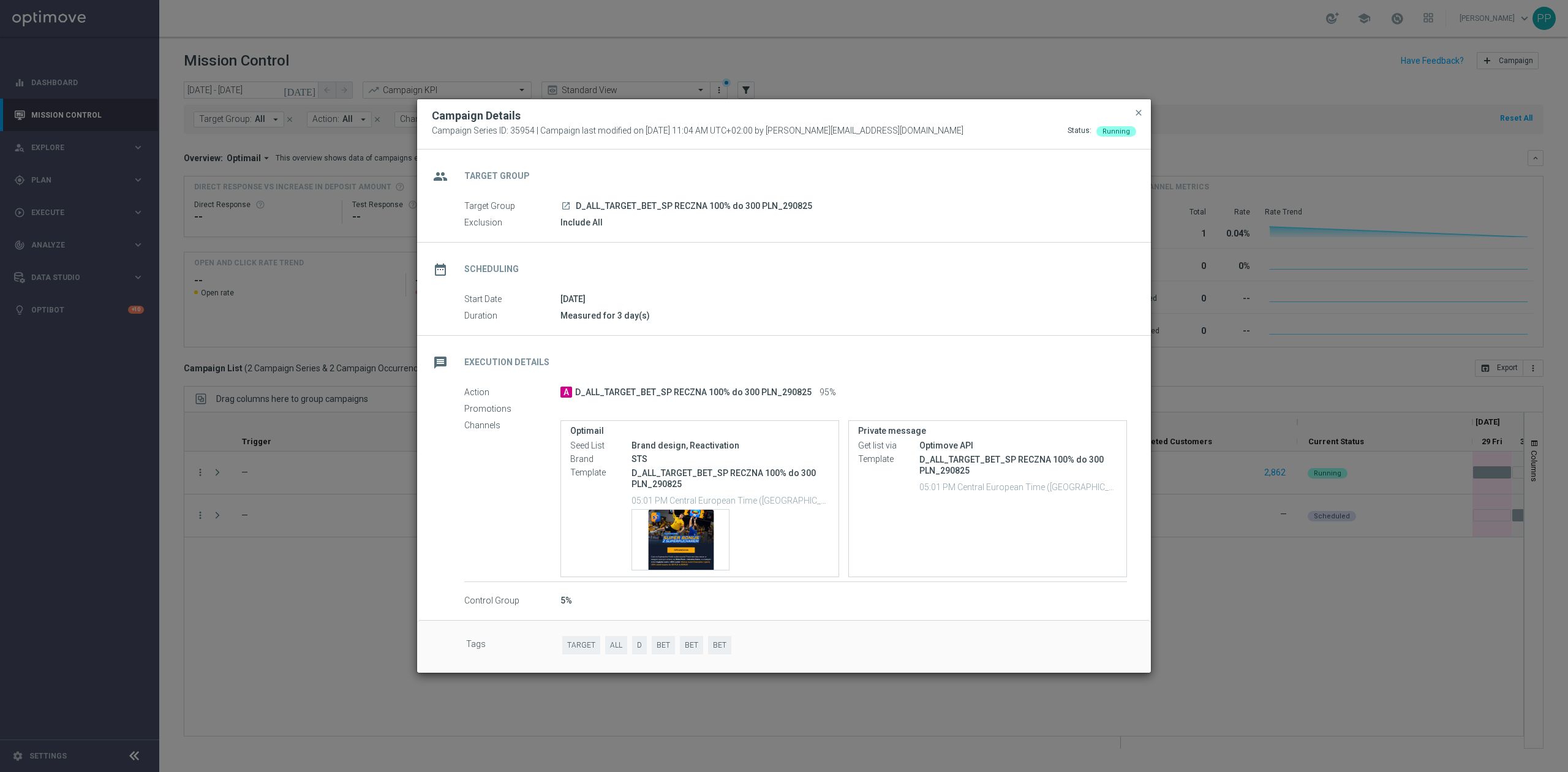
click at [367, 637] on modal-container "Campaign Details Campaign Series ID: 35954 | Campaign last modified on 29 Aug 2…" at bounding box center [784, 386] width 1568 height 772
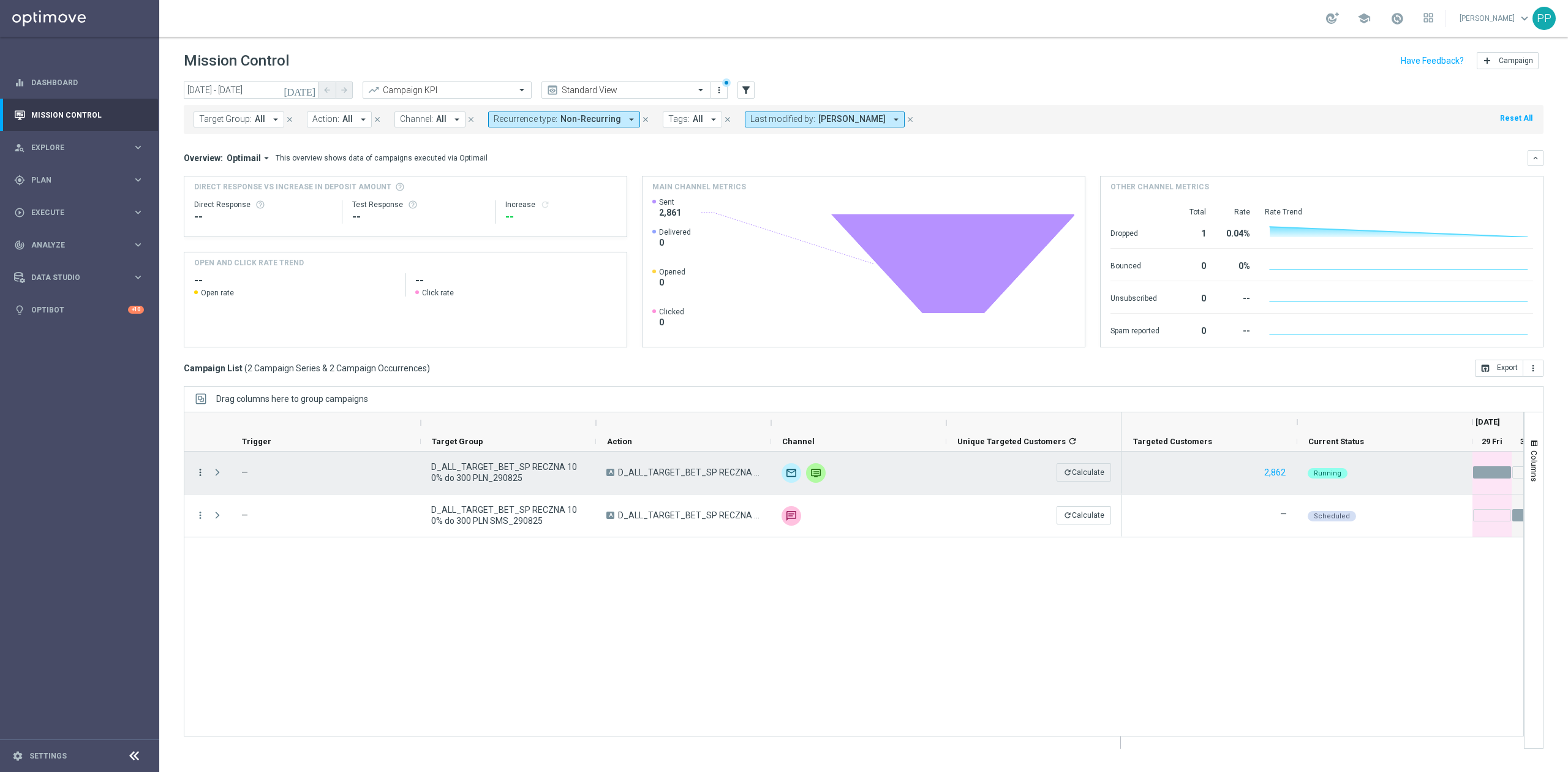
click at [204, 477] on icon "more_vert" at bounding box center [201, 472] width 11 height 11
click at [255, 555] on div "bar_chart Go to Campaign Analysis" at bounding box center [275, 549] width 138 height 17
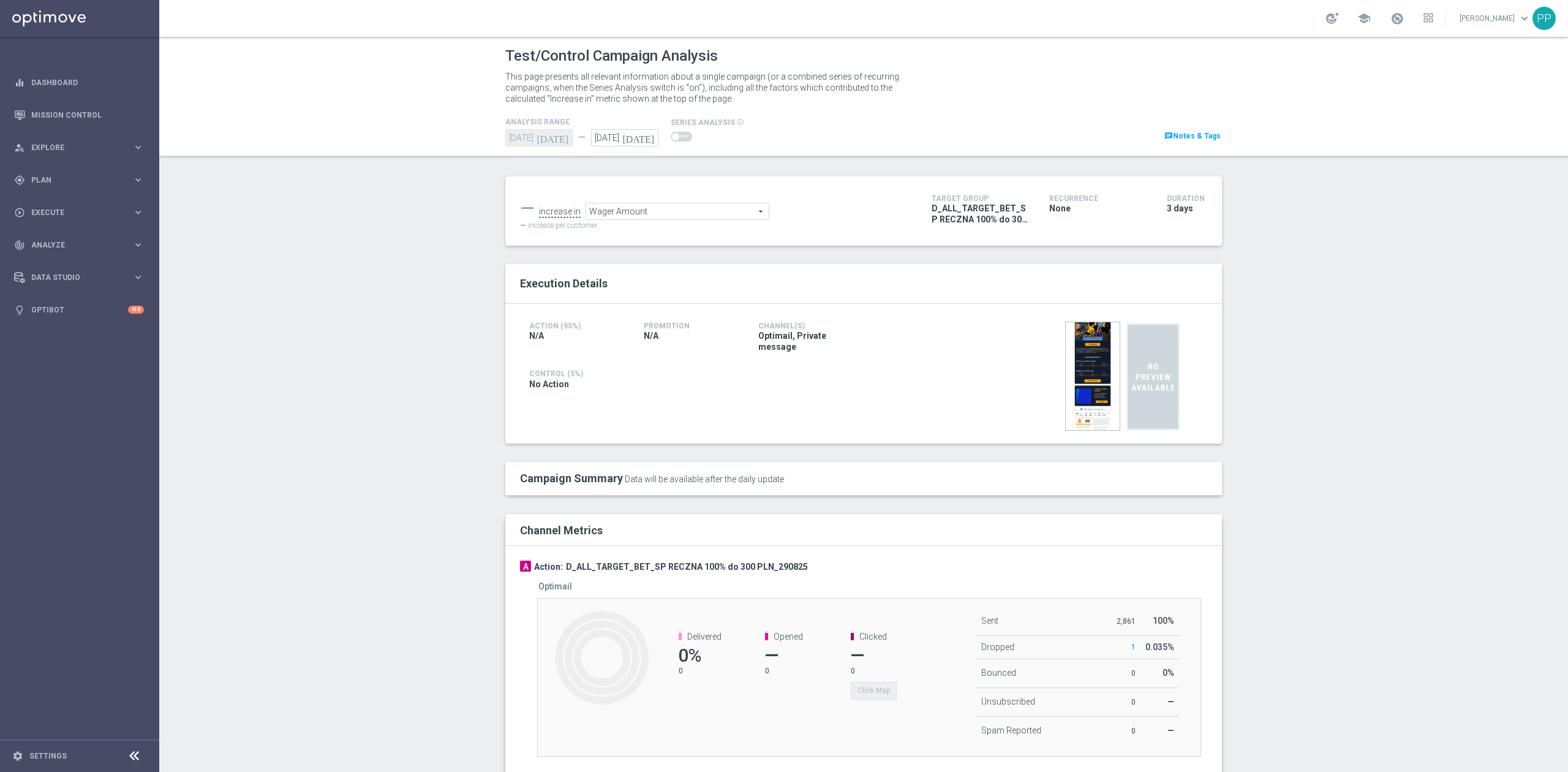
click at [1186, 135] on link "chat Notes & Tags" at bounding box center [1192, 136] width 59 height 13
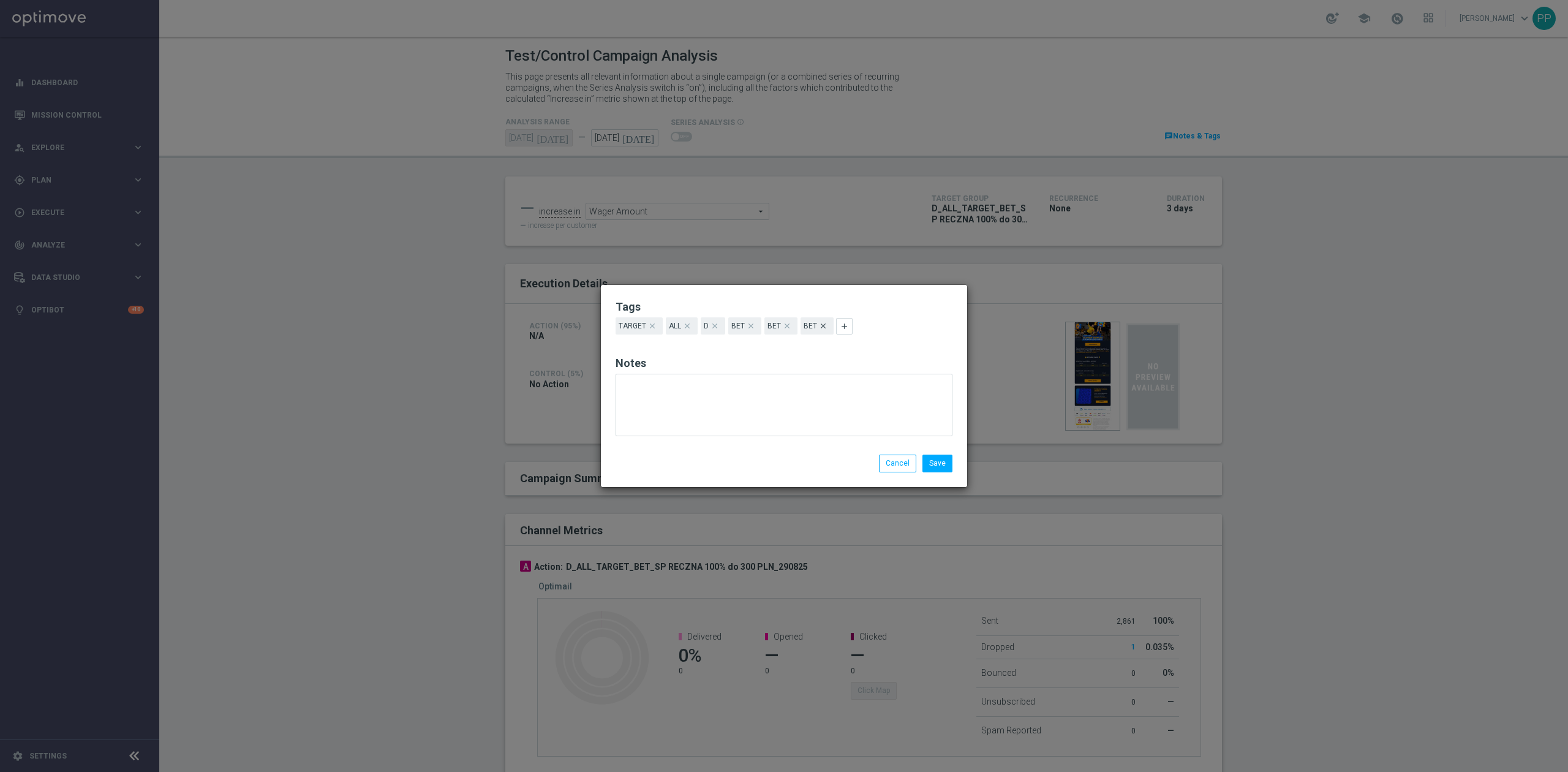
click at [826, 327] on icon "clear" at bounding box center [822, 326] width 9 height 9
click at [754, 327] on icon "clear" at bounding box center [751, 326] width 9 height 9
click at [738, 328] on icon "add" at bounding box center [735, 327] width 10 height 10
type input "BET"
click at [767, 385] on link "BET" at bounding box center [788, 387] width 121 height 14
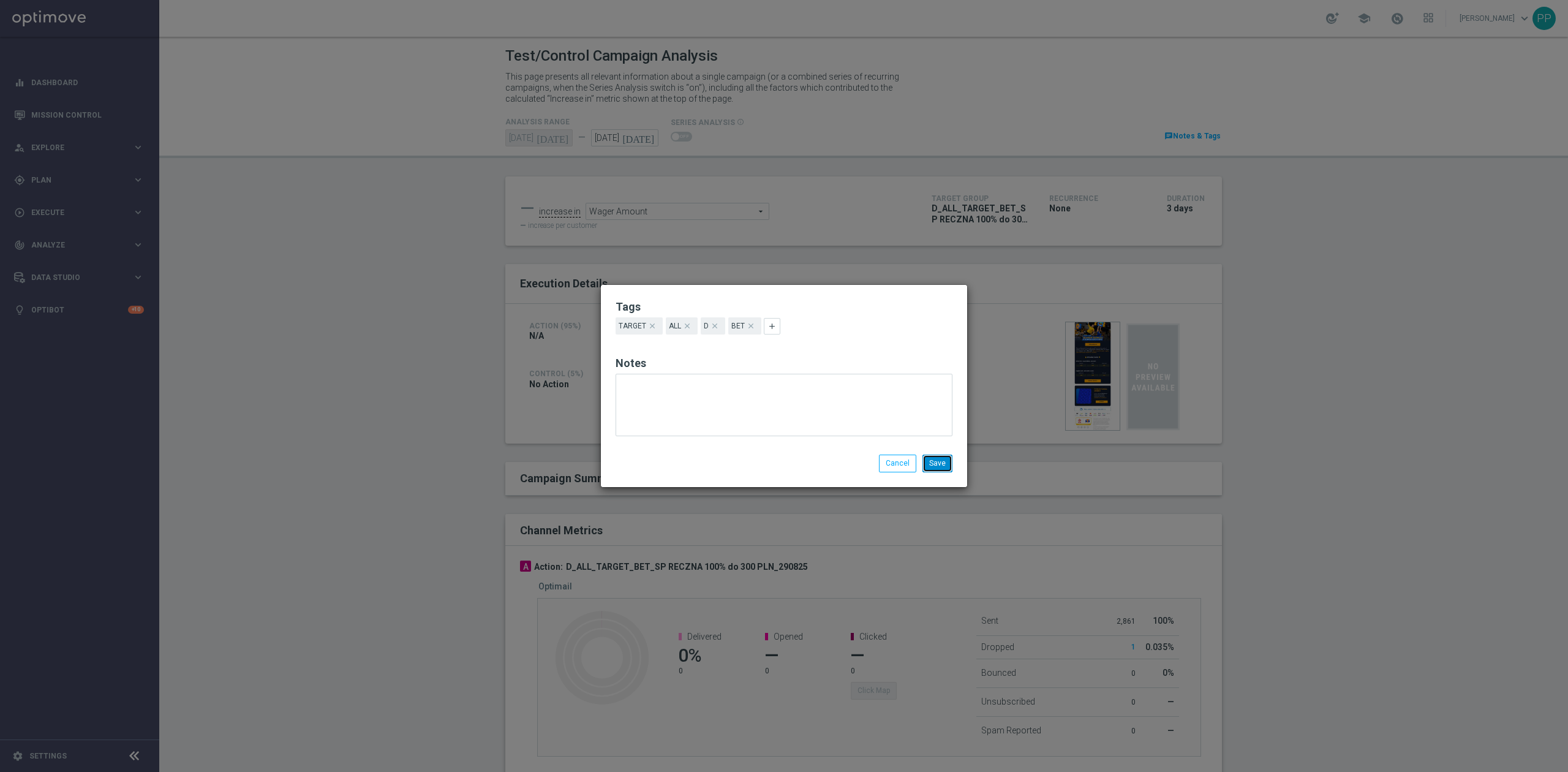
click at [935, 456] on button "Save" at bounding box center [937, 464] width 30 height 17
